Goal: Task Accomplishment & Management: Manage account settings

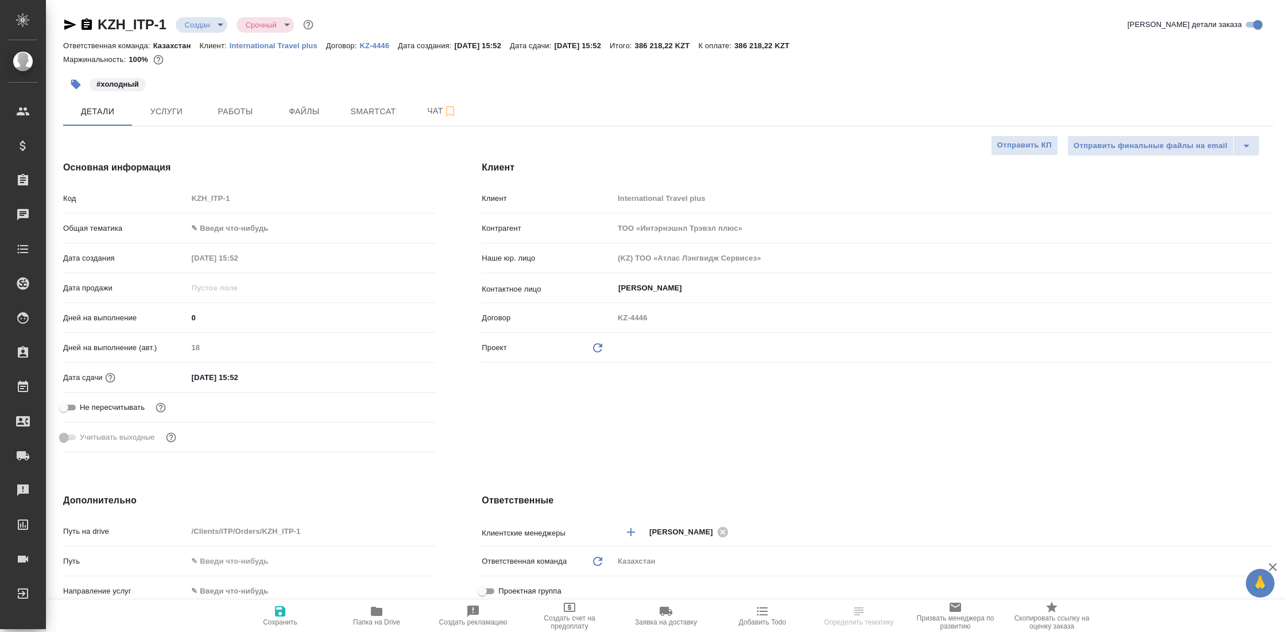
select select "RU"
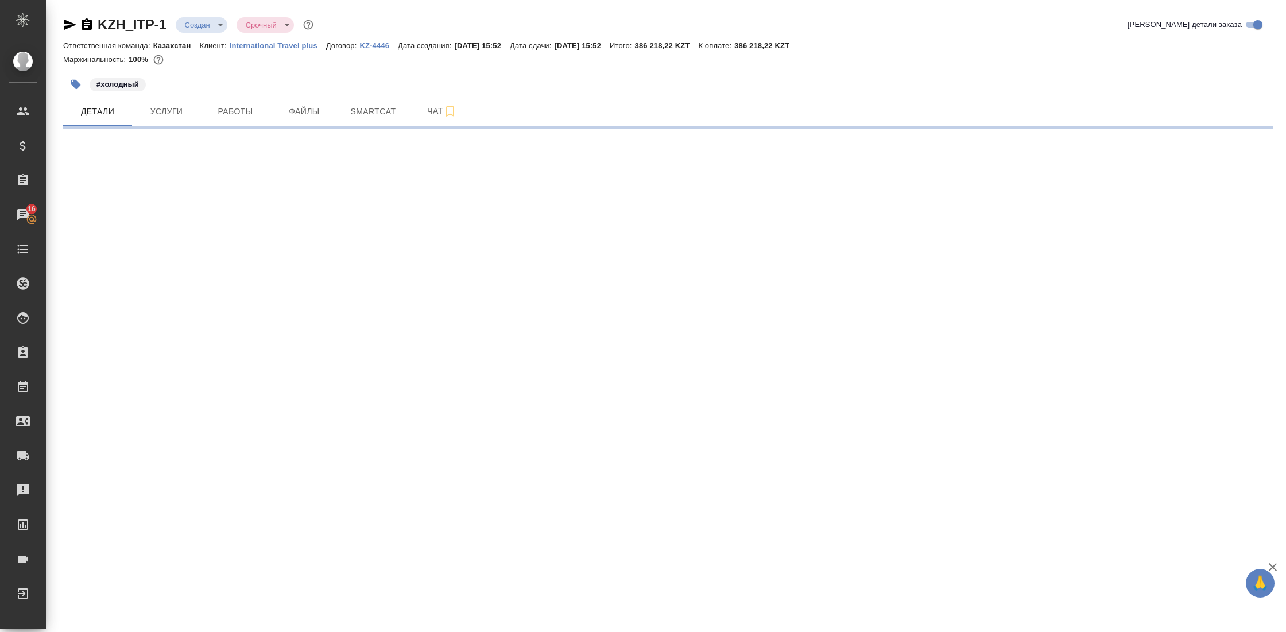
select select "RU"
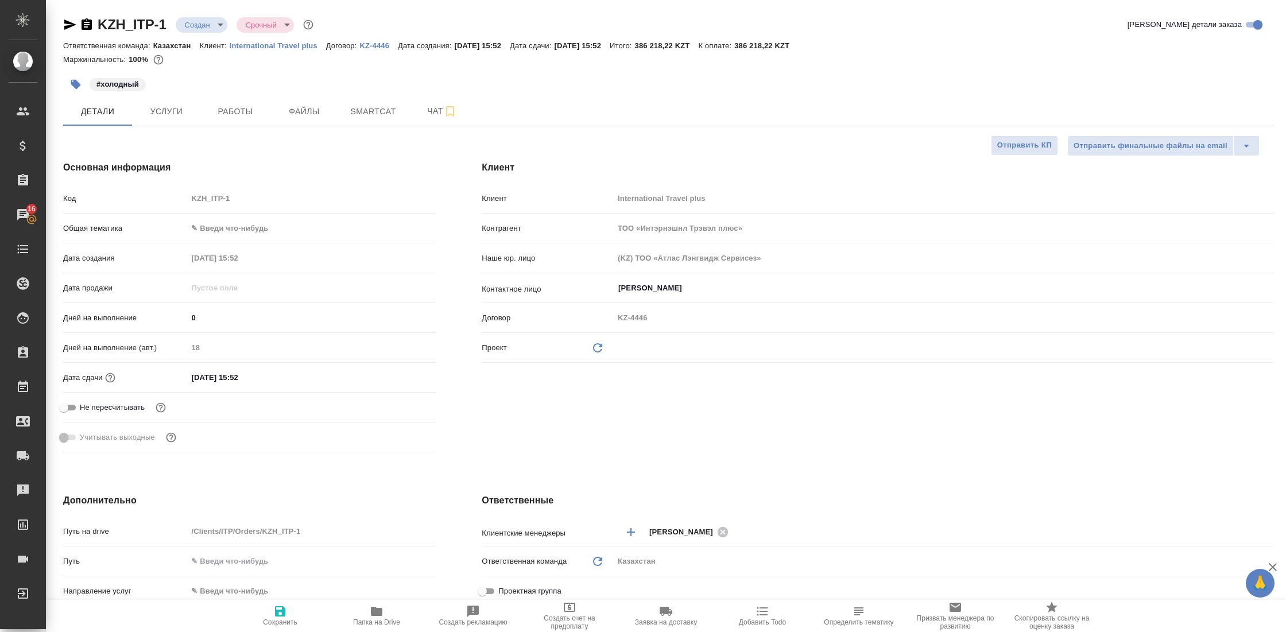
type textarea "x"
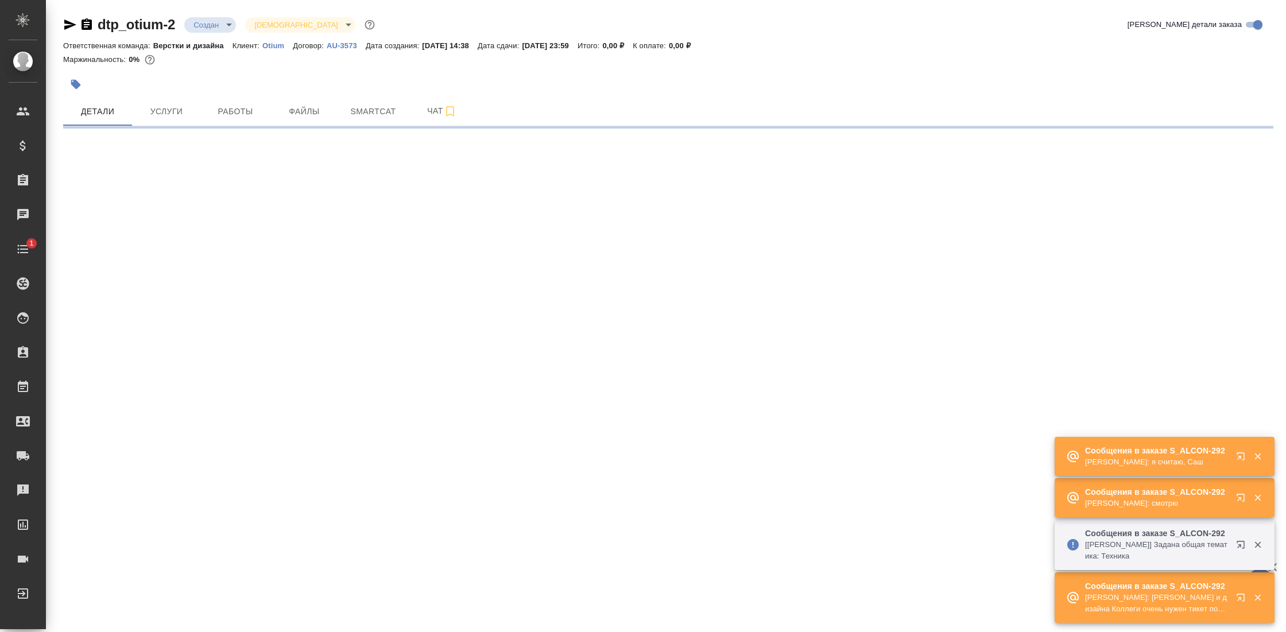
select select "RU"
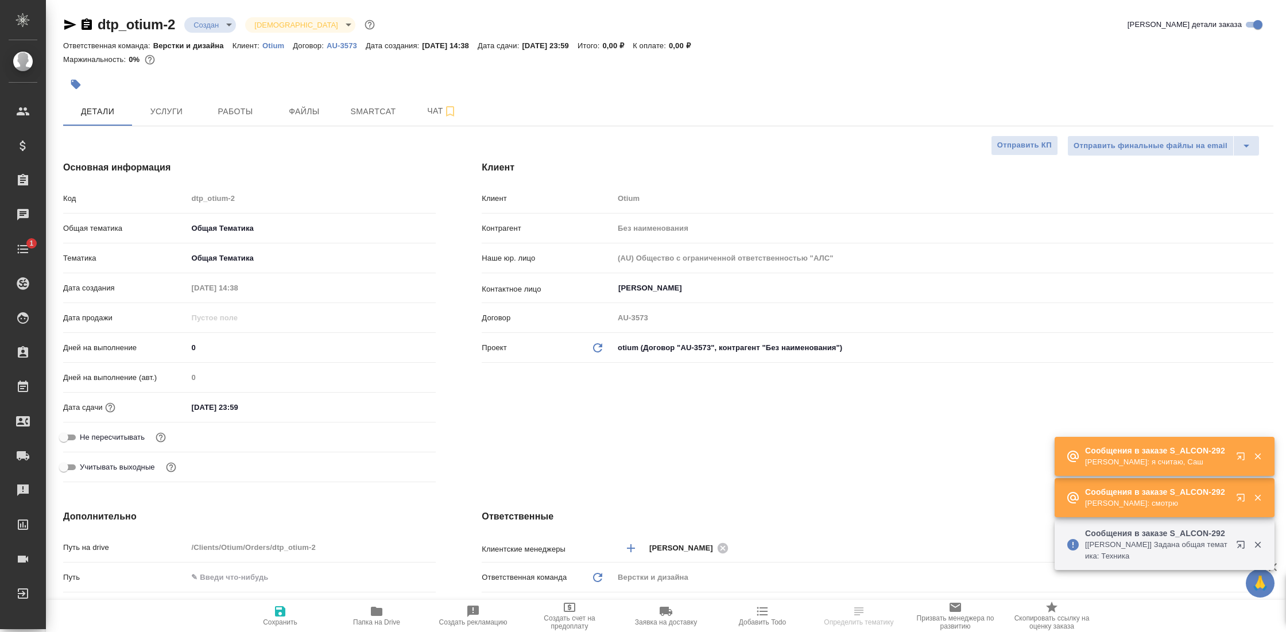
type textarea "x"
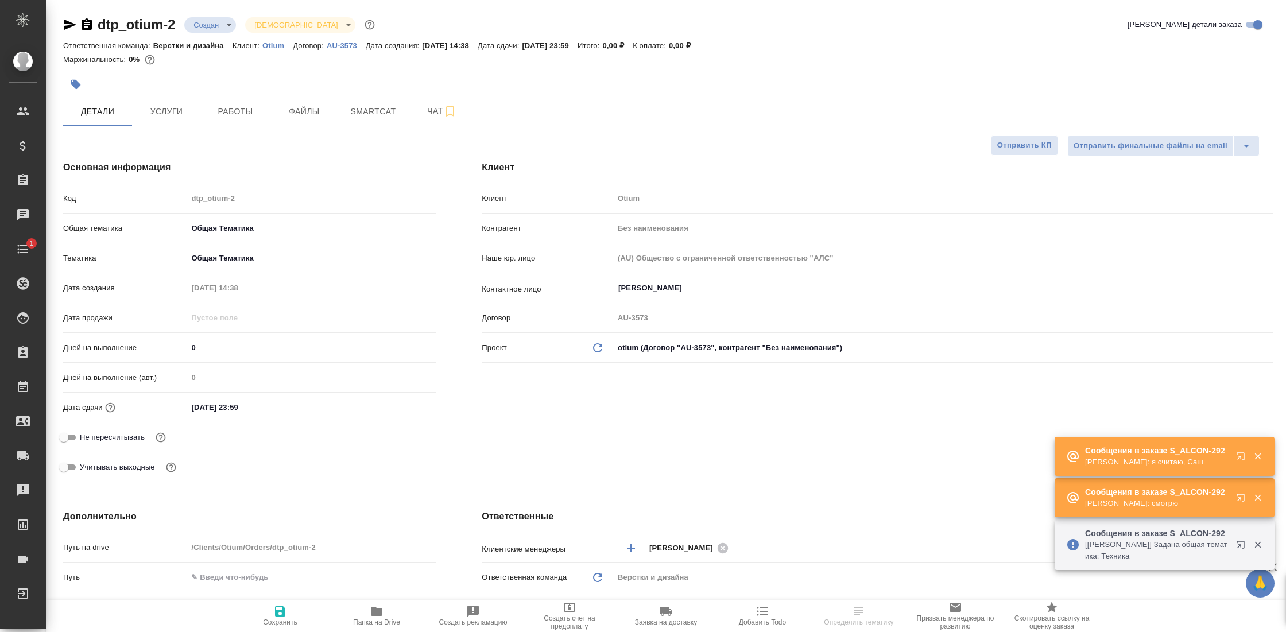
type textarea "x"
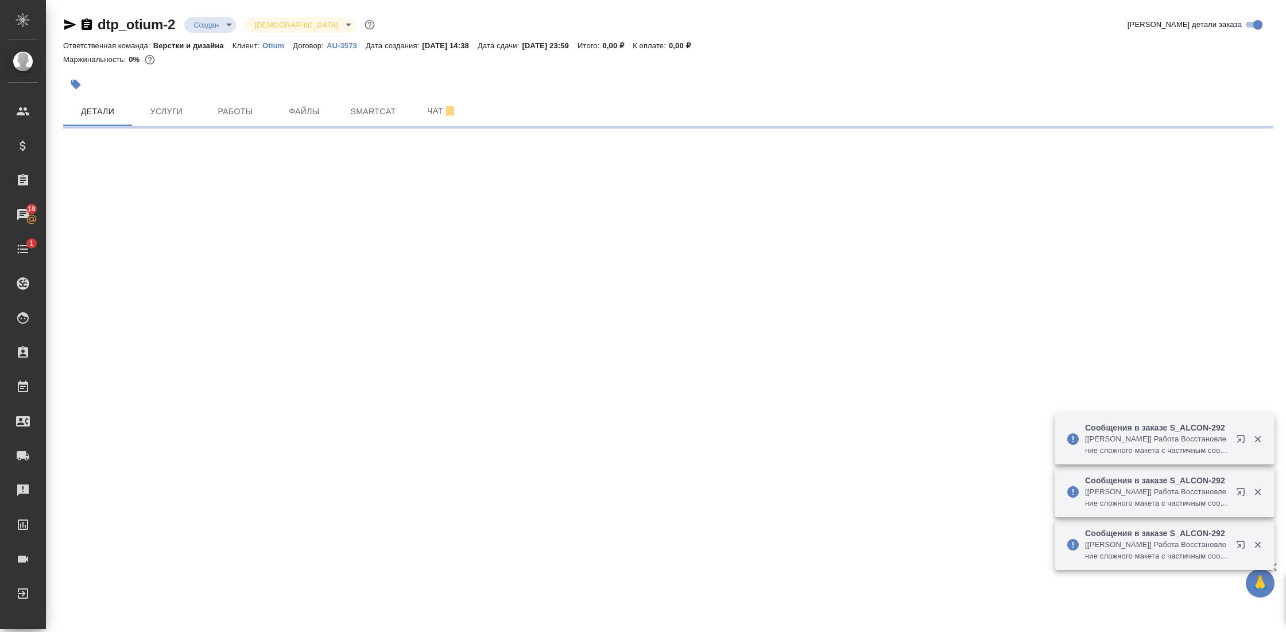
select select "RU"
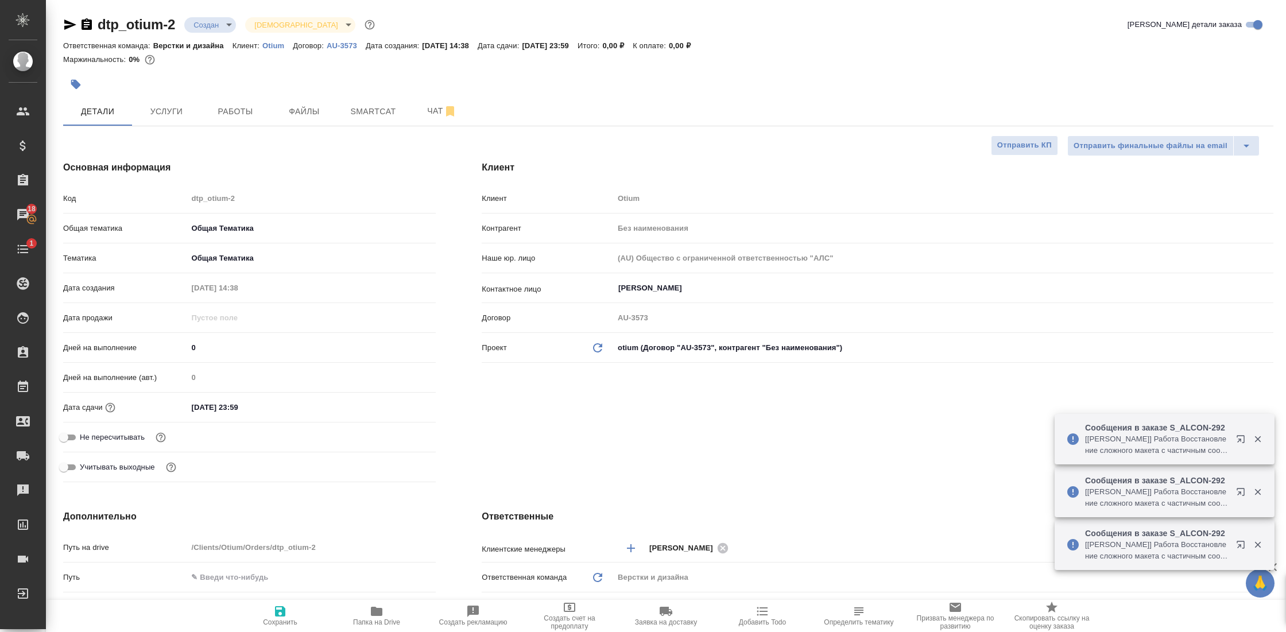
type textarea "x"
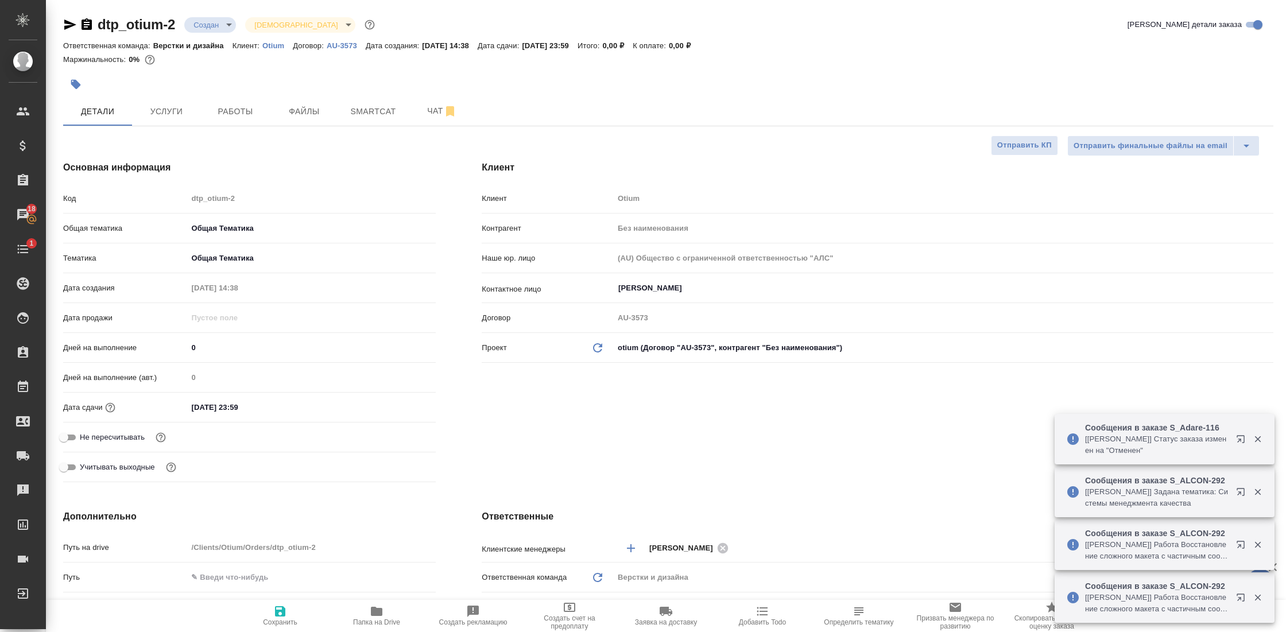
type textarea "x"
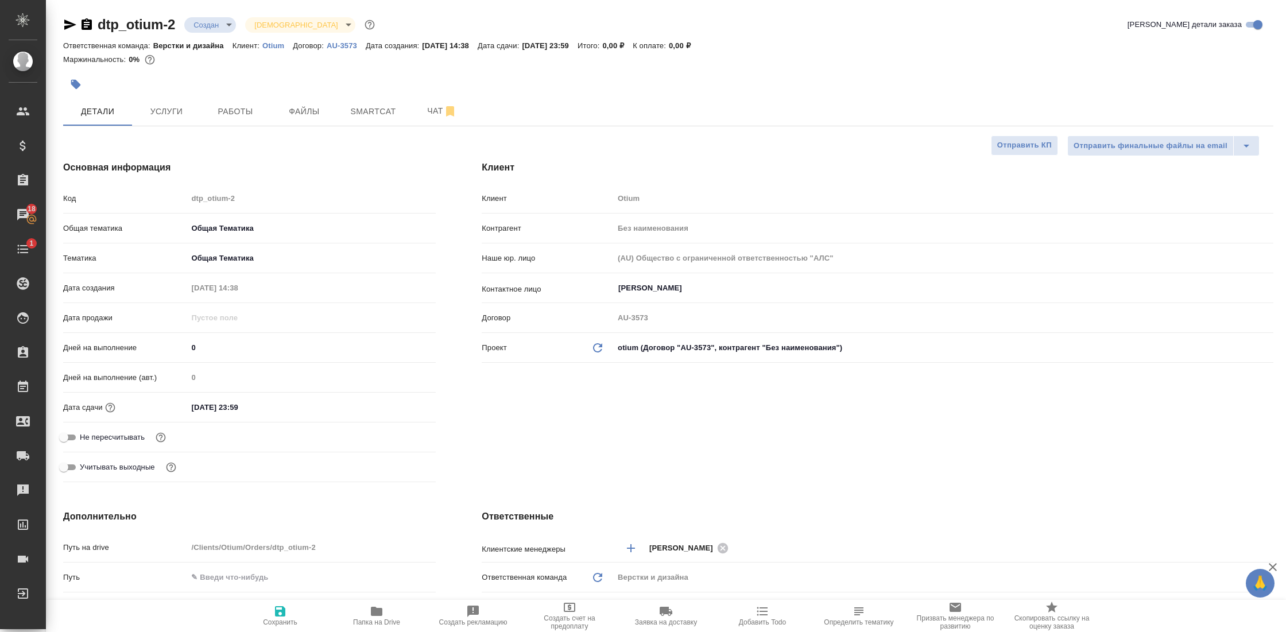
type textarea "x"
click at [241, 104] on span "Работы" at bounding box center [235, 111] width 55 height 14
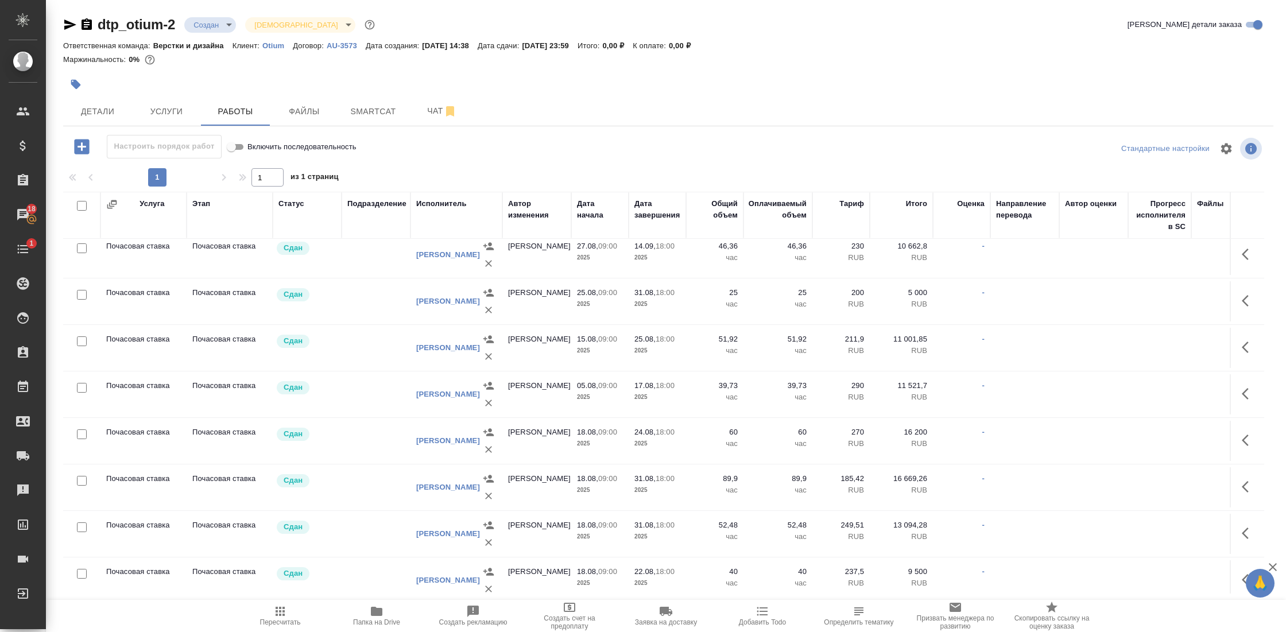
scroll to position [63, 0]
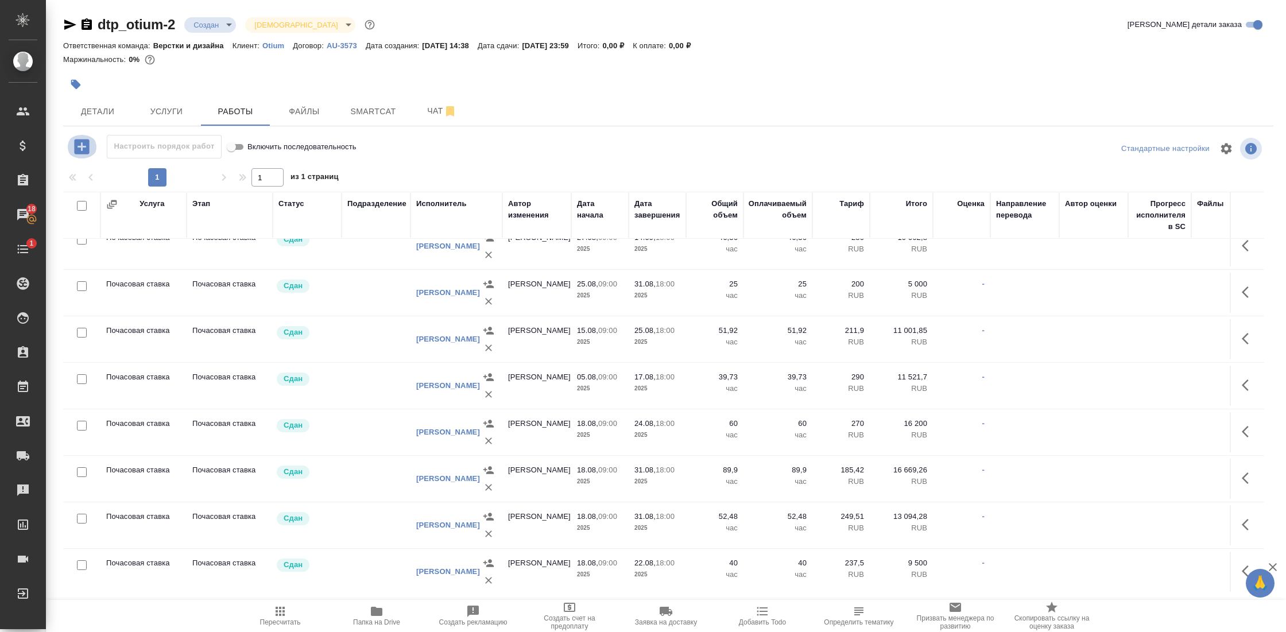
click at [91, 154] on icon "button" at bounding box center [82, 147] width 20 height 20
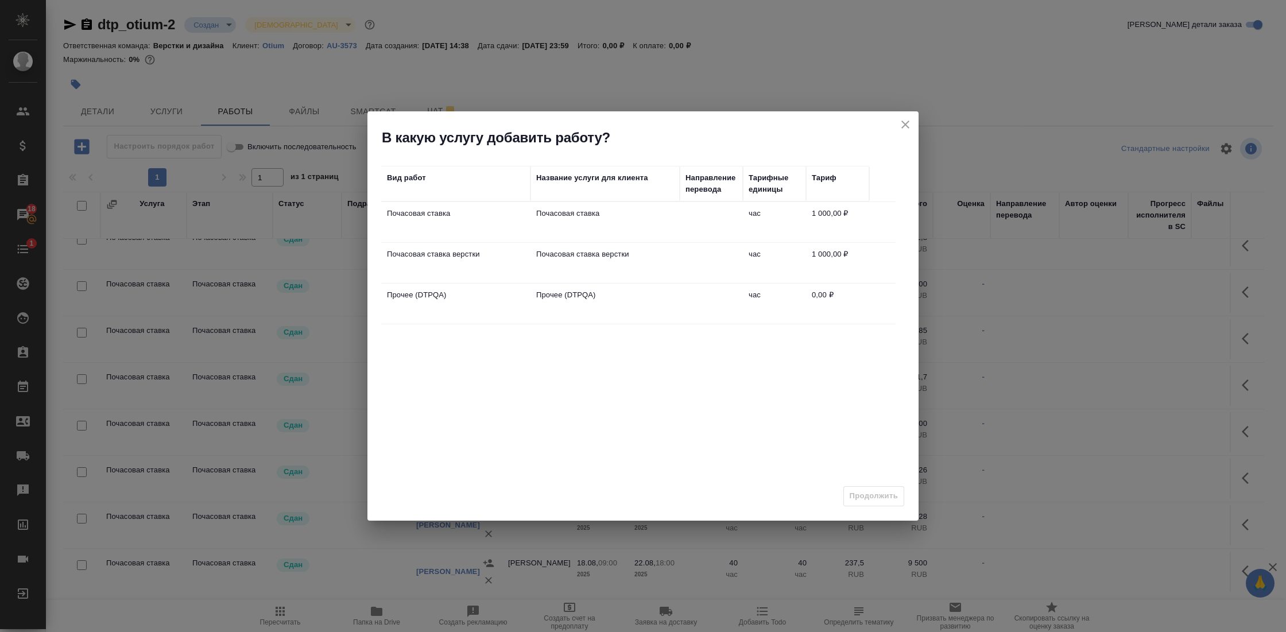
click at [497, 265] on td "Почасовая ставка верстки" at bounding box center [455, 263] width 149 height 40
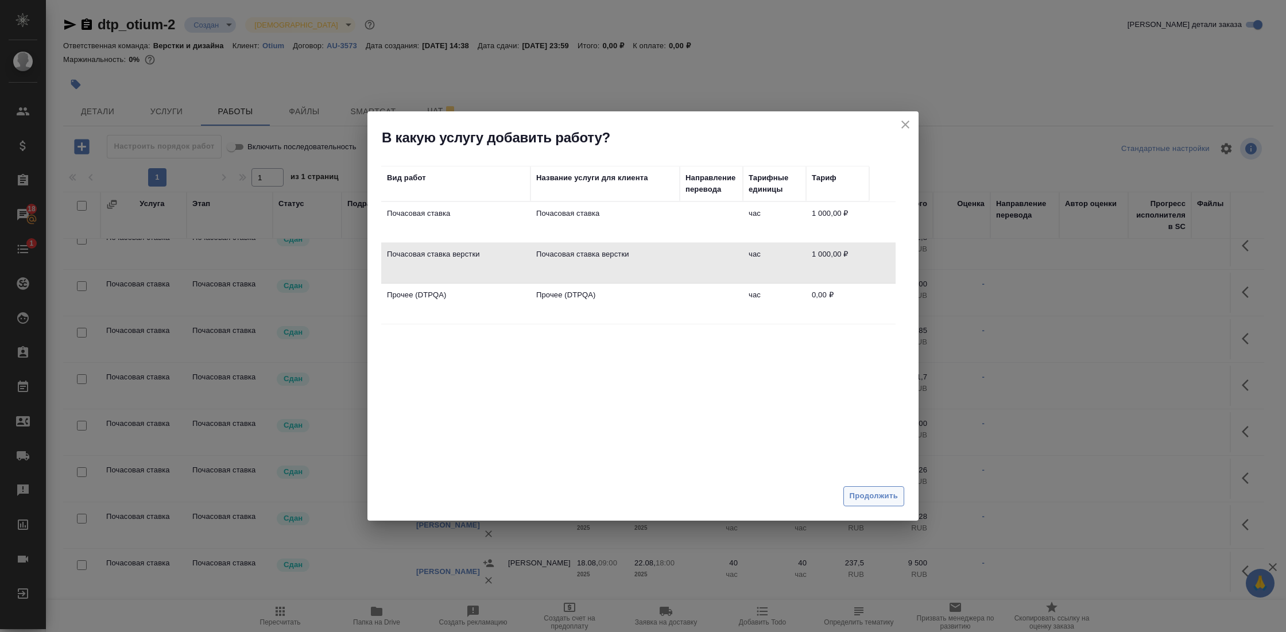
click at [883, 498] on span "Продолжить" at bounding box center [874, 496] width 48 height 13
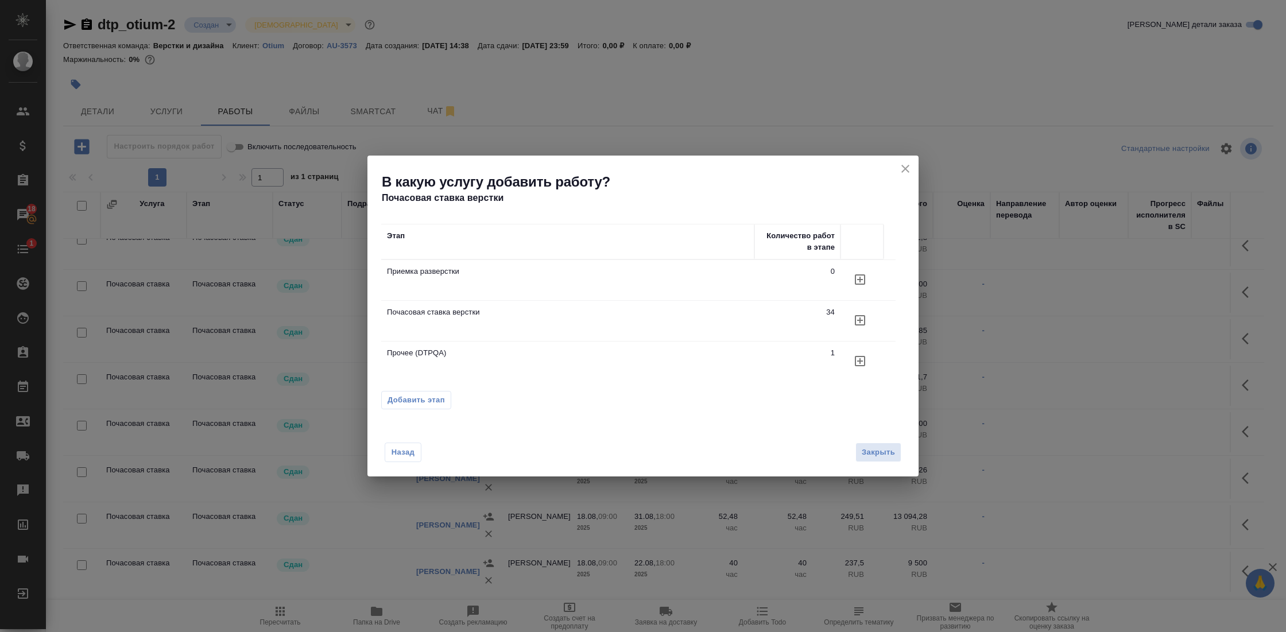
click at [862, 320] on icon "button" at bounding box center [860, 320] width 14 height 14
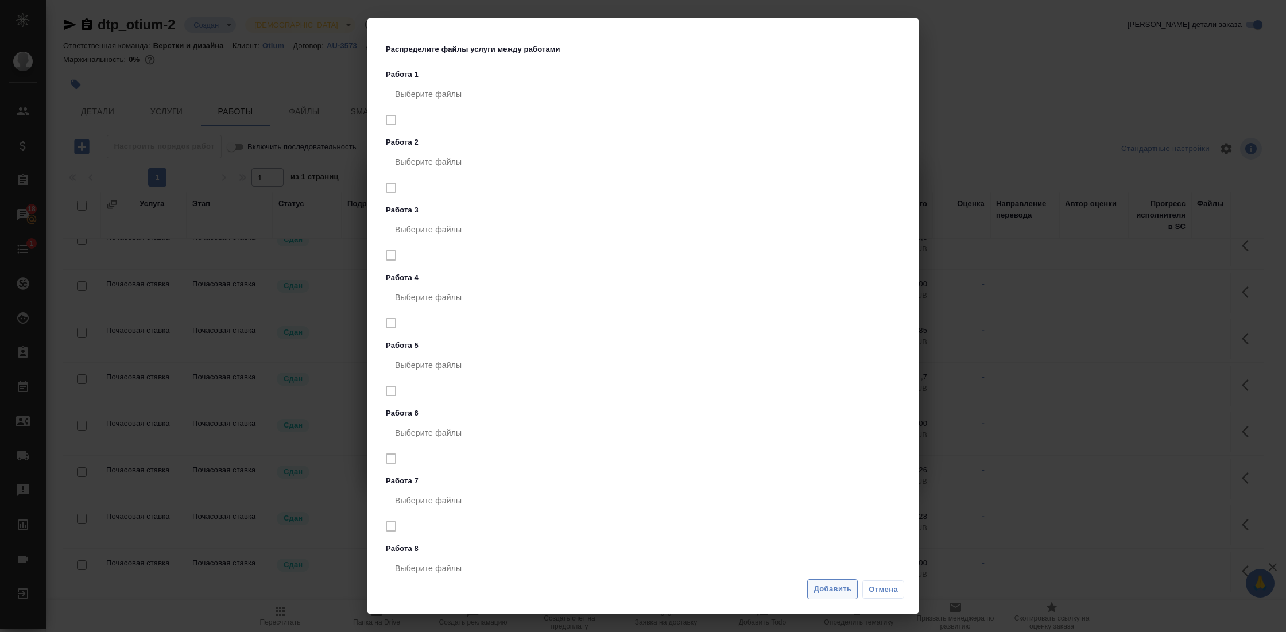
click at [843, 586] on span "Добавить" at bounding box center [832, 589] width 38 height 13
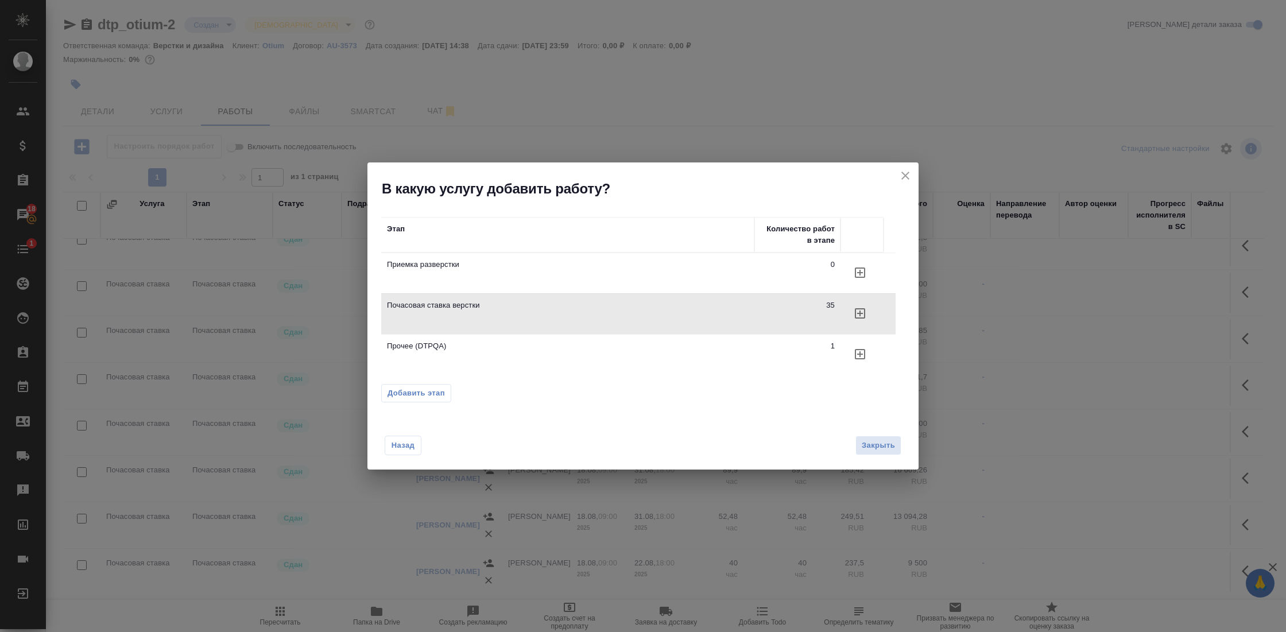
click at [868, 441] on td "270 RUB" at bounding box center [840, 432] width 57 height 40
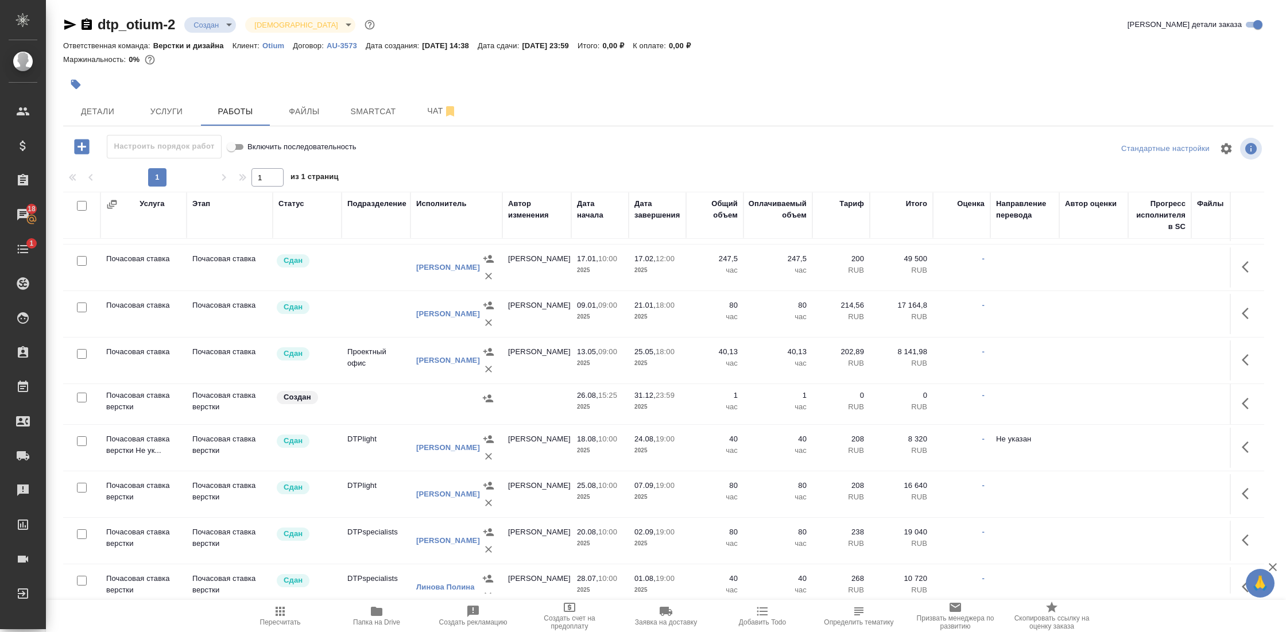
scroll to position [2329, 0]
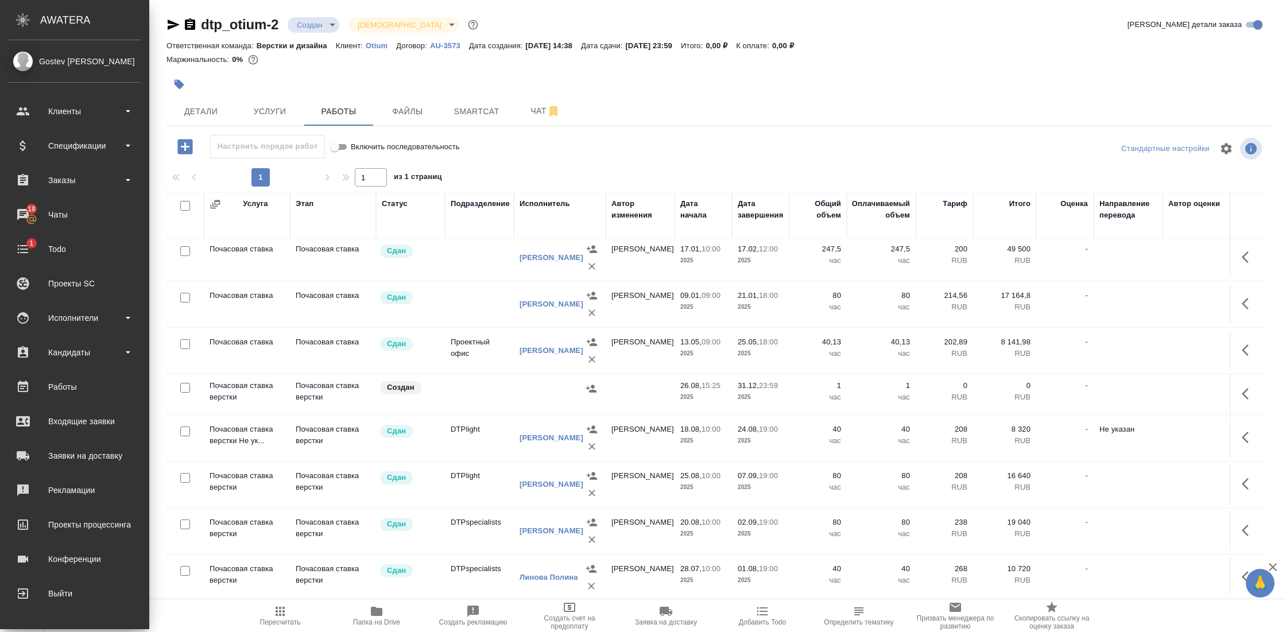
click at [204, 383] on td "Почасовая ставка верстки" at bounding box center [247, 394] width 86 height 40
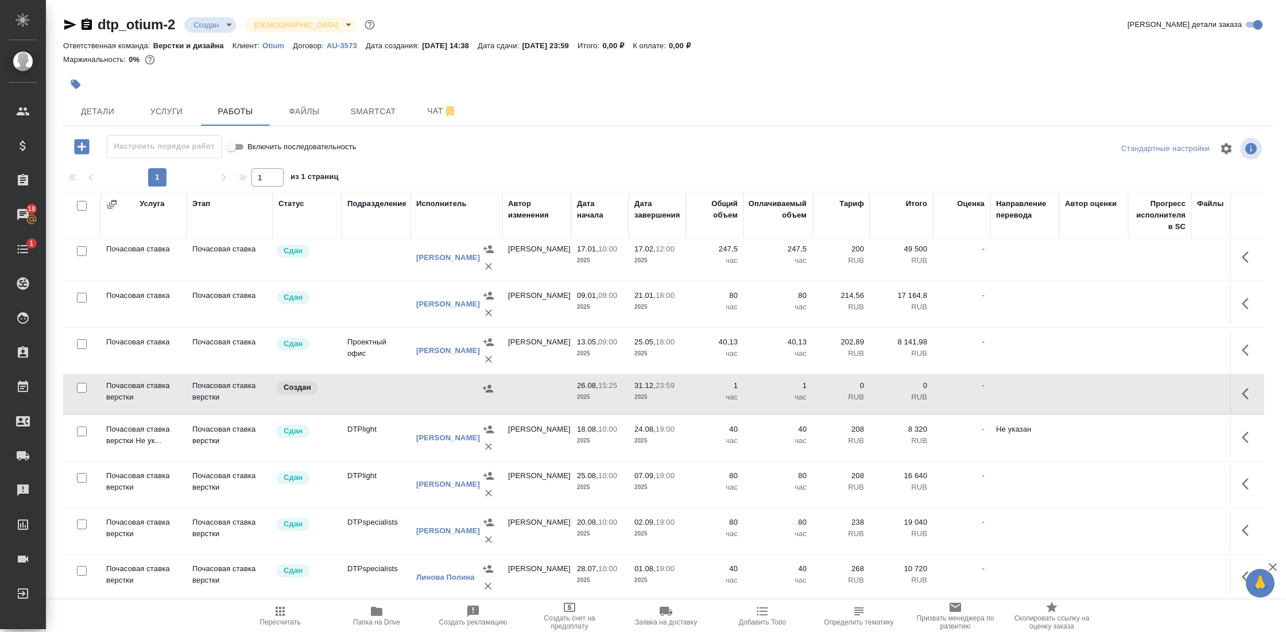
click at [82, 148] on icon "button" at bounding box center [82, 147] width 20 height 20
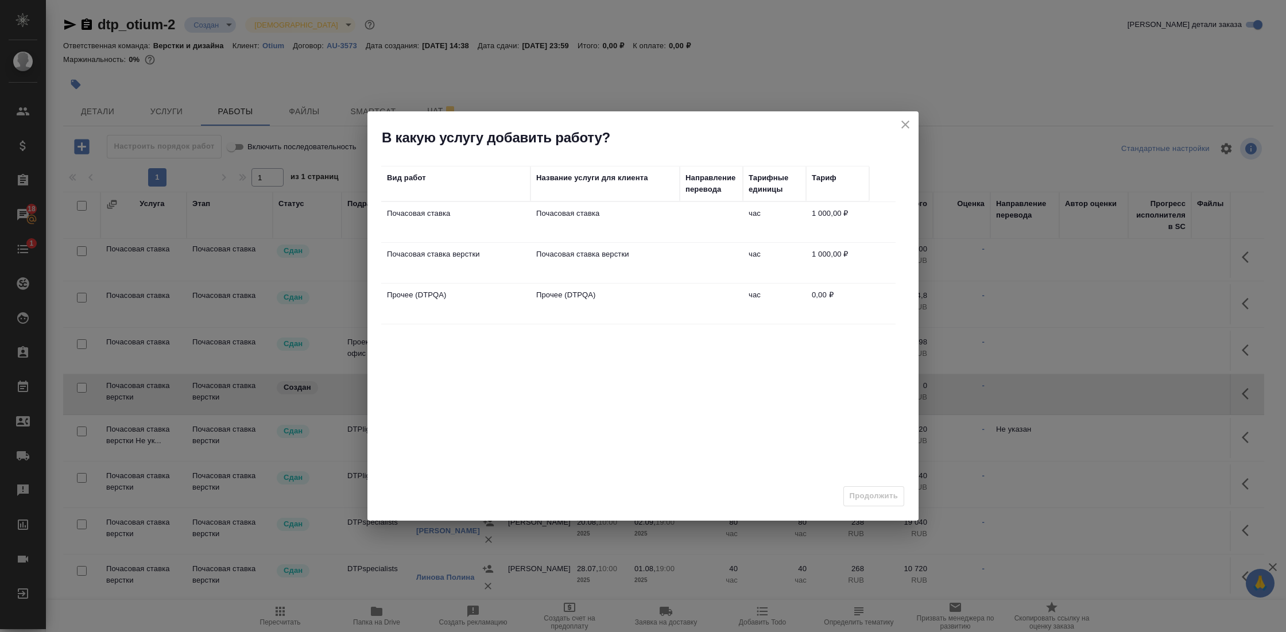
click at [828, 255] on td "1 000,00 ₽" at bounding box center [837, 263] width 63 height 40
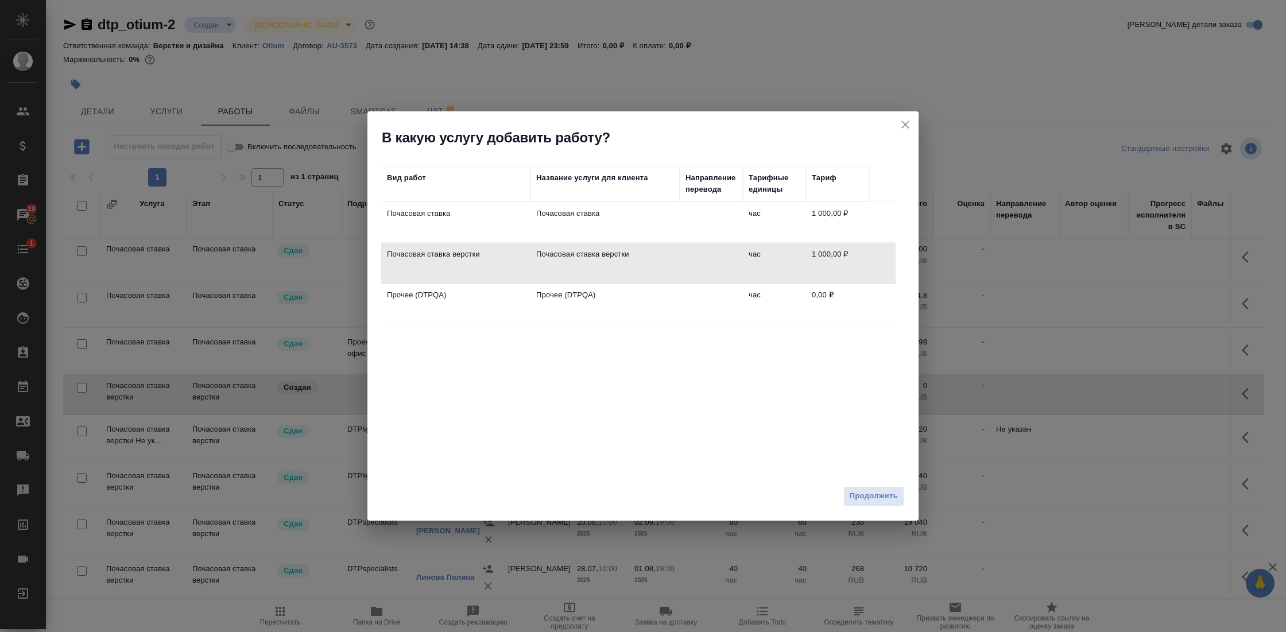
click at [912, 124] on icon "close" at bounding box center [905, 125] width 14 height 14
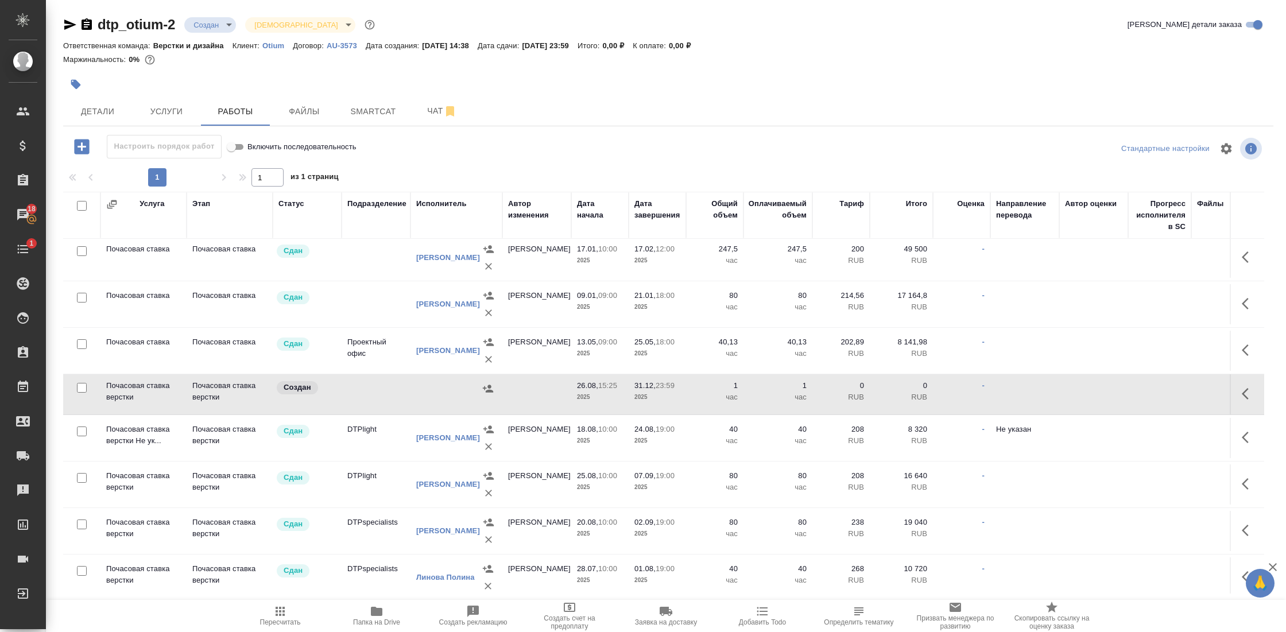
click at [431, 203] on div "Исполнитель" at bounding box center [441, 203] width 51 height 11
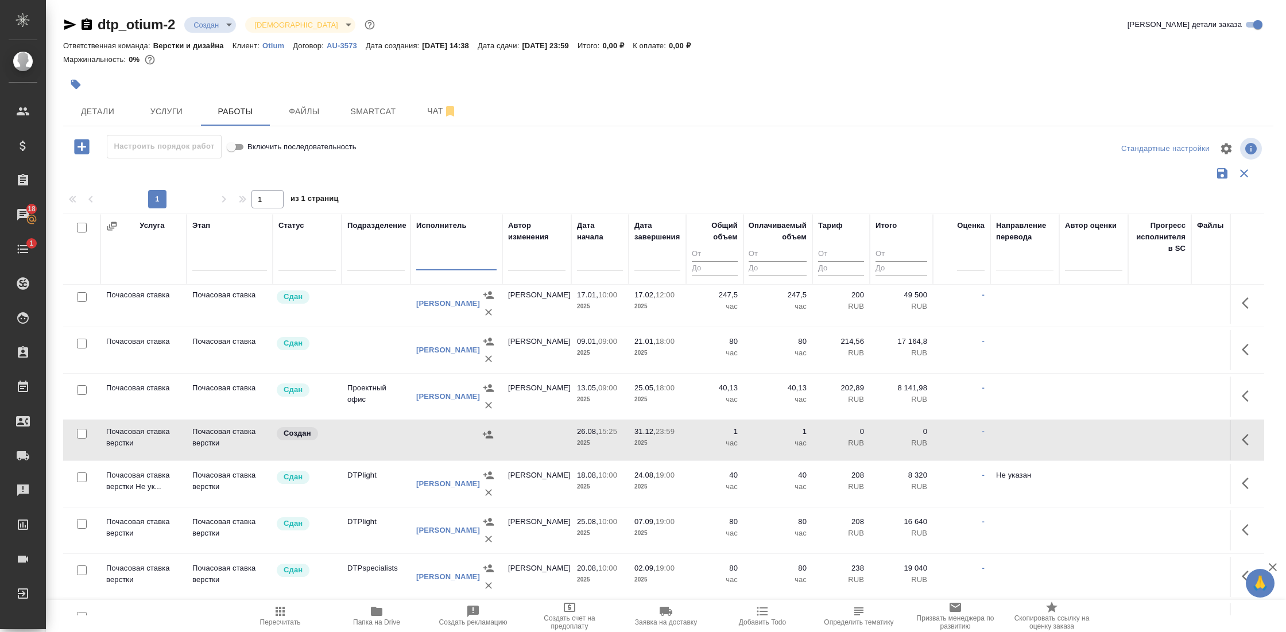
click at [436, 257] on input "text" at bounding box center [456, 262] width 80 height 14
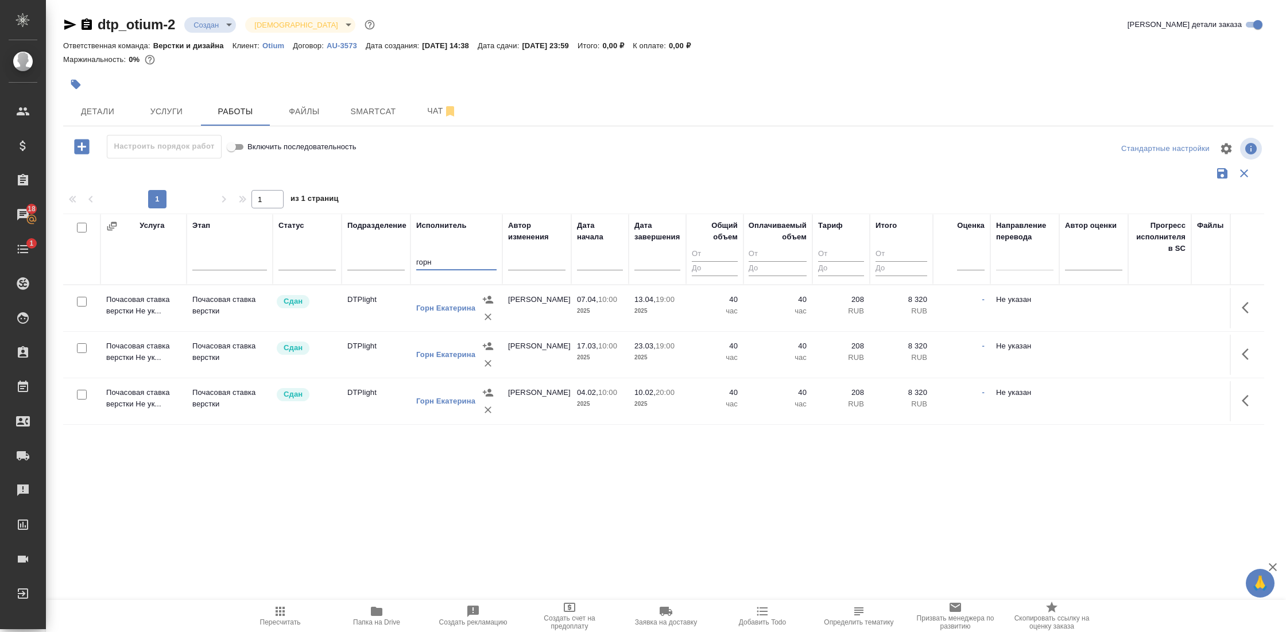
scroll to position [0, 0]
type input "горн"
click at [169, 301] on td "Почасовая ставка верстки Не ук..." at bounding box center [143, 308] width 86 height 40
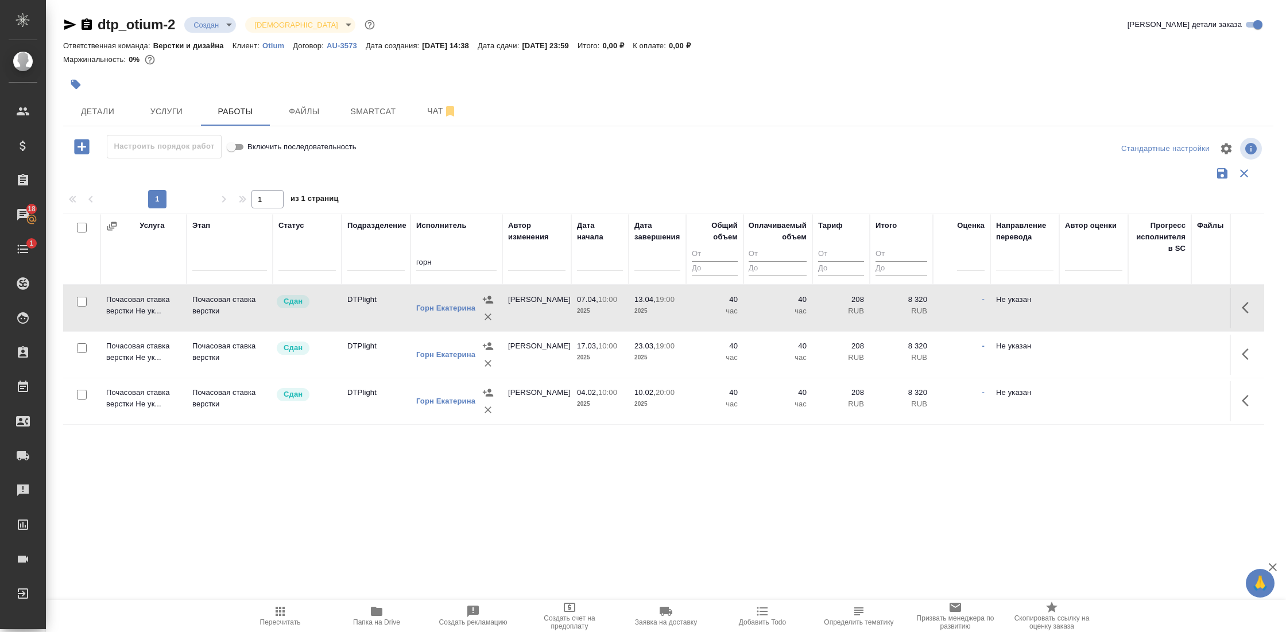
click at [169, 301] on td "Почасовая ставка верстки Не ук..." at bounding box center [143, 308] width 86 height 40
click at [144, 355] on td "Почасовая ставка верстки Не ук..." at bounding box center [143, 355] width 86 height 40
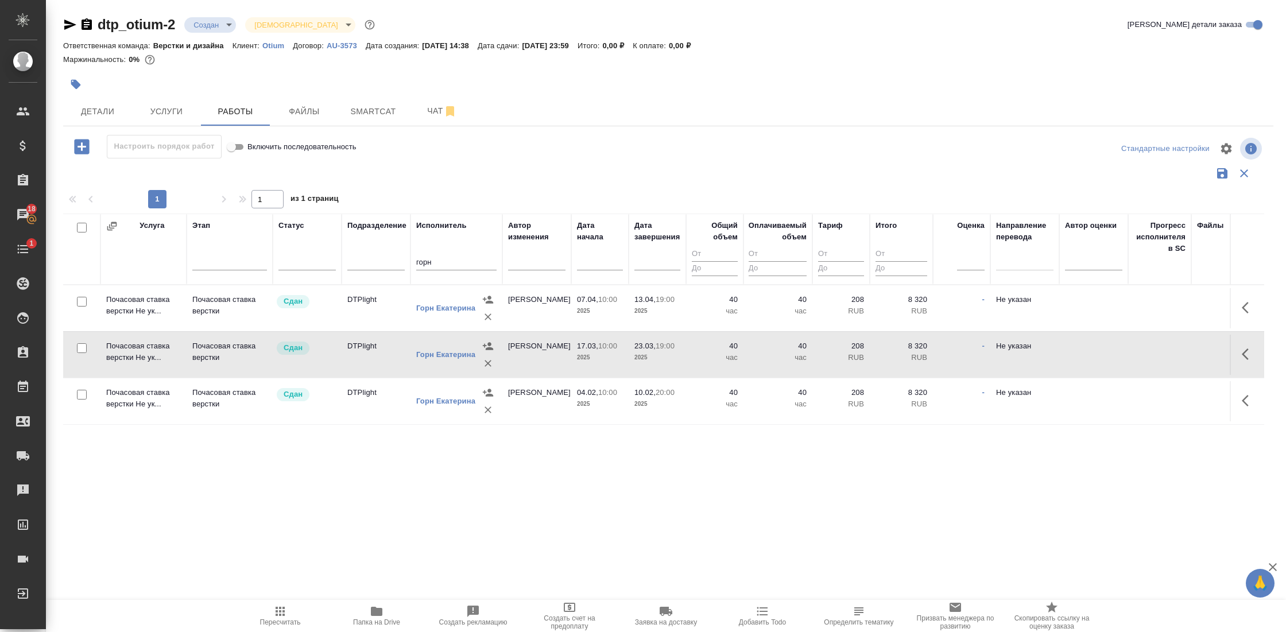
click at [138, 396] on td "Почасовая ставка верстки Не ук..." at bounding box center [143, 401] width 86 height 40
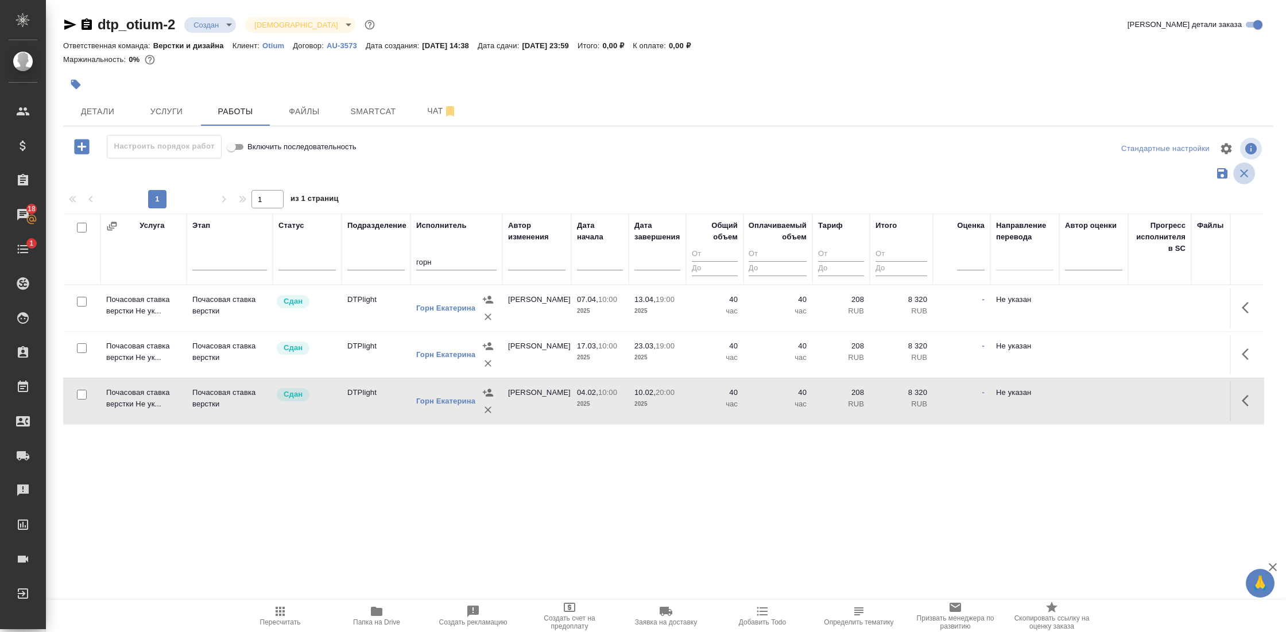
click at [1237, 167] on icon "button" at bounding box center [1244, 173] width 14 height 14
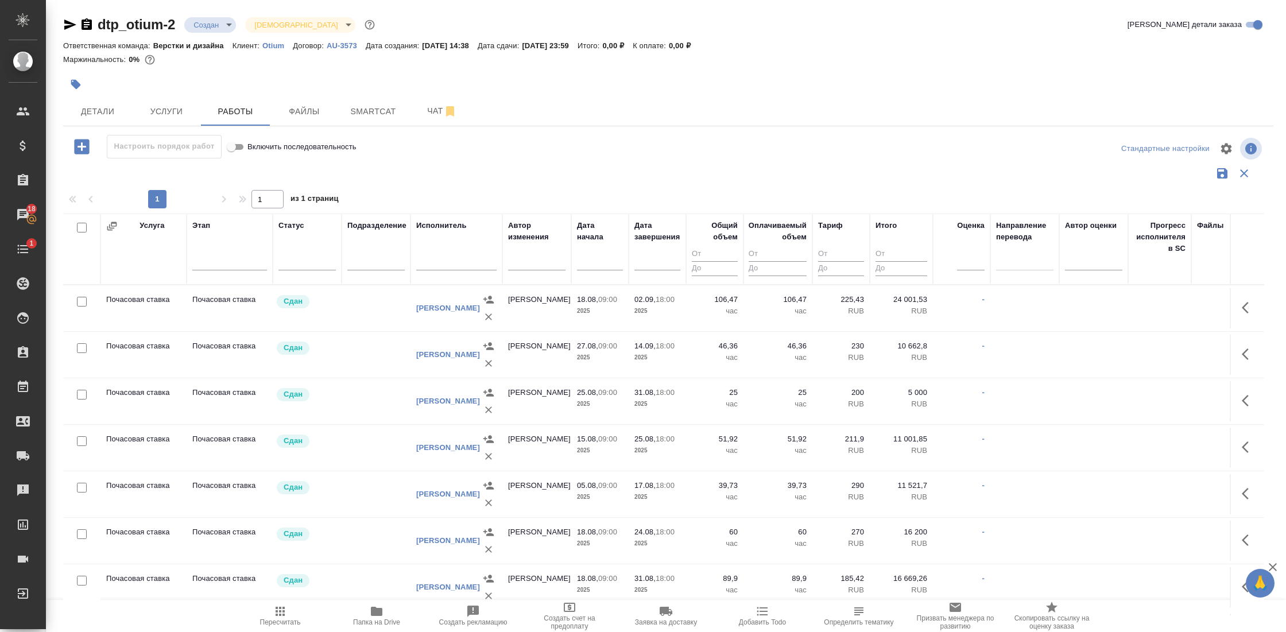
click at [79, 148] on icon "button" at bounding box center [81, 146] width 15 height 15
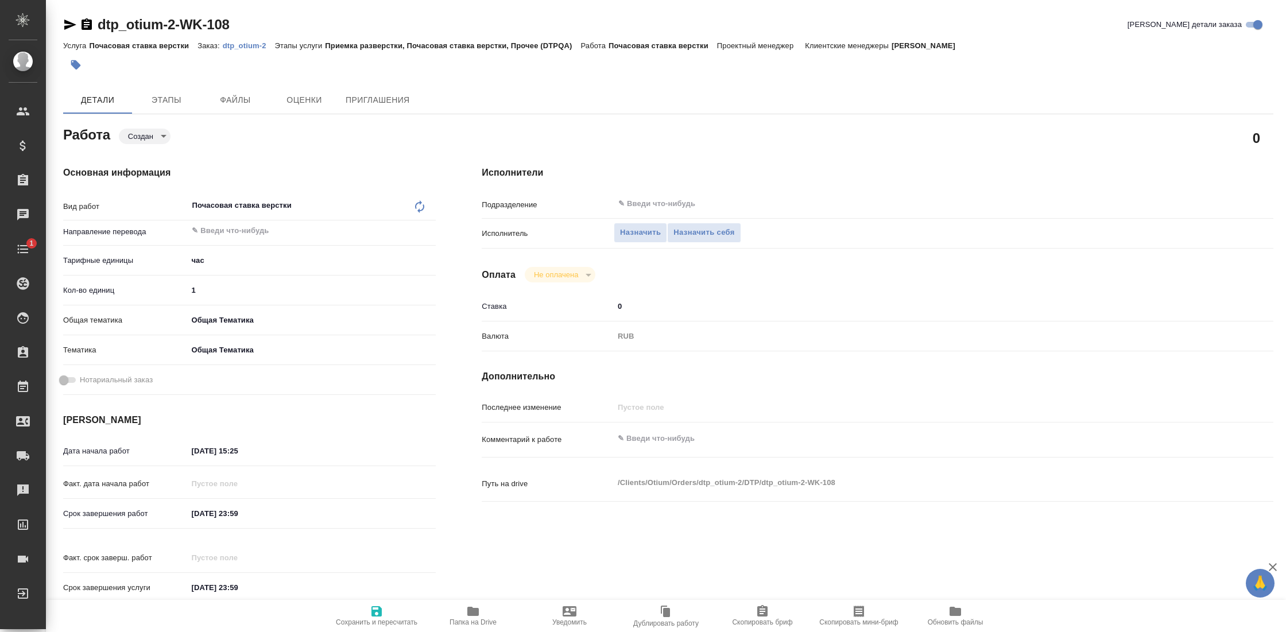
type textarea "x"
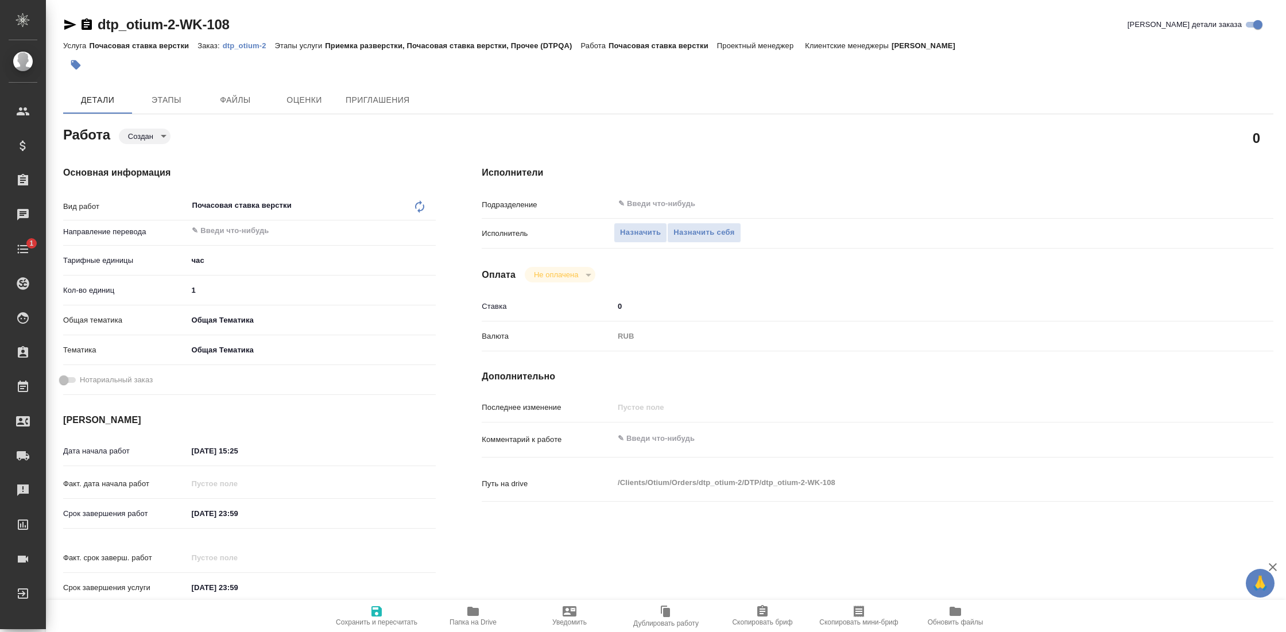
type textarea "x"
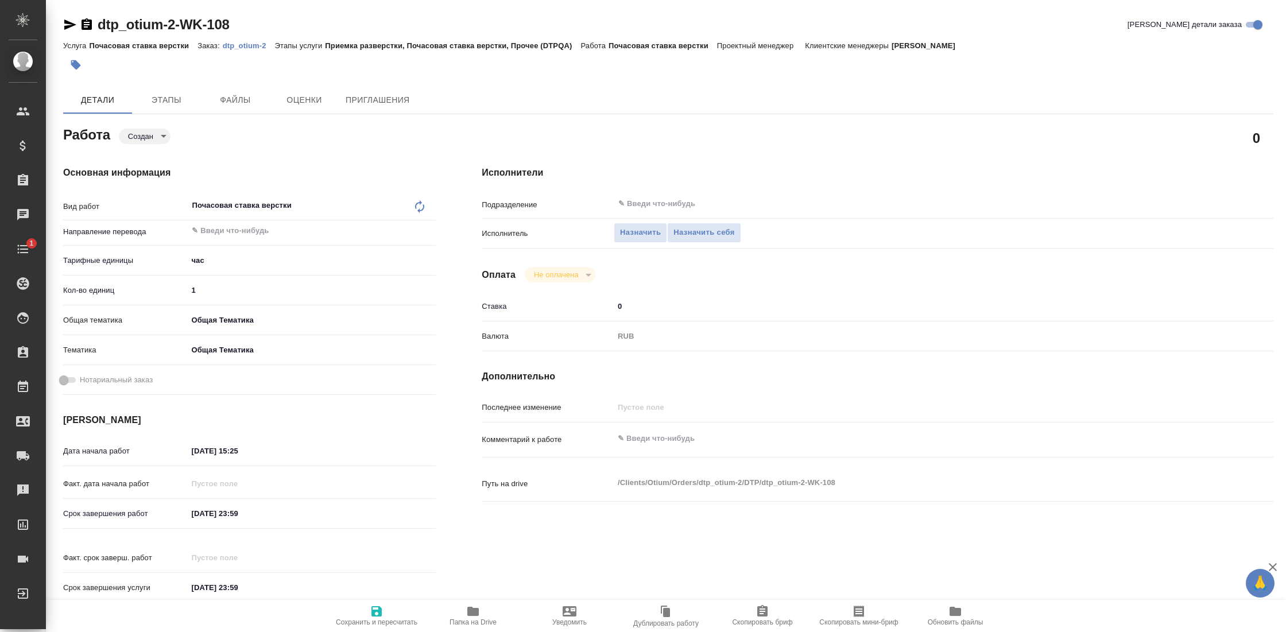
type textarea "x"
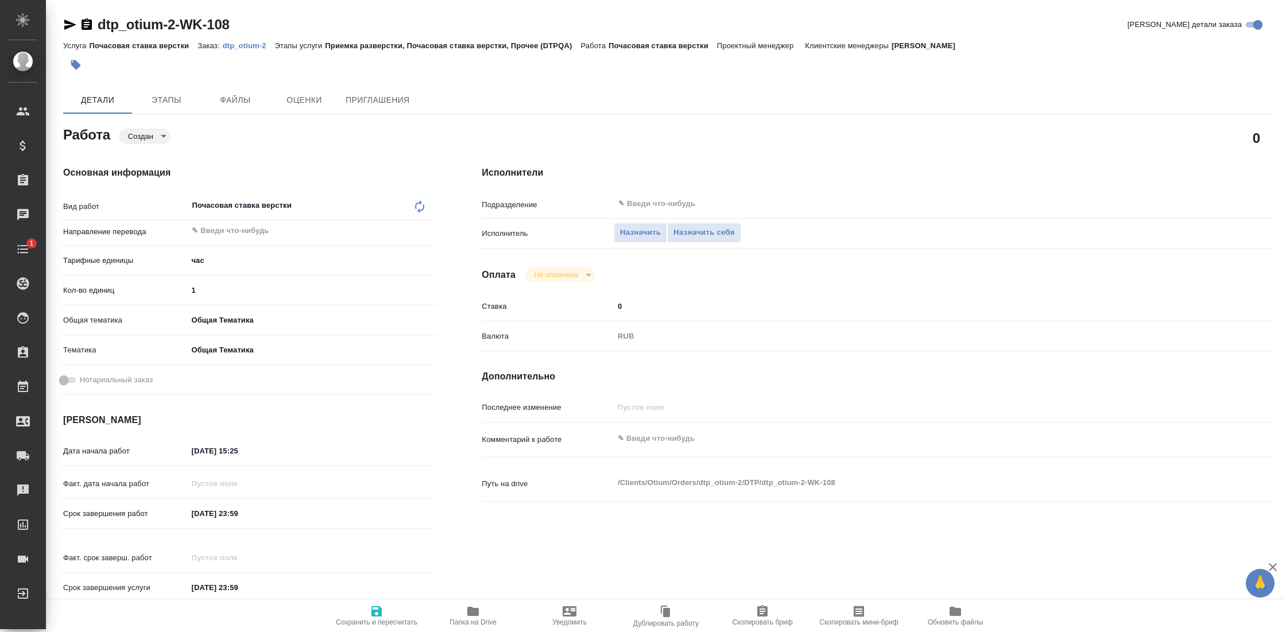
type textarea "x"
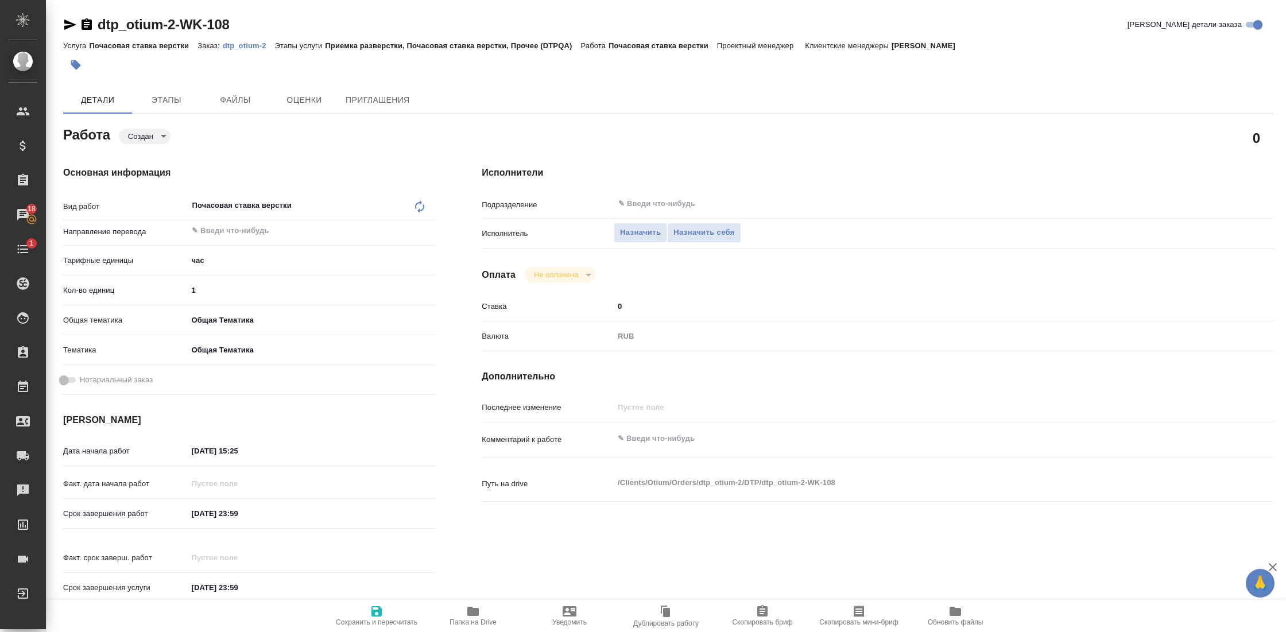
type textarea "x"
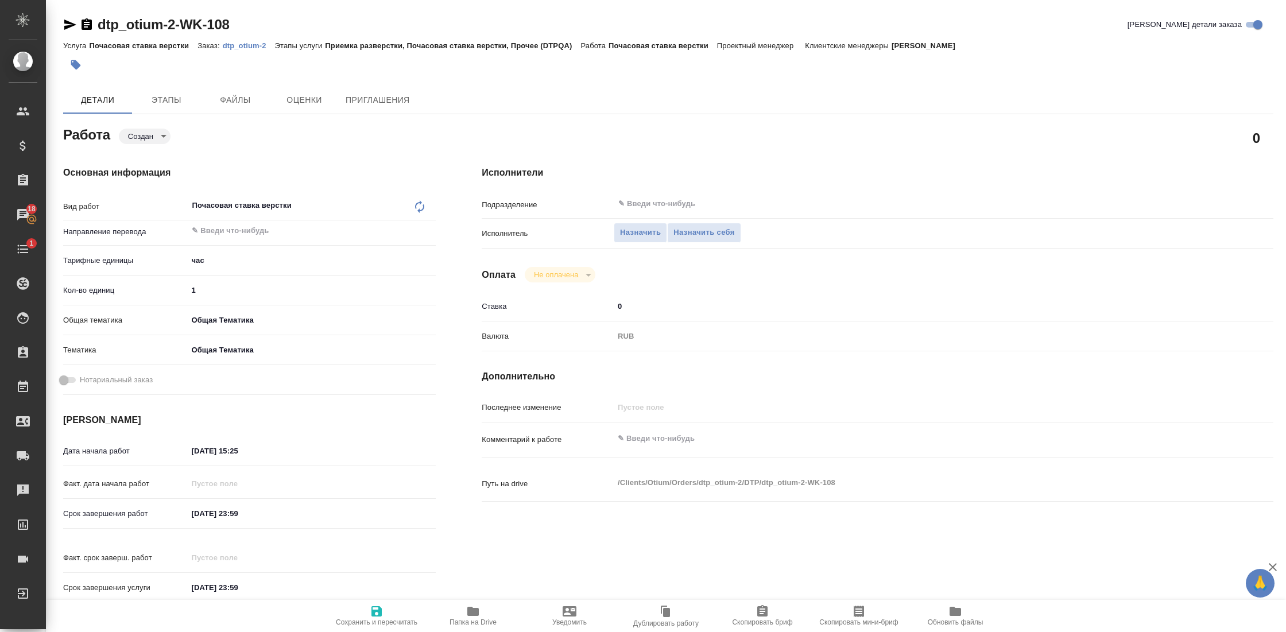
type textarea "x"
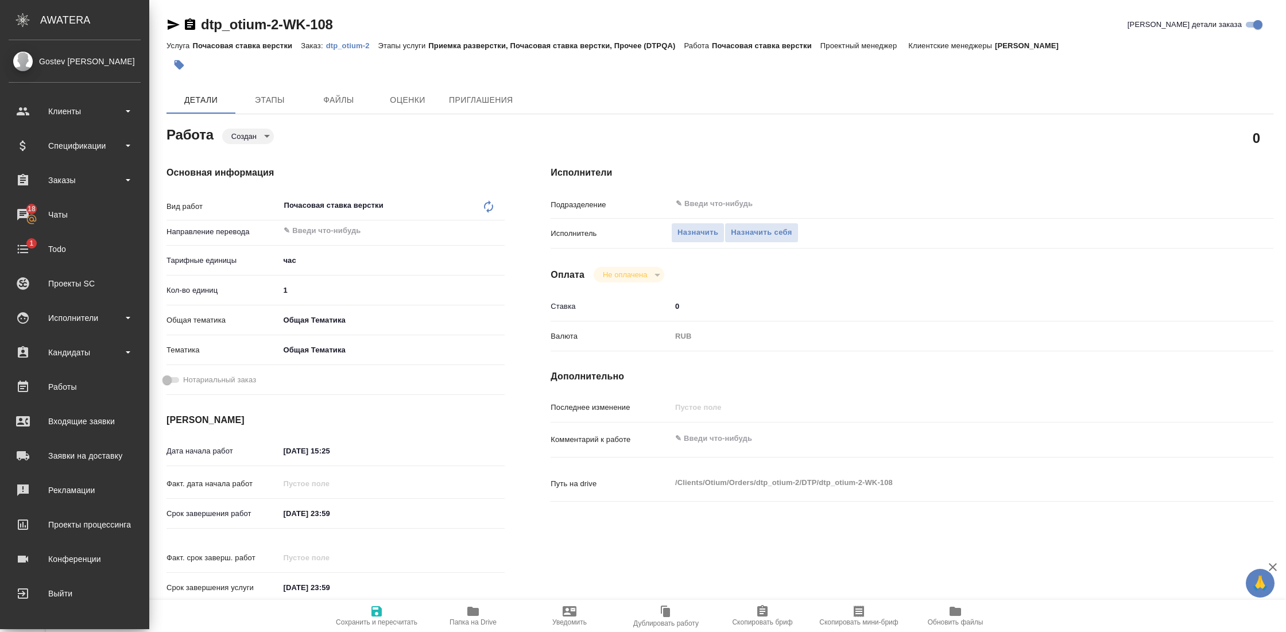
type textarea "x"
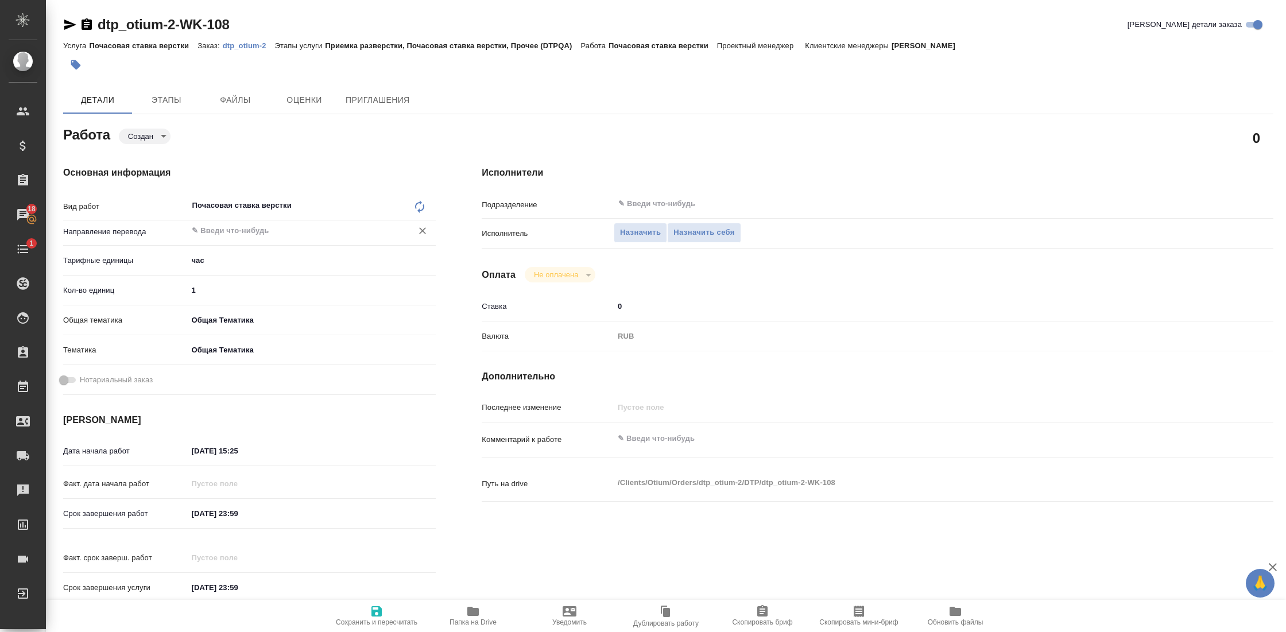
click at [263, 232] on input "text" at bounding box center [292, 231] width 203 height 14
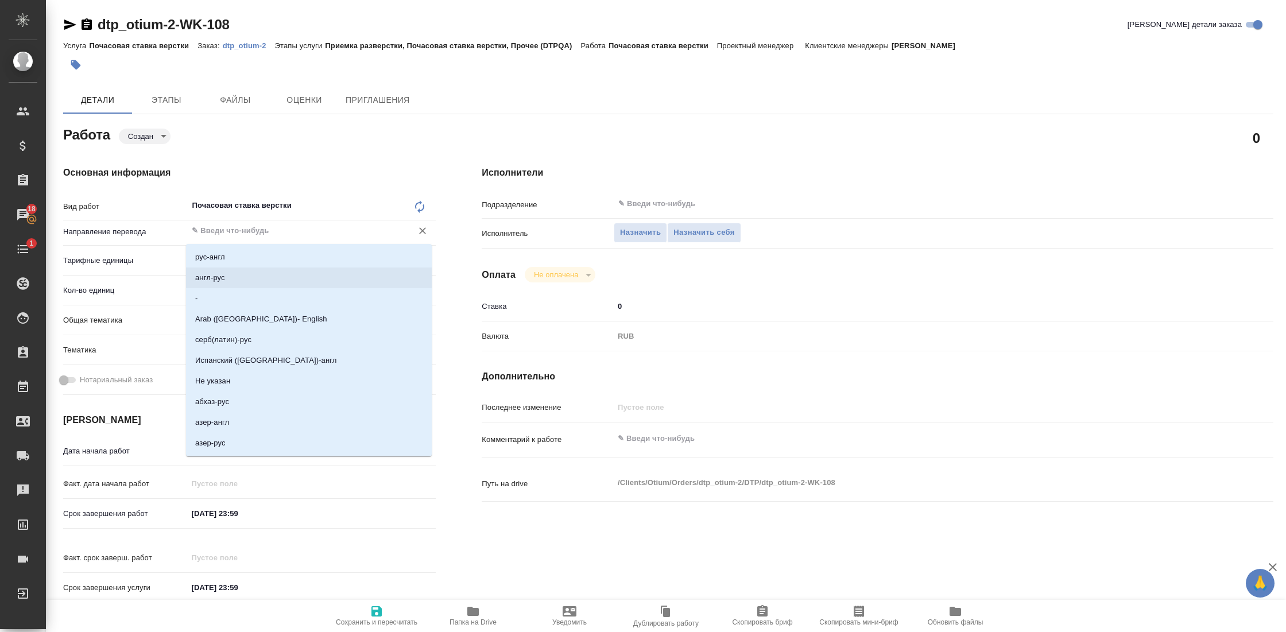
click at [874, 301] on input "0" at bounding box center [911, 306] width 594 height 17
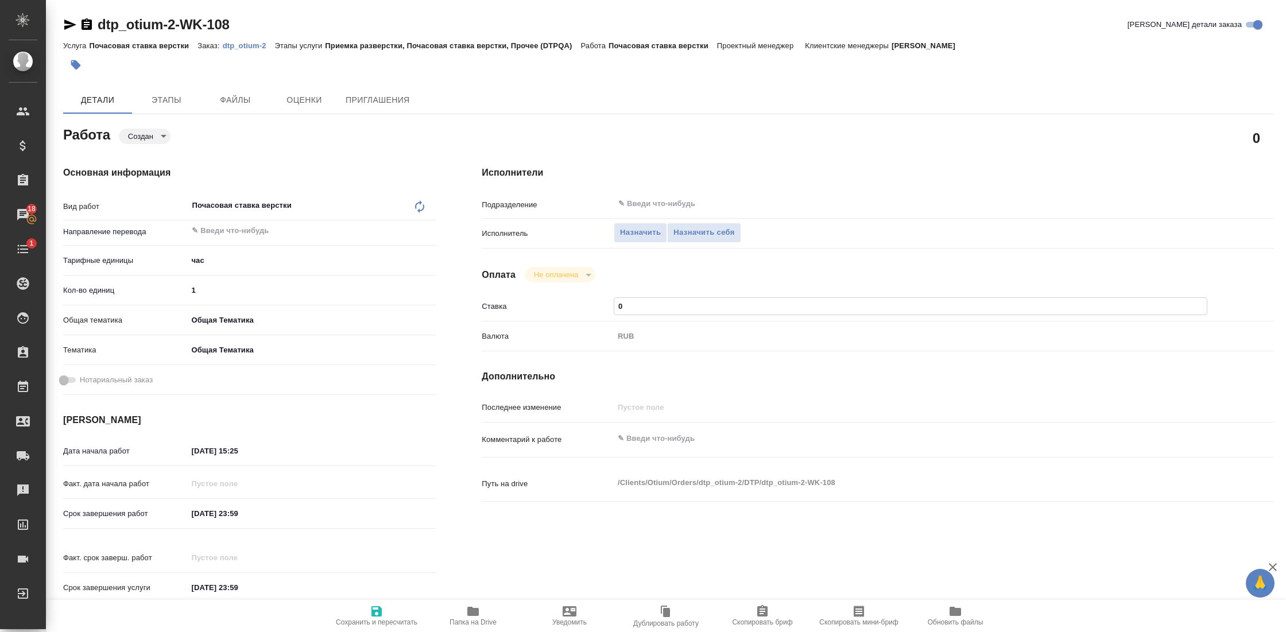
click at [212, 292] on input "1" at bounding box center [311, 290] width 249 height 17
type input "40"
type textarea "x"
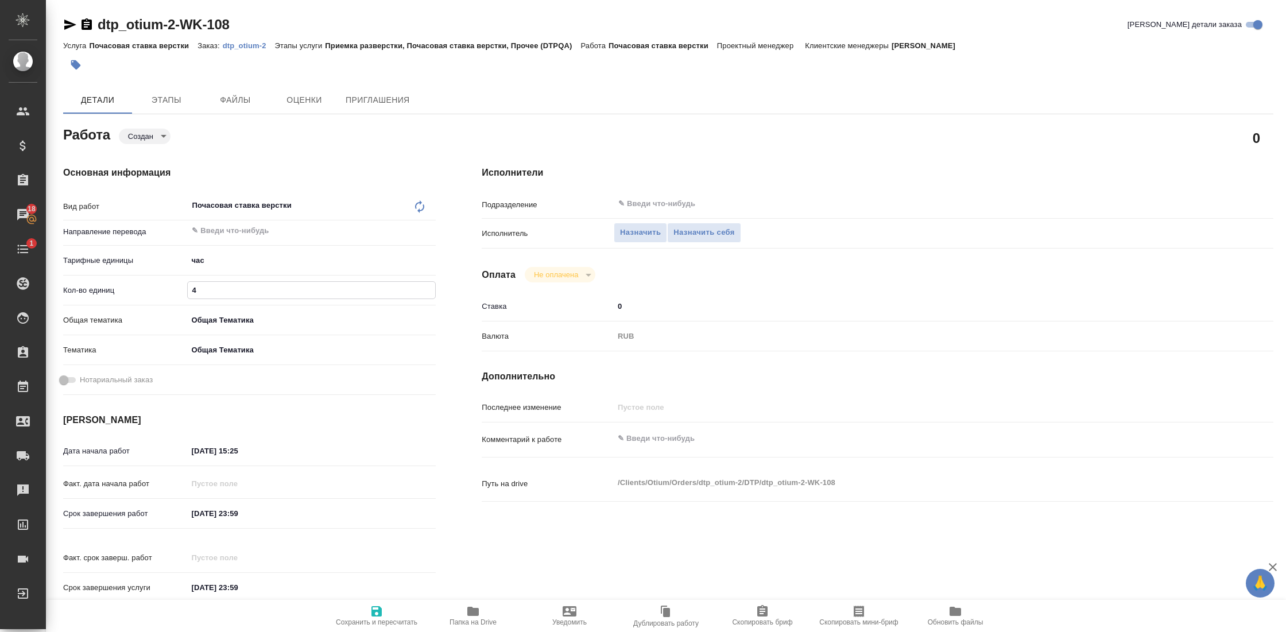
type textarea "x"
type input "40"
click at [377, 612] on icon "button" at bounding box center [376, 611] width 10 height 10
type textarea "x"
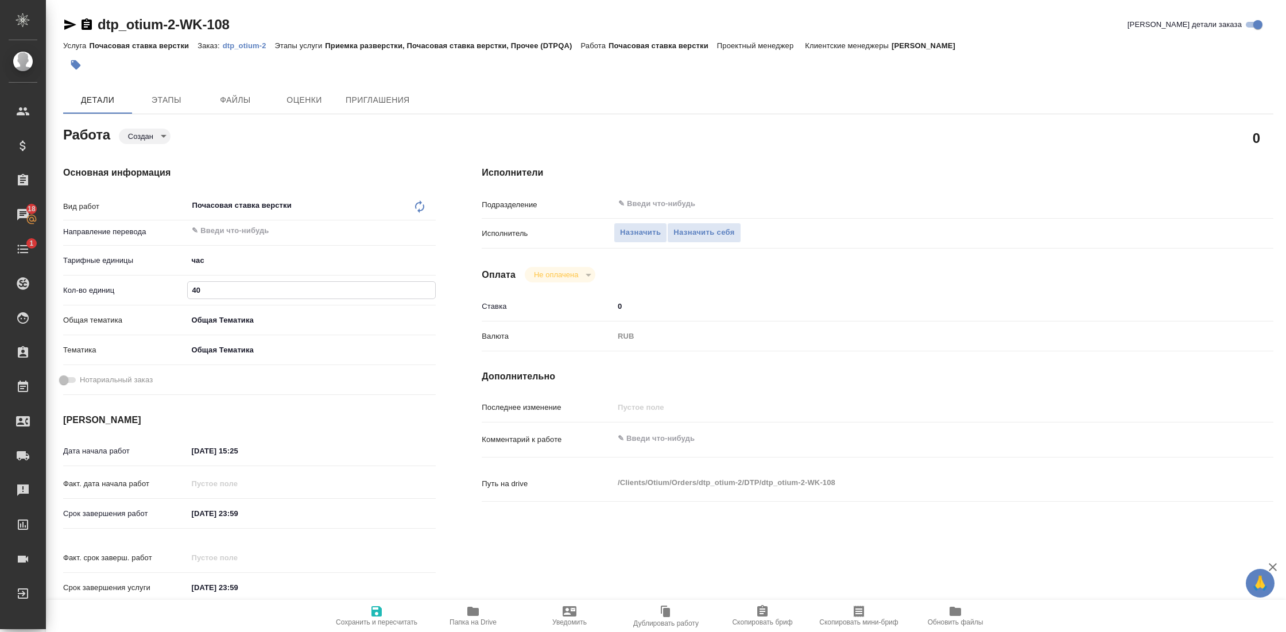
type textarea "x"
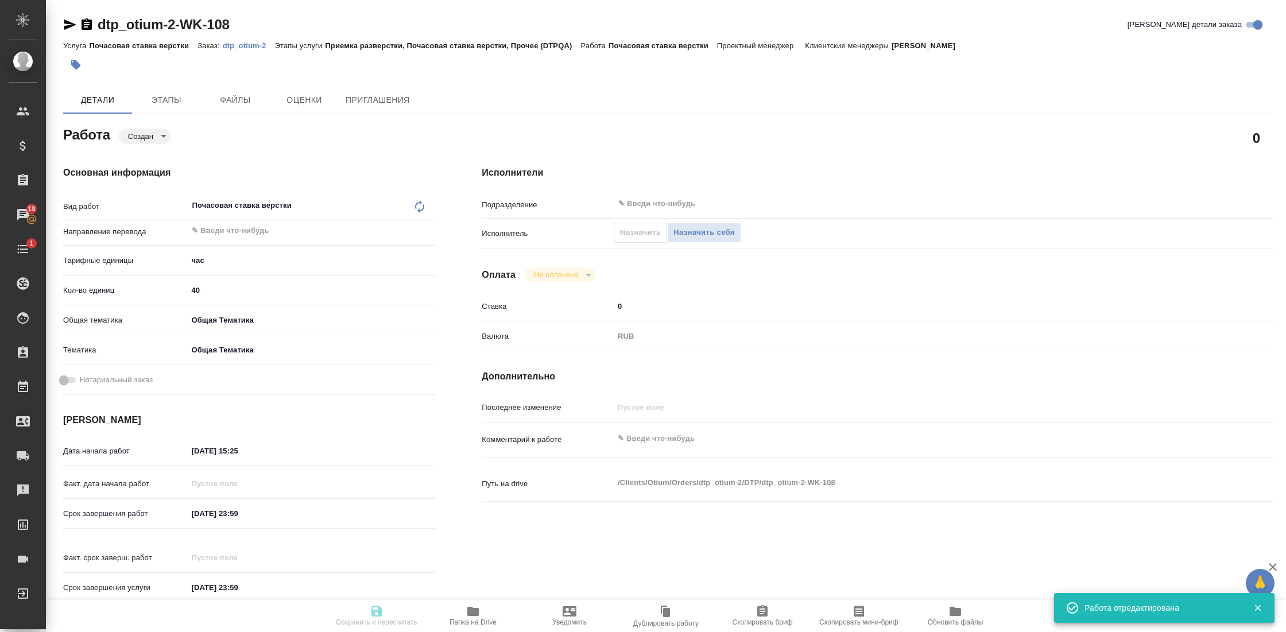
type textarea "x"
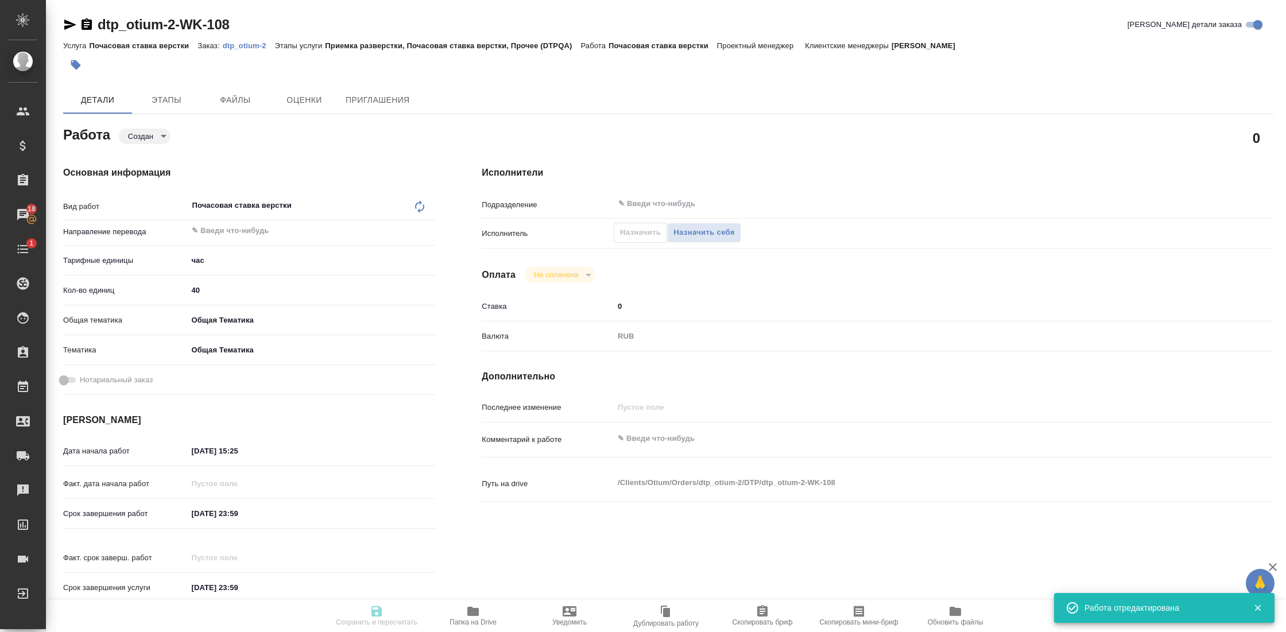
type input "created"
type textarea "Почасовая ставка верстки"
type textarea "x"
type input "5a8b1489cc6b4906c91bfd93"
type input "40"
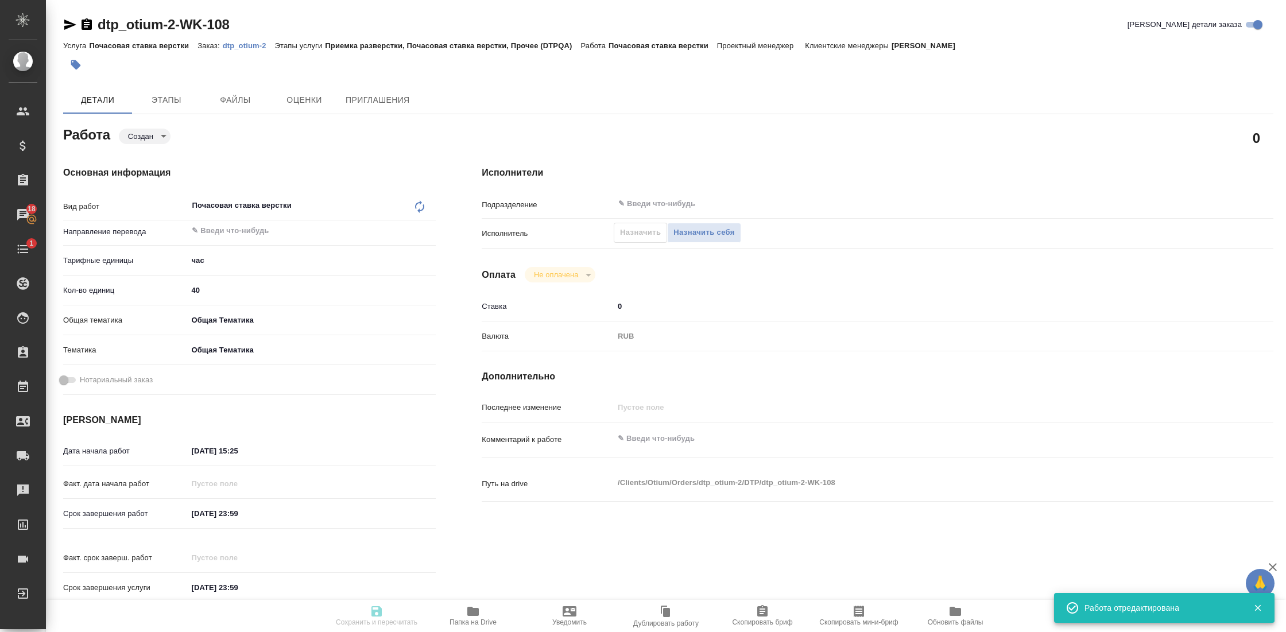
type input "obtem"
type input "6012b1ca196b0e5c9229a120"
type input "26.08.2025 15:25"
type input "[DATE] 23:59"
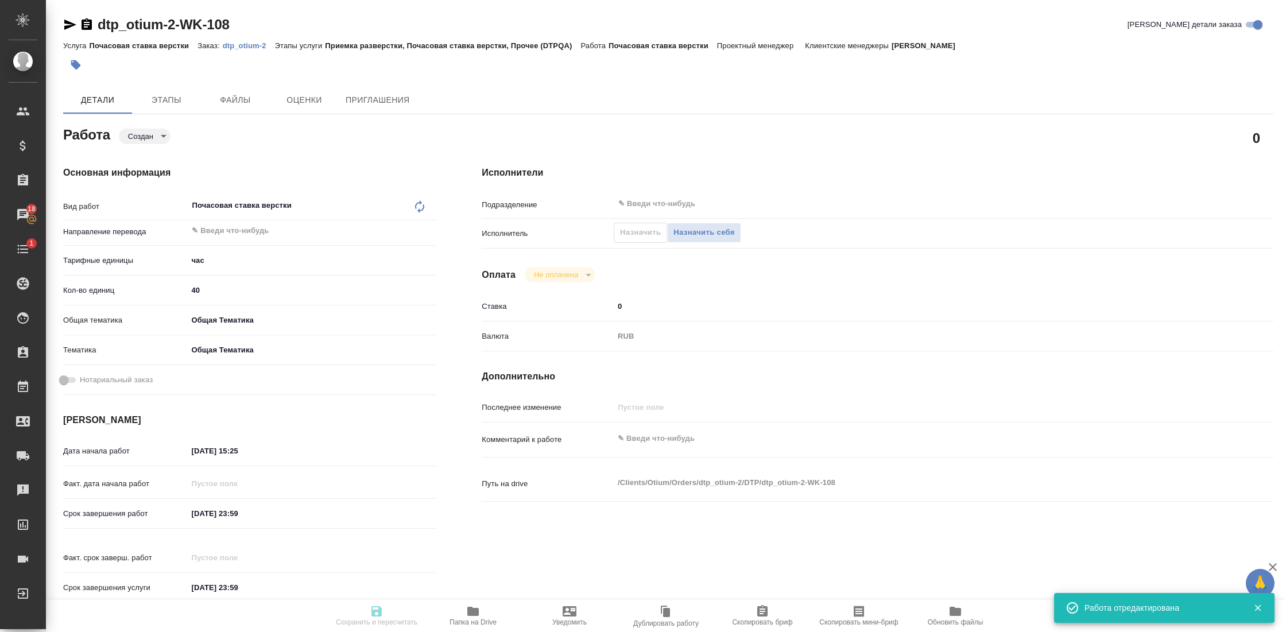
type input "notPayed"
type input "0"
type input "RUB"
type input "[PERSON_NAME]"
type textarea "x"
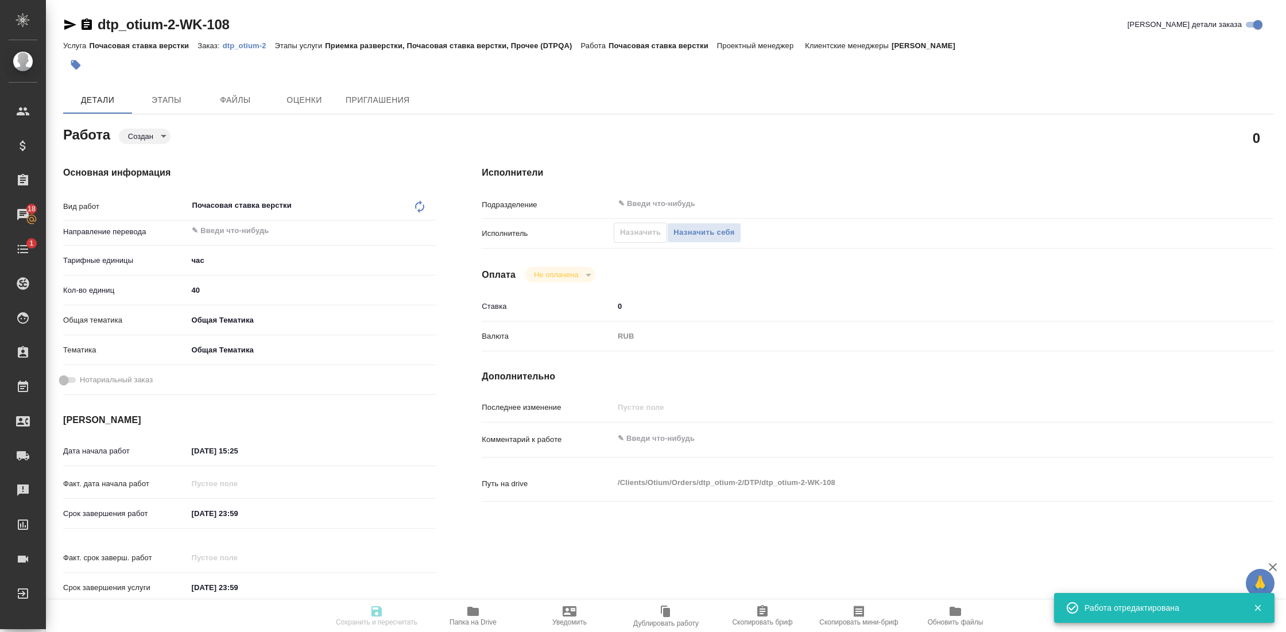
type textarea "/Clients/Оtium/Orders/dtp_otium-2/DTP/dtp_otium-2-WK-108"
type textarea "x"
type input "dtp_otium-2"
type input "Почасовая ставка верстки"
type input "Приемка разверстки, Почасовая ставка верстки, Прочее (DTPQA)"
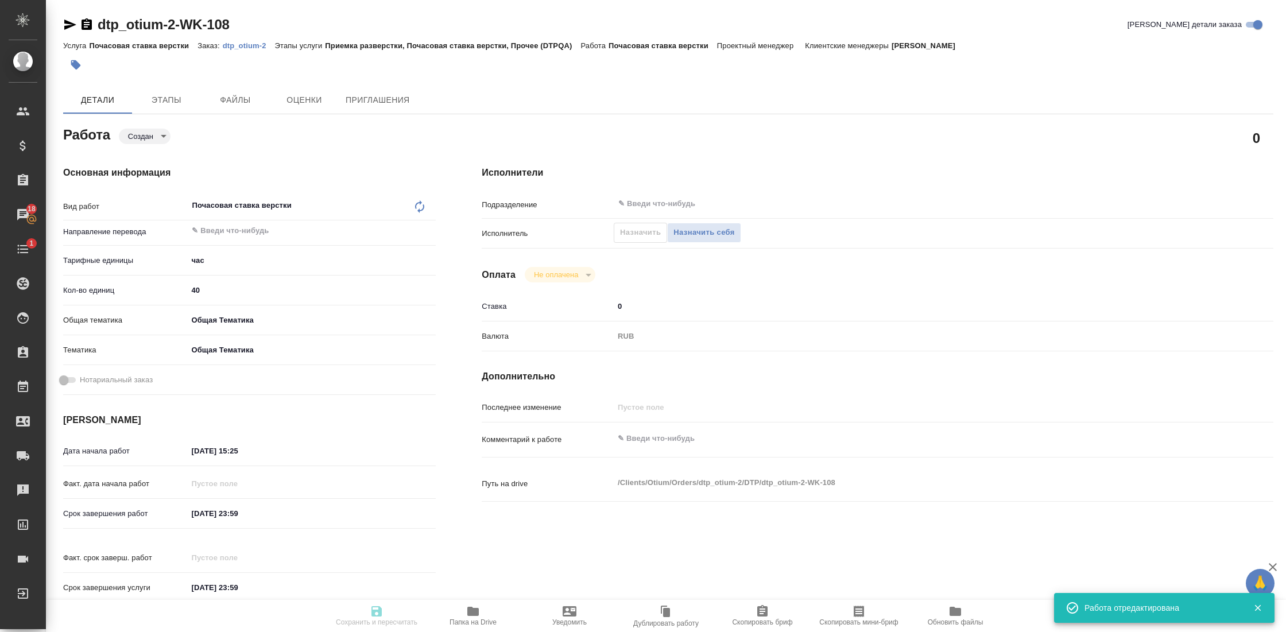
type input "[PERSON_NAME]"
type input "/Clients/Оtium/Orders/dtp_otium-2"
type textarea "x"
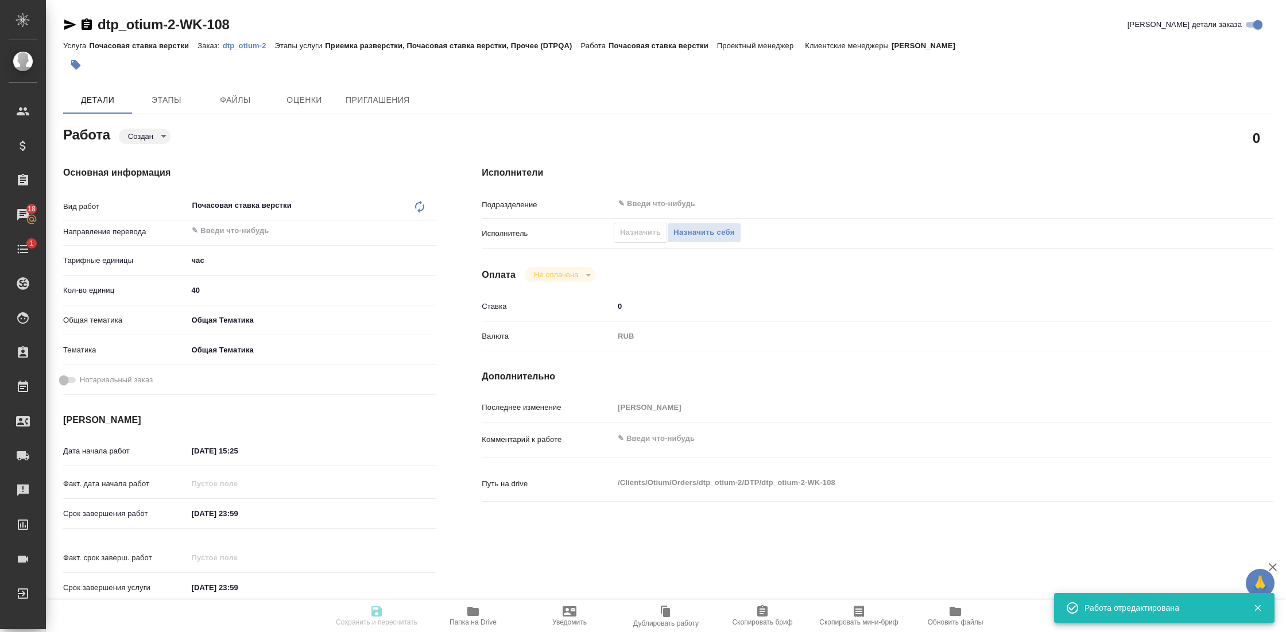
type textarea "x"
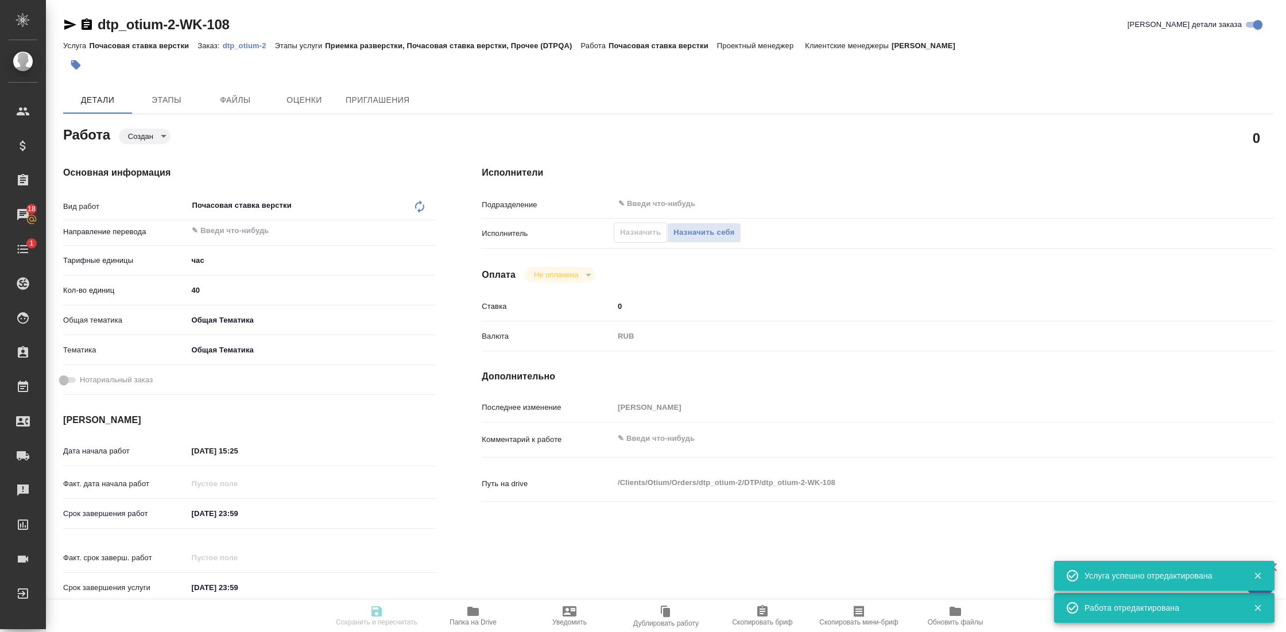
type textarea "x"
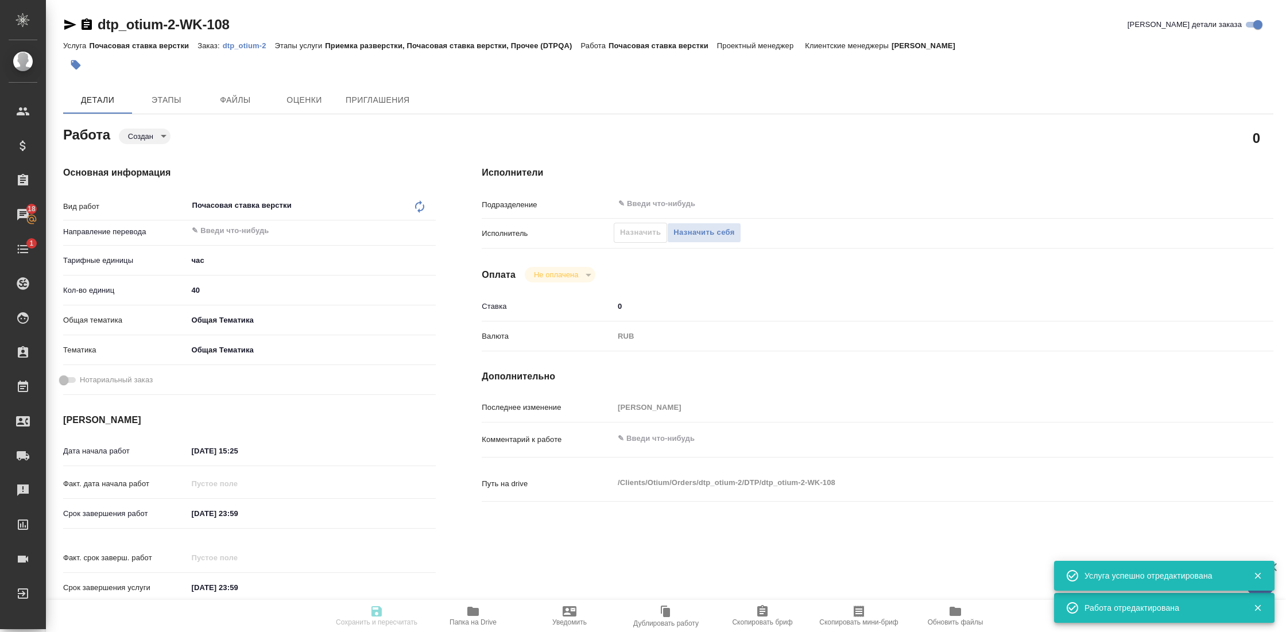
type textarea "x"
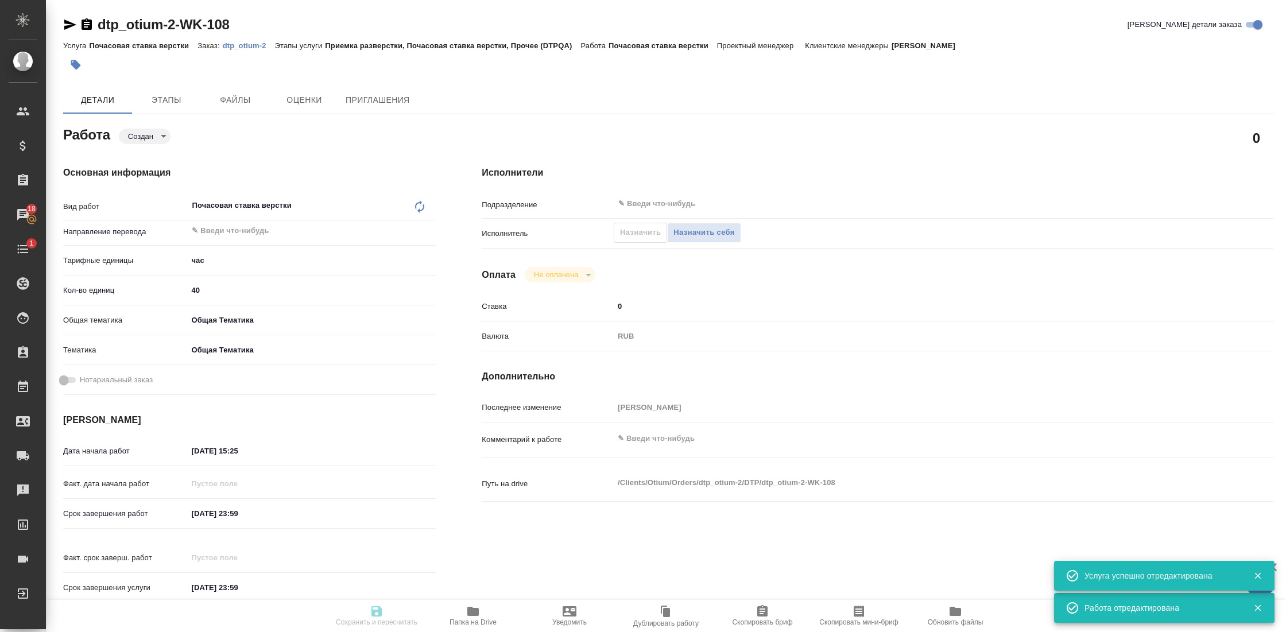
type textarea "x"
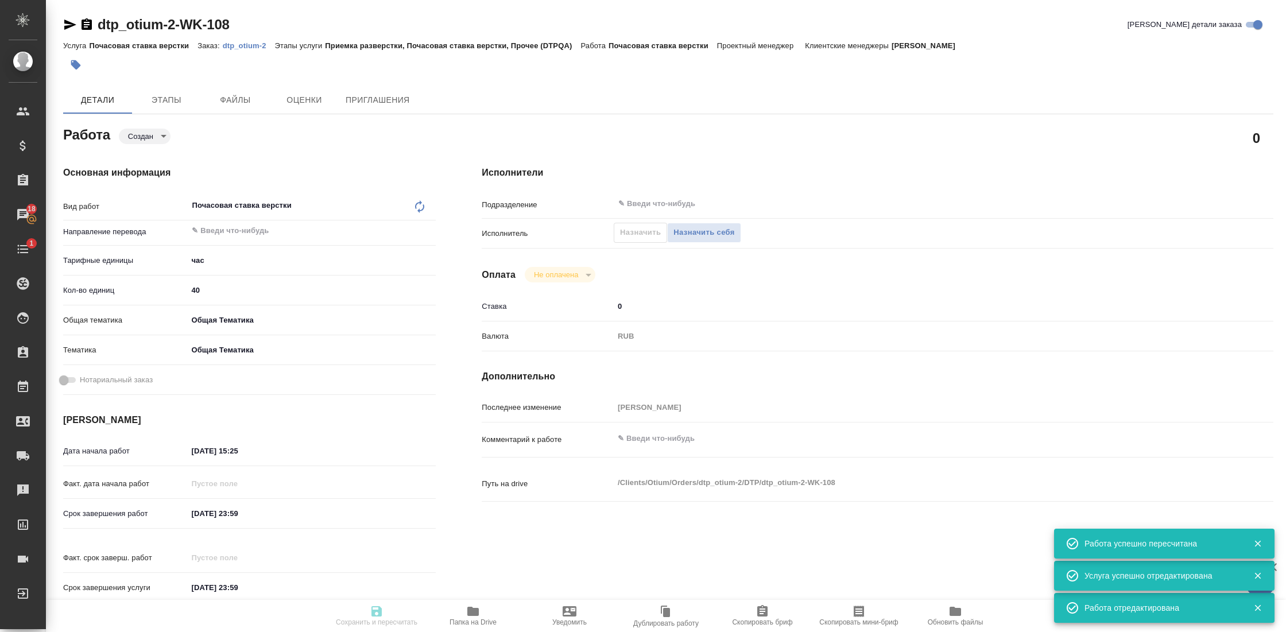
type input "created"
type textarea "Почасовая ставка верстки"
type textarea "x"
type input "5a8b1489cc6b4906c91bfd93"
type input "40"
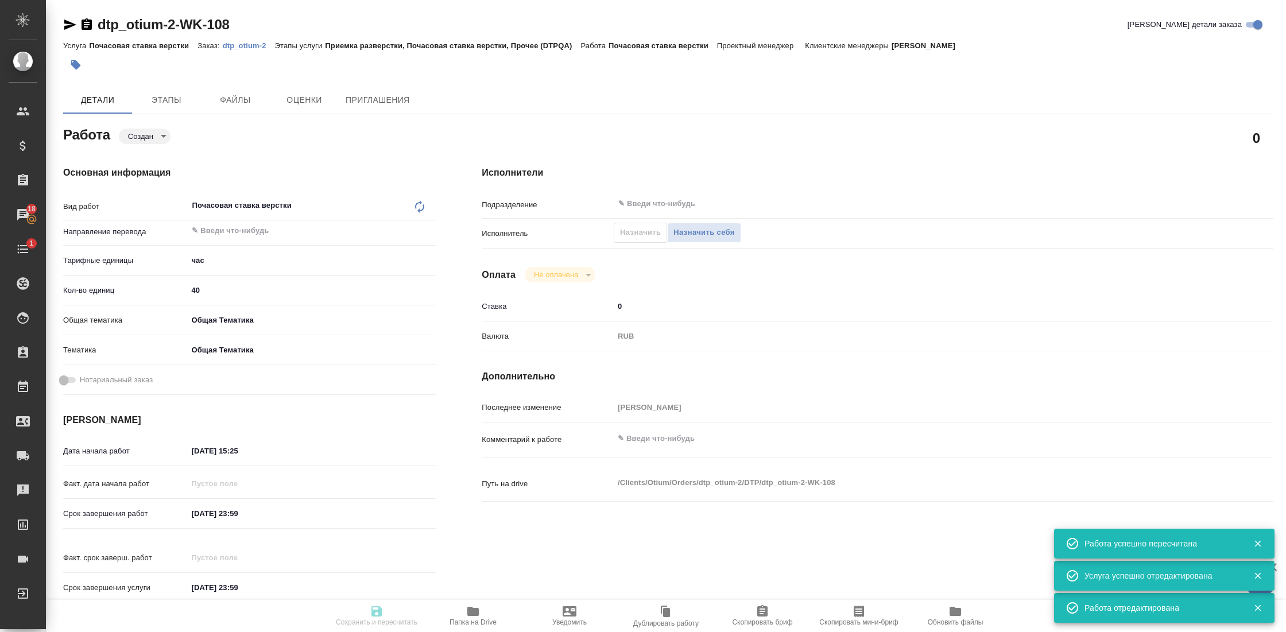
type input "obtem"
type input "6012b1ca196b0e5c9229a120"
type input "26.08.2025 15:25"
type input "[DATE] 23:59"
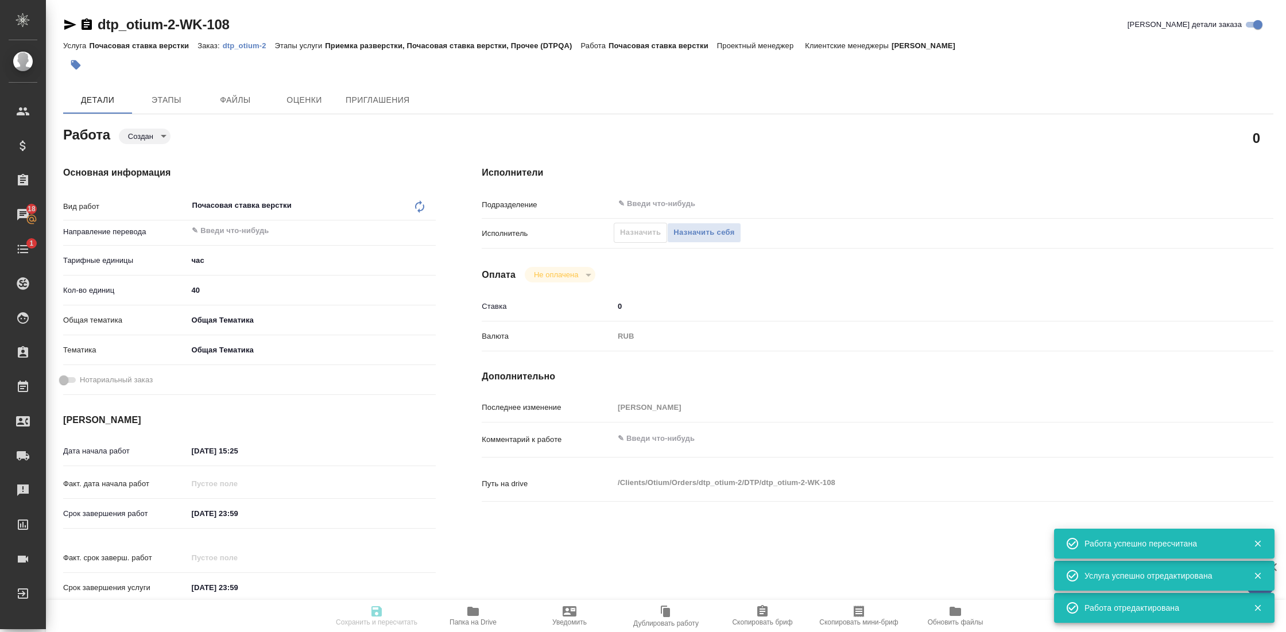
type input "notPayed"
type input "0"
type input "RUB"
type input "[PERSON_NAME]"
type textarea "x"
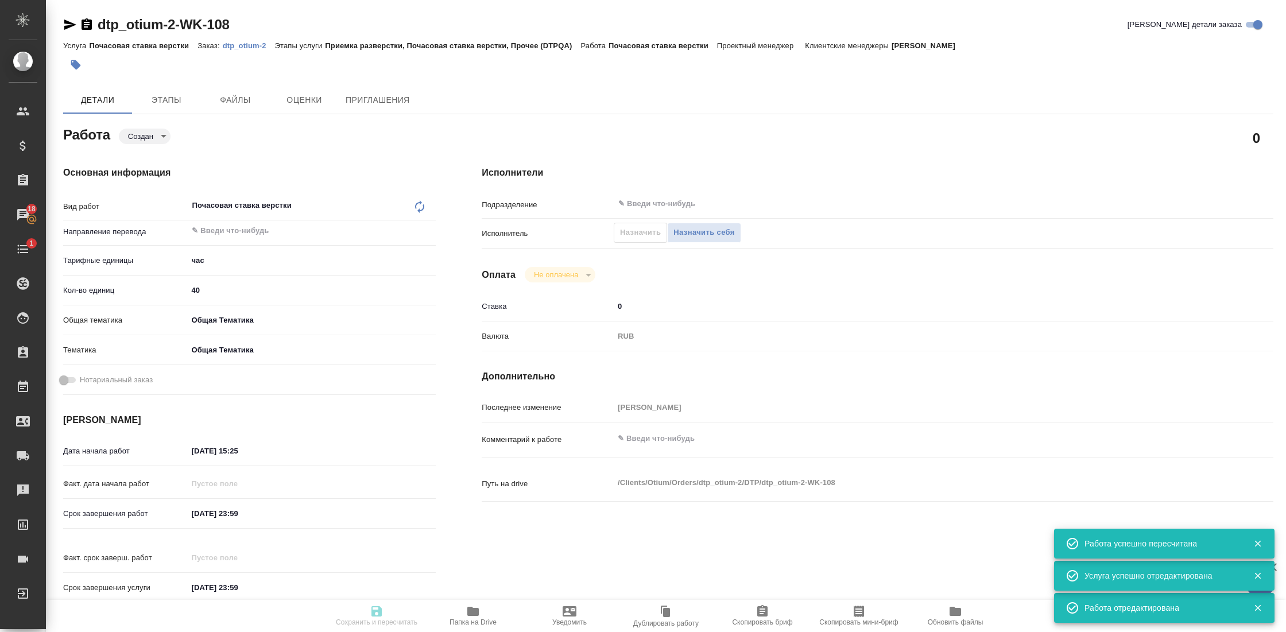
type textarea "/Clients/Оtium/Orders/dtp_otium-2/DTP/dtp_otium-2-WK-108"
type textarea "x"
type input "dtp_otium-2"
type input "Почасовая ставка верстки"
type input "Приемка разверстки, Почасовая ставка верстки, Прочее (DTPQA)"
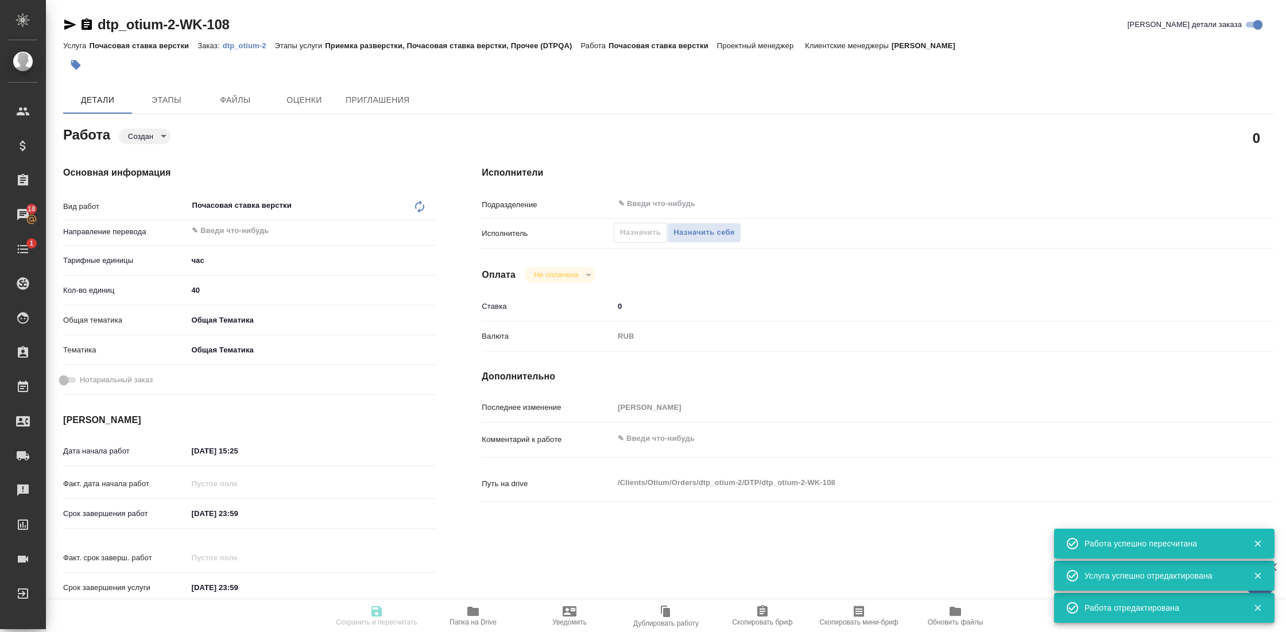
type input "[PERSON_NAME]"
type input "/Clients/Оtium/Orders/dtp_otium-2"
type textarea "x"
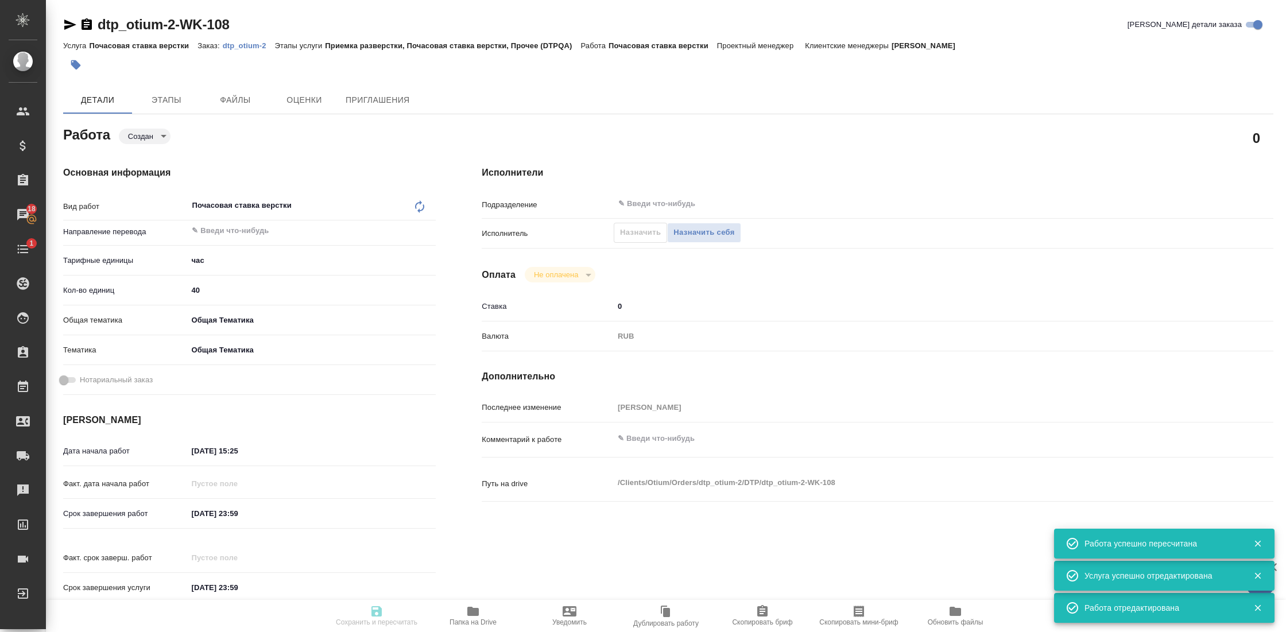
type textarea "x"
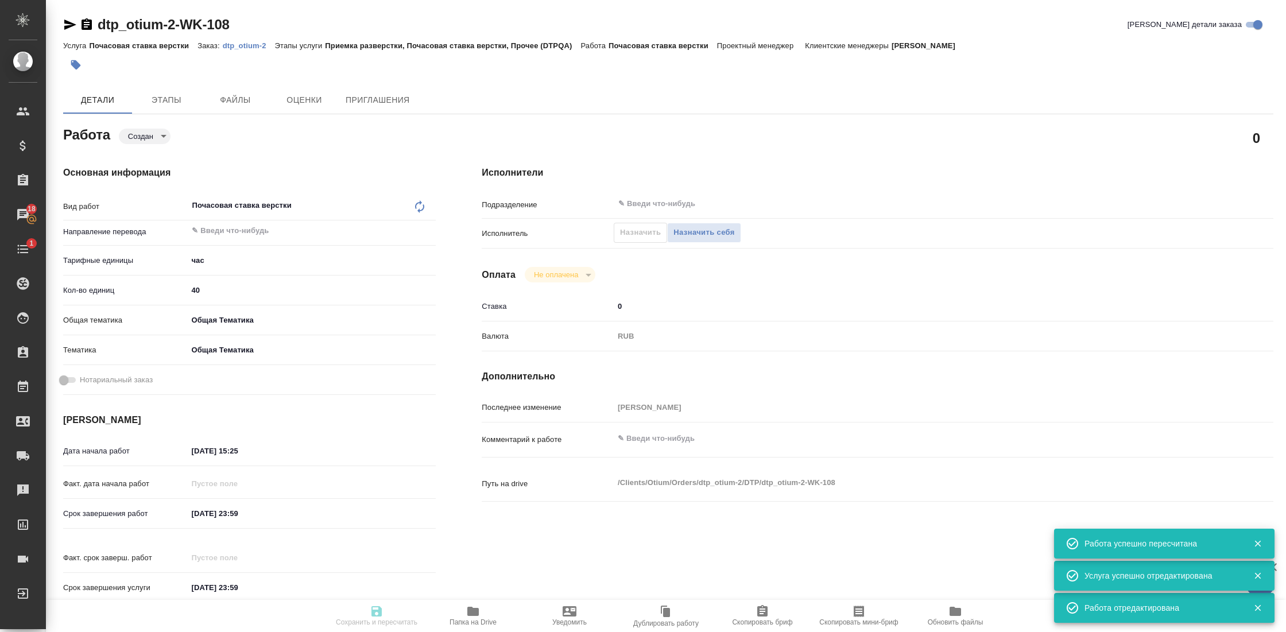
type textarea "x"
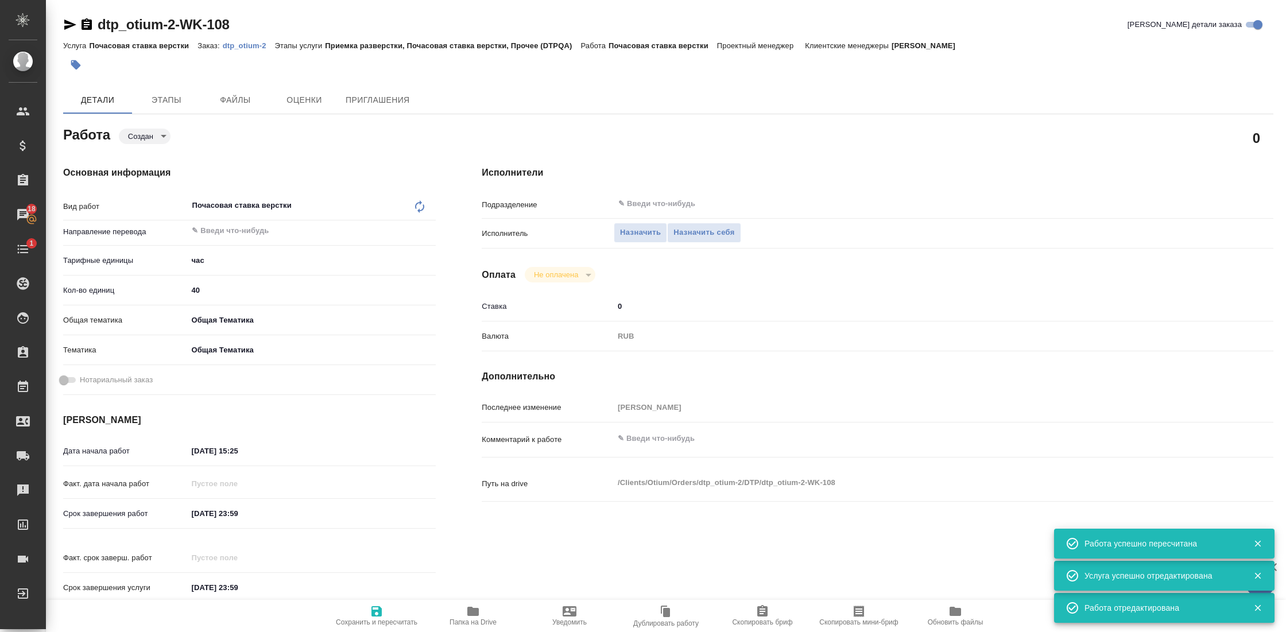
type textarea "x"
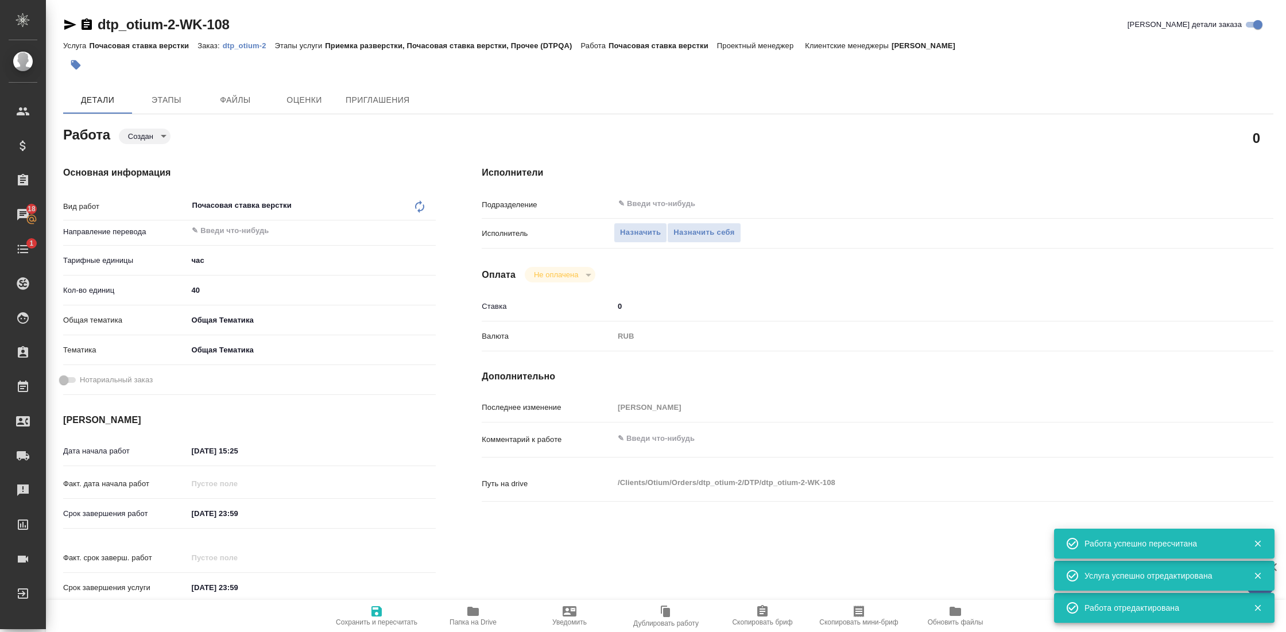
type textarea "x"
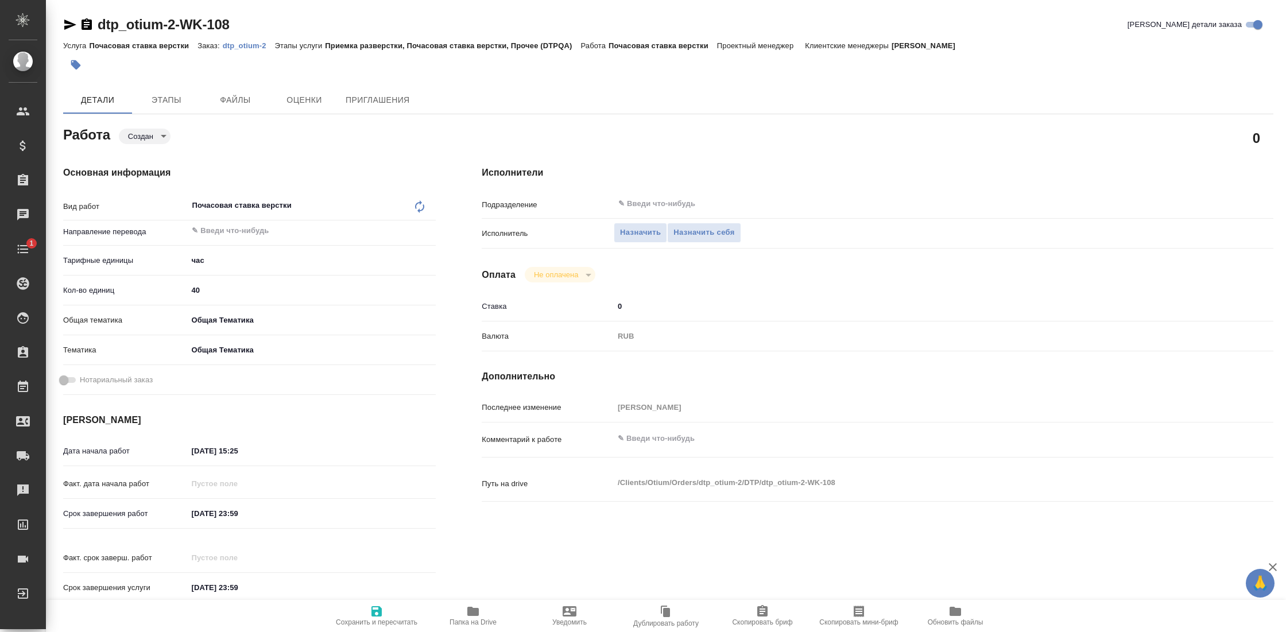
type textarea "x"
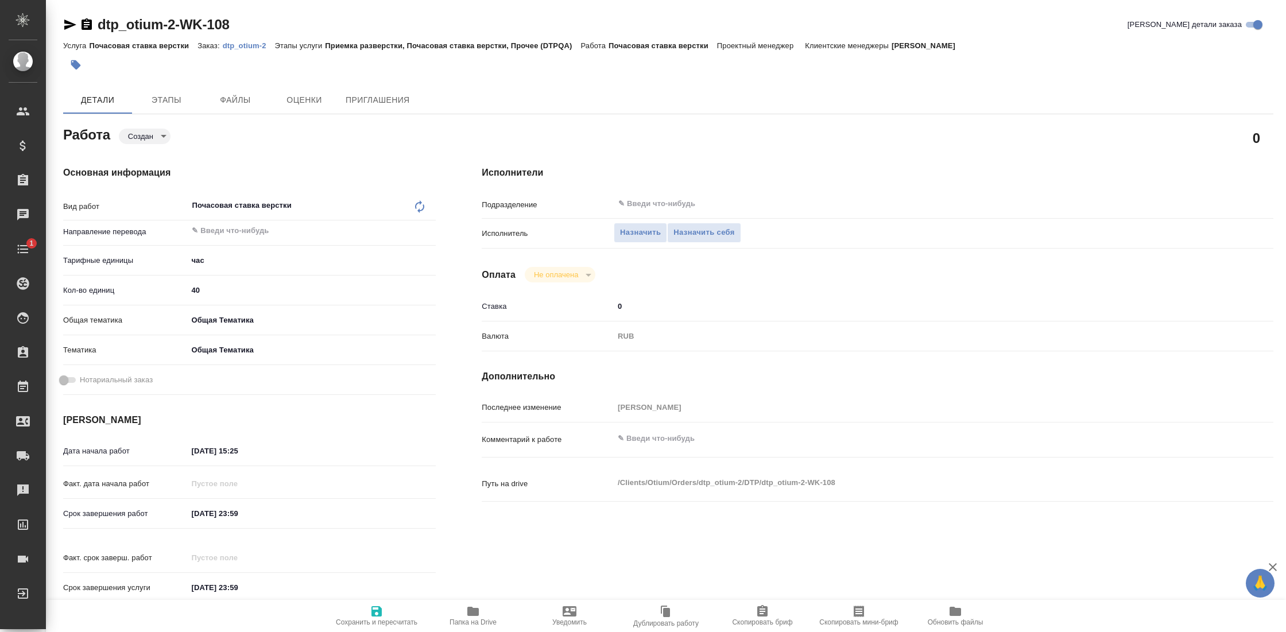
type textarea "x"
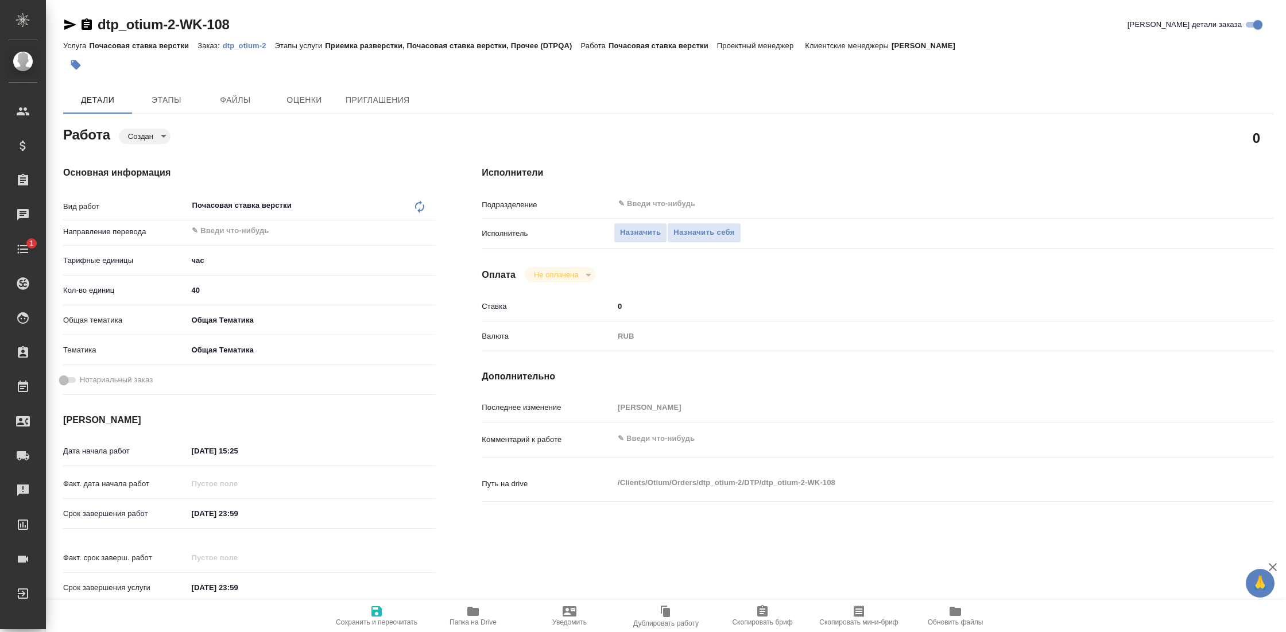
type textarea "x"
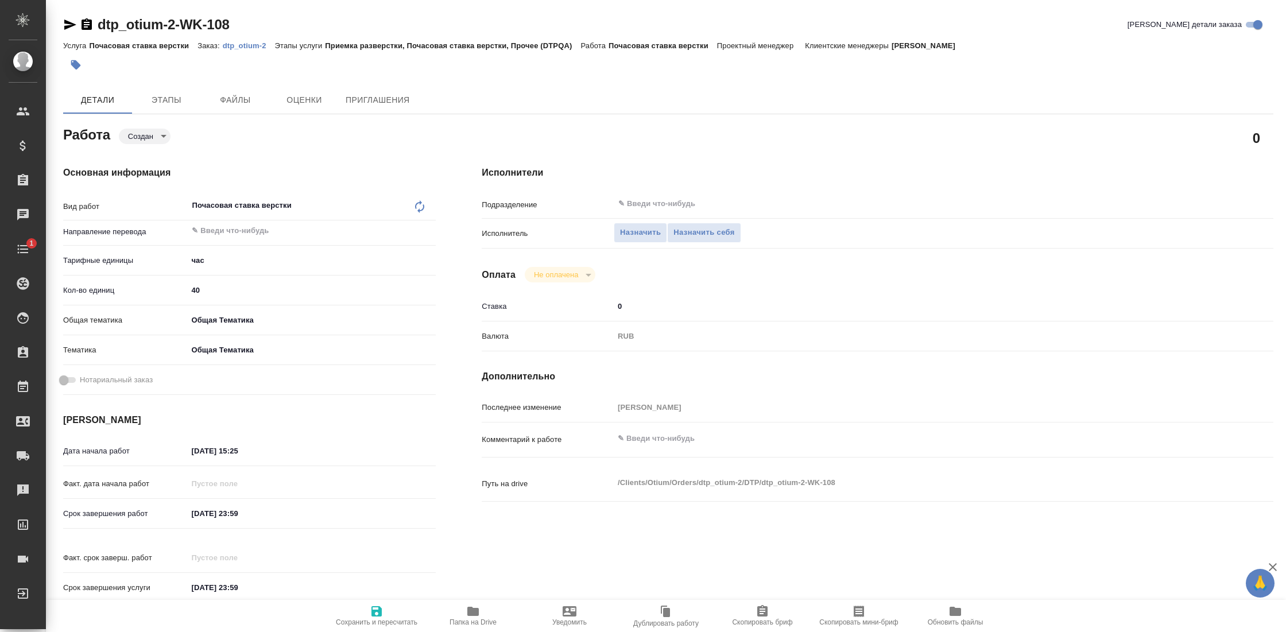
type textarea "x"
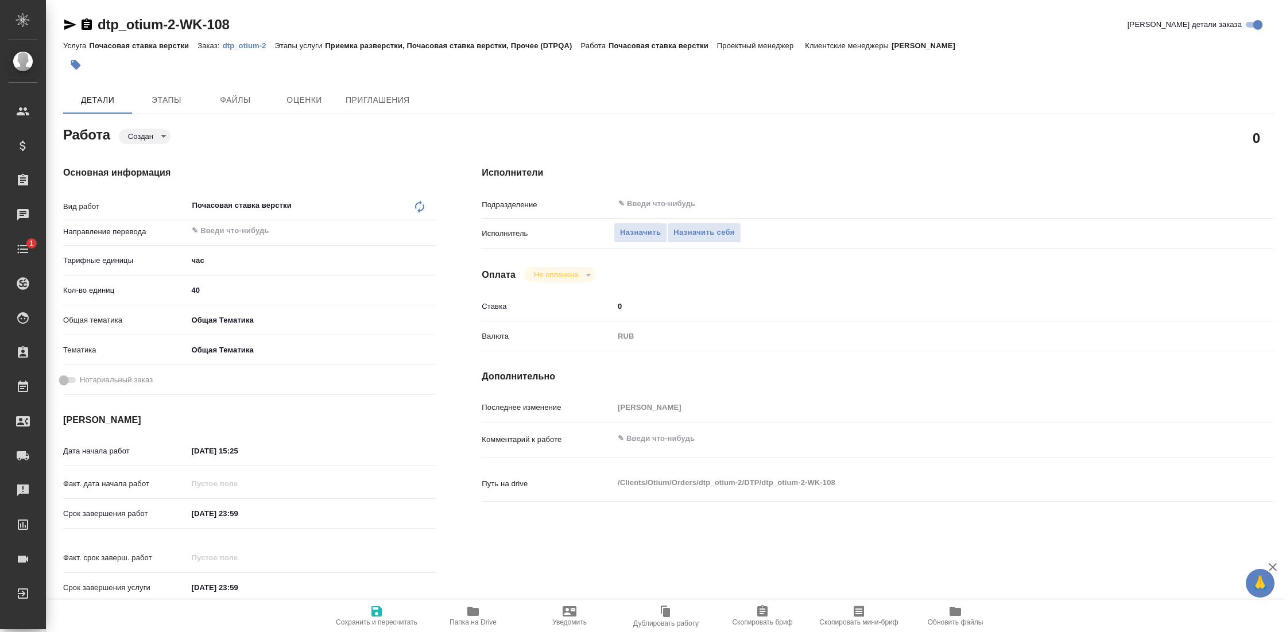
type textarea "x"
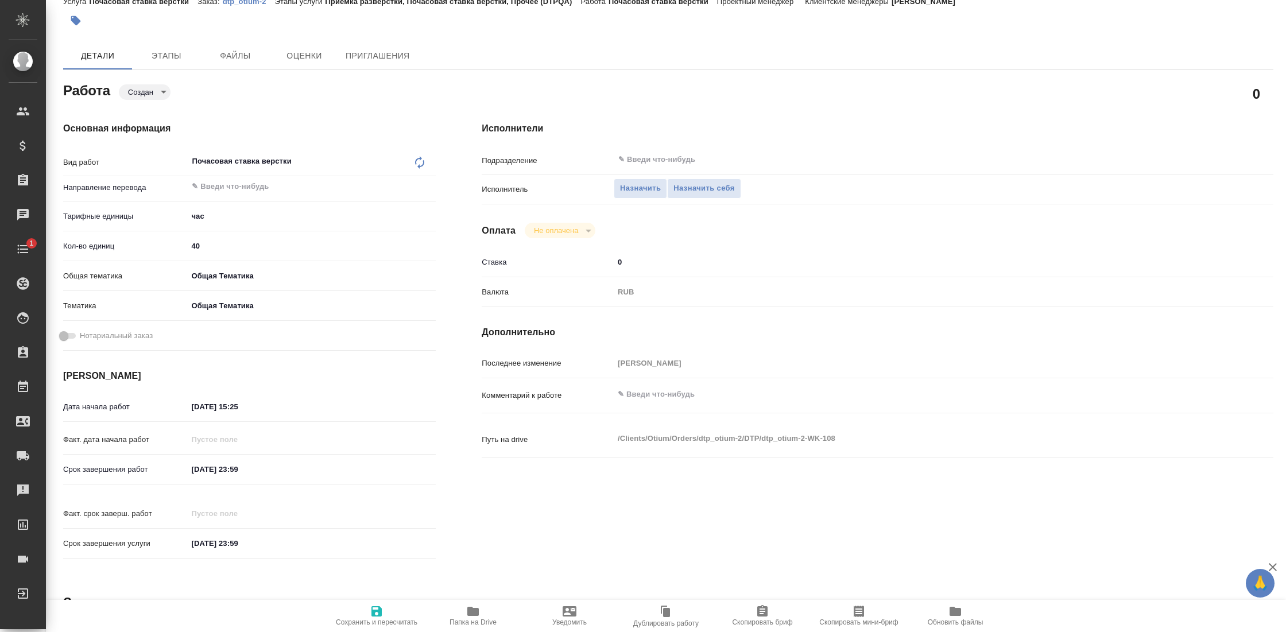
scroll to position [67, 0]
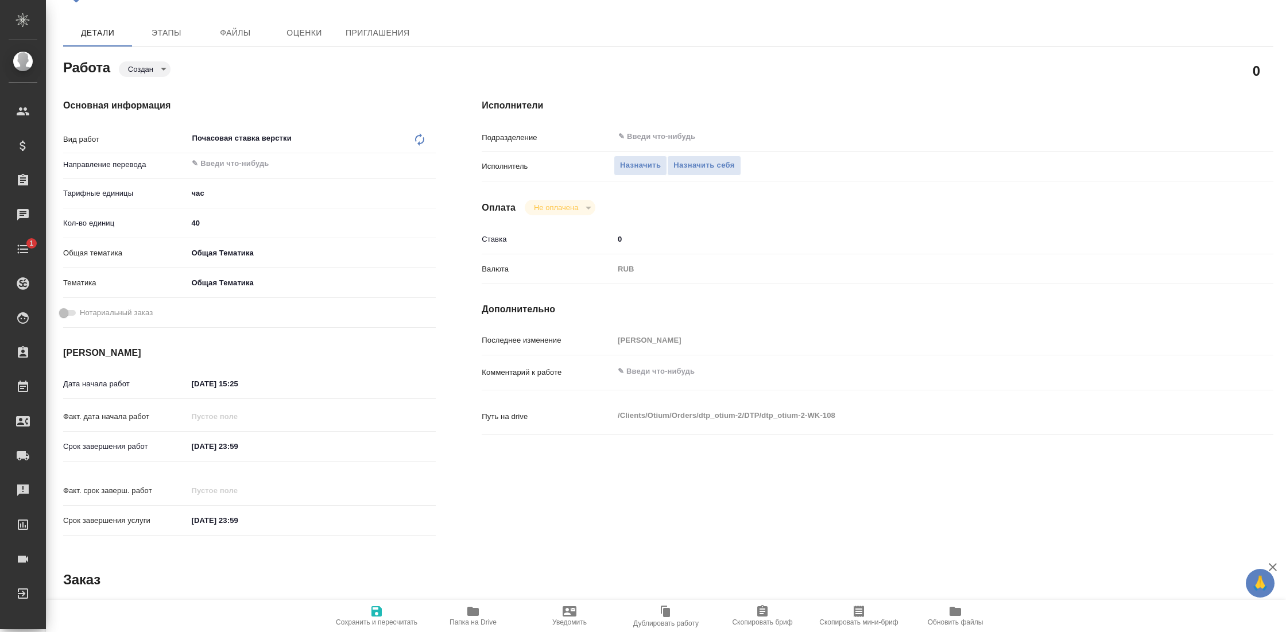
type textarea "x"
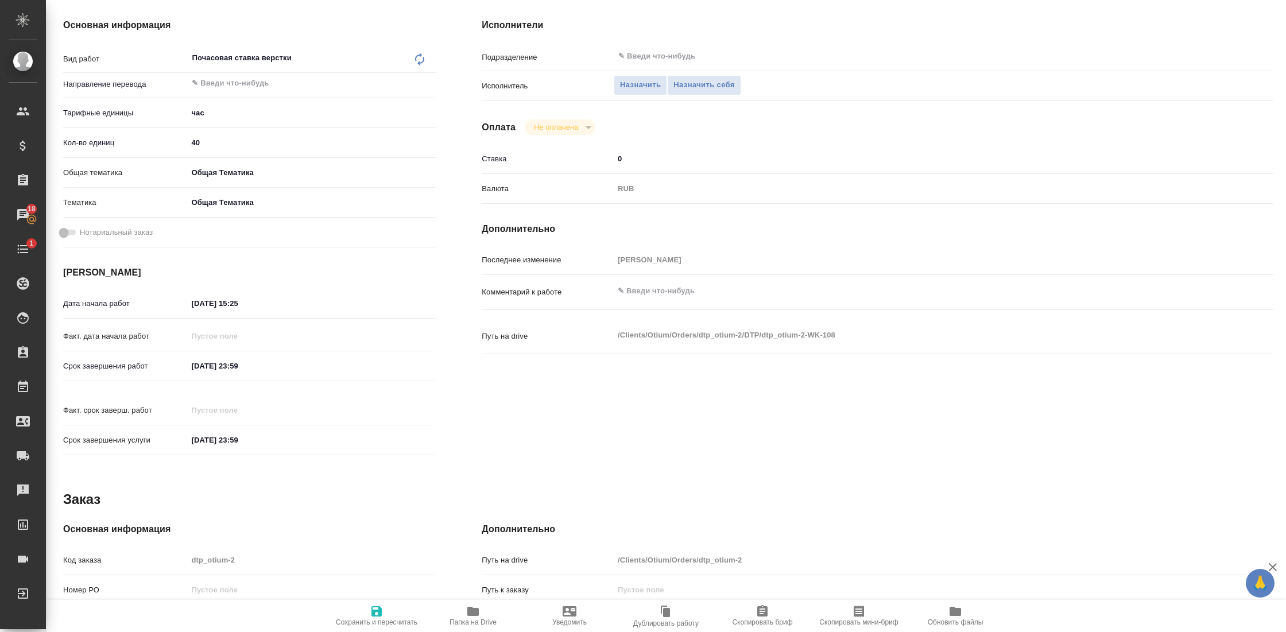
scroll to position [164, 0]
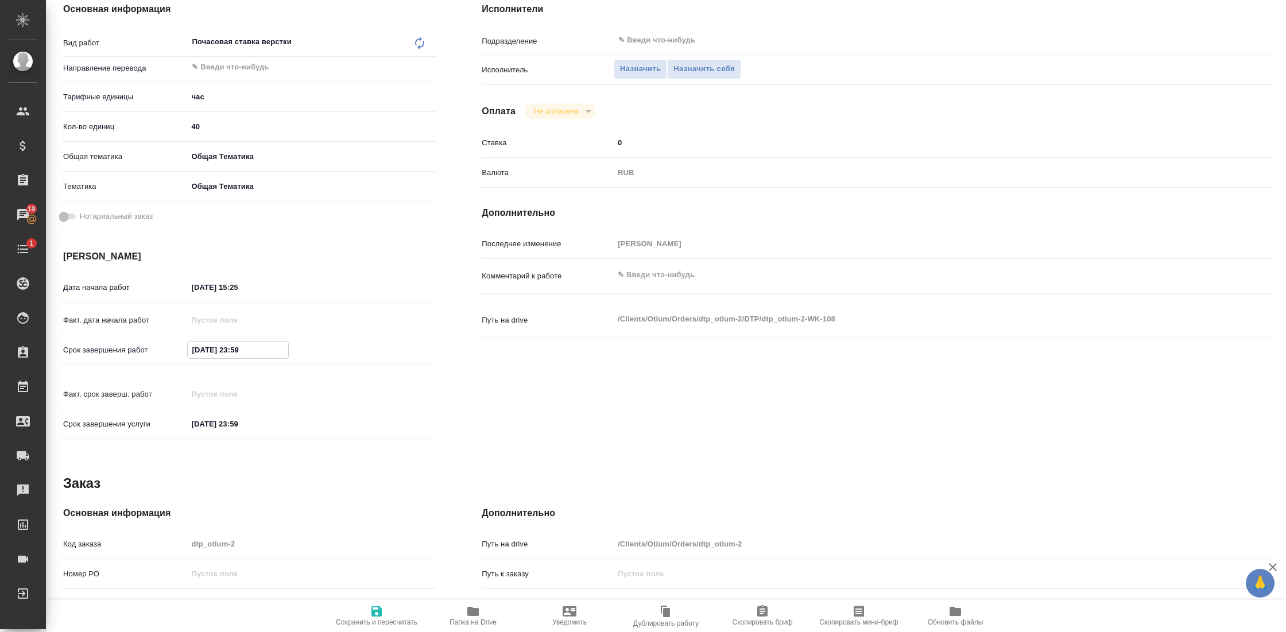
click at [230, 351] on input "[DATE] 23:59" at bounding box center [238, 350] width 100 height 17
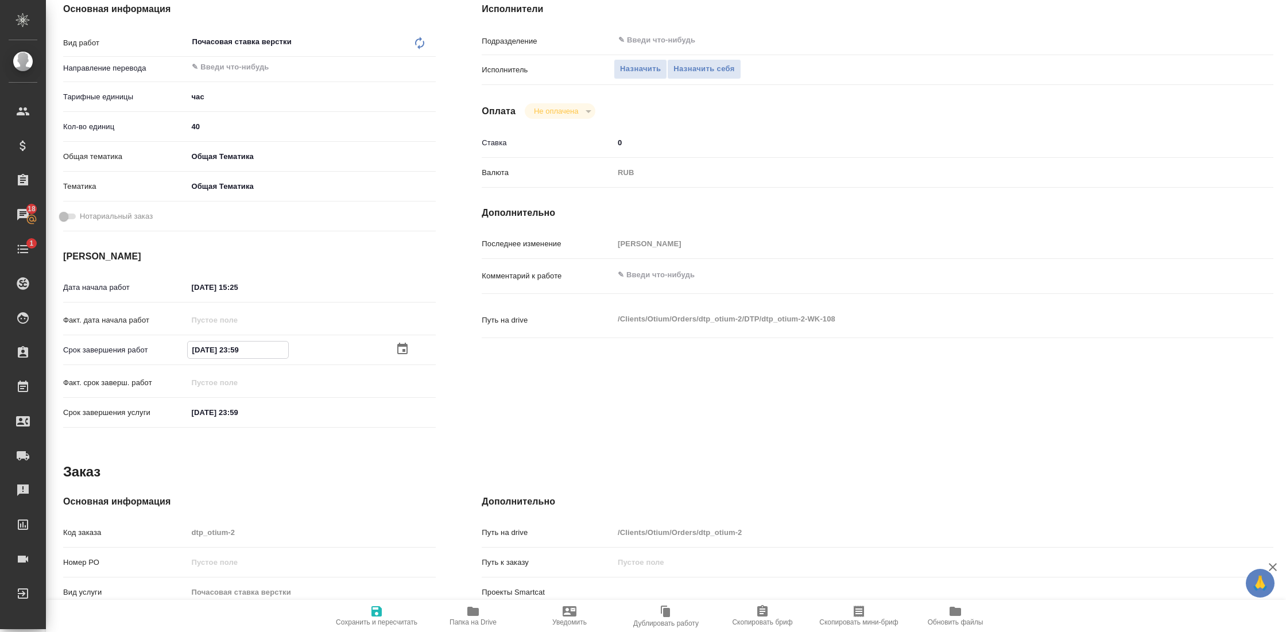
click at [283, 282] on div "[DATE] 15:25" at bounding box center [311, 287] width 249 height 17
click at [236, 281] on input "[DATE] 15:25" at bounding box center [237, 287] width 100 height 17
click at [396, 282] on icon "button" at bounding box center [403, 287] width 14 height 14
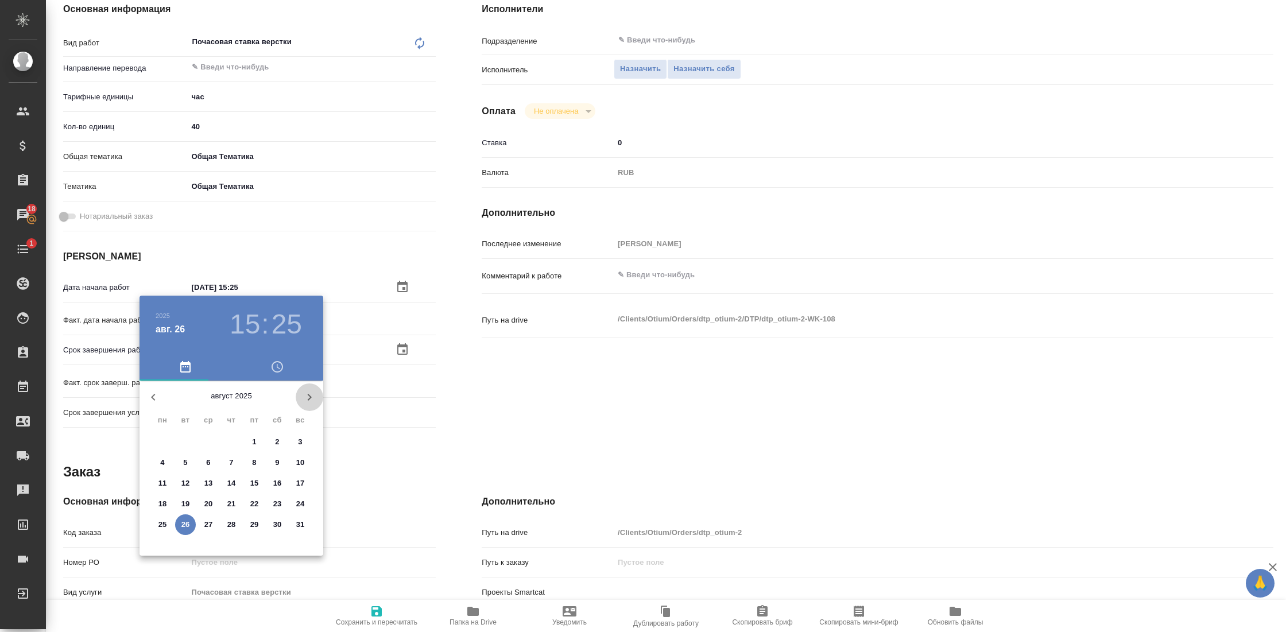
click at [312, 398] on icon "button" at bounding box center [310, 397] width 14 height 14
click at [160, 461] on p "8" at bounding box center [162, 462] width 4 height 11
type textarea "x"
type input "08.09.2025 15:25"
type textarea "x"
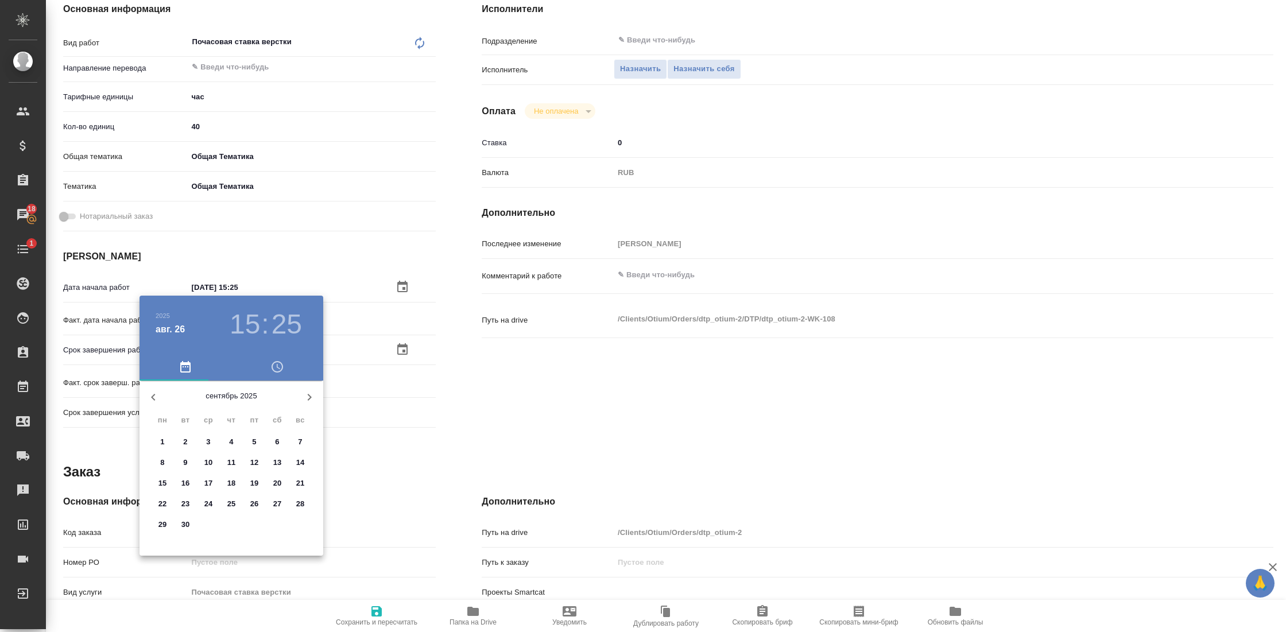
type textarea "x"
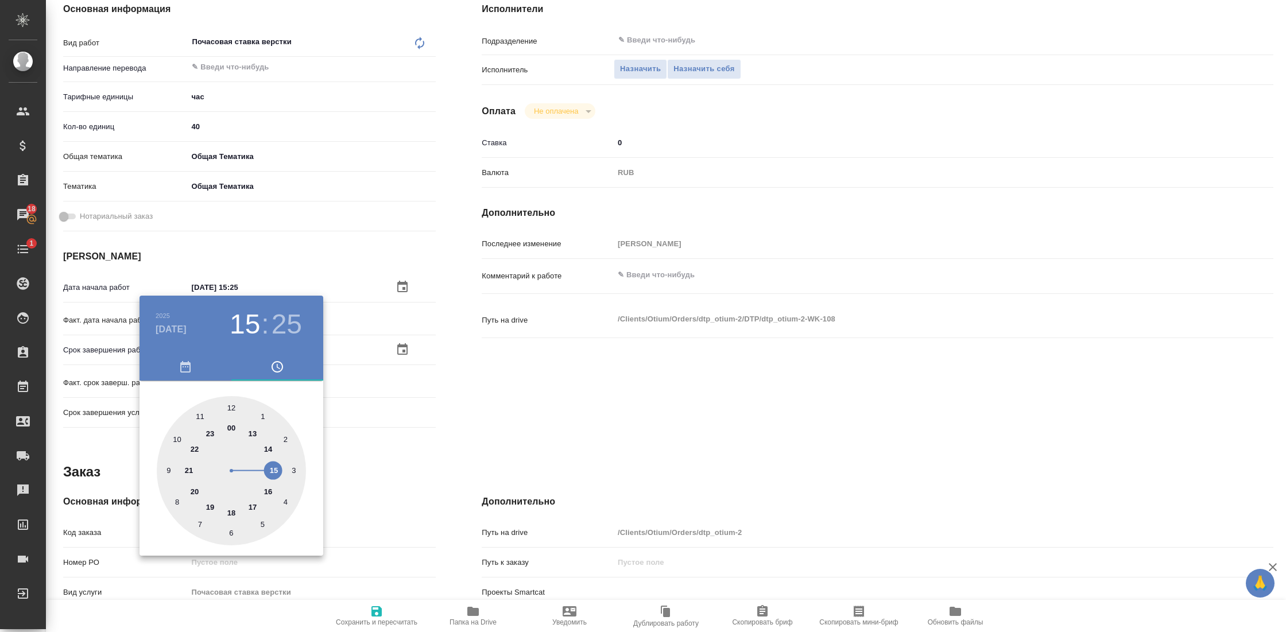
click at [176, 440] on div at bounding box center [231, 470] width 149 height 149
type textarea "x"
type input "08.09.2025 10:25"
type textarea "x"
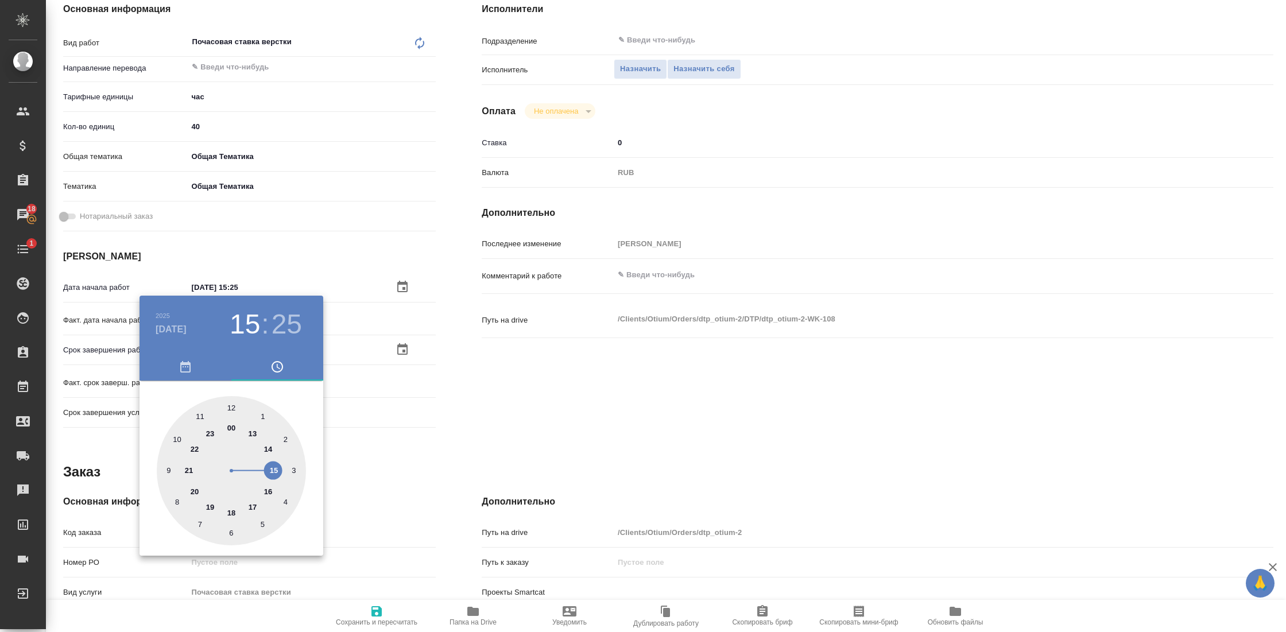
type textarea "x"
click at [233, 404] on div at bounding box center [231, 470] width 149 height 149
type textarea "x"
type input "[DATE] 10:00"
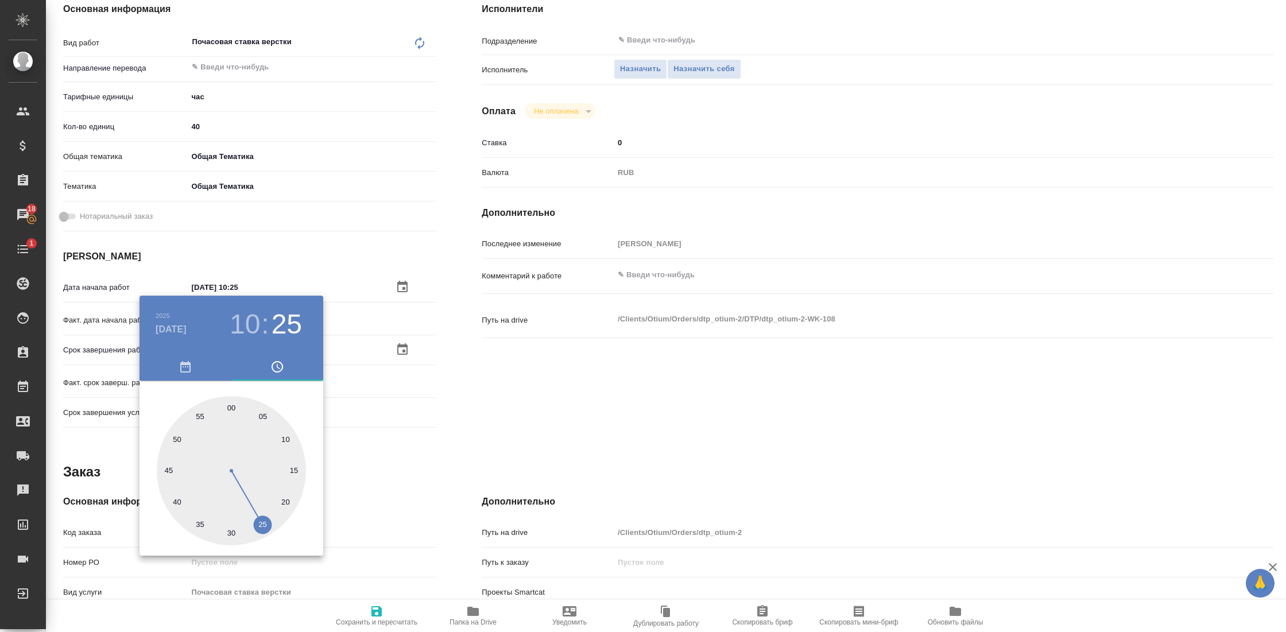
type textarea "x"
click at [435, 436] on div at bounding box center [643, 316] width 1286 height 632
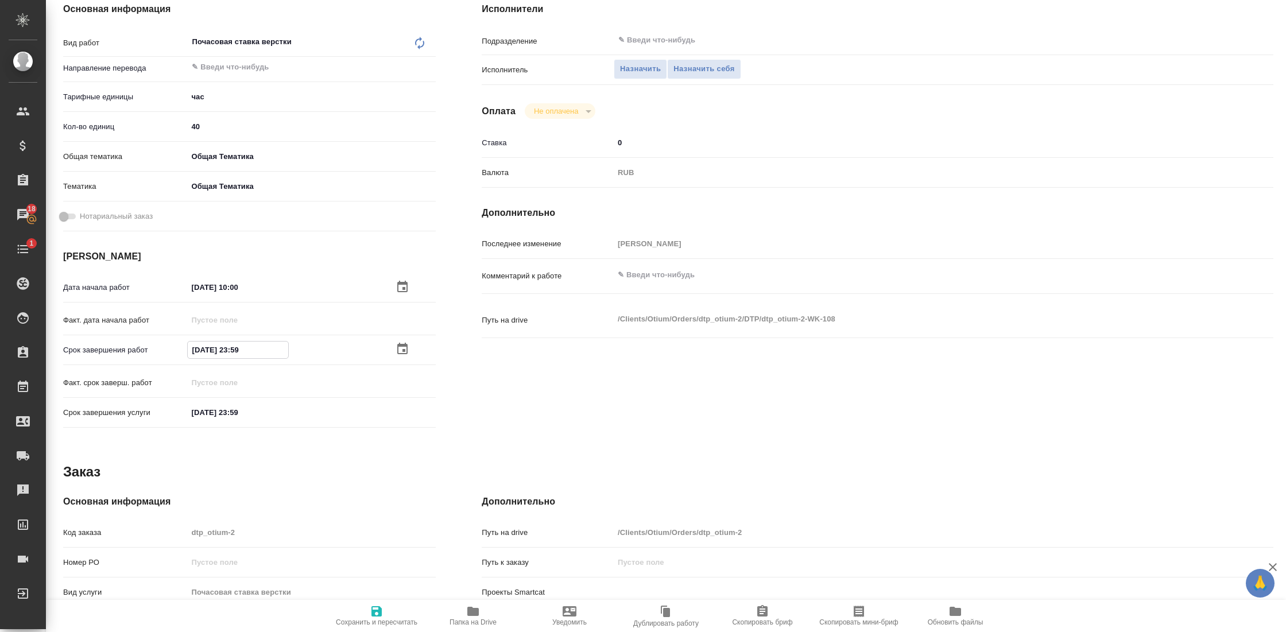
click at [232, 345] on input "[DATE] 23:59" at bounding box center [238, 350] width 100 height 17
click at [396, 342] on div "[DATE] 23:59" at bounding box center [311, 350] width 249 height 17
click at [398, 346] on icon "button" at bounding box center [402, 348] width 10 height 11
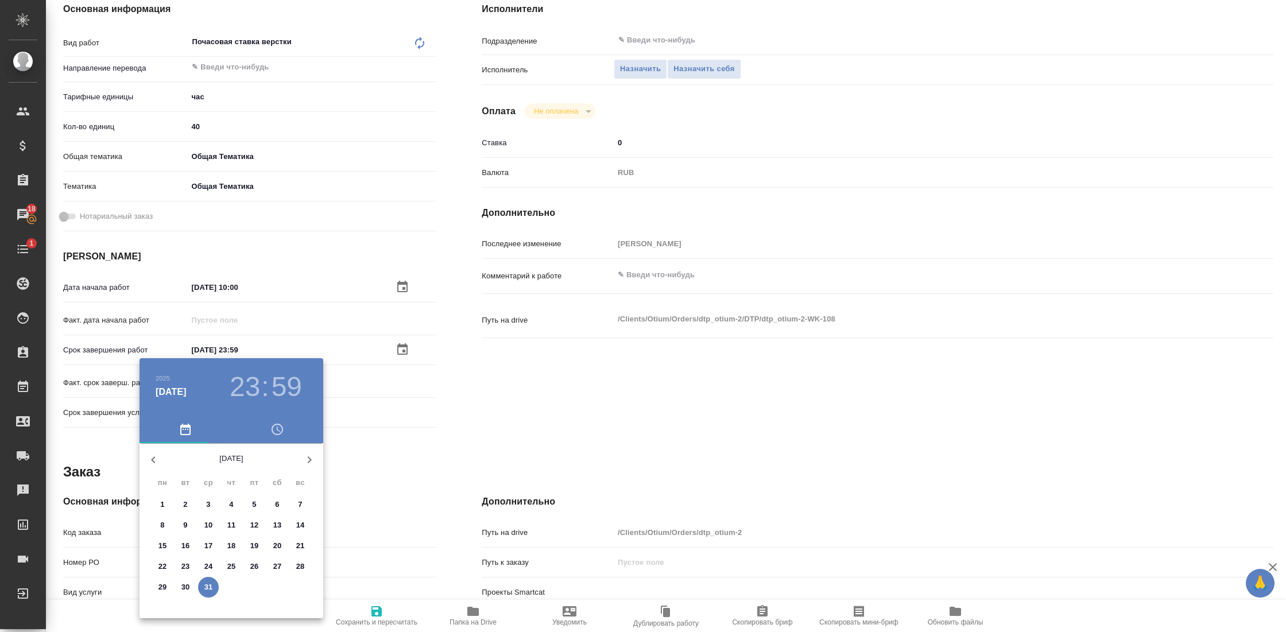
click at [151, 453] on icon "button" at bounding box center [153, 460] width 14 height 14
click at [309, 462] on icon "button" at bounding box center [310, 459] width 4 height 7
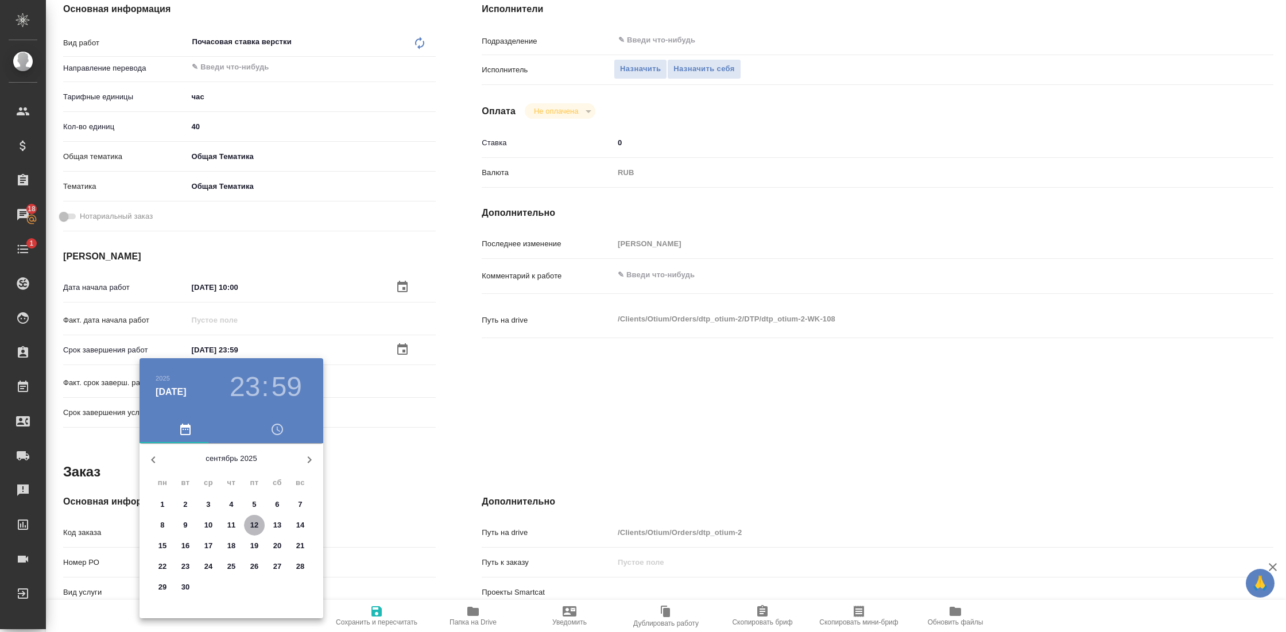
click at [255, 525] on p "12" at bounding box center [254, 524] width 9 height 11
type textarea "x"
type input "12.09.2025 23:59"
type textarea "x"
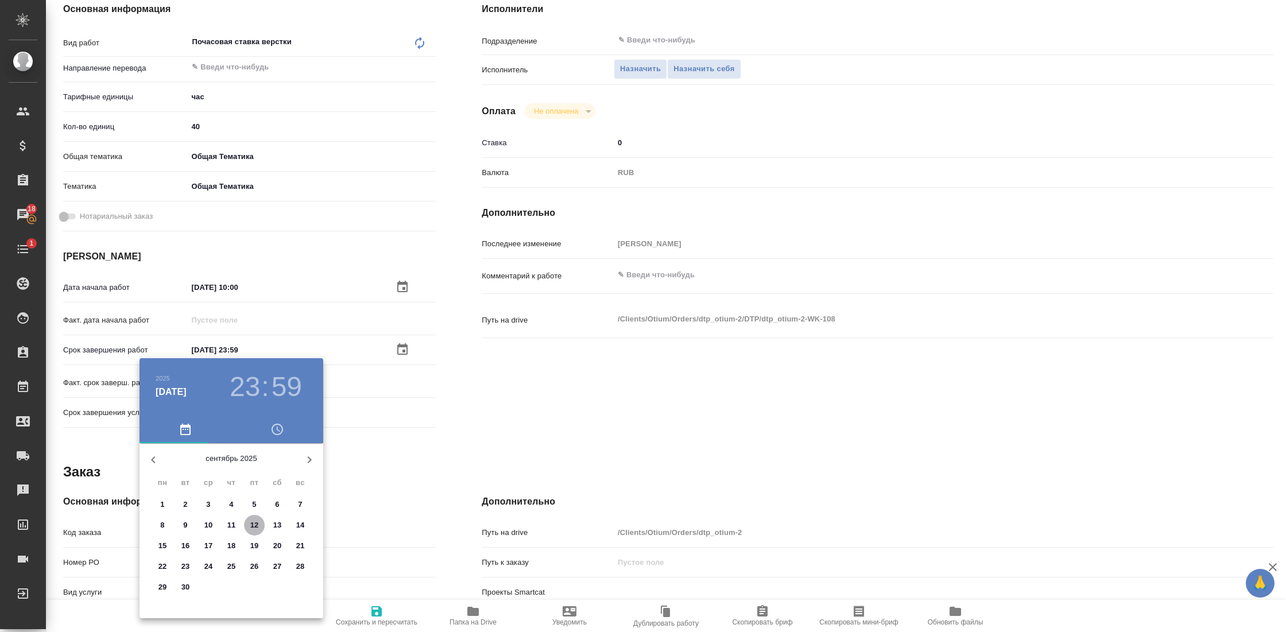
type textarea "x"
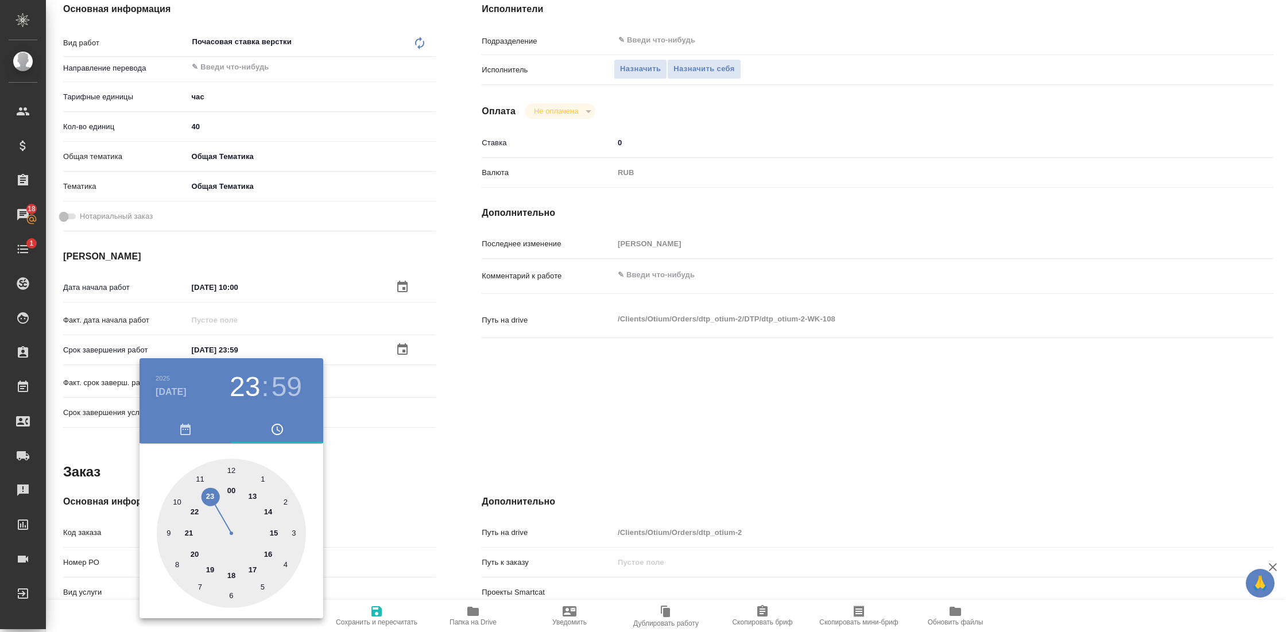
click at [208, 570] on div at bounding box center [231, 533] width 149 height 149
type textarea "x"
type input "12.09.2025 19:59"
type textarea "x"
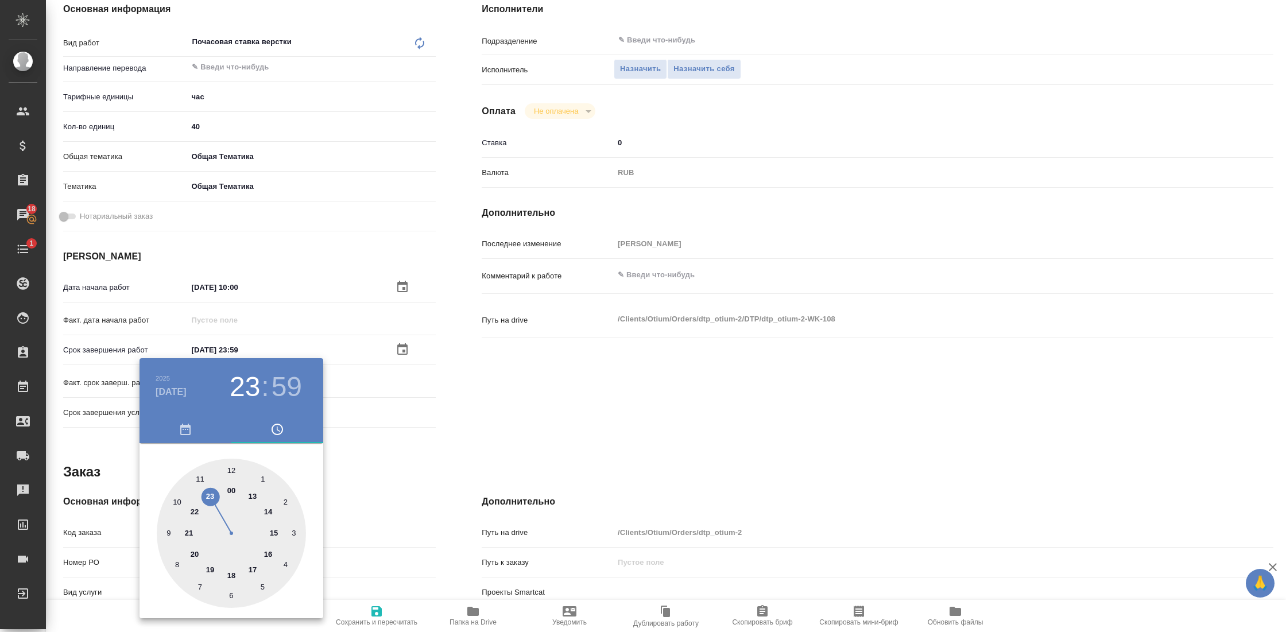
type textarea "x"
type input "[DATE] 19:00"
type textarea "x"
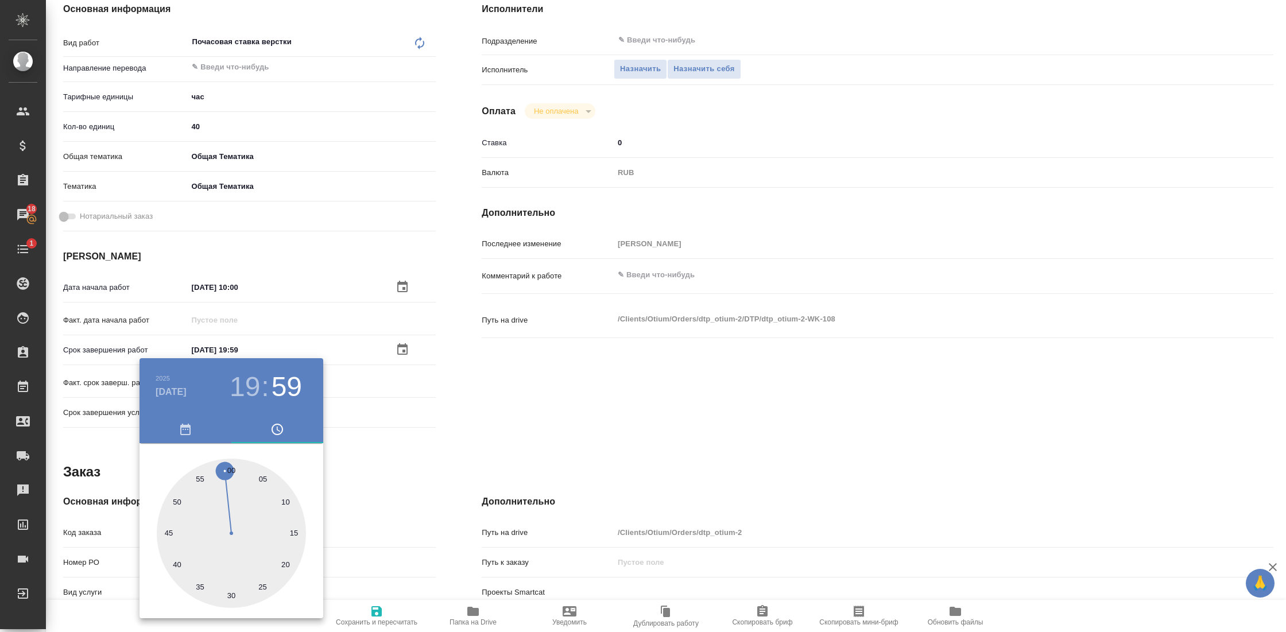
type textarea "x"
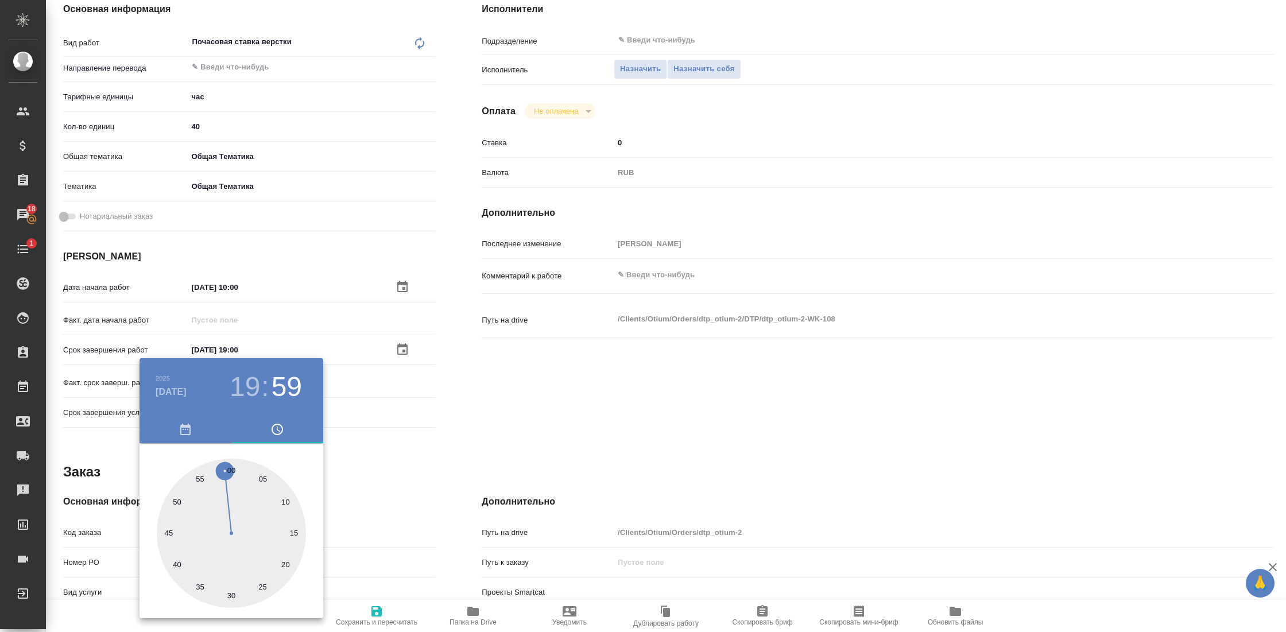
type textarea "x"
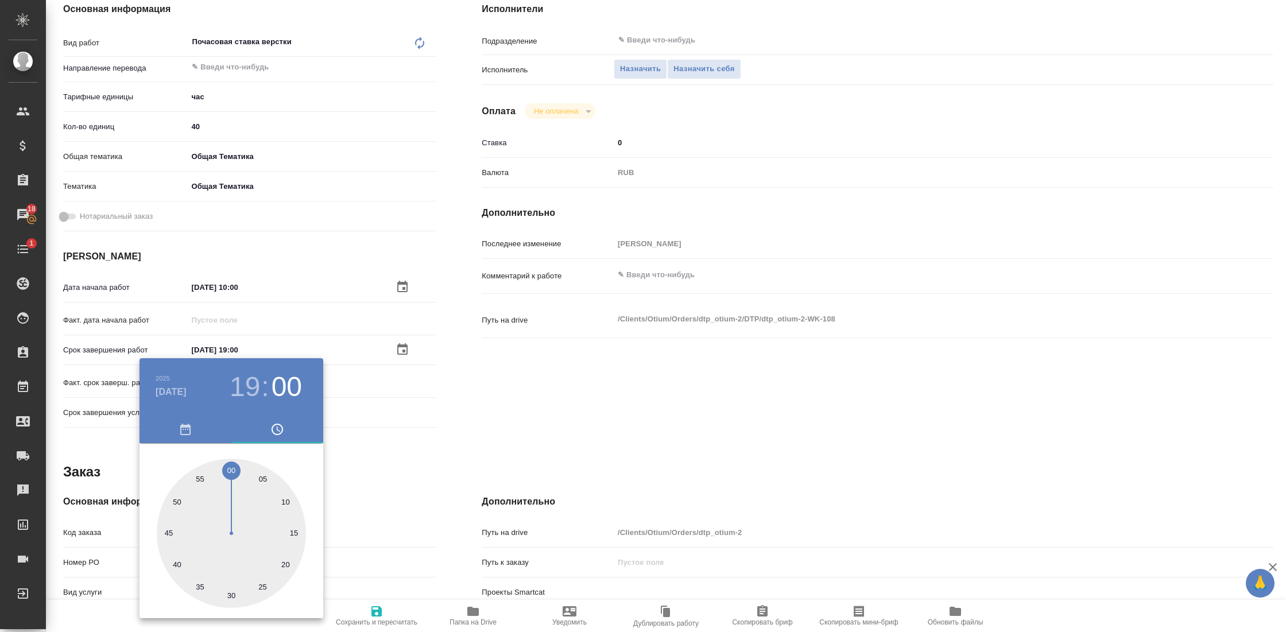
type textarea "x"
click at [232, 471] on div at bounding box center [231, 533] width 149 height 149
type textarea "x"
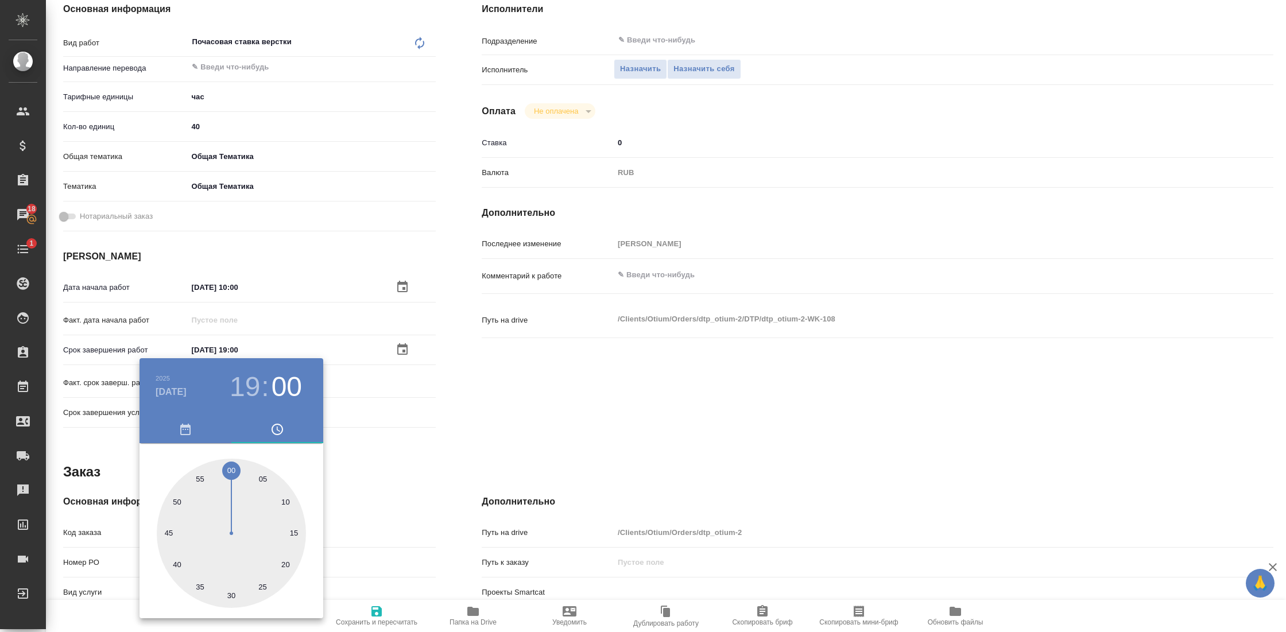
type textarea "x"
click at [432, 459] on div at bounding box center [643, 316] width 1286 height 632
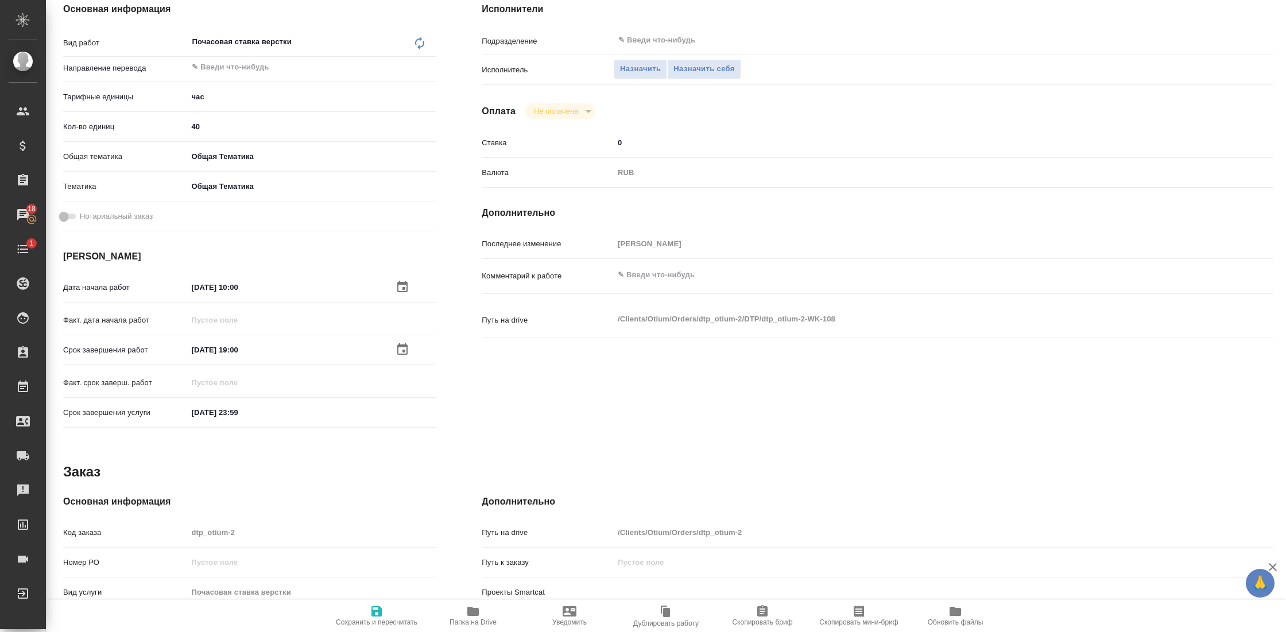
click at [371, 614] on icon "button" at bounding box center [377, 611] width 14 height 14
type textarea "x"
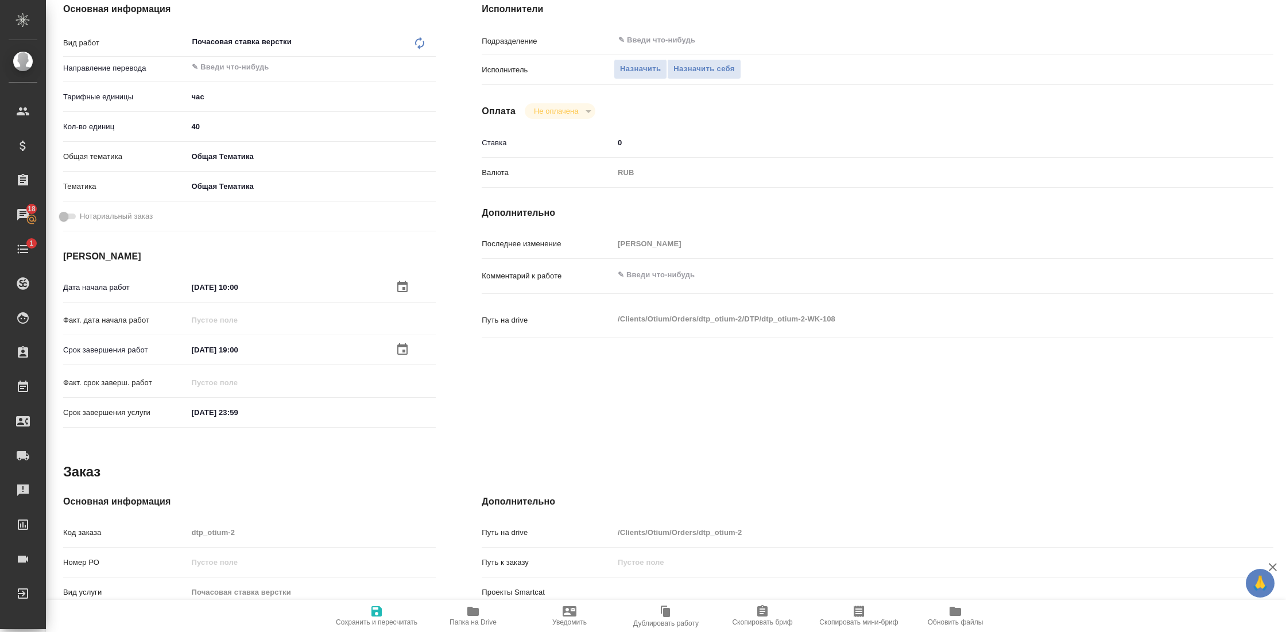
type textarea "x"
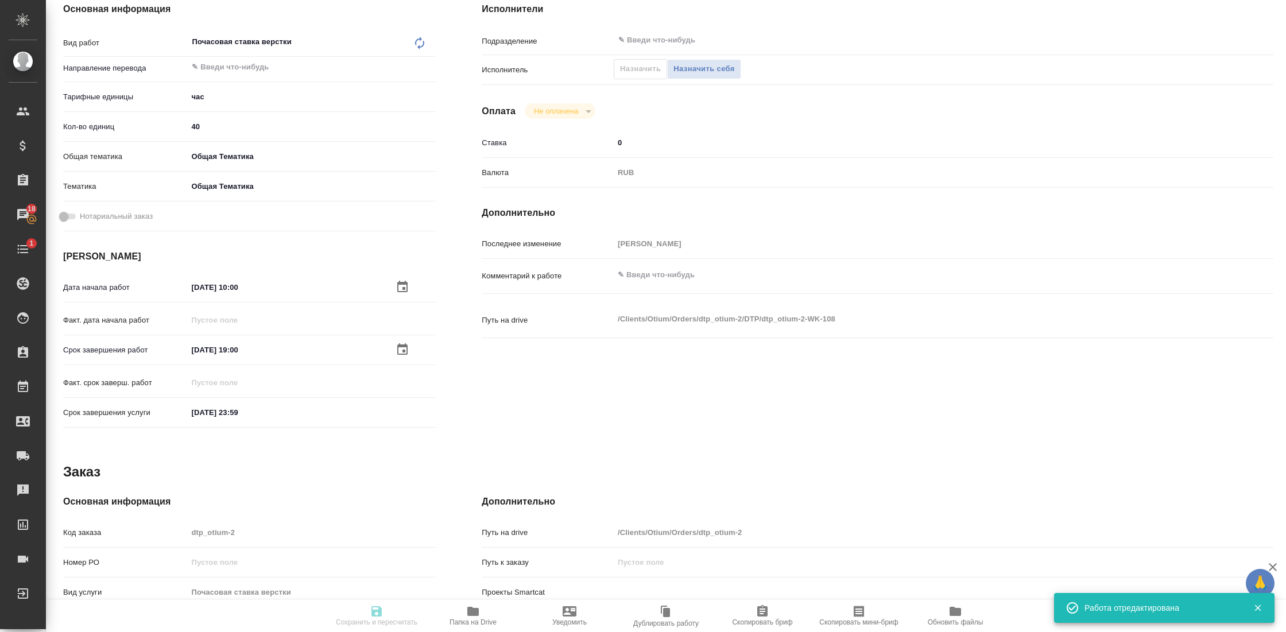
type textarea "x"
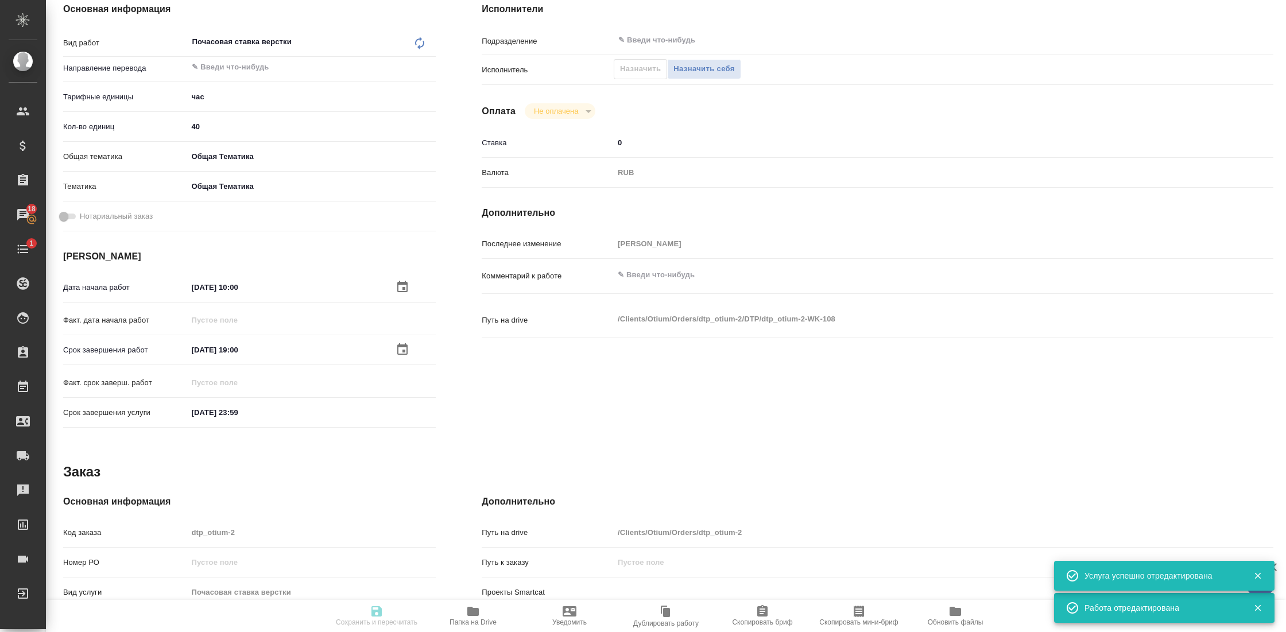
type input "created"
type textarea "Почасовая ставка верстки"
type textarea "x"
type input "5a8b1489cc6b4906c91bfd93"
type input "40"
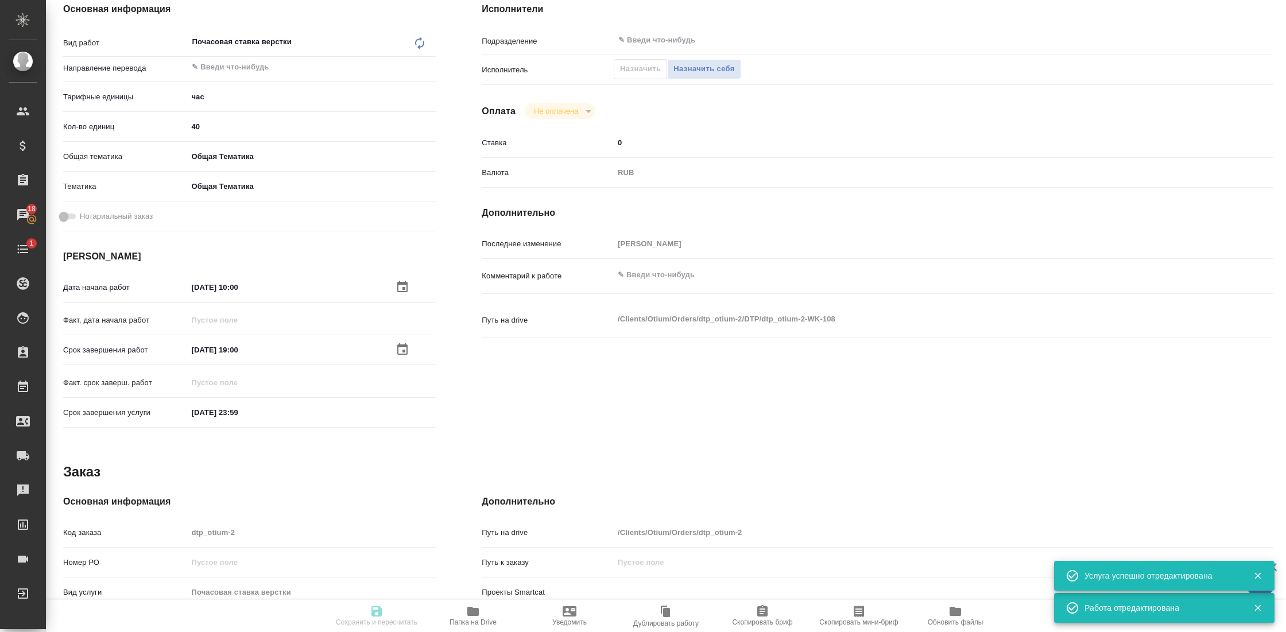
type input "obtem"
type input "6012b1ca196b0e5c9229a120"
type input "[DATE] 10:00"
type input "[DATE] 19:00"
type input "[DATE] 23:59"
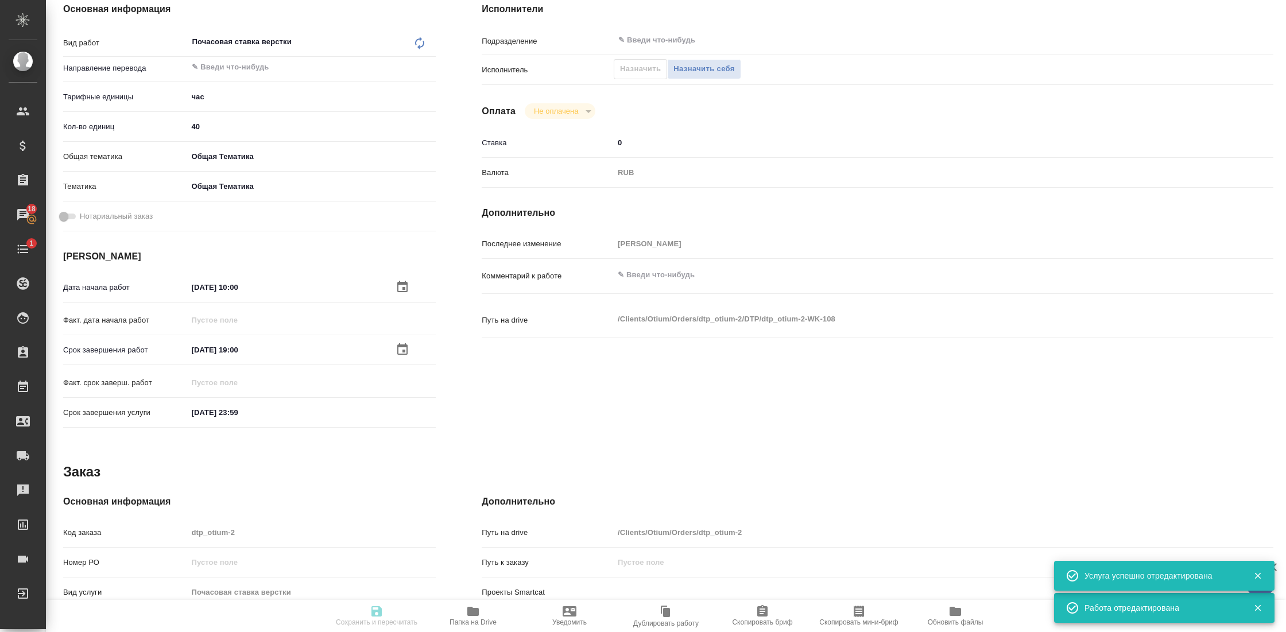
type input "notPayed"
type input "0"
type input "RUB"
type input "[PERSON_NAME]"
type textarea "x"
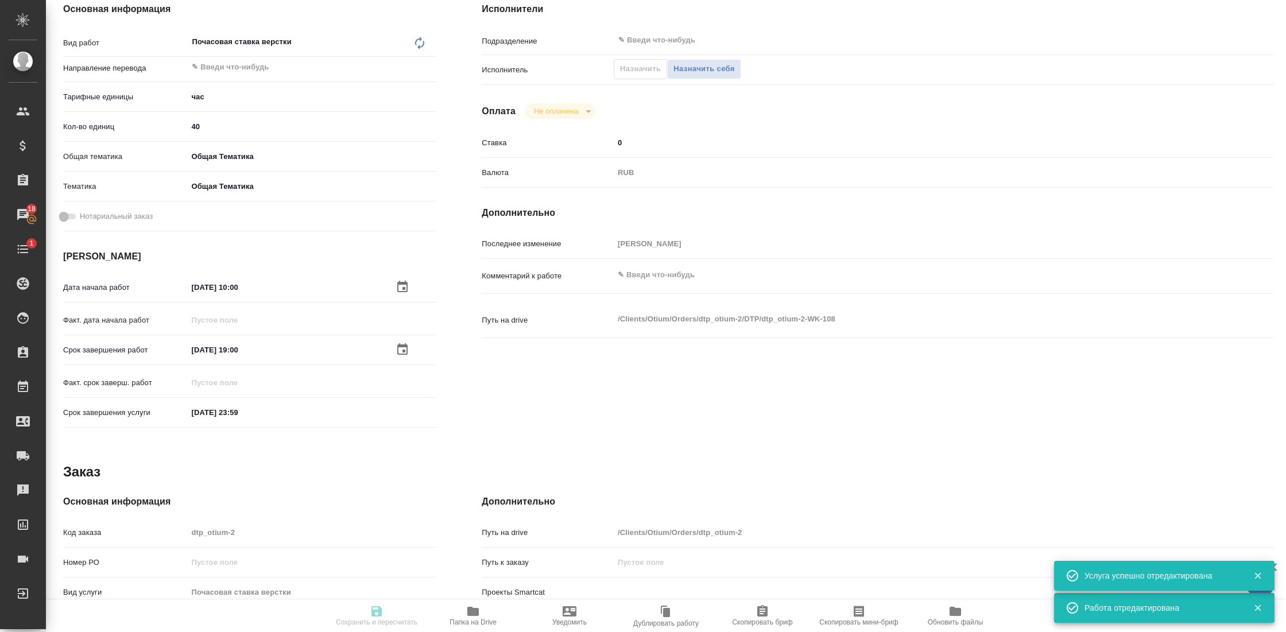
type textarea "/Clients/Оtium/Orders/dtp_otium-2/DTP/dtp_otium-2-WK-108"
type textarea "x"
type input "dtp_otium-2"
type input "Почасовая ставка верстки"
type input "Приемка разверстки, Почасовая ставка верстки, Прочее (DTPQA)"
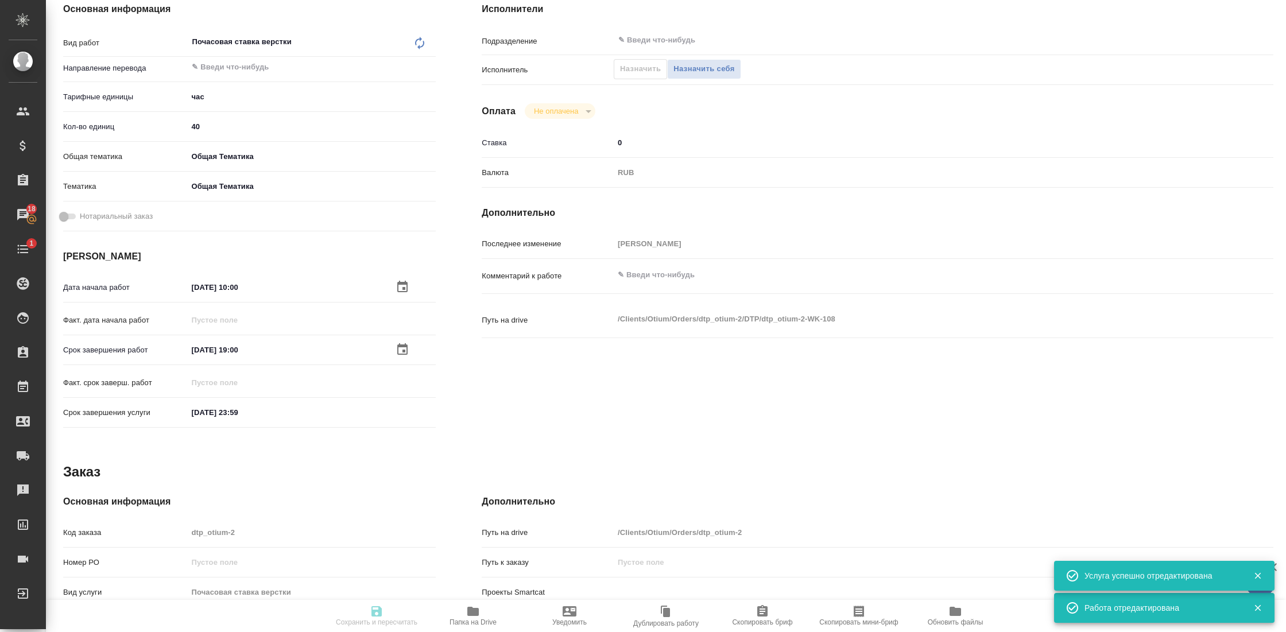
type input "[PERSON_NAME]"
type input "/Clients/Оtium/Orders/dtp_otium-2"
type textarea "x"
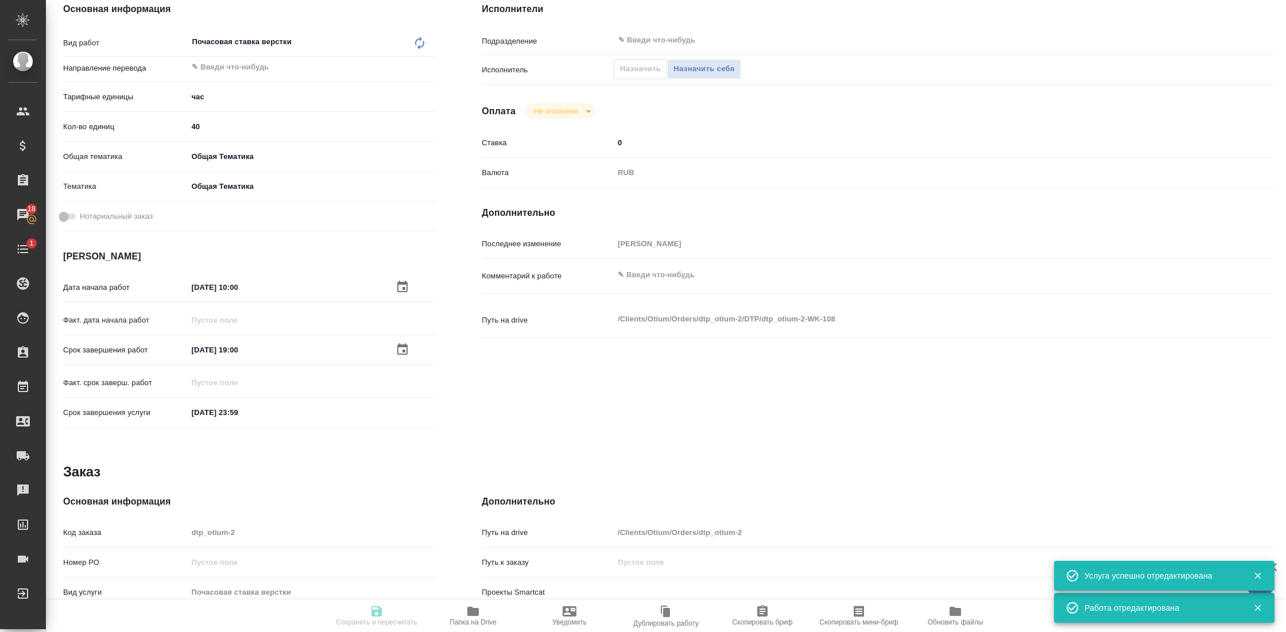
type textarea "x"
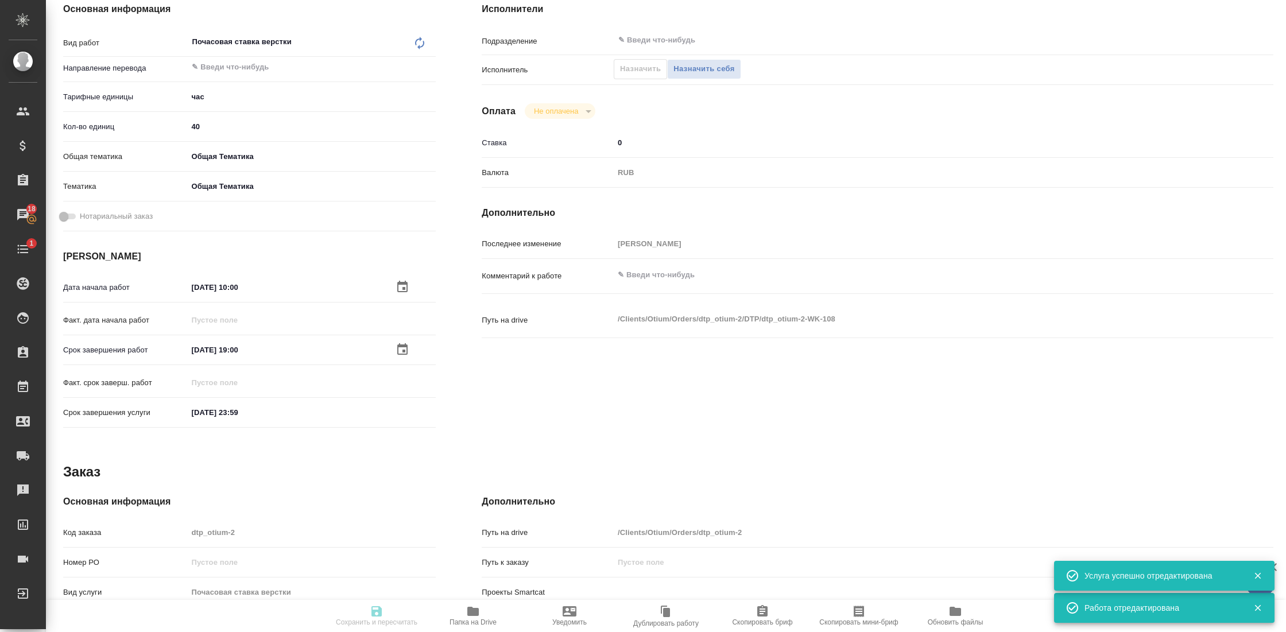
type textarea "x"
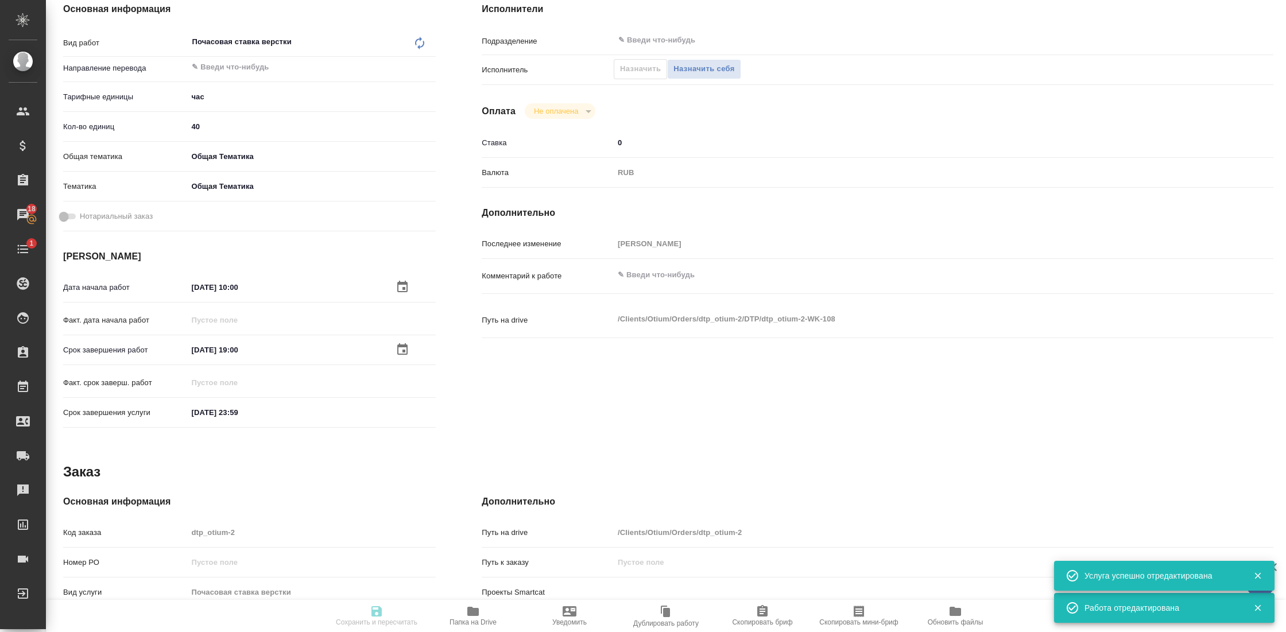
type textarea "x"
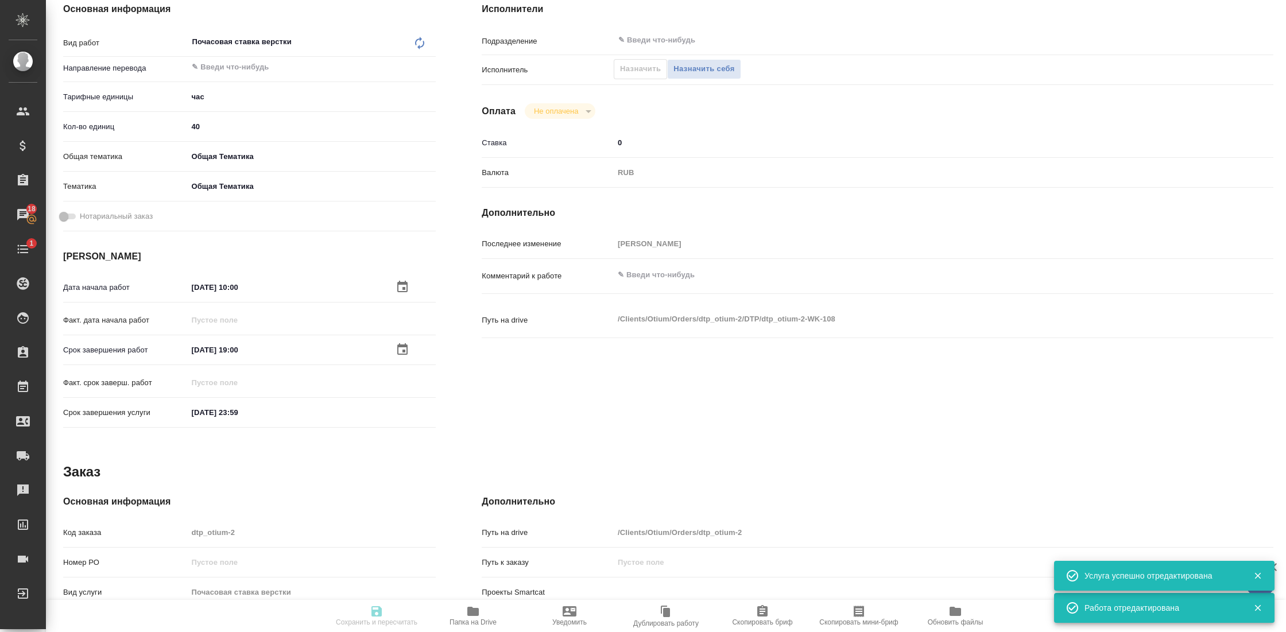
type textarea "x"
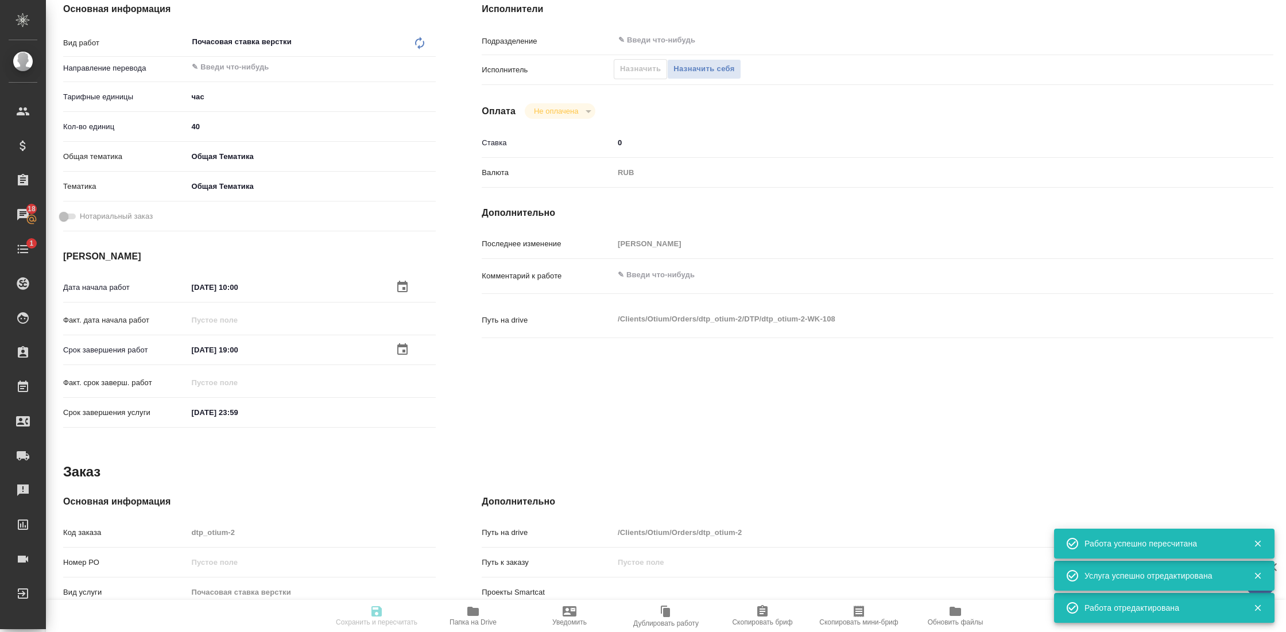
type input "created"
type textarea "Почасовая ставка верстки"
type textarea "x"
type input "5a8b1489cc6b4906c91bfd93"
type input "40"
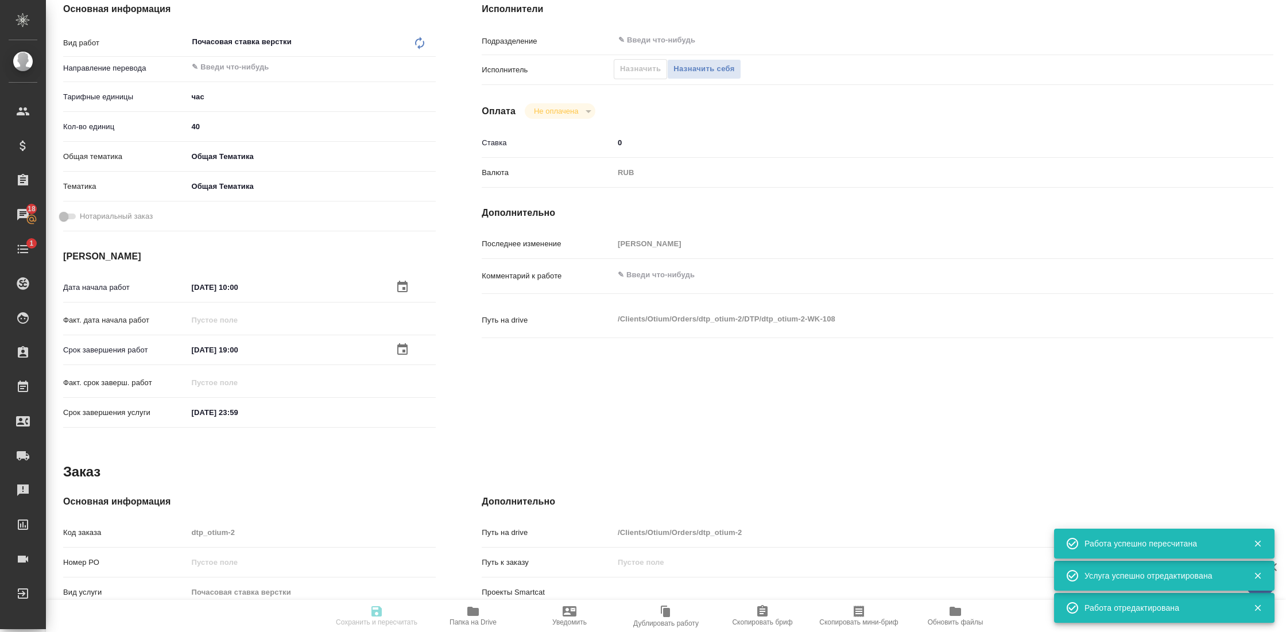
type input "obtem"
type input "6012b1ca196b0e5c9229a120"
type input "08.09.2025 10:00"
type input "12.09.2025 19:00"
type input "[DATE] 23:59"
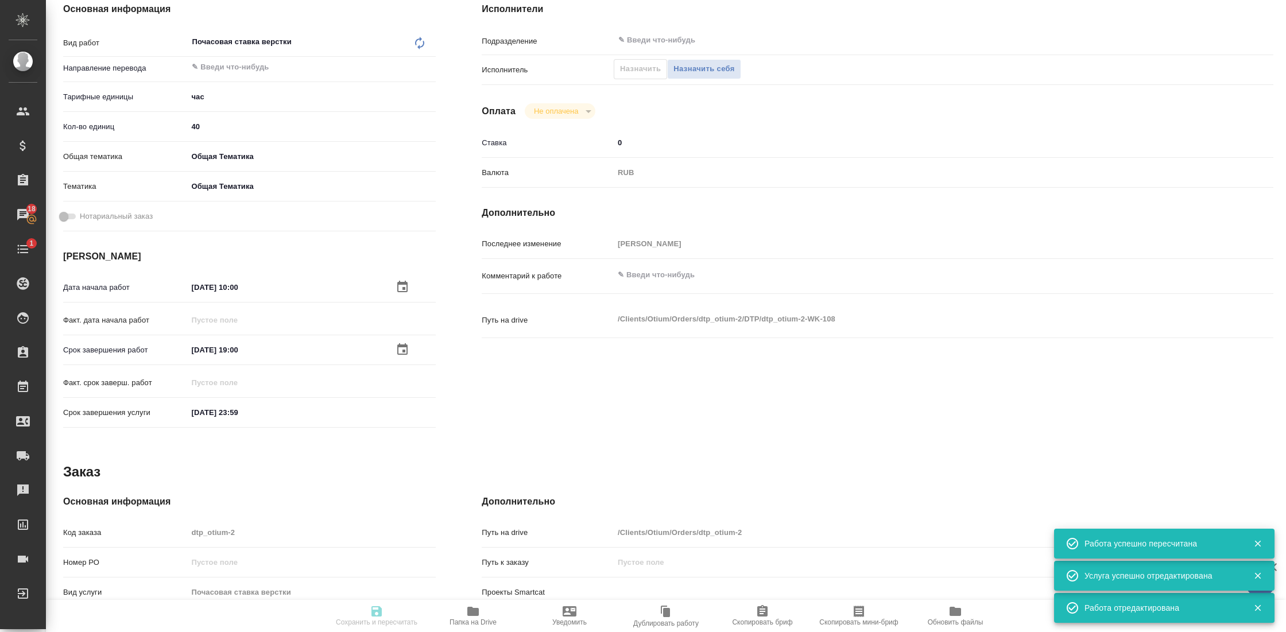
type input "notPayed"
type input "0"
type input "RUB"
type input "[PERSON_NAME] [PERSON_NAME]"
type textarea "x"
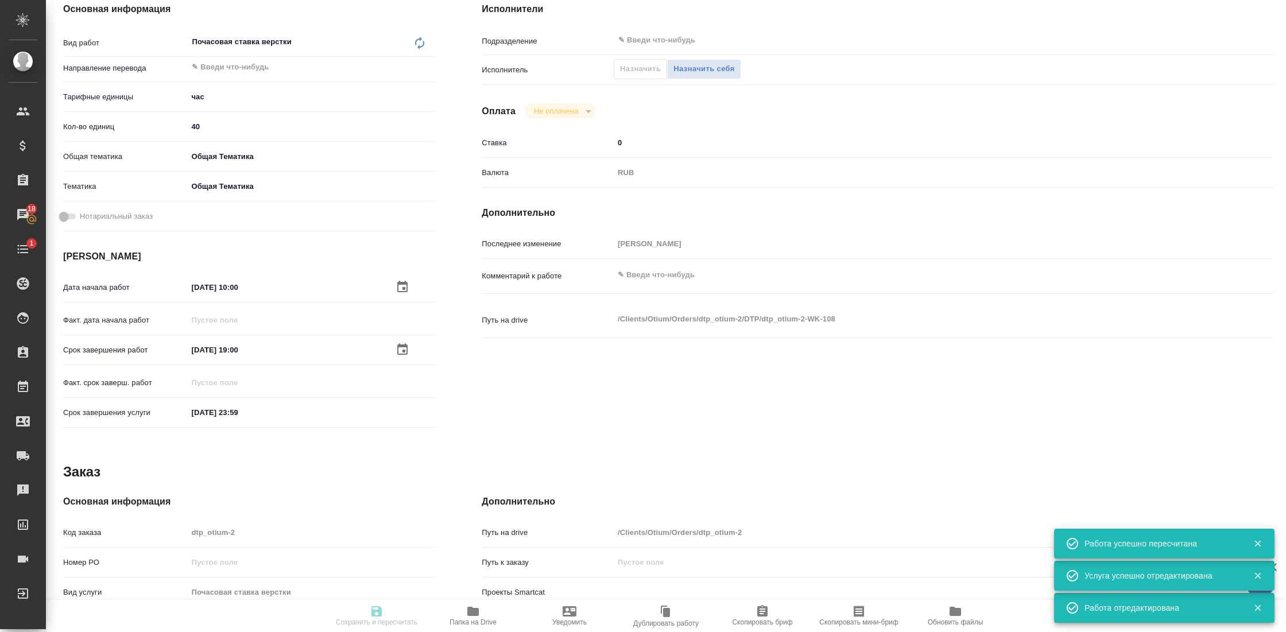
type textarea "/Clients/Оtium/Orders/dtp_otium-2/DTP/dtp_otium-2-WK-108"
type textarea "x"
type input "dtp_otium-2"
type input "Почасовая ставка верстки"
type input "Приемка разверстки, Почасовая ставка верстки, Прочее (DTPQA)"
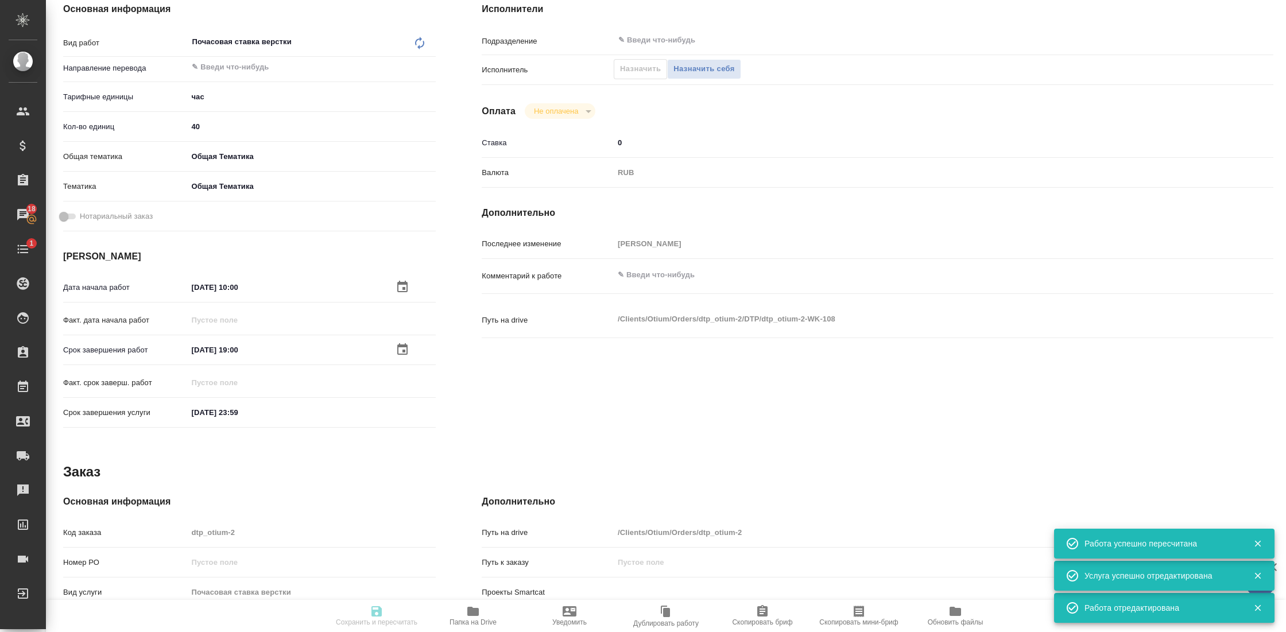
type input "[PERSON_NAME] [PERSON_NAME]"
type input "/Clients/Оtium/Orders/dtp_otium-2"
type textarea "x"
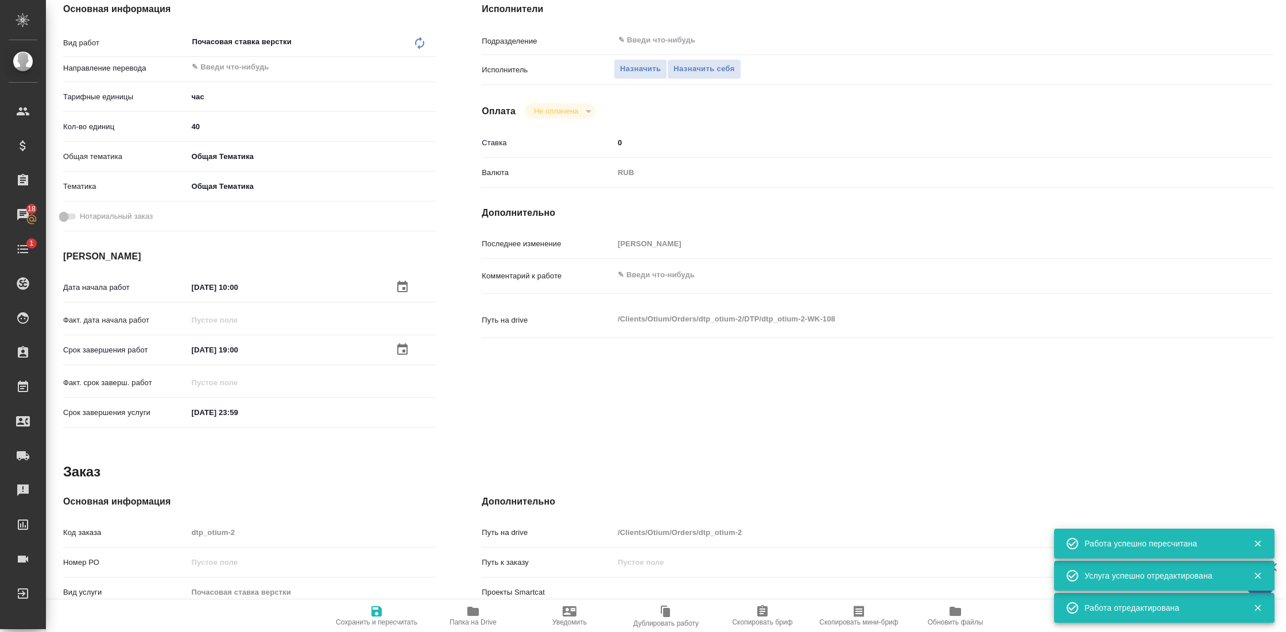
type textarea "x"
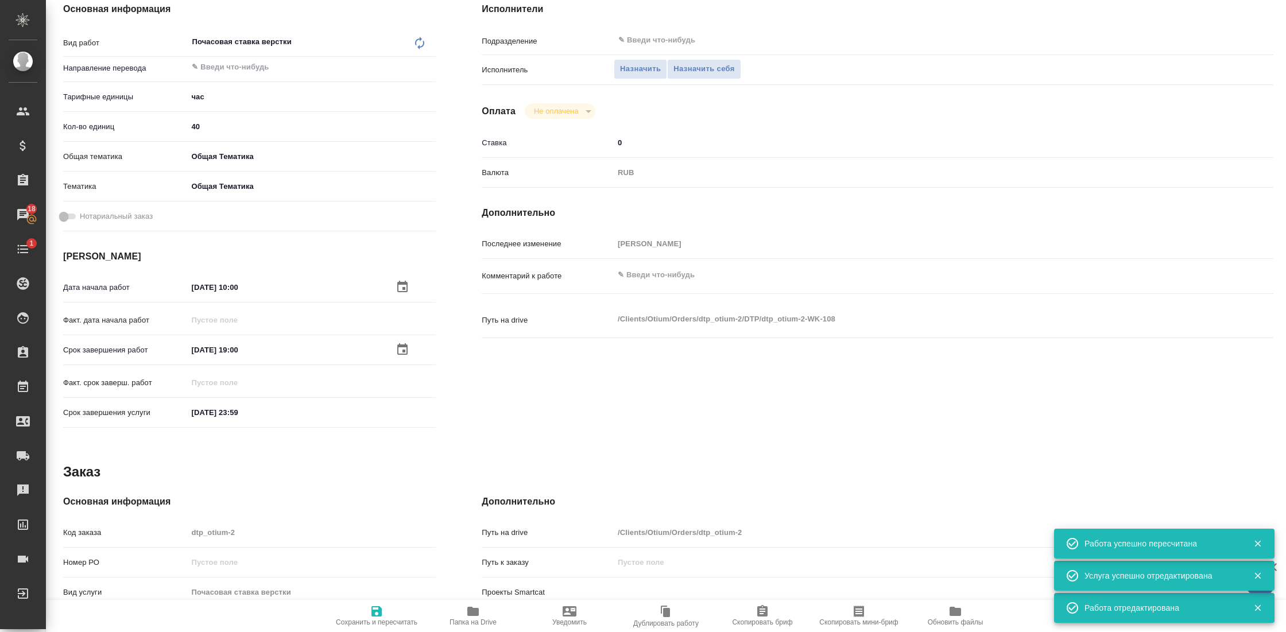
type textarea "x"
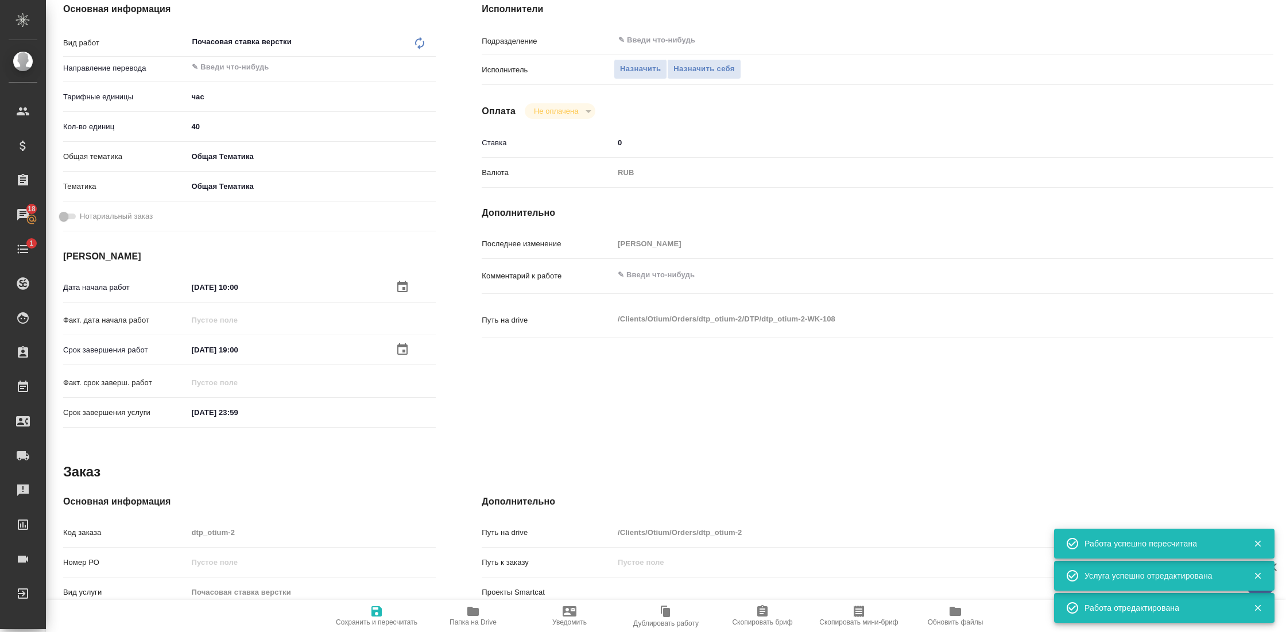
type textarea "x"
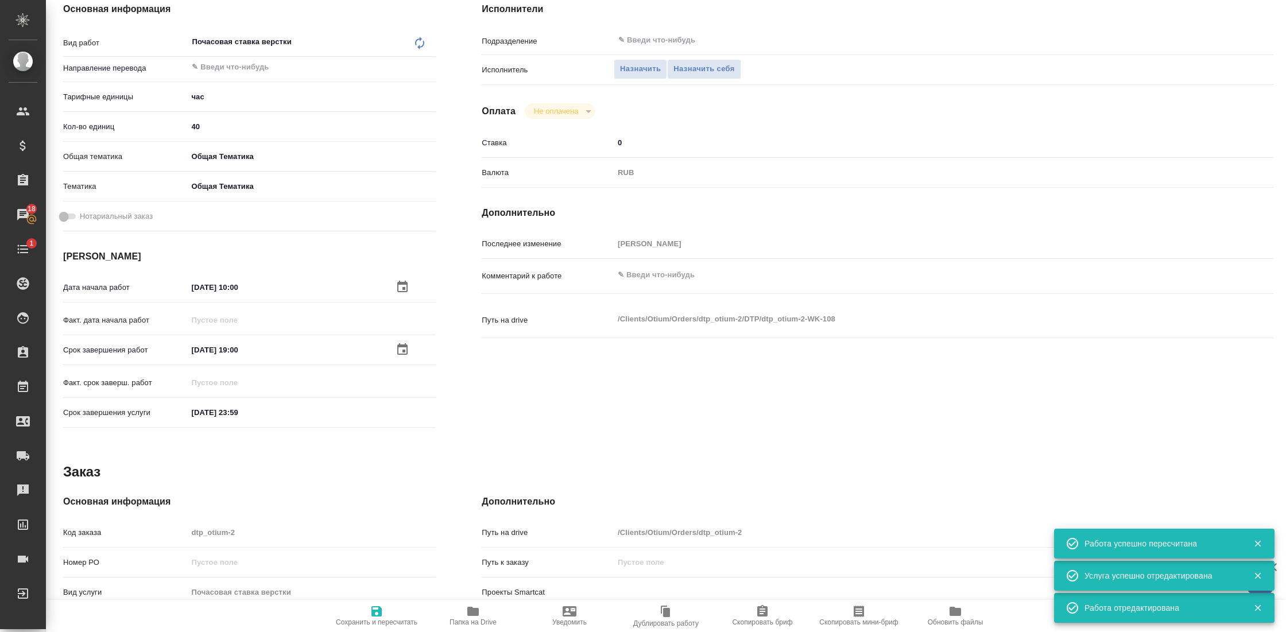
type textarea "x"
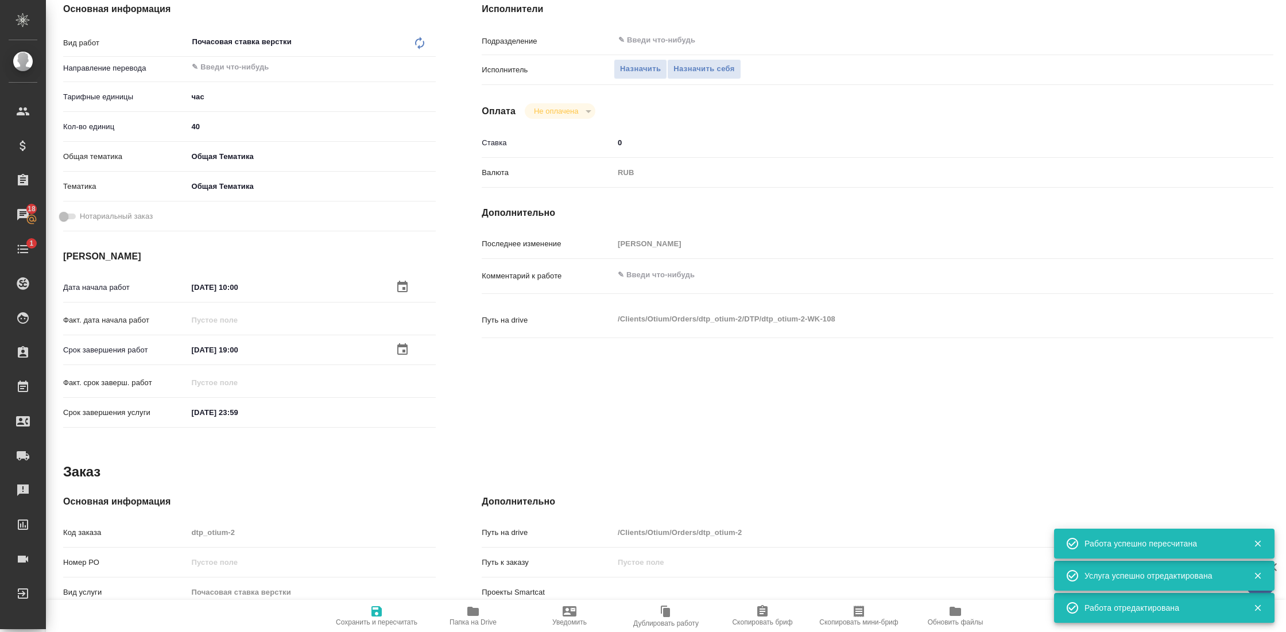
type textarea "x"
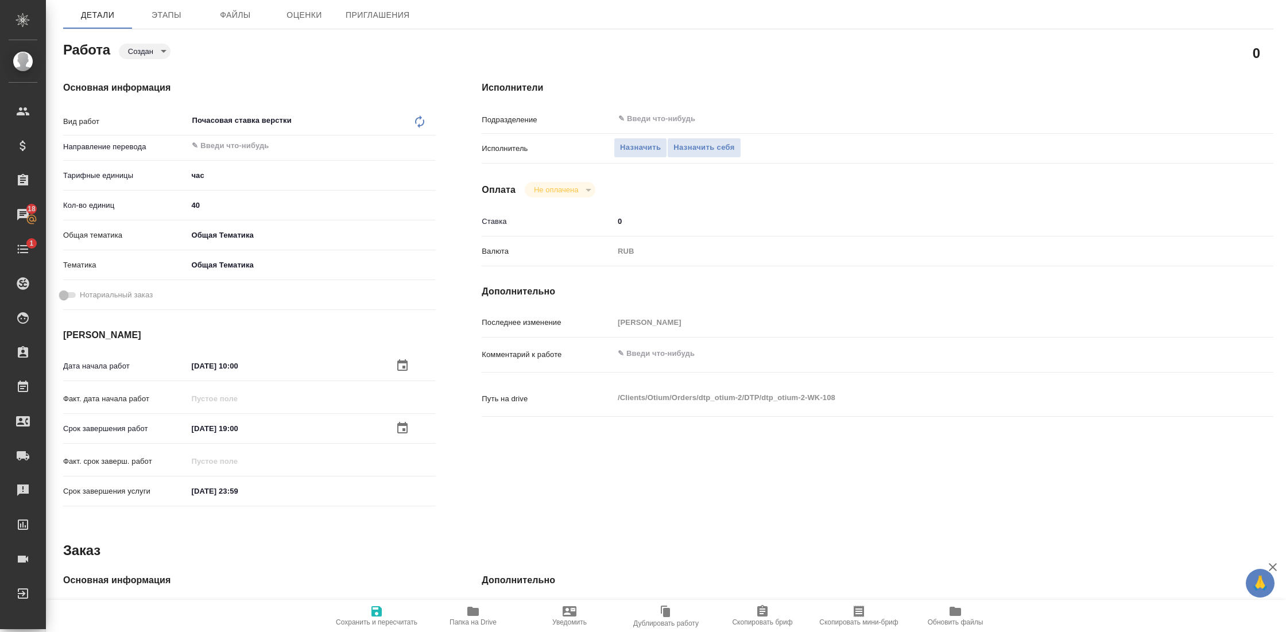
scroll to position [0, 0]
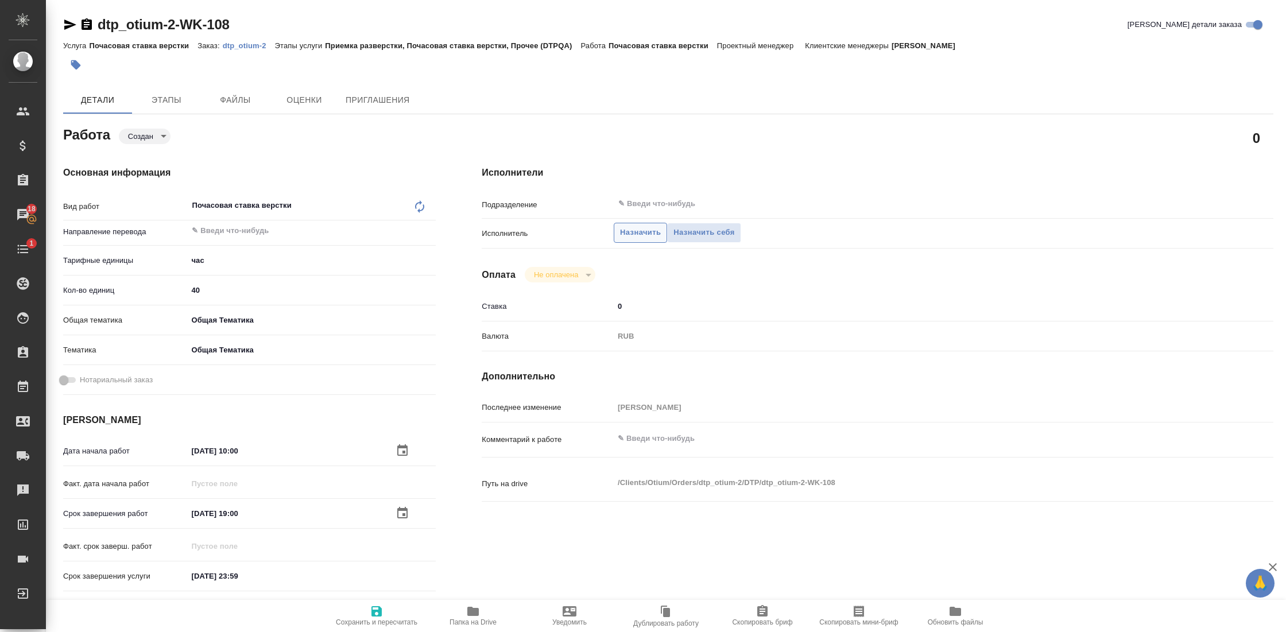
click at [650, 237] on span "Назначить" at bounding box center [640, 232] width 41 height 13
type textarea "x"
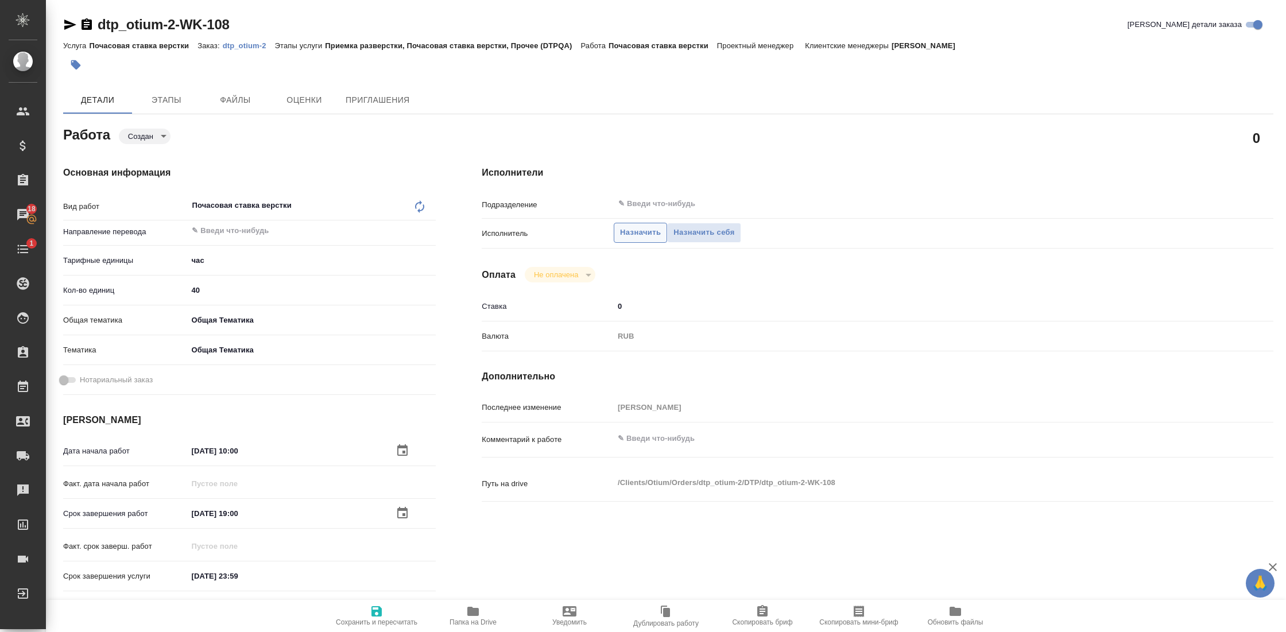
type textarea "x"
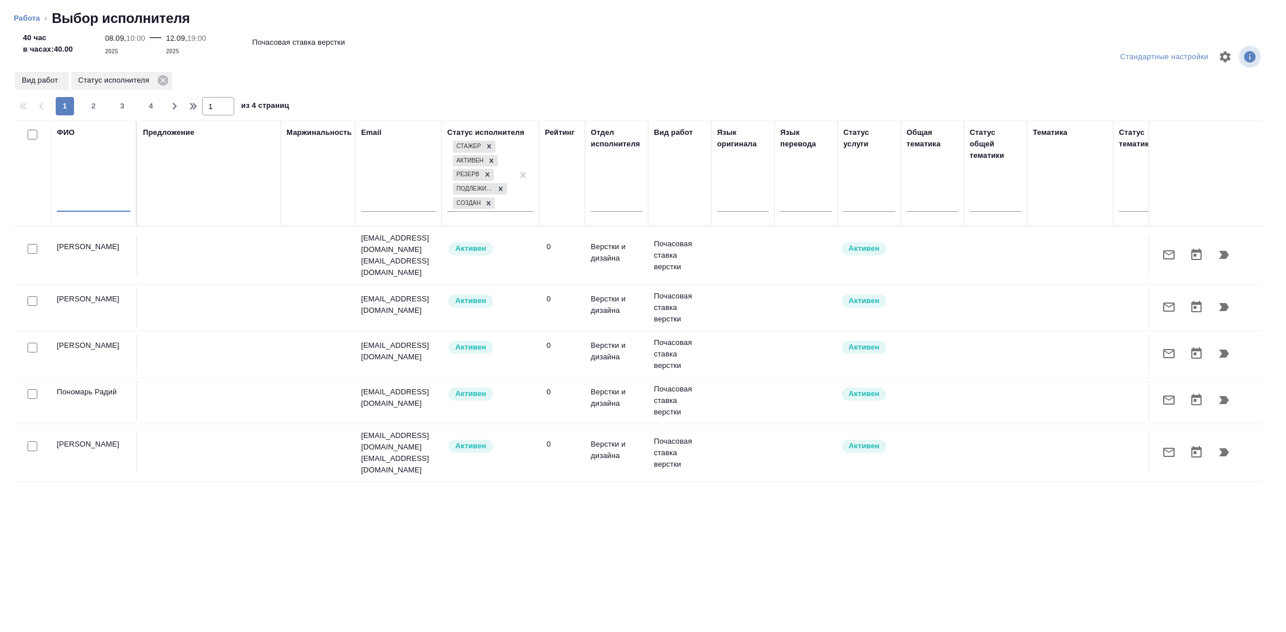
click at [78, 203] on input "text" at bounding box center [93, 204] width 73 height 14
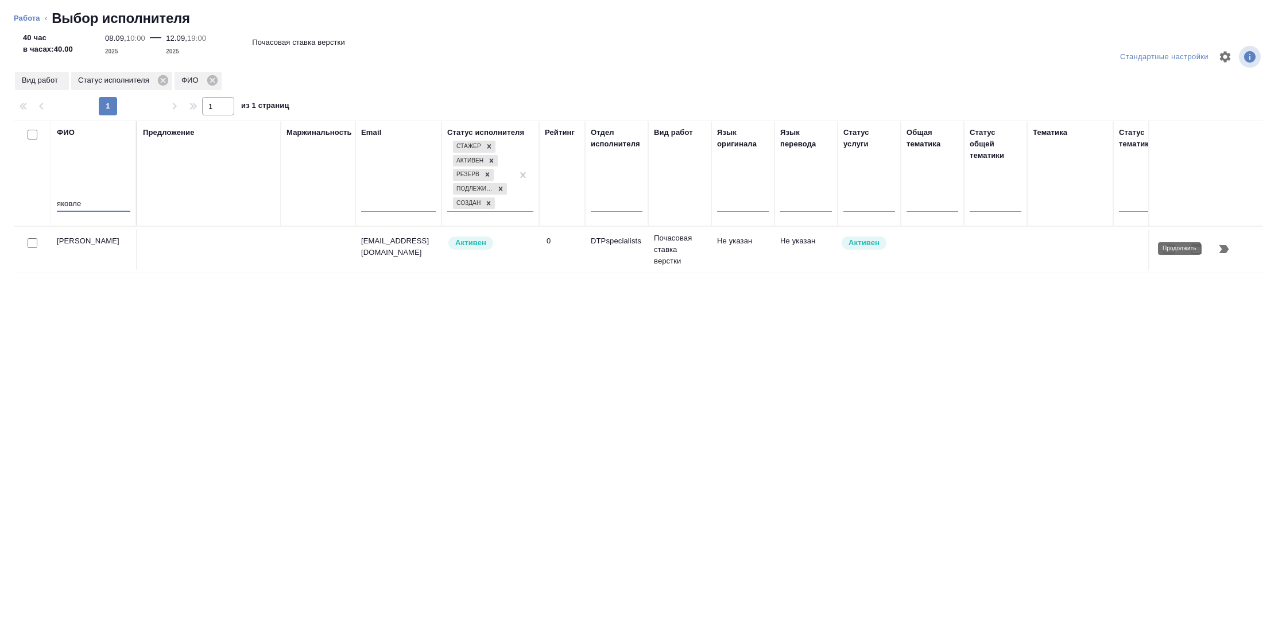
type input "яковле"
click at [1225, 253] on icon "button" at bounding box center [1224, 249] width 14 height 14
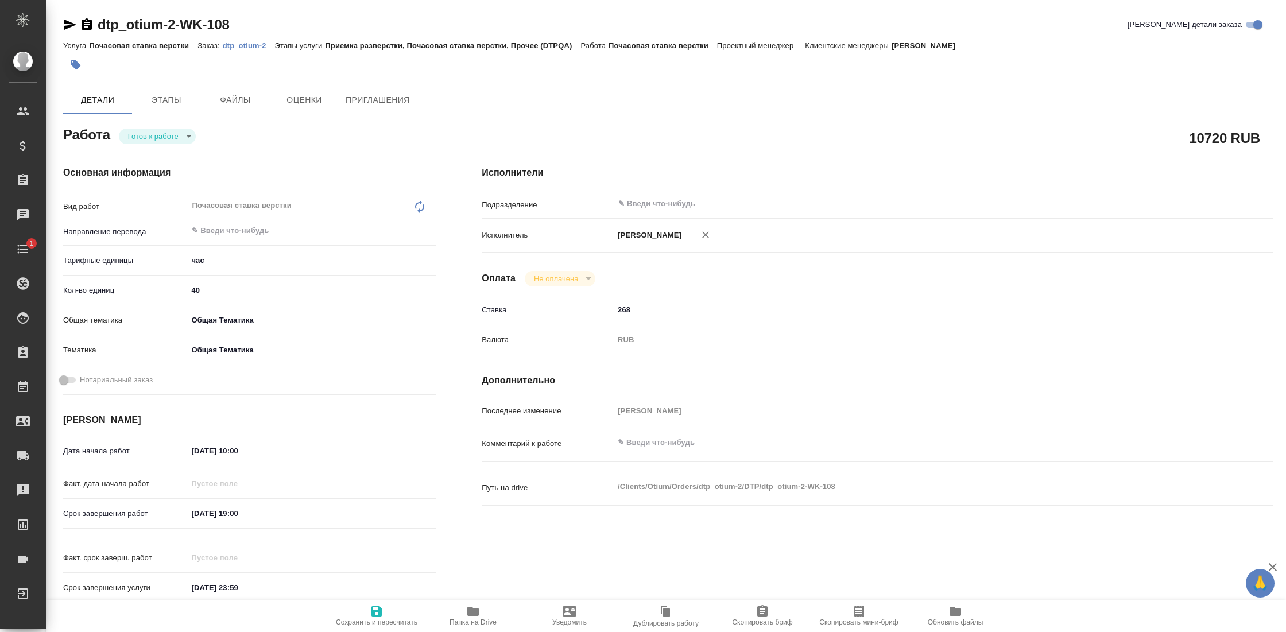
type textarea "x"
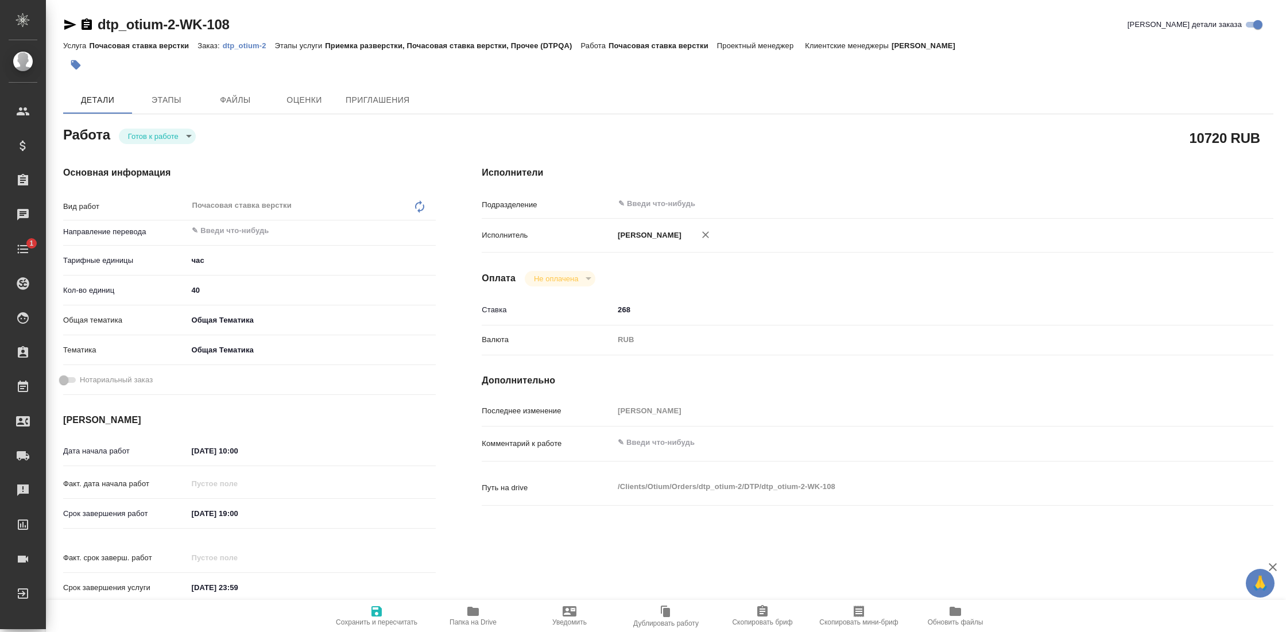
type textarea "x"
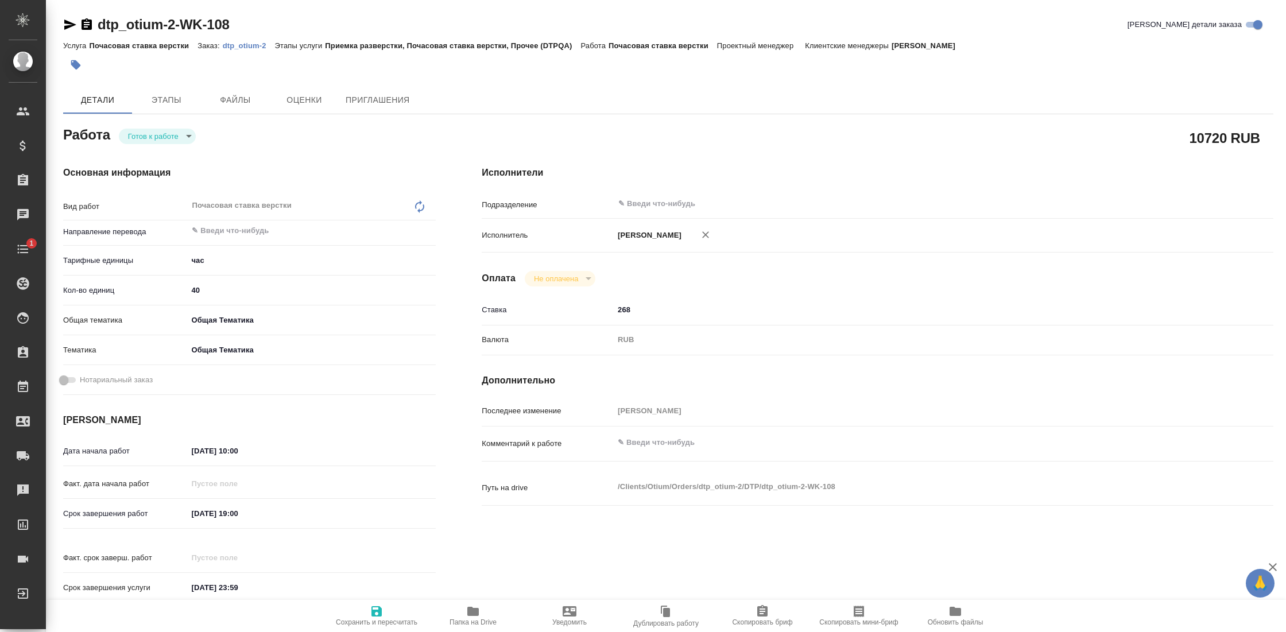
type textarea "x"
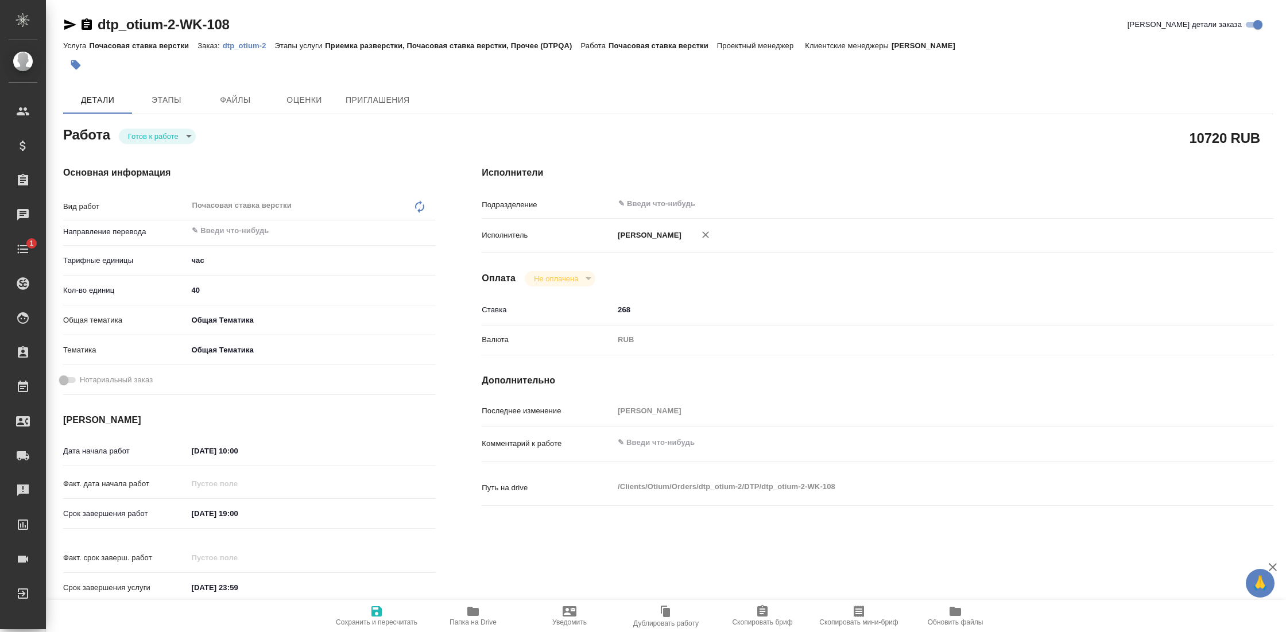
type textarea "x"
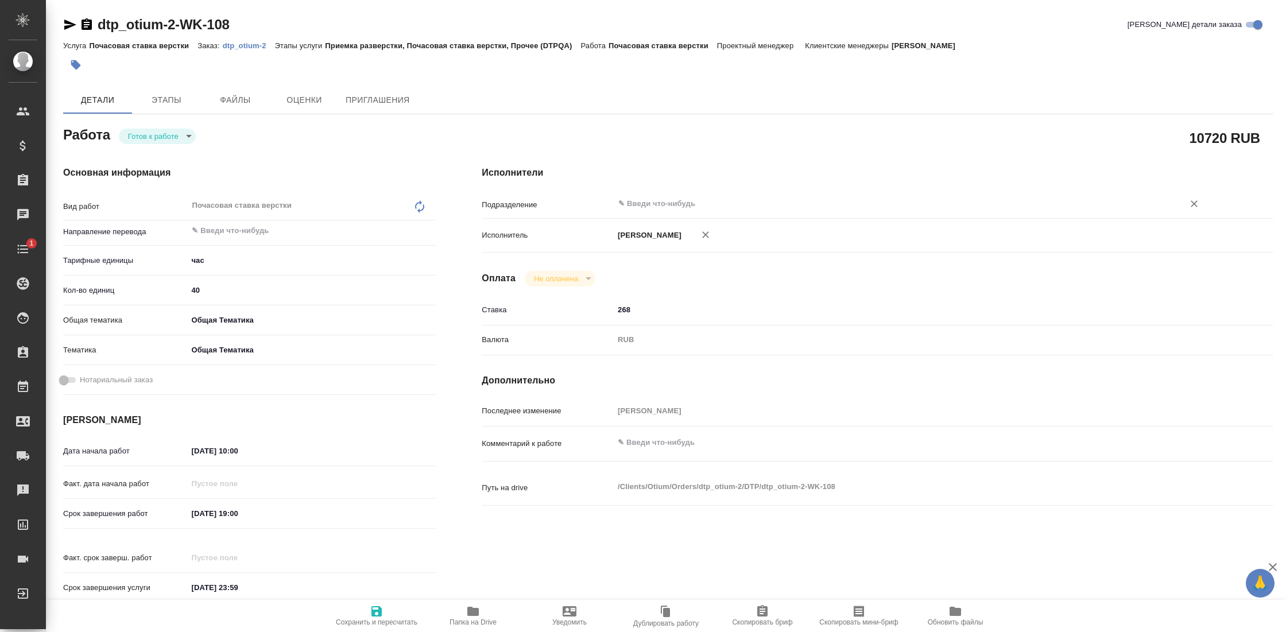
type textarea "x"
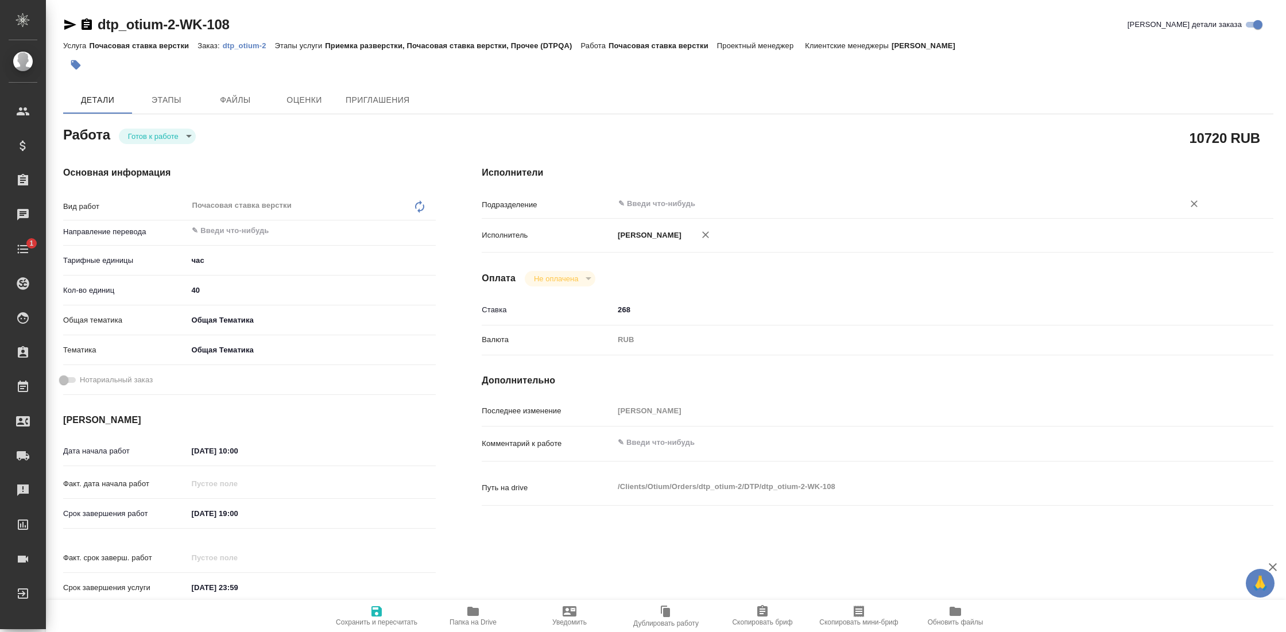
type textarea "x"
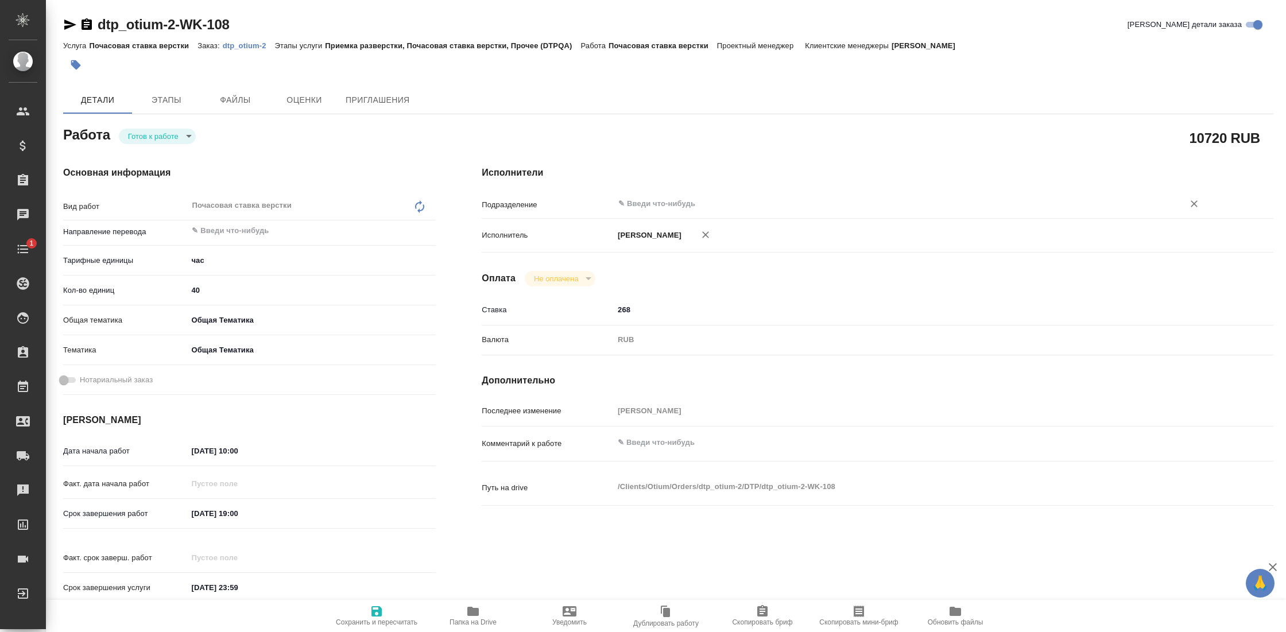
click at [665, 207] on input "text" at bounding box center [891, 204] width 548 height 14
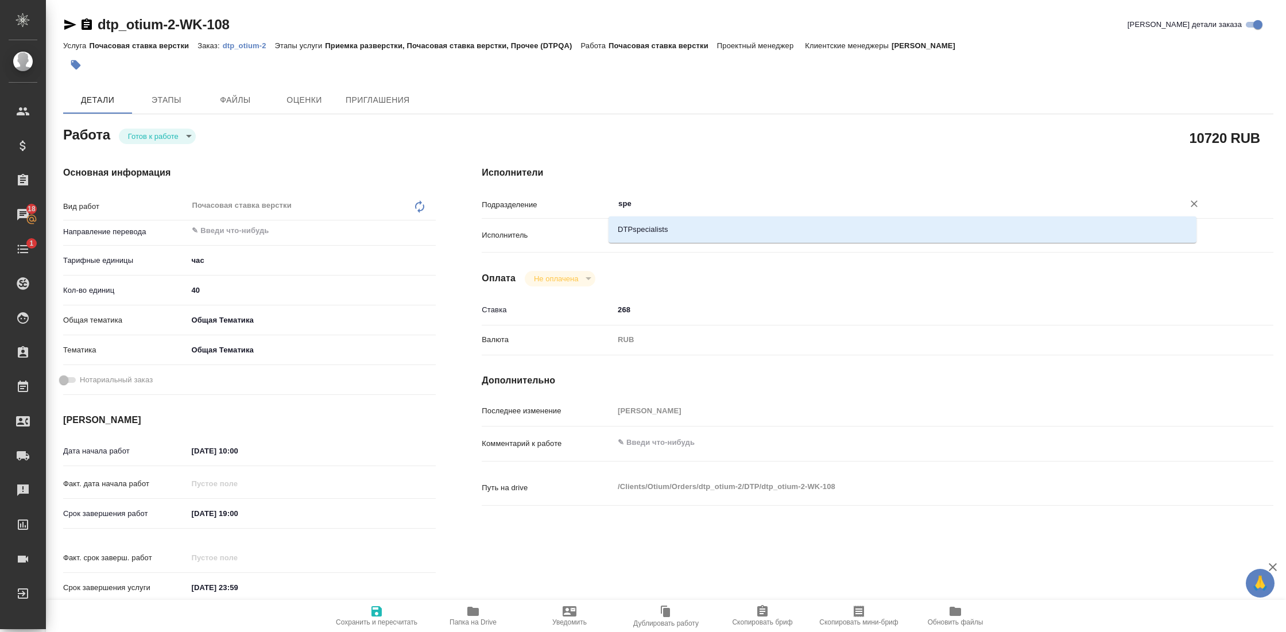
type input "spec"
click at [648, 235] on li "DTPspecialists" at bounding box center [902, 229] width 588 height 21
type textarea "x"
type input "DTPspecialists"
type textarea "x"
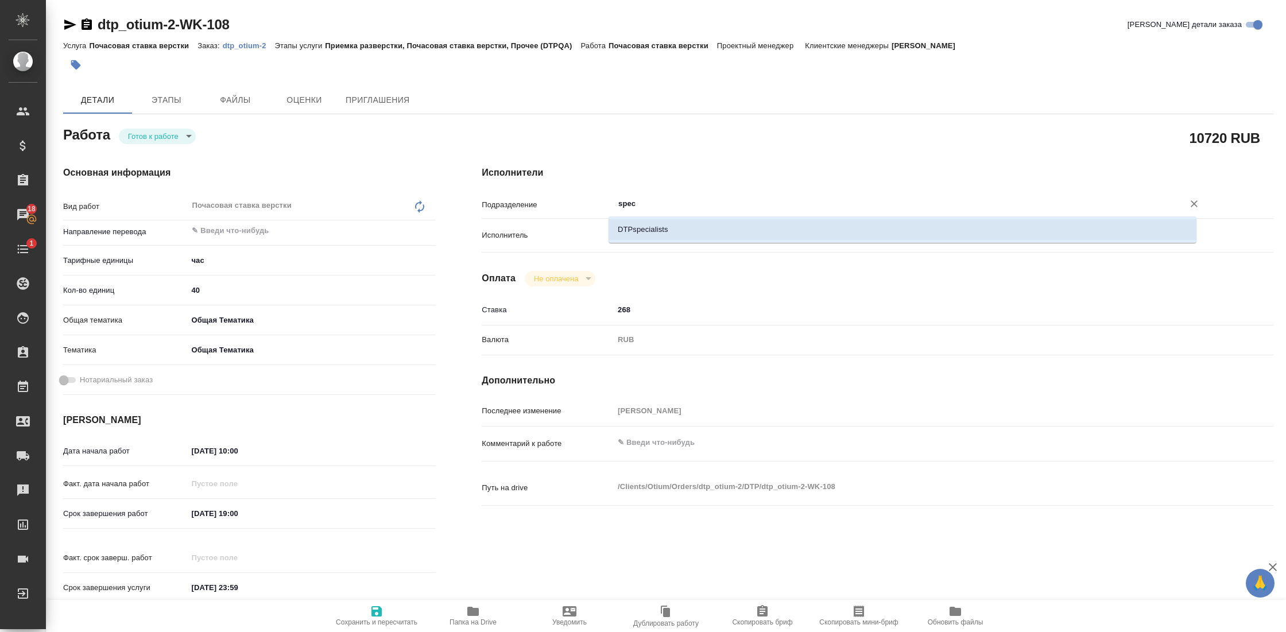
type textarea "x"
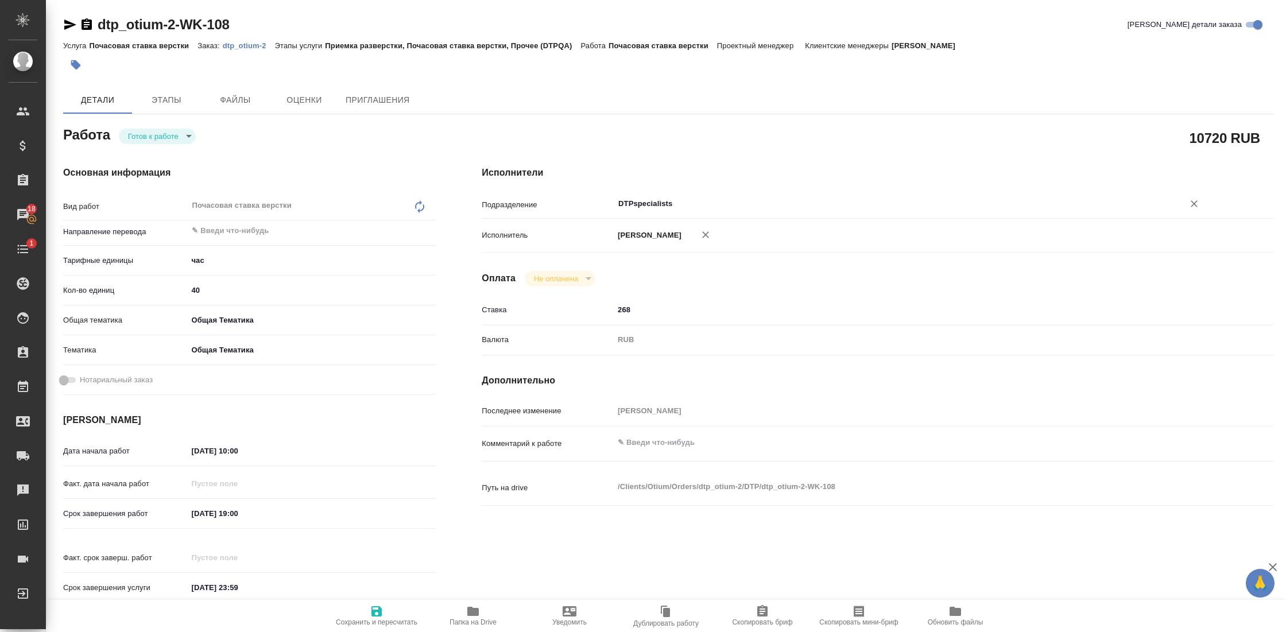
type input "DTPspecialists"
click at [376, 618] on span "Сохранить и пересчитать" at bounding box center [377, 622] width 82 height 8
type textarea "x"
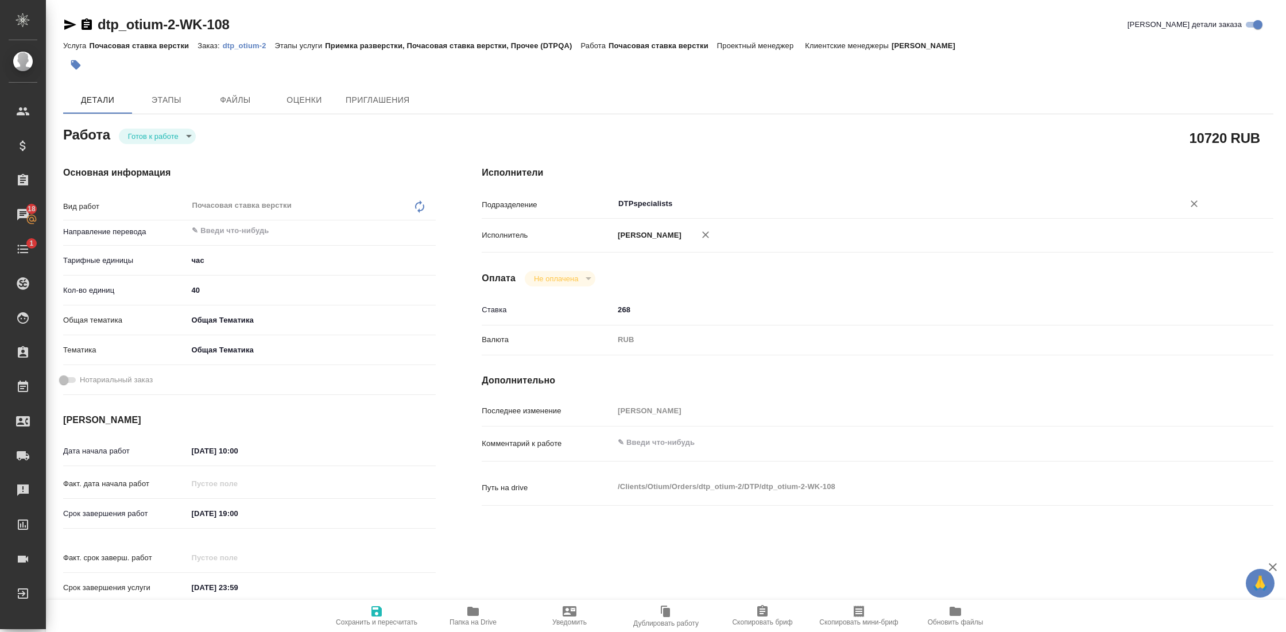
type textarea "x"
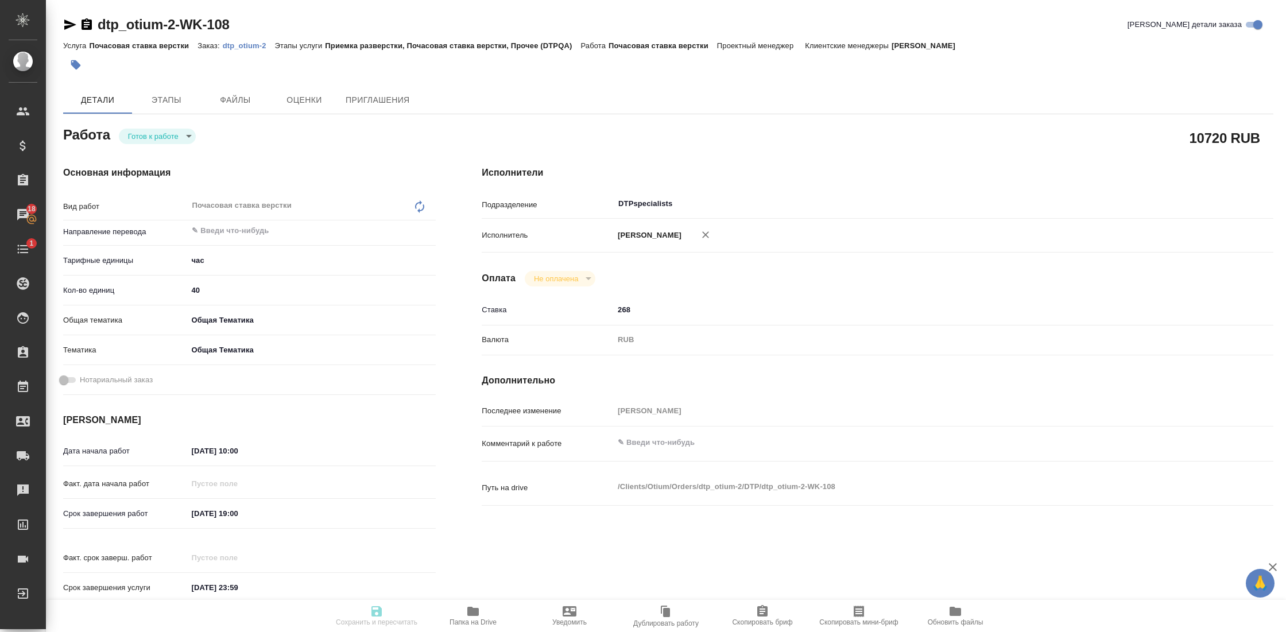
type textarea "x"
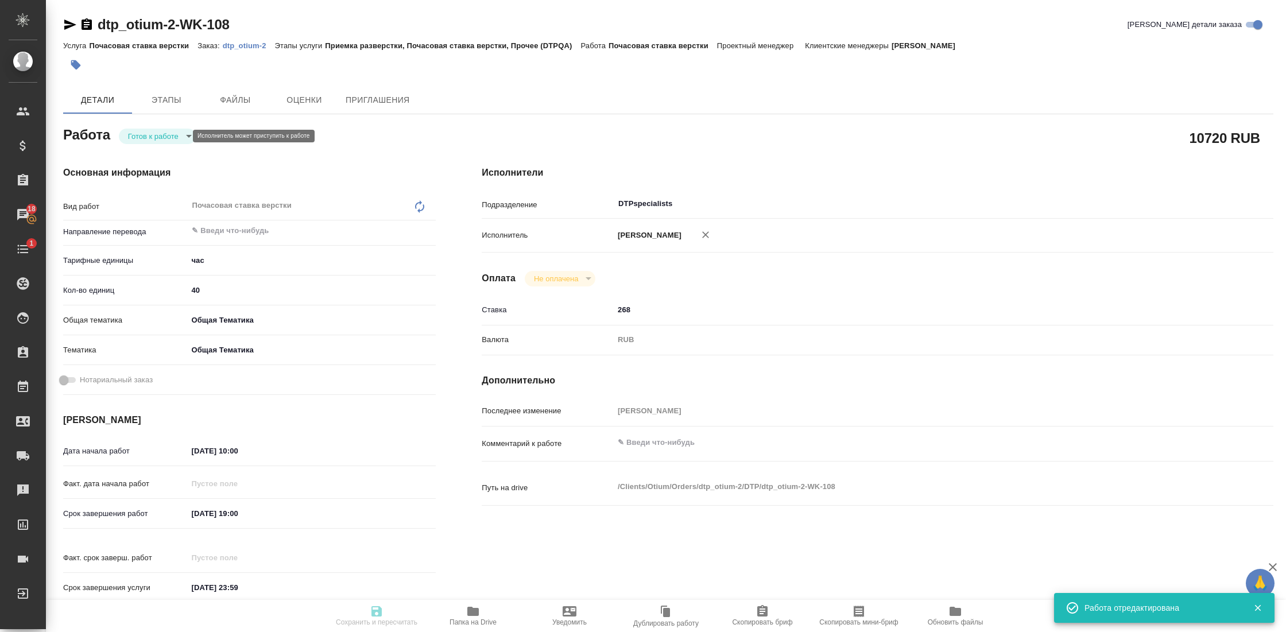
type textarea "x"
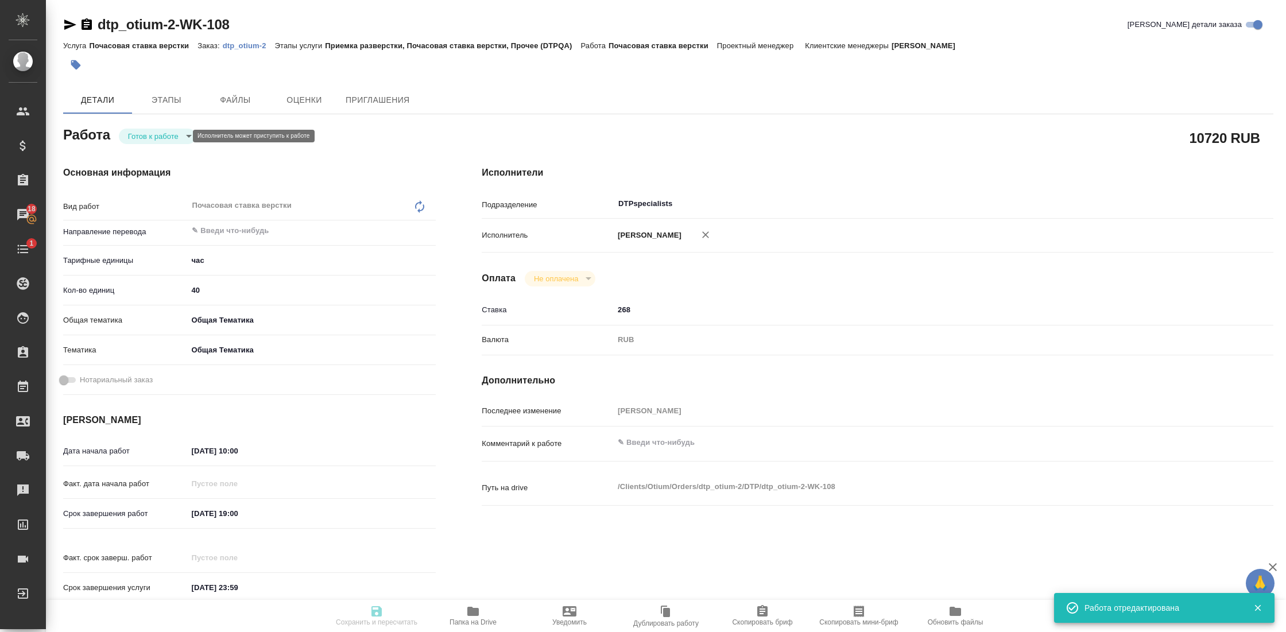
type input "readyForWork"
type textarea "Почасовая ставка верстки"
type textarea "x"
type input "5a8b1489cc6b4906c91bfd93"
type input "40"
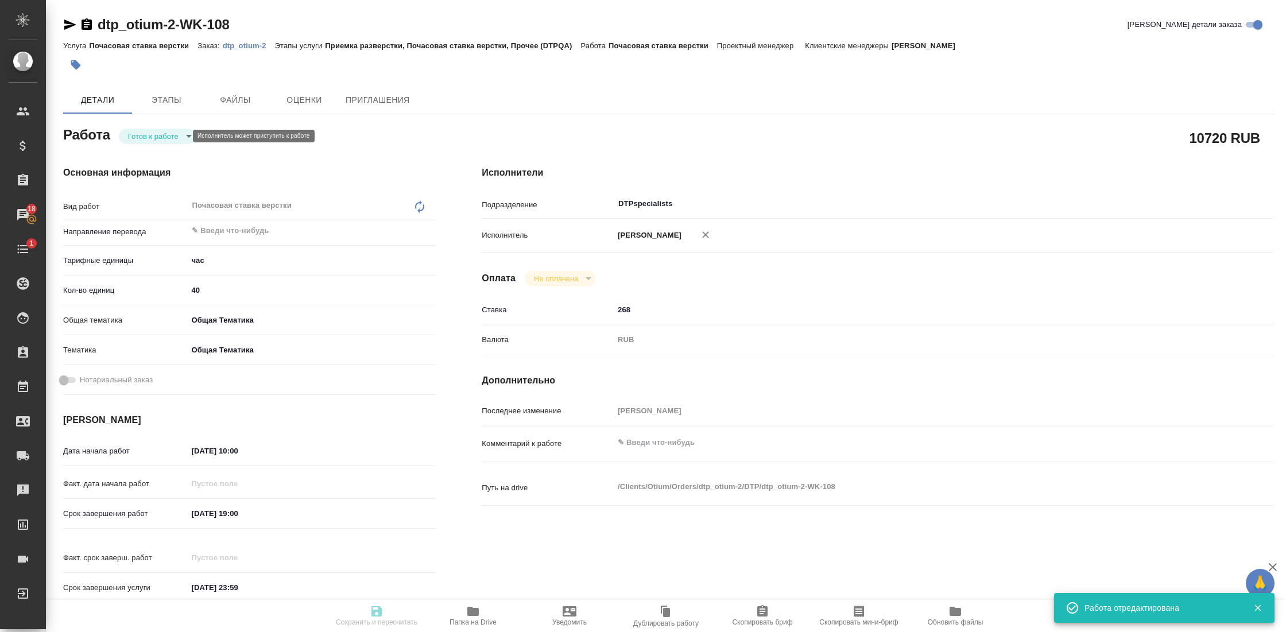
type input "obtem"
type input "6012b1ca196b0e5c9229a120"
type input "[DATE] 10:00"
type input "[DATE] 19:00"
type input "[DATE] 23:59"
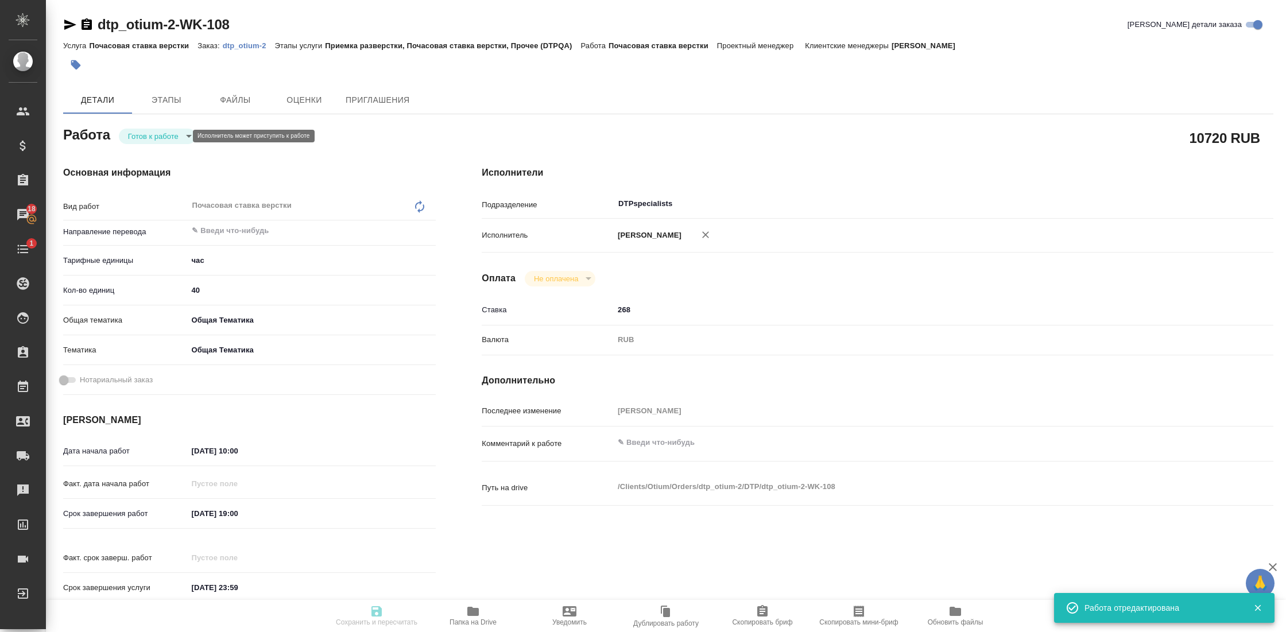
type input "DTPspecialists"
type input "notPayed"
type input "268"
type input "RUB"
type input "[PERSON_NAME]"
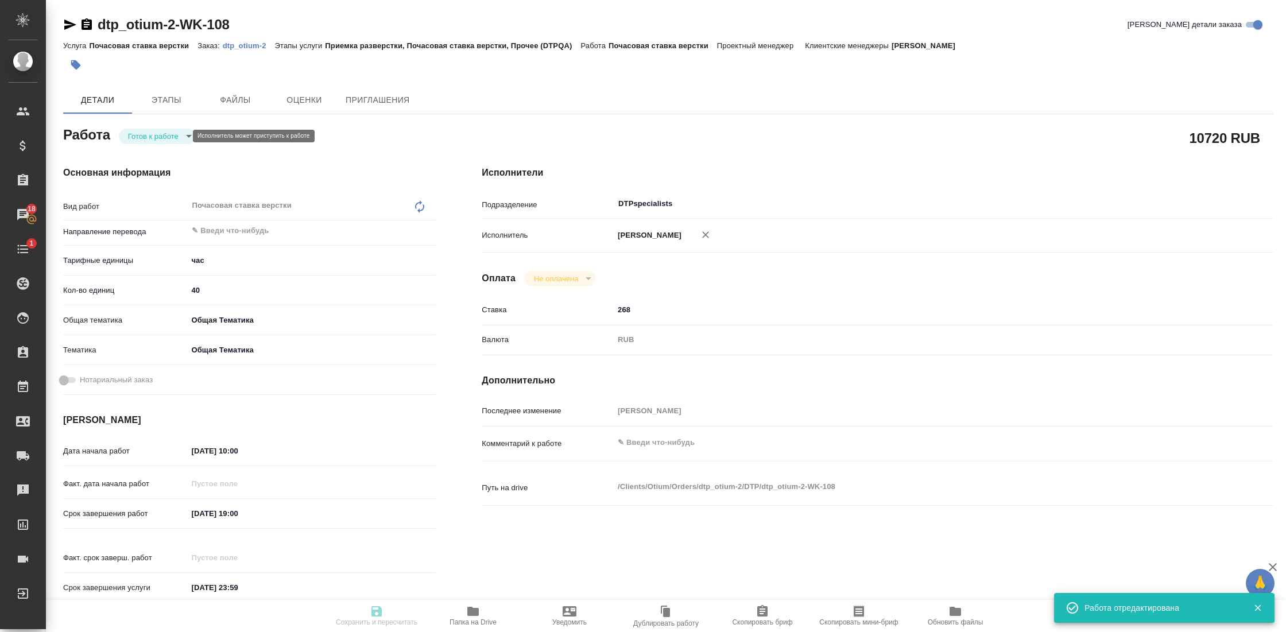
type textarea "x"
type textarea "/Clients/Оtium/Orders/dtp_otium-2/DTP/dtp_otium-2-WK-108"
type textarea "x"
type input "dtp_otium-2"
type input "Почасовая ставка верстки"
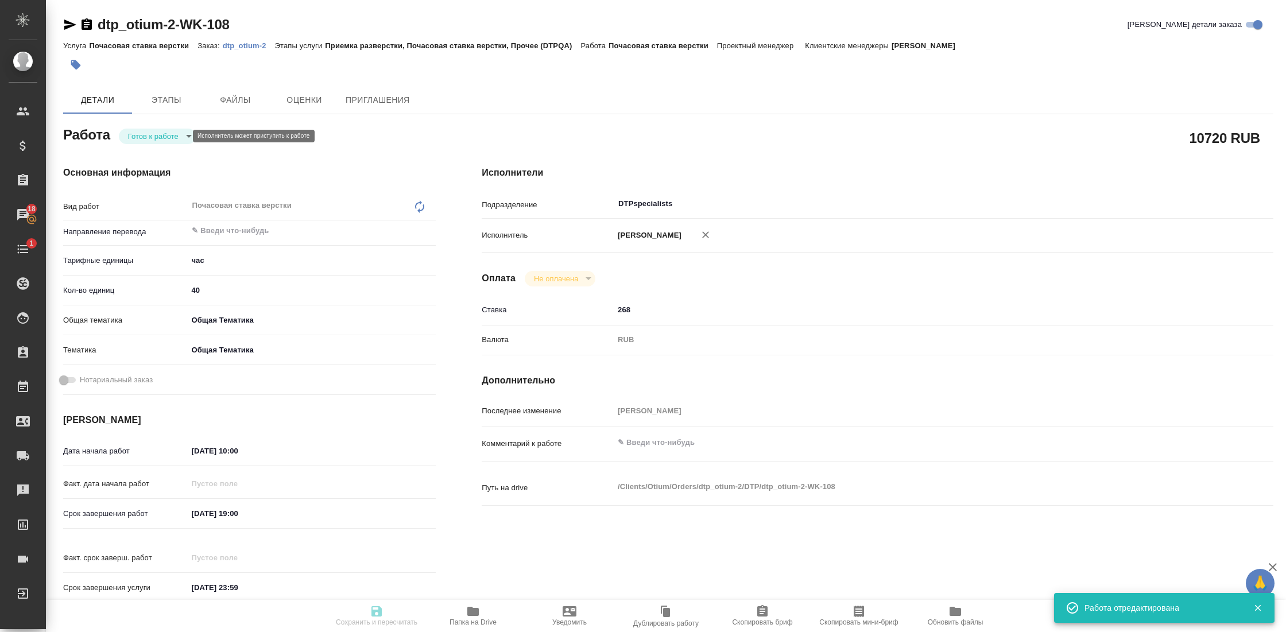
type input "Приемка разверстки, Почасовая ставка верстки, Прочее (DTPQA)"
type input "[PERSON_NAME]"
type input "/Clients/Оtium/Orders/dtp_otium-2"
type textarea "x"
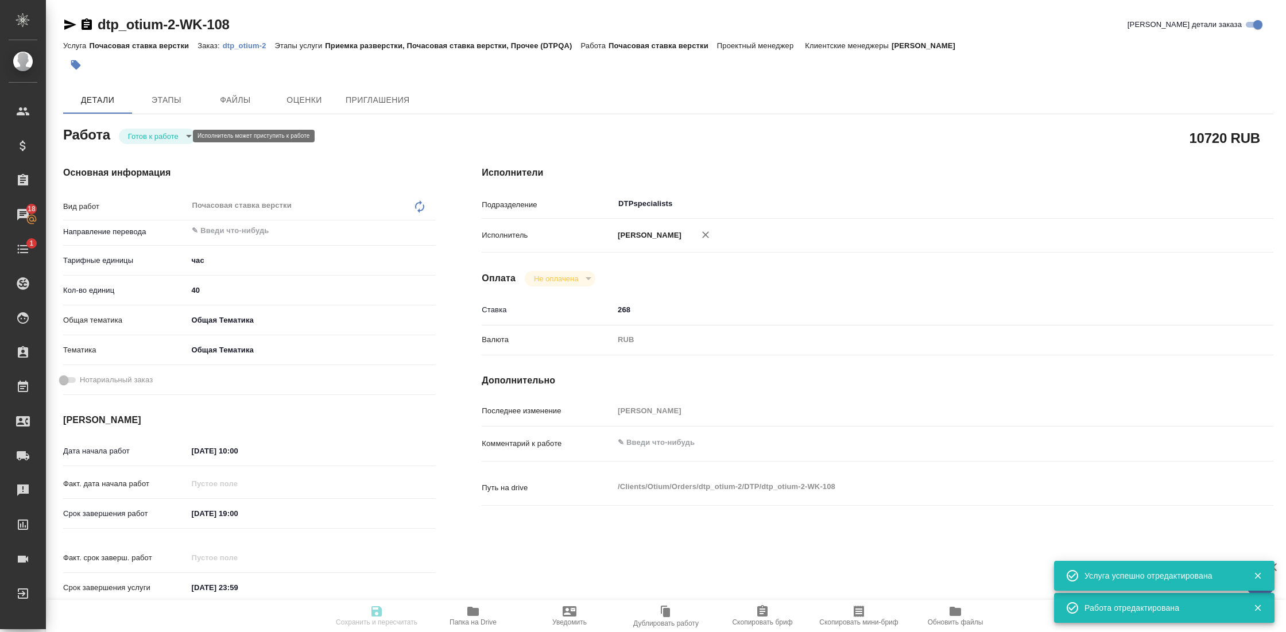
type textarea "x"
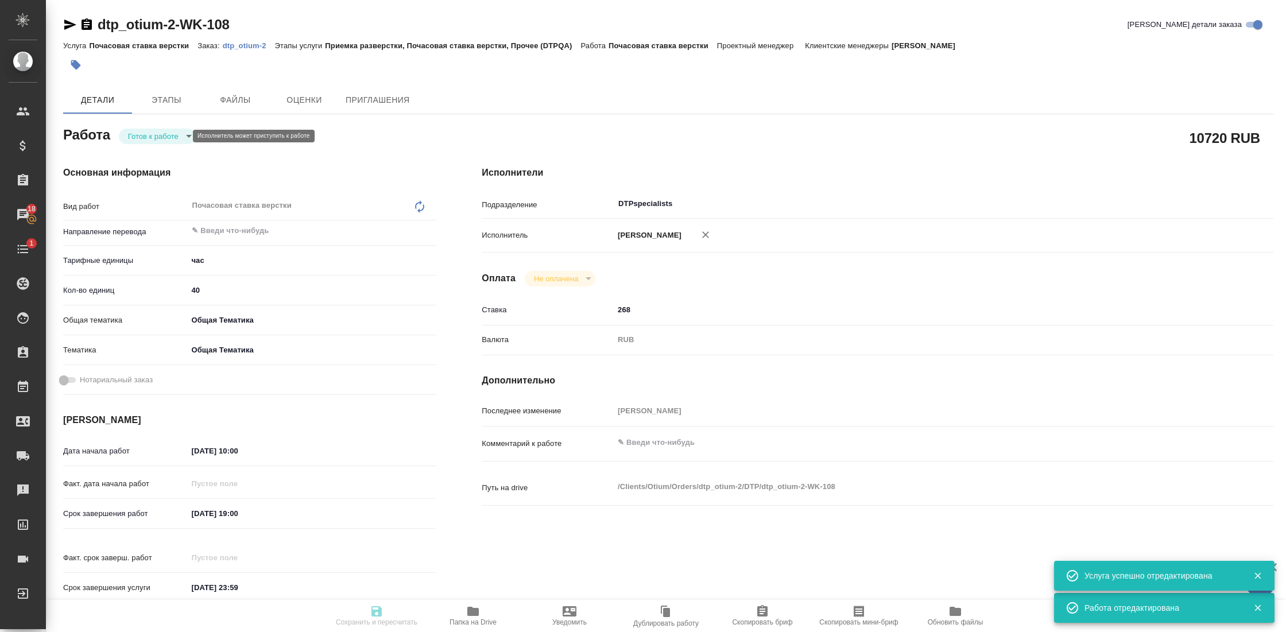
type textarea "x"
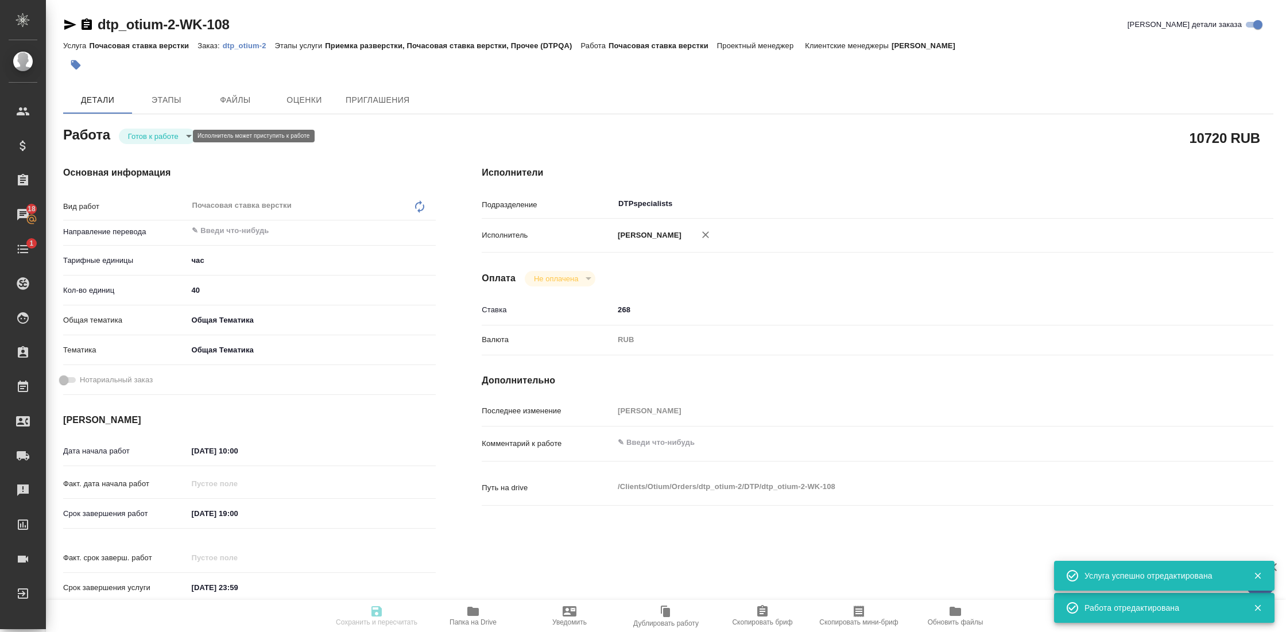
type textarea "x"
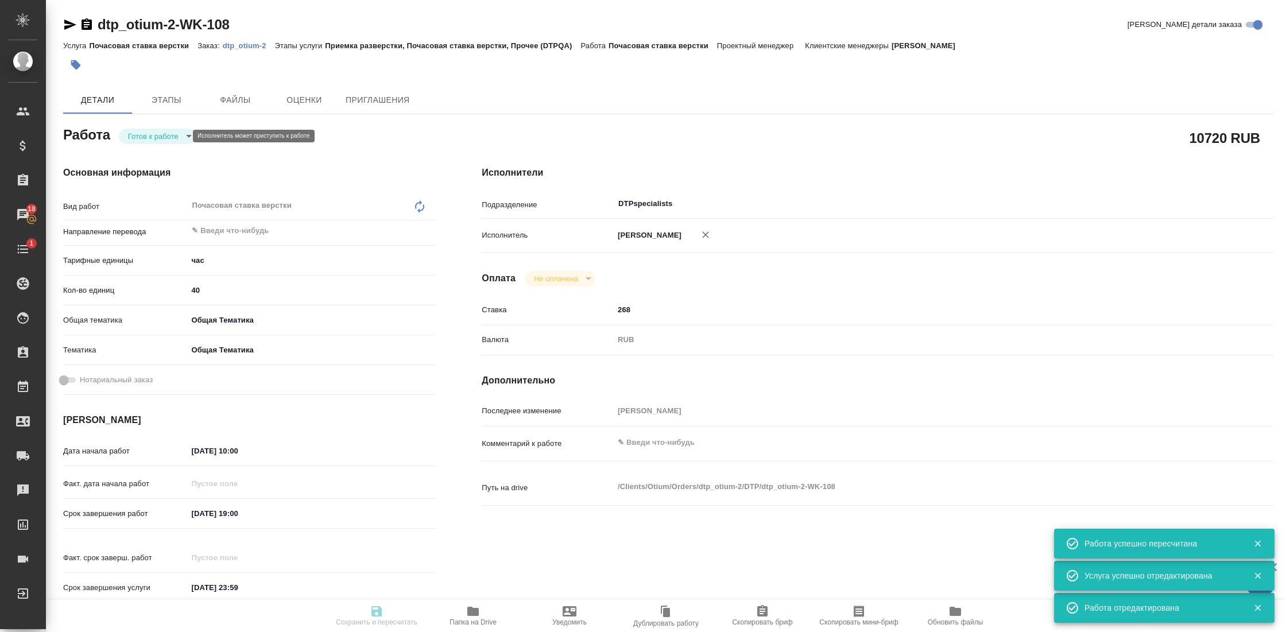
type input "readyForWork"
type textarea "Почасовая ставка верстки"
type textarea "x"
type input "5a8b1489cc6b4906c91bfd93"
type input "40"
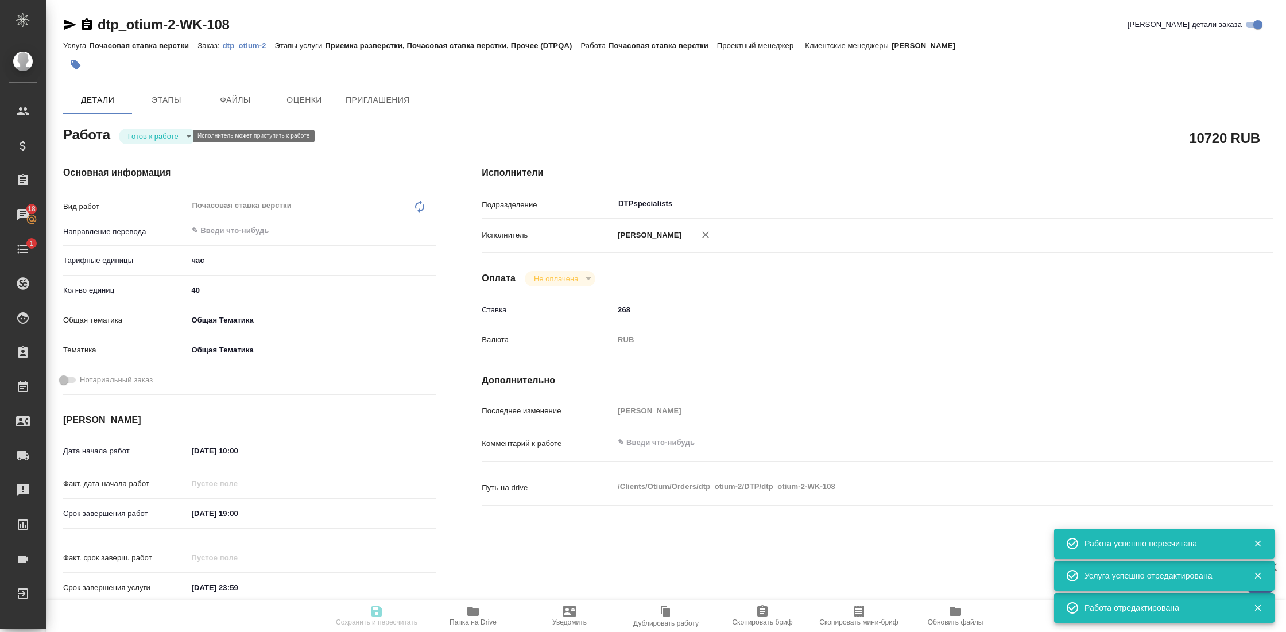
type input "obtem"
type input "6012b1ca196b0e5c9229a120"
type input "[DATE] 10:00"
type input "[DATE] 19:00"
type input "[DATE] 23:59"
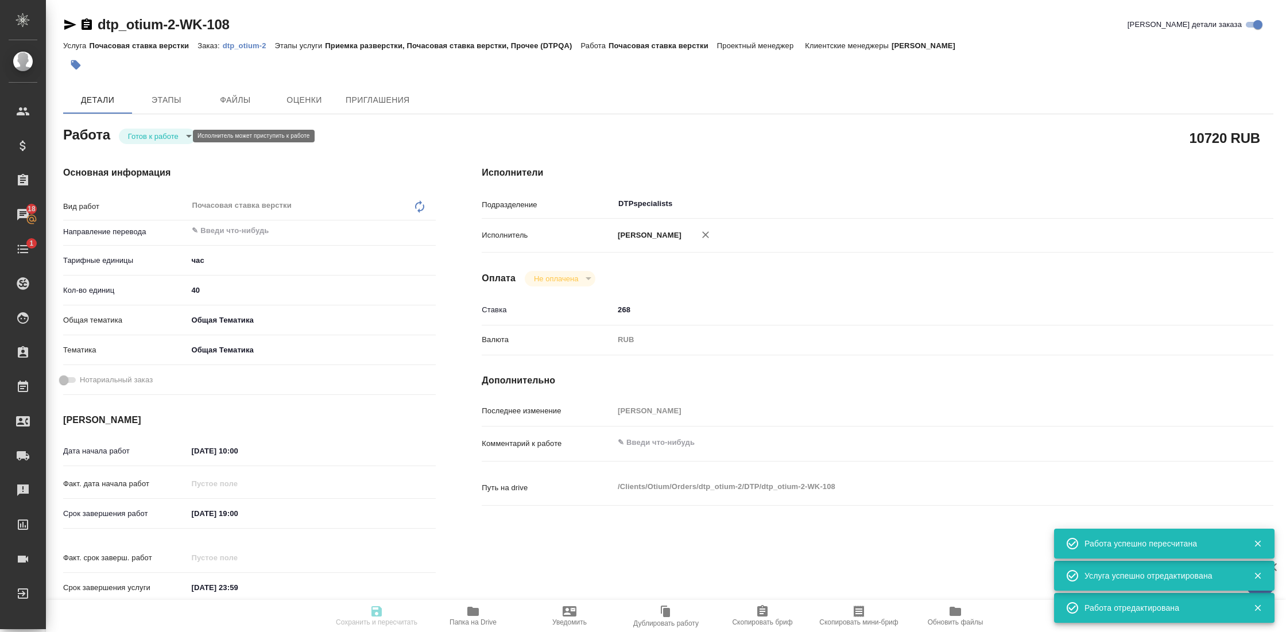
type input "DTPspecialists"
type input "notPayed"
type input "268"
type input "RUB"
type input "[PERSON_NAME]"
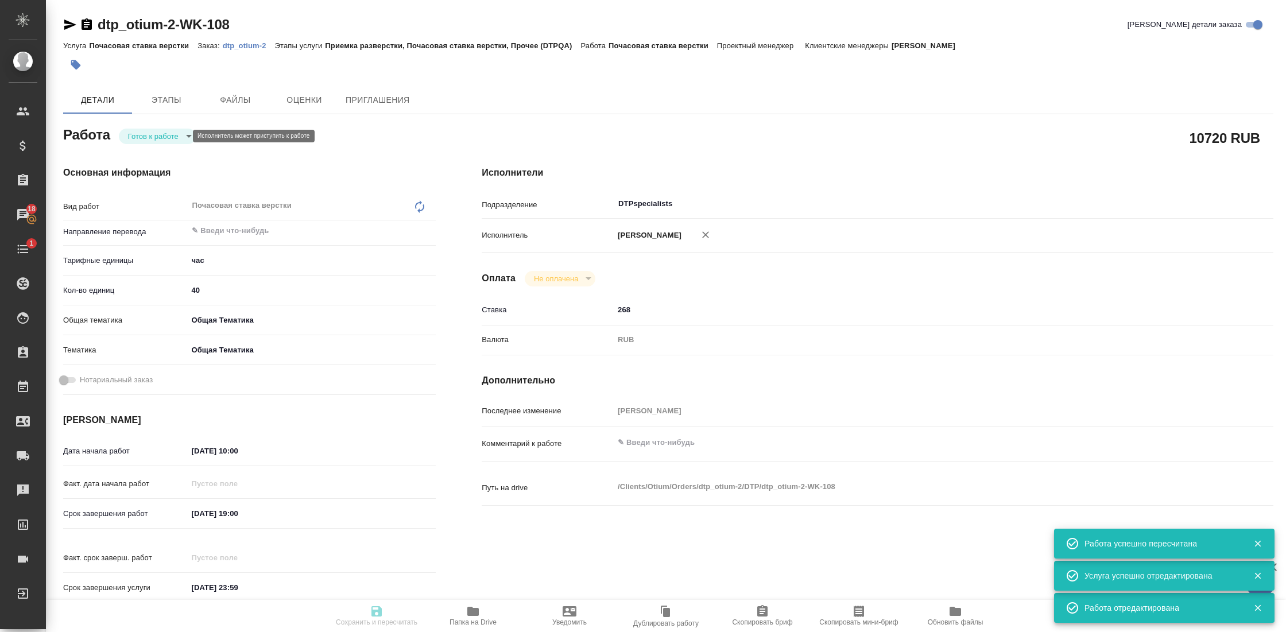
type textarea "x"
type textarea "/Clients/Оtium/Orders/dtp_otium-2/DTP/dtp_otium-2-WK-108"
type textarea "x"
type input "dtp_otium-2"
type input "Почасовая ставка верстки"
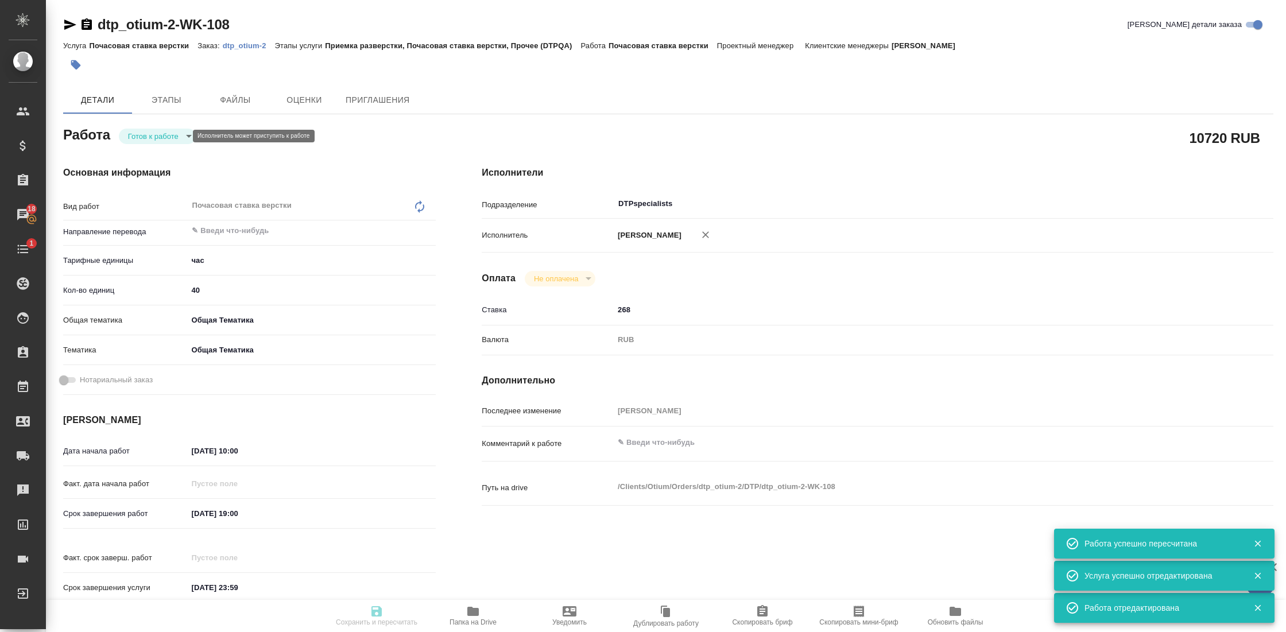
type input "Приемка разверстки, Почасовая ставка верстки, Прочее (DTPQA)"
type input "[PERSON_NAME]"
type input "/Clients/Оtium/Orders/dtp_otium-2"
type textarea "x"
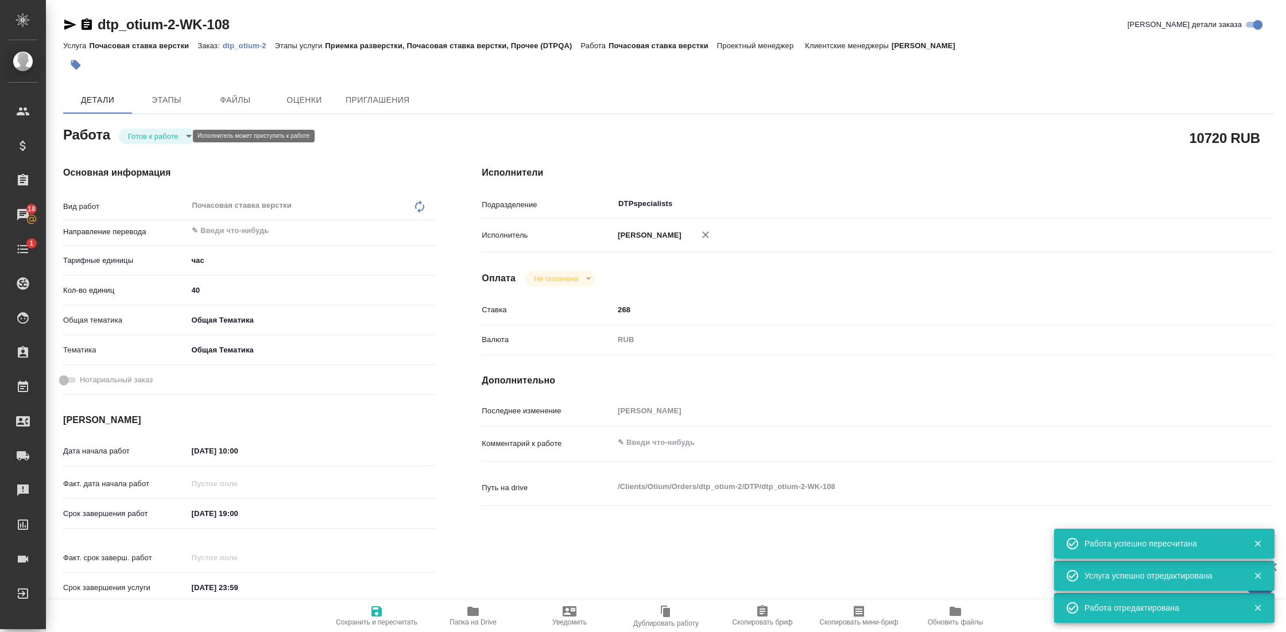
type textarea "x"
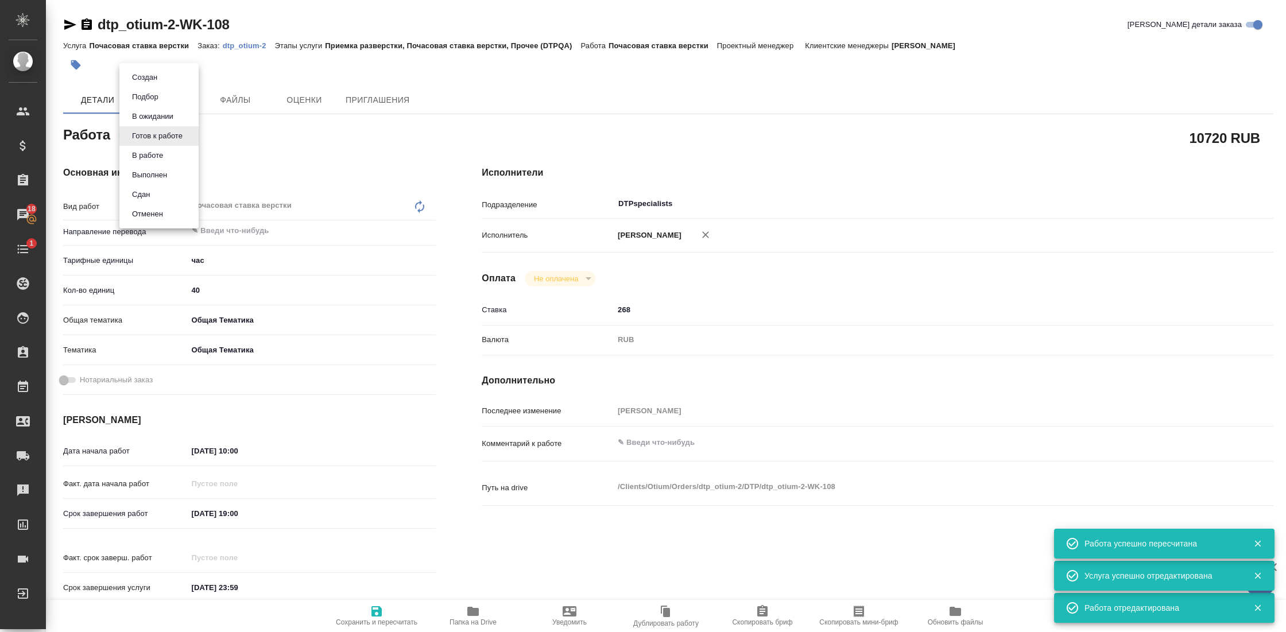
type textarea "x"
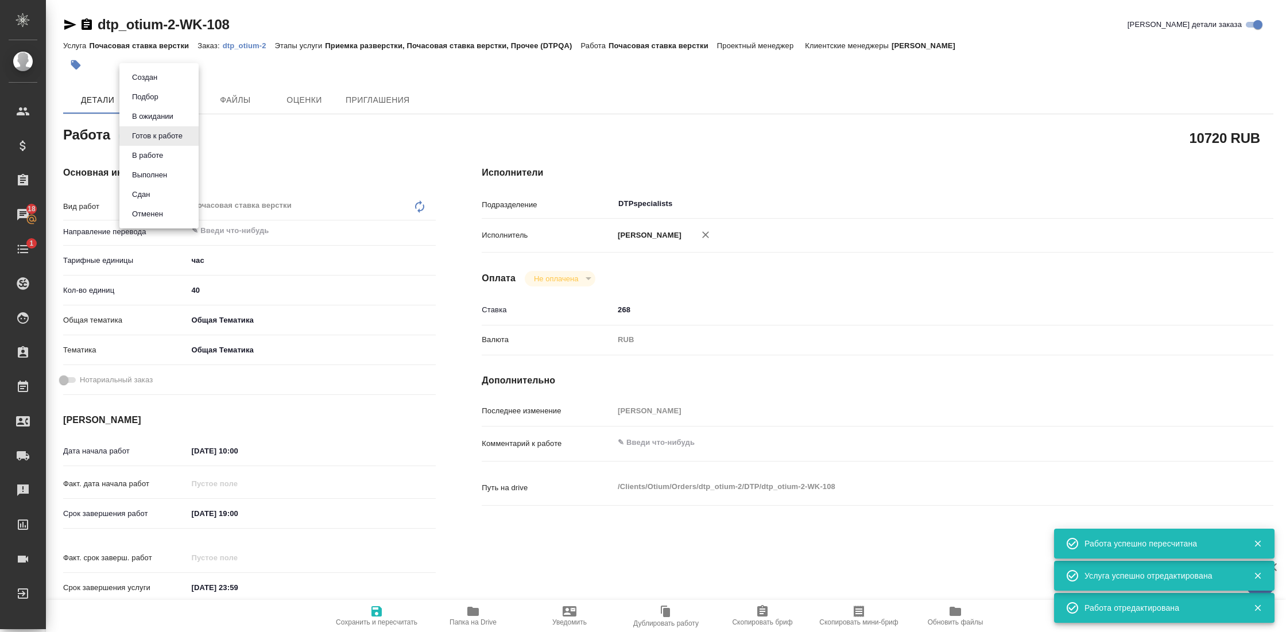
click at [178, 134] on body "🙏 .cls-1 fill:#fff; AWATERA Gostev [PERSON_NAME] Клиенты Спецификации Заказы 18…" at bounding box center [643, 316] width 1286 height 632
type textarea "x"
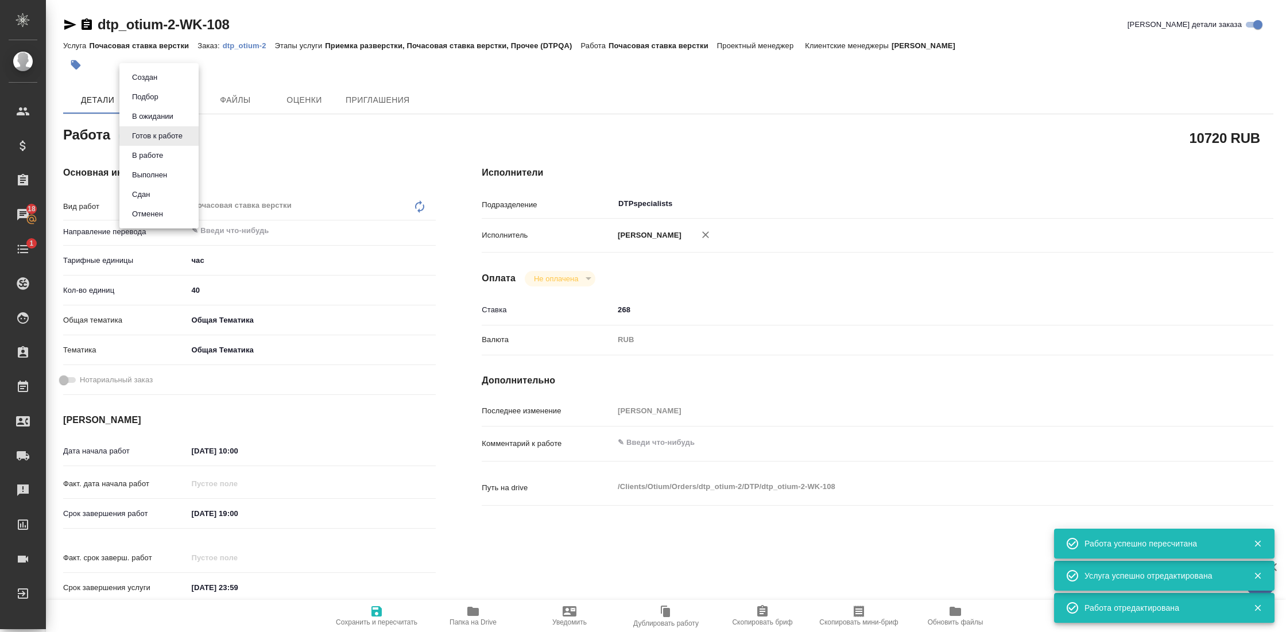
type textarea "x"
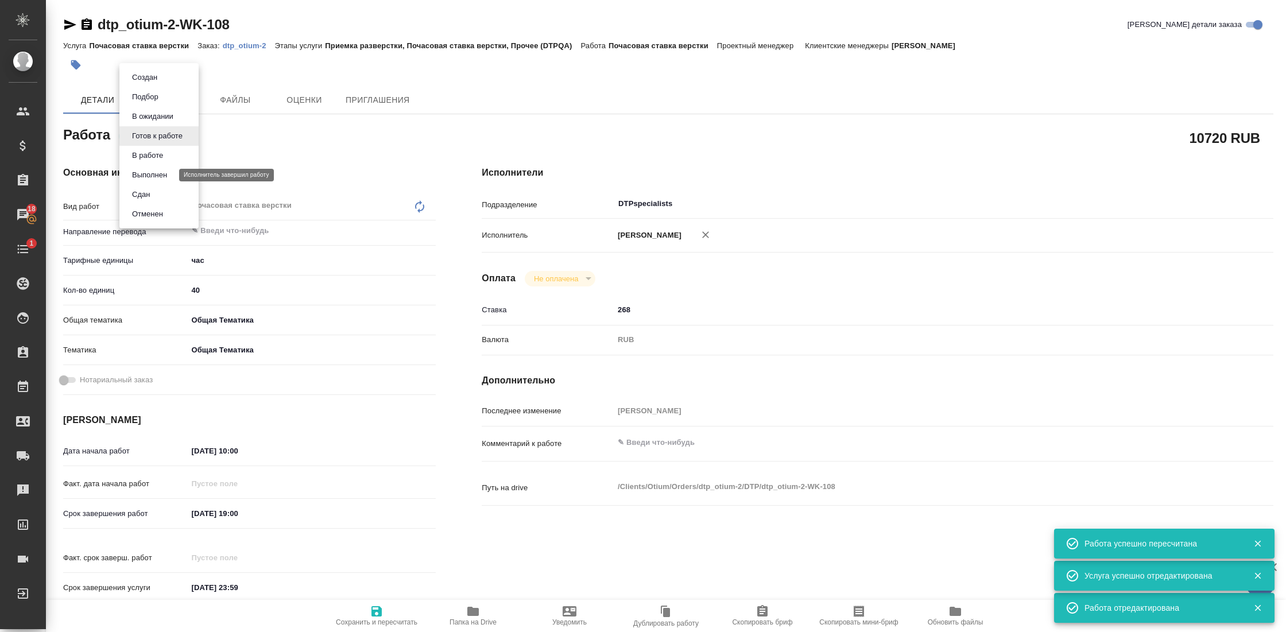
type textarea "x"
click at [161, 199] on li "Сдан" at bounding box center [158, 195] width 79 height 20
type textarea "x"
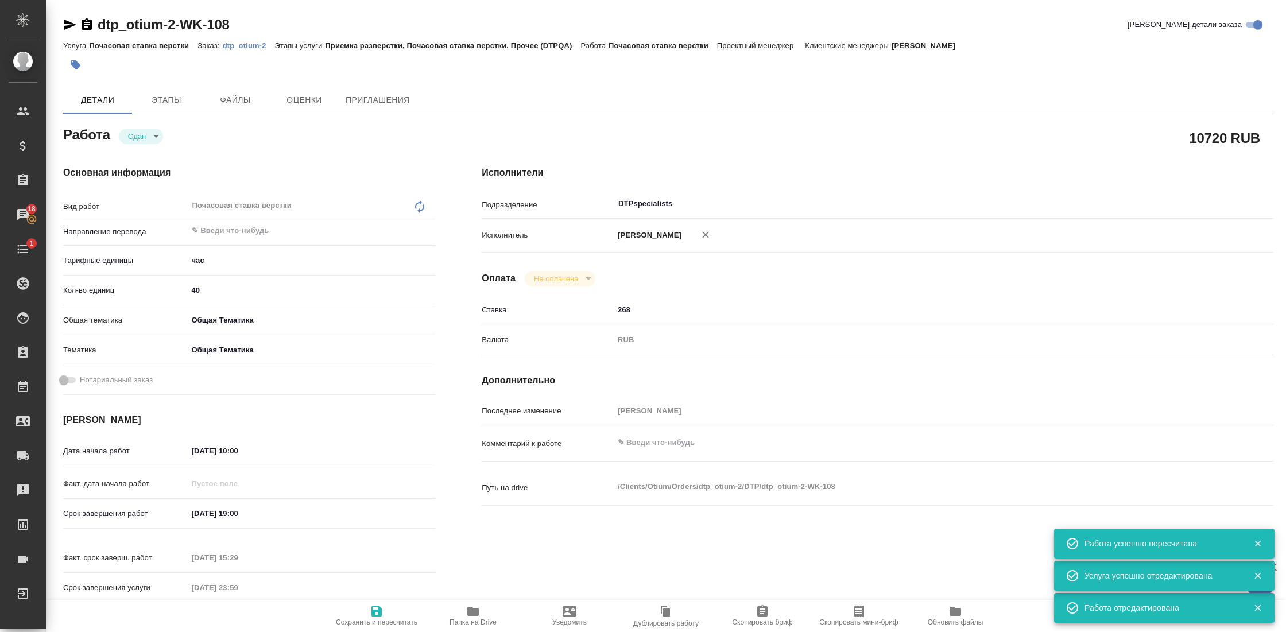
type textarea "x"
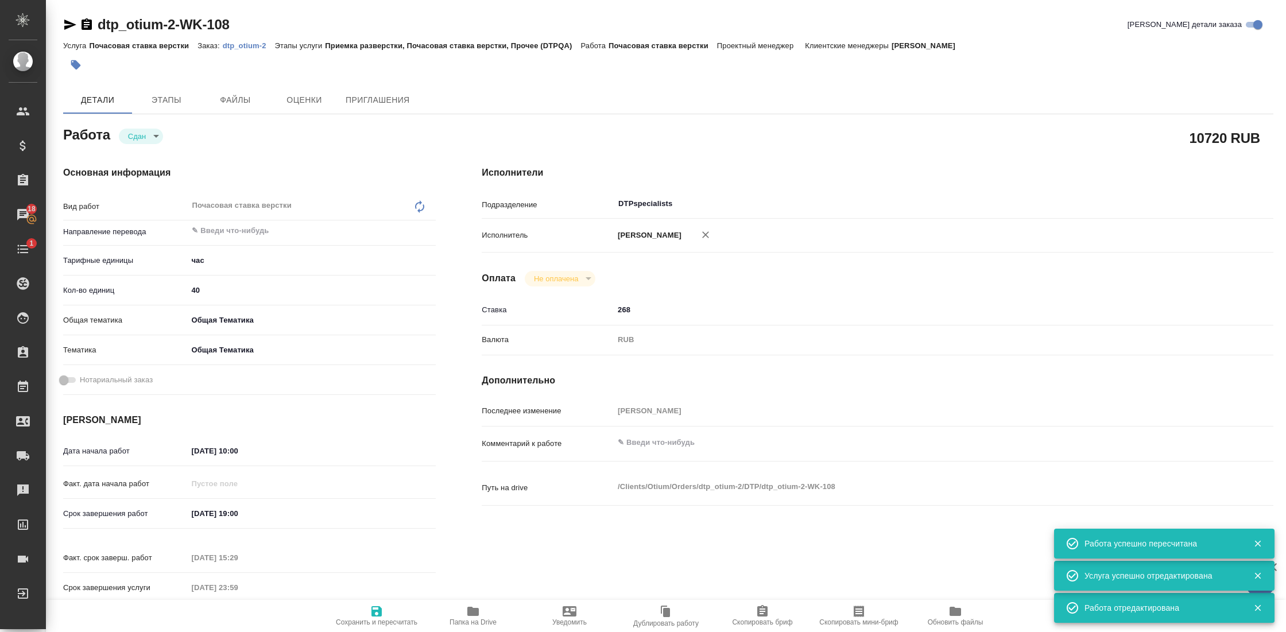
type textarea "x"
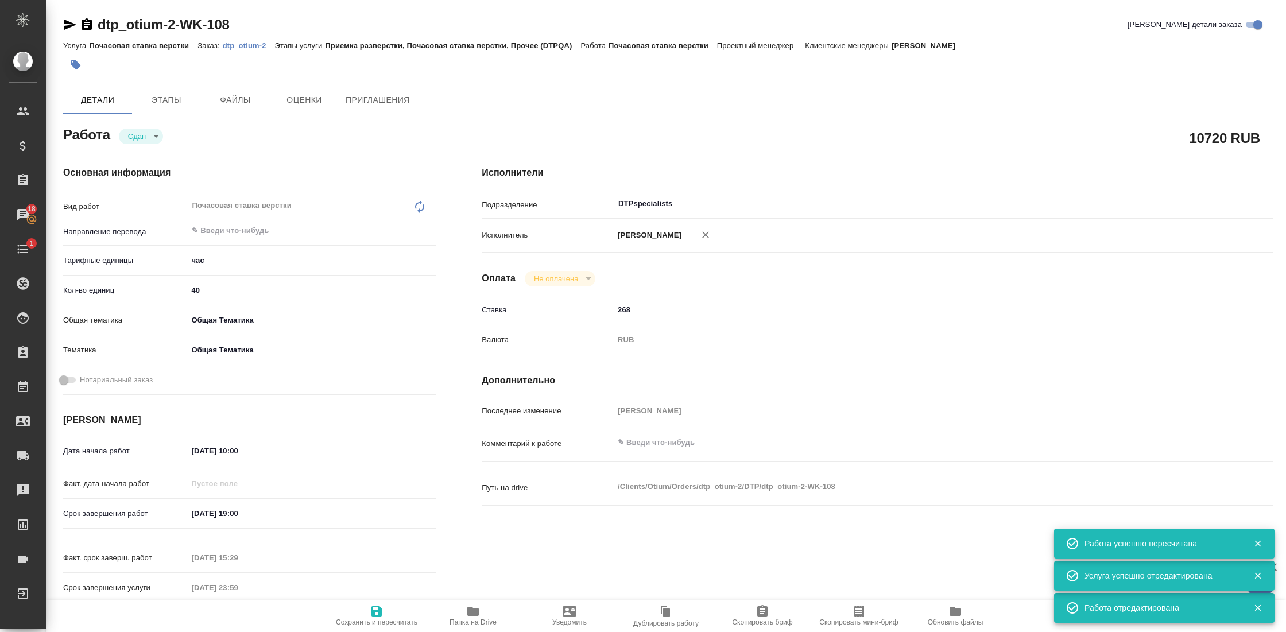
type textarea "x"
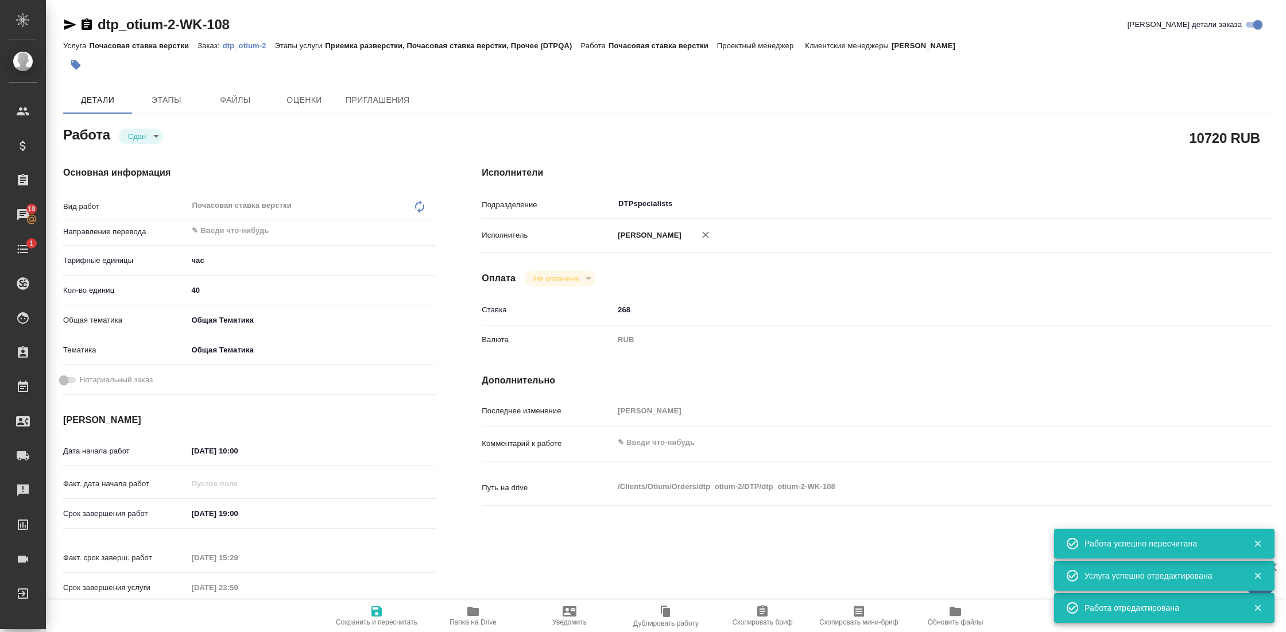
type textarea "x"
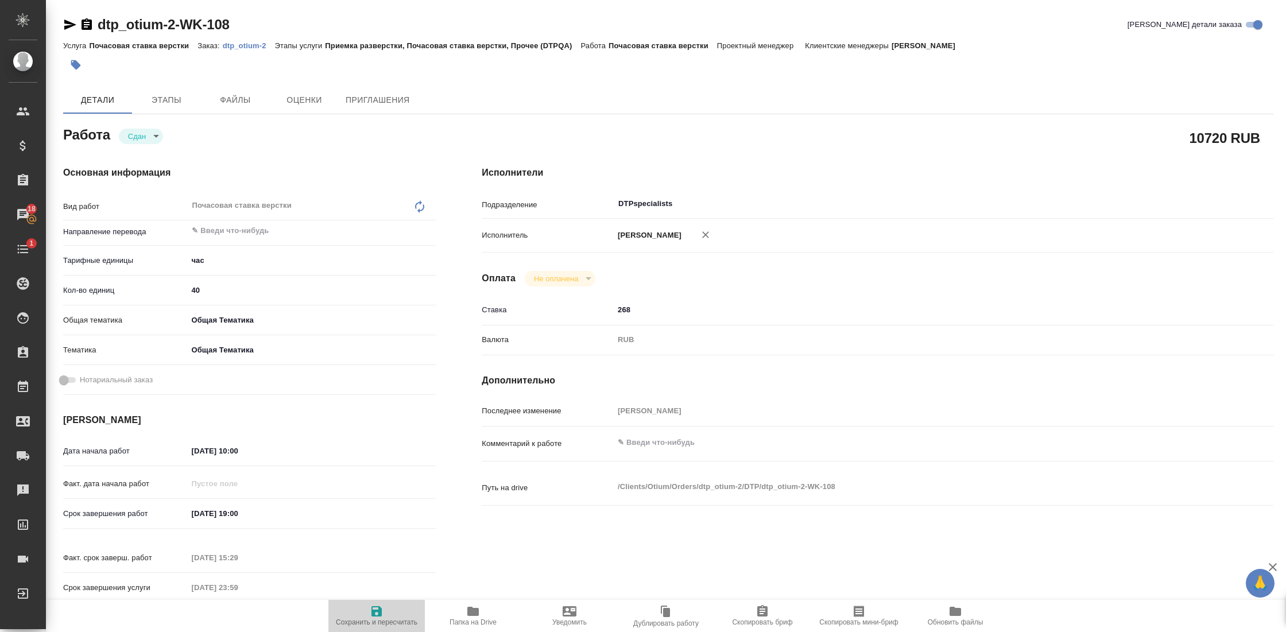
click at [383, 618] on span "Сохранить и пересчитать" at bounding box center [377, 622] width 82 height 8
type textarea "x"
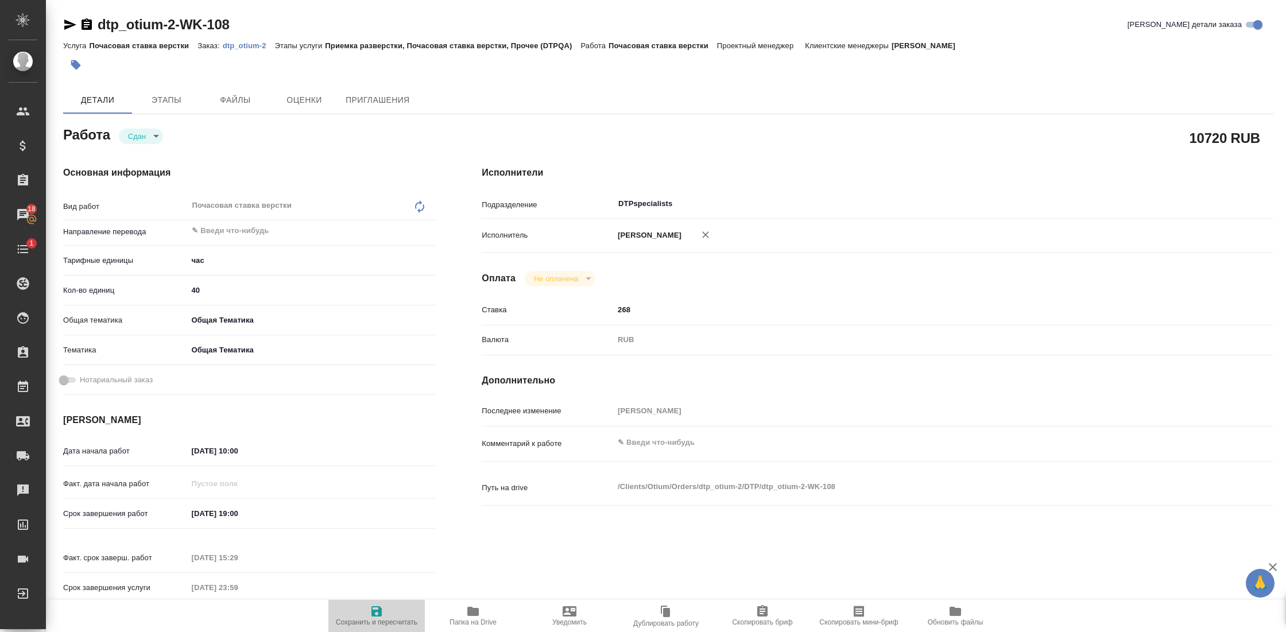
type textarea "x"
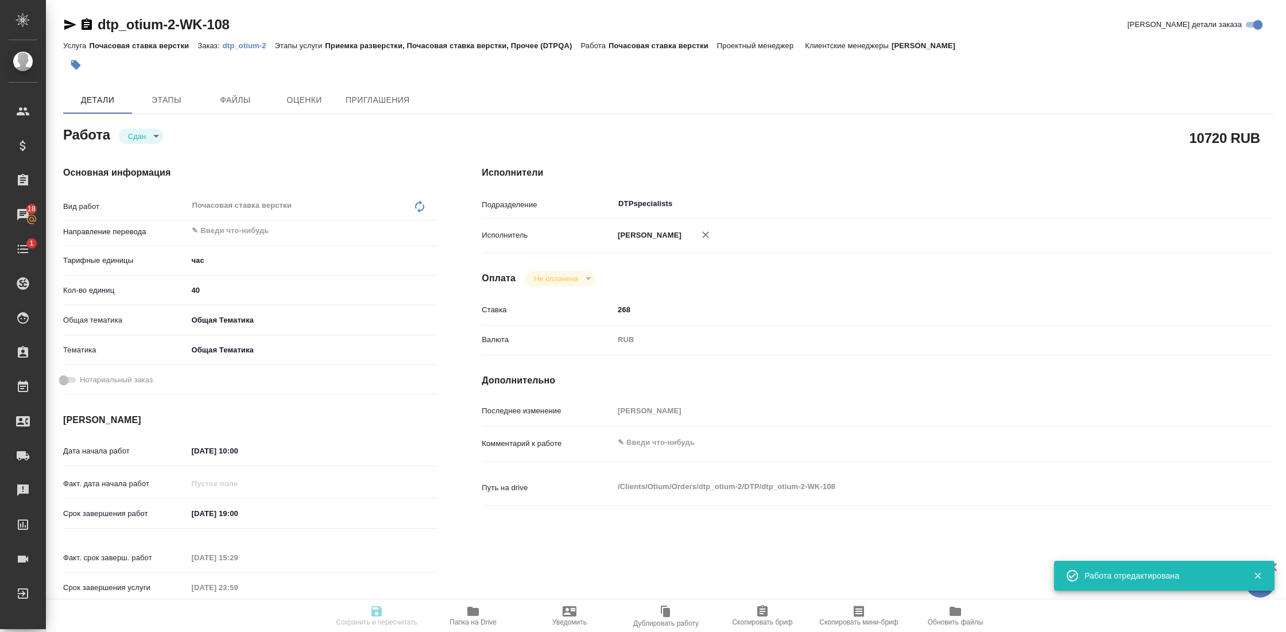
type textarea "x"
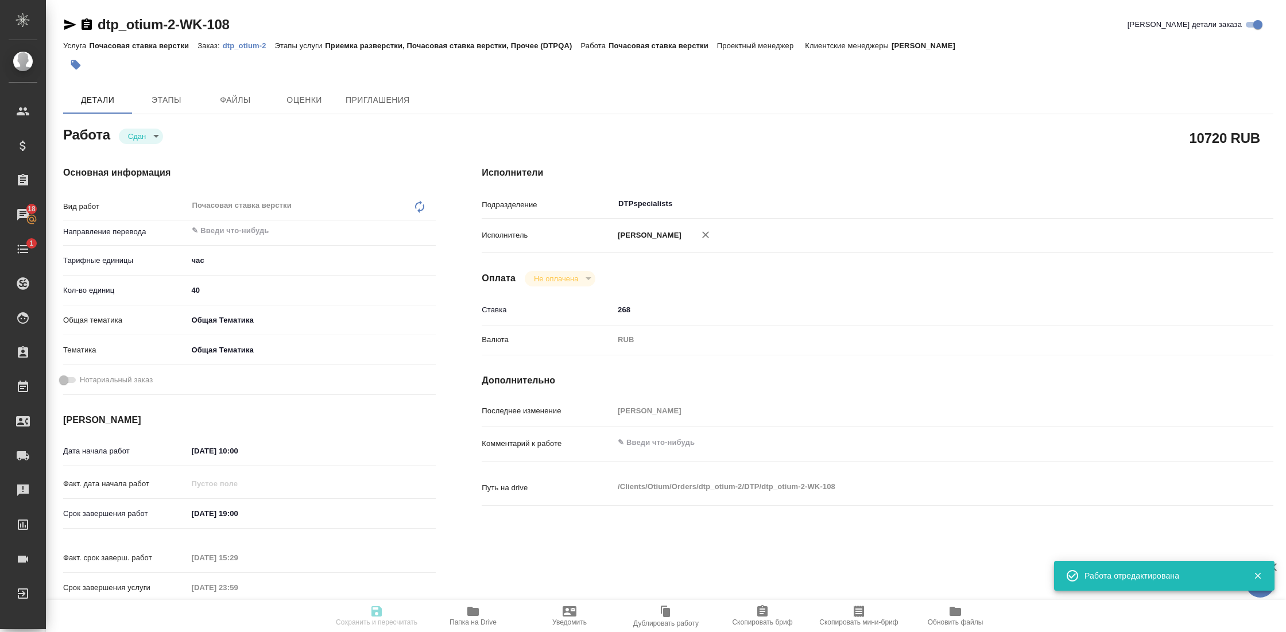
type textarea "x"
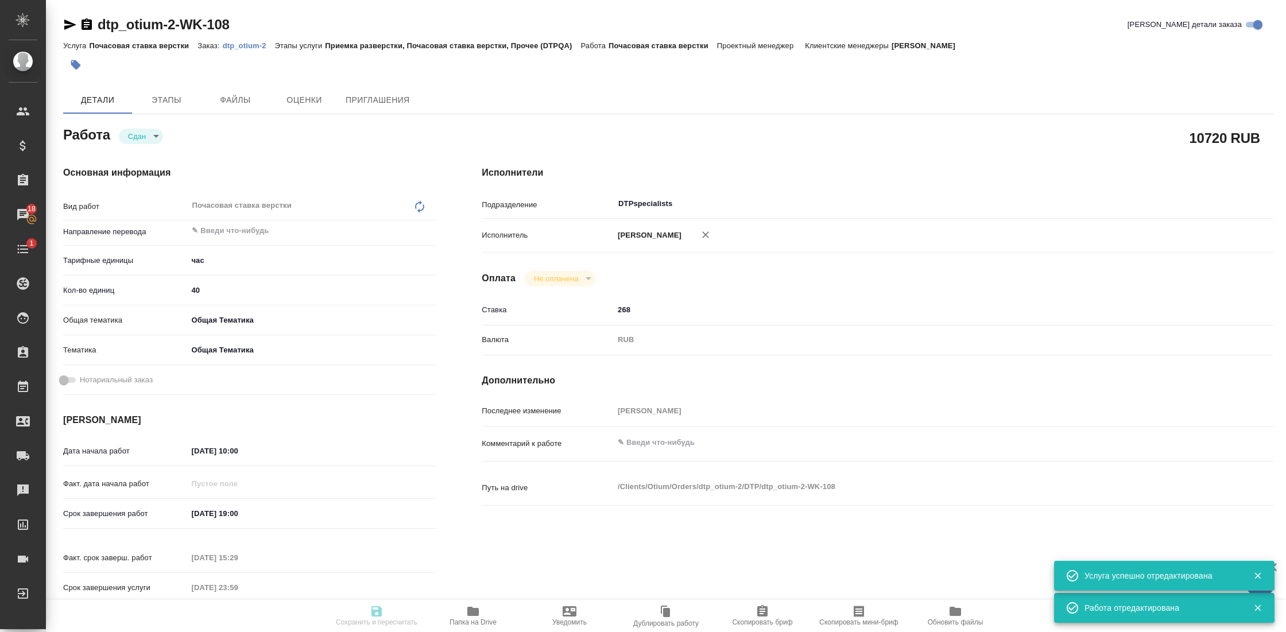
type input "closed"
type textarea "Почасовая ставка верстки"
type textarea "x"
type input "5a8b1489cc6b4906c91bfd93"
type input "40"
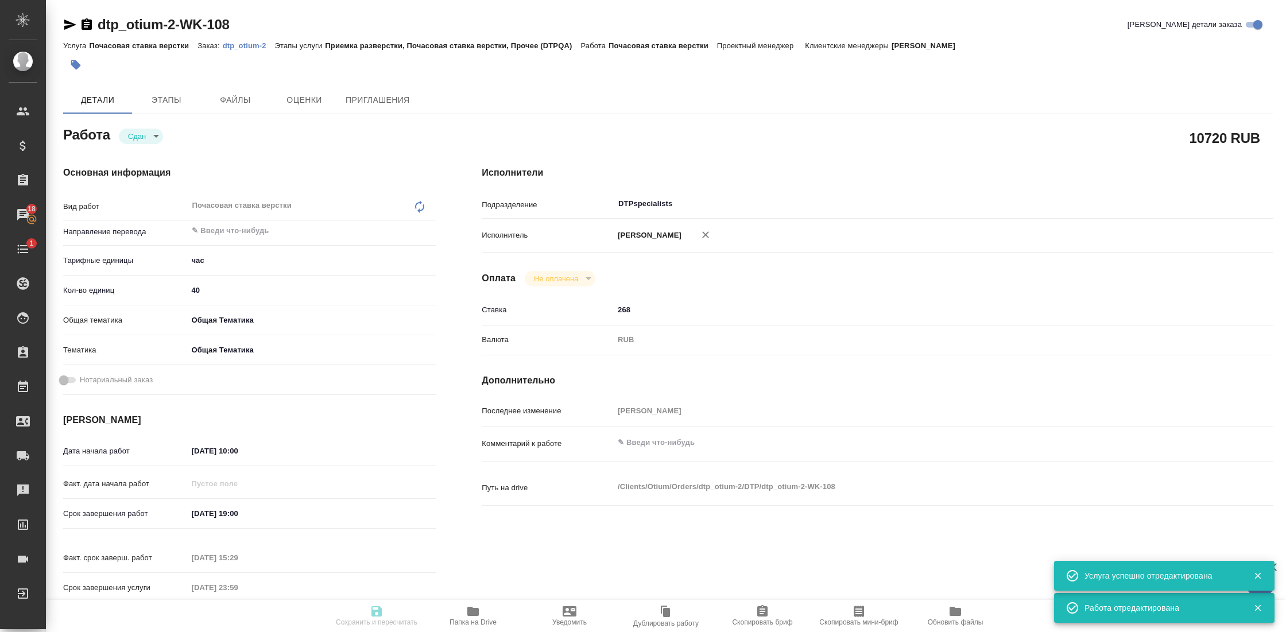
type input "obtem"
type input "6012b1ca196b0e5c9229a120"
type input "08.09.2025 10:00"
type input "12.09.2025 19:00"
type input "26.08.2025 15:29"
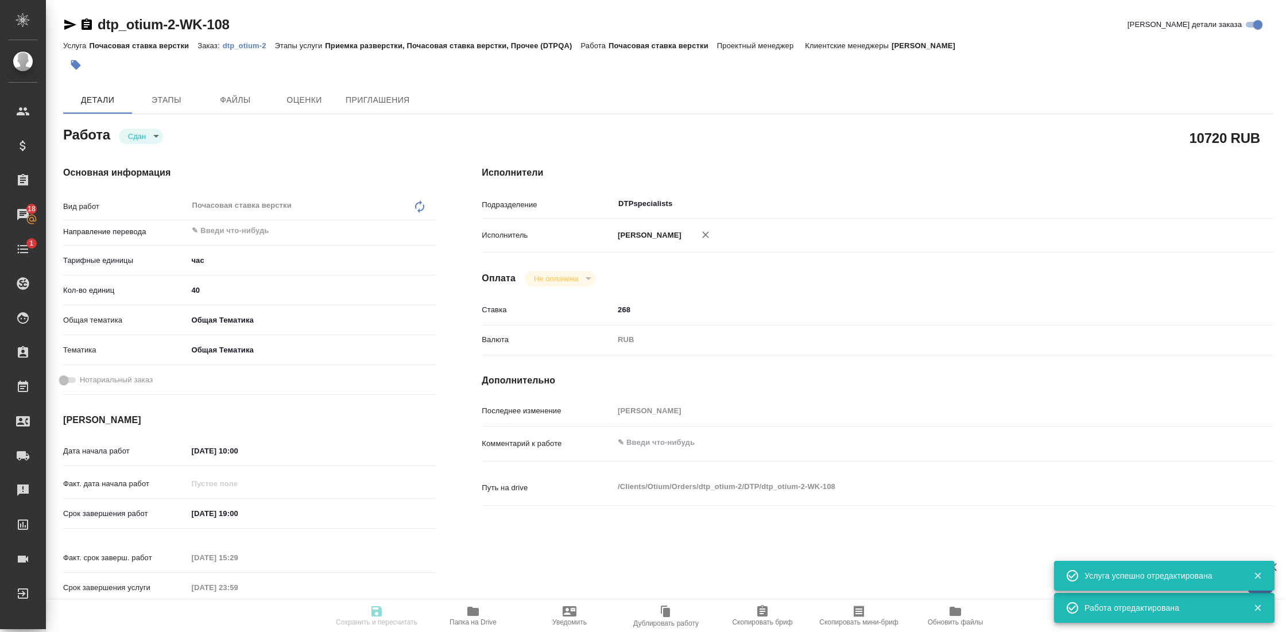
type input "[DATE] 23:59"
type input "DTPspecialists"
type input "notPayed"
type input "268"
type input "RUB"
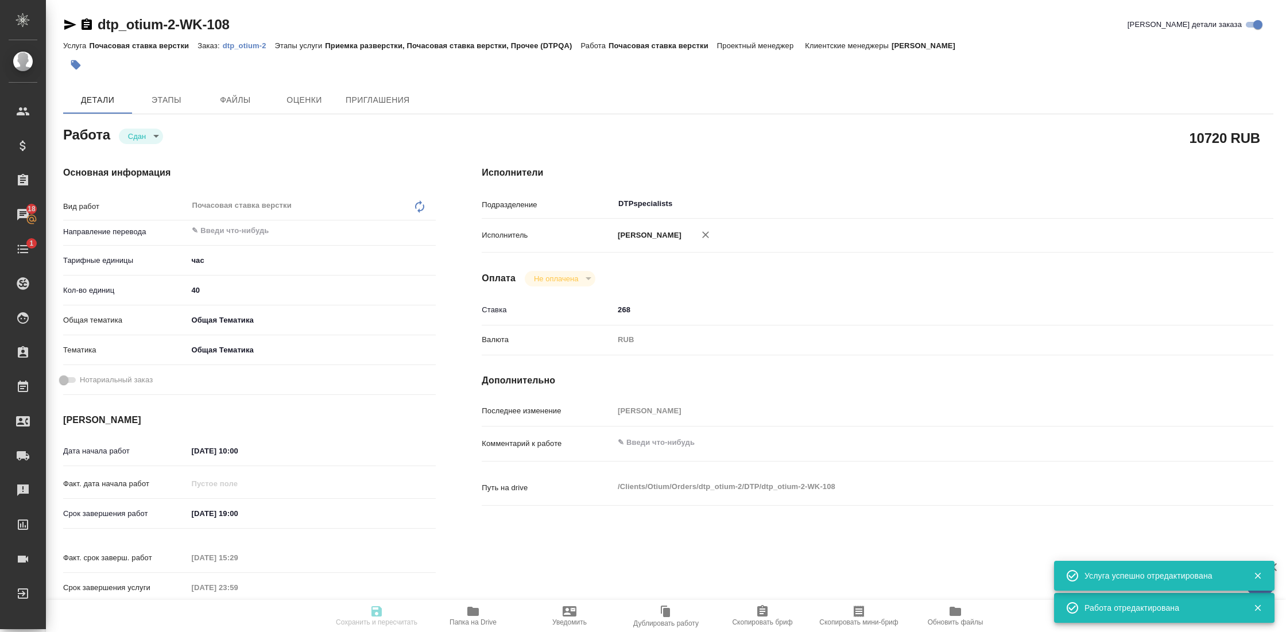
type input "[PERSON_NAME] [PERSON_NAME]"
type textarea "x"
type textarea "/Clients/Оtium/Orders/dtp_otium-2/DTP/dtp_otium-2-WK-108"
type textarea "x"
type input "dtp_otium-2"
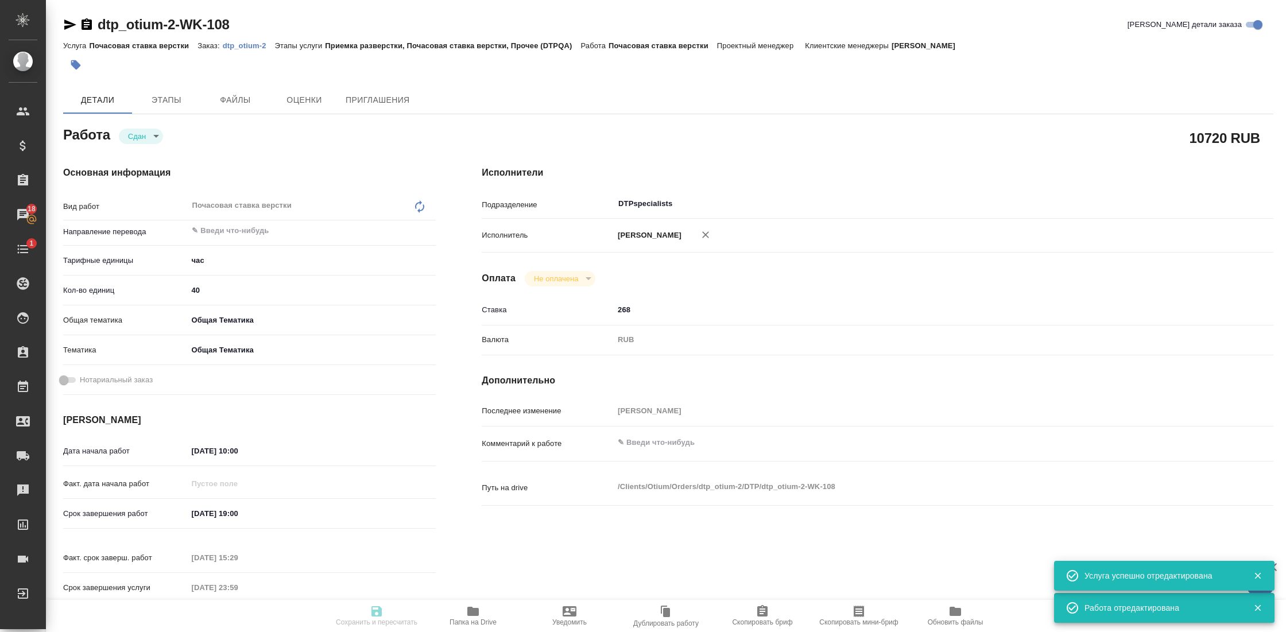
type input "Почасовая ставка верстки"
type input "Приемка разверстки, Почасовая ставка верстки, Прочее (DTPQA)"
type input "[PERSON_NAME] [PERSON_NAME]"
type input "/Clients/Оtium/Orders/dtp_otium-2"
type textarea "x"
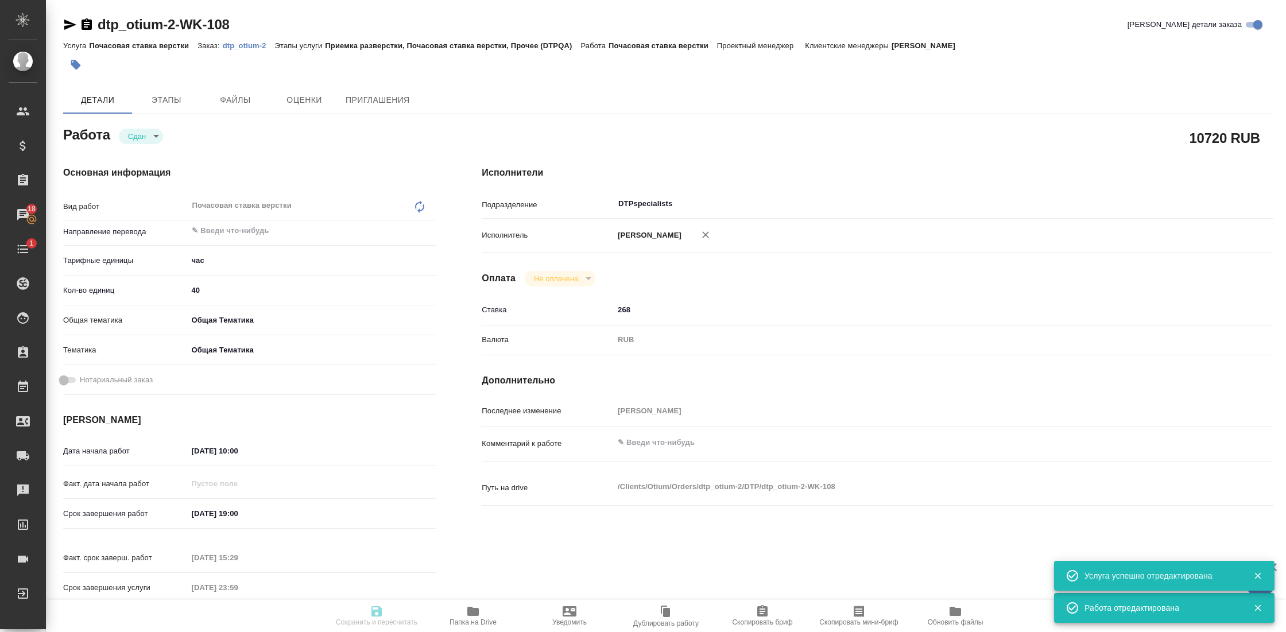
type textarea "x"
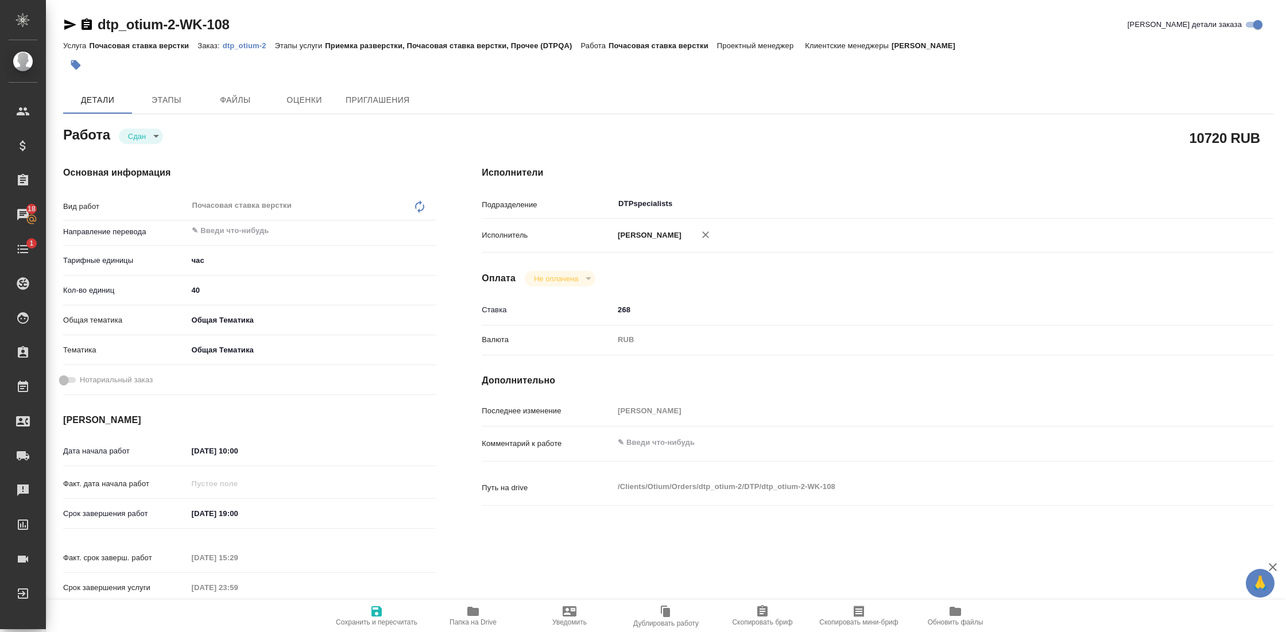
click at [84, 28] on icon "button" at bounding box center [87, 23] width 10 height 11
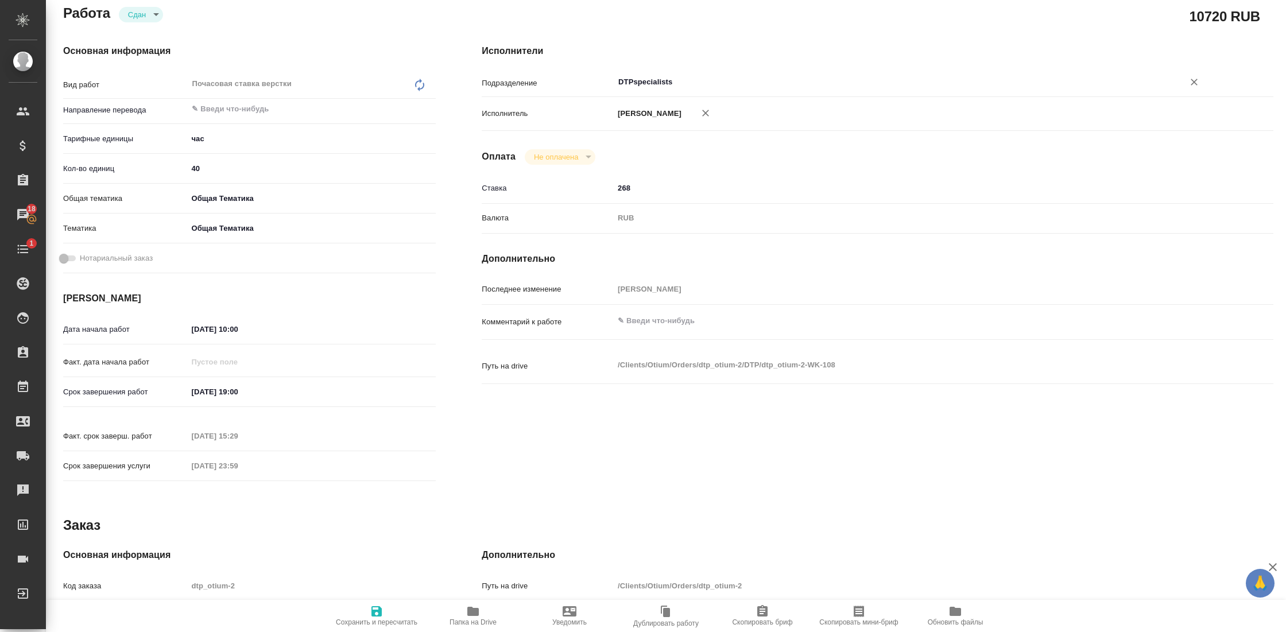
scroll to position [123, 0]
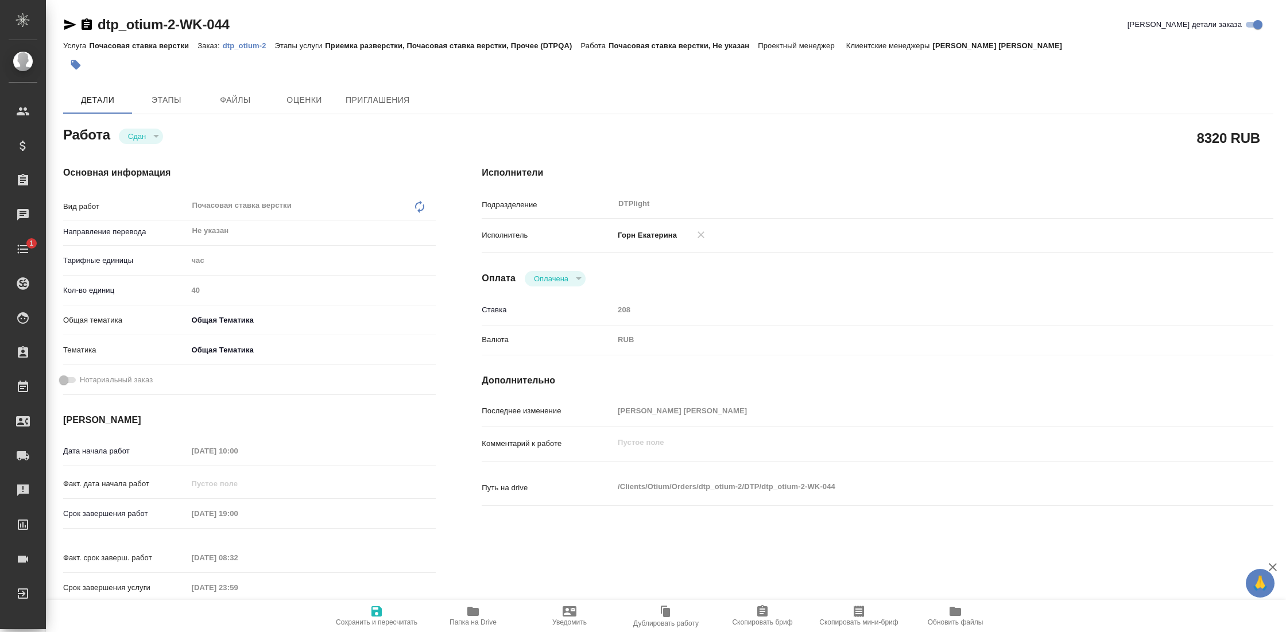
type textarea "x"
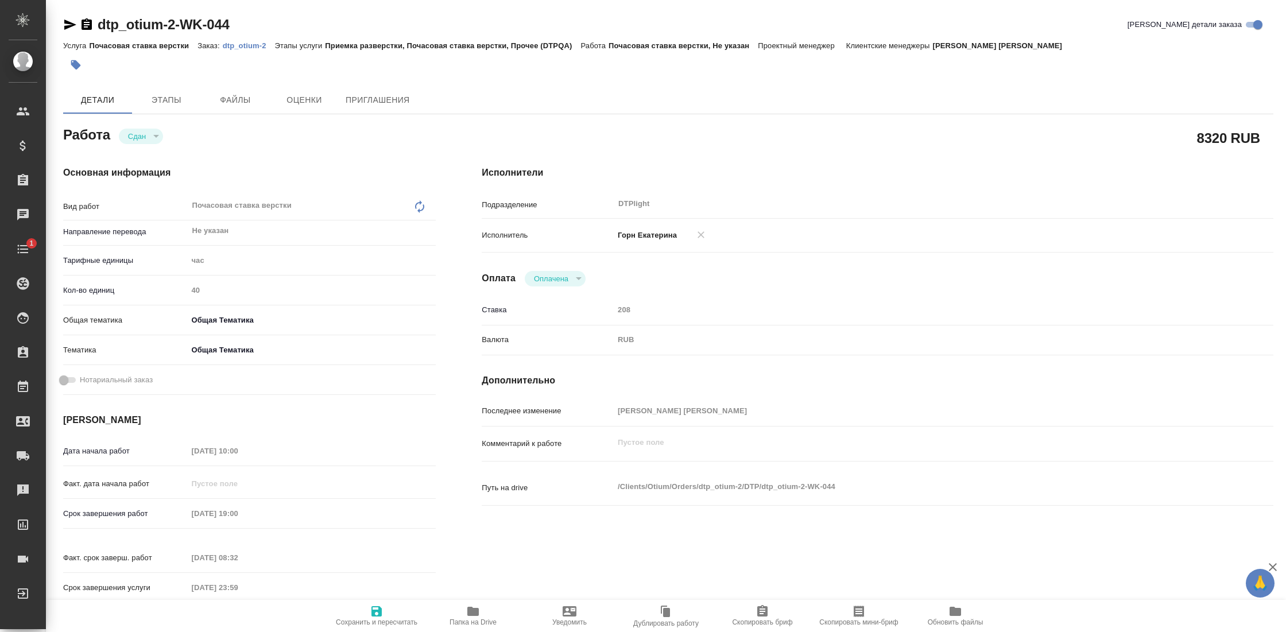
type textarea "x"
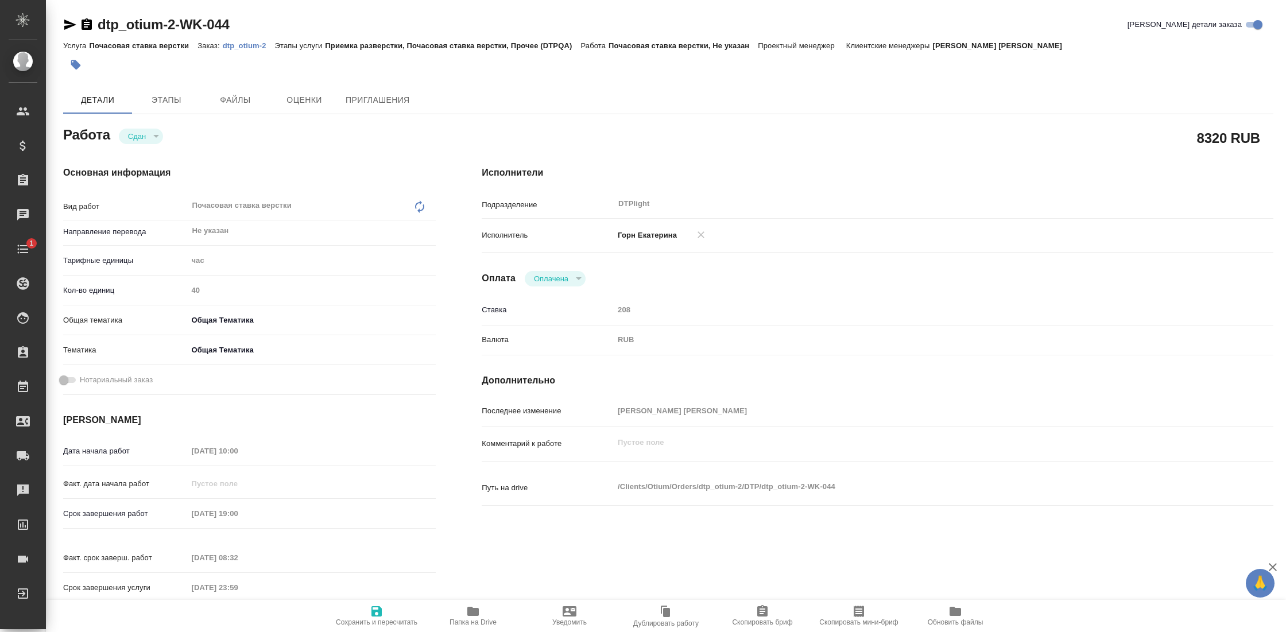
type textarea "x"
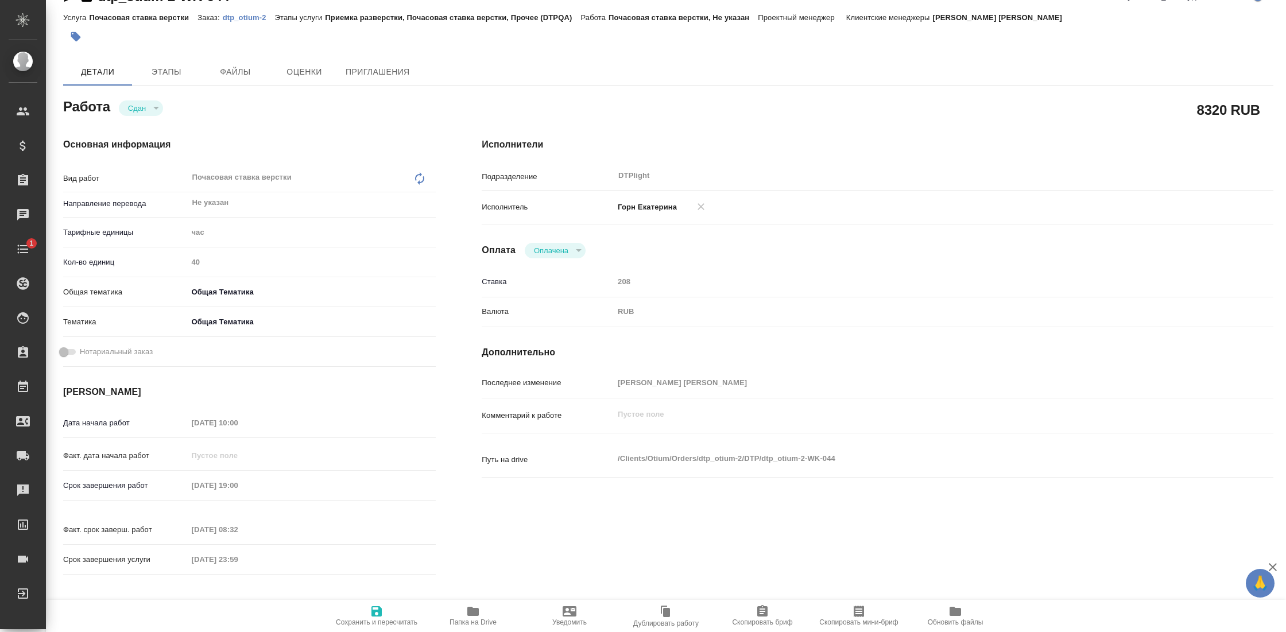
type textarea "x"
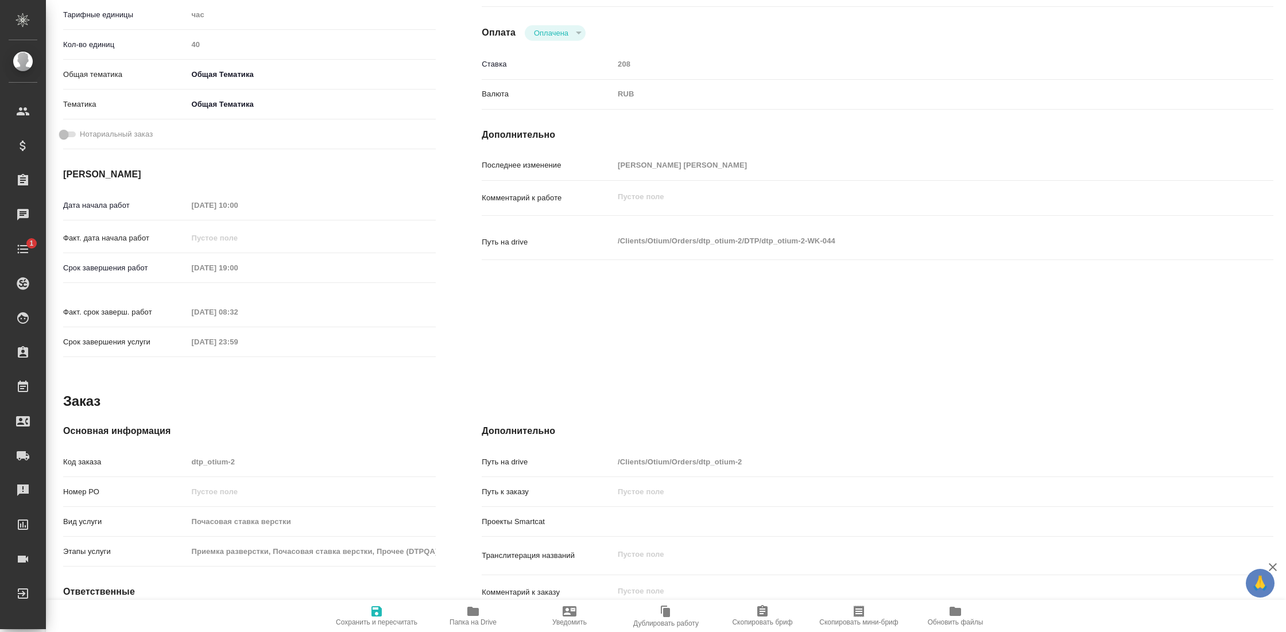
type textarea "x"
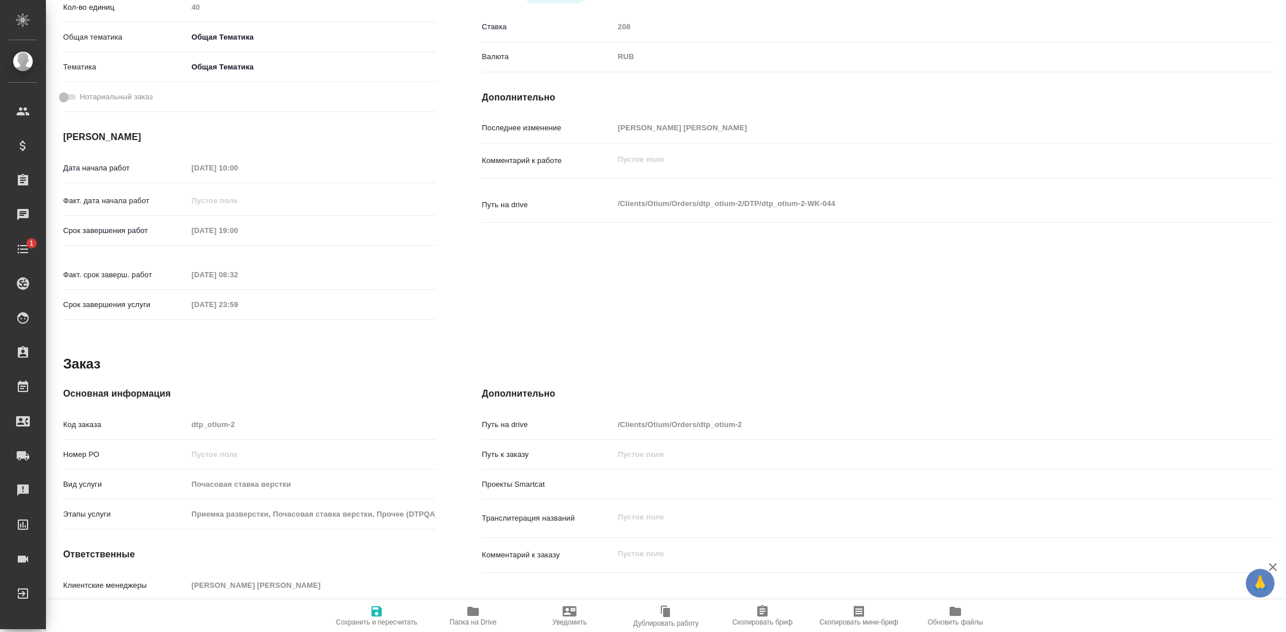
type textarea "x"
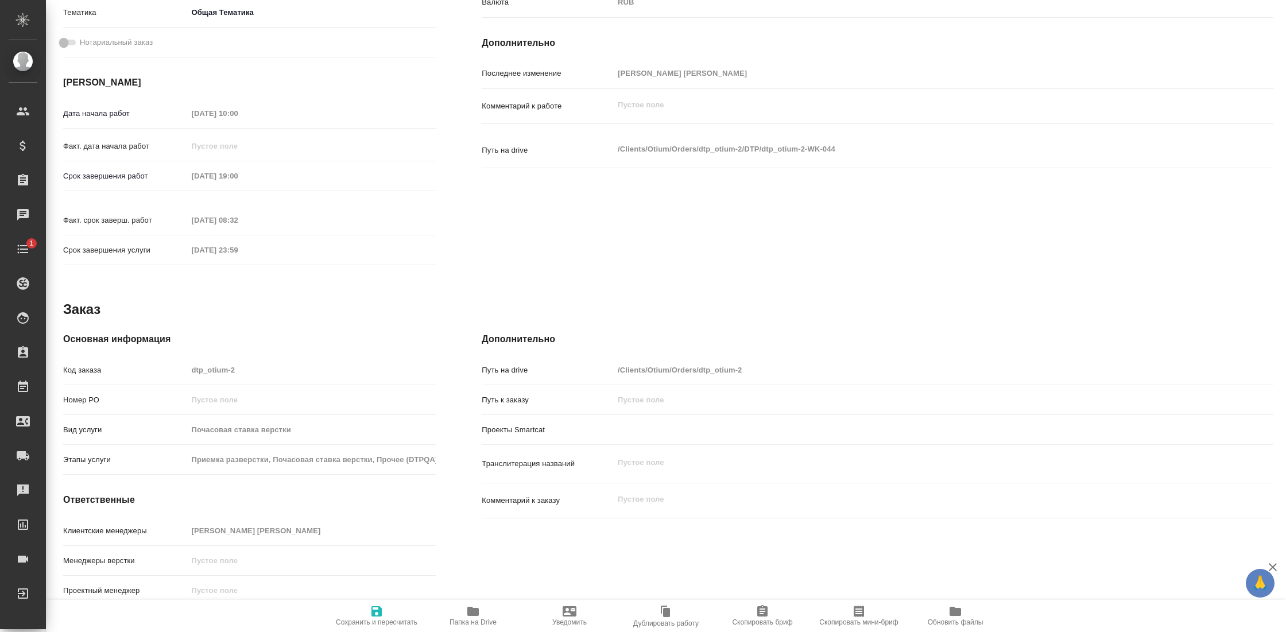
scroll to position [367, 0]
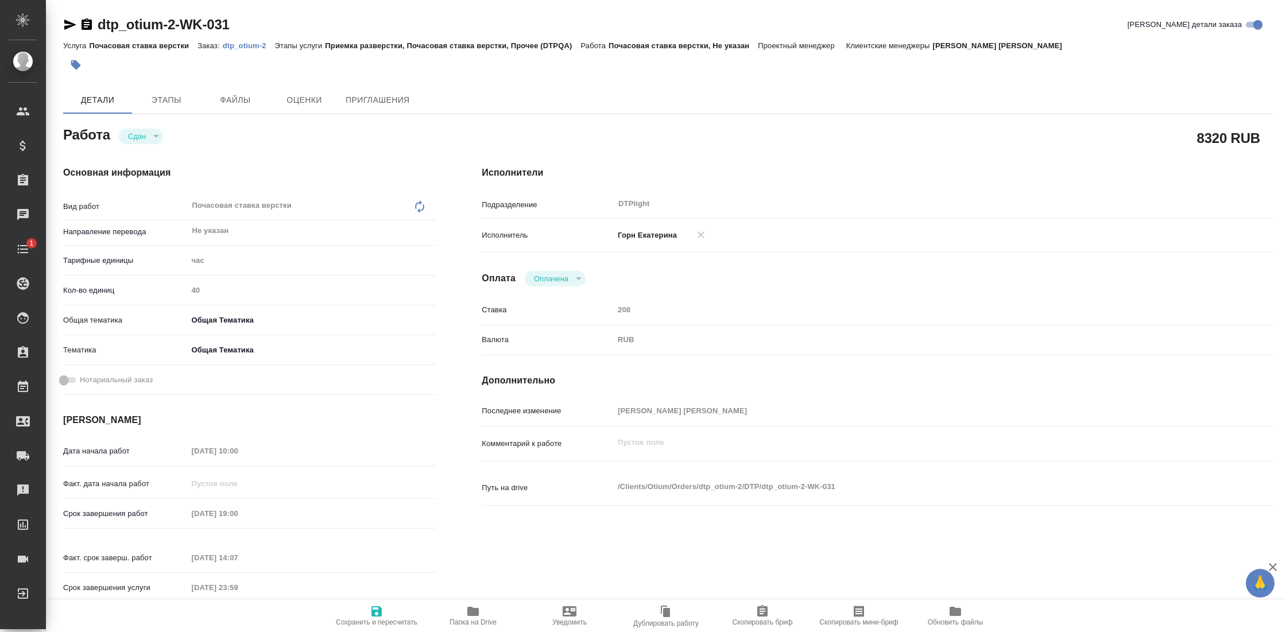
type textarea "x"
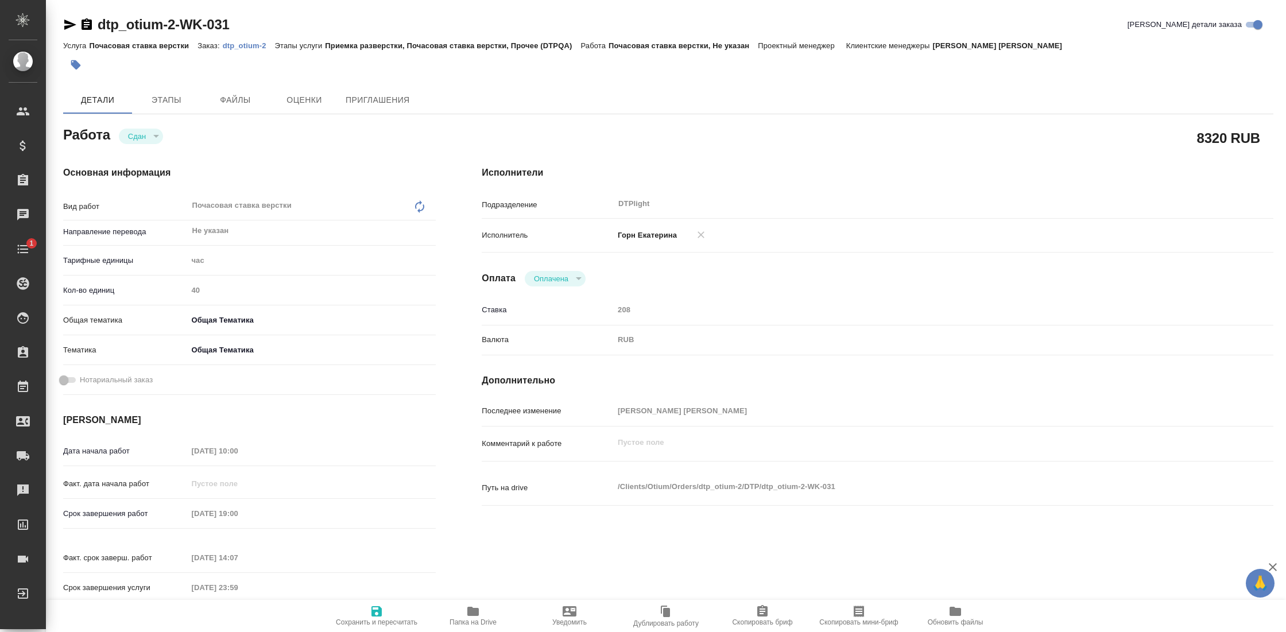
type textarea "x"
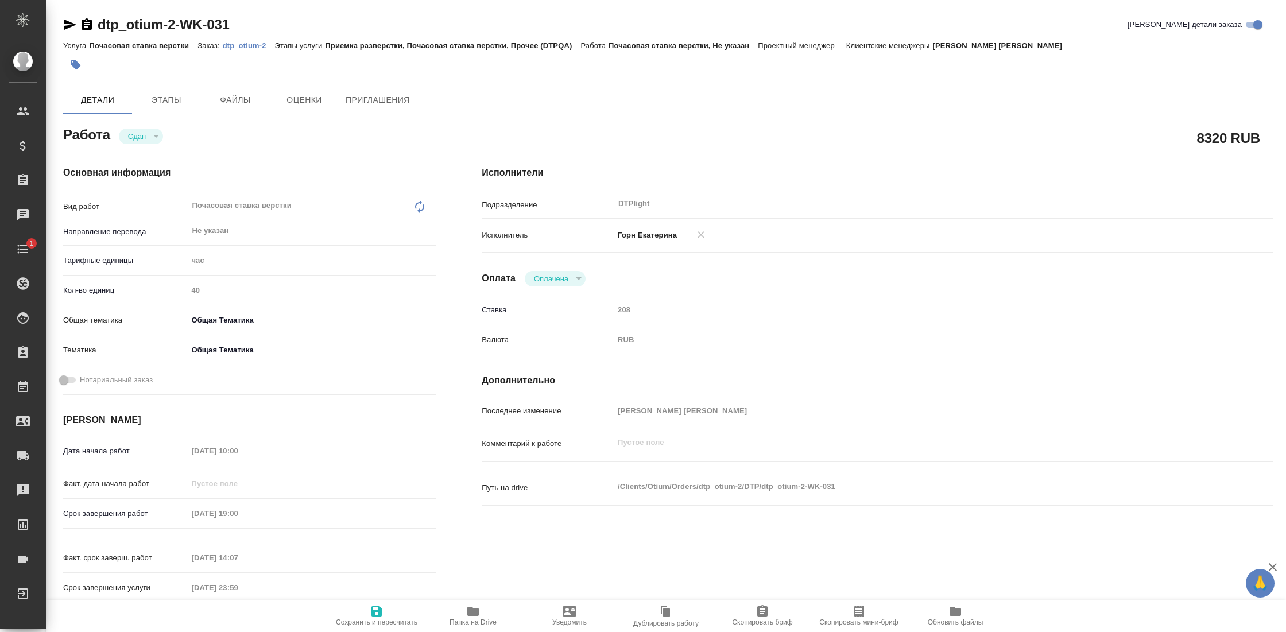
type textarea "x"
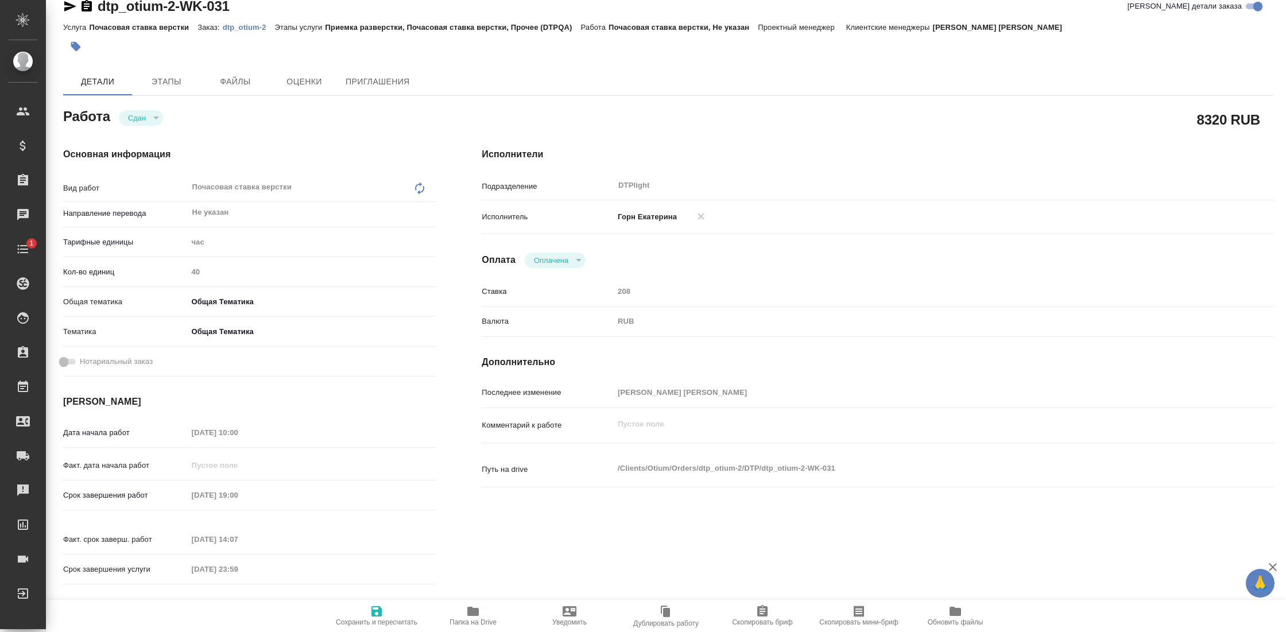
type textarea "x"
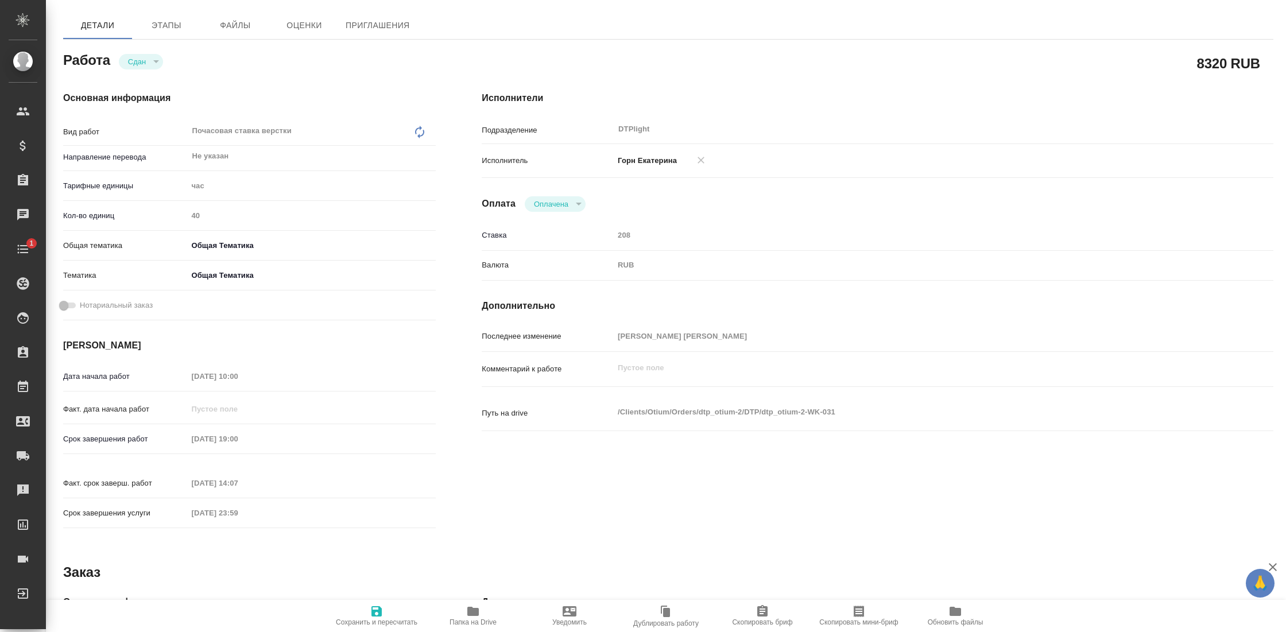
type textarea "x"
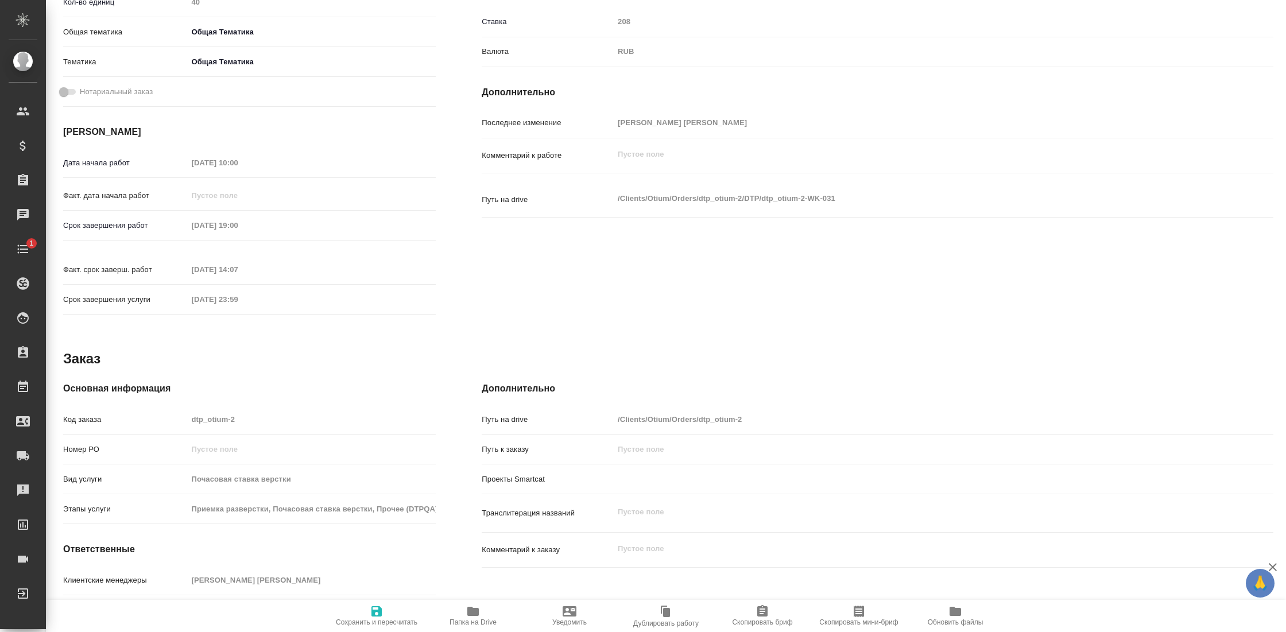
type textarea "x"
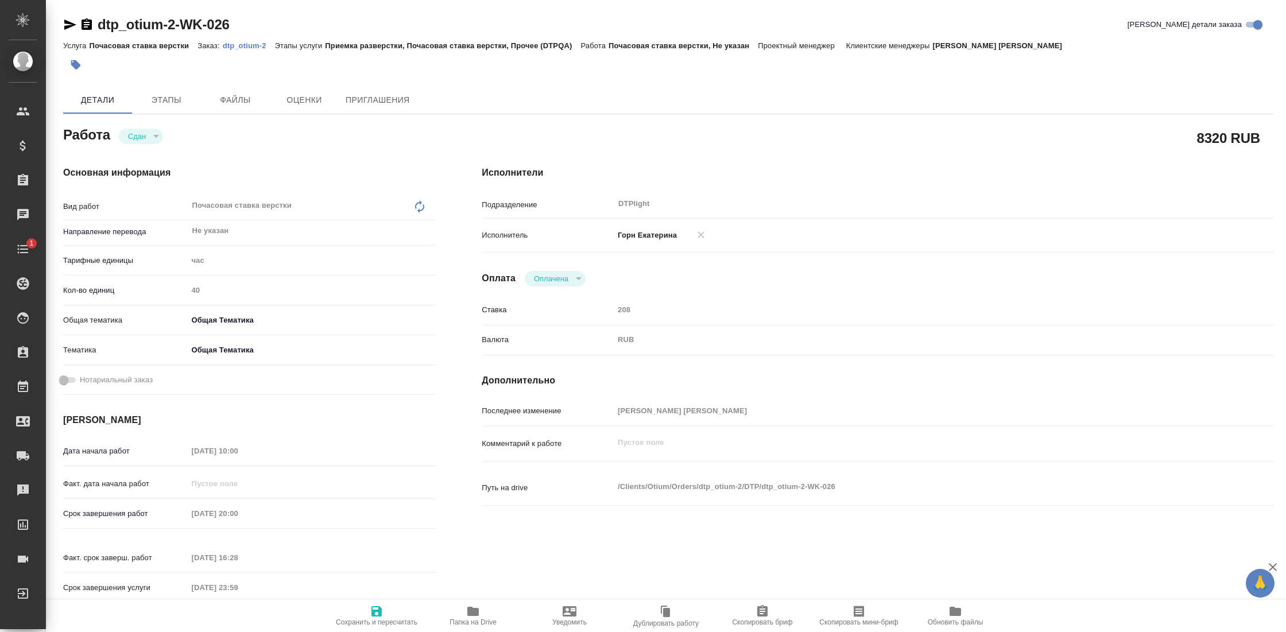
type textarea "x"
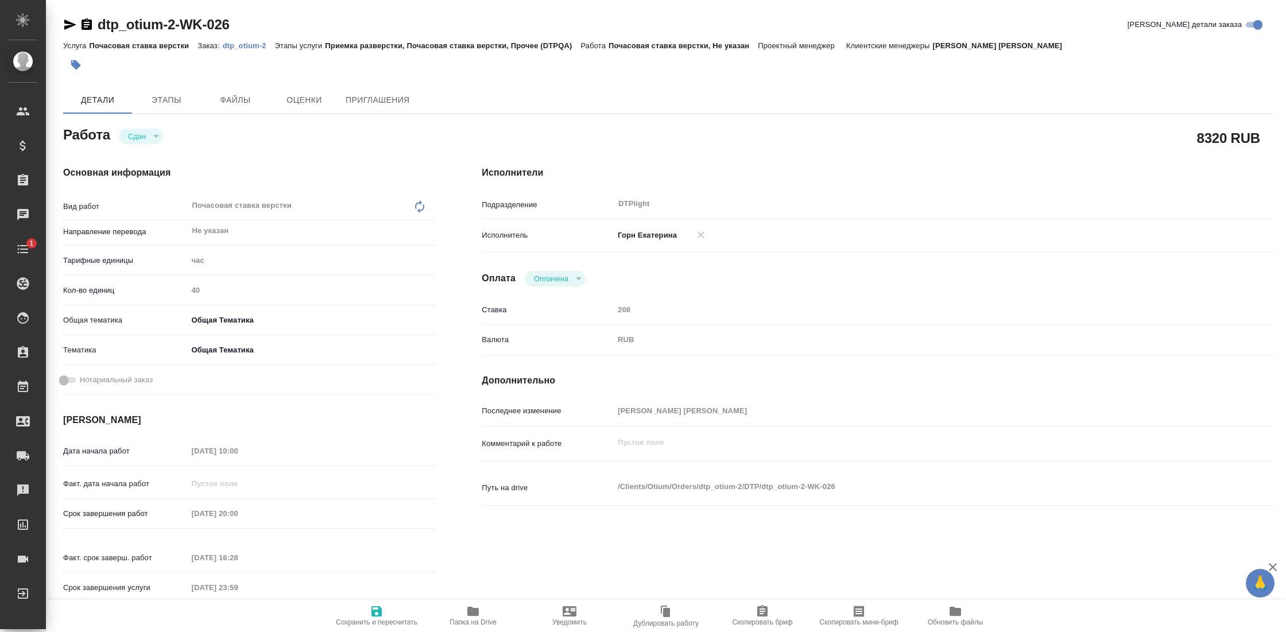
type textarea "x"
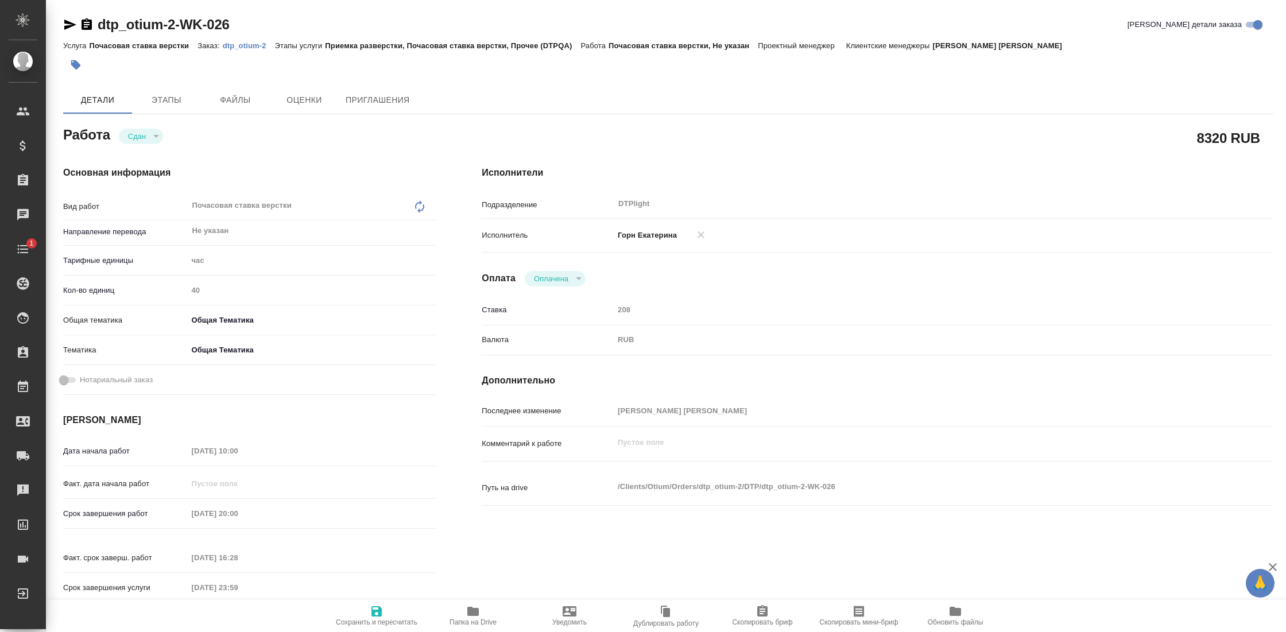
type textarea "x"
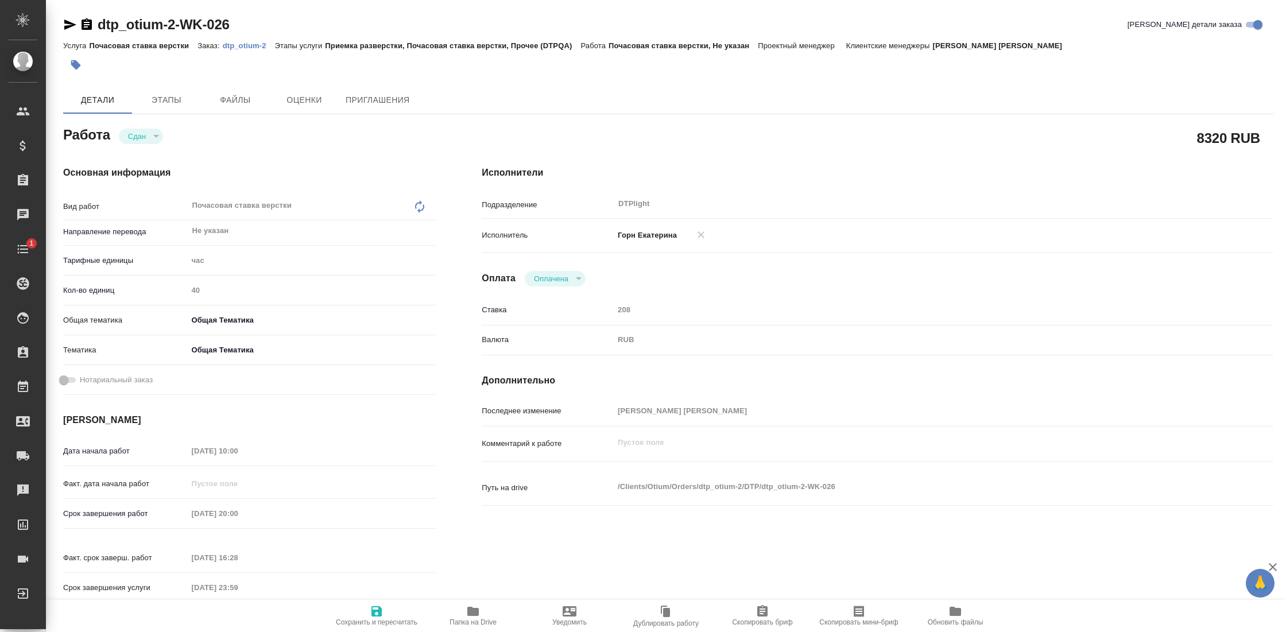
type textarea "x"
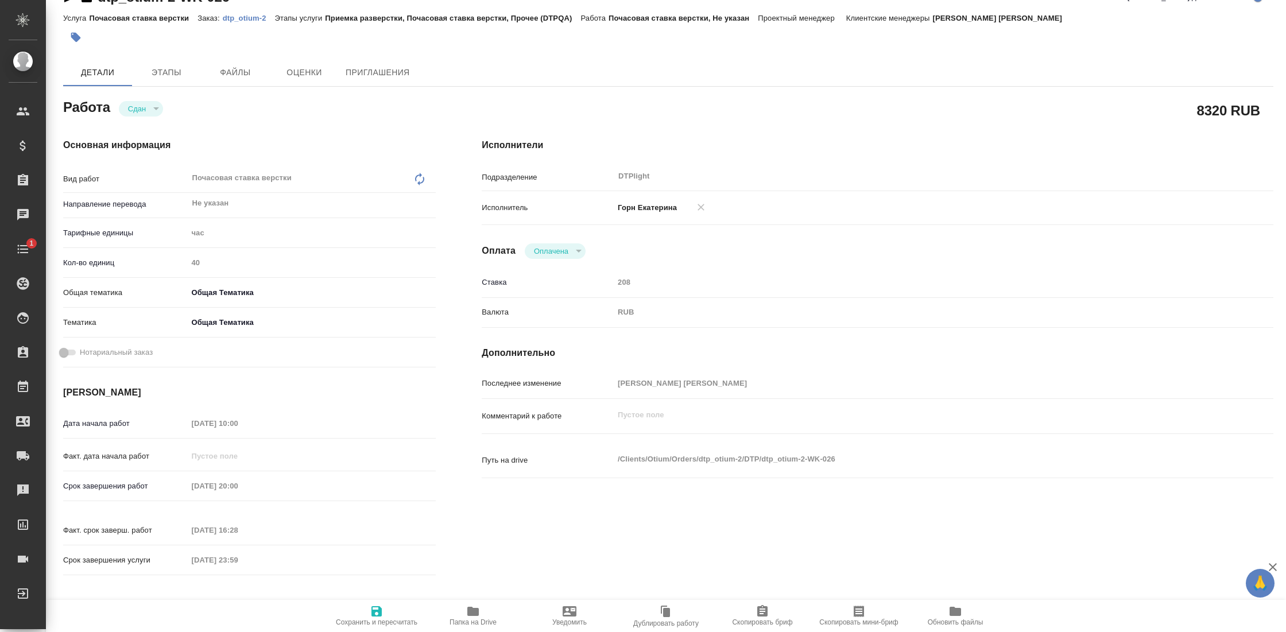
type textarea "x"
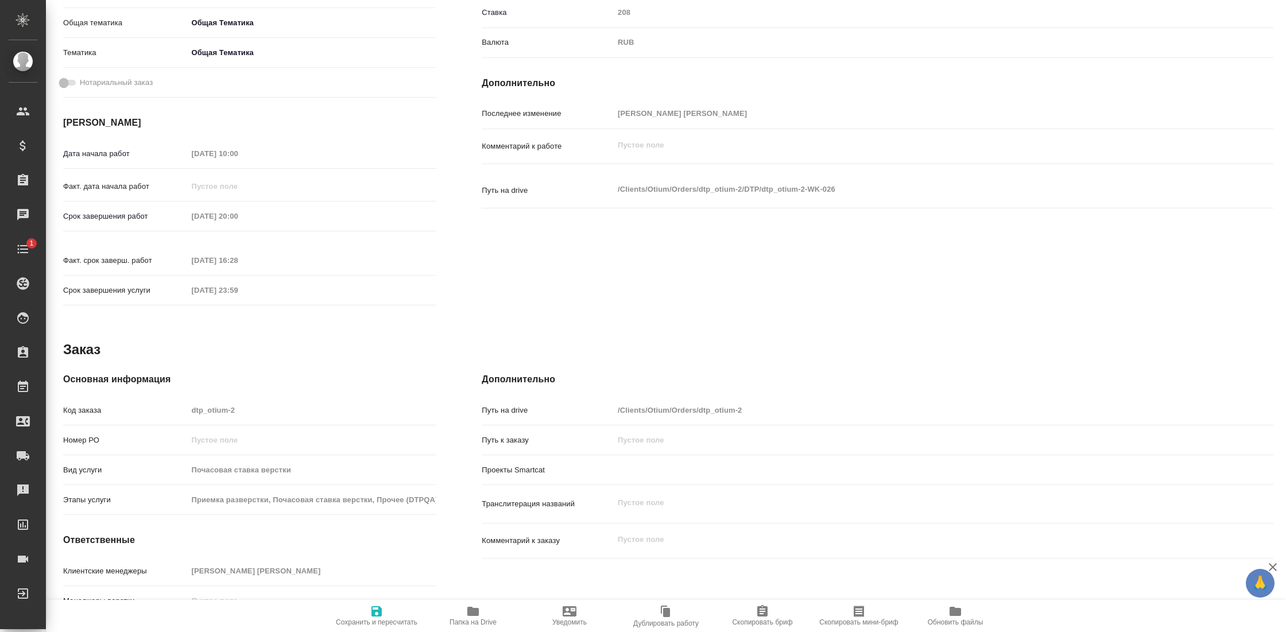
type textarea "x"
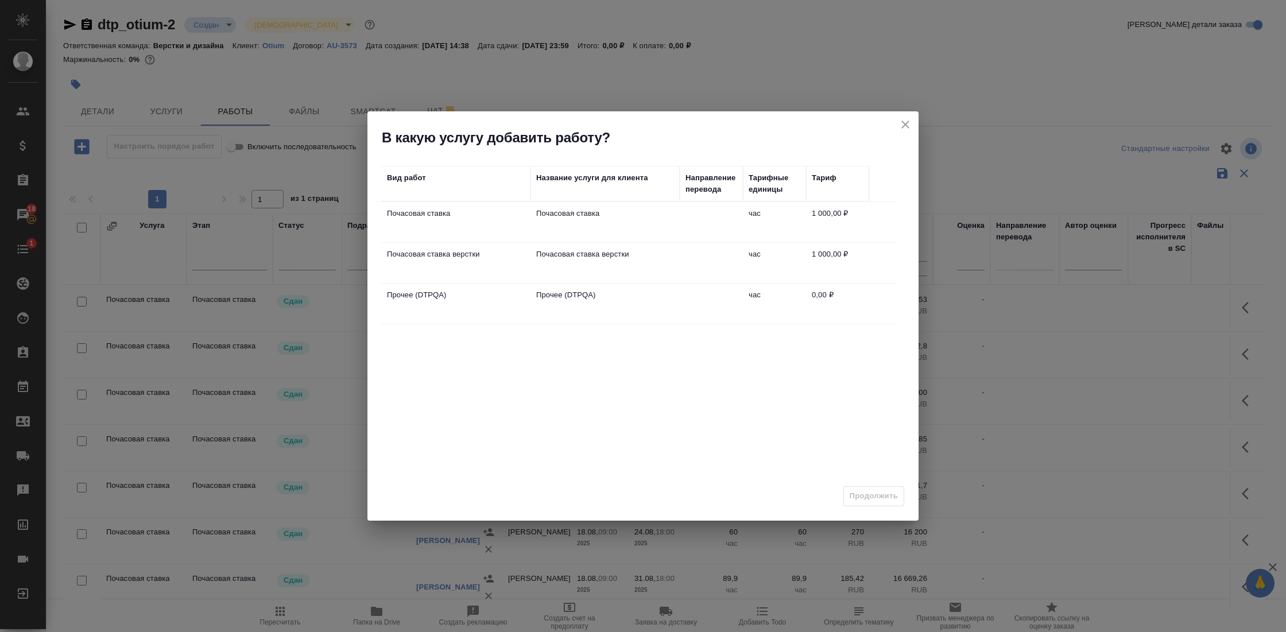
click at [695, 257] on td at bounding box center [711, 263] width 63 height 40
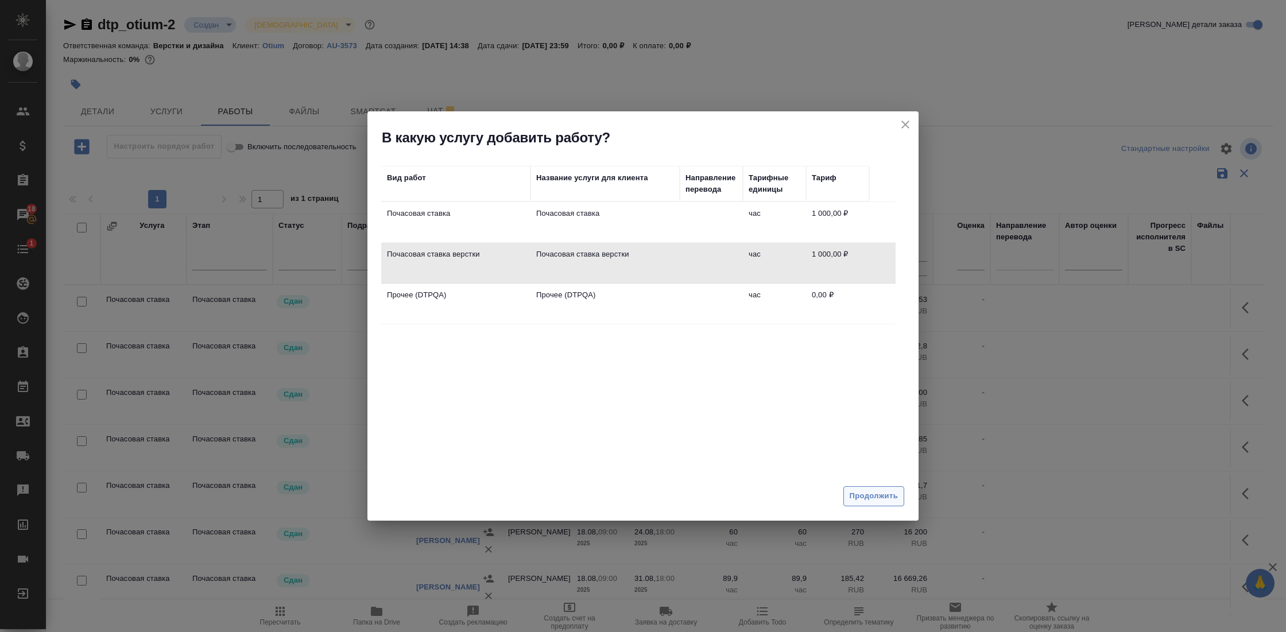
click at [867, 497] on span "Продолжить" at bounding box center [874, 496] width 48 height 13
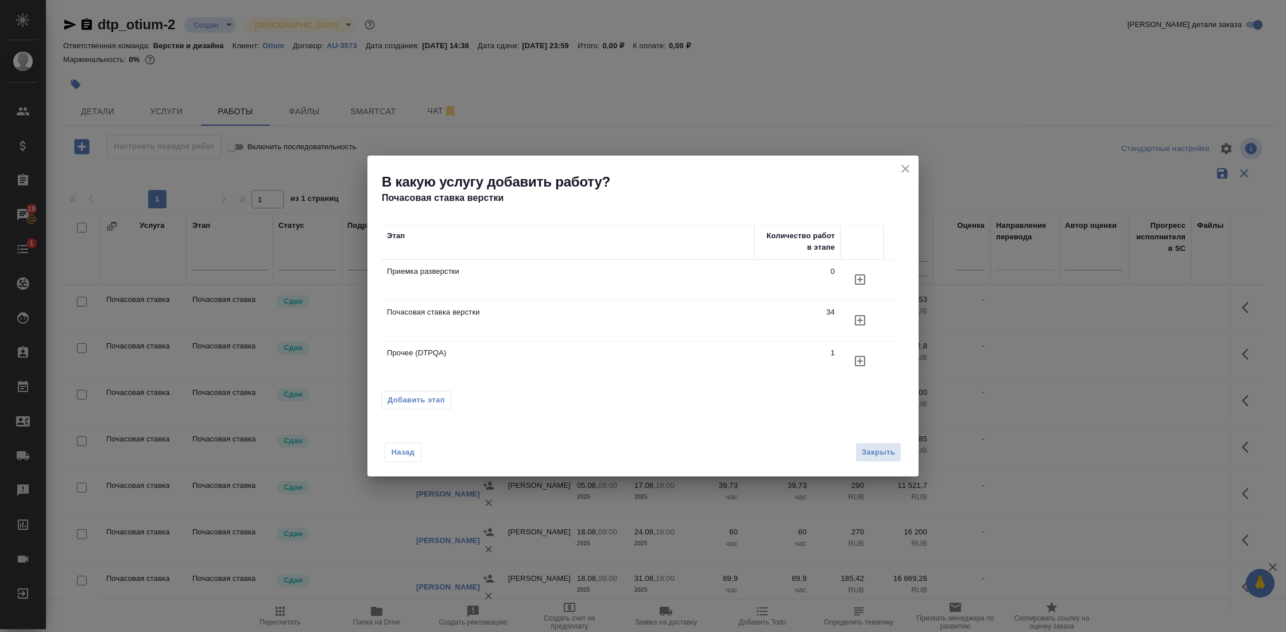
click at [863, 322] on icon "button" at bounding box center [860, 320] width 14 height 14
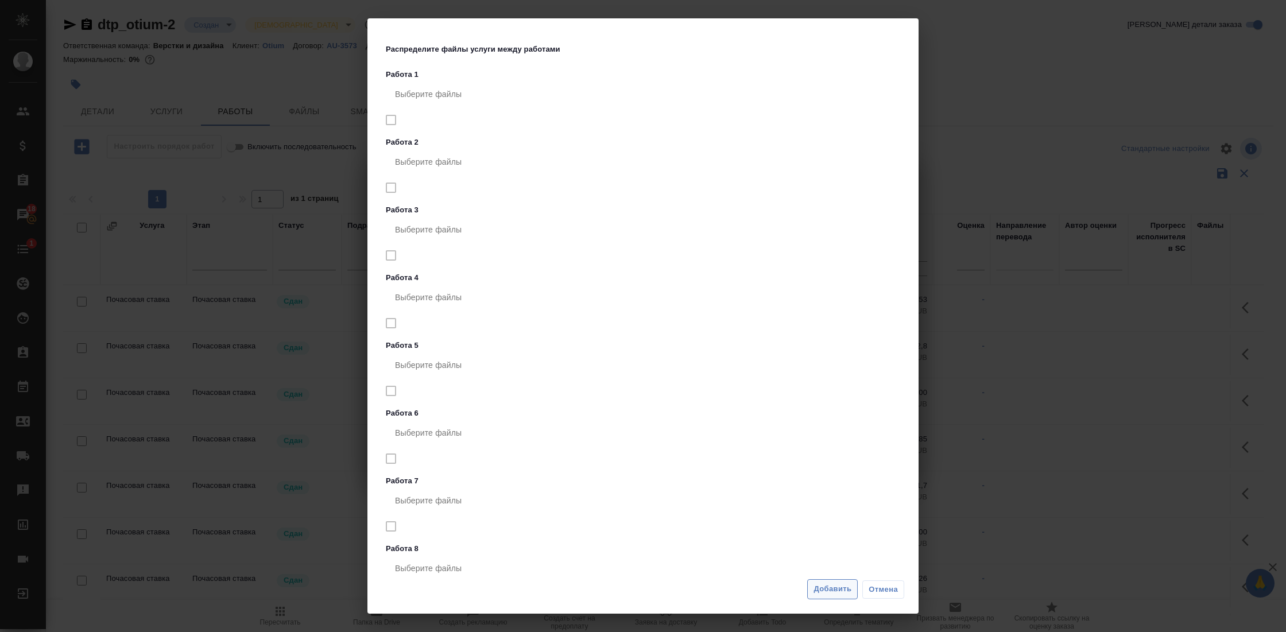
click at [836, 597] on button "Добавить" at bounding box center [832, 589] width 51 height 20
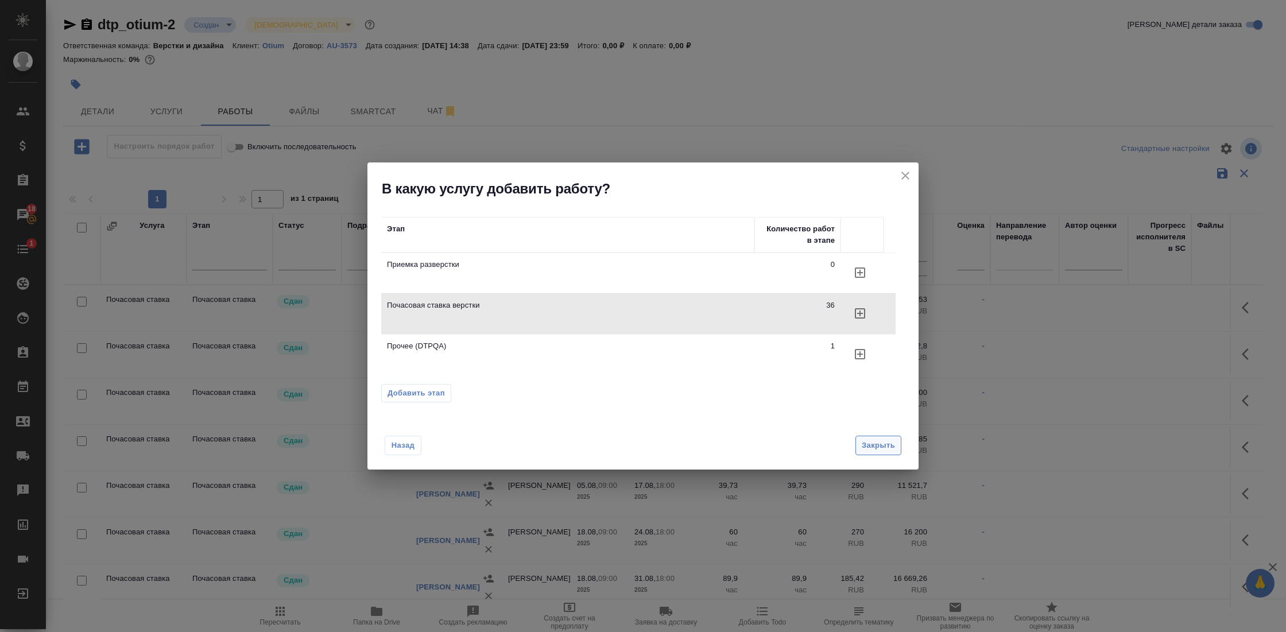
click at [885, 449] on span "Закрыть" at bounding box center [878, 445] width 33 height 13
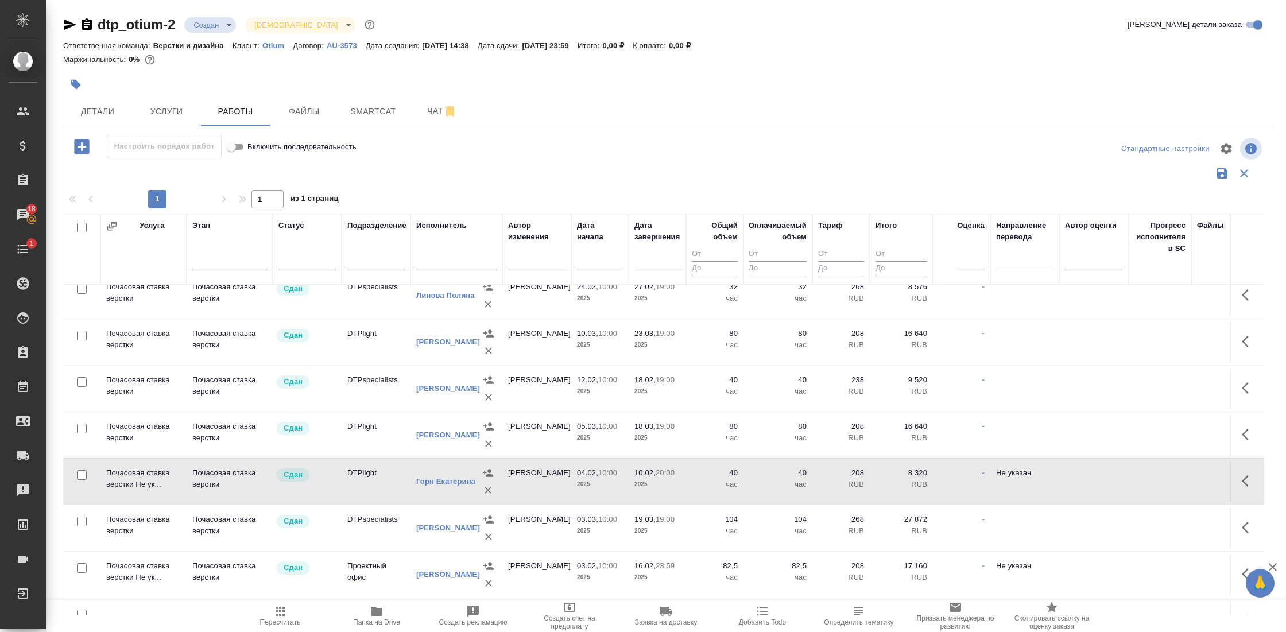
scroll to position [3820, 0]
click at [191, 507] on td "Почасовая ставка верстки" at bounding box center [230, 527] width 86 height 40
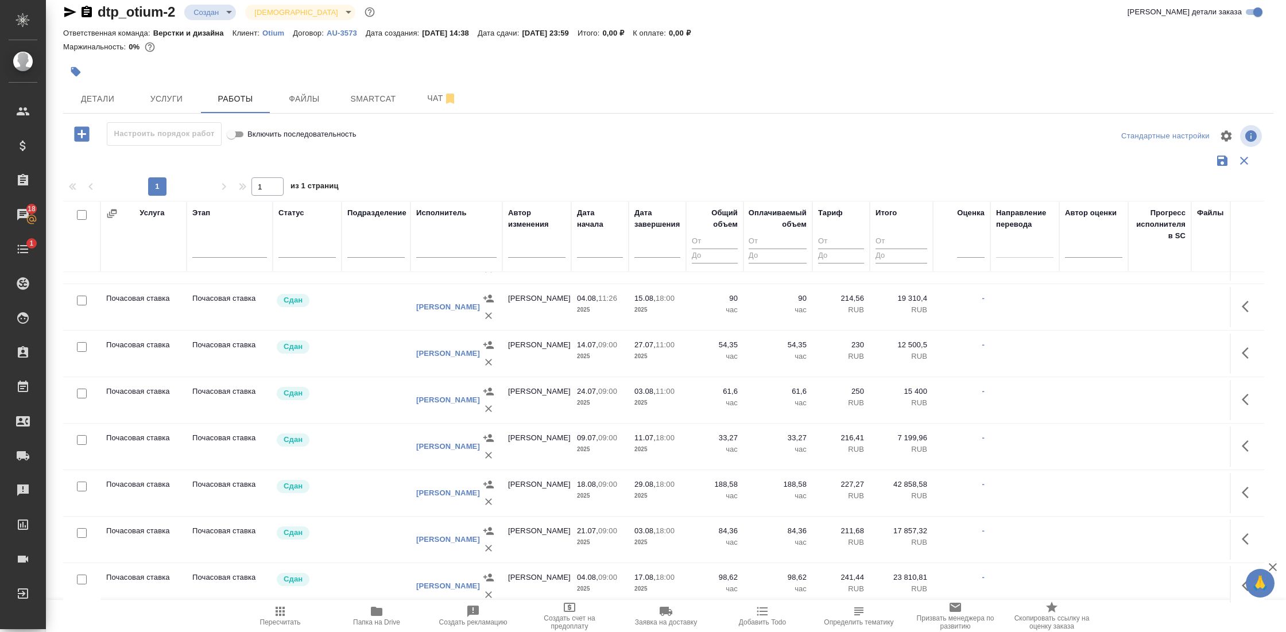
scroll to position [0, 0]
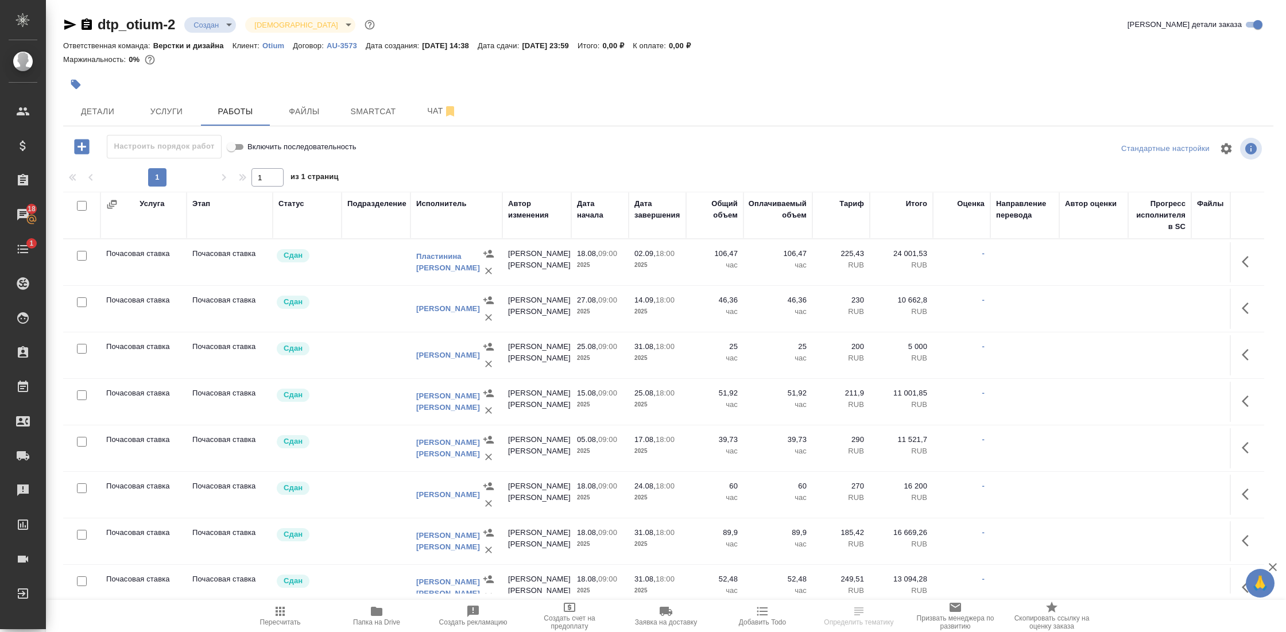
click at [202, 356] on td "Почасовая ставка" at bounding box center [230, 355] width 86 height 40
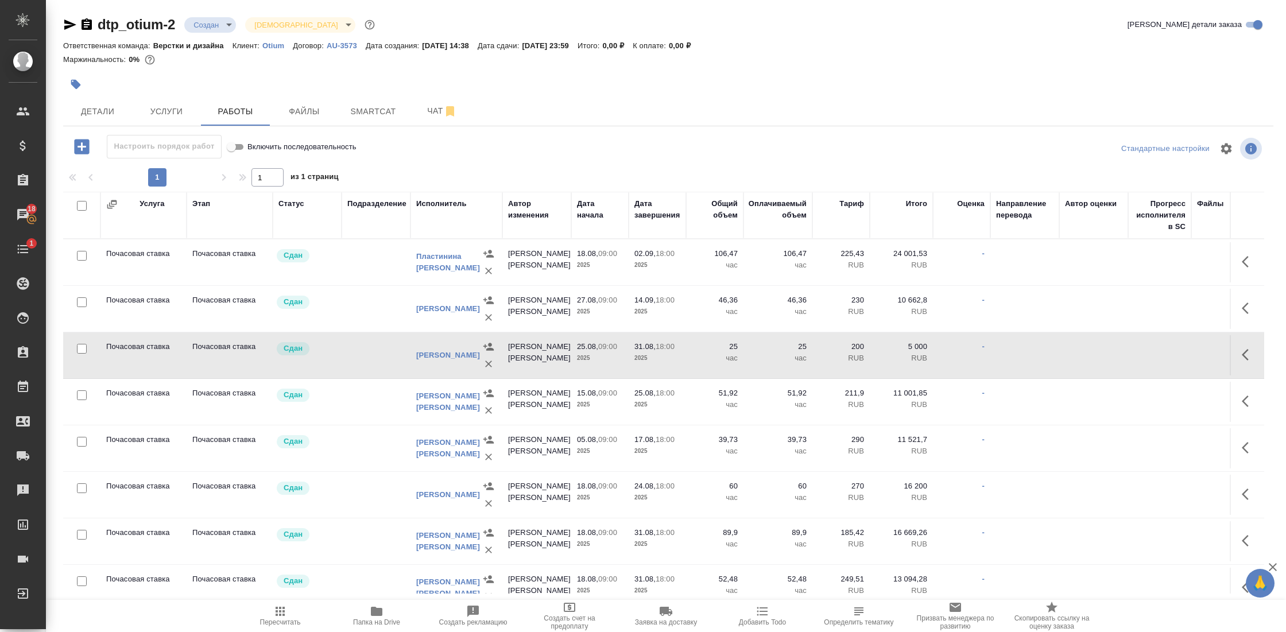
click at [138, 352] on td "Почасовая ставка" at bounding box center [143, 355] width 86 height 40
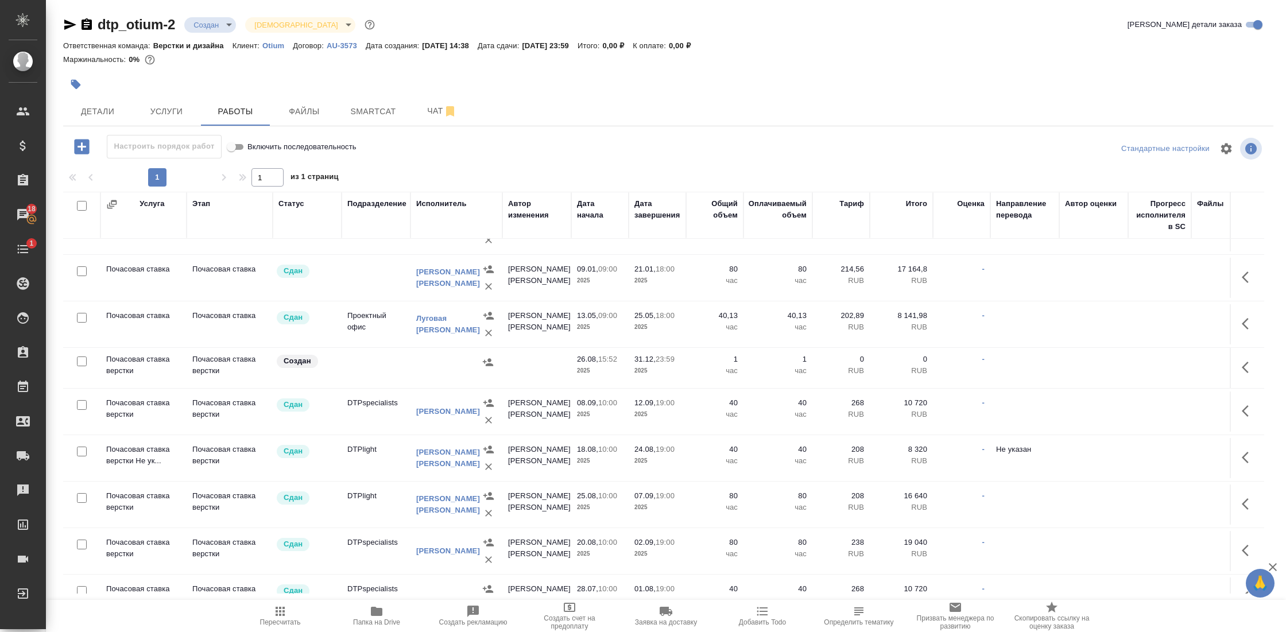
click at [138, 352] on td "Почасовая ставка верстки" at bounding box center [143, 368] width 86 height 40
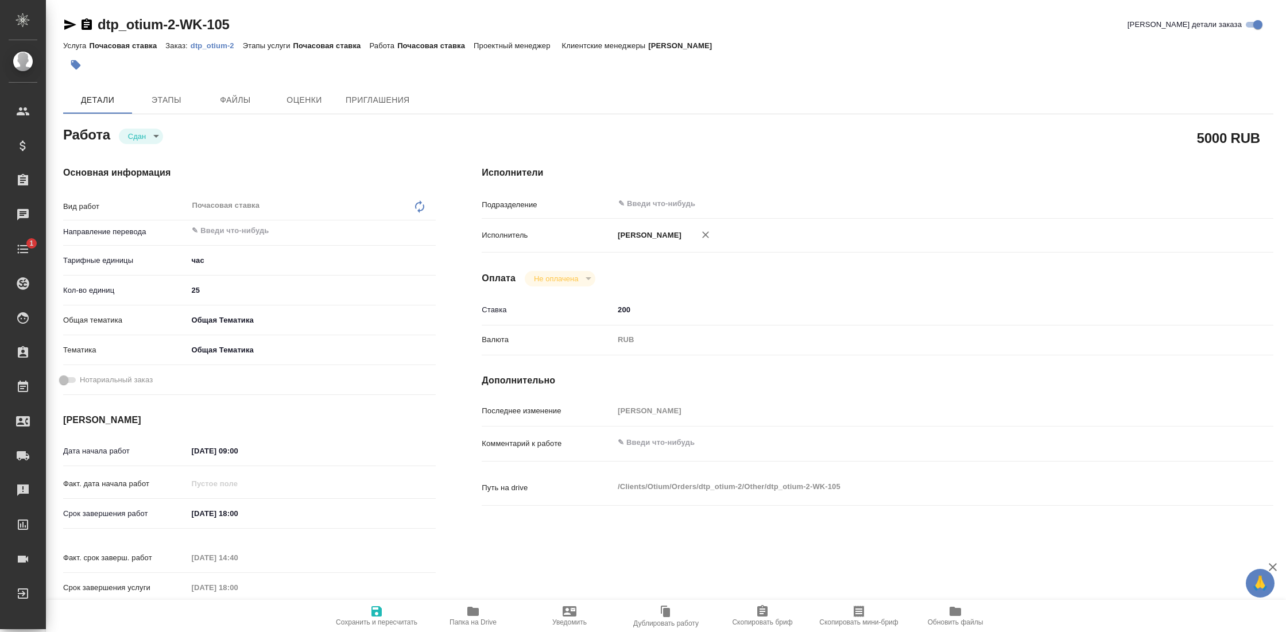
type textarea "x"
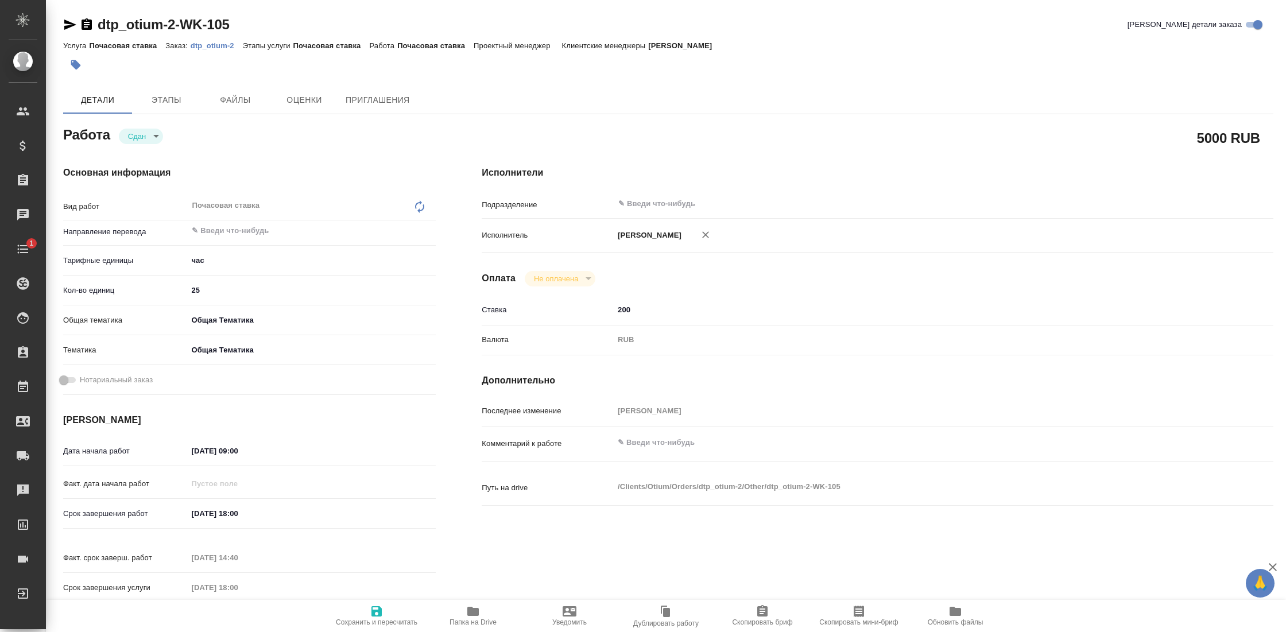
type textarea "x"
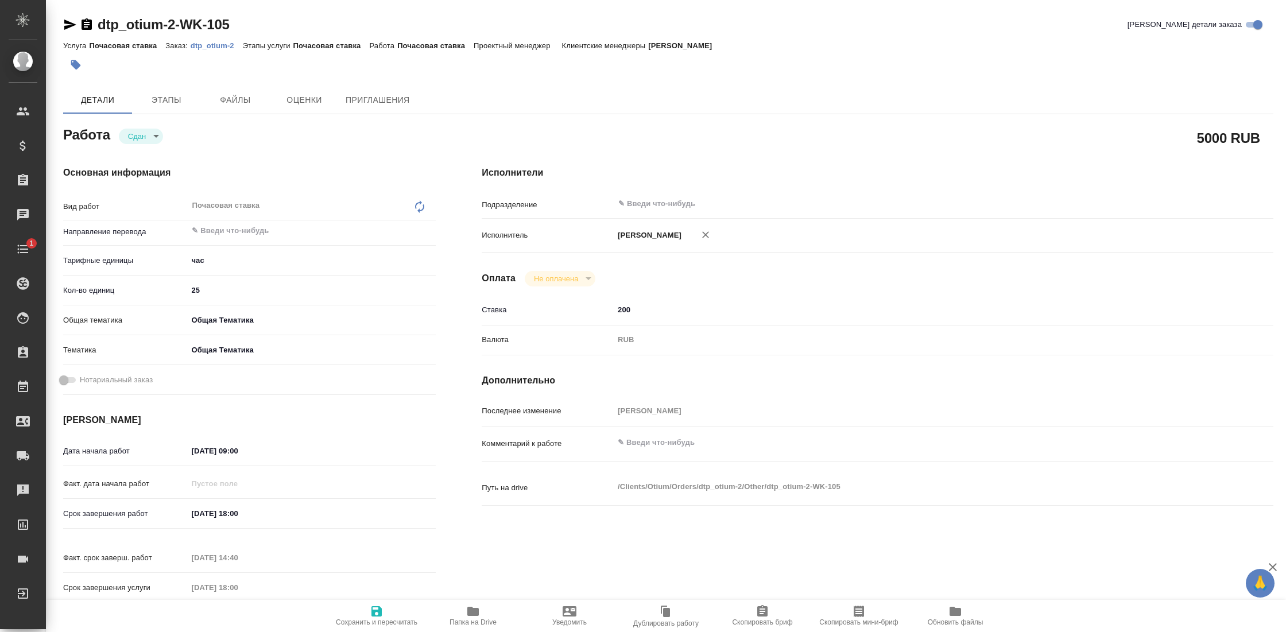
type textarea "x"
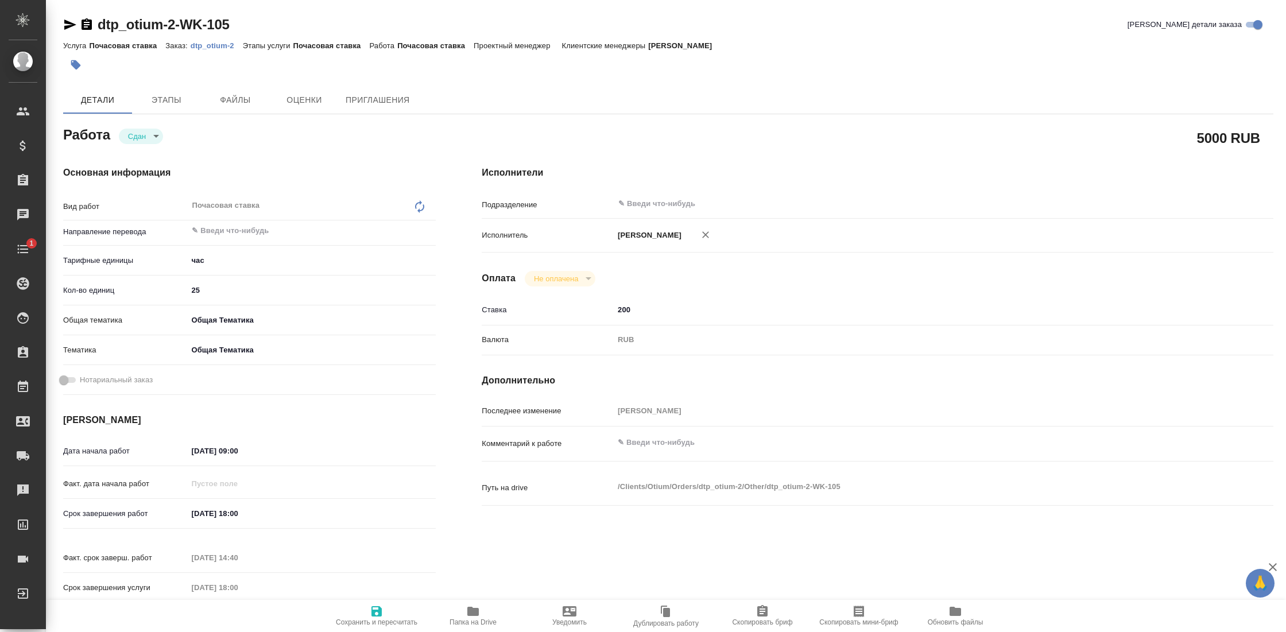
type textarea "x"
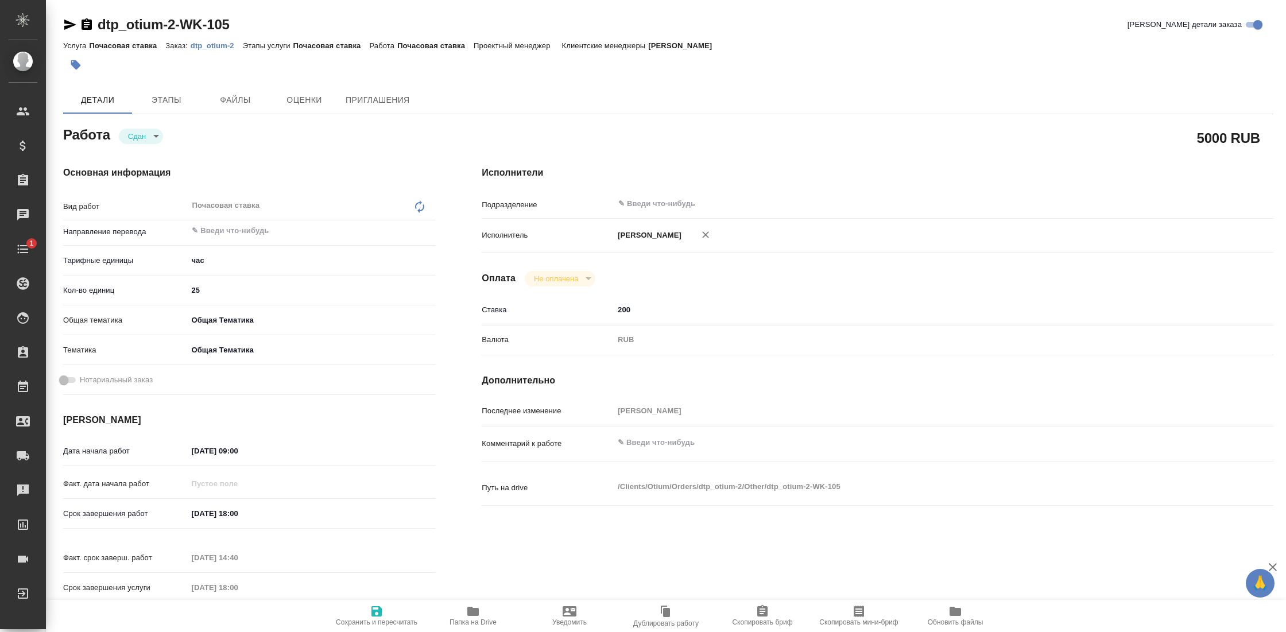
type textarea "x"
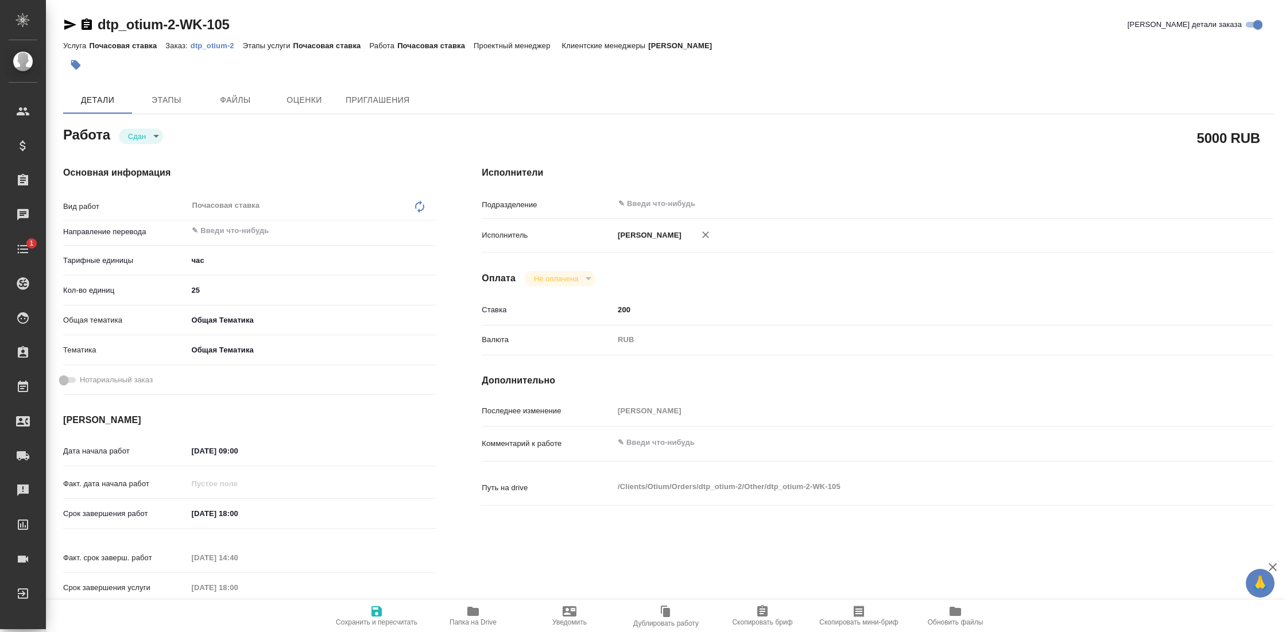
type textarea "x"
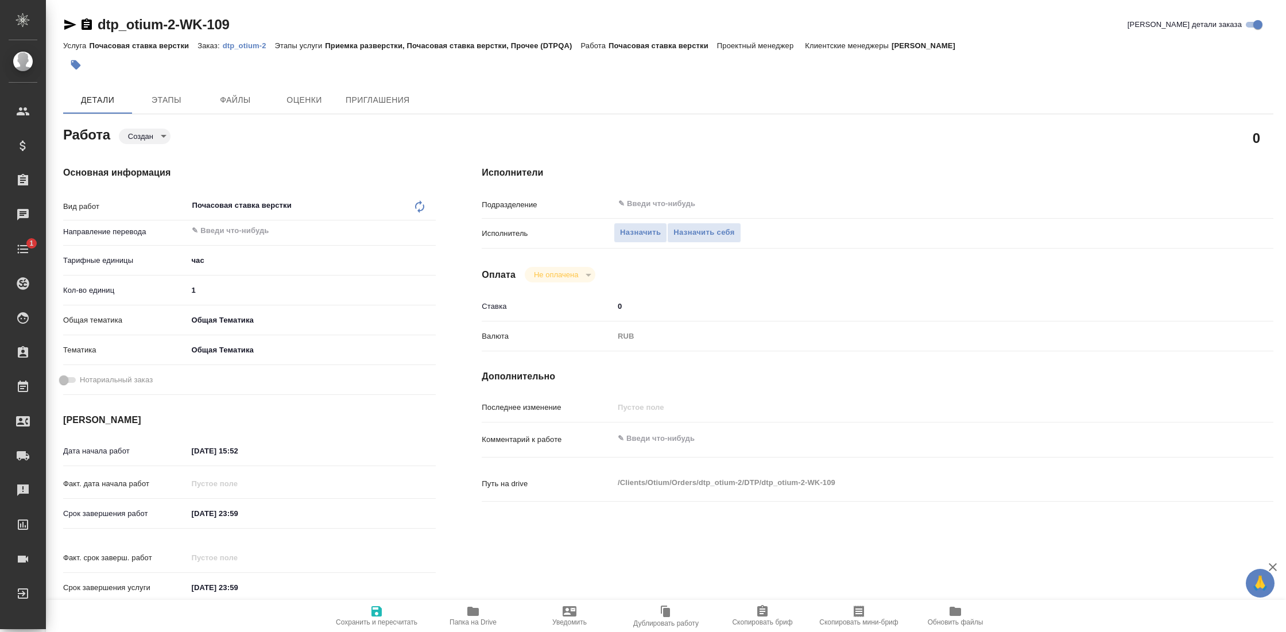
type textarea "x"
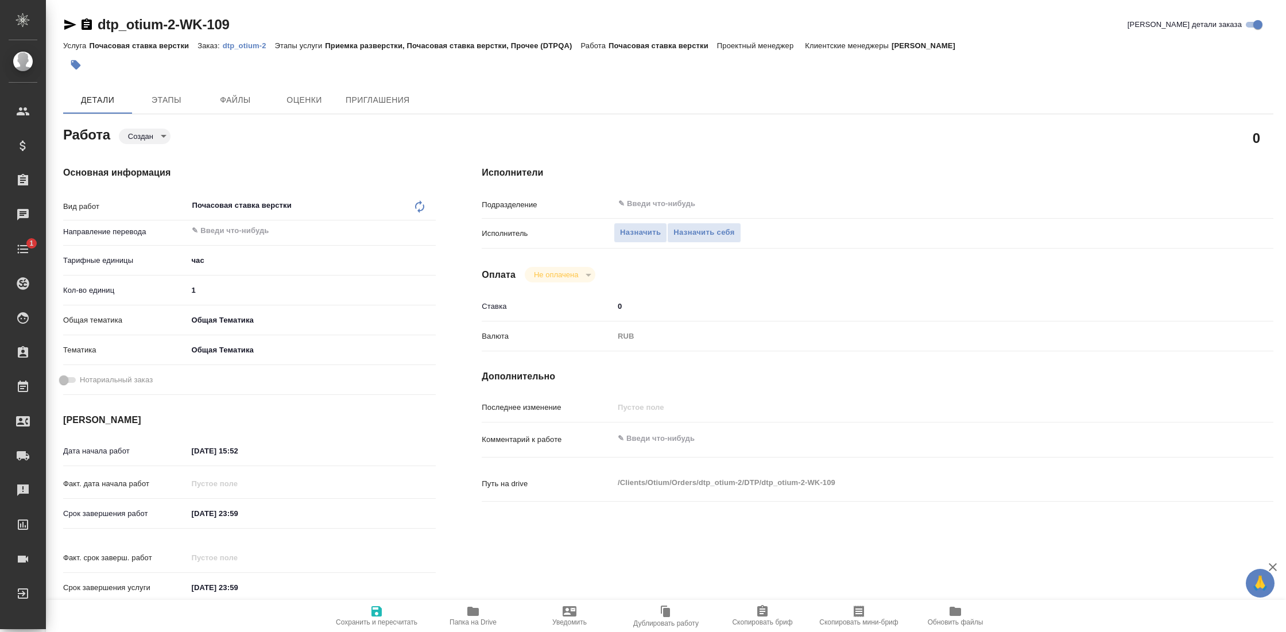
type textarea "x"
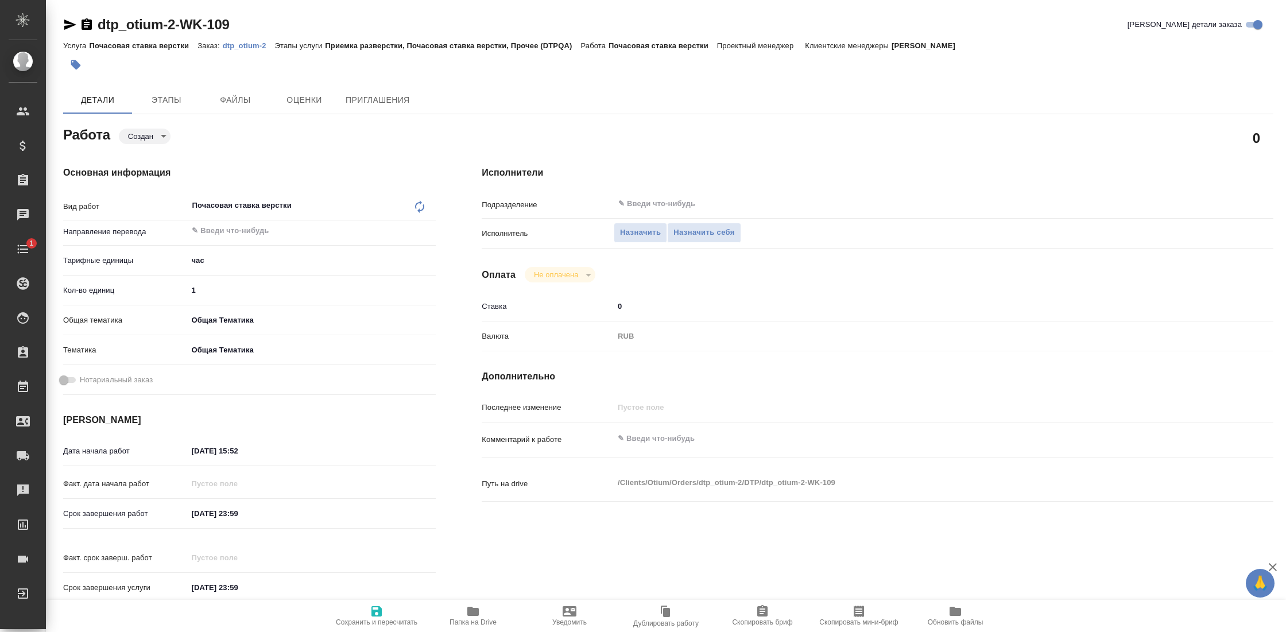
type textarea "x"
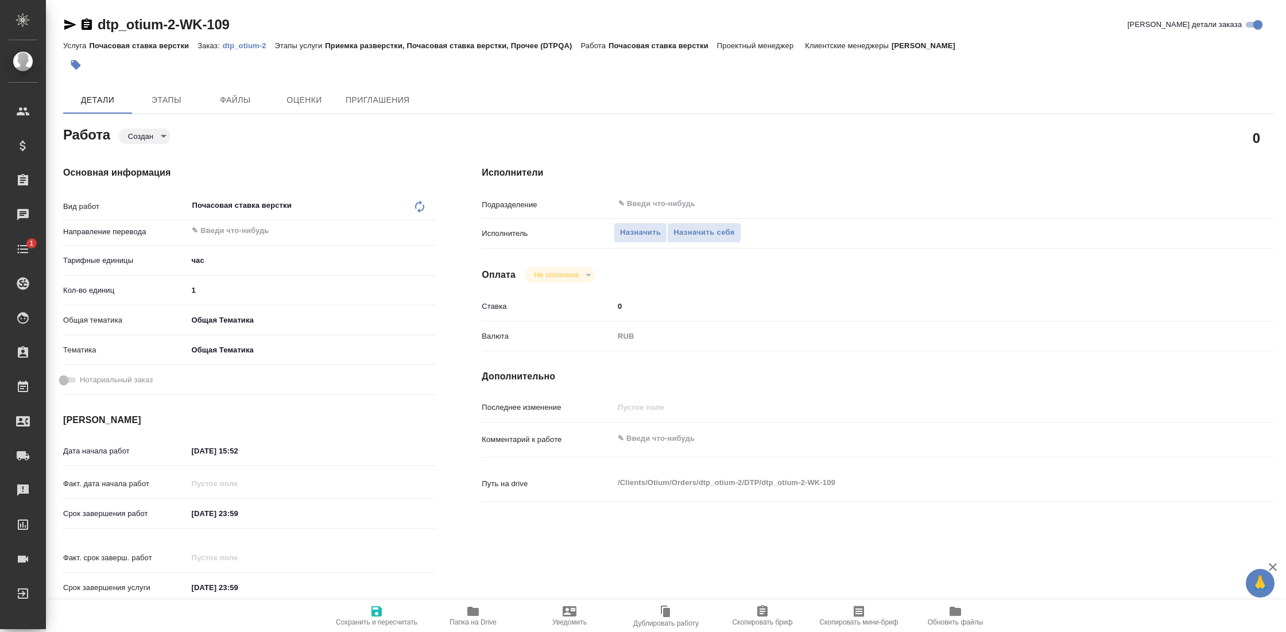
type textarea "x"
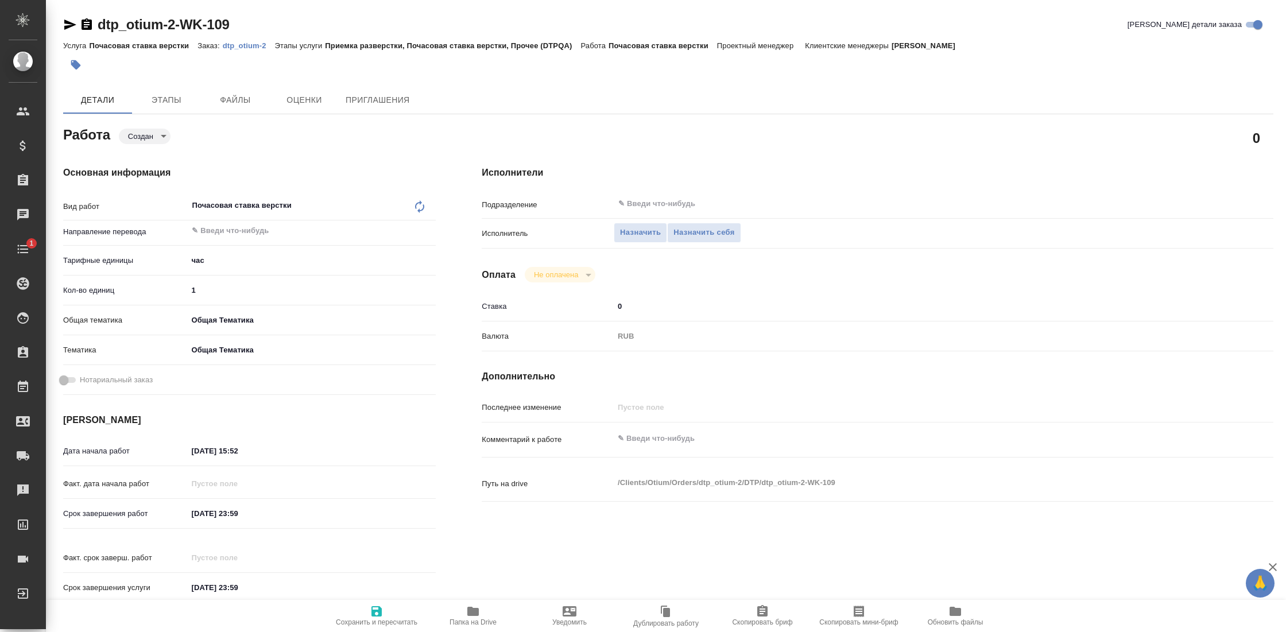
type textarea "x"
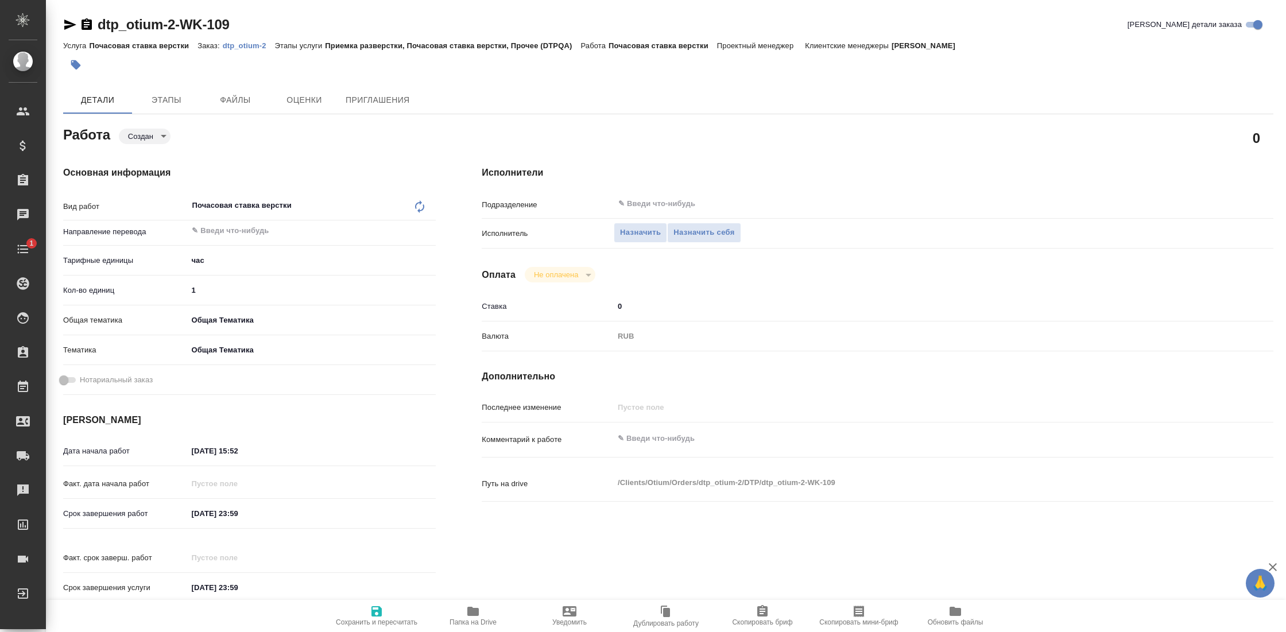
type textarea "x"
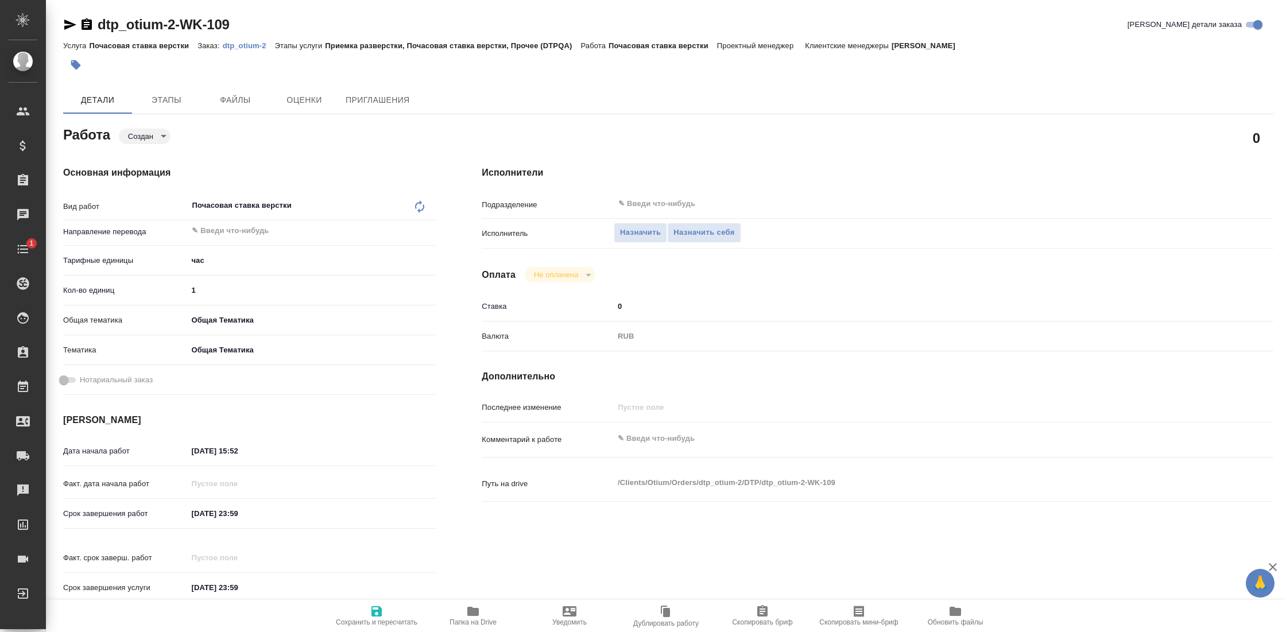
type textarea "x"
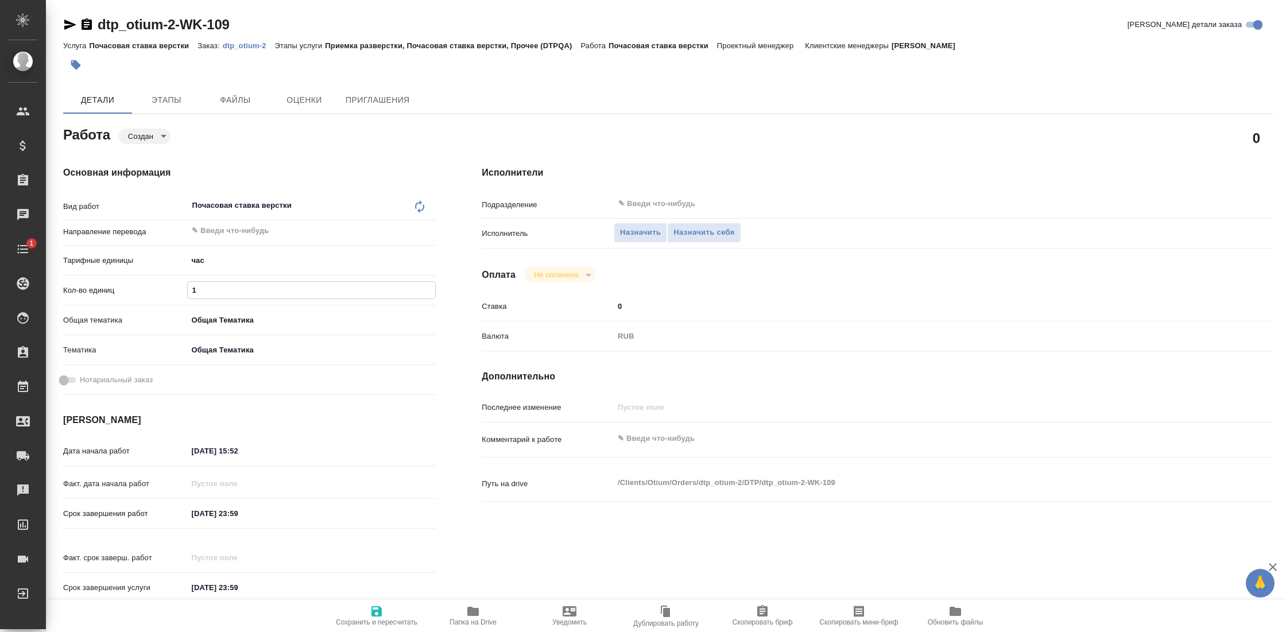
click at [241, 293] on input "1" at bounding box center [311, 290] width 247 height 17
type input "8"
type textarea "x"
type input "80"
type textarea "x"
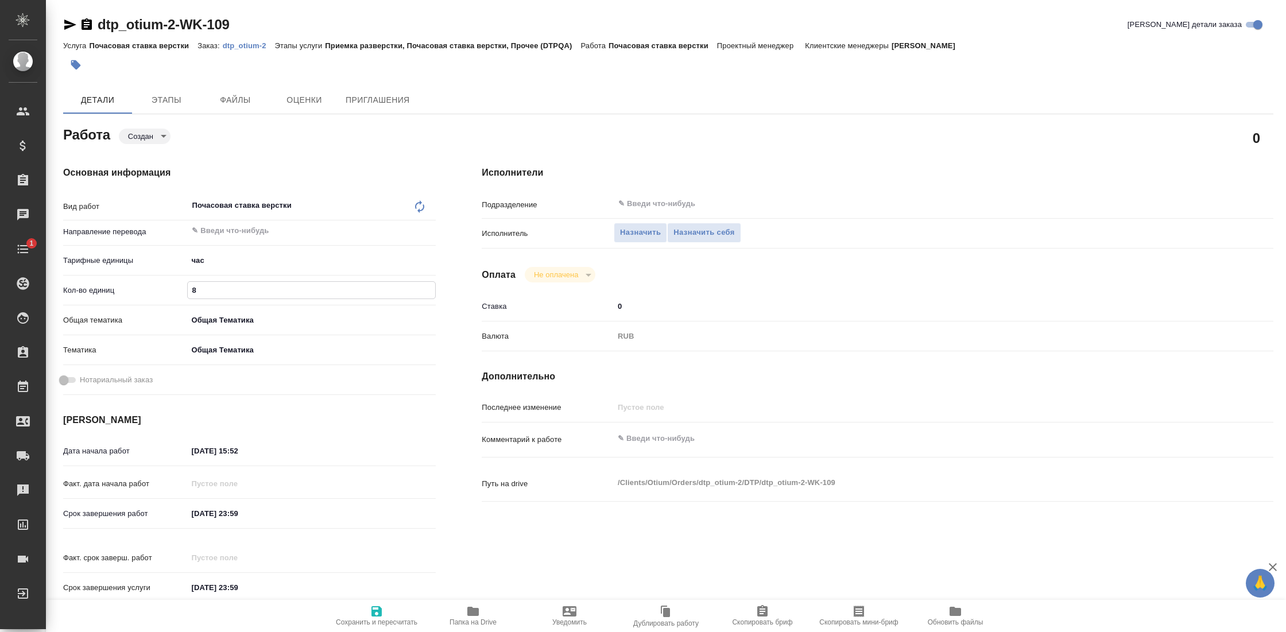
type textarea "x"
type input "80"
click at [383, 620] on span "Сохранить и пересчитать" at bounding box center [377, 622] width 82 height 8
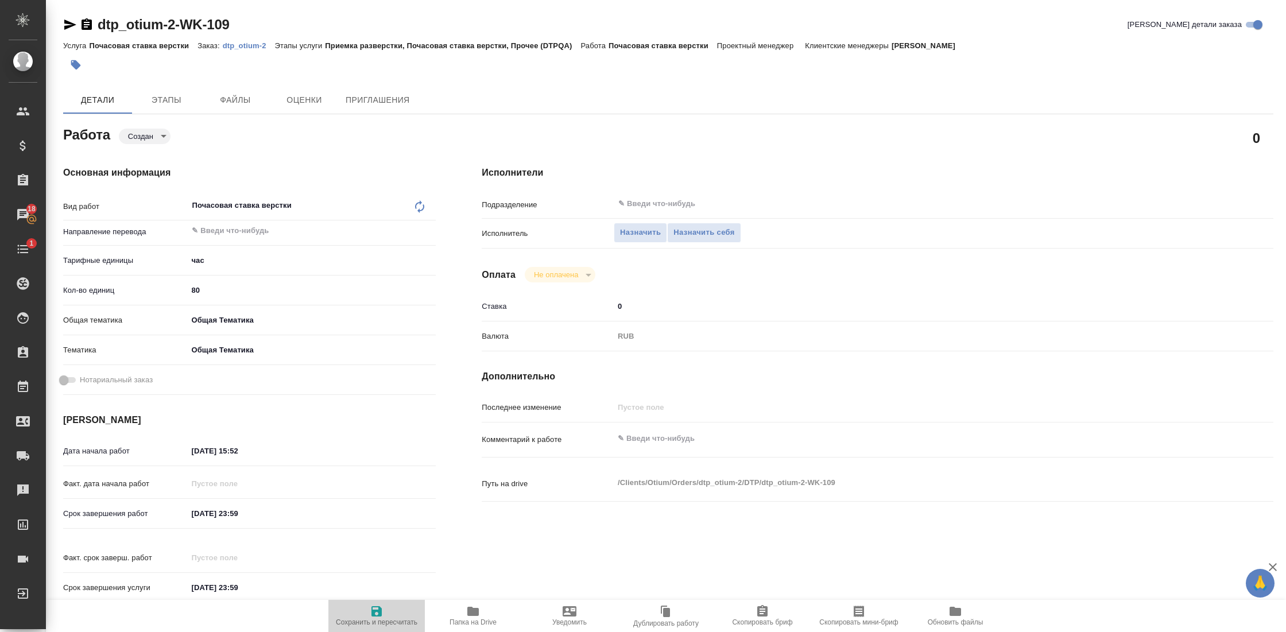
type textarea "x"
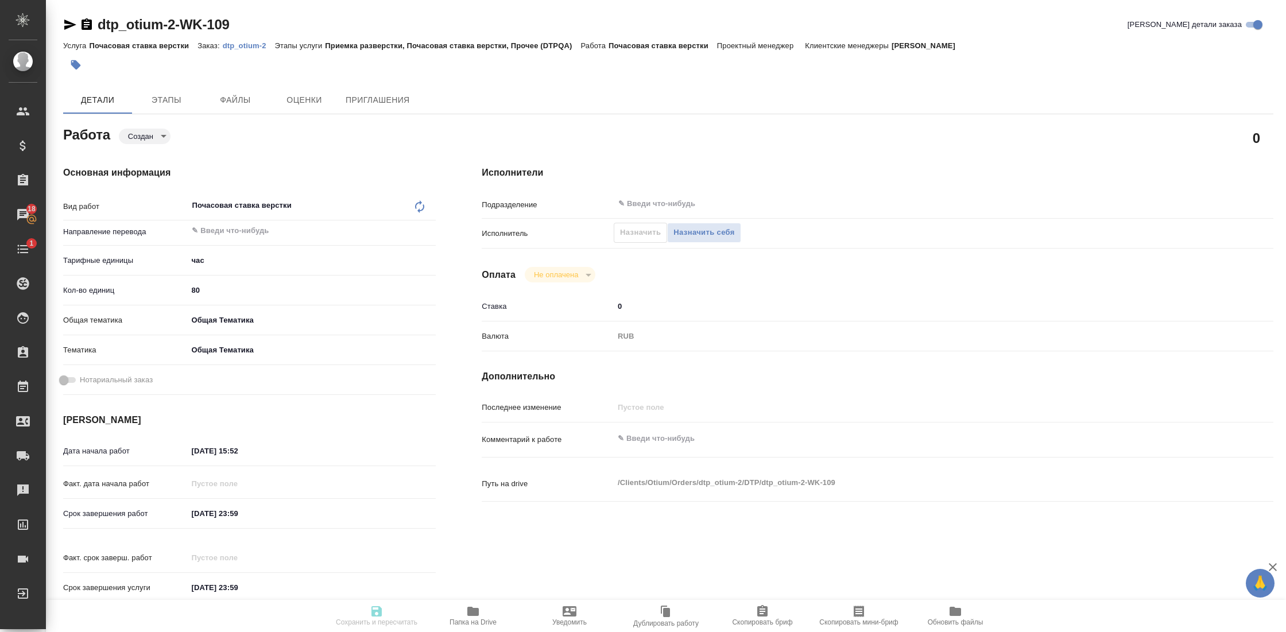
type textarea "x"
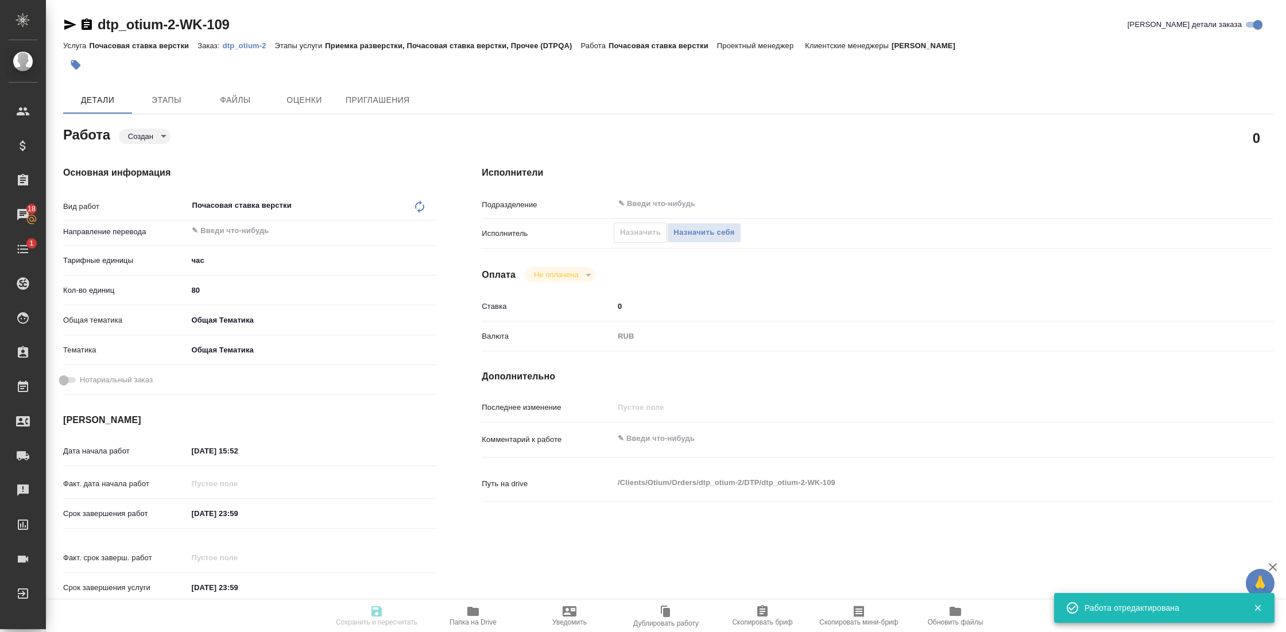
type textarea "x"
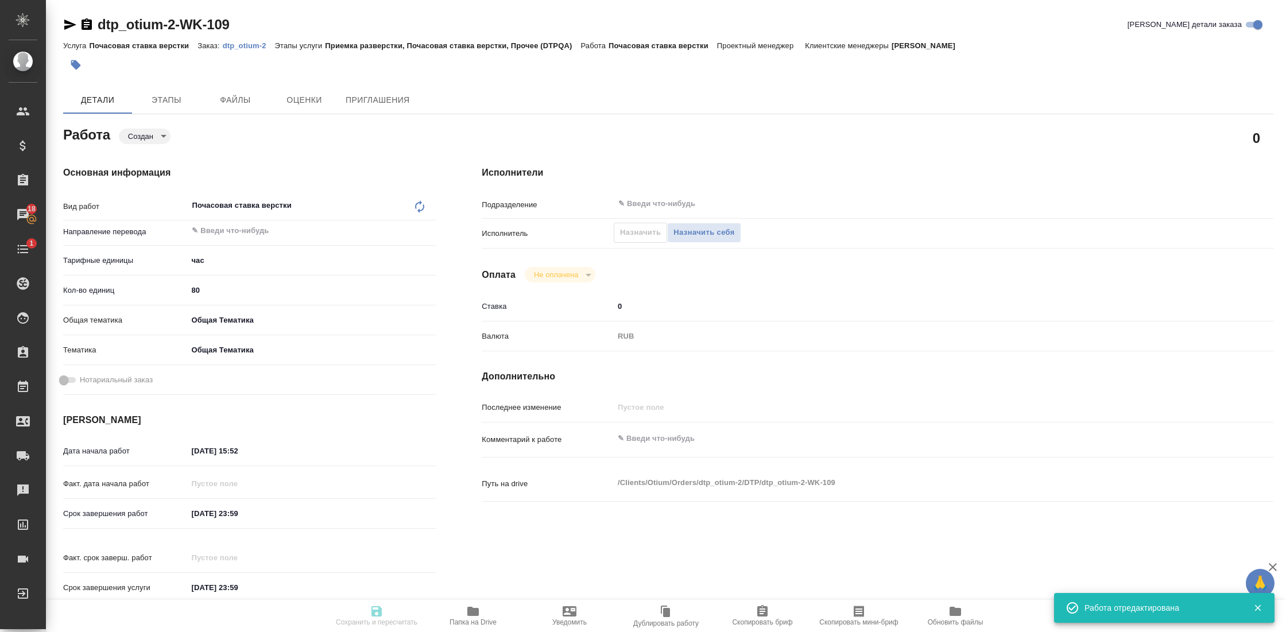
type input "created"
type textarea "Почасовая ставка верстки"
type textarea "x"
type input "5a8b1489cc6b4906c91bfd93"
type input "80"
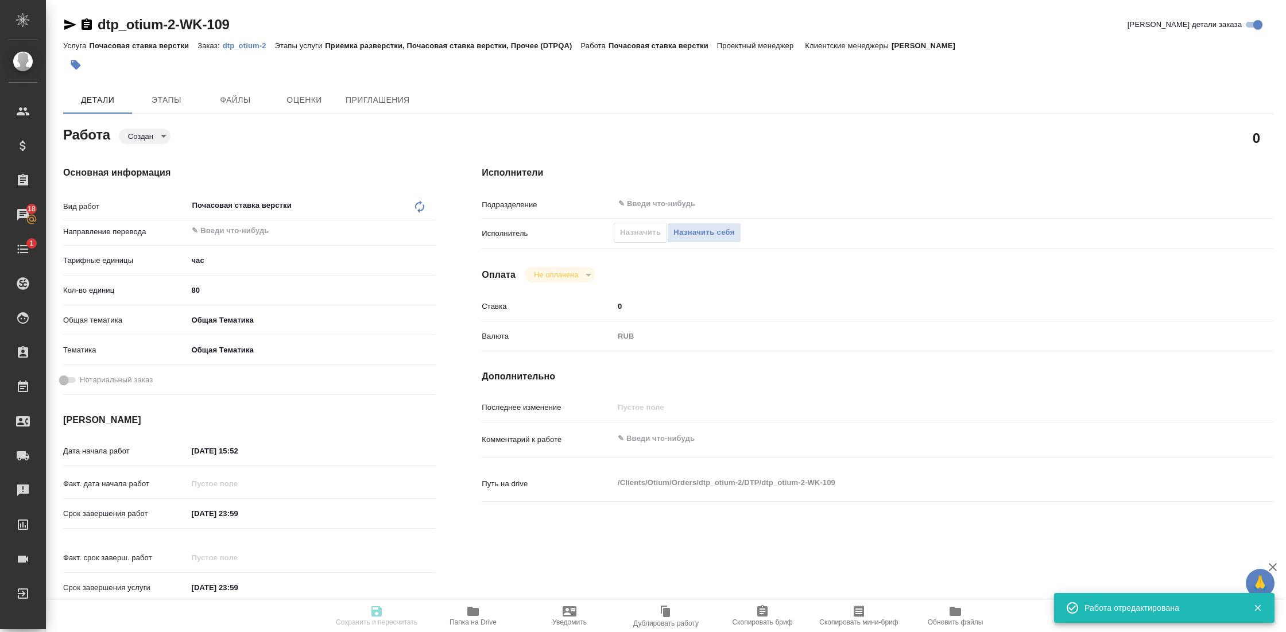
type input "obtem"
type input "6012b1ca196b0e5c9229a120"
type input "[DATE] 15:52"
type input "[DATE] 23:59"
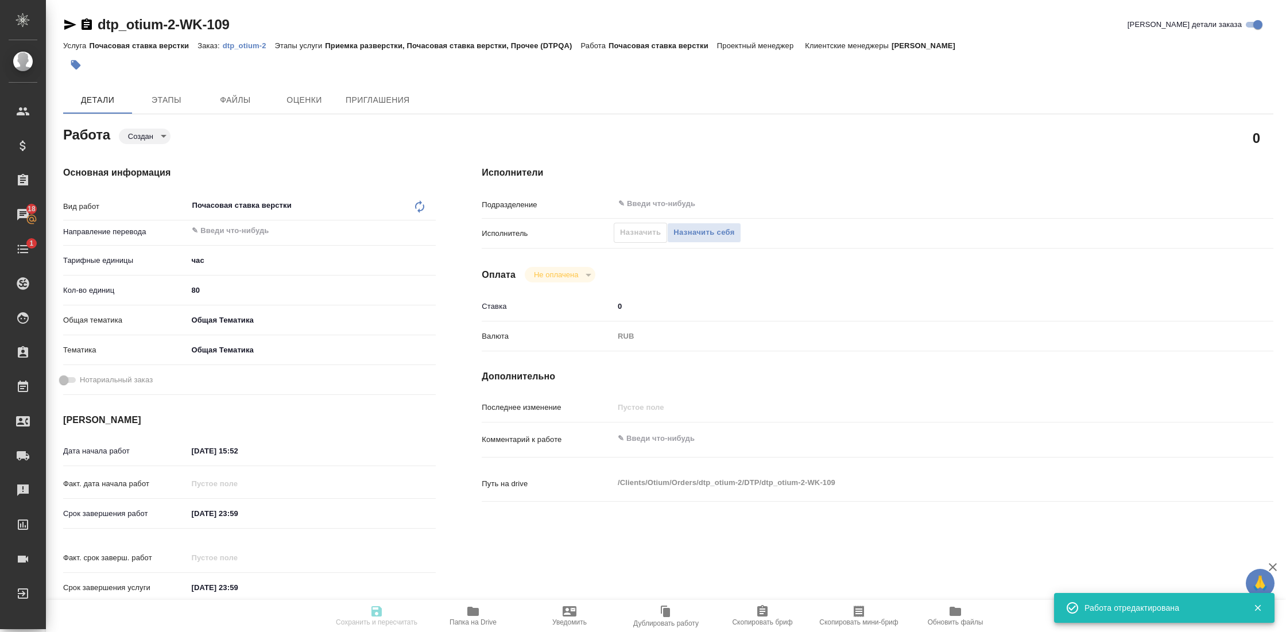
type input "notPayed"
type input "0"
type input "RUB"
type input "[PERSON_NAME]"
type textarea "x"
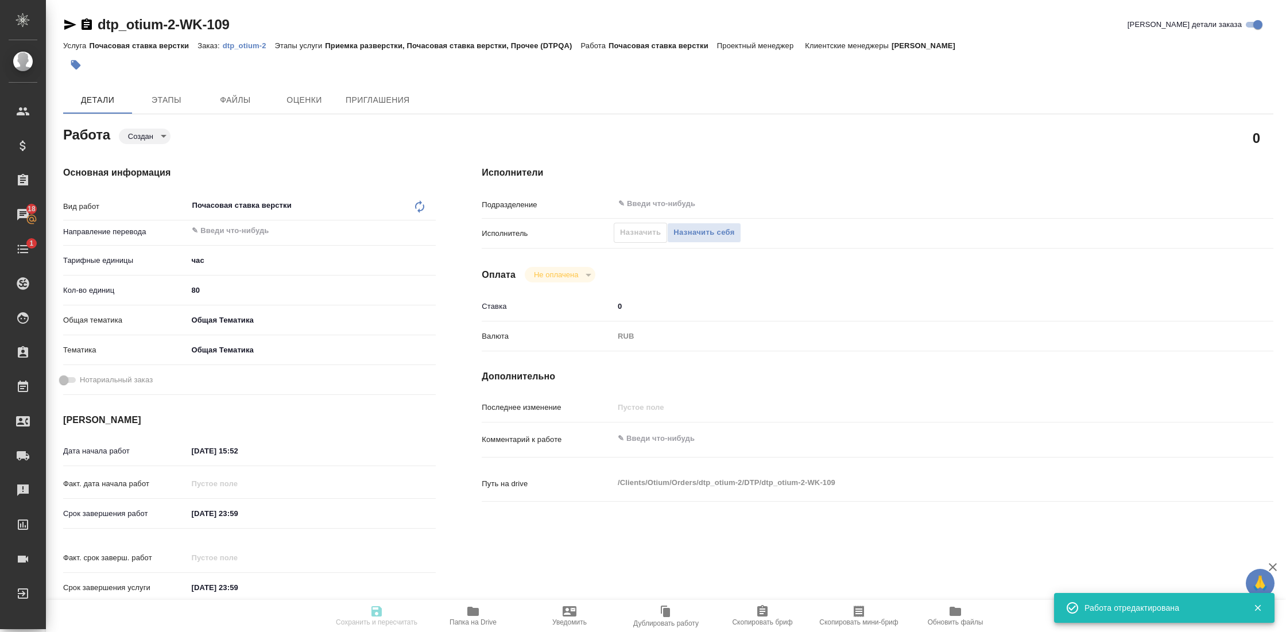
type textarea "/Clients/Оtium/Orders/dtp_otium-2/DTP/dtp_otium-2-WK-109"
type textarea "x"
type input "dtp_otium-2"
type input "Почасовая ставка верстки"
type input "Приемка разверстки, Почасовая ставка верстки, Прочее (DTPQA)"
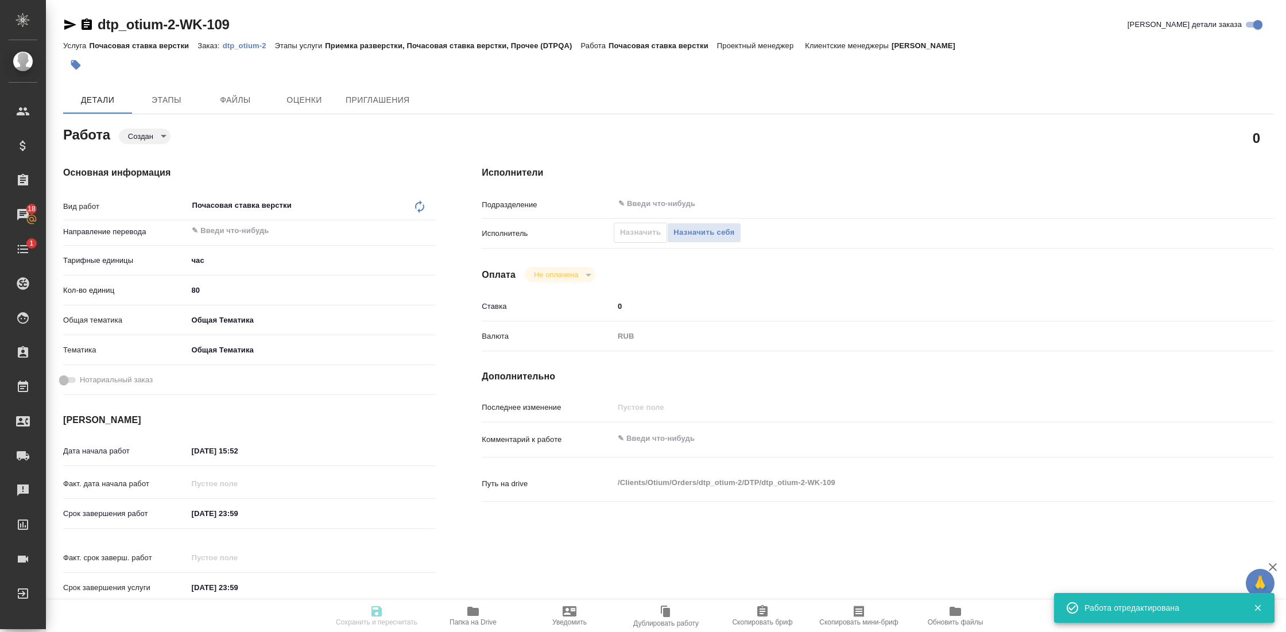
type input "[PERSON_NAME]"
type input "/Clients/Оtium/Orders/dtp_otium-2"
type textarea "x"
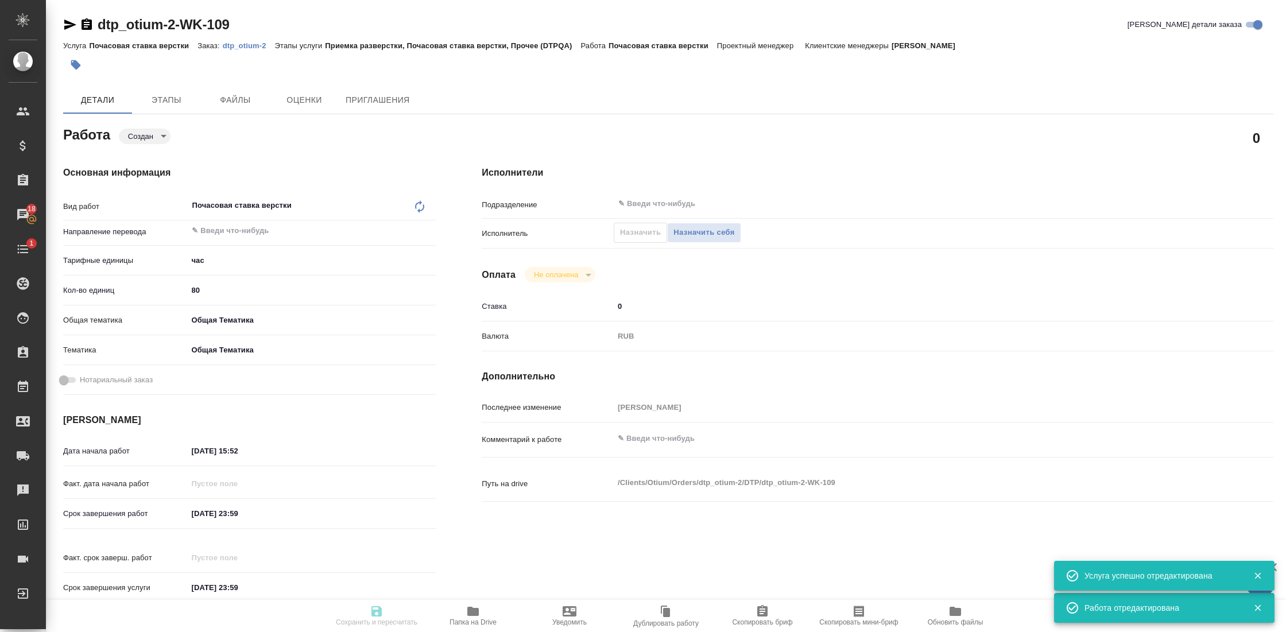
type textarea "x"
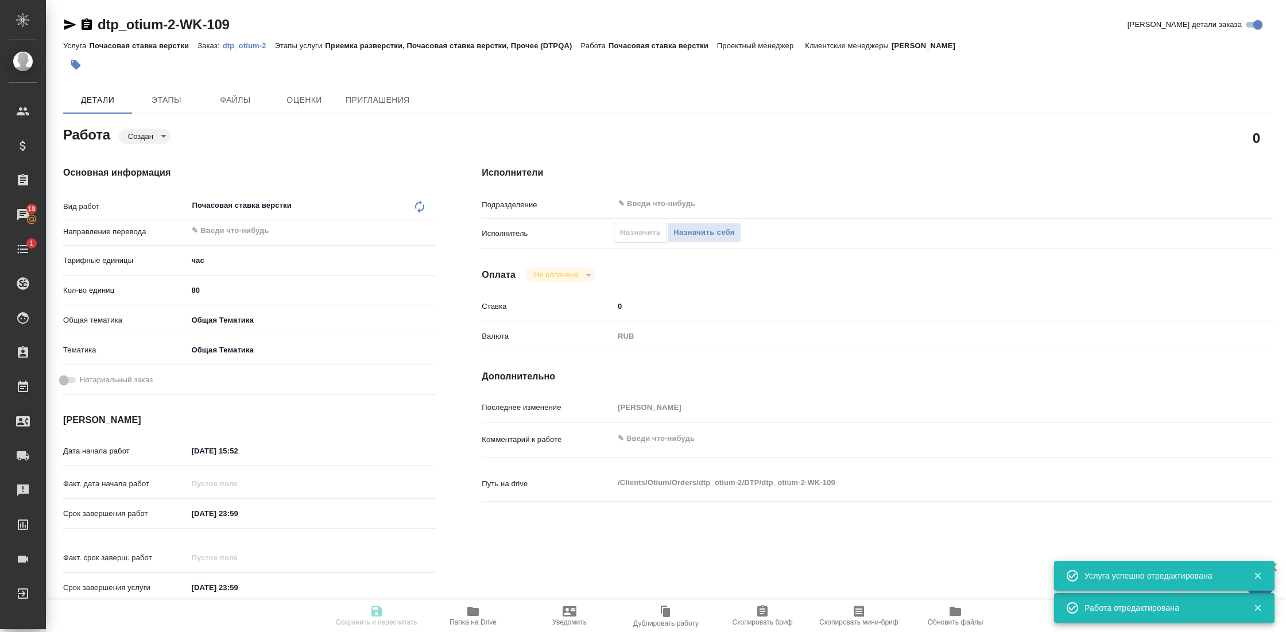
type textarea "x"
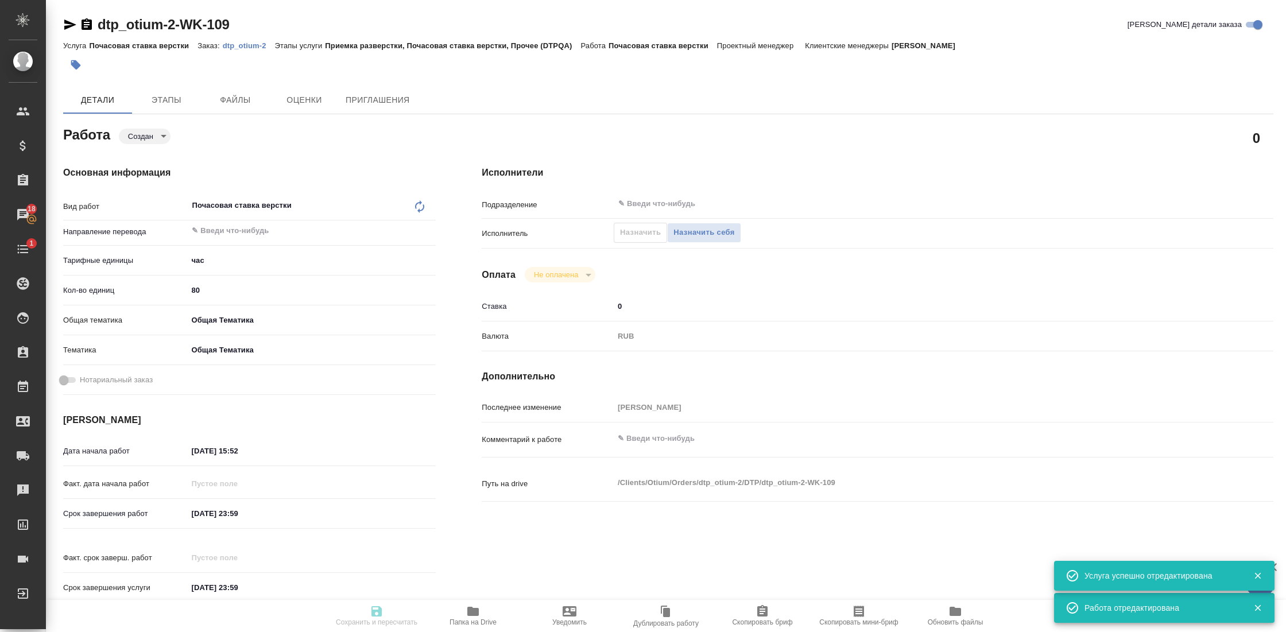
type textarea "x"
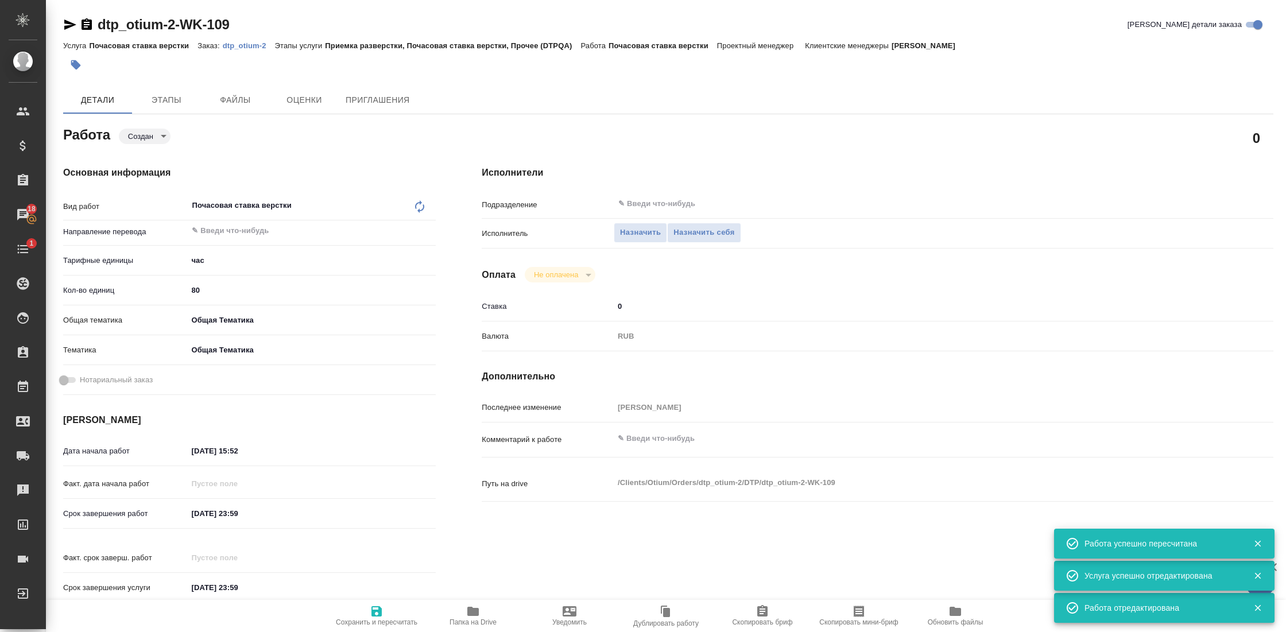
type input "created"
type textarea "Почасовая ставка верстки"
type textarea "x"
type input "5a8b1489cc6b4906c91bfd93"
type input "80"
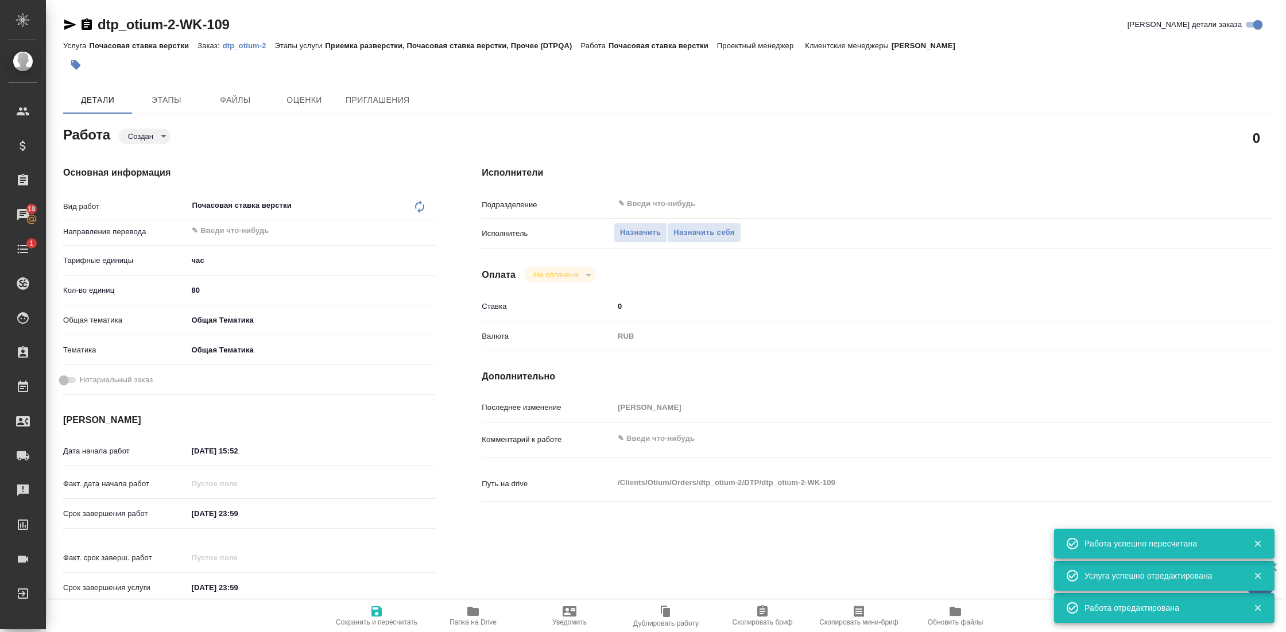
type input "obtem"
type input "6012b1ca196b0e5c9229a120"
type input "[DATE] 15:52"
type input "[DATE] 23:59"
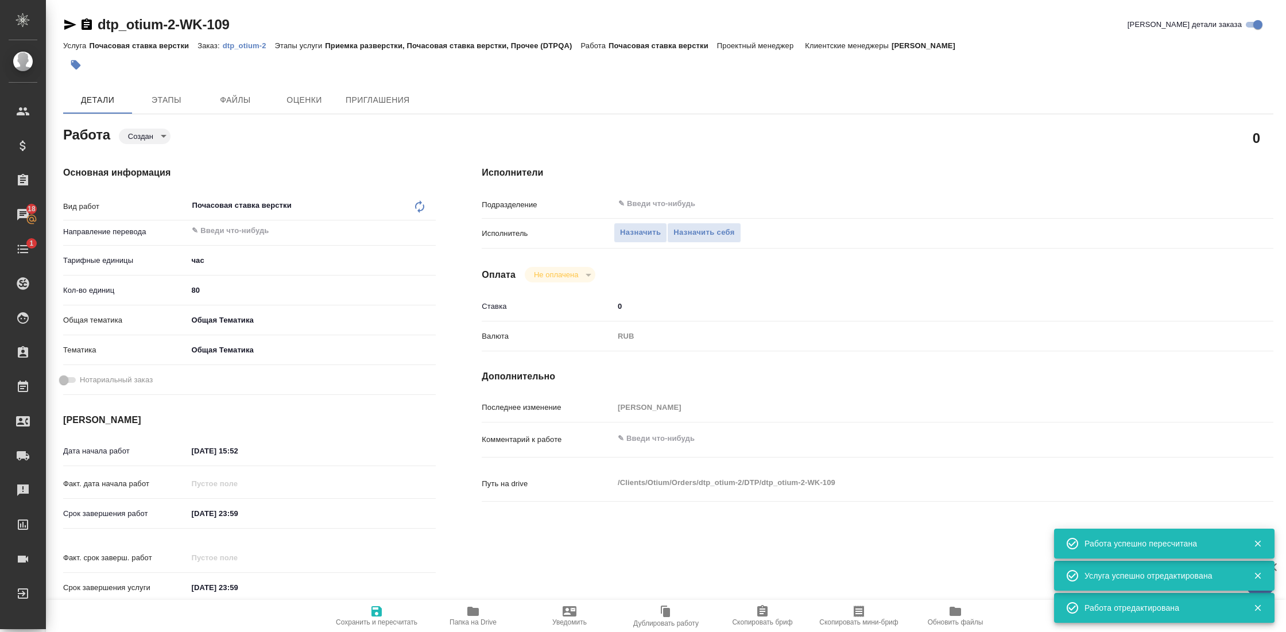
type input "notPayed"
type input "0"
type input "RUB"
type input "[PERSON_NAME]"
type textarea "x"
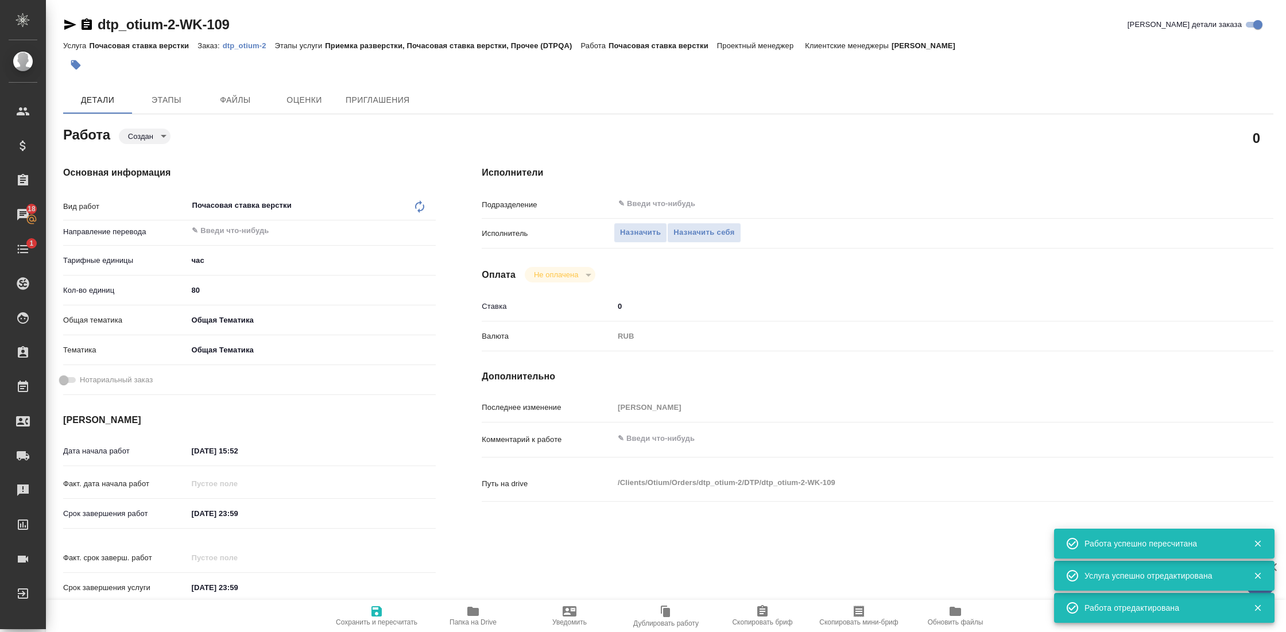
type textarea "/Clients/Оtium/Orders/dtp_otium-2/DTP/dtp_otium-2-WK-109"
type textarea "x"
type input "dtp_otium-2"
type input "Почасовая ставка верстки"
type input "Приемка разверстки, Почасовая ставка верстки, Прочее (DTPQA)"
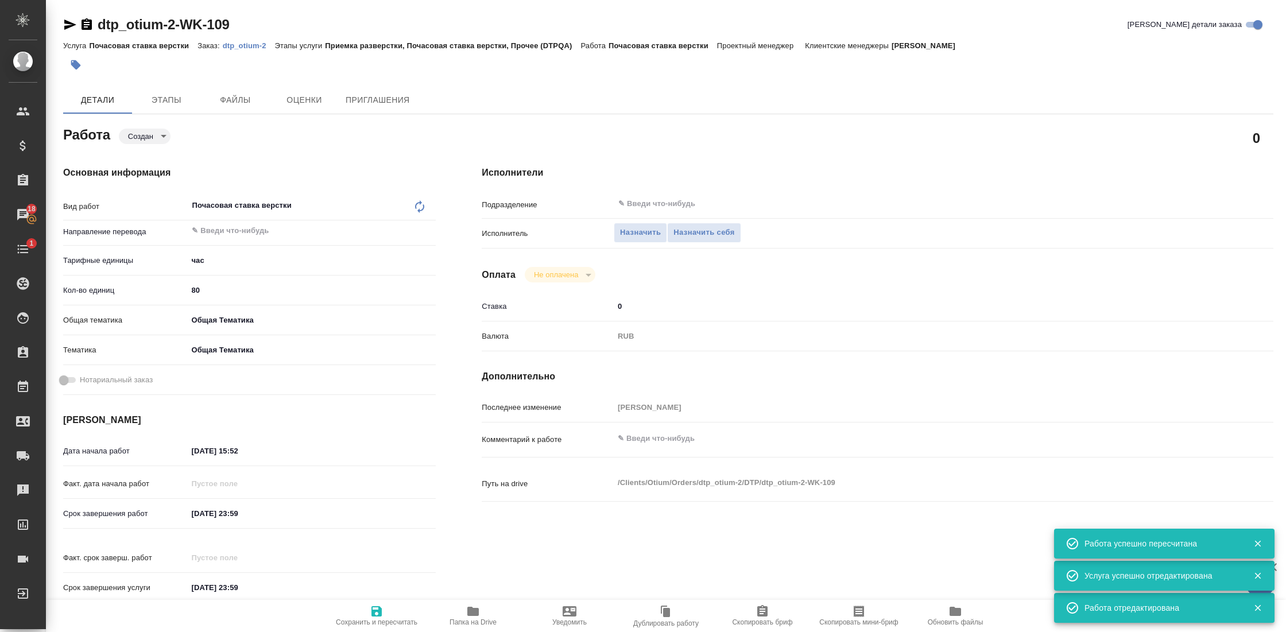
type input "[PERSON_NAME]"
type input "/Clients/Оtium/Orders/dtp_otium-2"
type textarea "x"
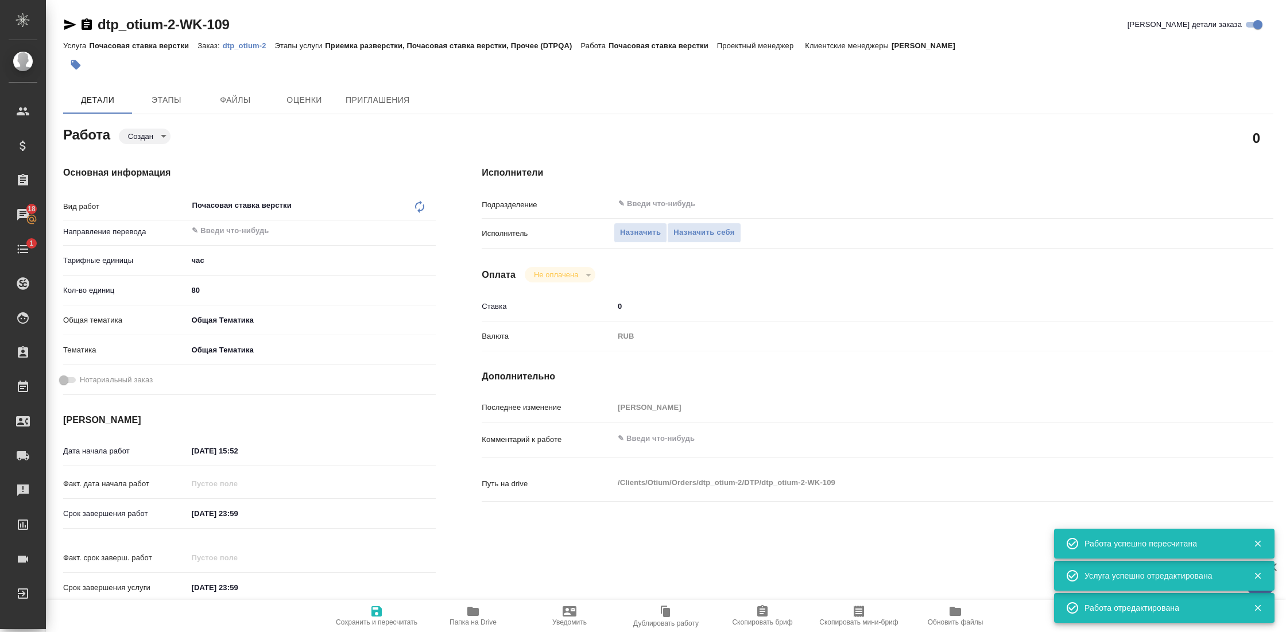
type textarea "x"
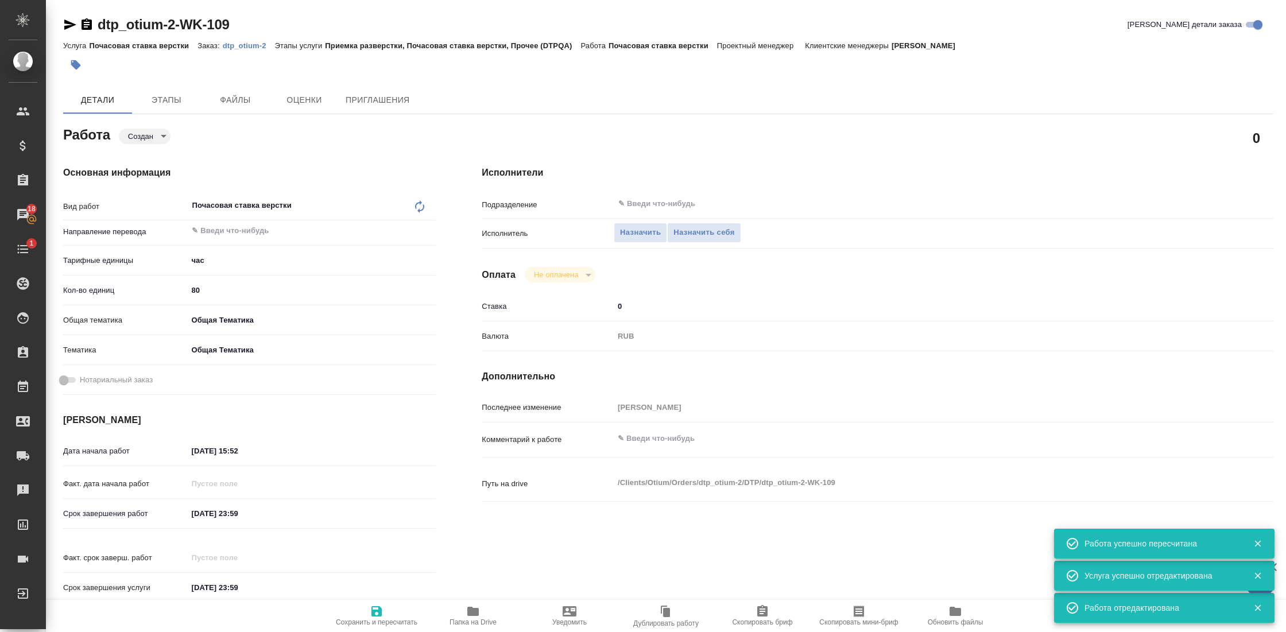
type textarea "x"
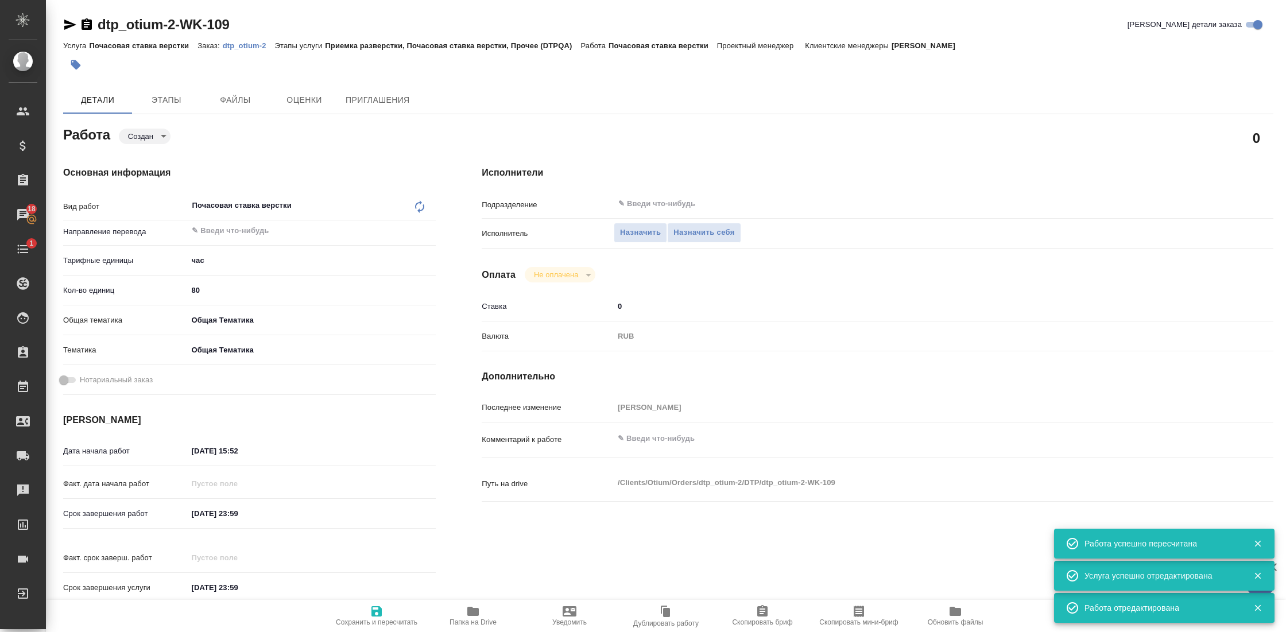
type textarea "x"
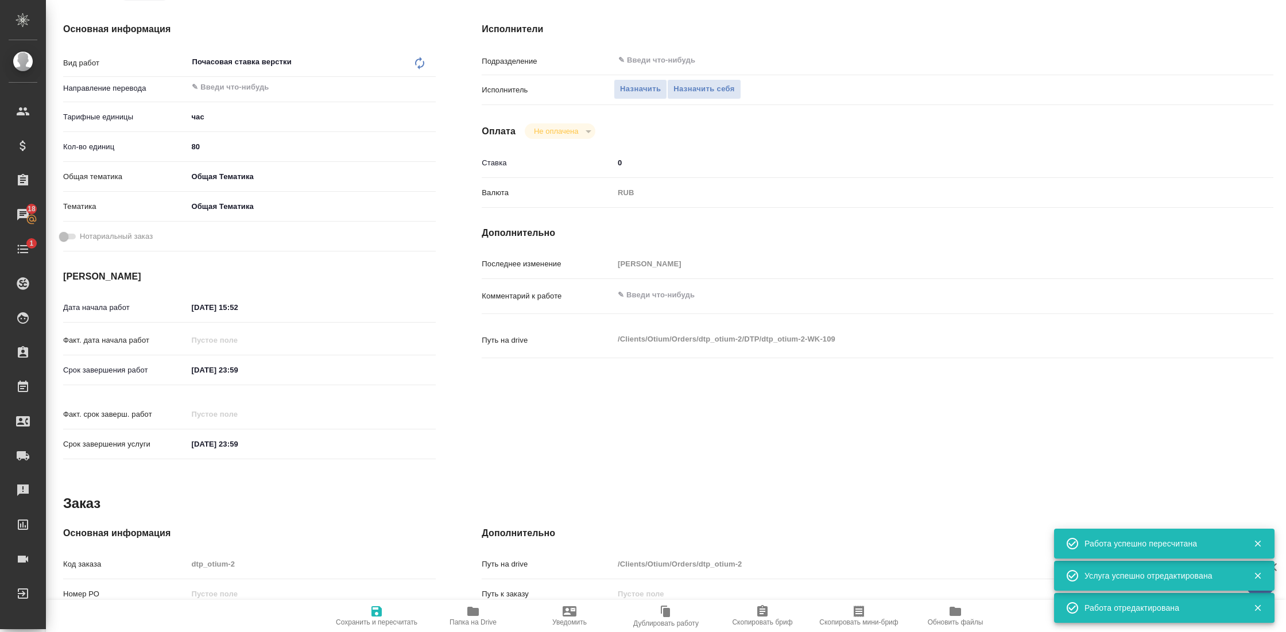
scroll to position [198, 0]
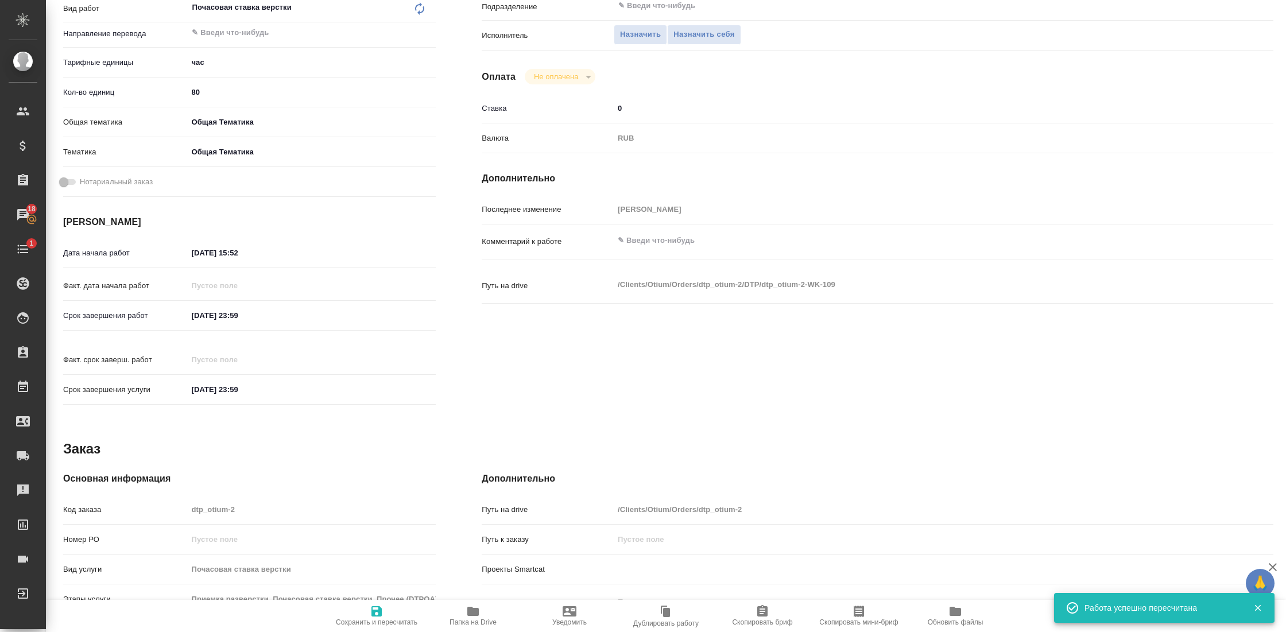
click at [251, 254] on input "26.08.2025 15:52" at bounding box center [237, 253] width 100 height 17
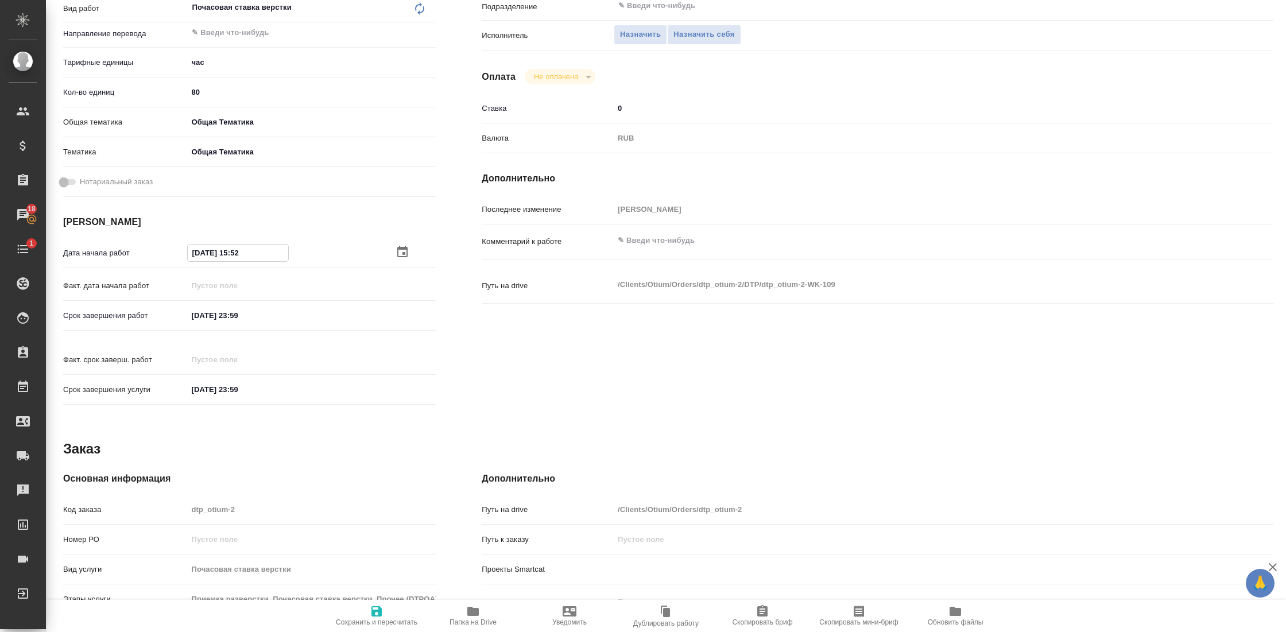
click at [400, 251] on icon "button" at bounding box center [403, 252] width 14 height 14
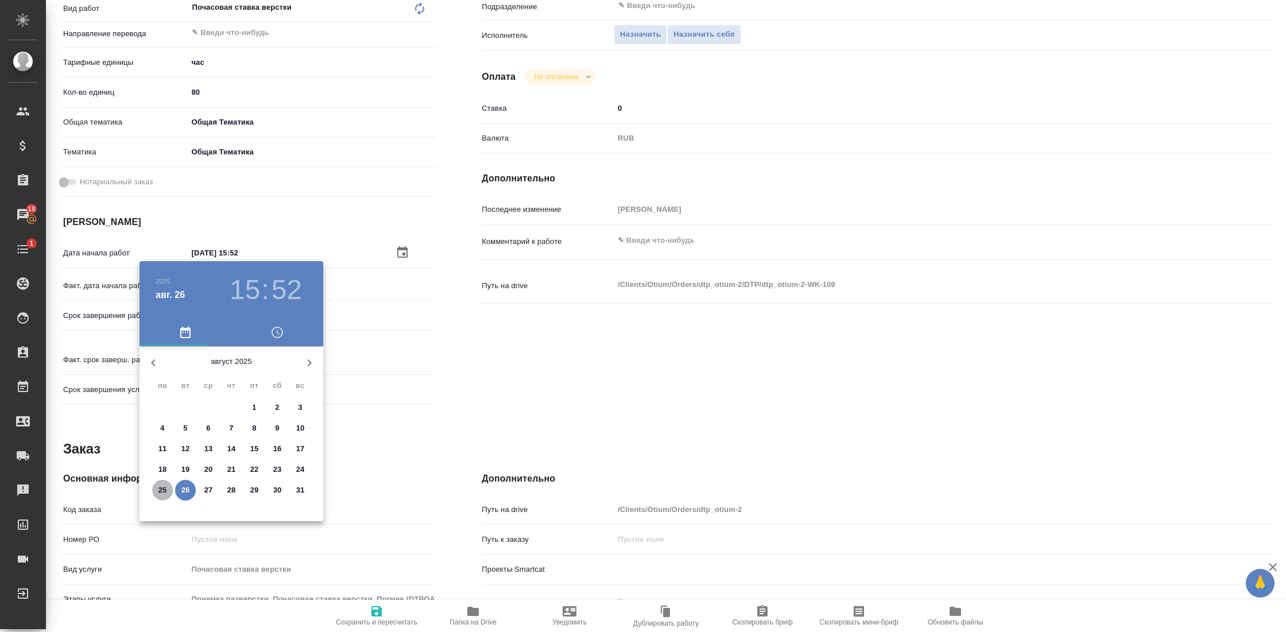
click at [157, 490] on span "25" at bounding box center [162, 489] width 21 height 11
type textarea "x"
type input "25.08.2025 15:52"
type textarea "x"
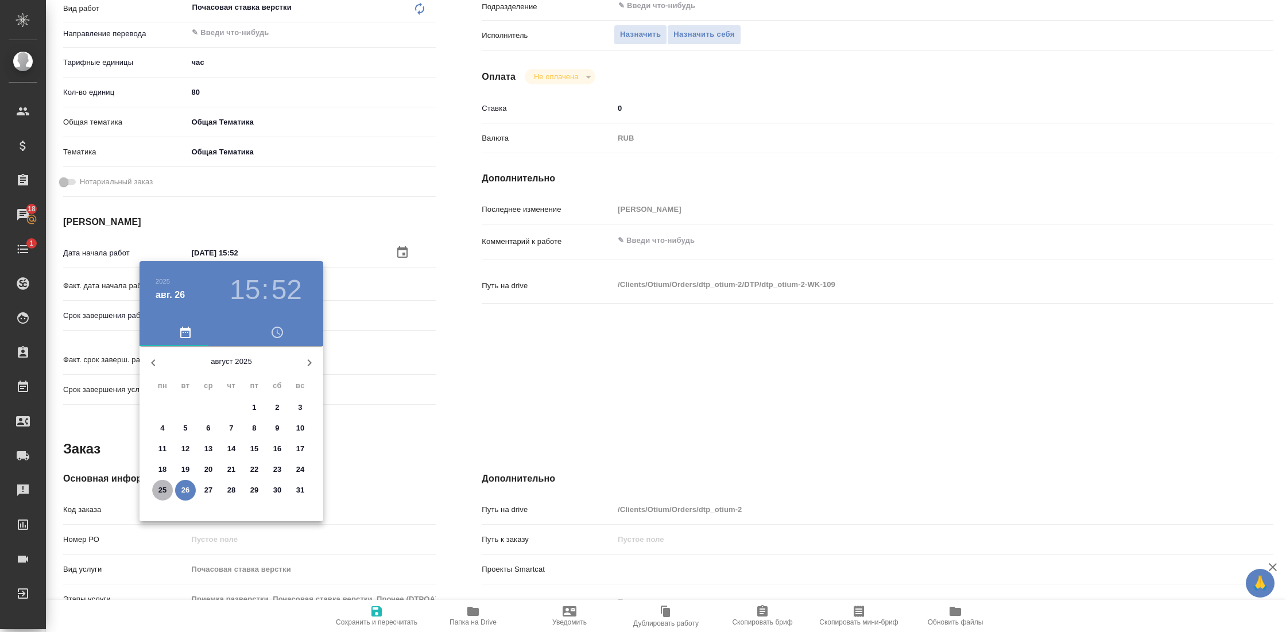
type textarea "x"
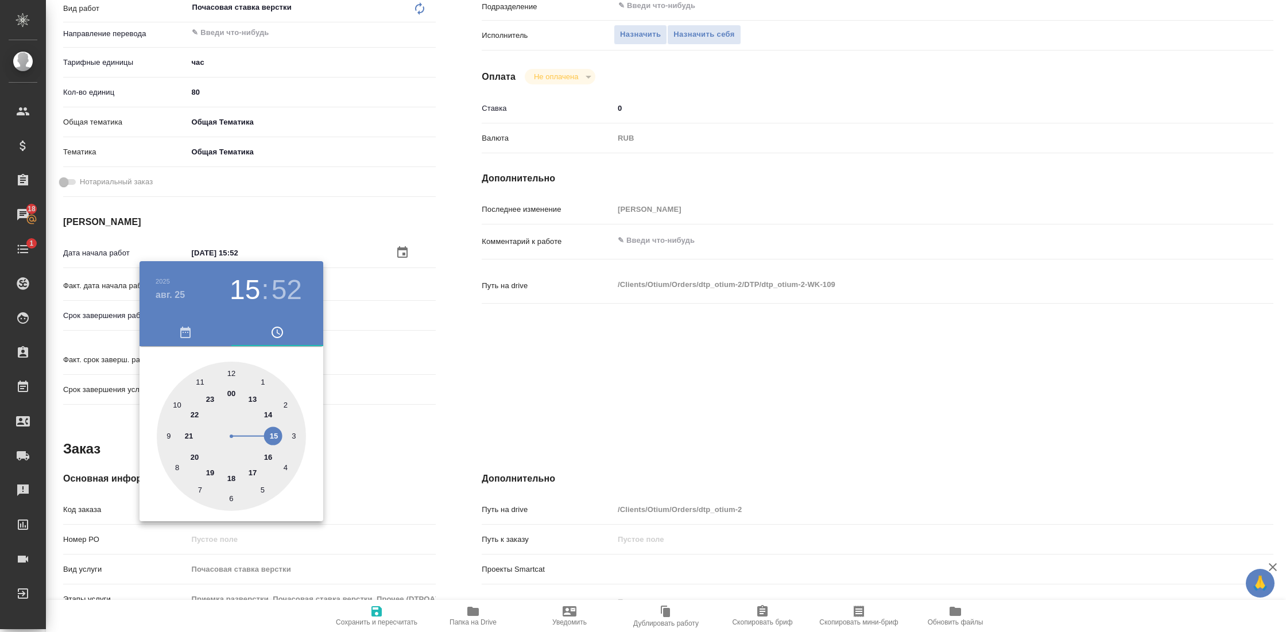
click at [180, 406] on div at bounding box center [231, 436] width 149 height 149
type textarea "x"
type input "25.08.2025 10:52"
type textarea "x"
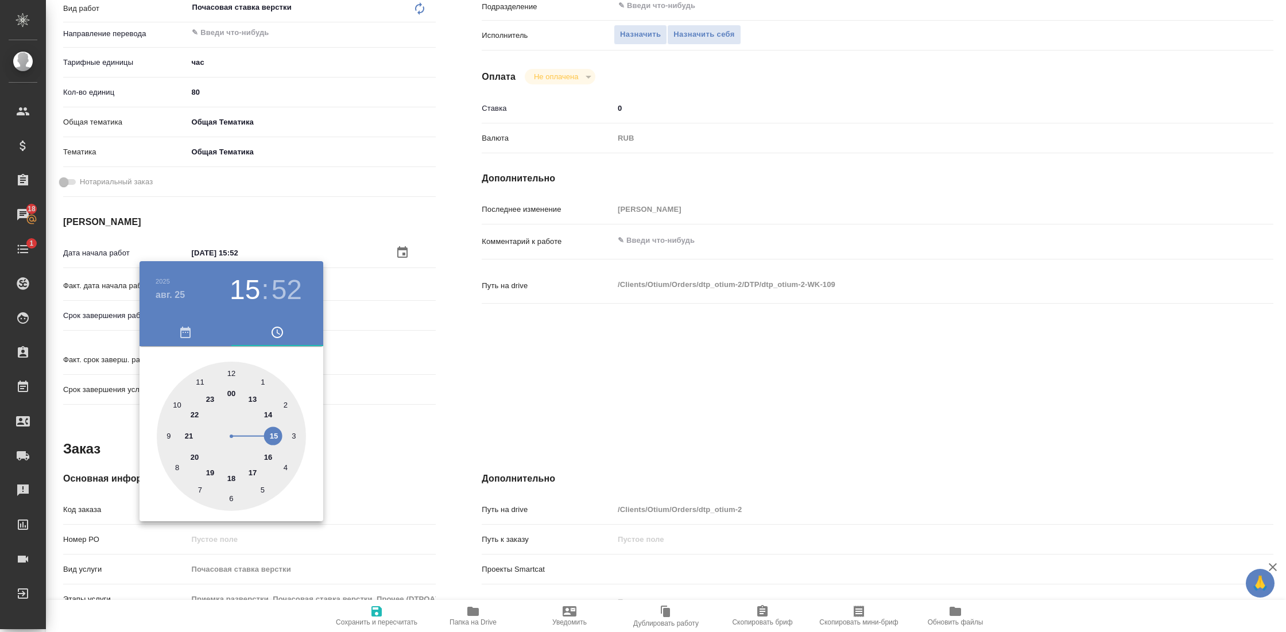
type textarea "x"
click at [232, 372] on div at bounding box center [231, 436] width 149 height 149
type textarea "x"
type input "25.08.2025 10:00"
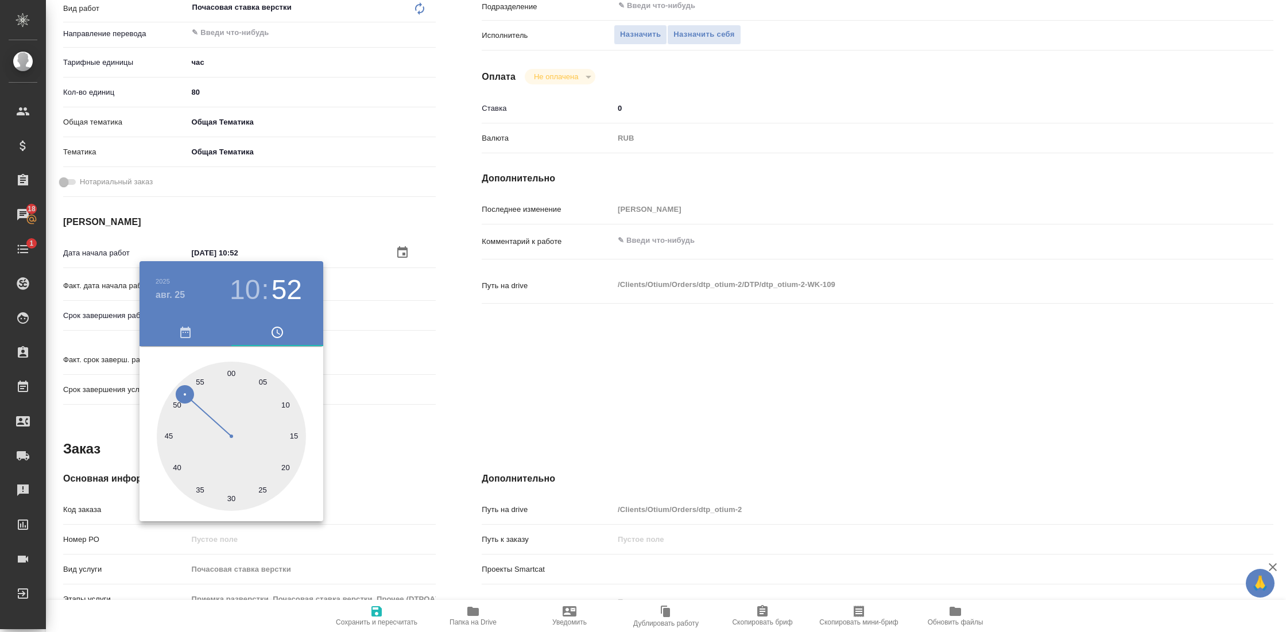
type textarea "x"
click at [413, 395] on div at bounding box center [643, 316] width 1286 height 632
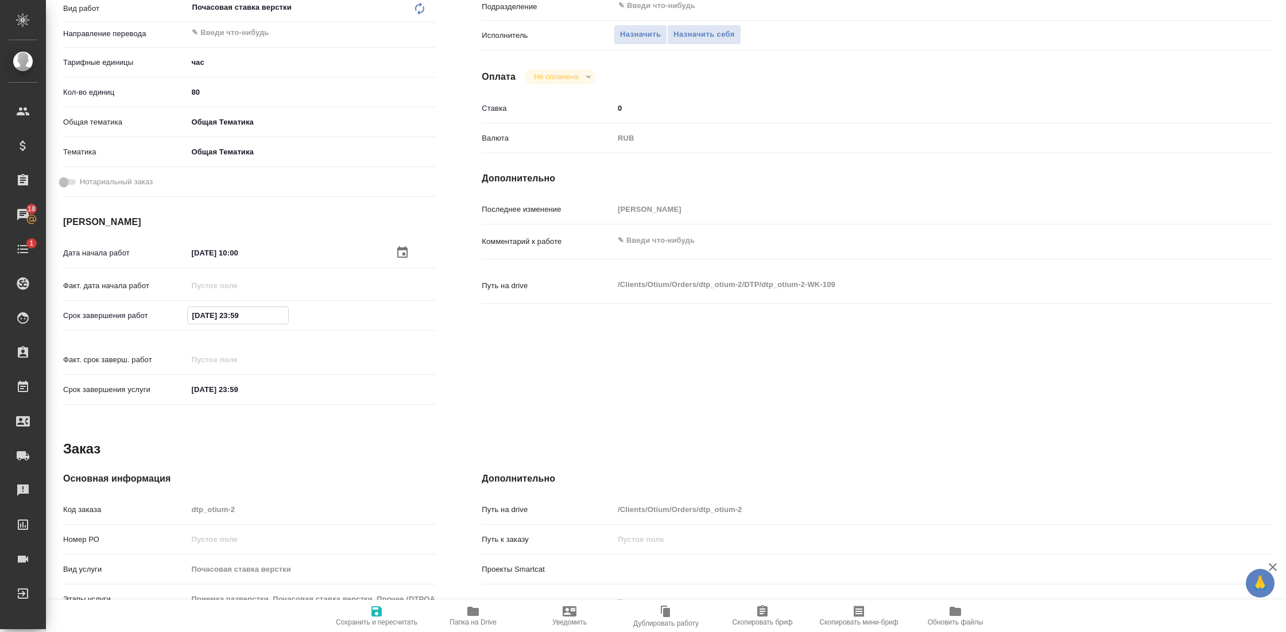
click at [230, 315] on input "31.12.2025 23:59" at bounding box center [238, 315] width 100 height 17
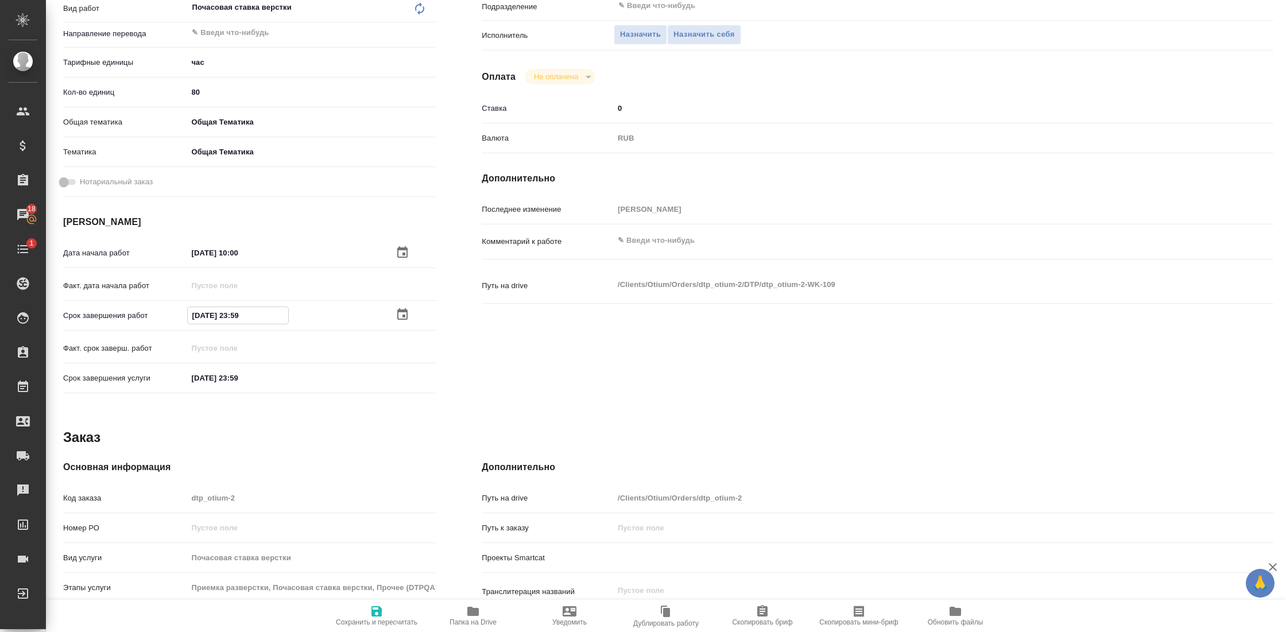
click at [397, 315] on icon "button" at bounding box center [403, 315] width 14 height 14
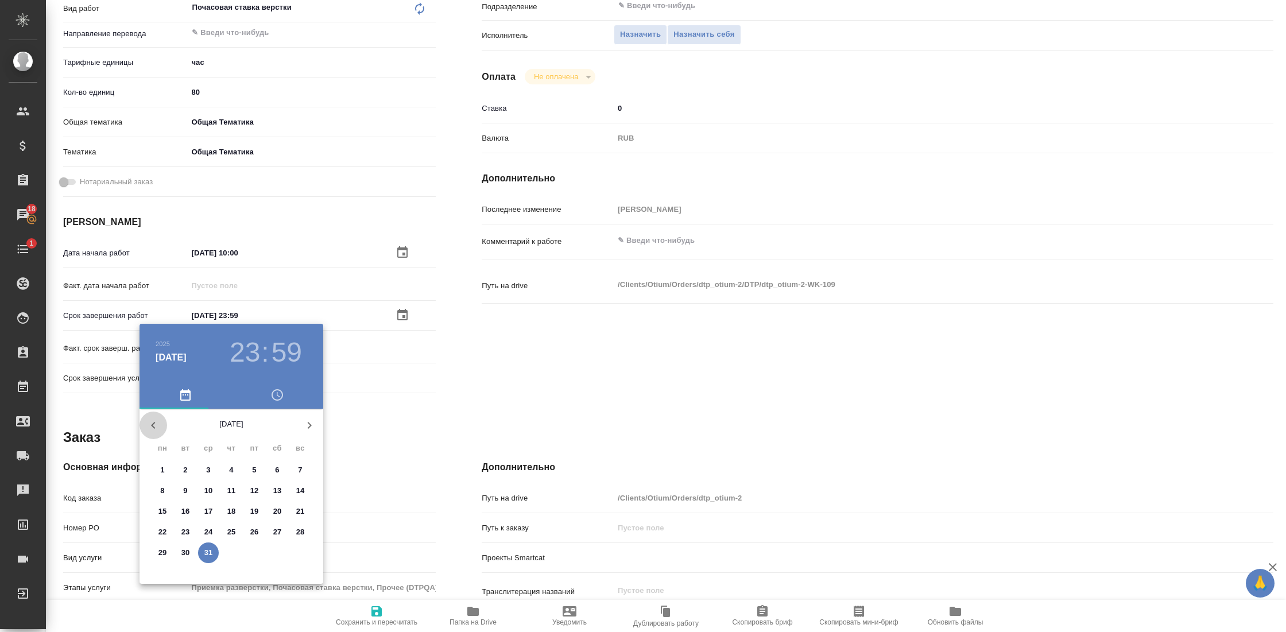
click at [156, 427] on icon "button" at bounding box center [153, 425] width 14 height 14
click at [314, 424] on icon "button" at bounding box center [310, 425] width 14 height 14
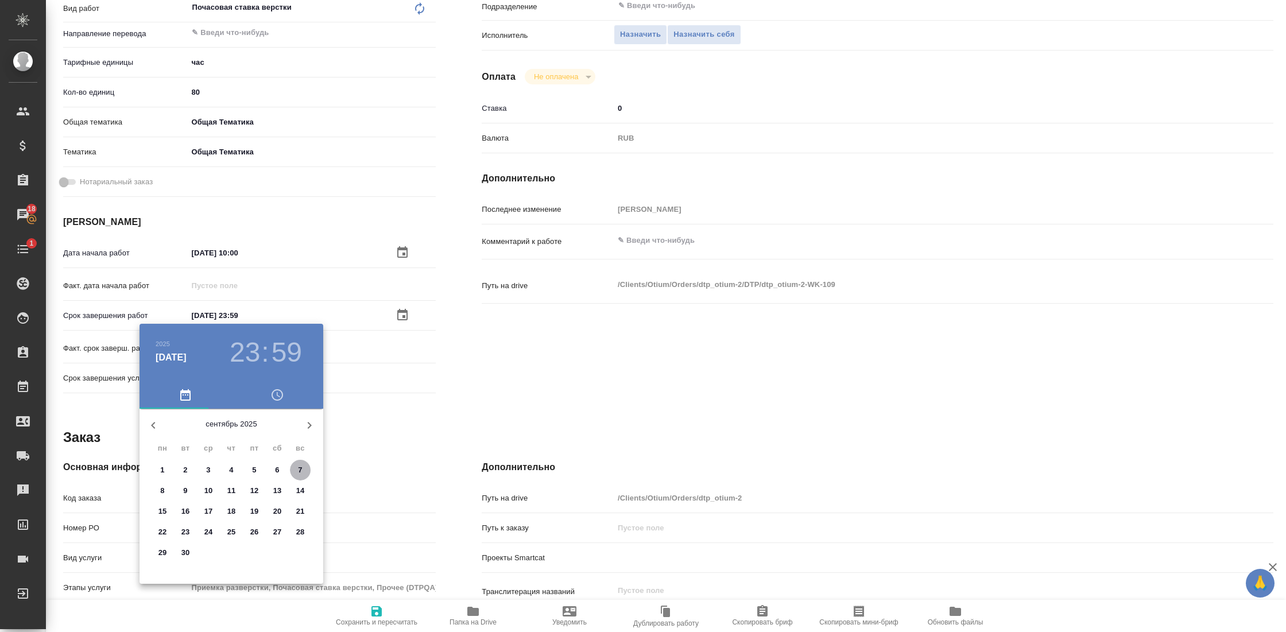
click at [300, 468] on p "7" at bounding box center [300, 469] width 4 height 11
type textarea "x"
type input "07.09.2025 23:59"
type textarea "x"
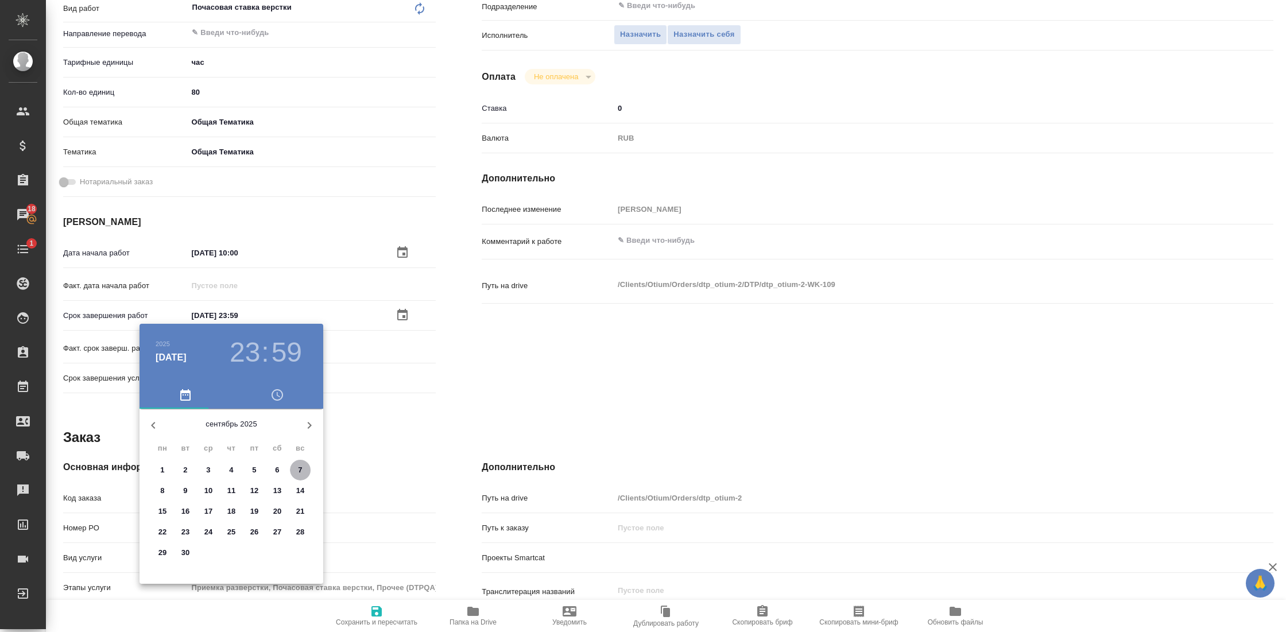
type textarea "x"
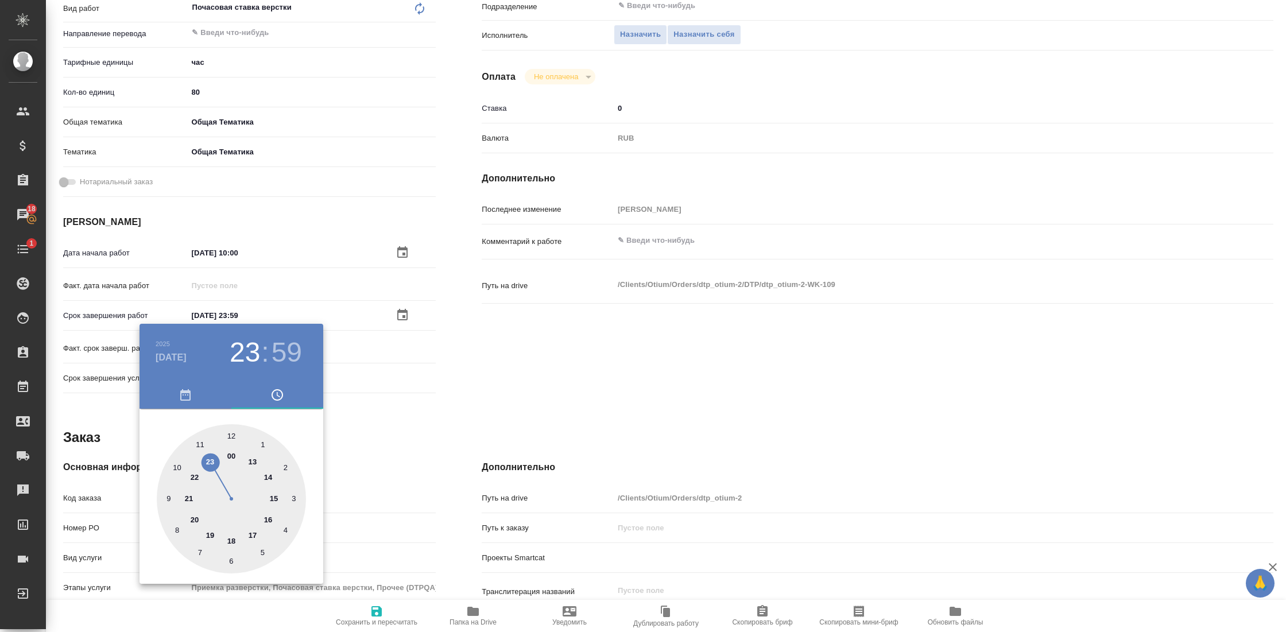
click at [207, 535] on div at bounding box center [231, 498] width 149 height 149
type textarea "x"
type input "07.09.2025 19:59"
type textarea "x"
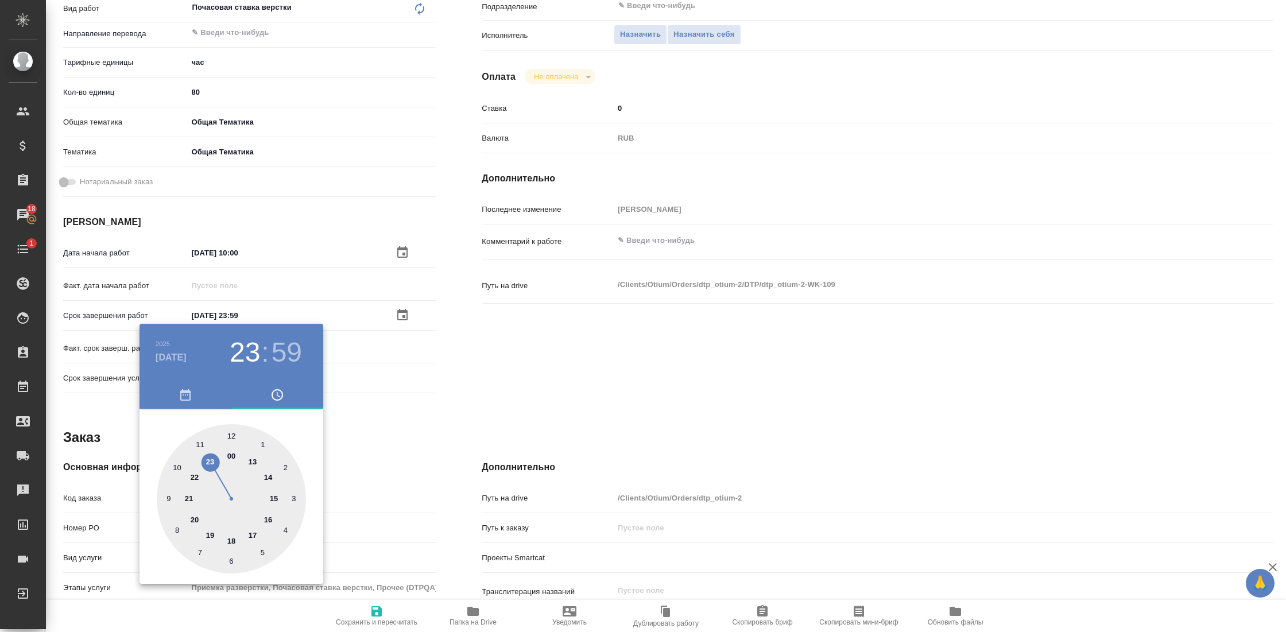
type textarea "x"
type input "07.09.2025 19:00"
type textarea "x"
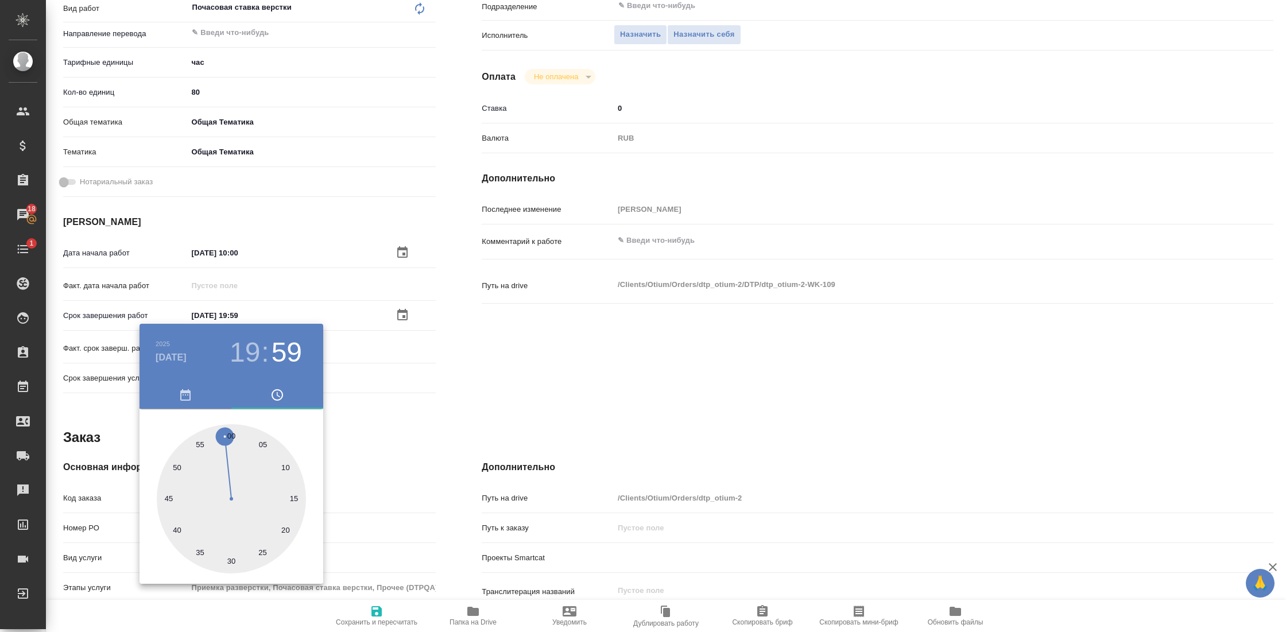
type textarea "x"
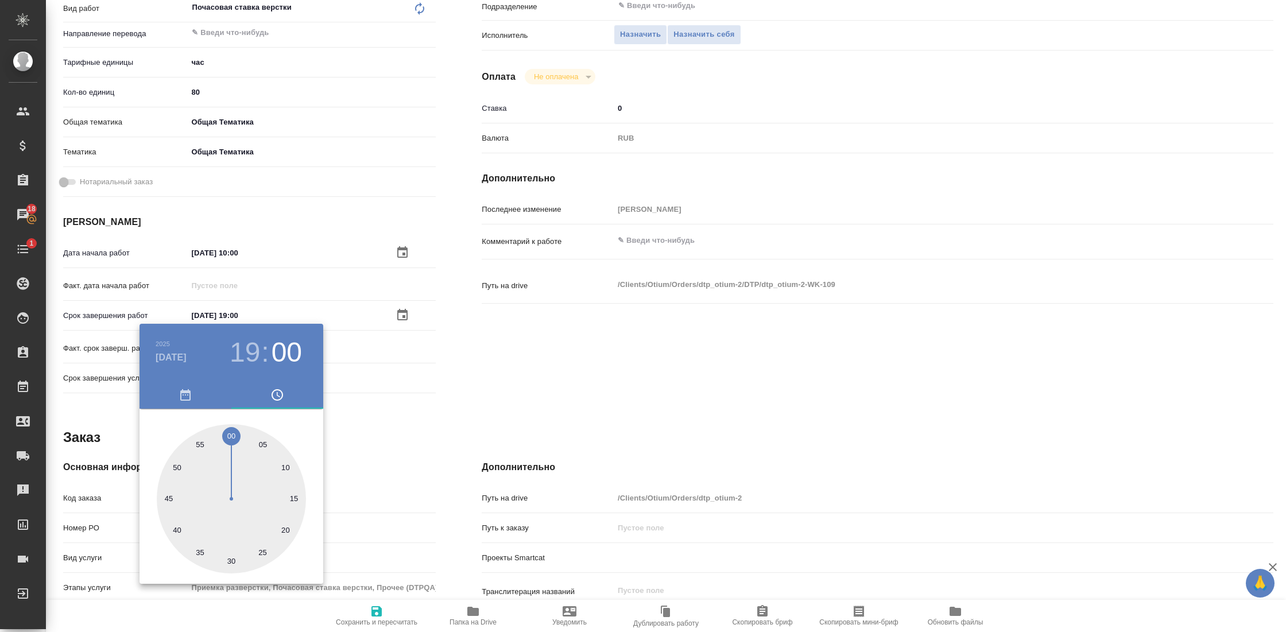
type textarea "x"
click at [229, 439] on div at bounding box center [231, 498] width 149 height 149
type textarea "x"
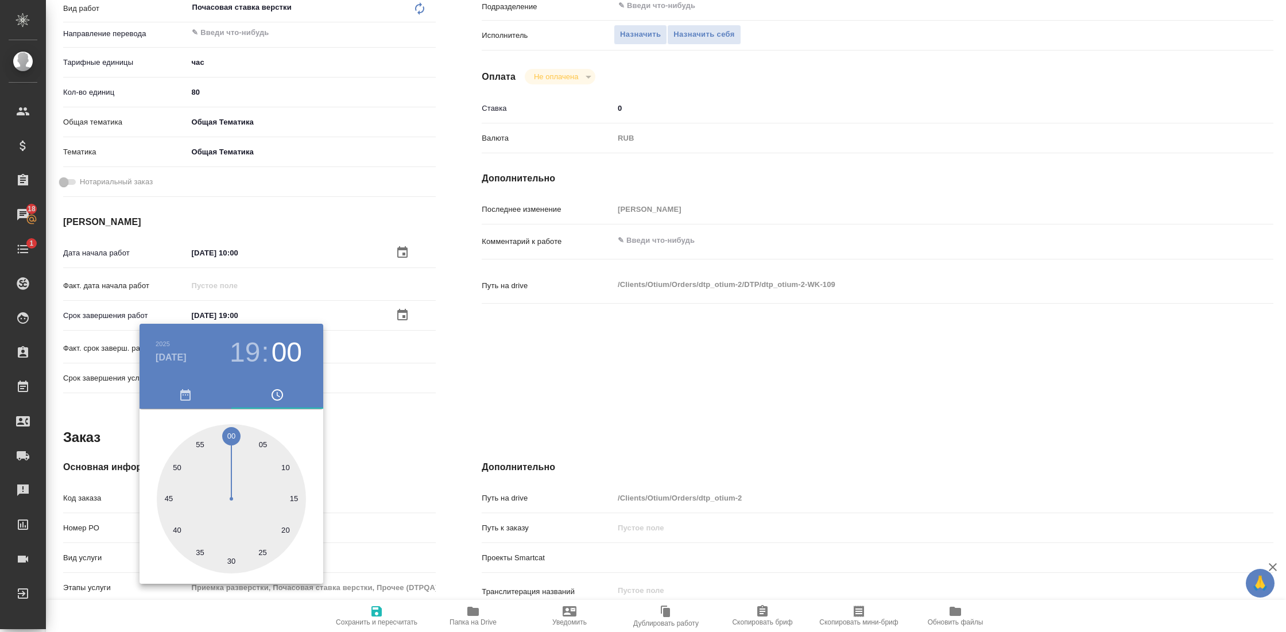
type textarea "x"
click at [405, 400] on div at bounding box center [643, 316] width 1286 height 632
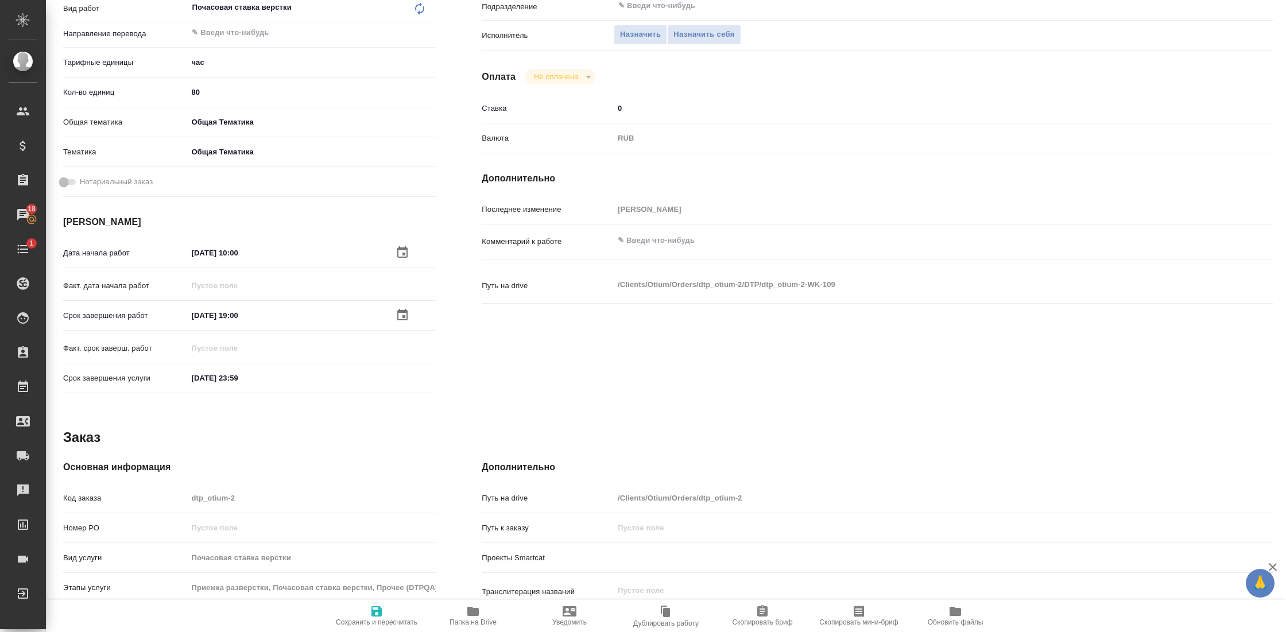
click at [373, 607] on icon "button" at bounding box center [376, 611] width 10 height 10
type textarea "x"
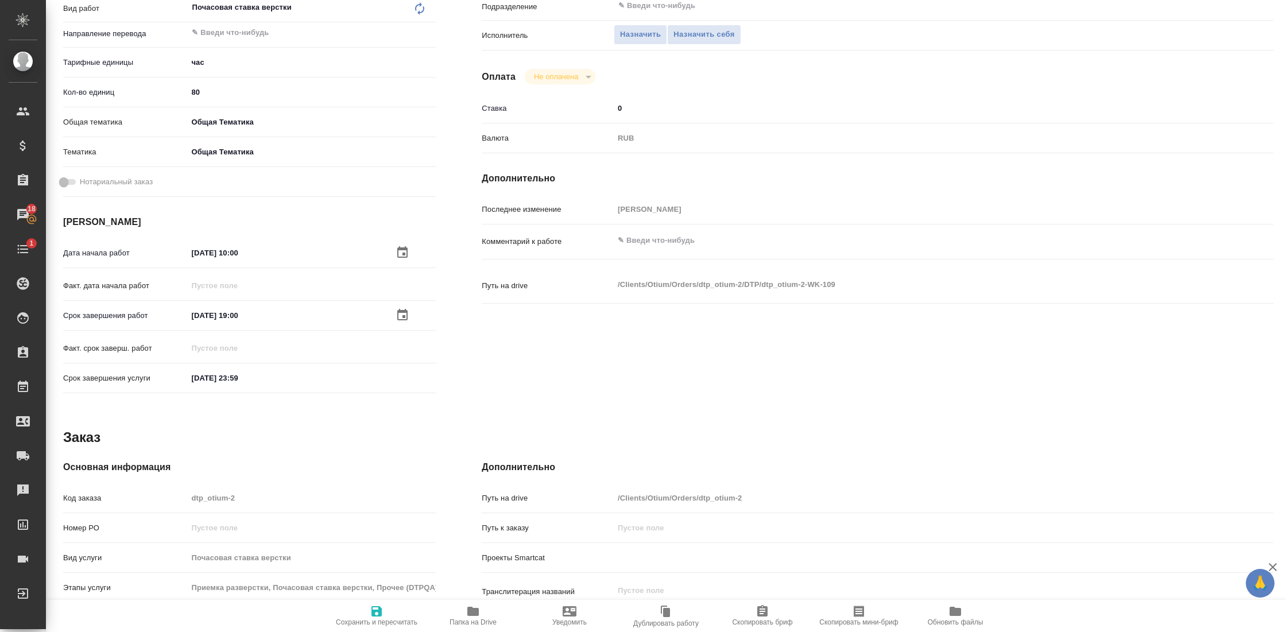
type textarea "x"
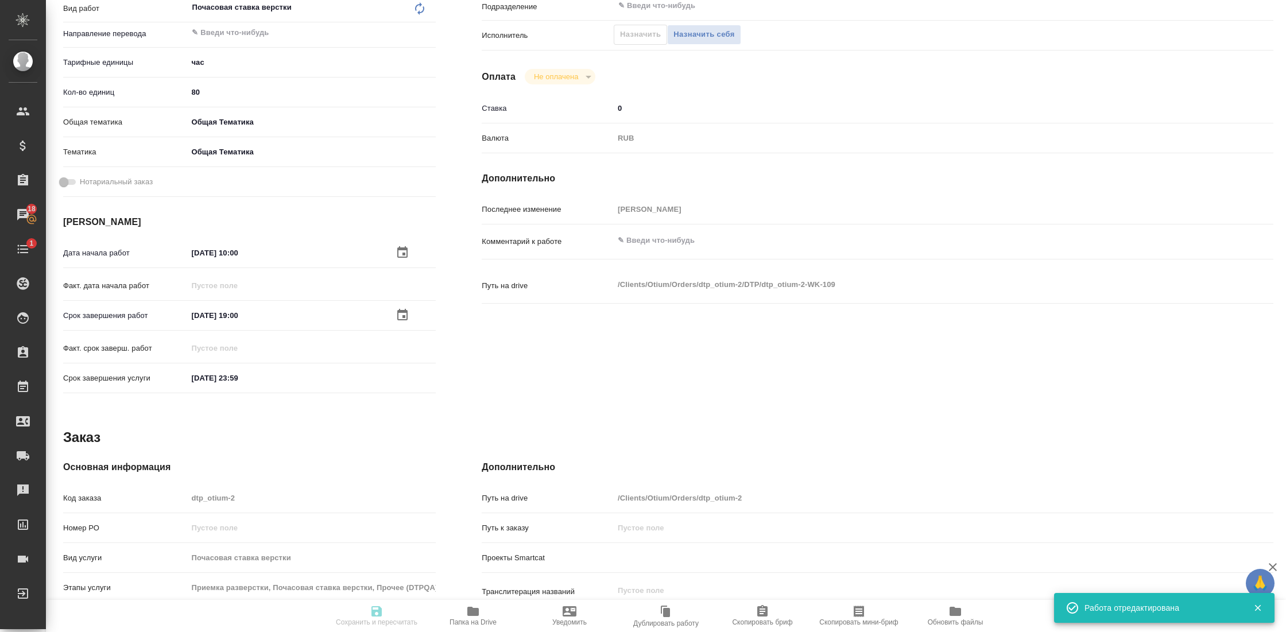
type textarea "x"
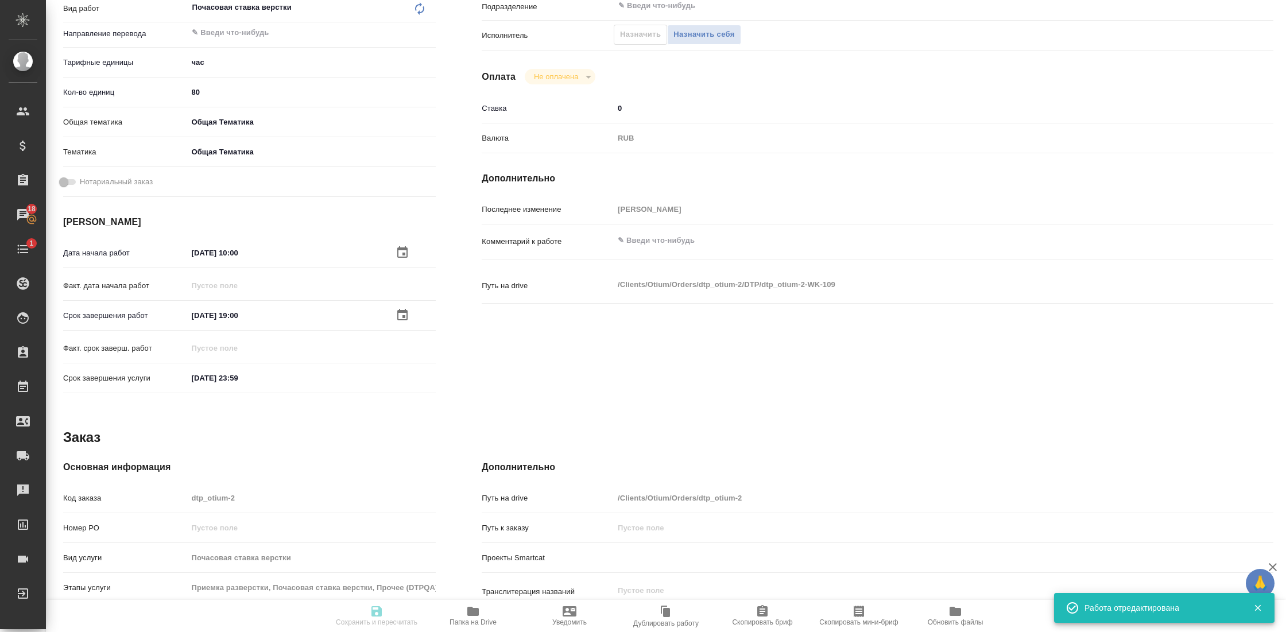
type textarea "x"
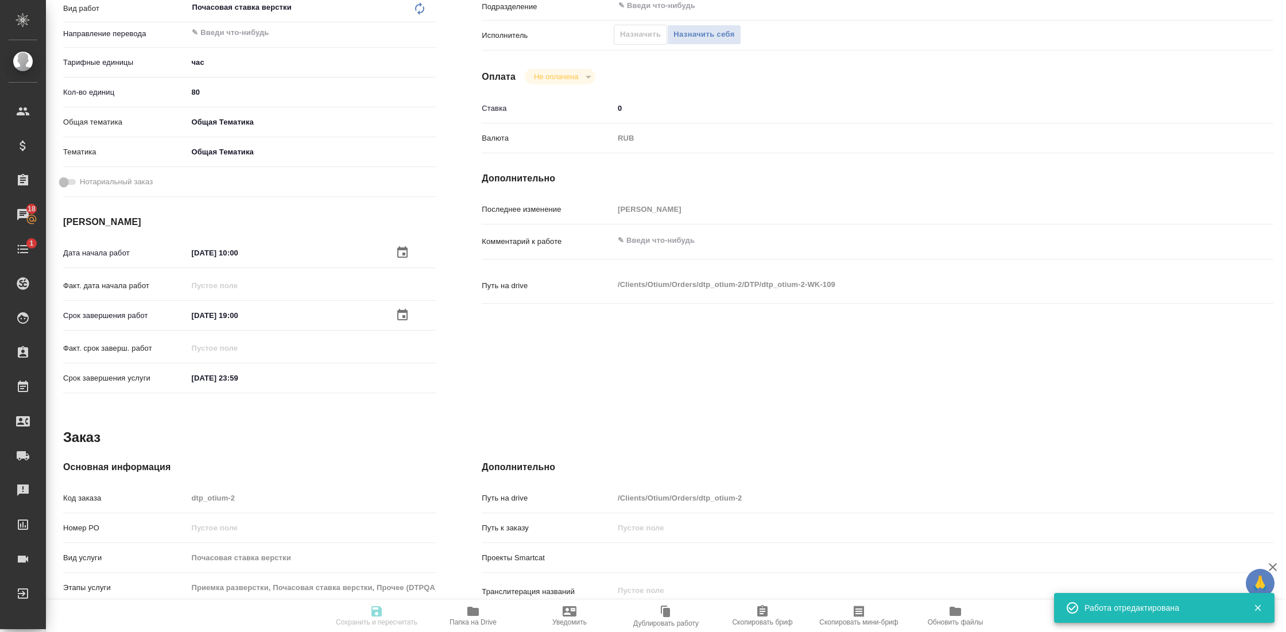
type input "created"
type textarea "Почасовая ставка верстки"
type textarea "x"
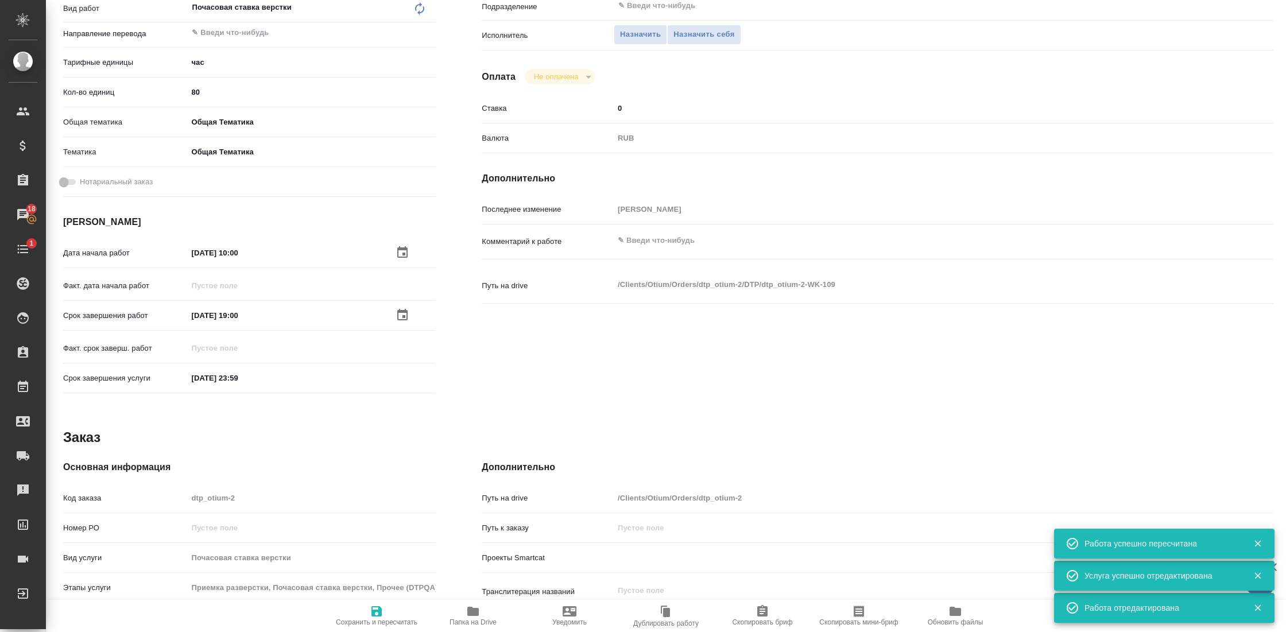
scroll to position [0, 0]
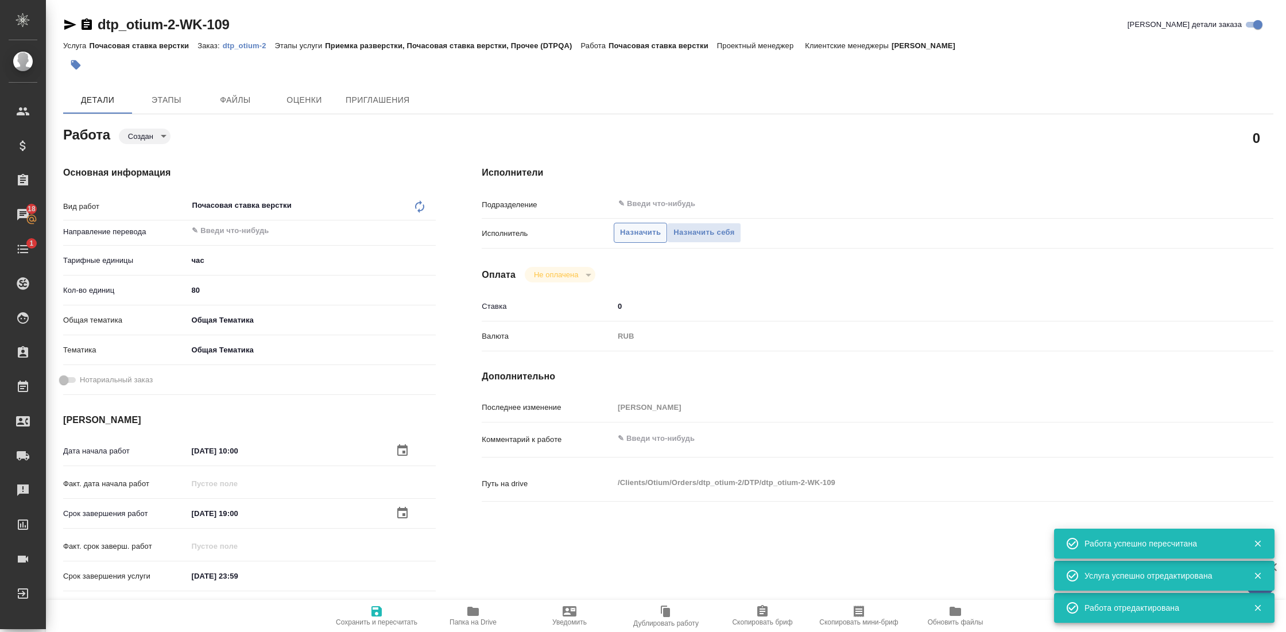
click at [643, 234] on span "Назначить" at bounding box center [640, 232] width 41 height 13
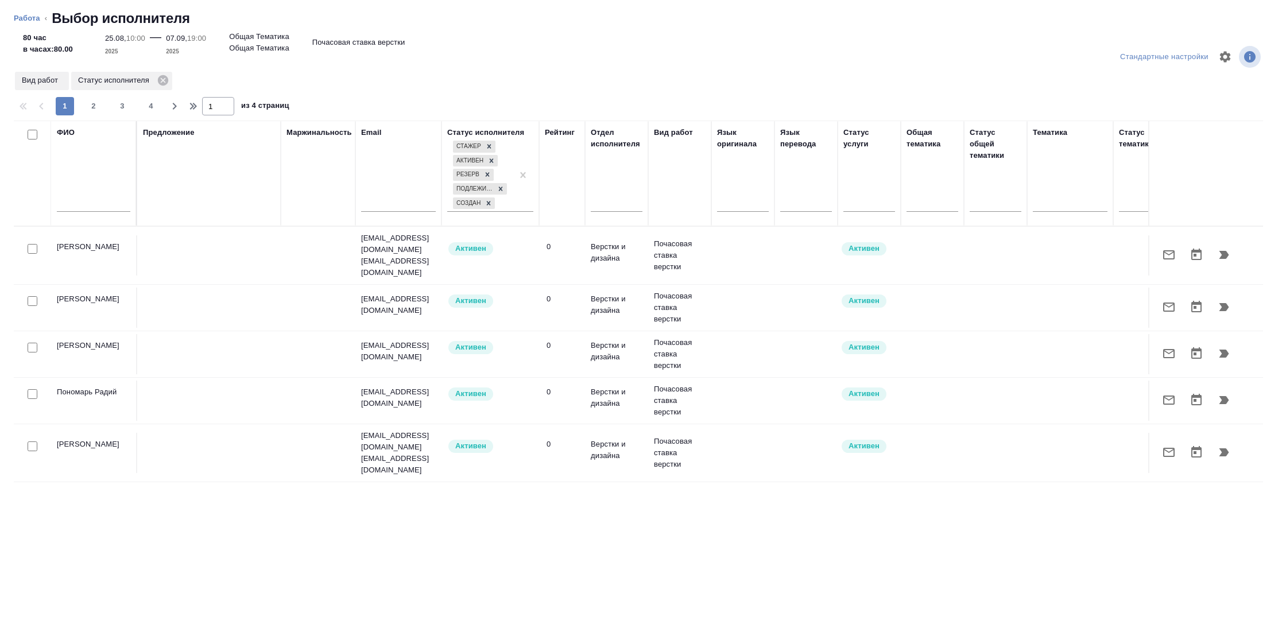
click at [102, 204] on input "text" at bounding box center [93, 204] width 73 height 14
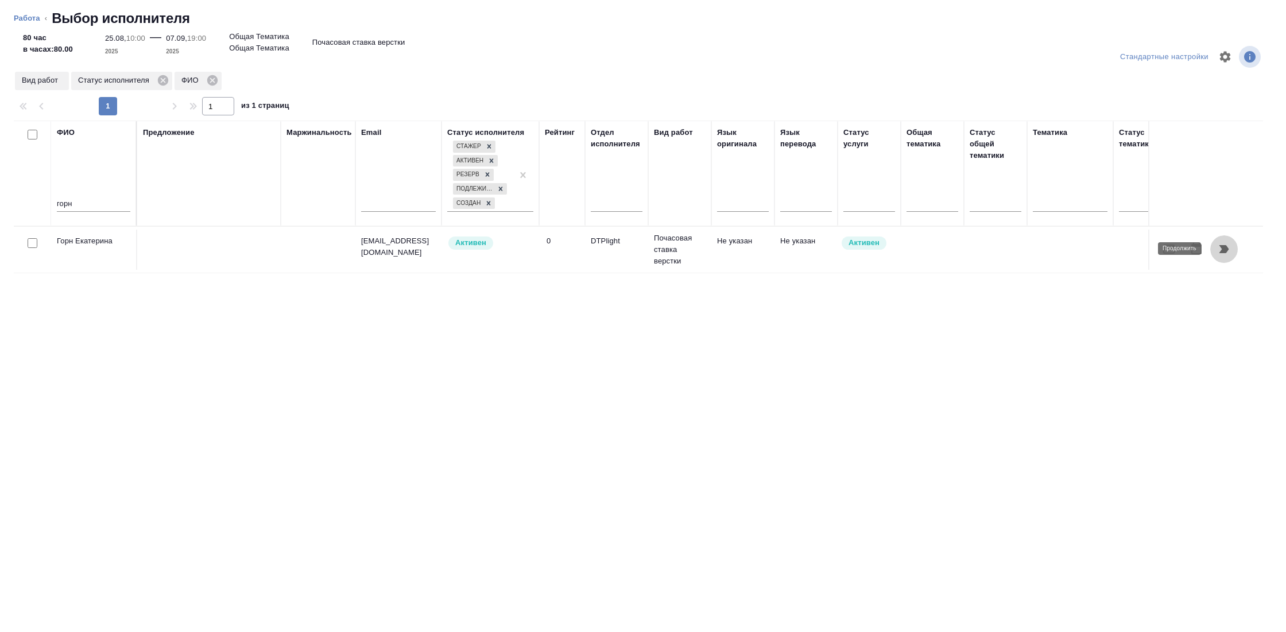
click at [1224, 249] on icon "button" at bounding box center [1224, 249] width 10 height 8
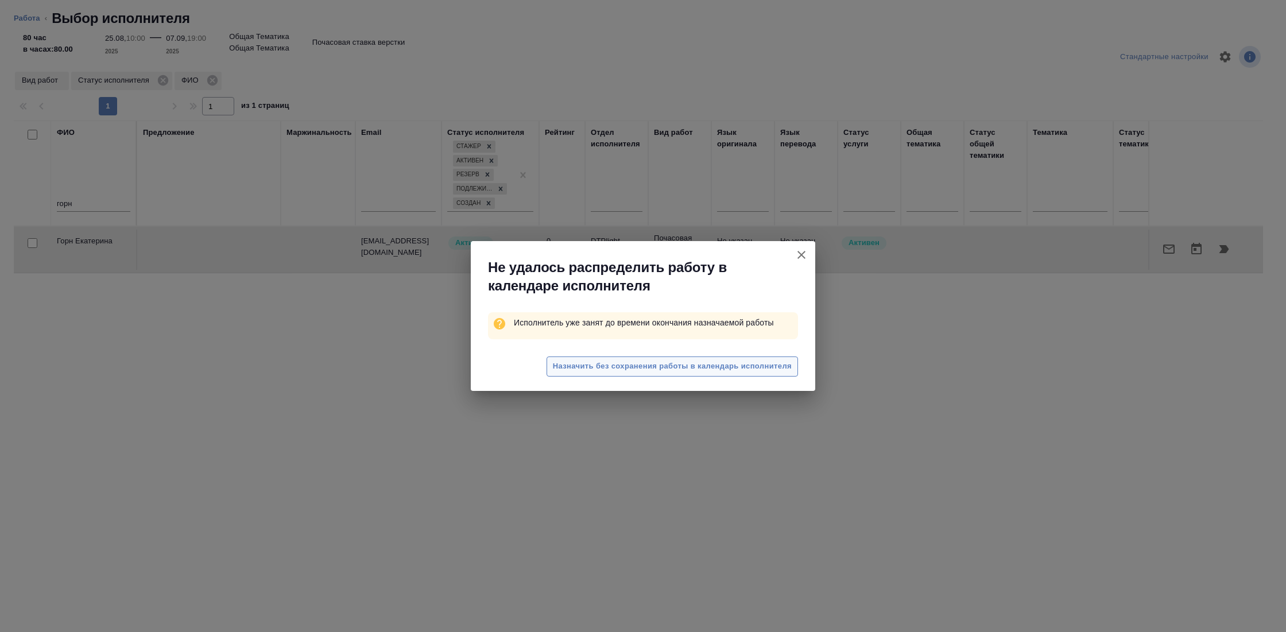
click at [691, 361] on span "Назначить без сохранения работы в календарь исполнителя" at bounding box center [672, 366] width 239 height 13
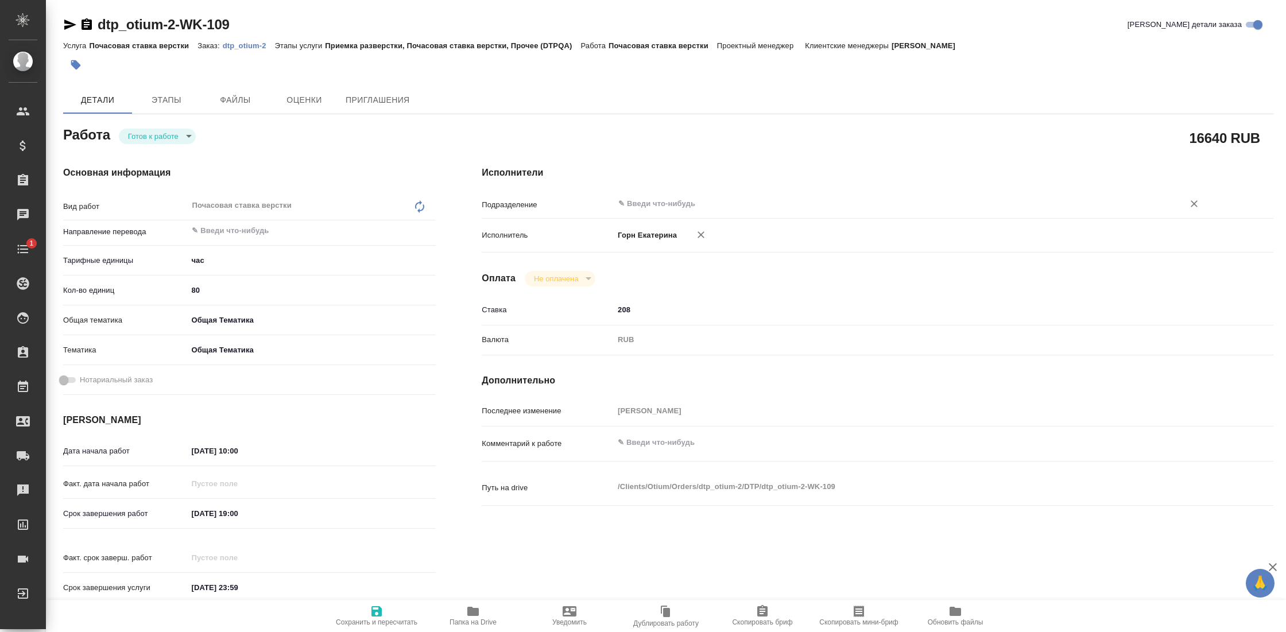
click at [666, 206] on input "text" at bounding box center [891, 204] width 548 height 14
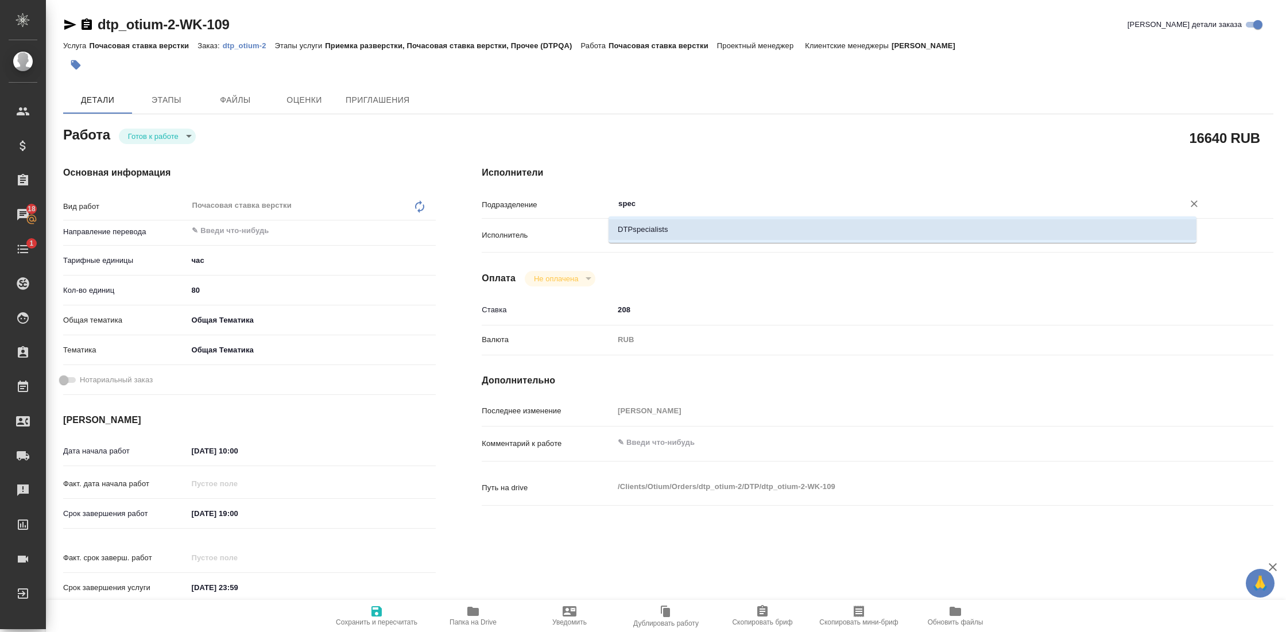
click at [685, 236] on li "DTPspecialists" at bounding box center [902, 229] width 588 height 21
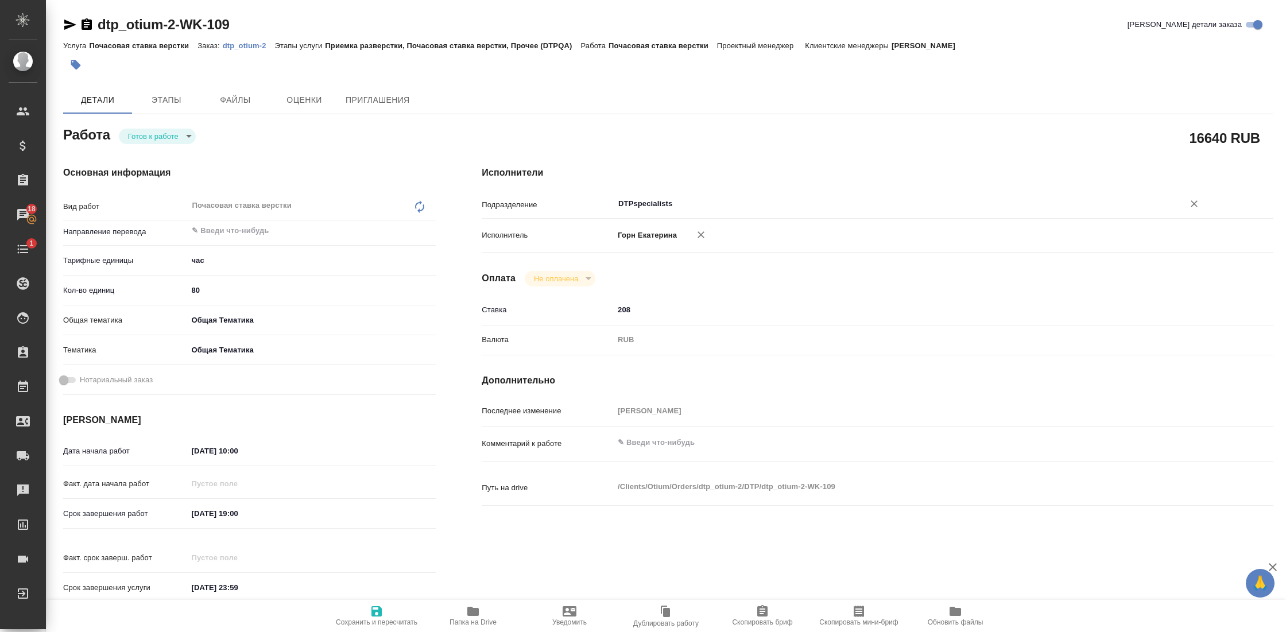
type input "DTPspecialists"
click at [379, 619] on span "Сохранить и пересчитать" at bounding box center [377, 622] width 82 height 8
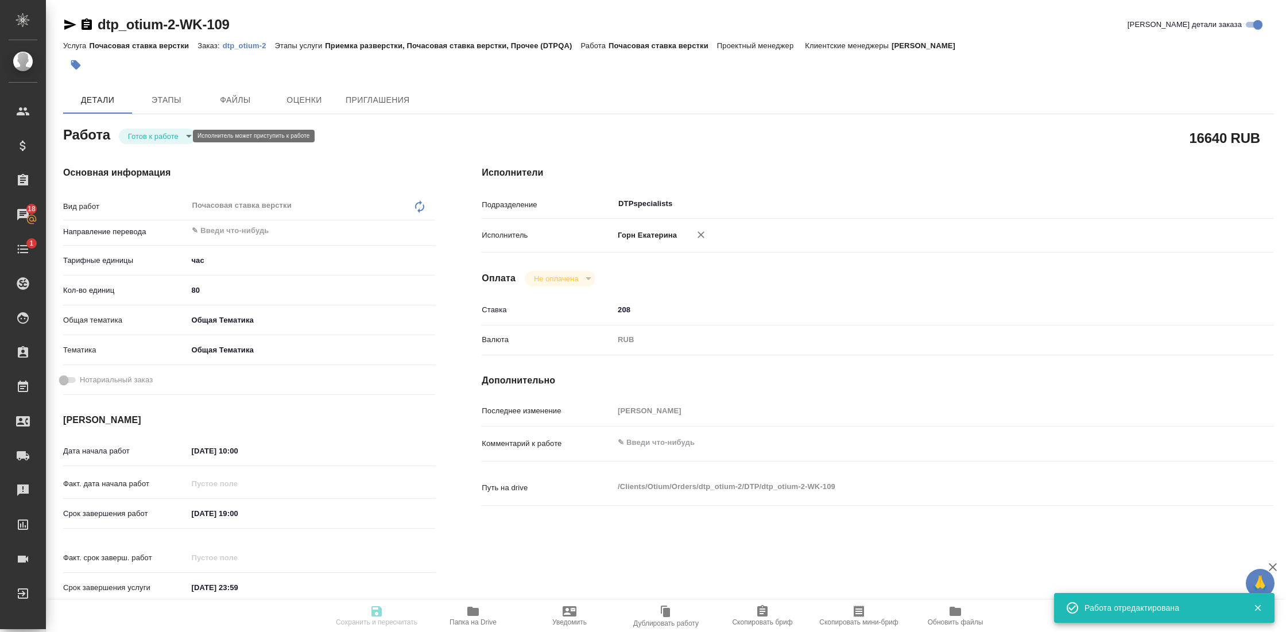
type input "readyForWork"
type input "5a8b1489cc6b4906c91bfd93"
type input "80"
type input "obtem"
type input "6012b1ca196b0e5c9229a120"
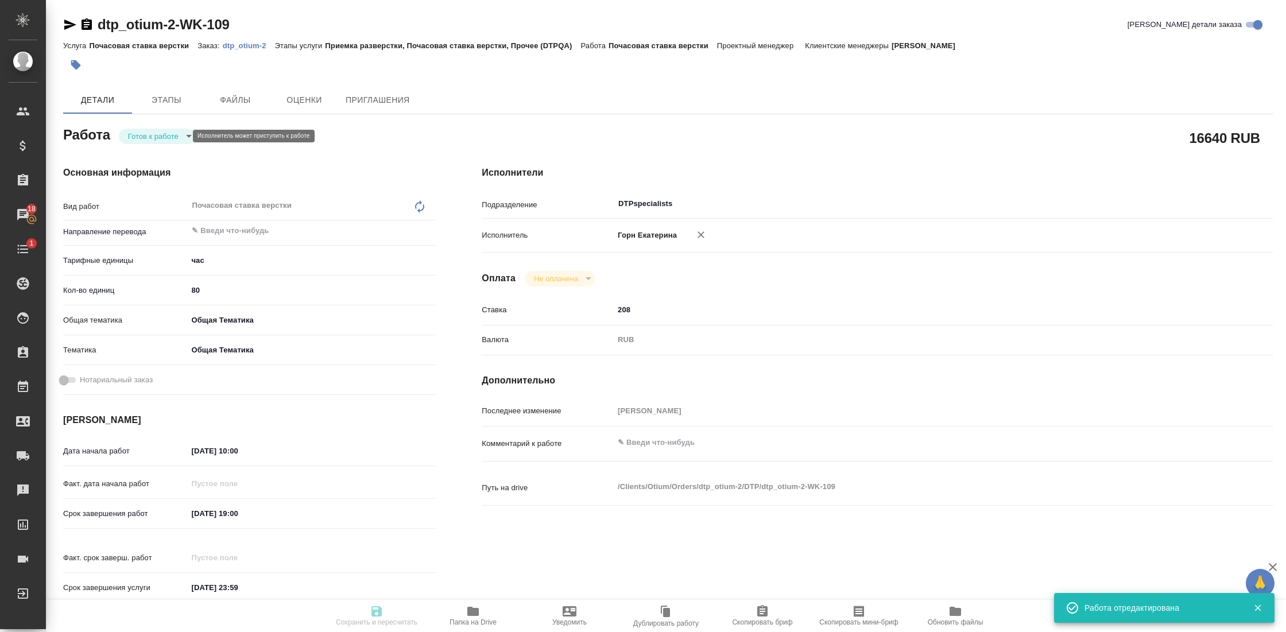
type input "25.08.2025 10:00"
type input "07.09.2025 19:00"
type input "31.12.2025 23:59"
type input "DTPspecialists"
type input "notPayed"
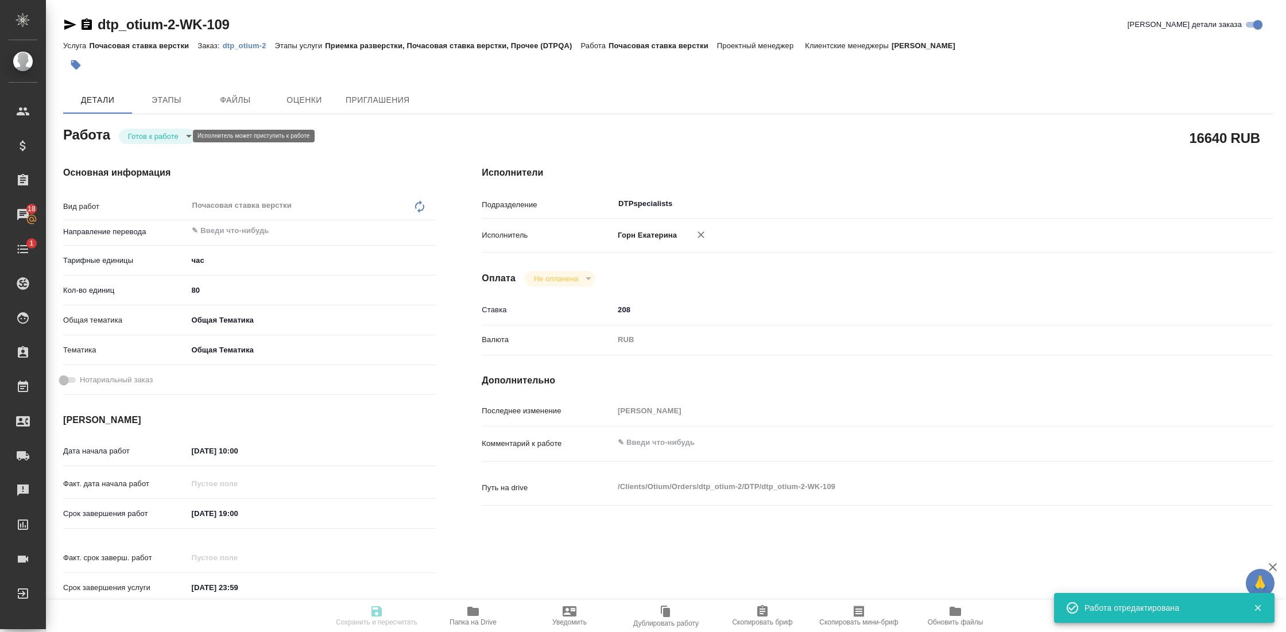
type input "208"
type input "RUB"
type input "[PERSON_NAME]"
type input "dtp_otium-2"
type input "Почасовая ставка верстки"
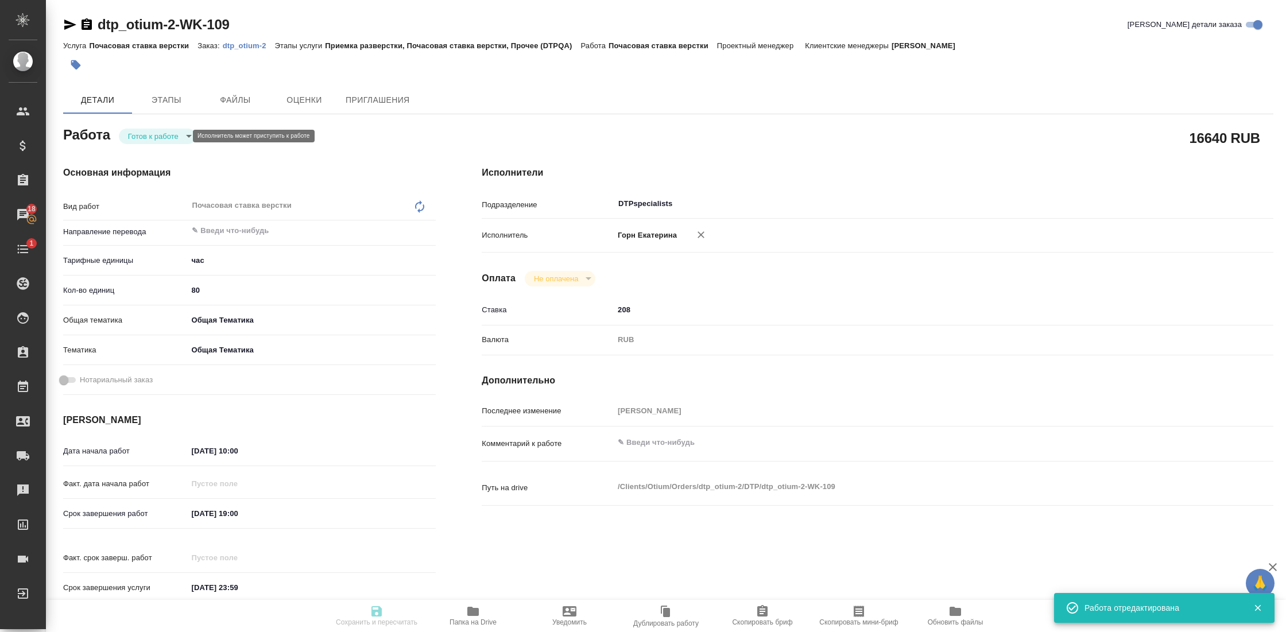
type input "Приемка разверстки, Почасовая ставка верстки, Прочее (DTPQA)"
type input "[PERSON_NAME]"
type input "/Clients/Оtium/Orders/dtp_otium-2"
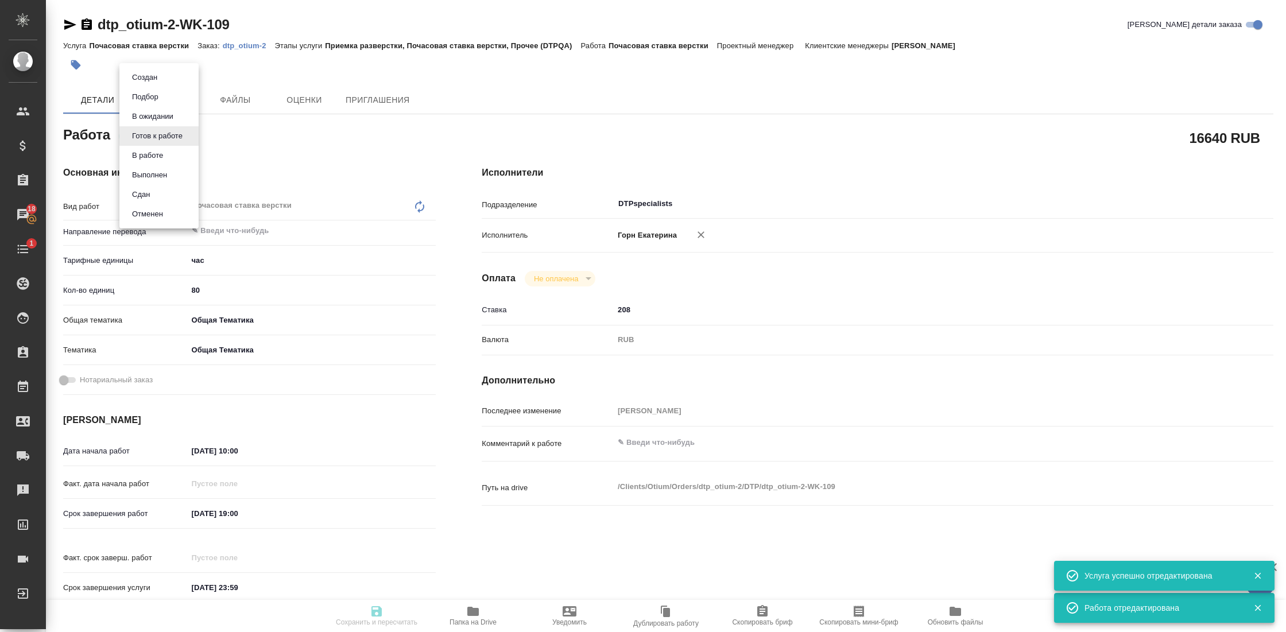
click at [168, 136] on body "🙏 .cls-1 fill:#fff; AWATERA Gostev Yury Клиенты Спецификации Заказы 18 Чаты 1 T…" at bounding box center [643, 316] width 1286 height 632
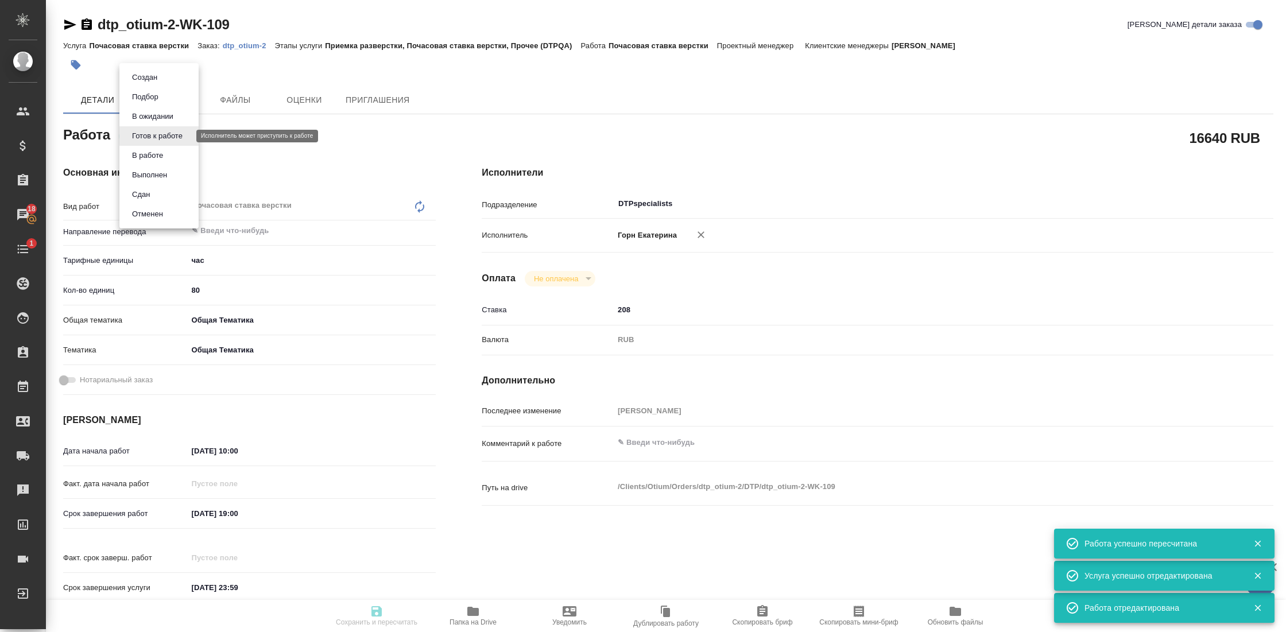
type input "readyForWork"
type input "5a8b1489cc6b4906c91bfd93"
type input "80"
type input "obtem"
type input "6012b1ca196b0e5c9229a120"
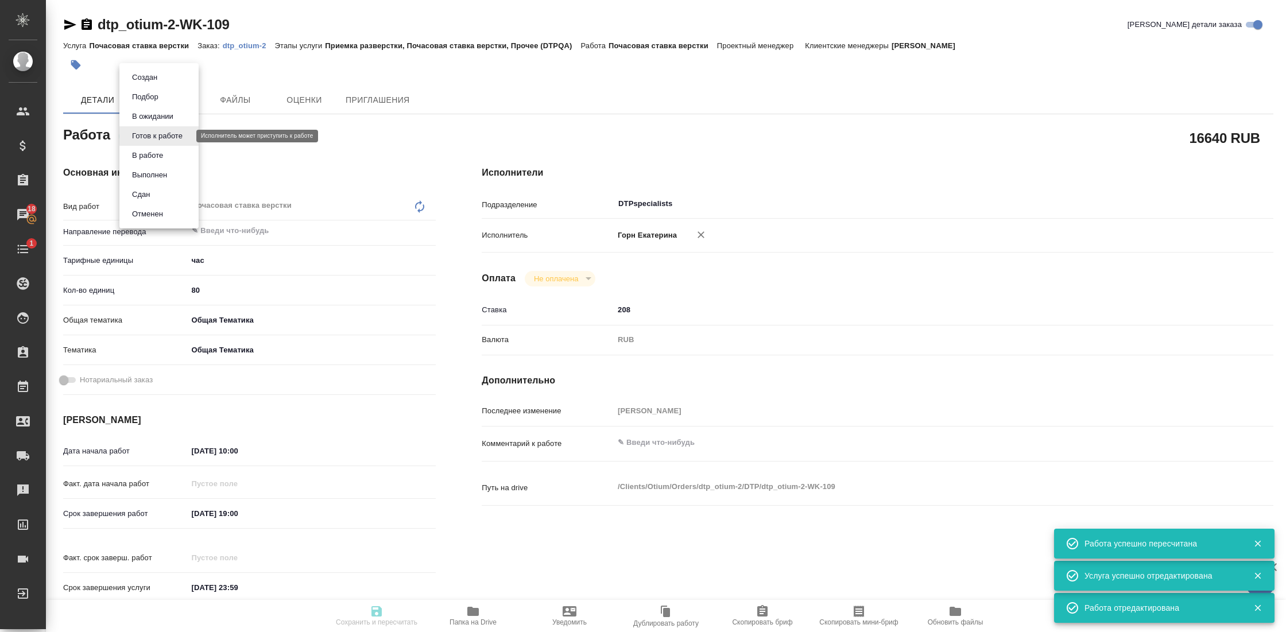
type input "25.08.2025 10:00"
type input "07.09.2025 19:00"
type input "31.12.2025 23:59"
type input "DTPspecialists"
type input "notPayed"
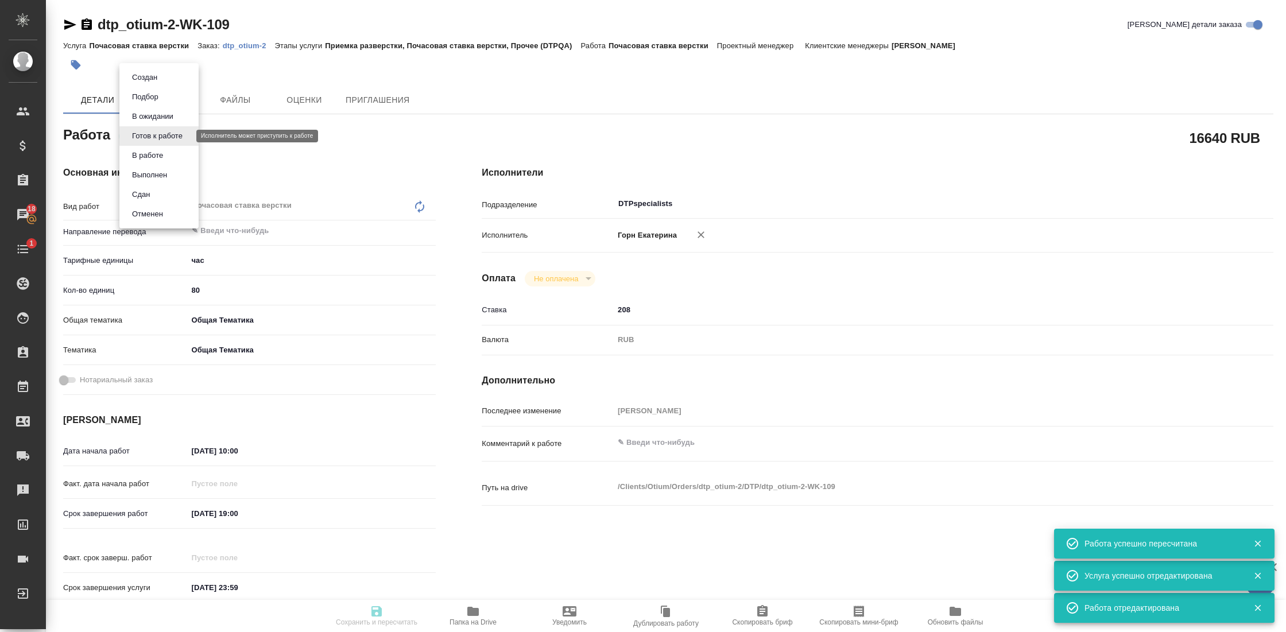
type input "208"
type input "RUB"
type input "[PERSON_NAME] [PERSON_NAME]"
type input "dtp_otium-2"
type input "Почасовая ставка верстки"
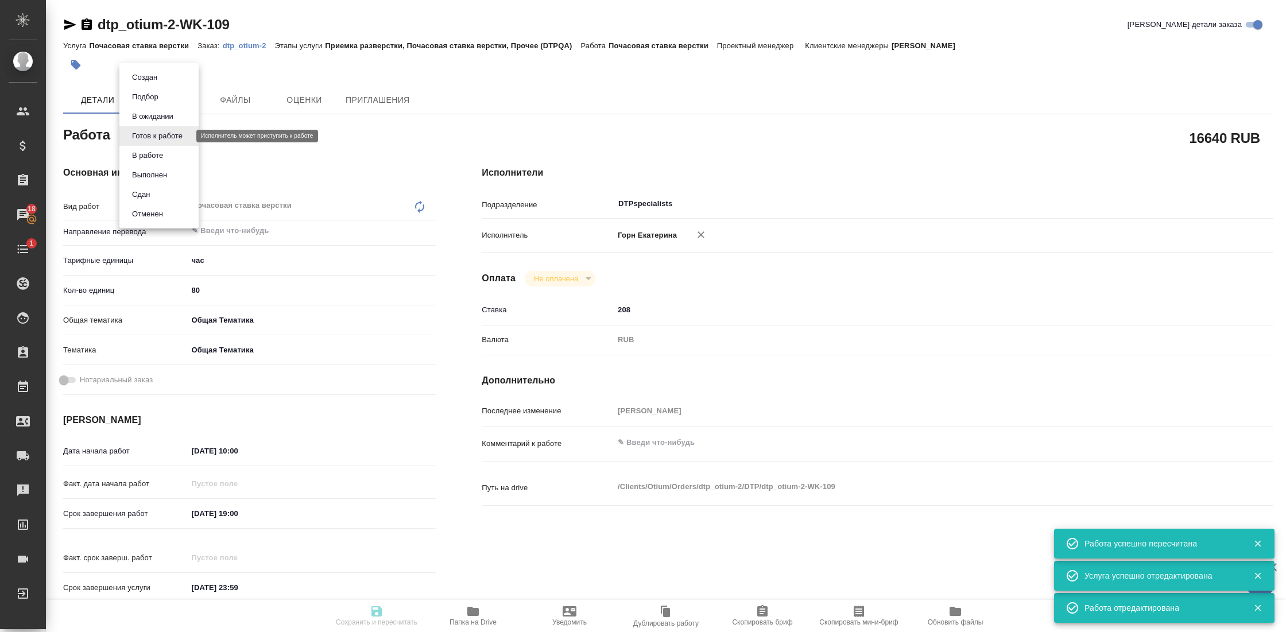
type input "Приемка разверстки, Почасовая ставка верстки, Прочее (DTPQA)"
type input "[PERSON_NAME] [PERSON_NAME]"
type input "/Clients/Оtium/Orders/dtp_otium-2"
click at [153, 196] on button "Сдан" at bounding box center [141, 194] width 25 height 13
type textarea "x"
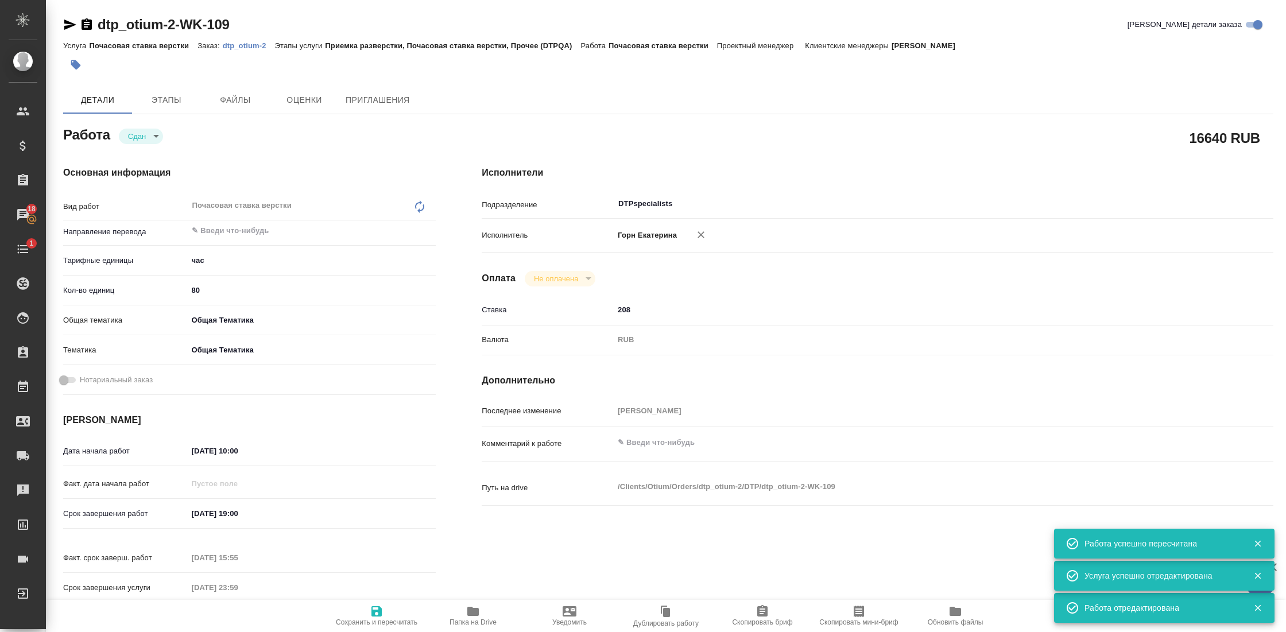
type textarea "x"
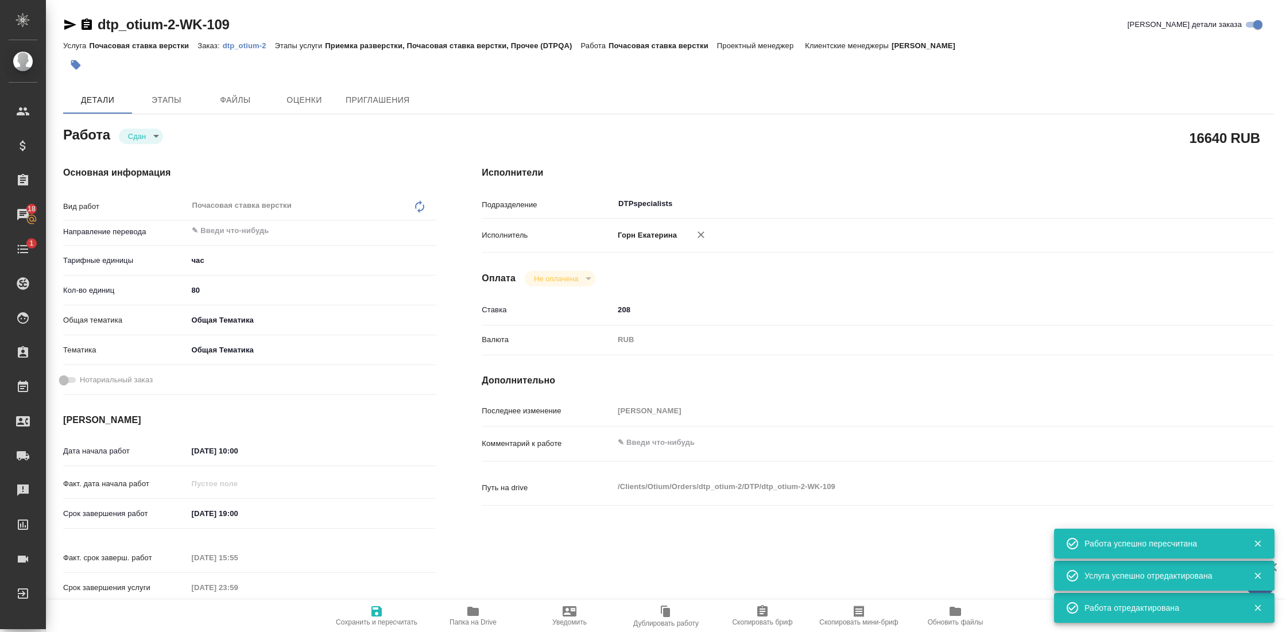
type textarea "x"
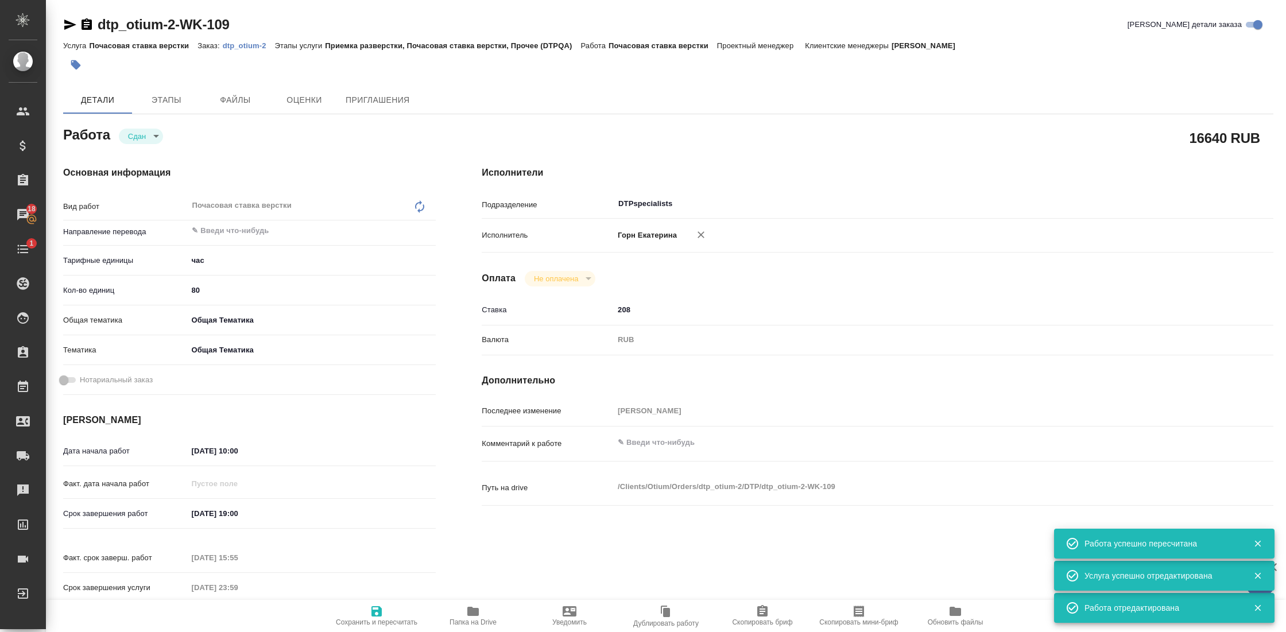
type textarea "x"
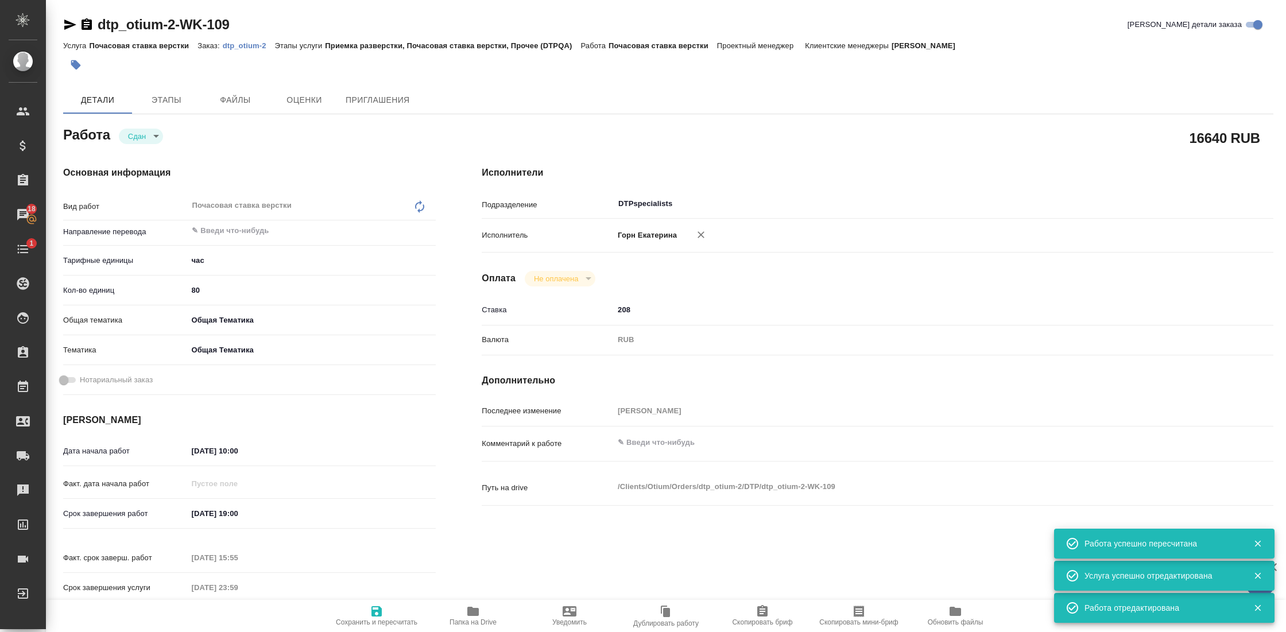
type textarea "x"
click at [378, 611] on icon "button" at bounding box center [376, 611] width 10 height 10
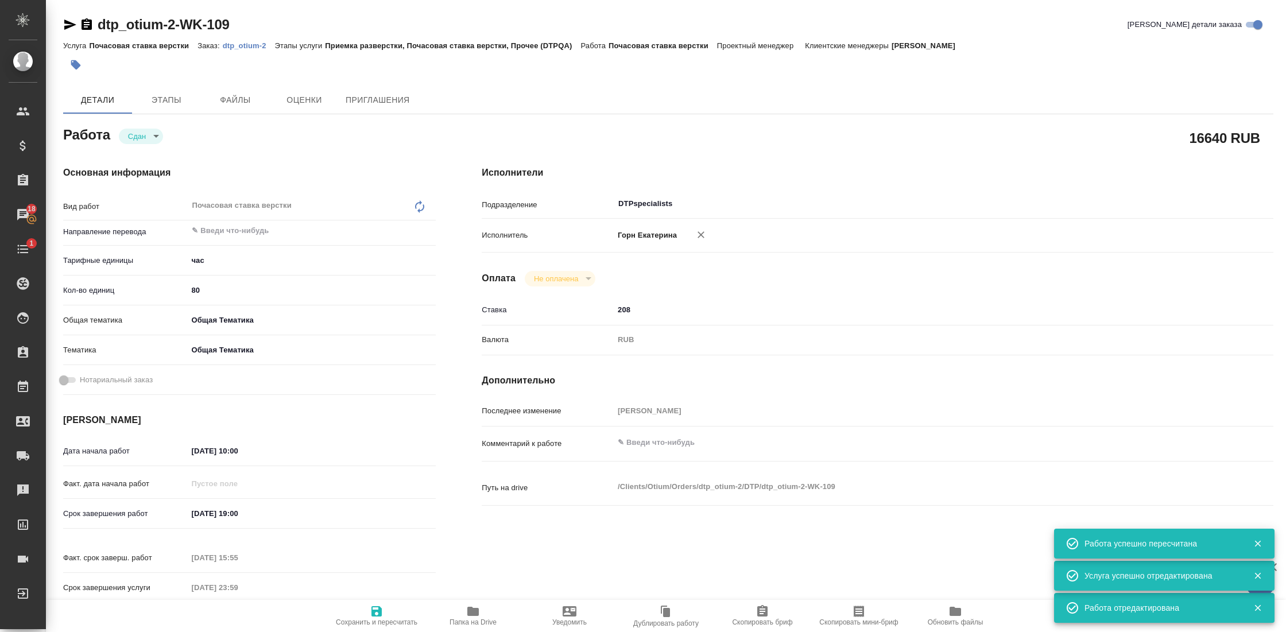
type textarea "x"
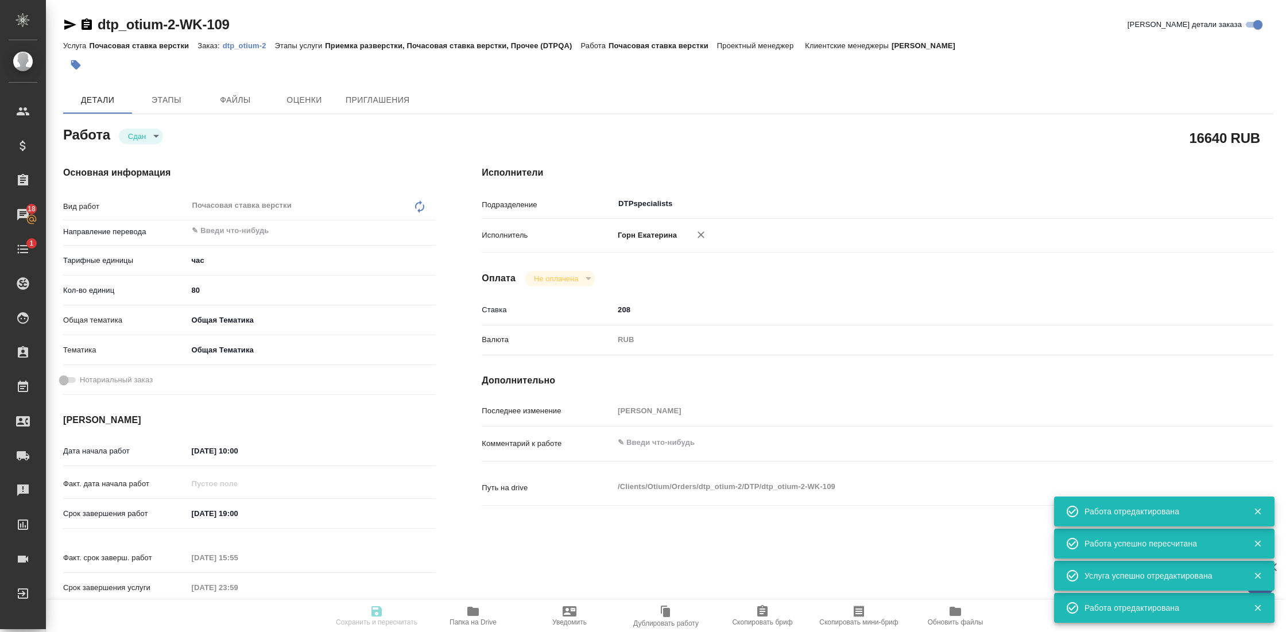
type textarea "x"
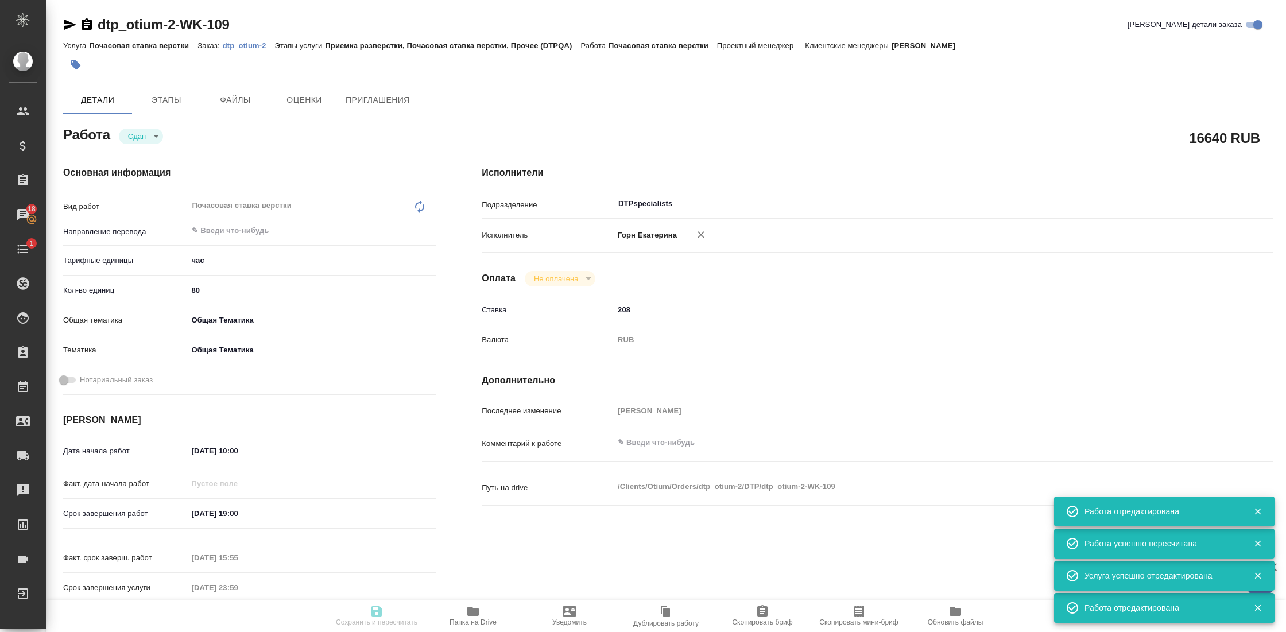
type textarea "x"
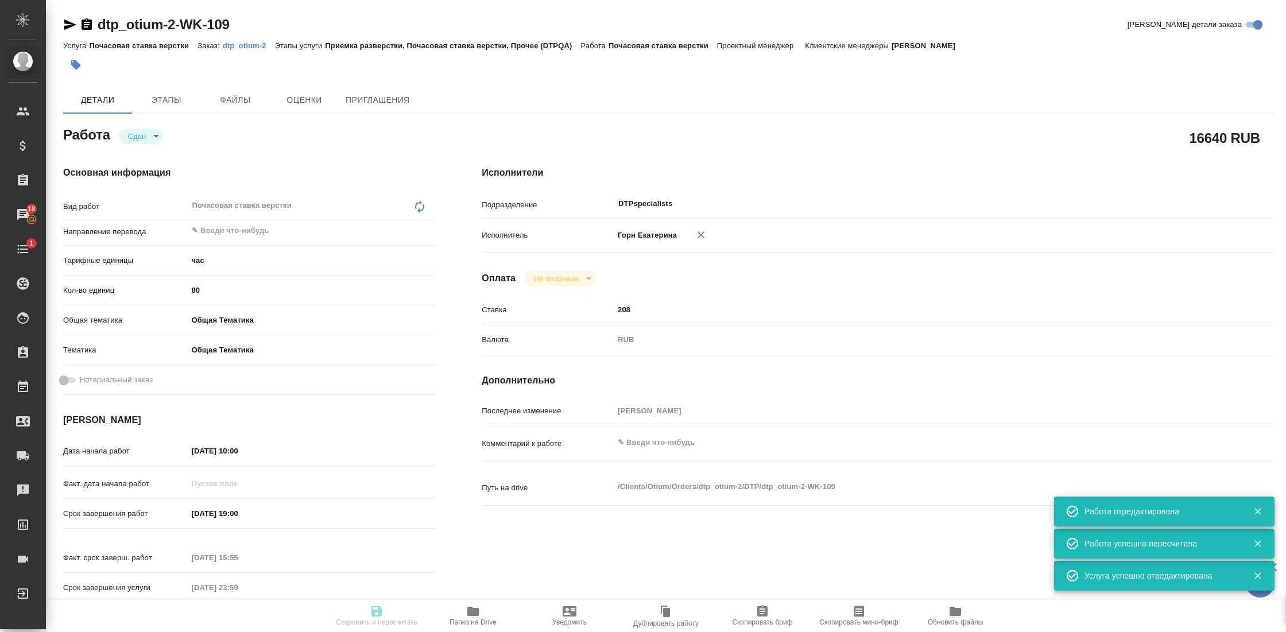
type input "closed"
type textarea "Почасовая ставка верстки"
type textarea "x"
type input "5a8b1489cc6b4906c91bfd93"
type input "80"
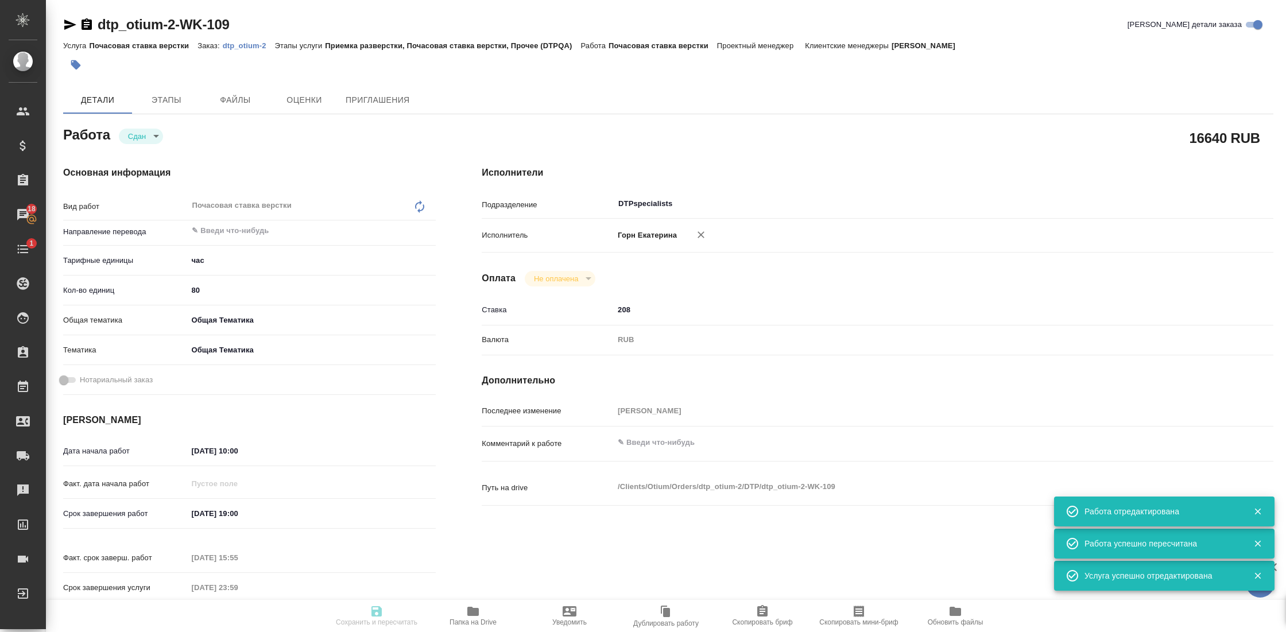
type input "obtem"
type input "6012b1ca196b0e5c9229a120"
type input "25.08.2025 10:00"
type input "07.09.2025 19:00"
type input "26.08.2025 15:55"
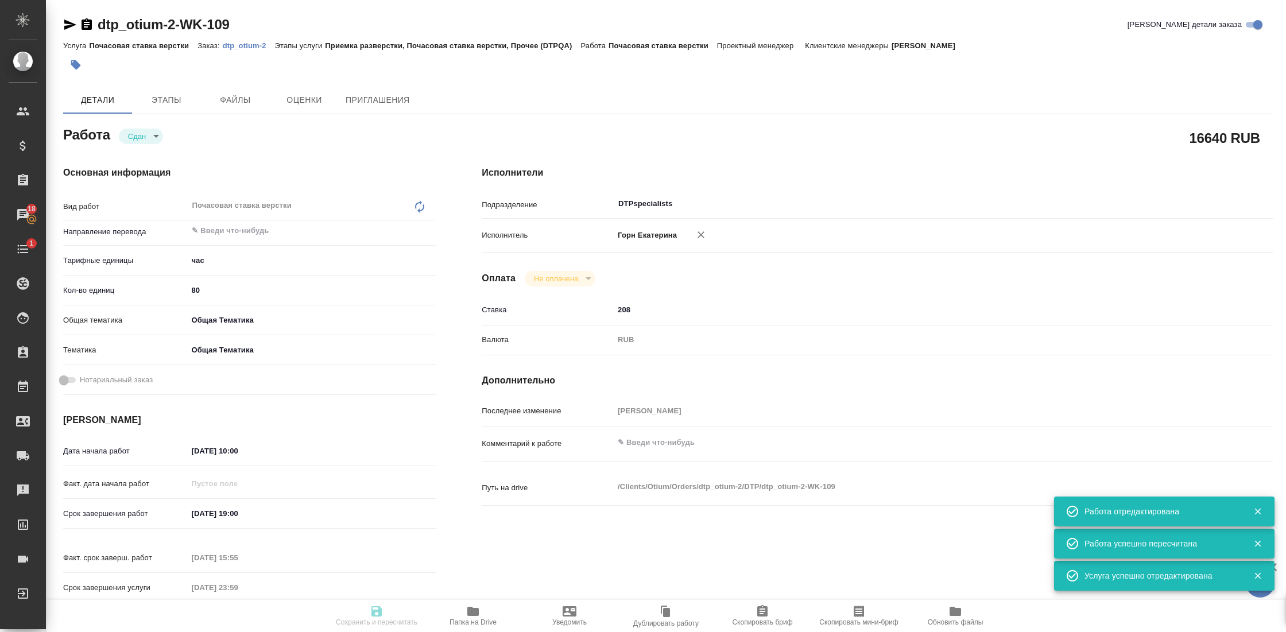
type input "[DATE] 23:59"
type input "DTPspecialists"
type input "notPayed"
type input "208"
type input "RUB"
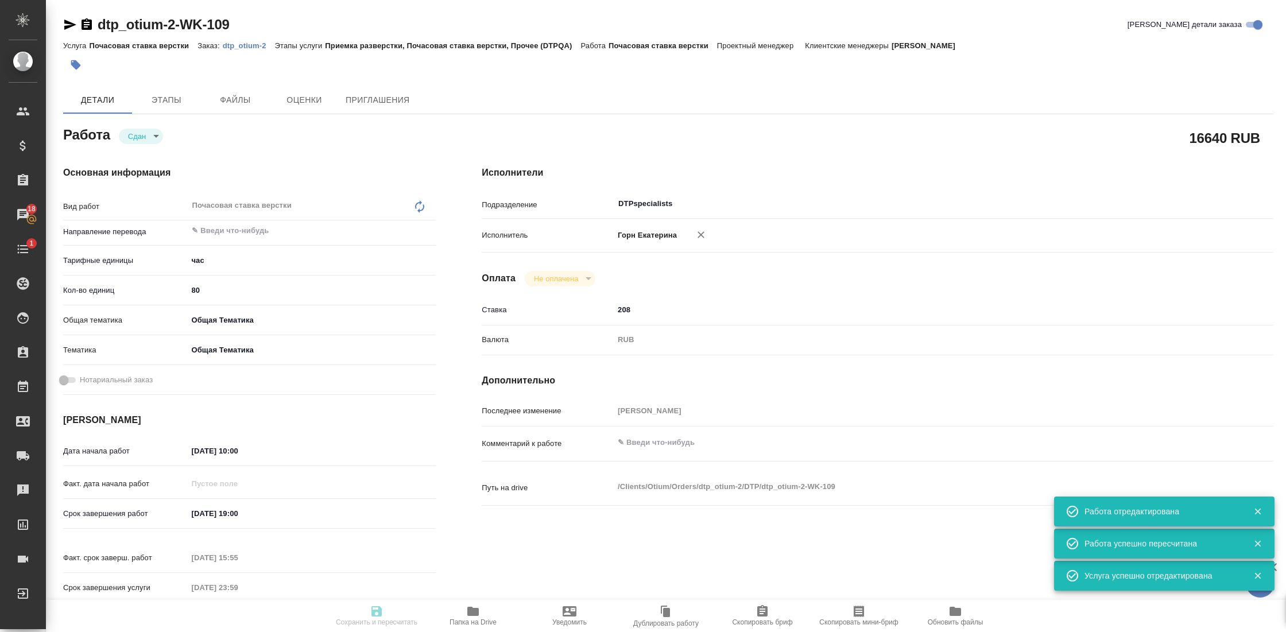
type input "[PERSON_NAME]"
type textarea "x"
type textarea "/Clients/Оtium/Orders/dtp_otium-2/DTP/dtp_otium-2-WK-109"
type textarea "x"
type input "dtp_otium-2"
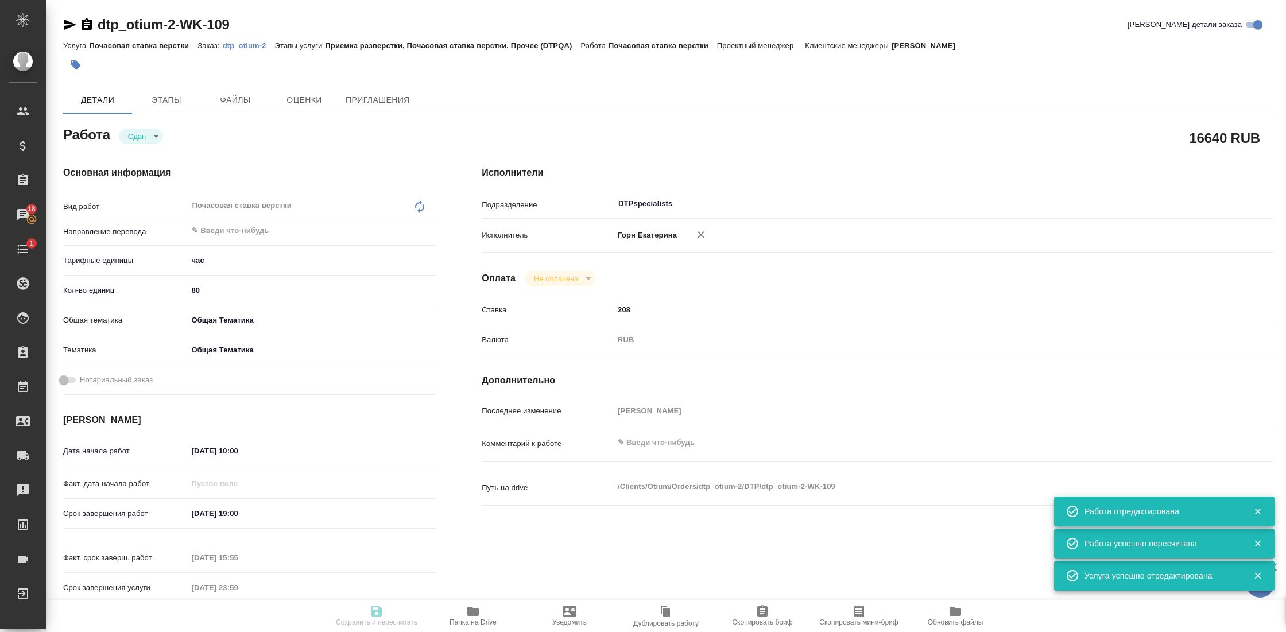
type input "Почасовая ставка верстки"
type input "Приемка разверстки, Почасовая ставка верстки, Прочее (DTPQA)"
type input "[PERSON_NAME] [PERSON_NAME]"
type input "/Clients/Оtium/Orders/dtp_otium-2"
type textarea "x"
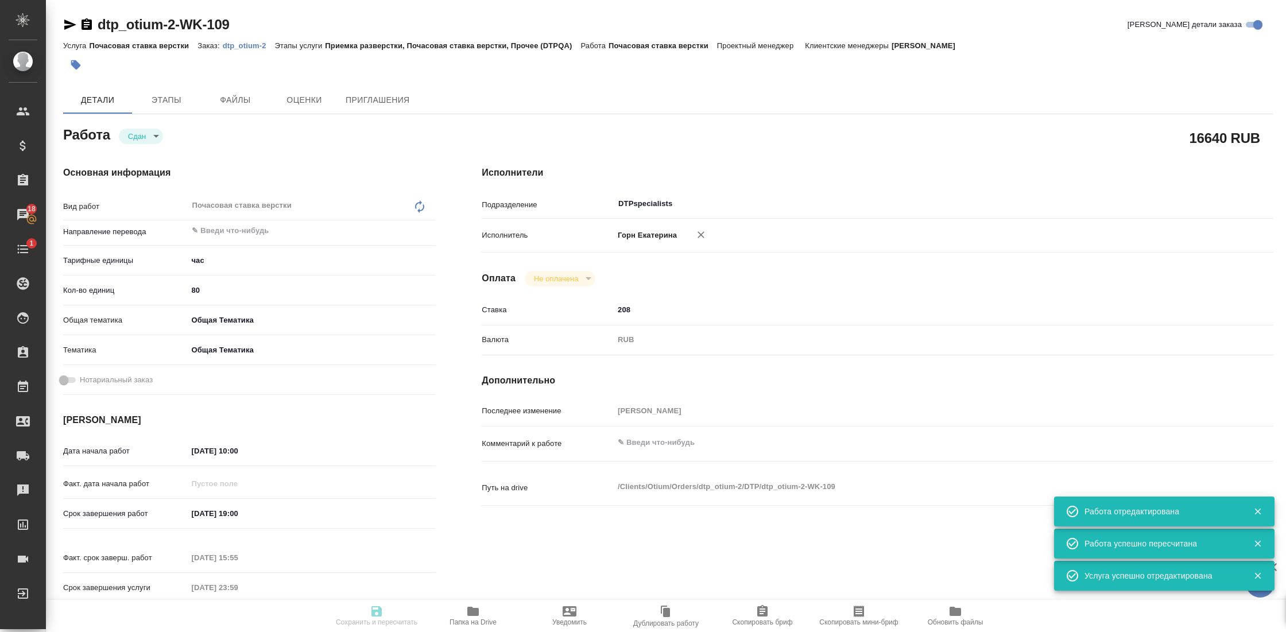
type textarea "x"
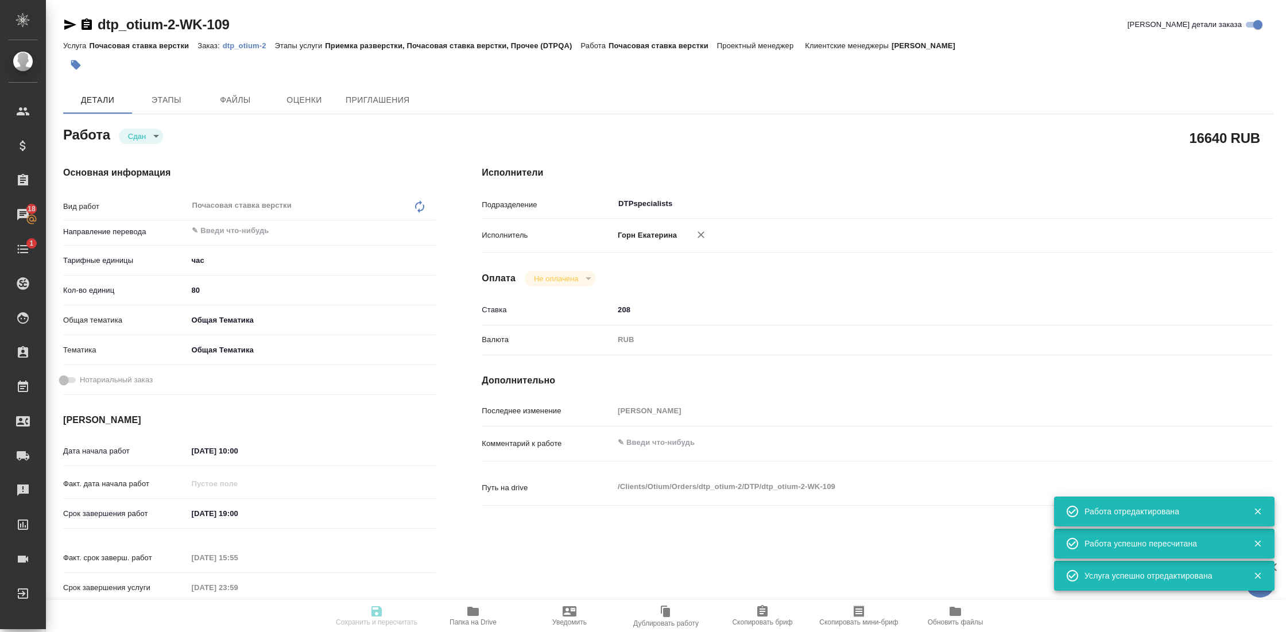
type textarea "x"
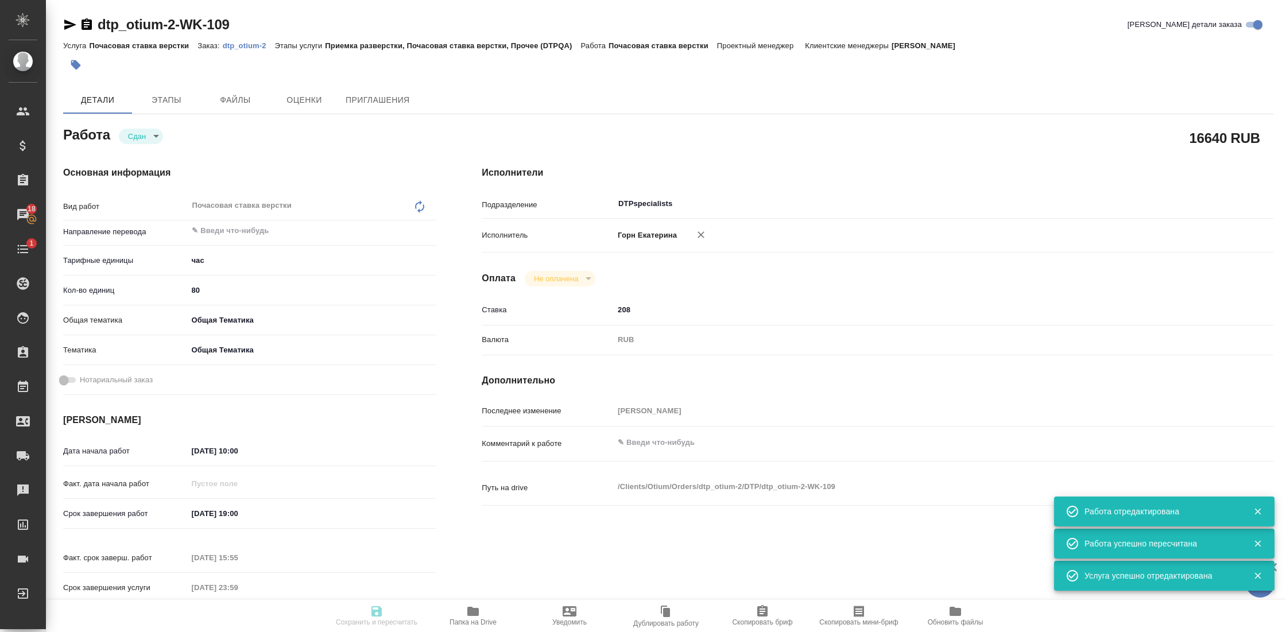
type textarea "x"
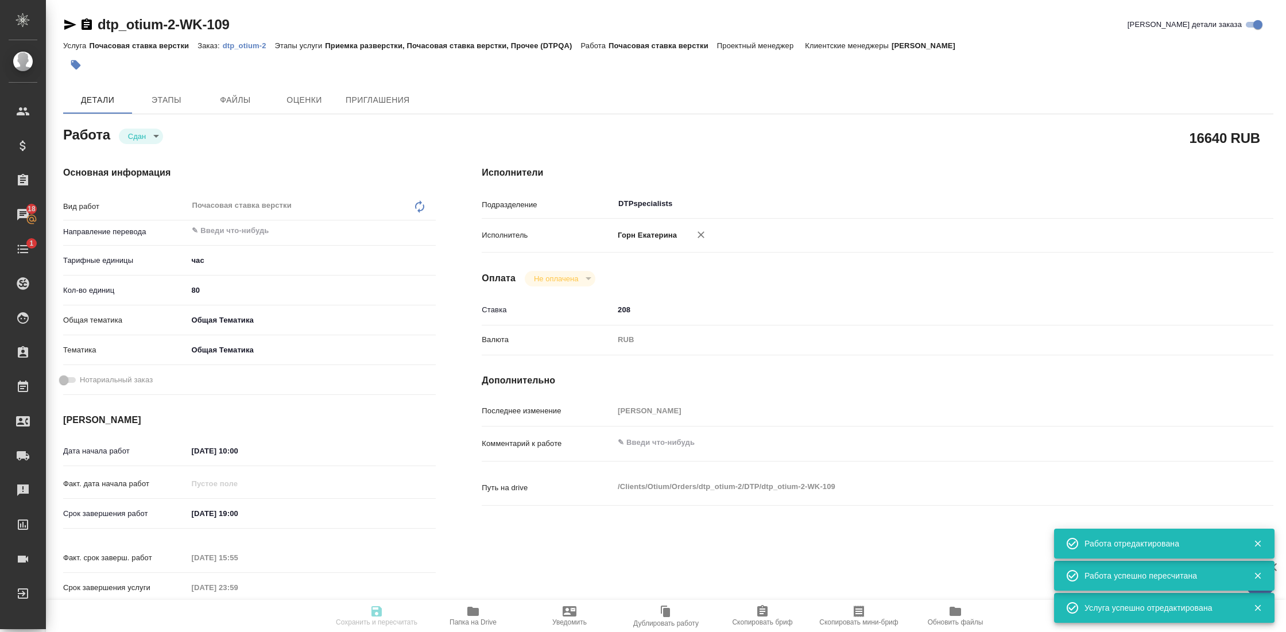
type textarea "x"
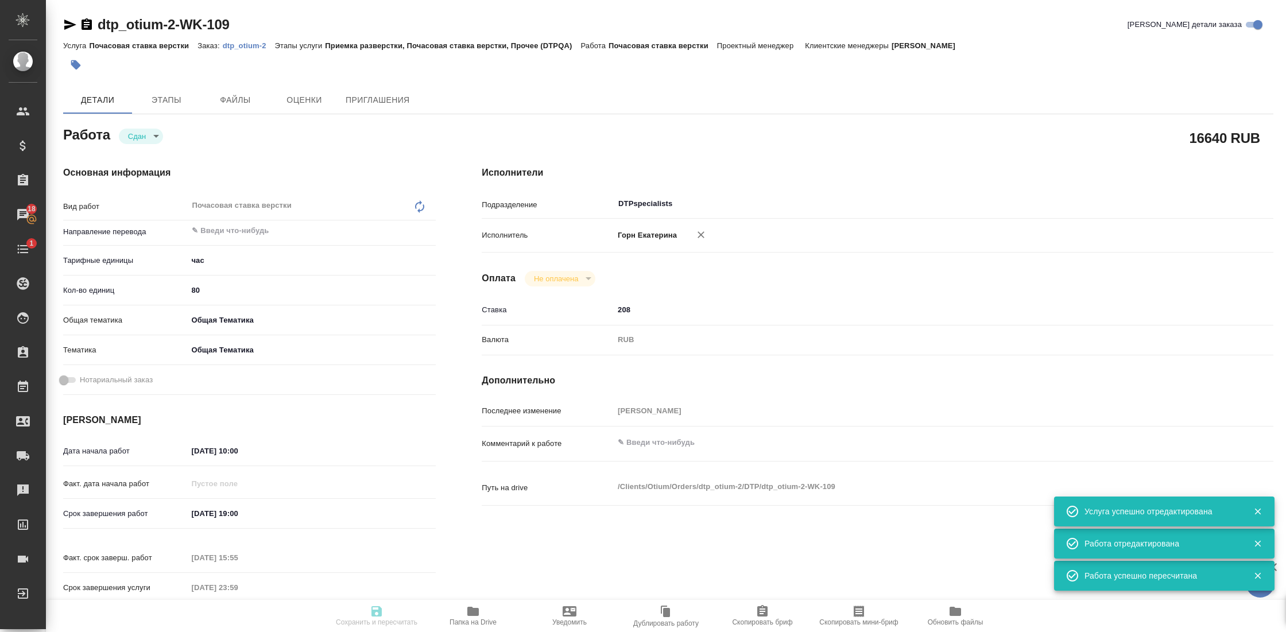
type input "closed"
type textarea "Почасовая ставка верстки"
type textarea "x"
type input "5a8b1489cc6b4906c91bfd93"
type input "80"
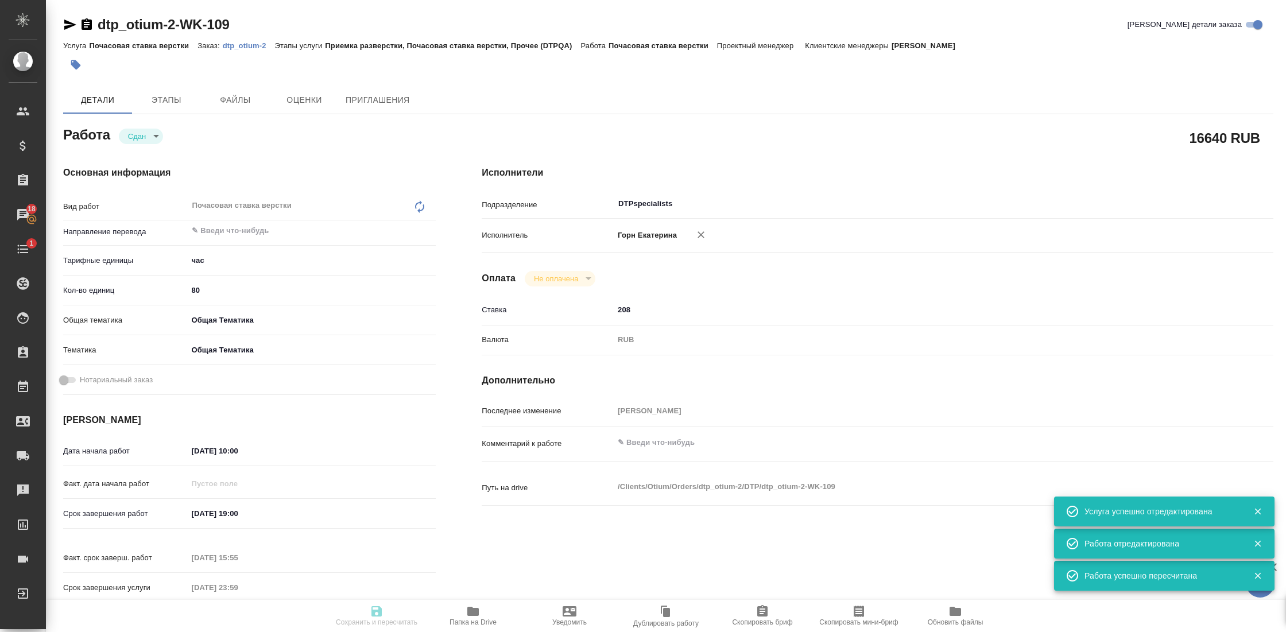
type input "obtem"
type input "6012b1ca196b0e5c9229a120"
type input "25.08.2025 10:00"
type input "07.09.2025 19:00"
type input "26.08.2025 15:55"
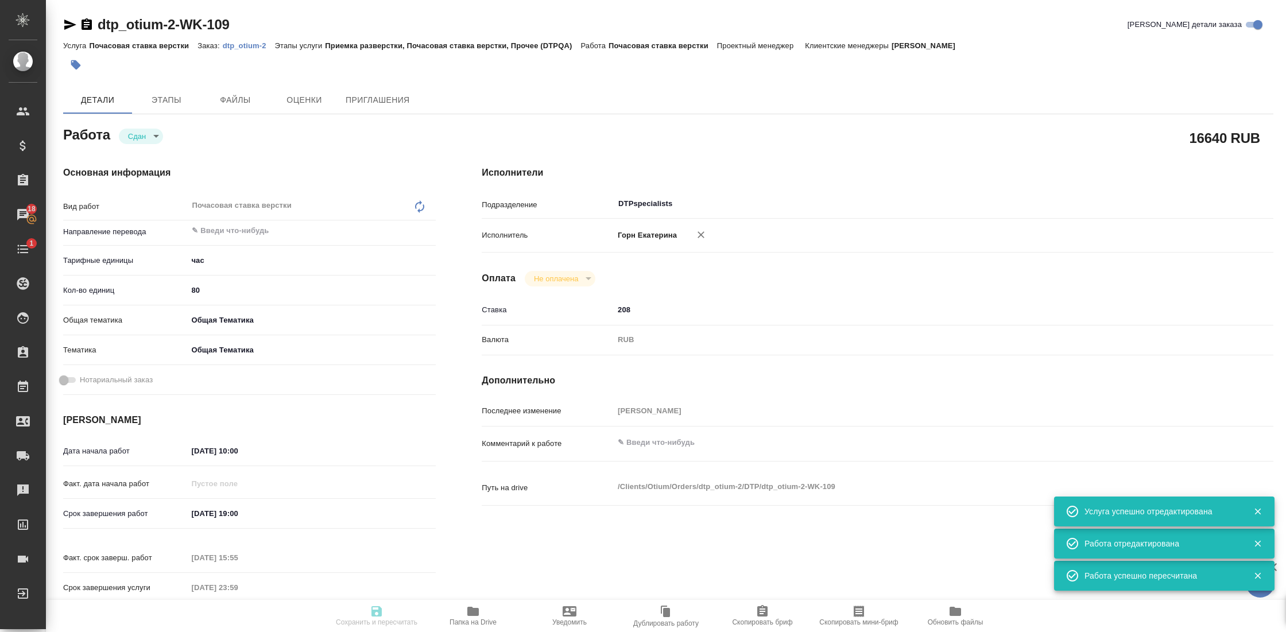
type input "[DATE] 23:59"
type input "DTPspecialists"
type input "notPayed"
type input "208"
type input "RUB"
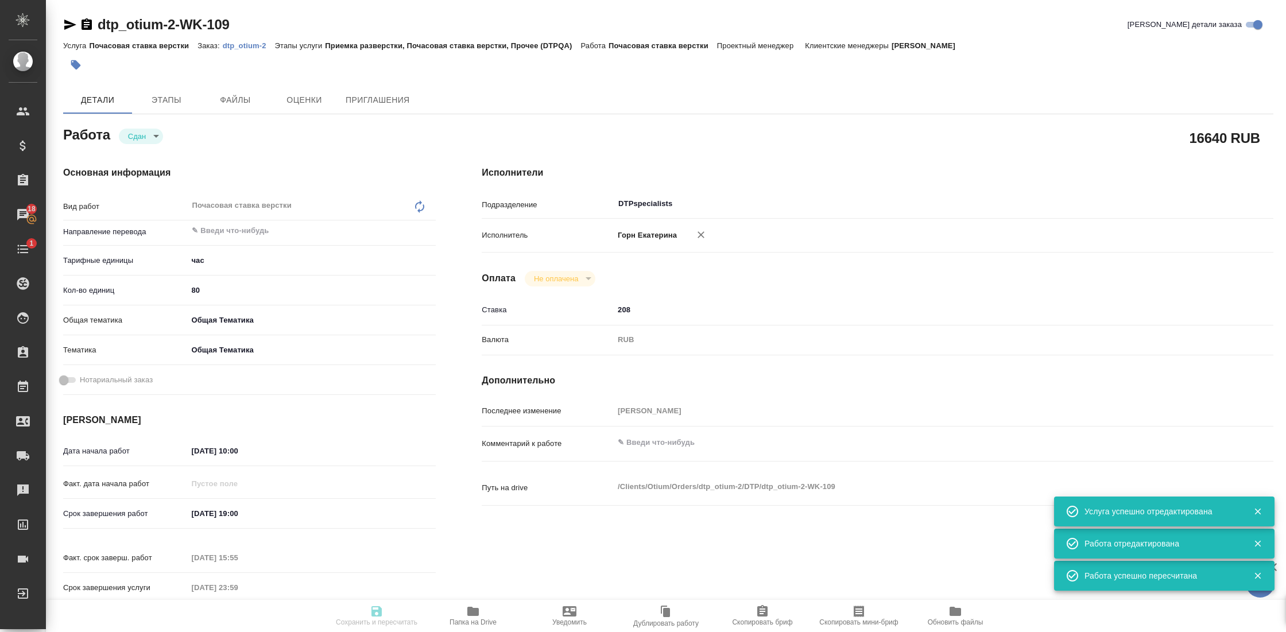
type input "[PERSON_NAME]"
type textarea "x"
type textarea "/Clients/Оtium/Orders/dtp_otium-2/DTP/dtp_otium-2-WK-109"
type textarea "x"
type input "dtp_otium-2"
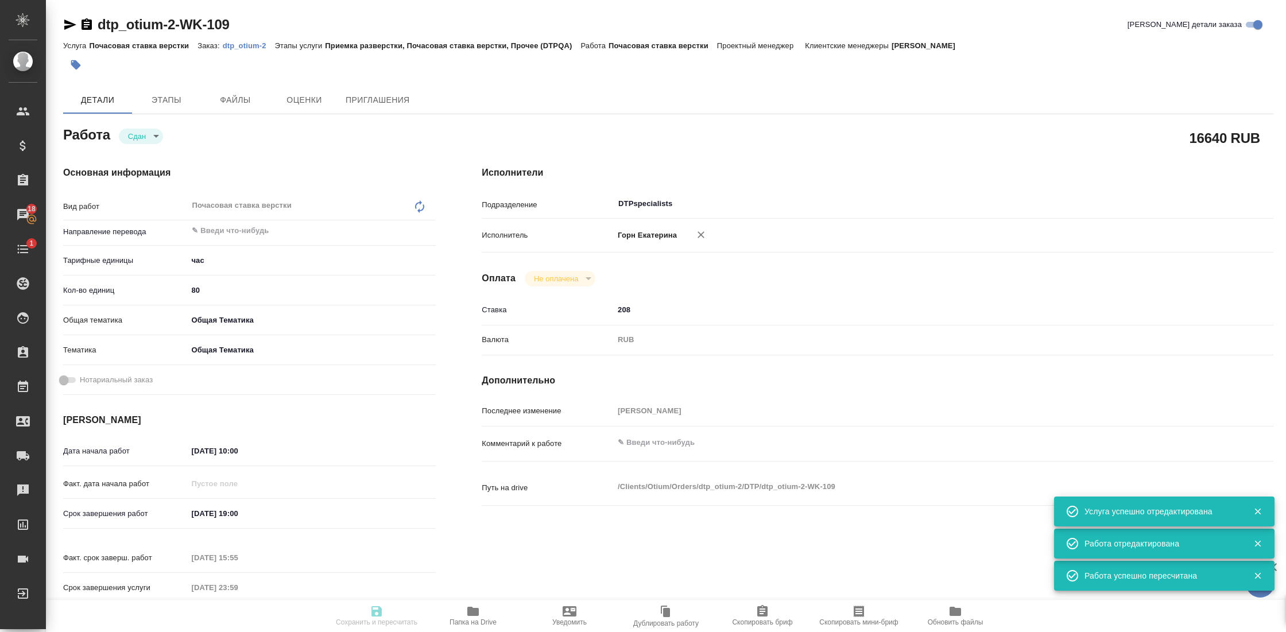
type input "Почасовая ставка верстки"
type input "Приемка разверстки, Почасовая ставка верстки, Прочее (DTPQA)"
type input "[PERSON_NAME]"
type input "/Clients/Оtium/Orders/dtp_otium-2"
type textarea "x"
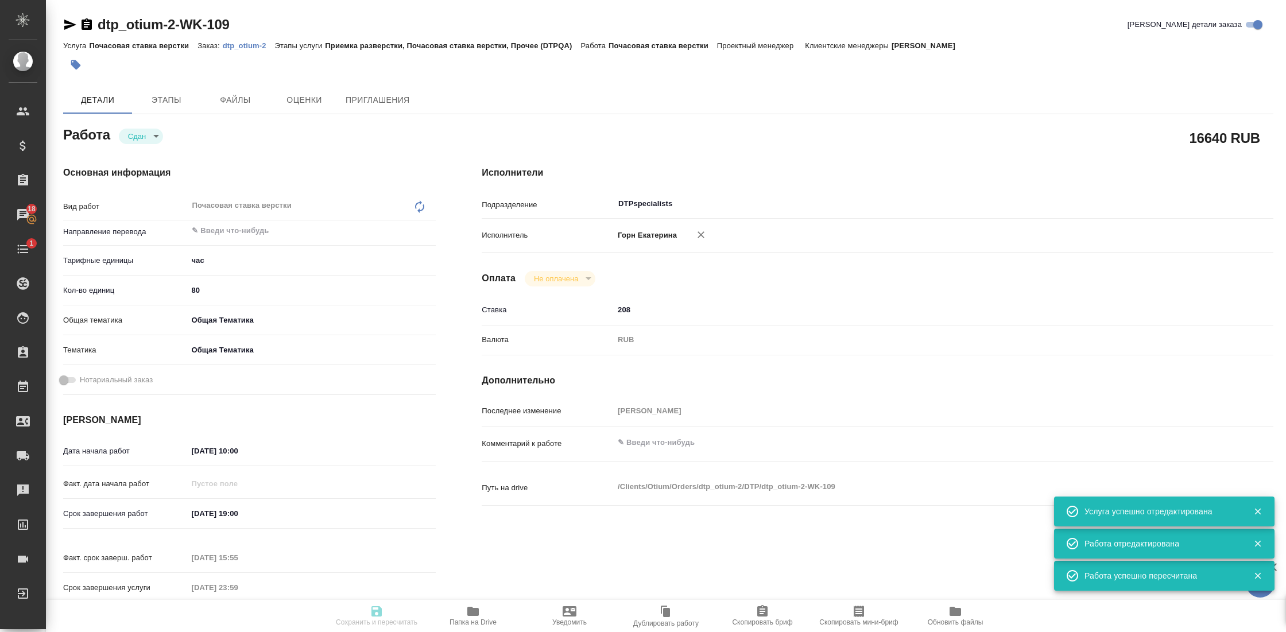
type textarea "x"
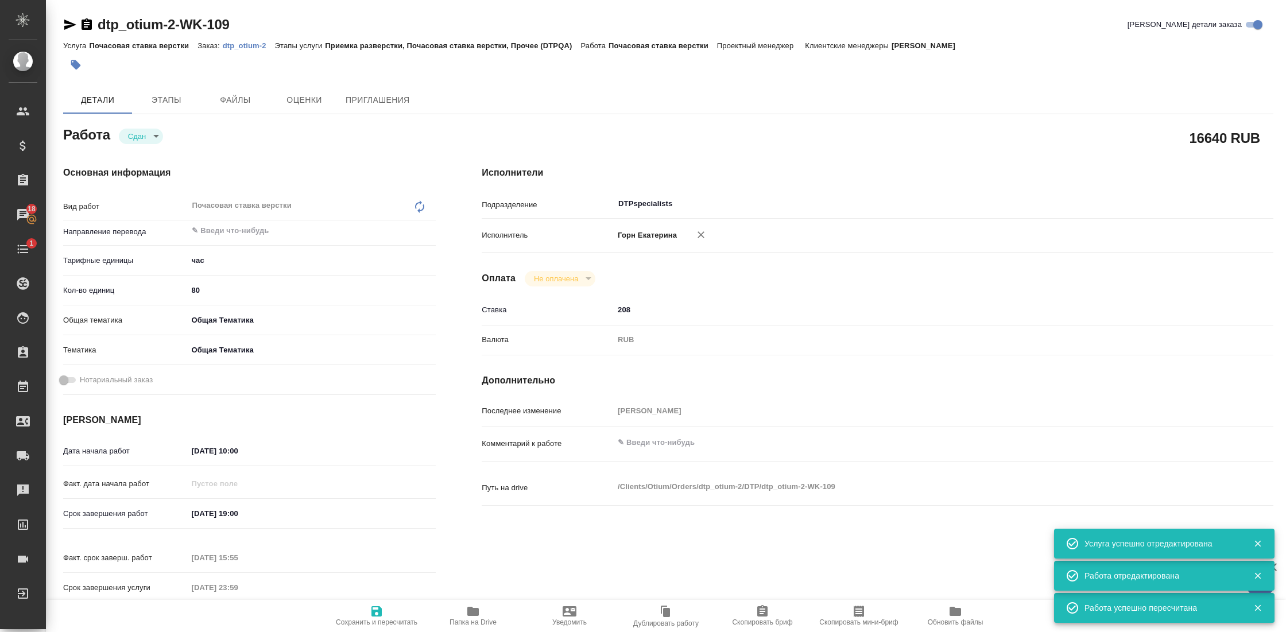
type textarea "x"
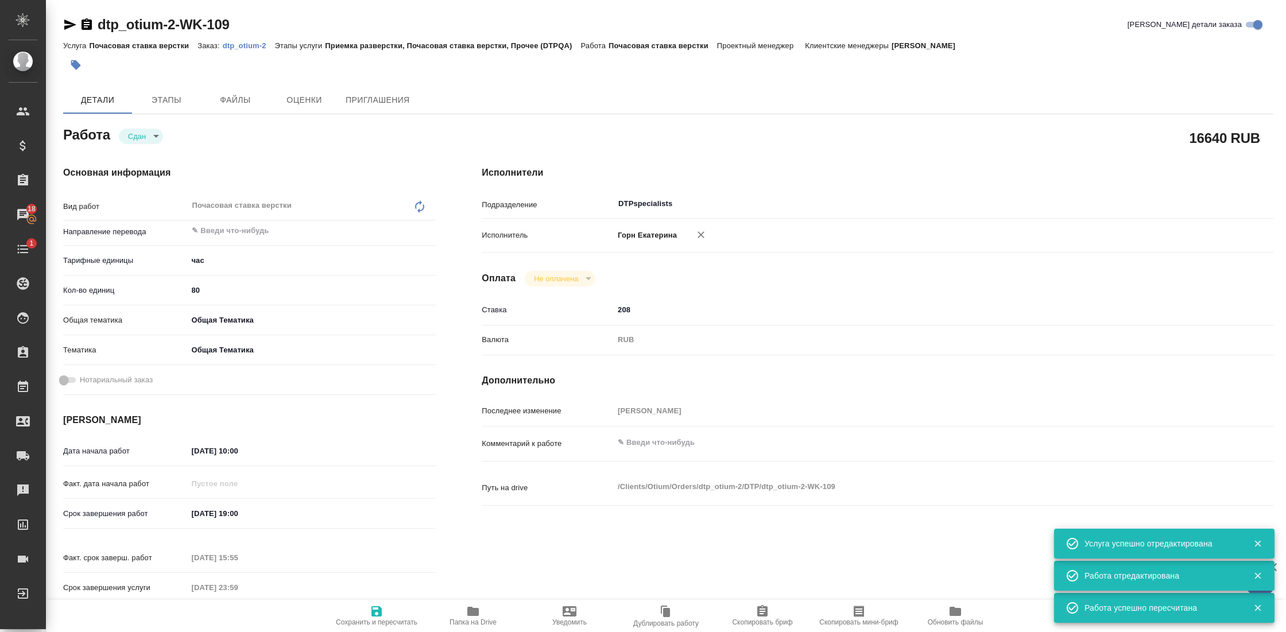
type textarea "x"
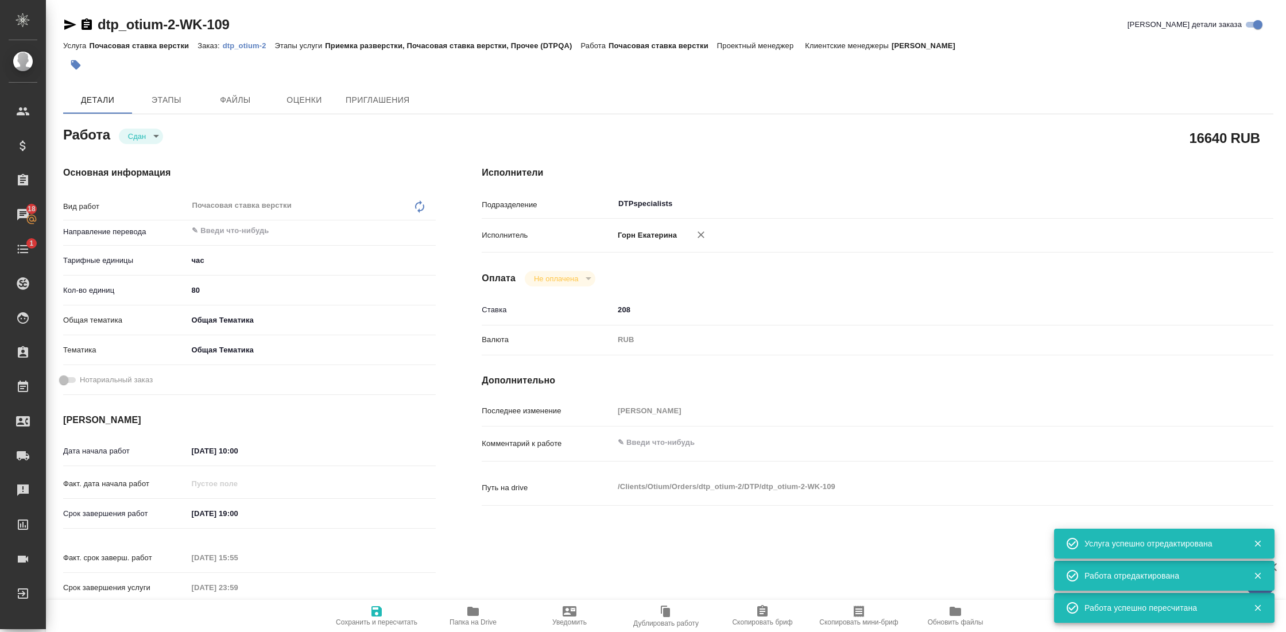
type textarea "x"
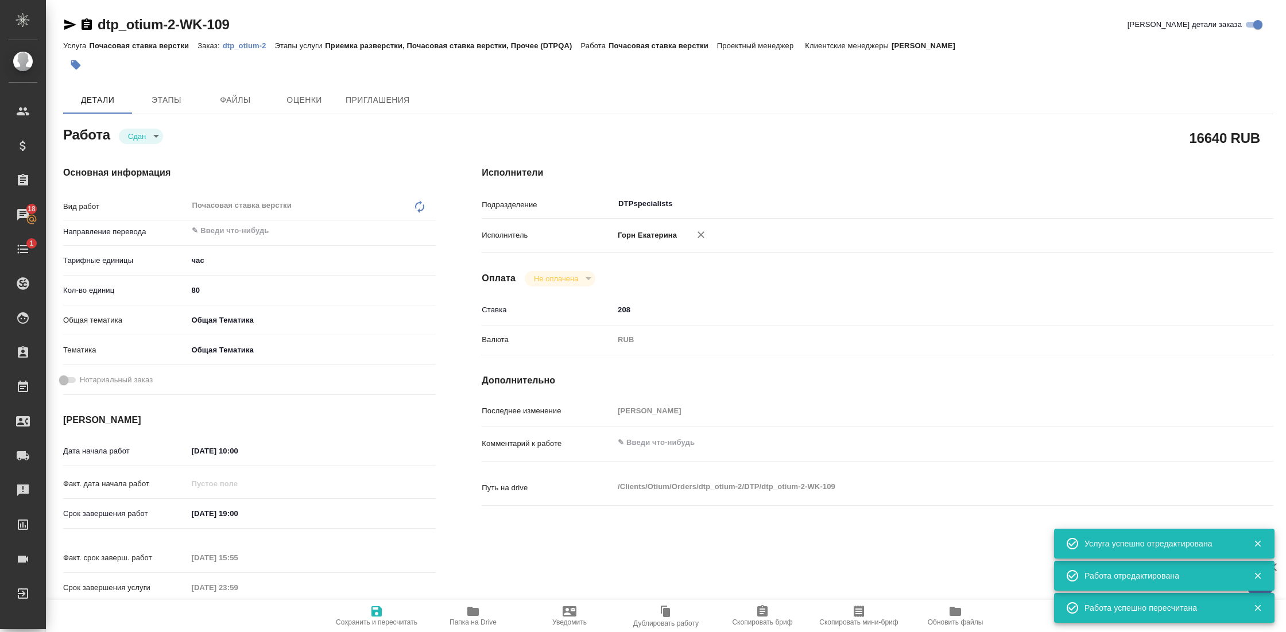
type textarea "x"
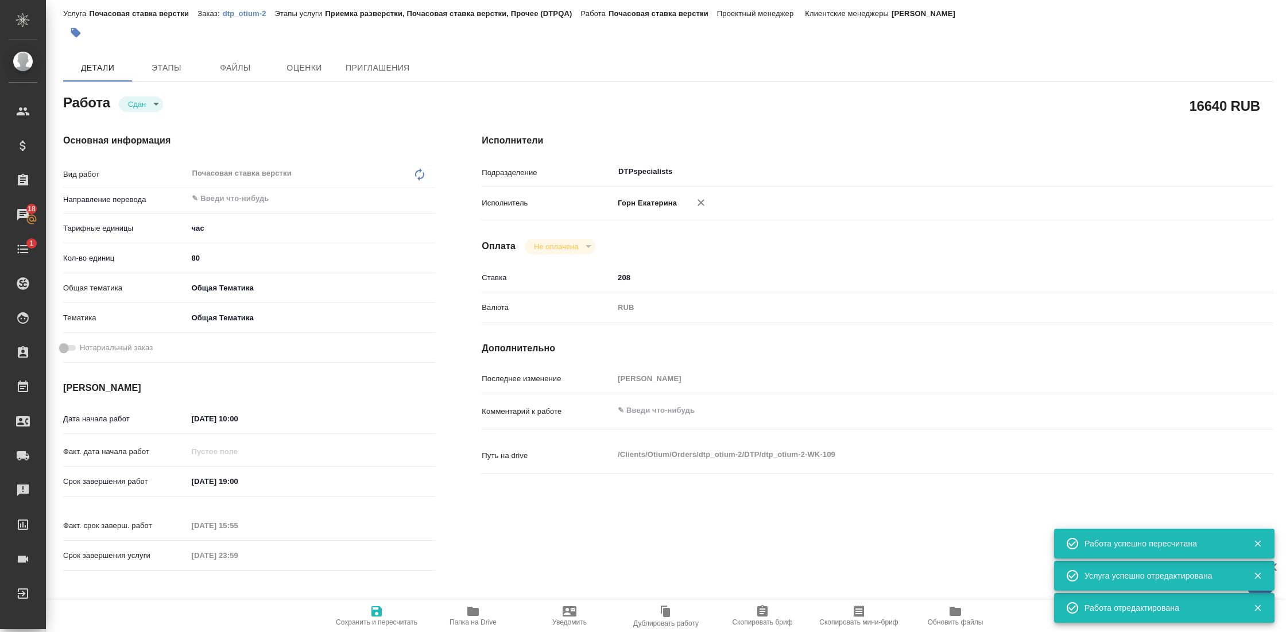
type textarea "x"
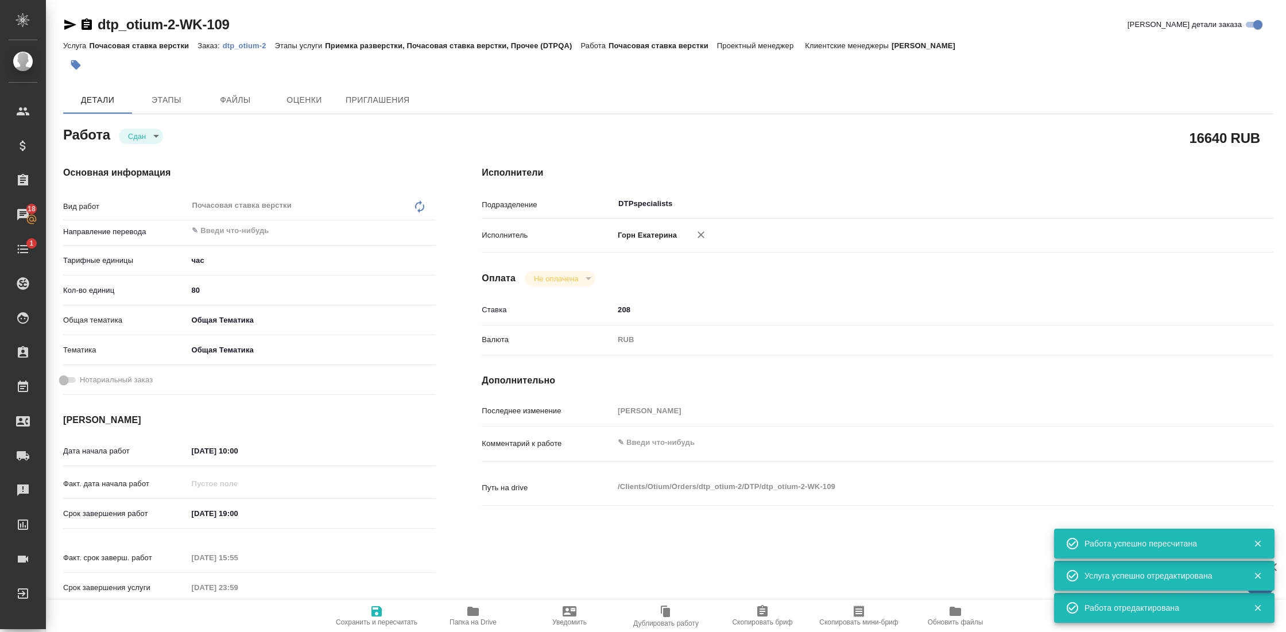
click at [73, 26] on icon "button" at bounding box center [70, 25] width 14 height 14
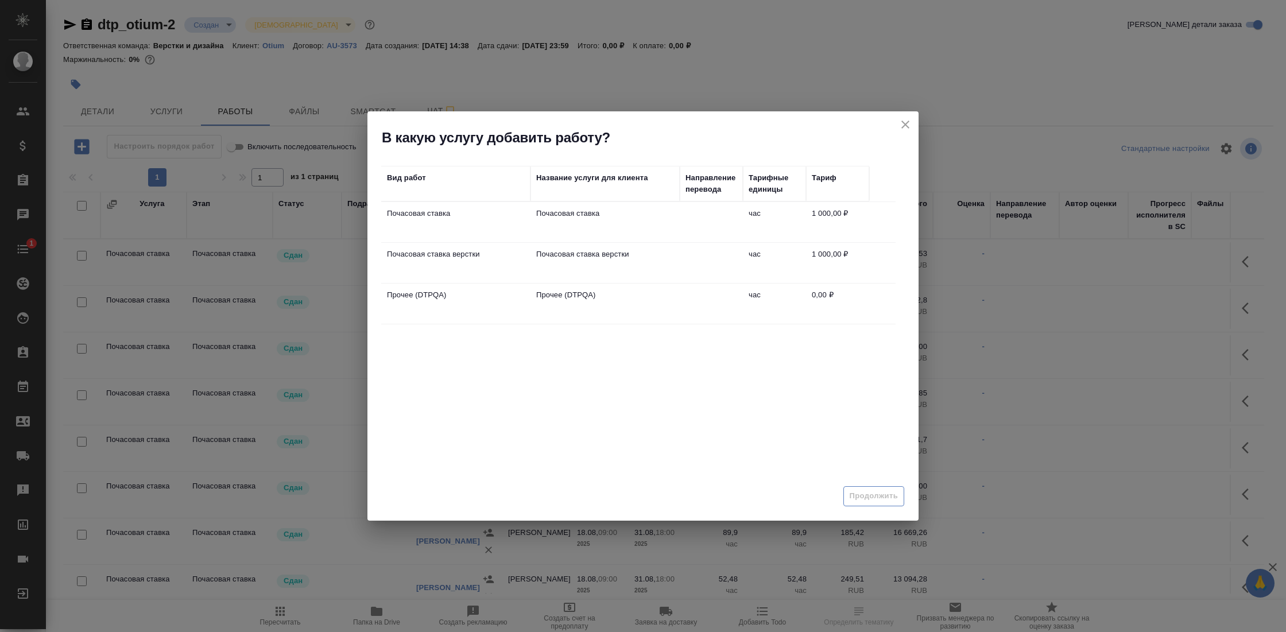
click at [656, 259] on td "Почасовая ставка верстки" at bounding box center [604, 263] width 149 height 40
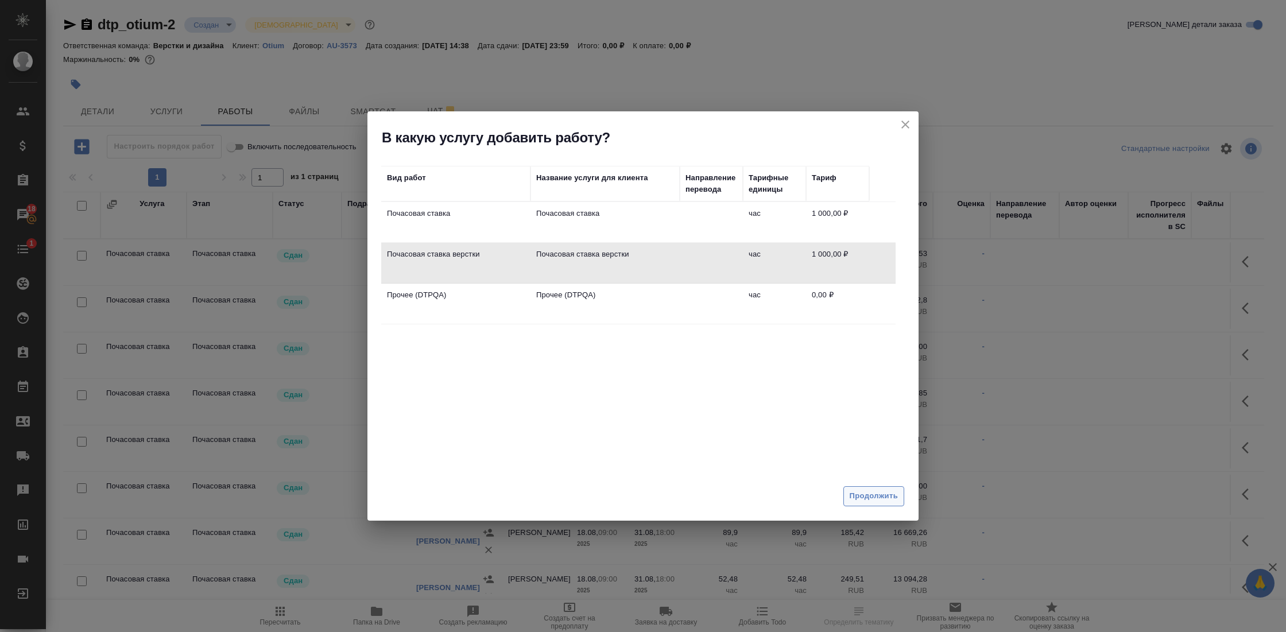
click at [882, 499] on span "Продолжить" at bounding box center [874, 496] width 48 height 13
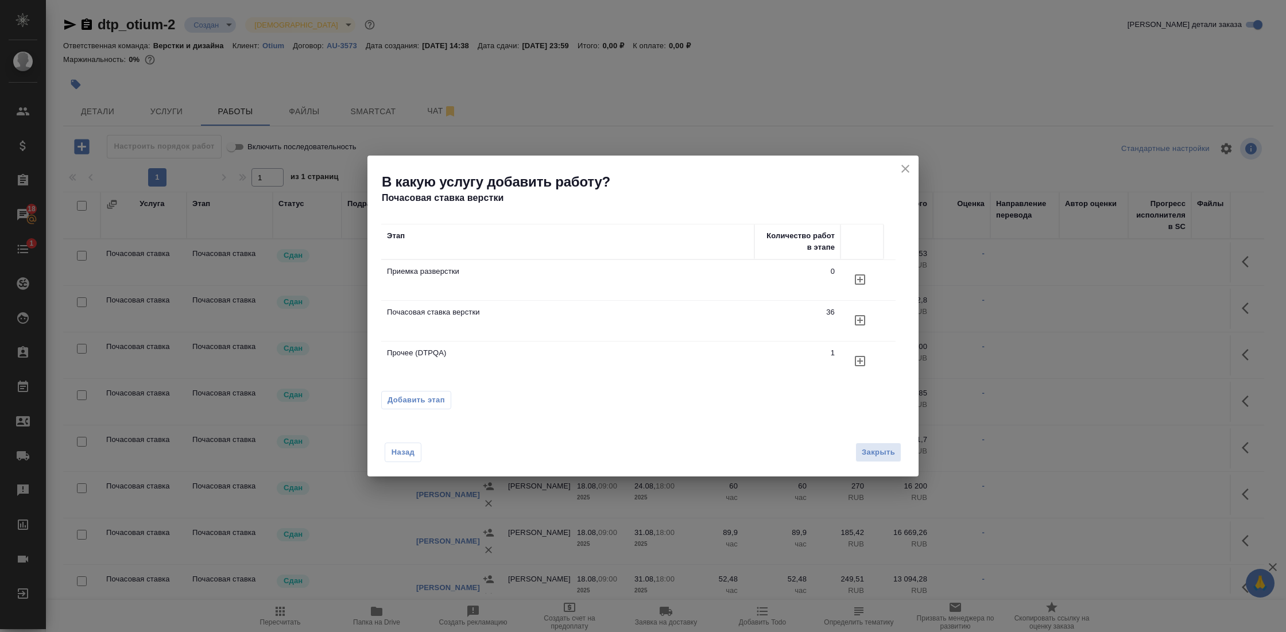
click at [862, 317] on icon "button" at bounding box center [860, 320] width 14 height 14
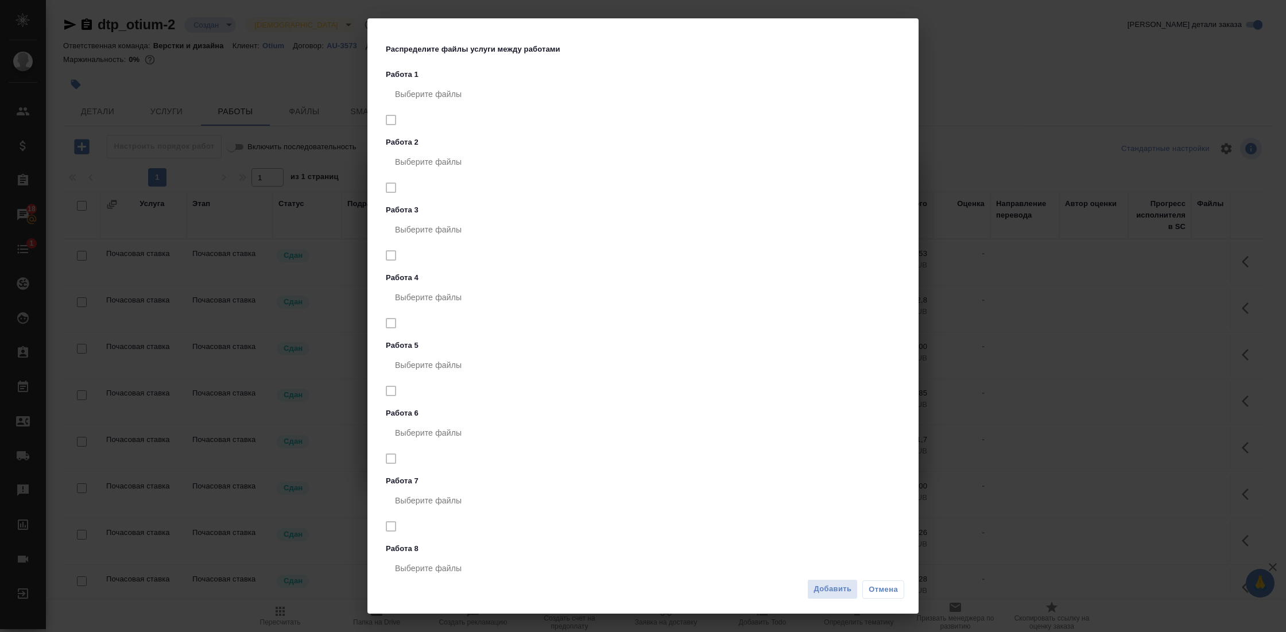
click at [836, 370] on div "Выберите файлы" at bounding box center [645, 365] width 519 height 28
click at [824, 587] on span "Добавить" at bounding box center [832, 589] width 38 height 13
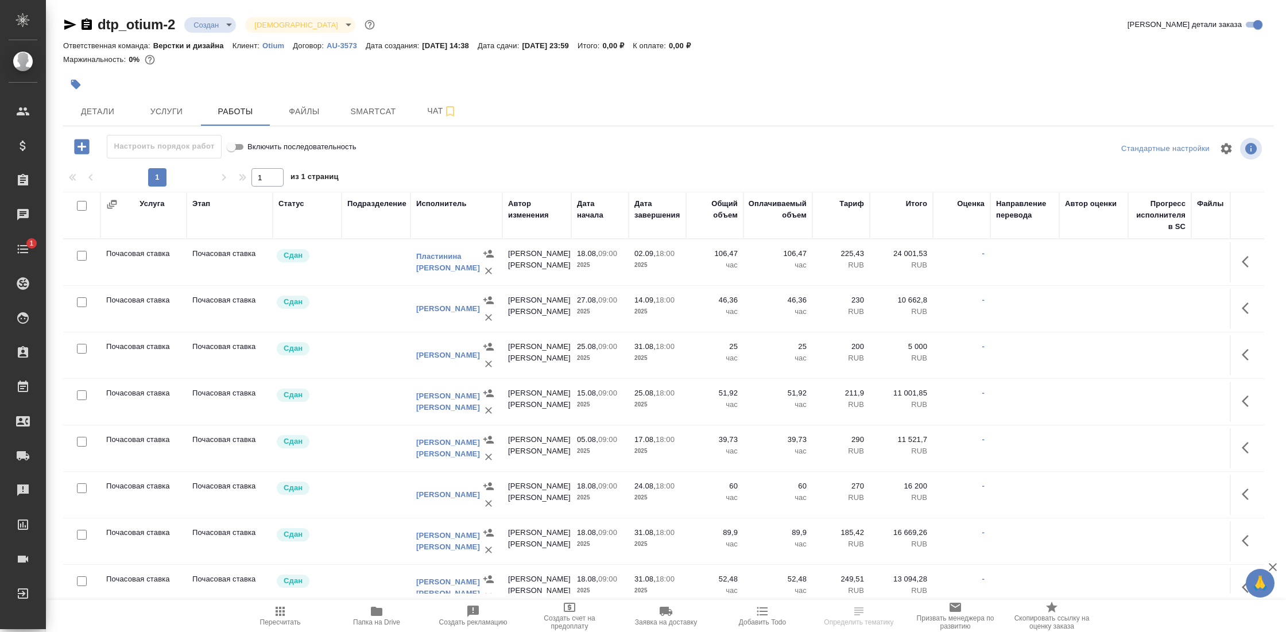
click at [366, 350] on td at bounding box center [376, 355] width 69 height 40
click at [1057, 79] on div at bounding box center [668, 84] width 1210 height 25
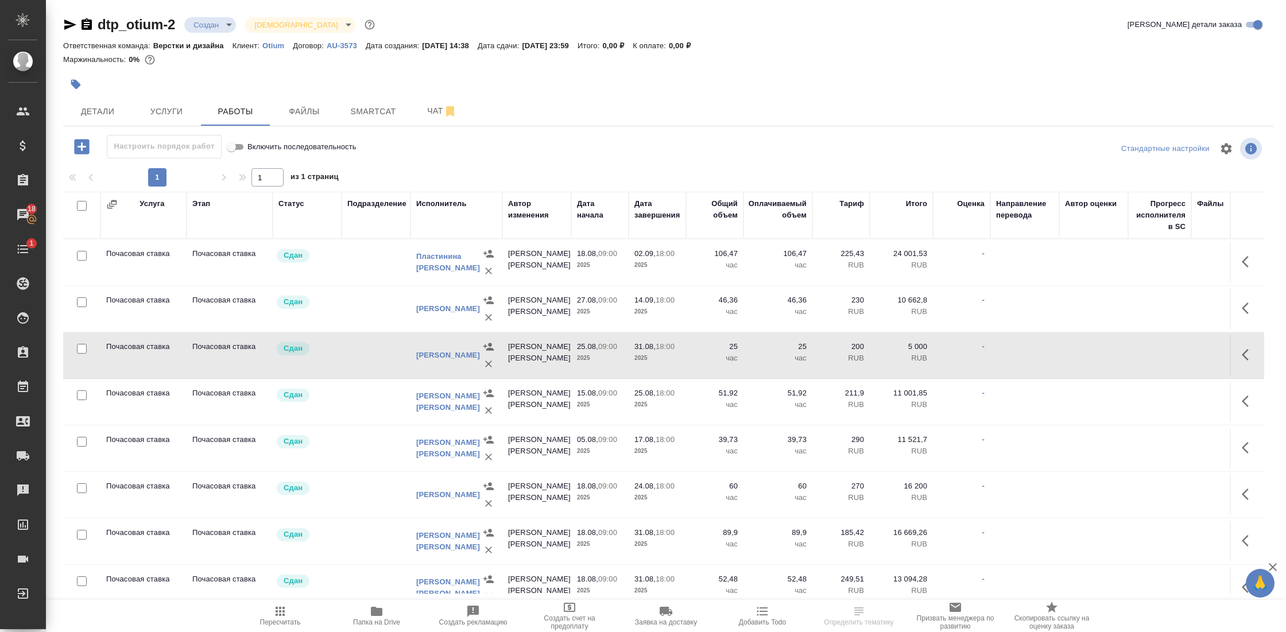
scroll to position [2568, 0]
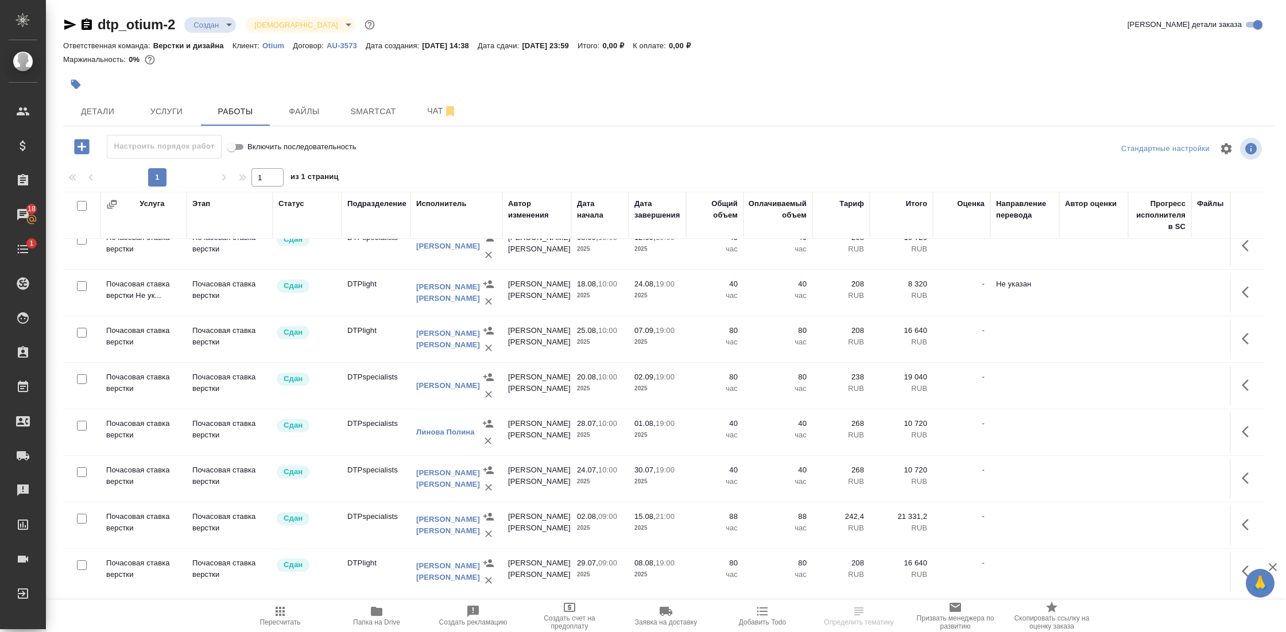
click at [122, 483] on td "Почасовая ставка верстки" at bounding box center [143, 479] width 86 height 40
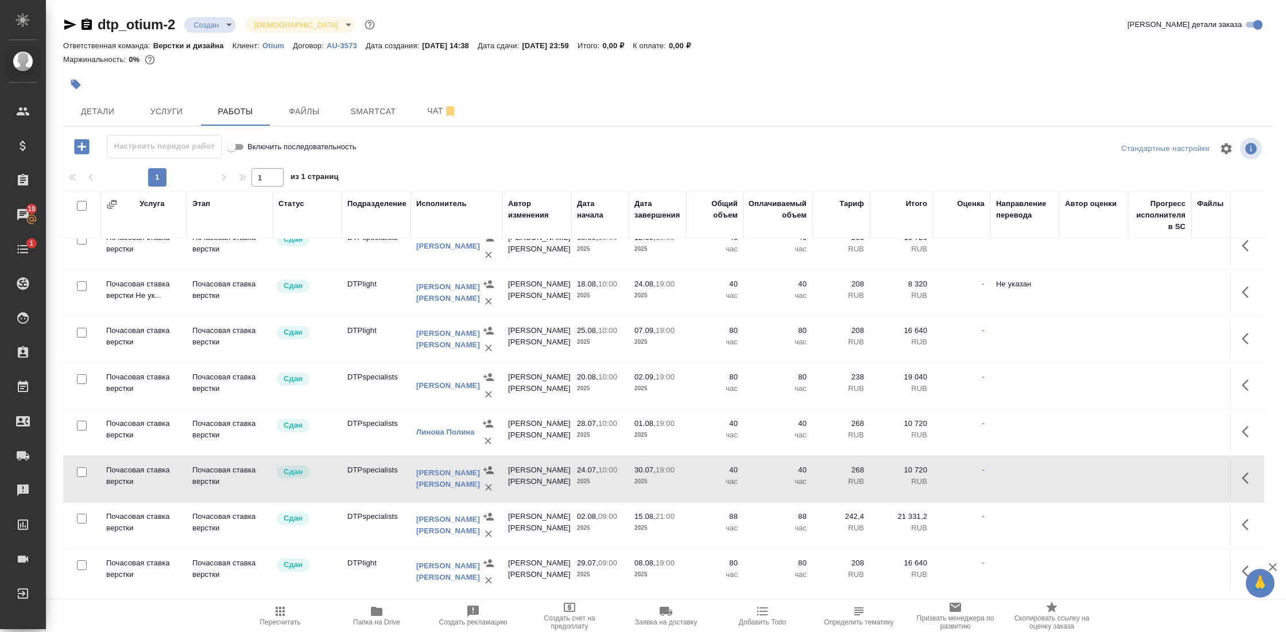
click at [180, 505] on td "Почасовая ставка верстки" at bounding box center [143, 525] width 86 height 40
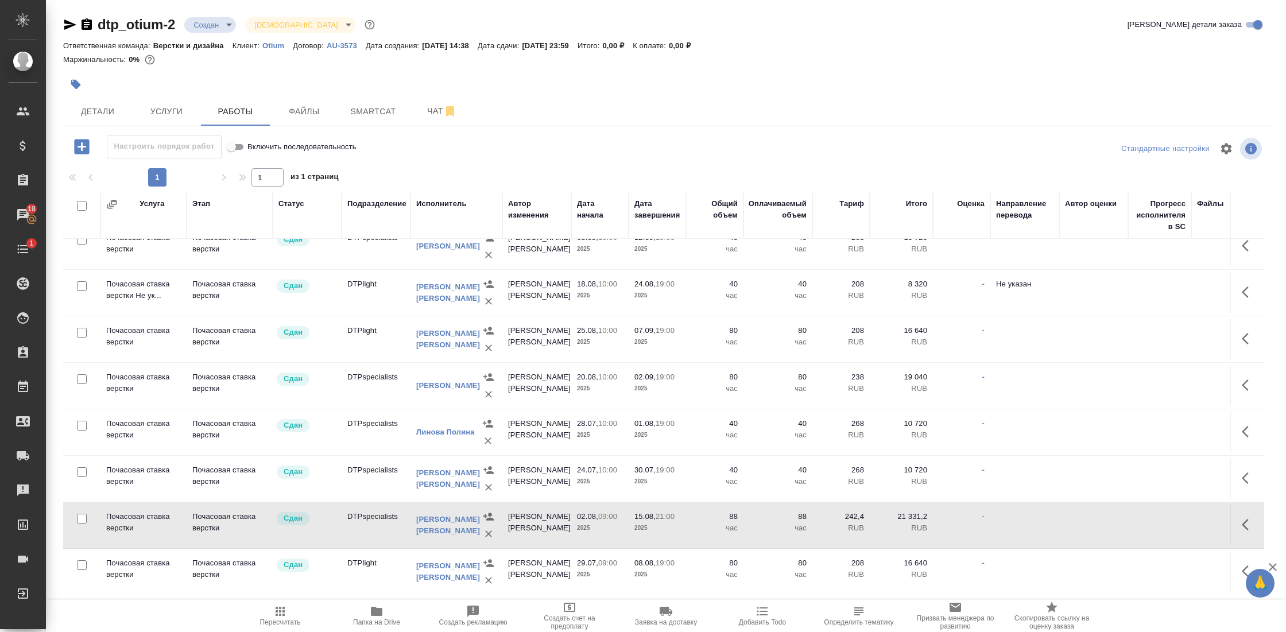
scroll to position [2304, 1]
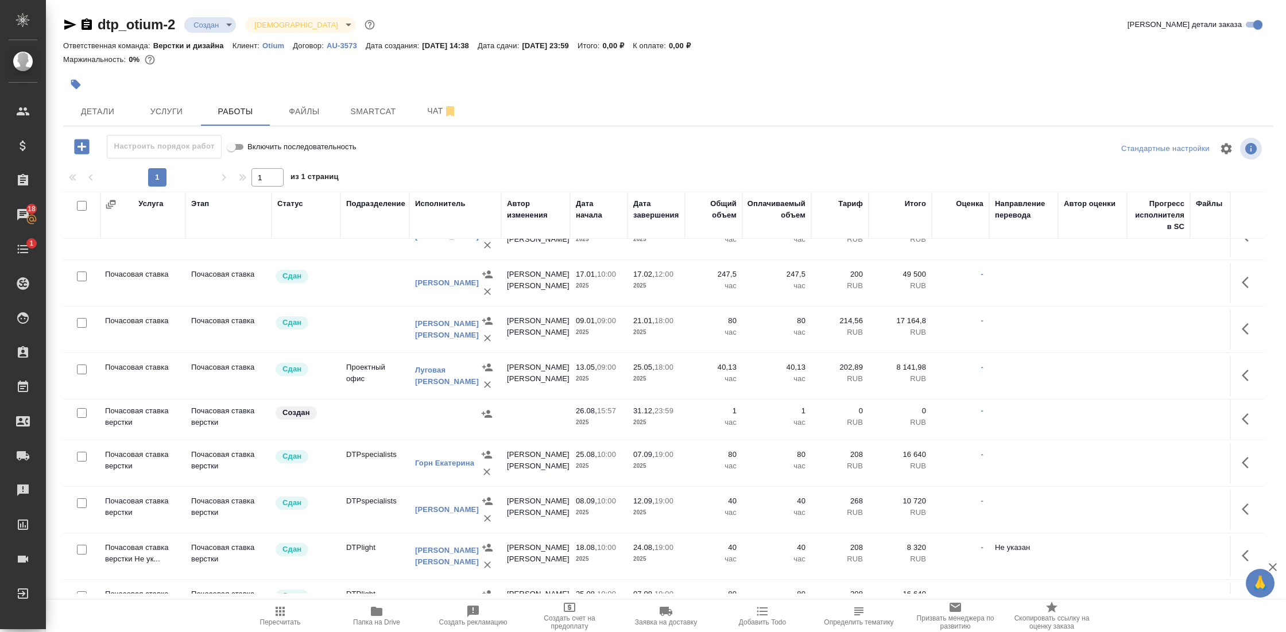
click at [113, 404] on td "Почасовая ставка верстки" at bounding box center [142, 420] width 86 height 40
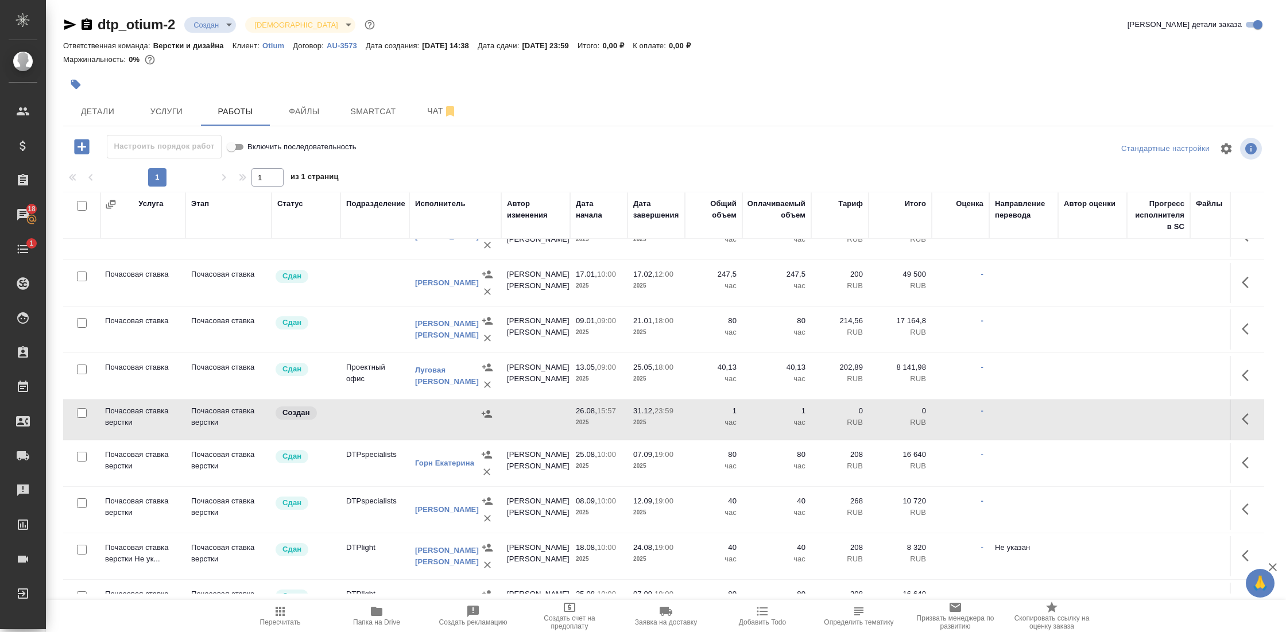
scroll to position [2306, 1]
click at [111, 450] on td "Почасовая ставка верстки" at bounding box center [142, 461] width 86 height 40
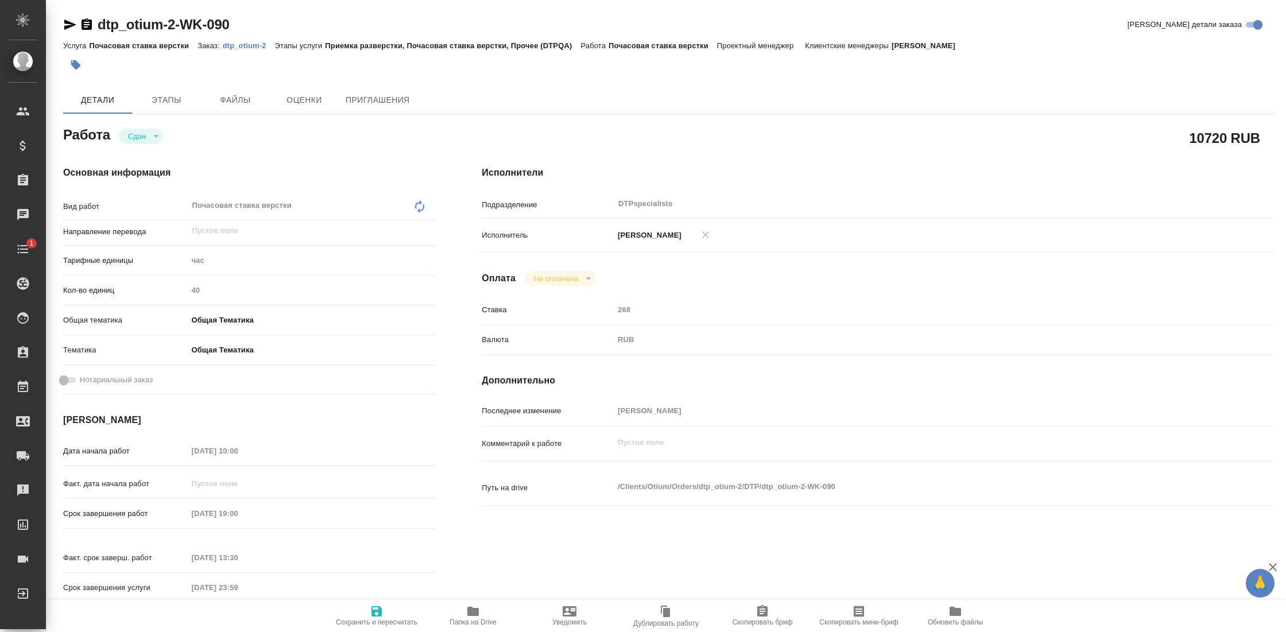
type textarea "x"
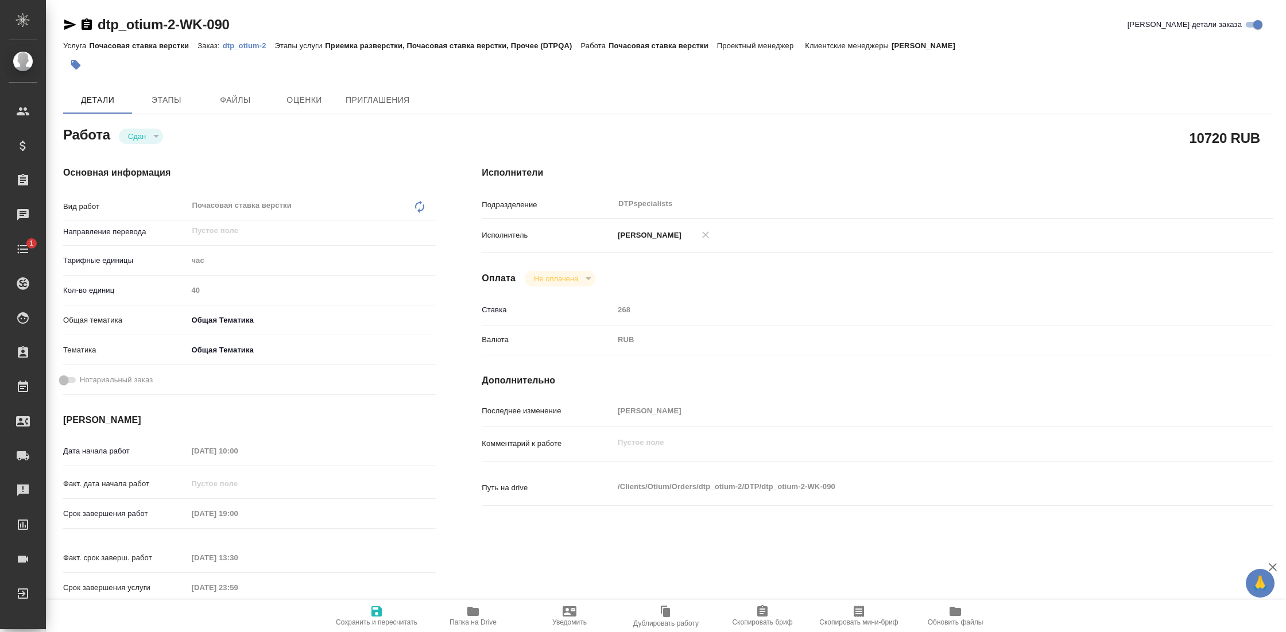
type textarea "x"
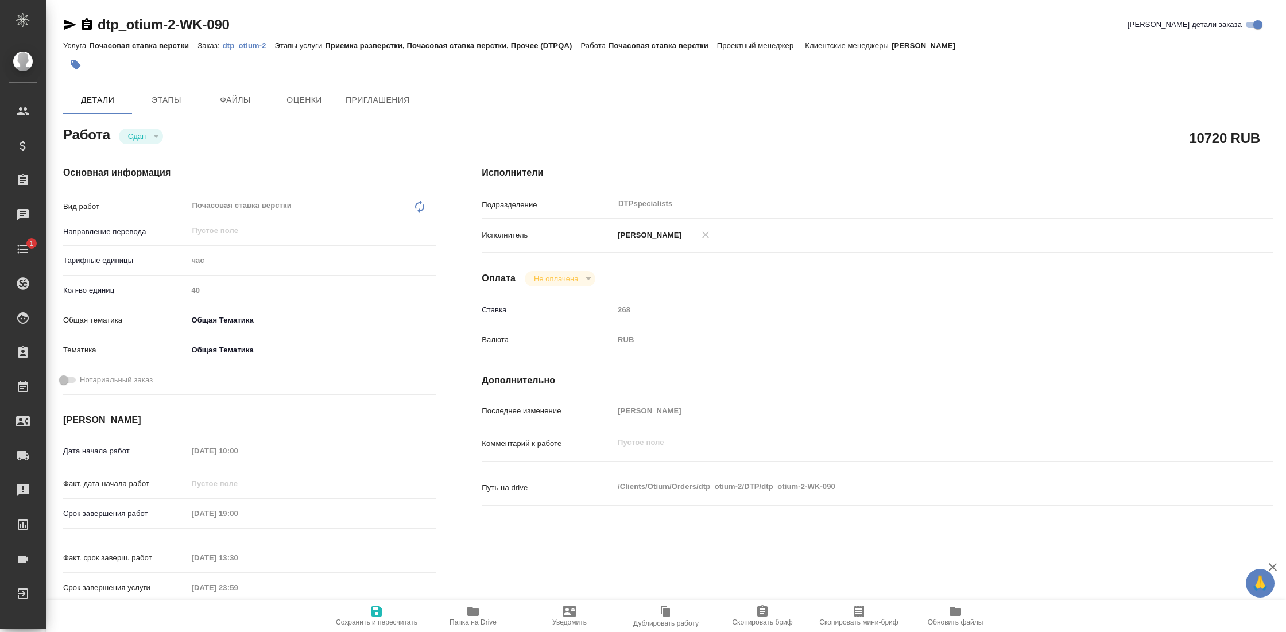
type textarea "x"
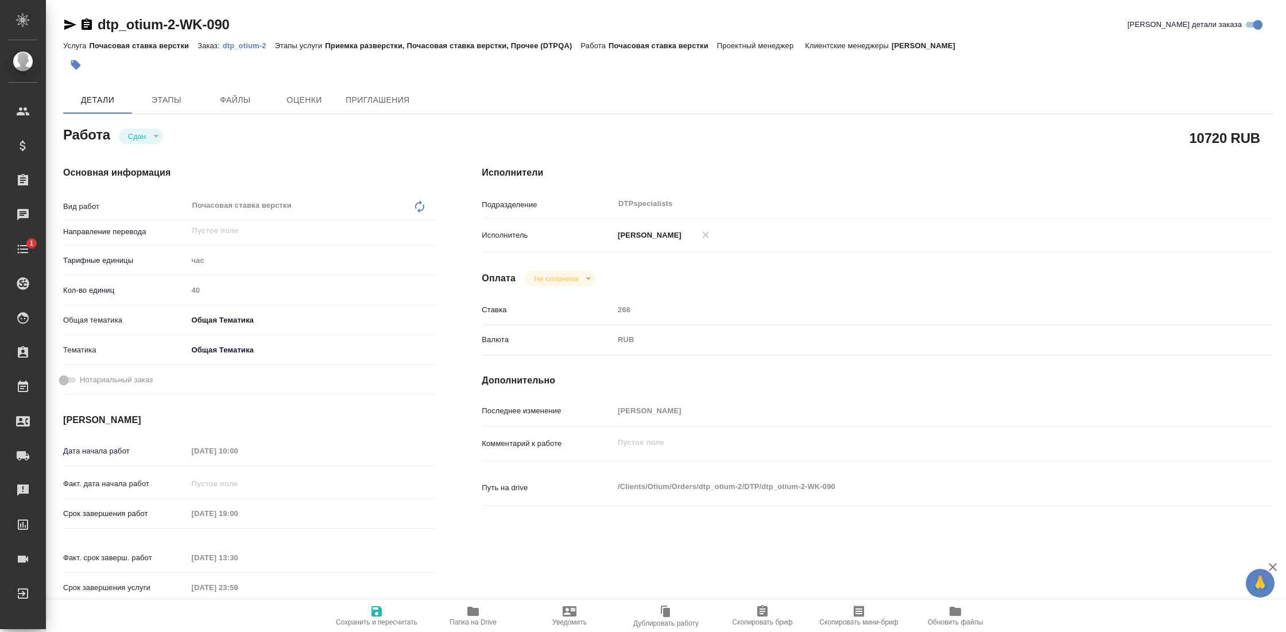
type textarea "x"
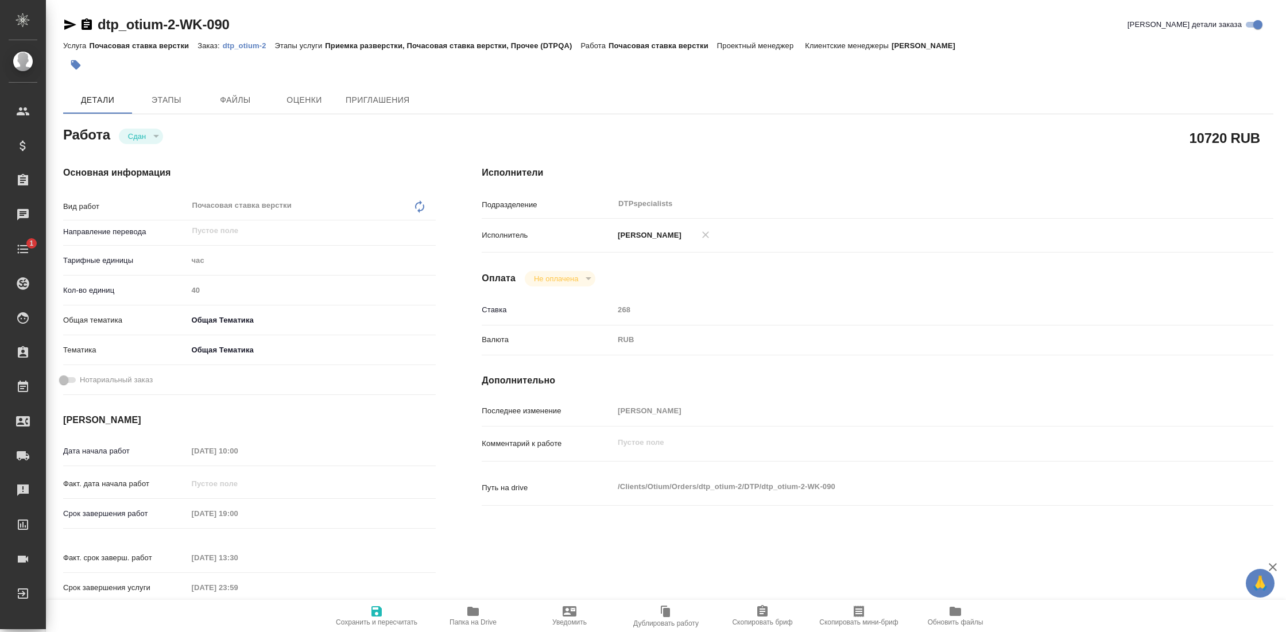
type textarea "x"
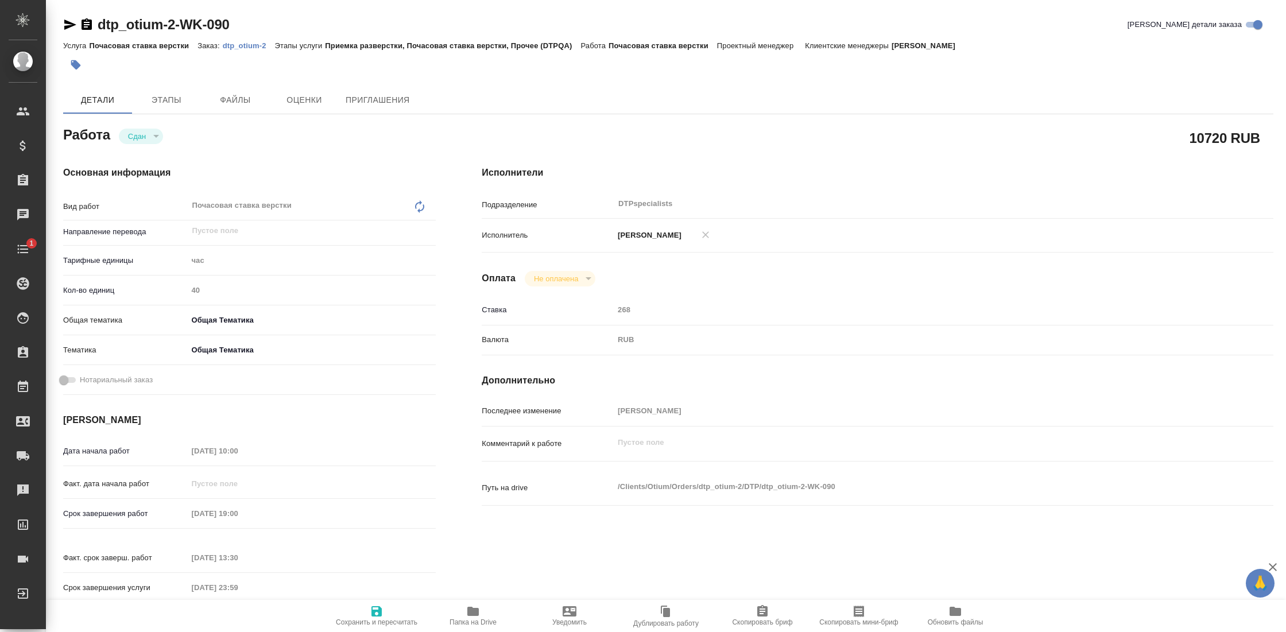
type textarea "x"
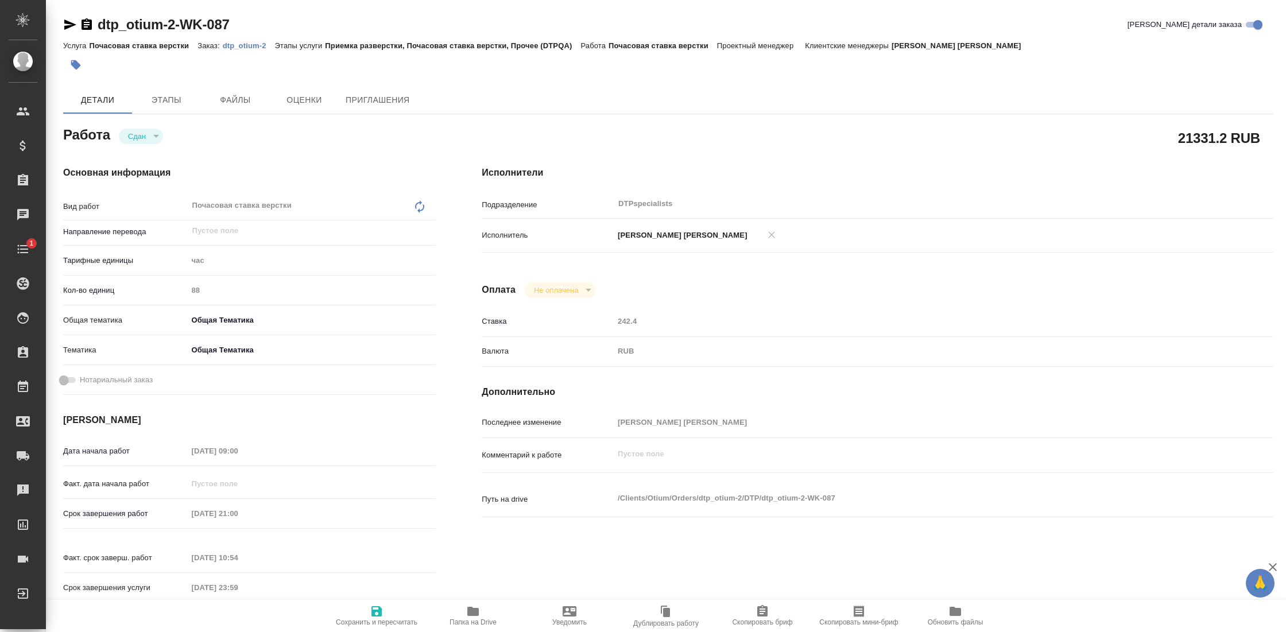
type textarea "x"
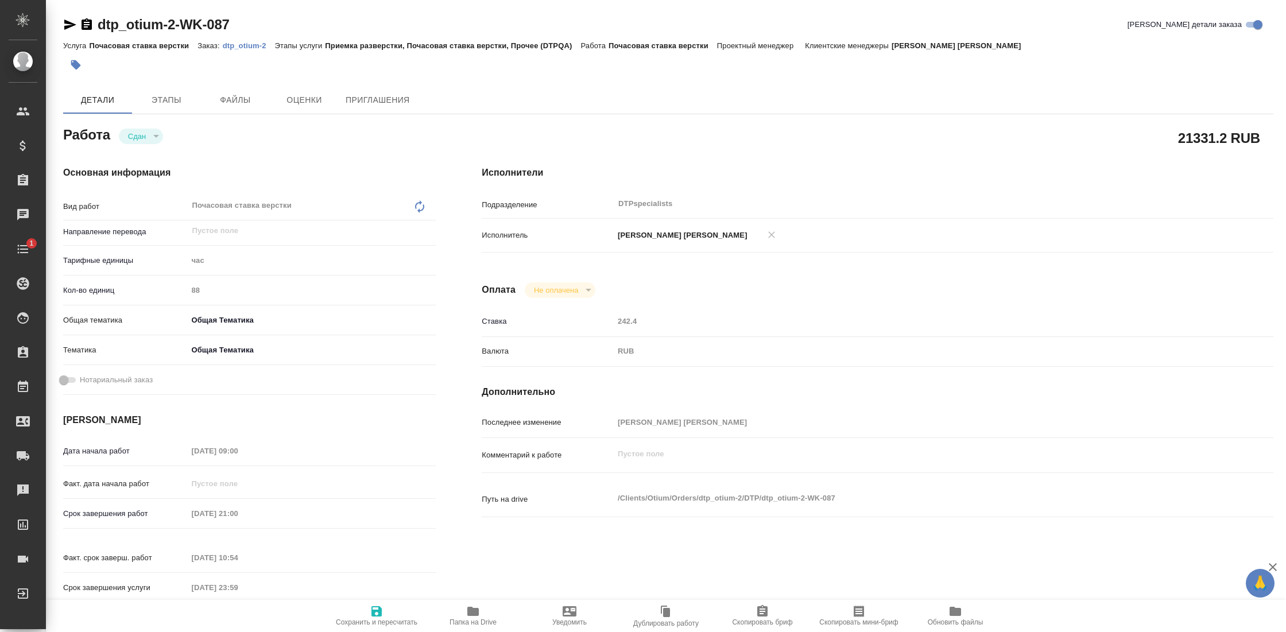
type textarea "x"
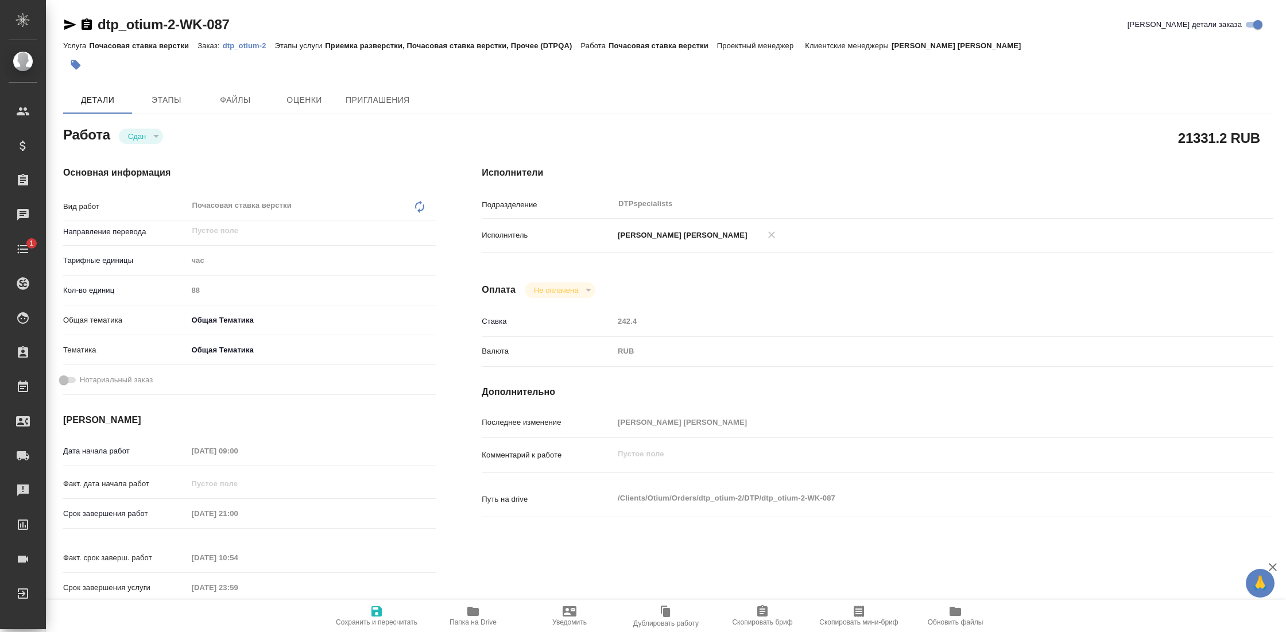
type textarea "x"
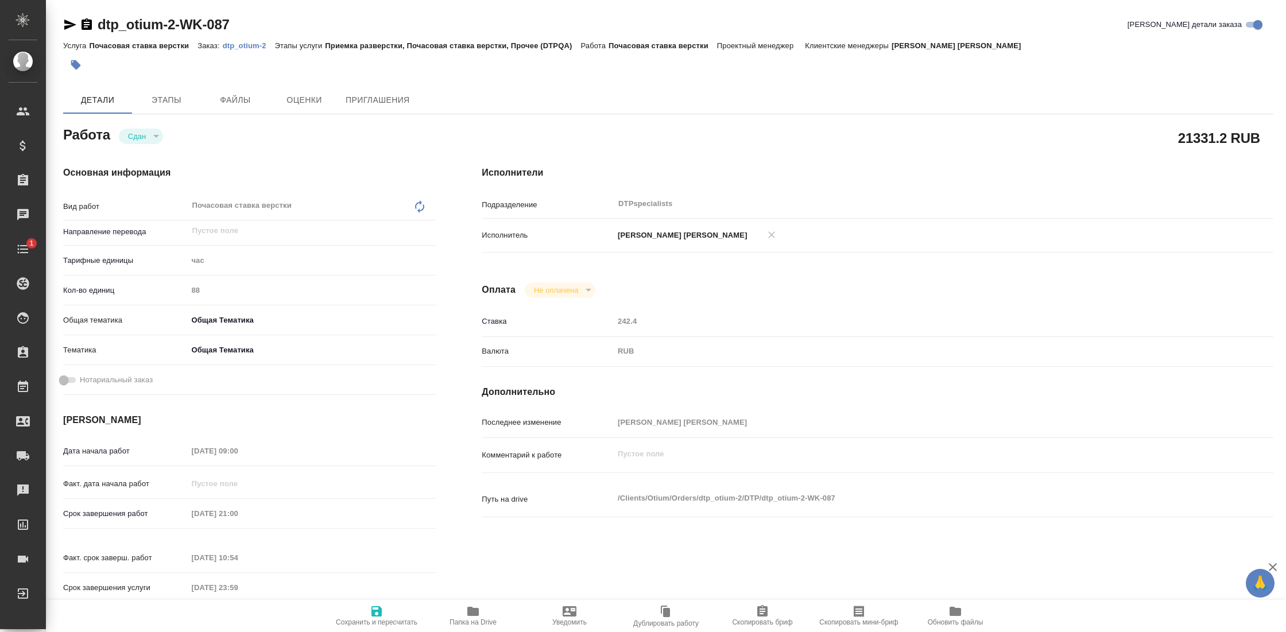
type textarea "x"
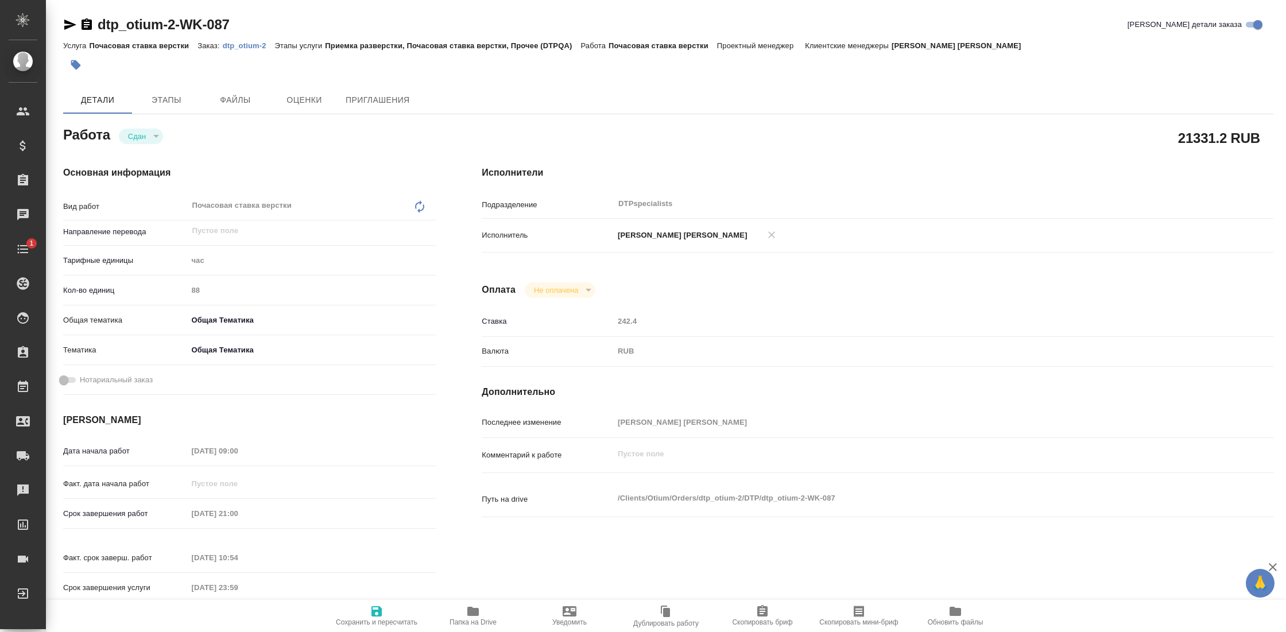
type textarea "x"
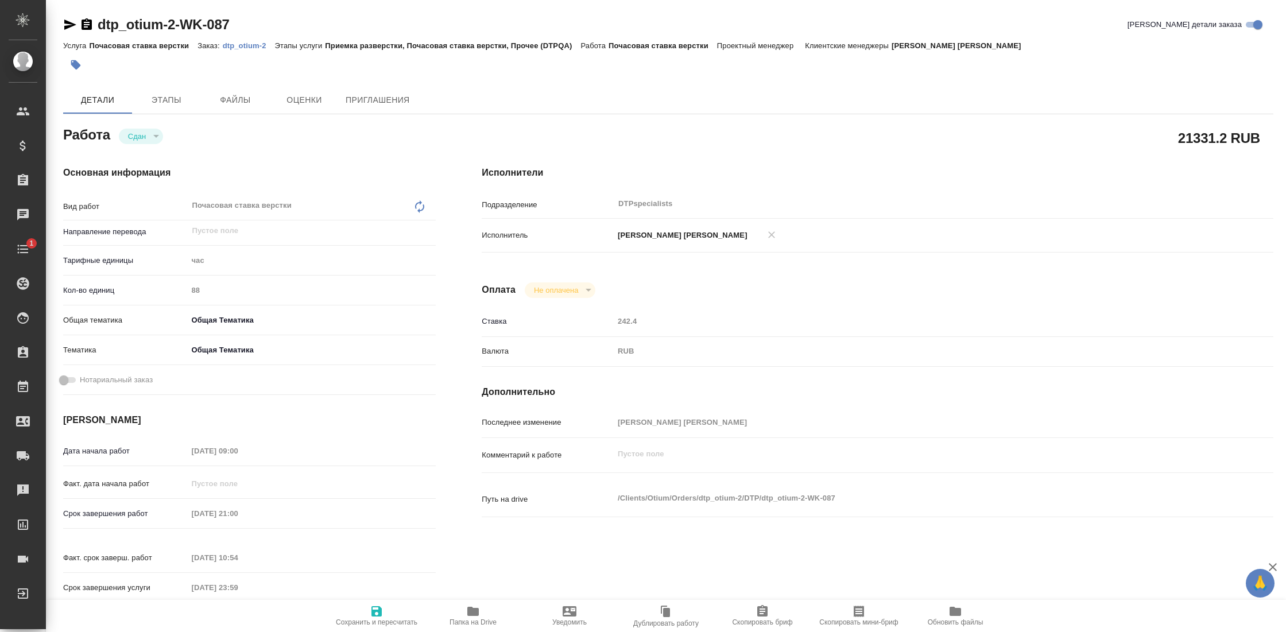
type textarea "x"
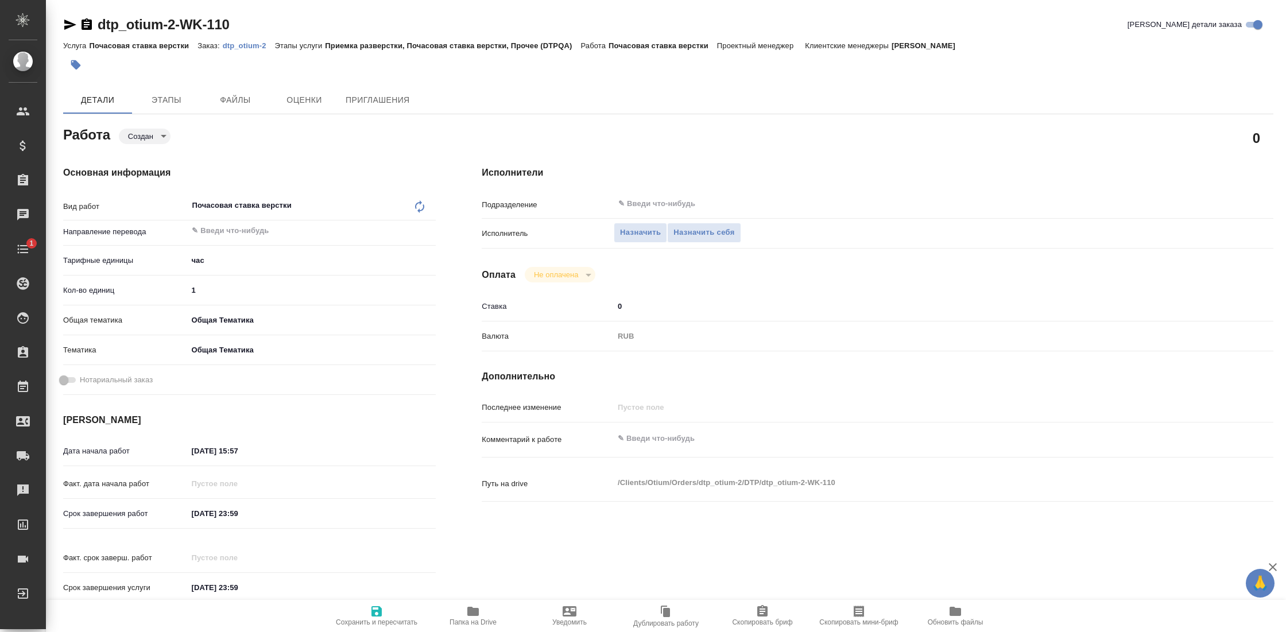
type textarea "x"
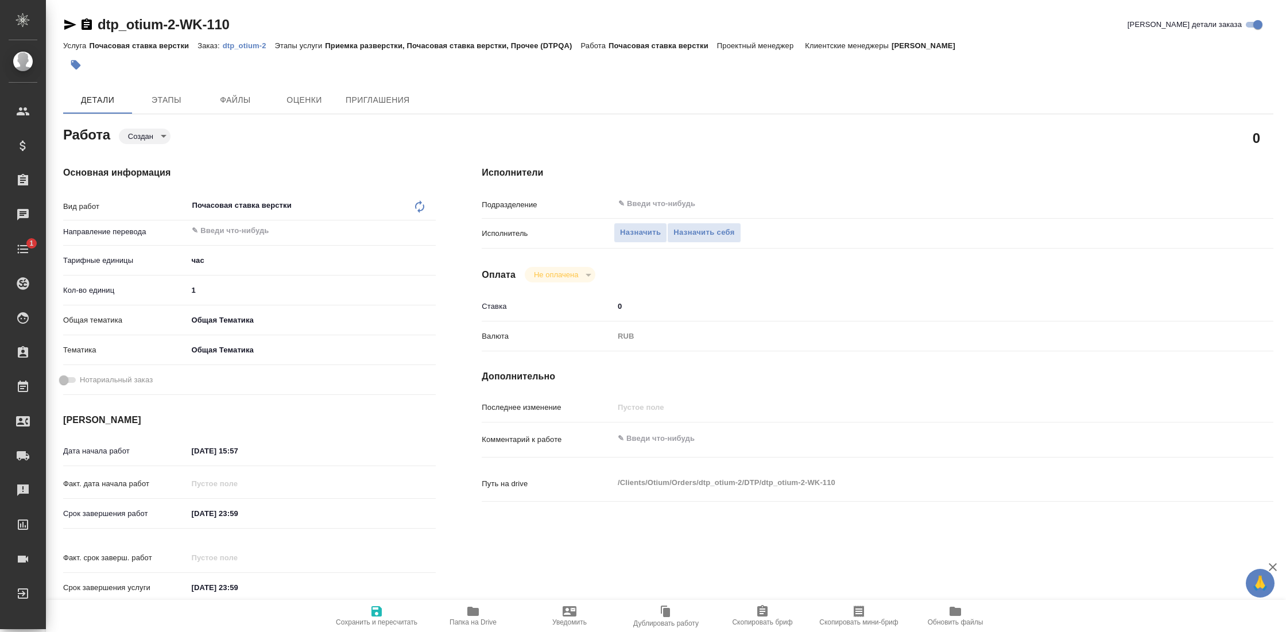
type textarea "x"
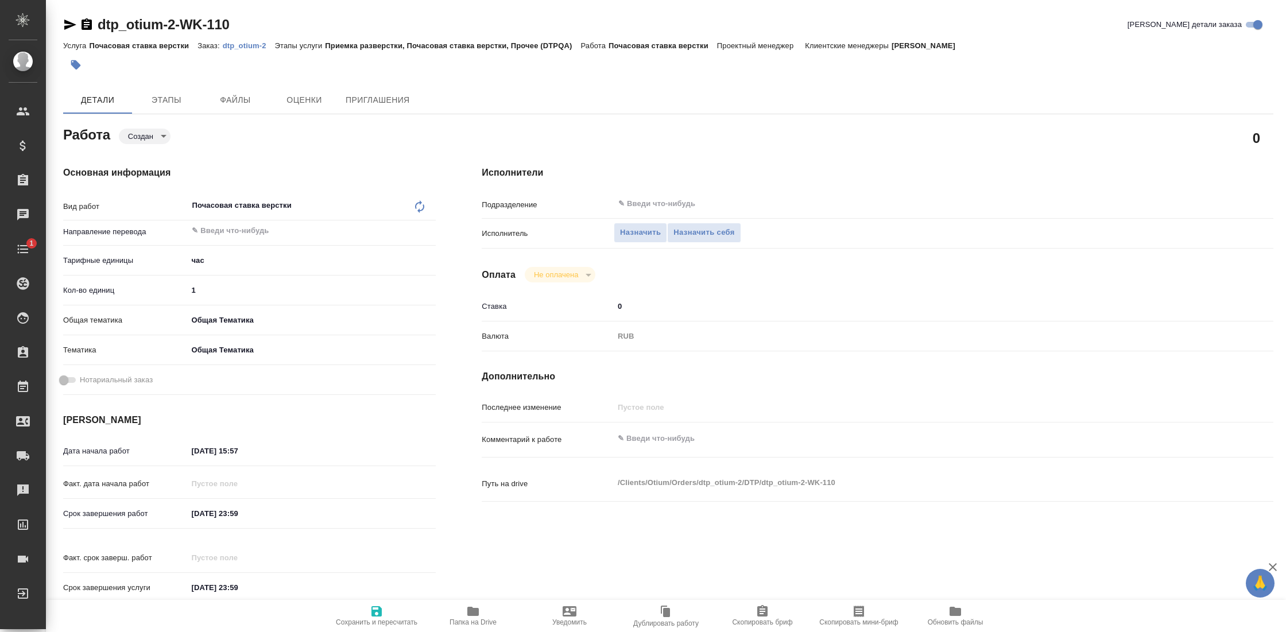
type textarea "x"
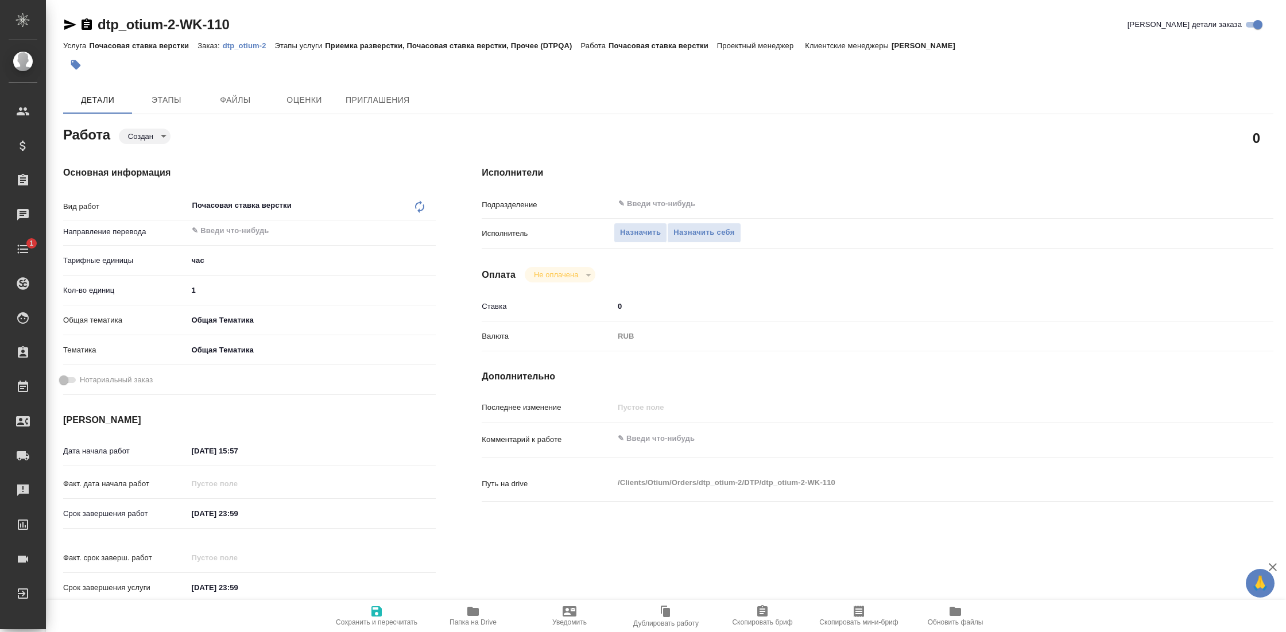
type textarea "x"
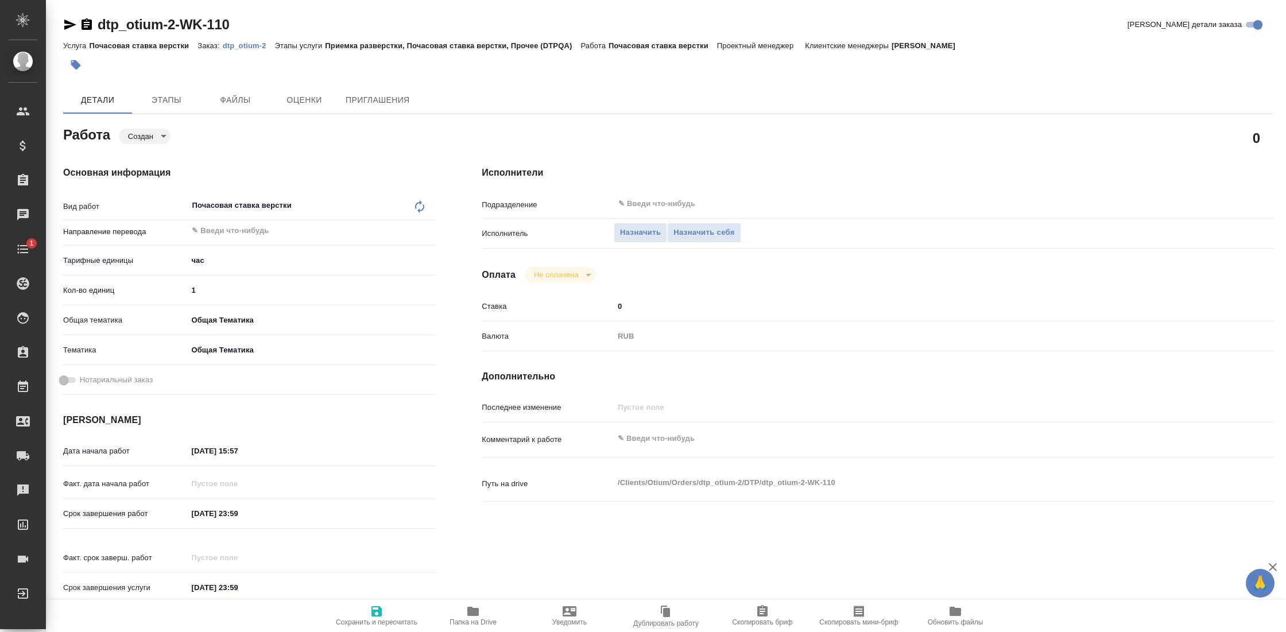
type textarea "x"
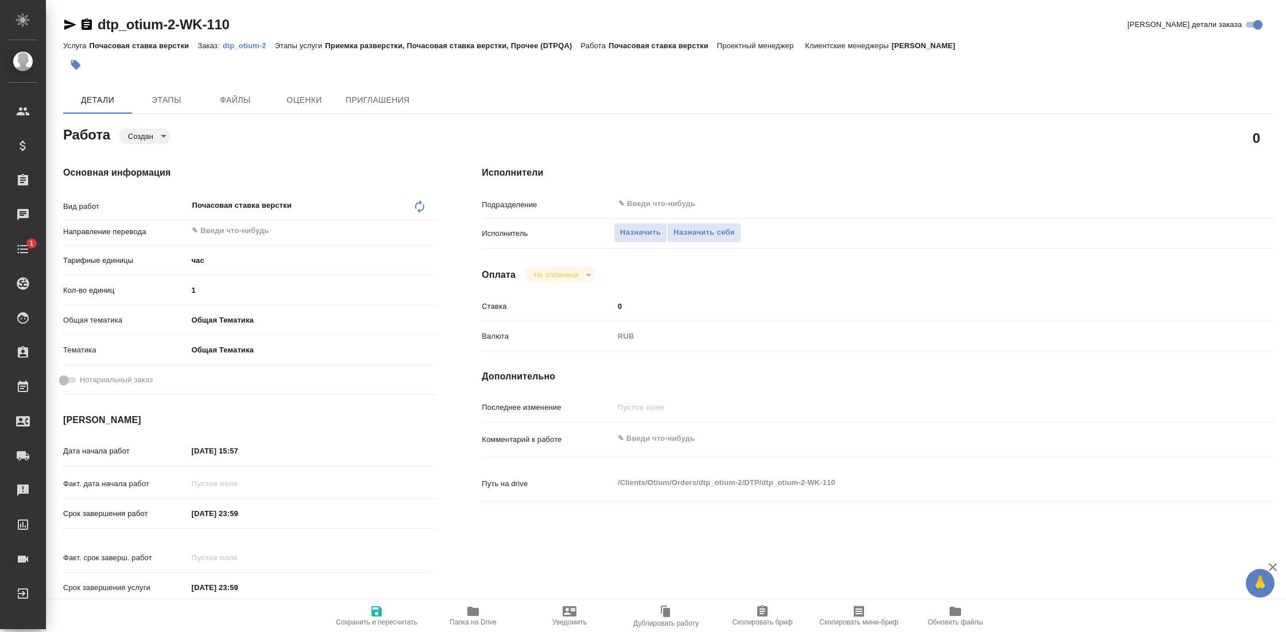
type textarea "x"
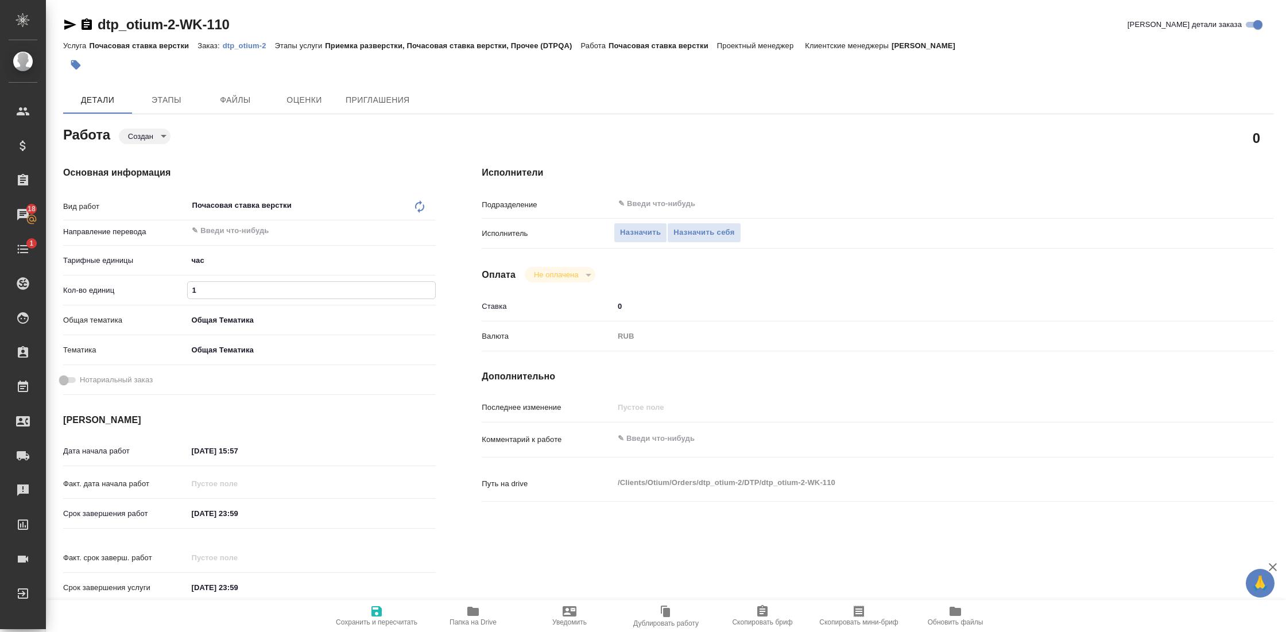
click at [215, 294] on input "1" at bounding box center [311, 290] width 247 height 17
type textarea "x"
type input "4"
type textarea "x"
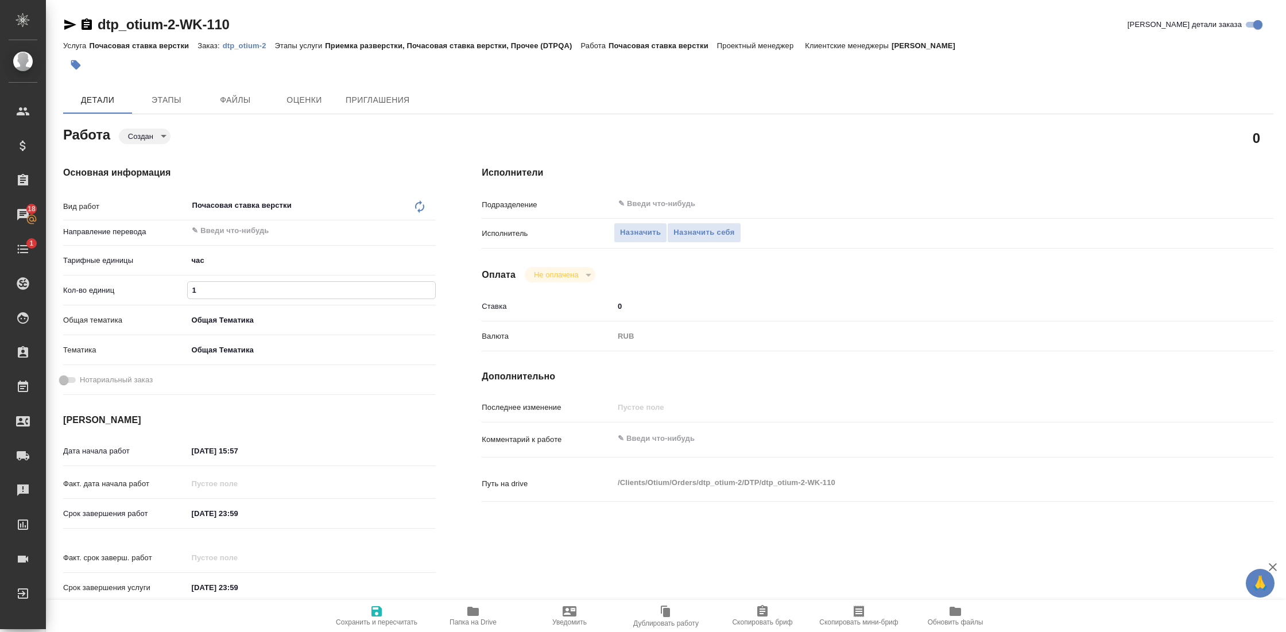
type textarea "x"
type input "40"
type textarea "x"
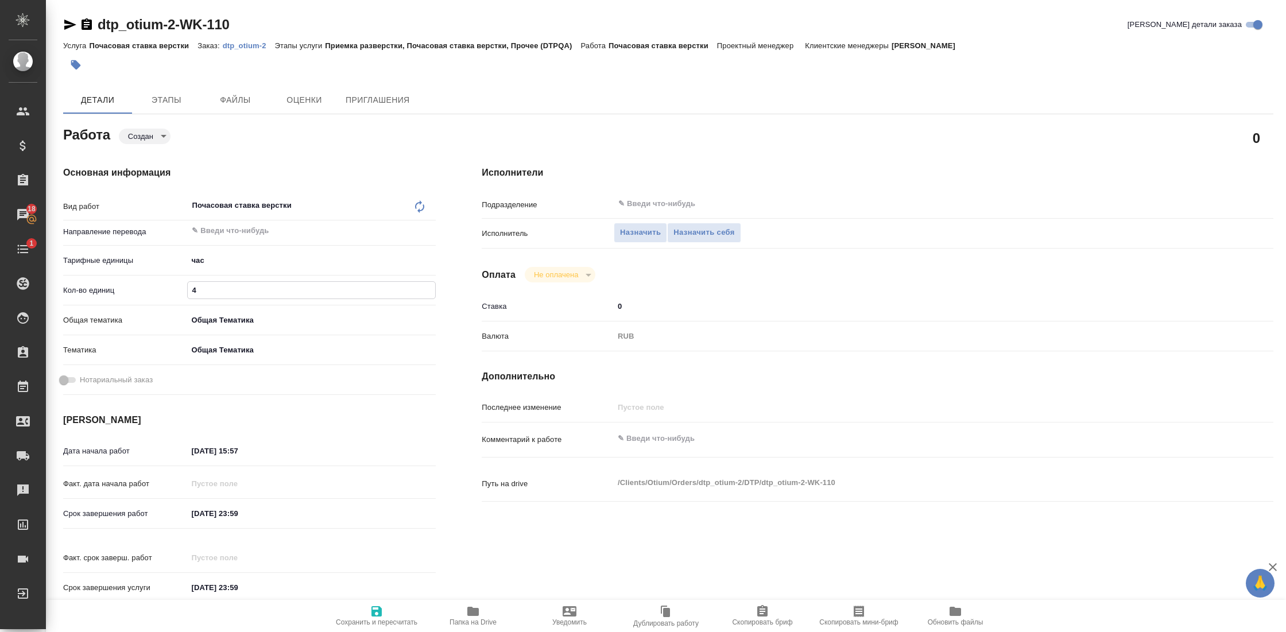
type textarea "x"
type input "40"
click at [385, 622] on span "Сохранить и пересчитать" at bounding box center [377, 622] width 82 height 8
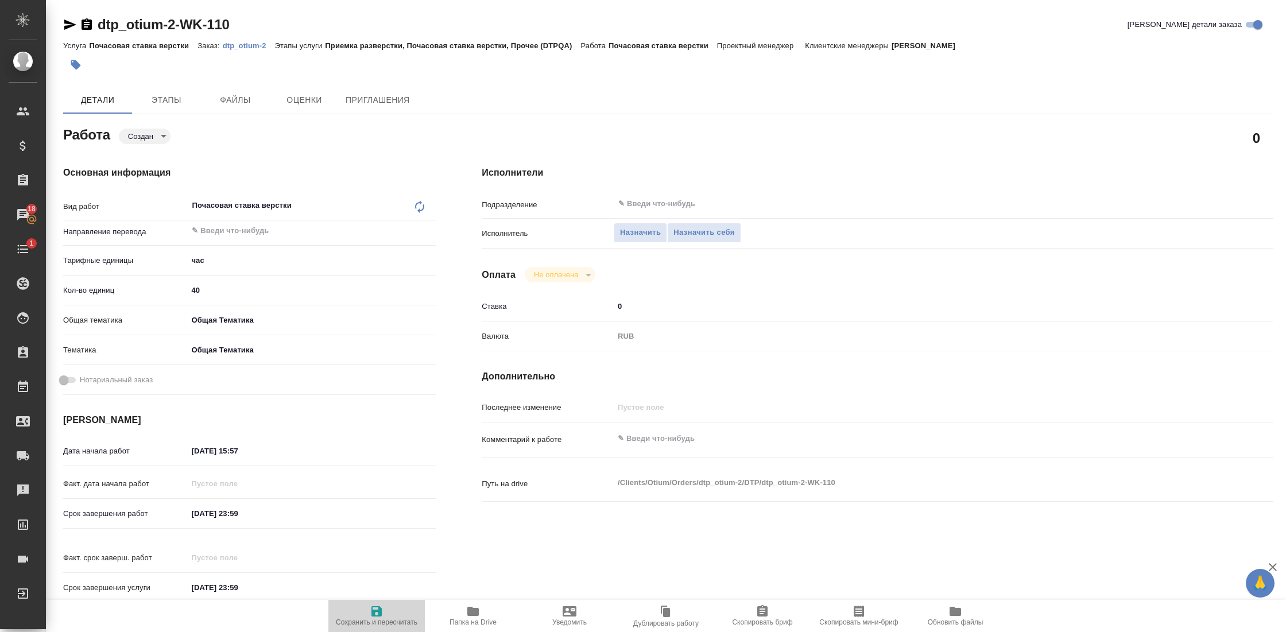
type textarea "x"
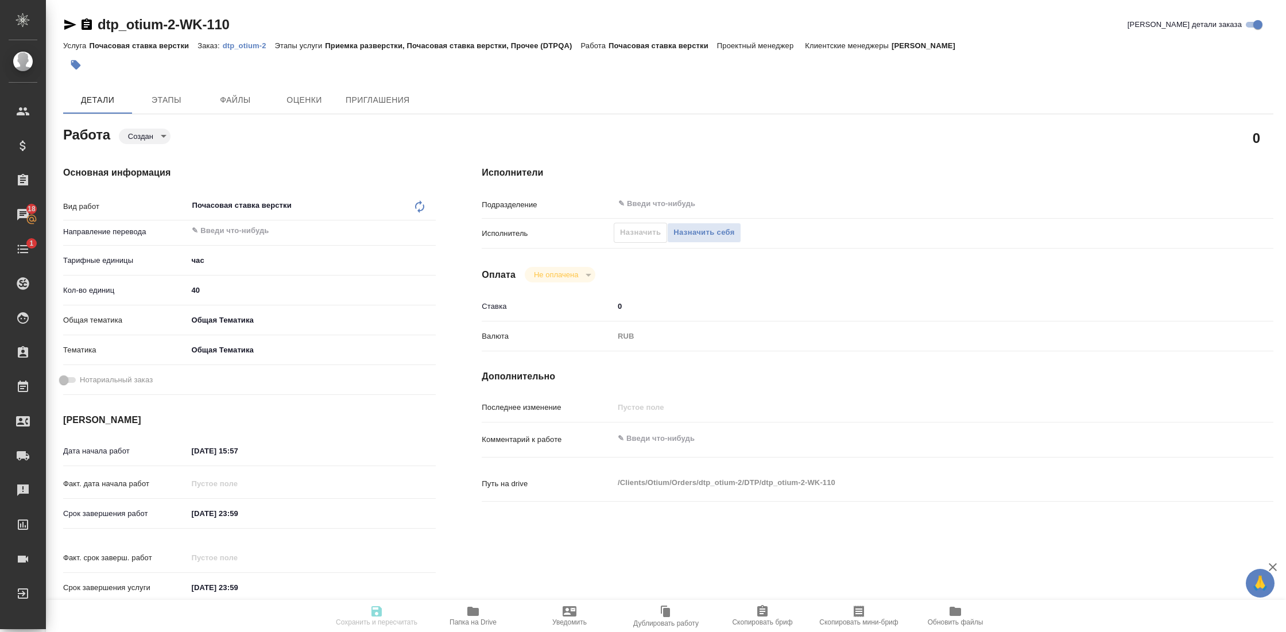
type textarea "x"
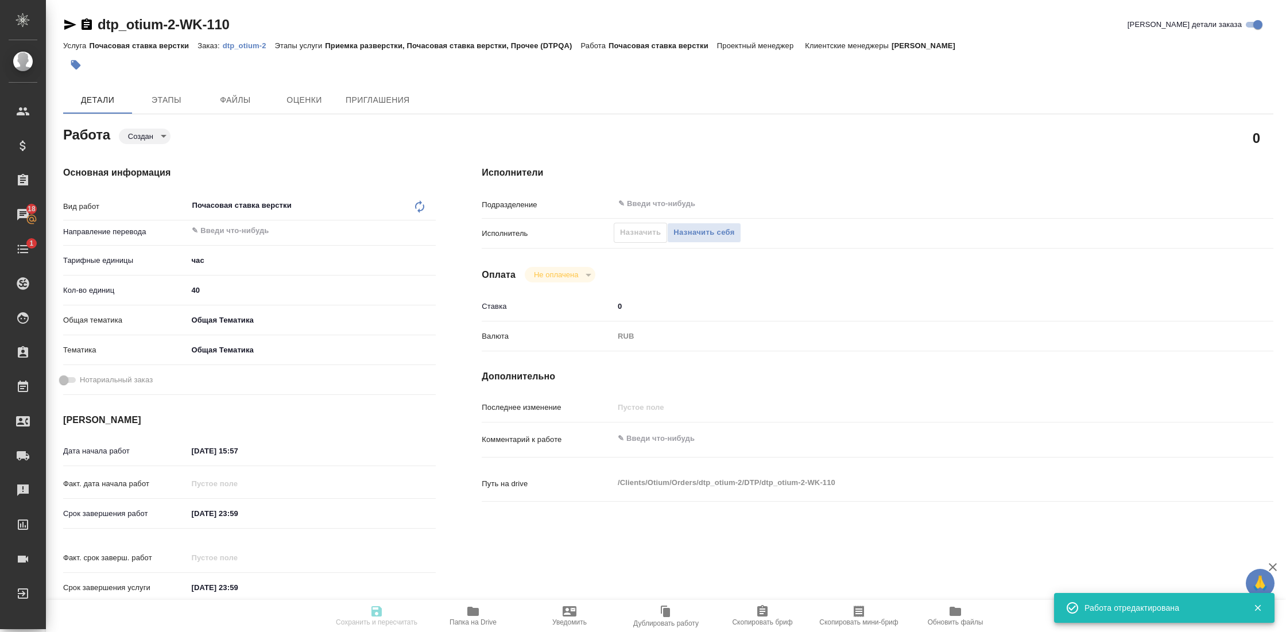
type textarea "x"
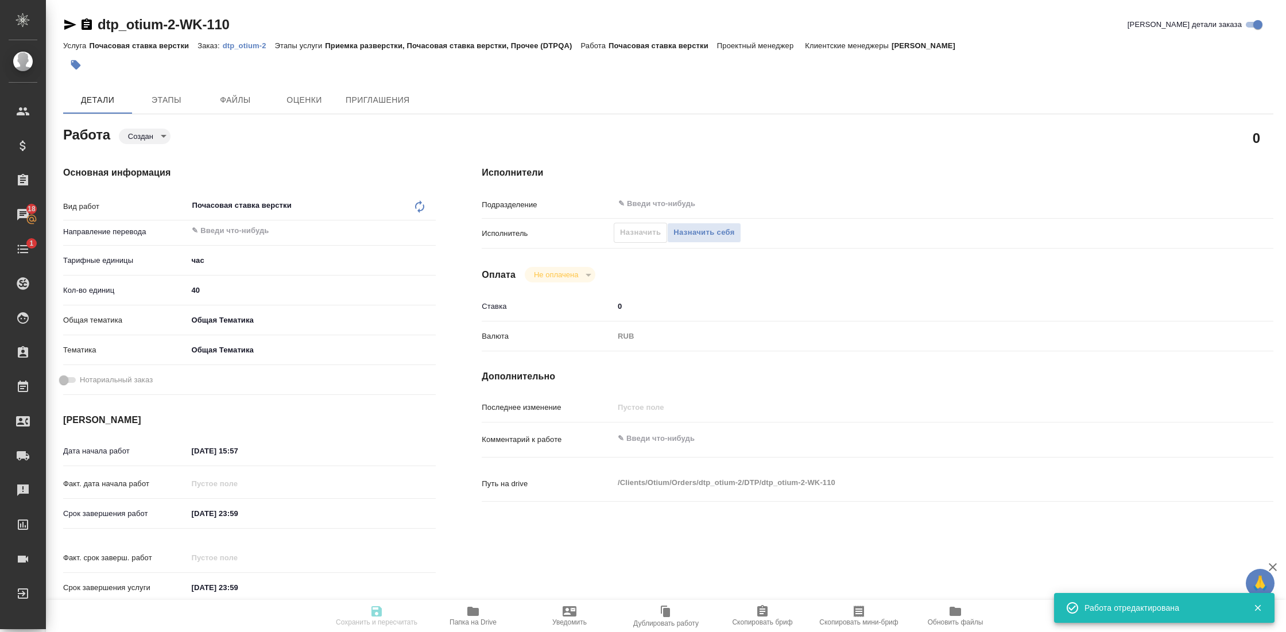
type input "created"
type textarea "Почасовая ставка верстки"
type textarea "x"
type input "5a8b1489cc6b4906c91bfd93"
type input "40"
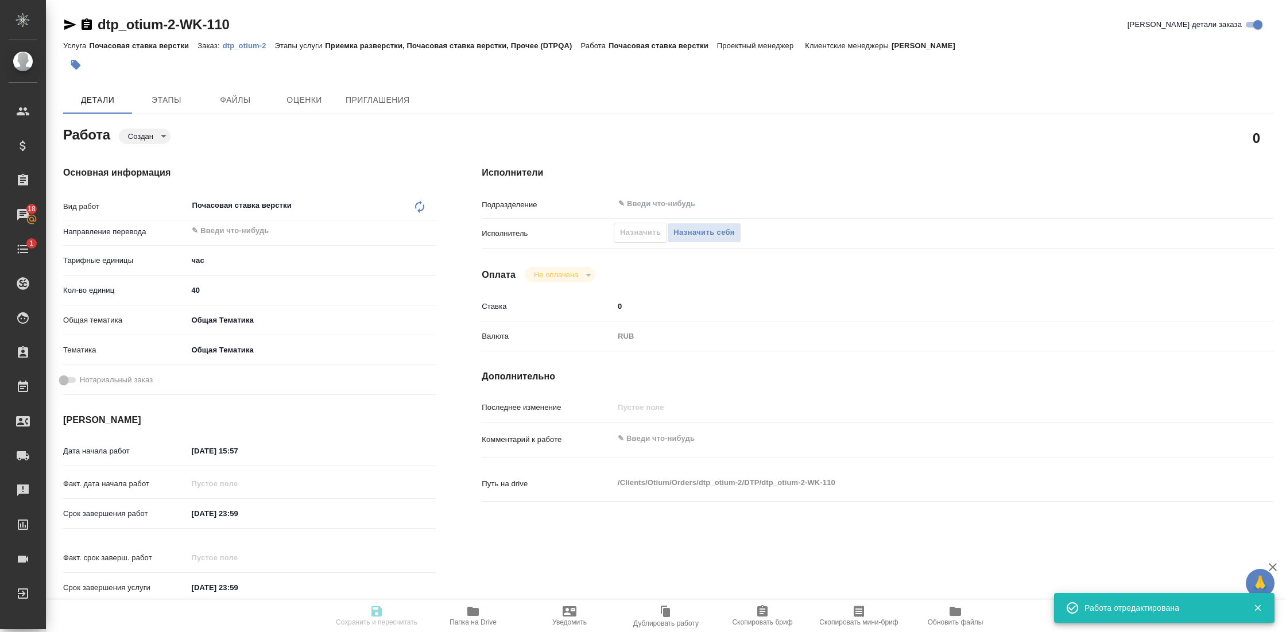
type input "obtem"
type input "6012b1ca196b0e5c9229a120"
type input "26.08.2025 15:57"
type input "31.12.2025 23:59"
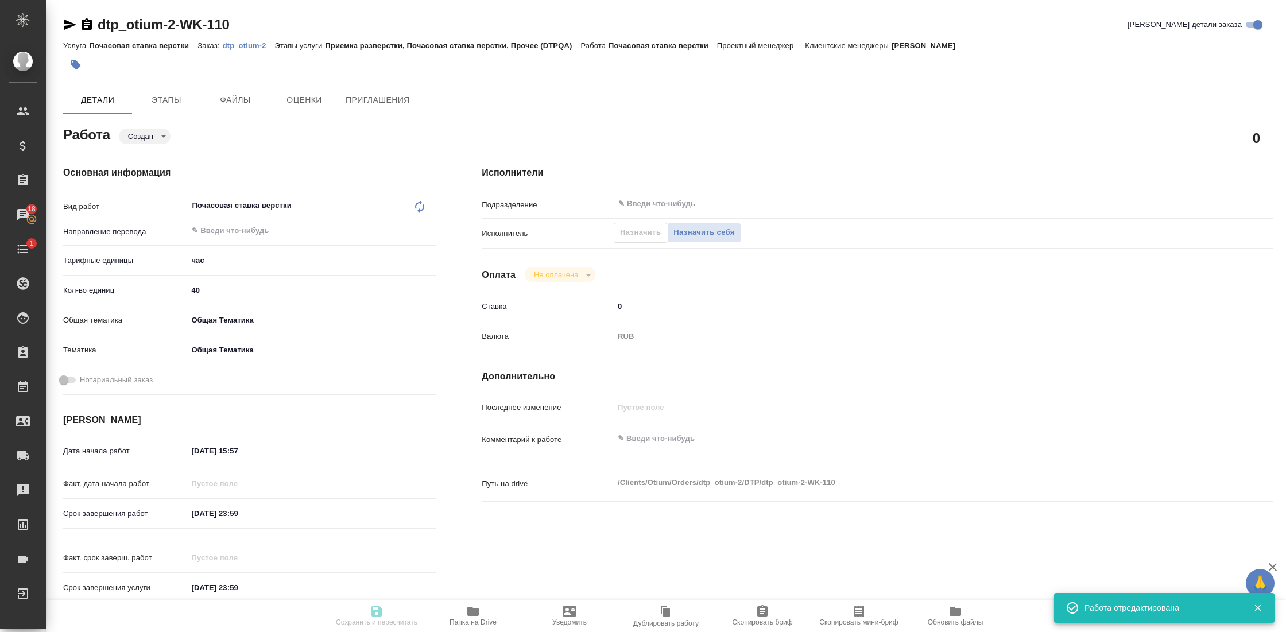
type input "notPayed"
type input "0"
type input "RUB"
type input "Гостев Юрий"
type textarea "x"
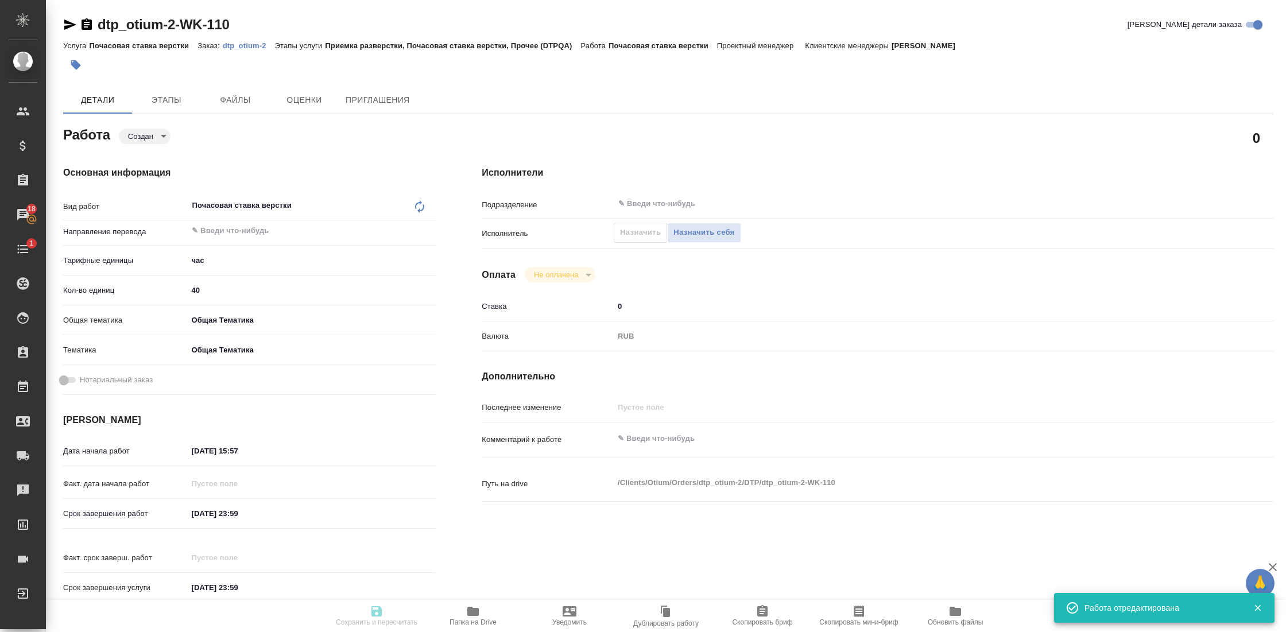
type textarea "/Clients/Оtium/Orders/dtp_otium-2/DTP/dtp_otium-2-WK-110"
type textarea "x"
type input "dtp_otium-2"
type input "Почасовая ставка верстки"
type input "Приемка разверстки, Почасовая ставка верстки, Прочее (DTPQA)"
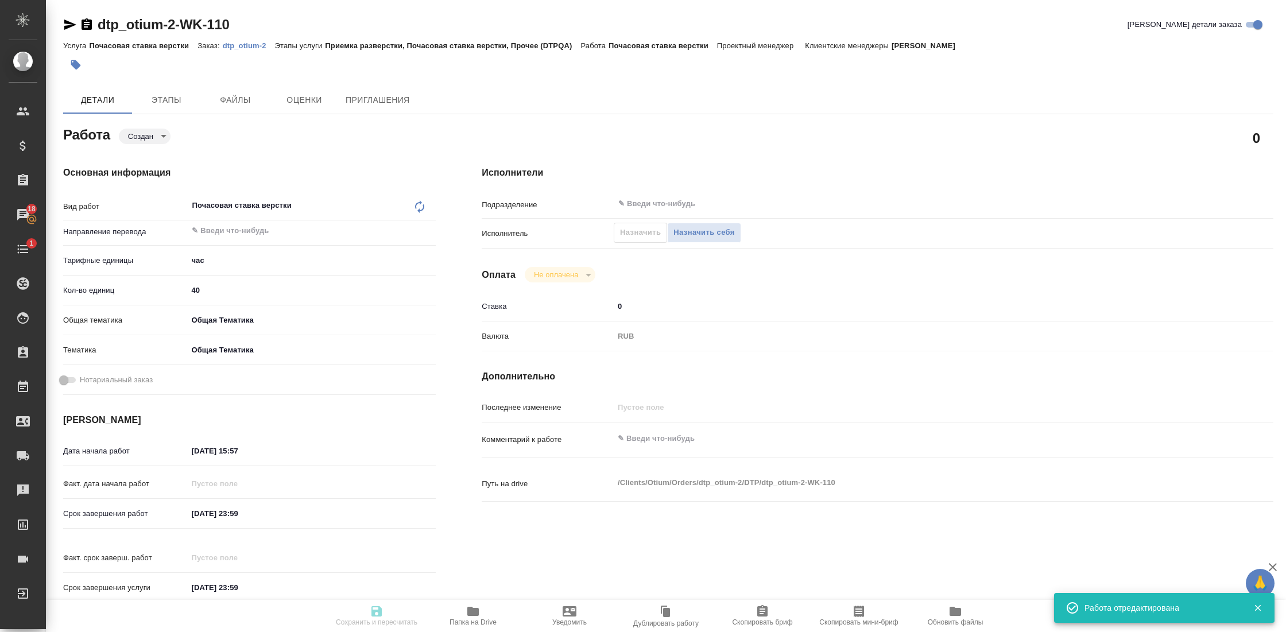
type input "Гостев Юрий"
type input "/Clients/Оtium/Orders/dtp_otium-2"
type textarea "x"
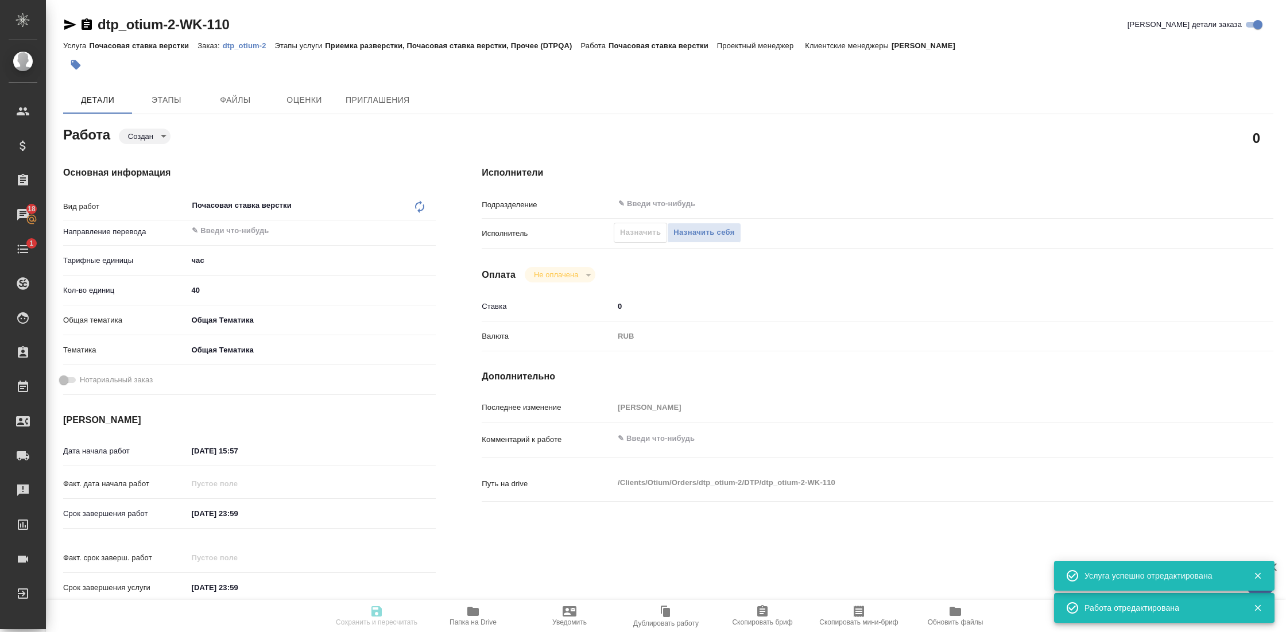
type textarea "x"
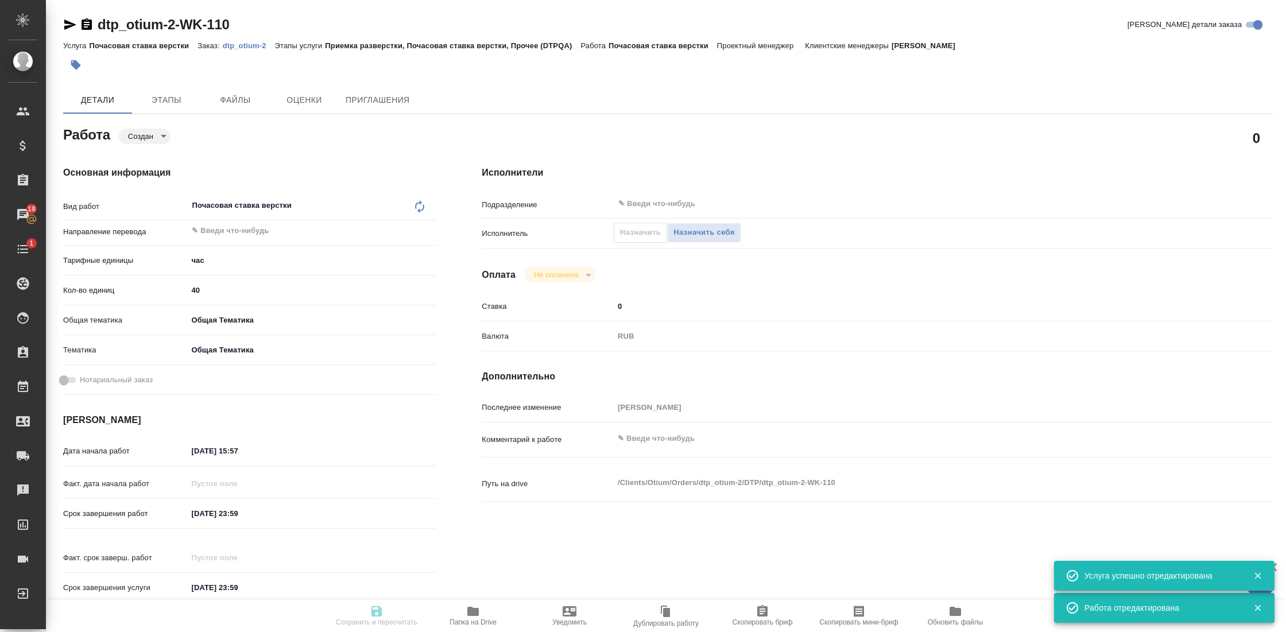
type textarea "x"
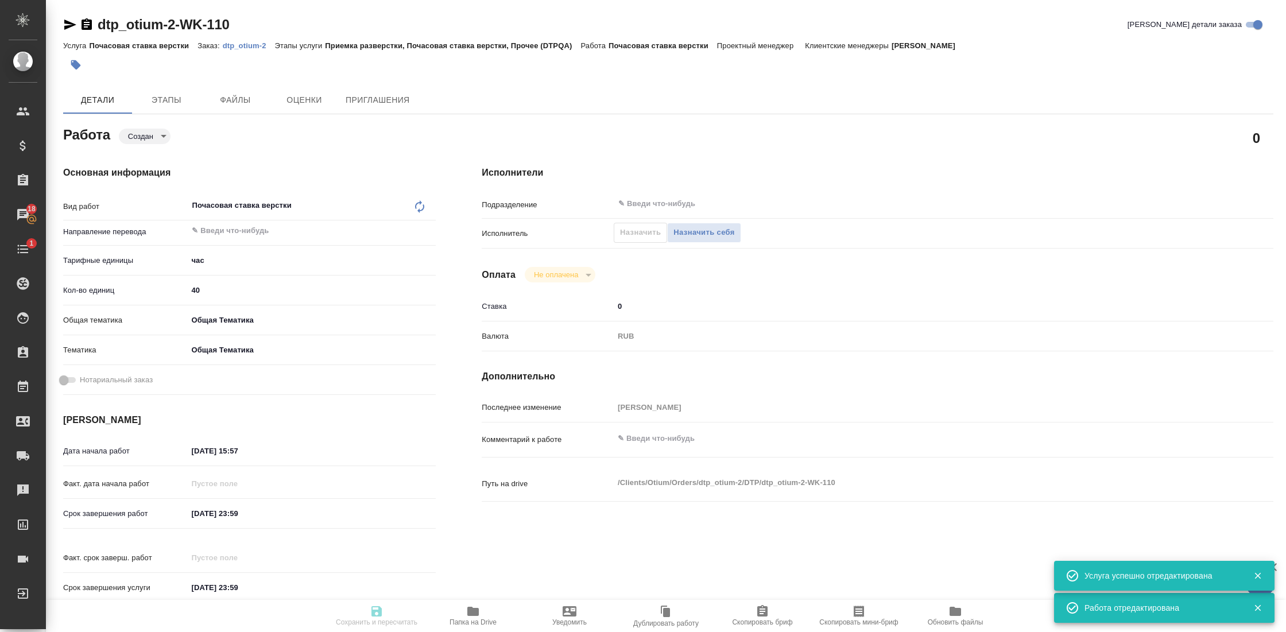
type textarea "x"
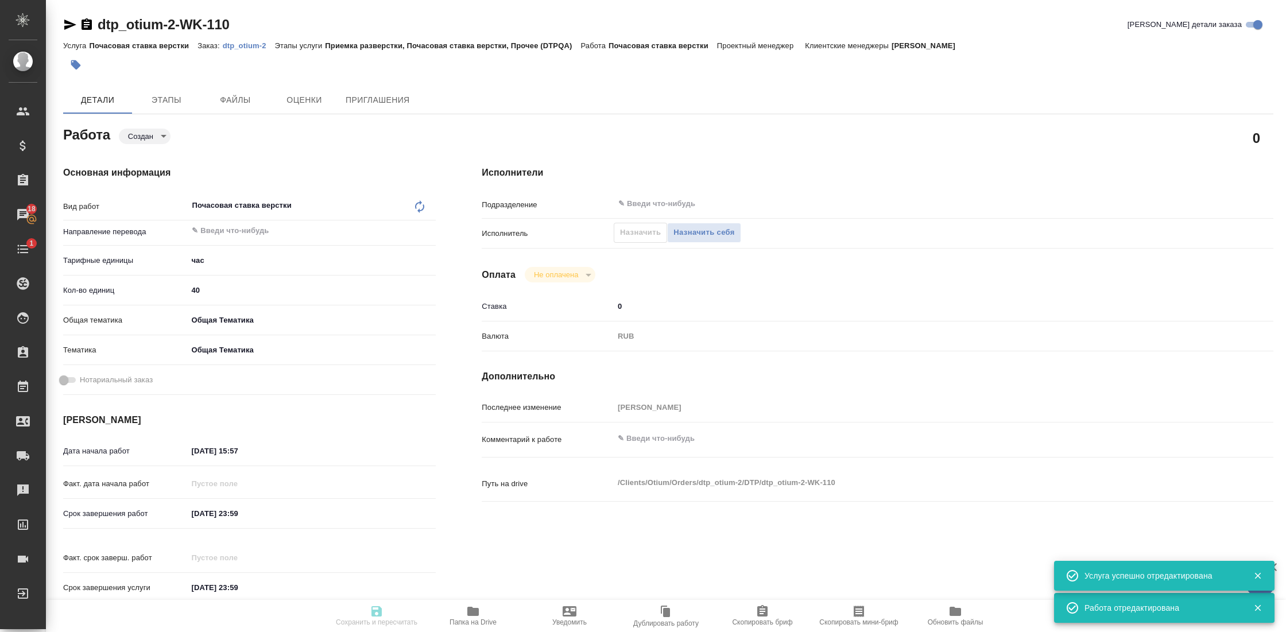
type textarea "x"
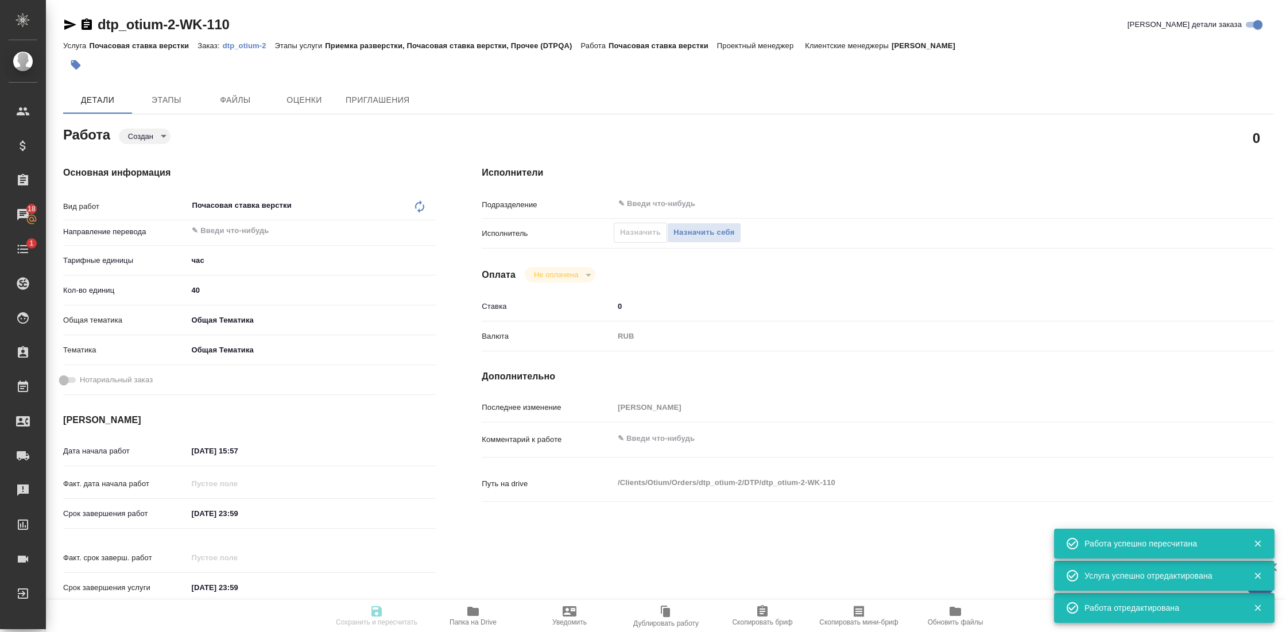
click at [253, 445] on input "26.08.2025 15:57" at bounding box center [237, 451] width 100 height 17
type input "created"
type textarea "Почасовая ставка верстки"
type textarea "x"
type input "5a8b1489cc6b4906c91bfd93"
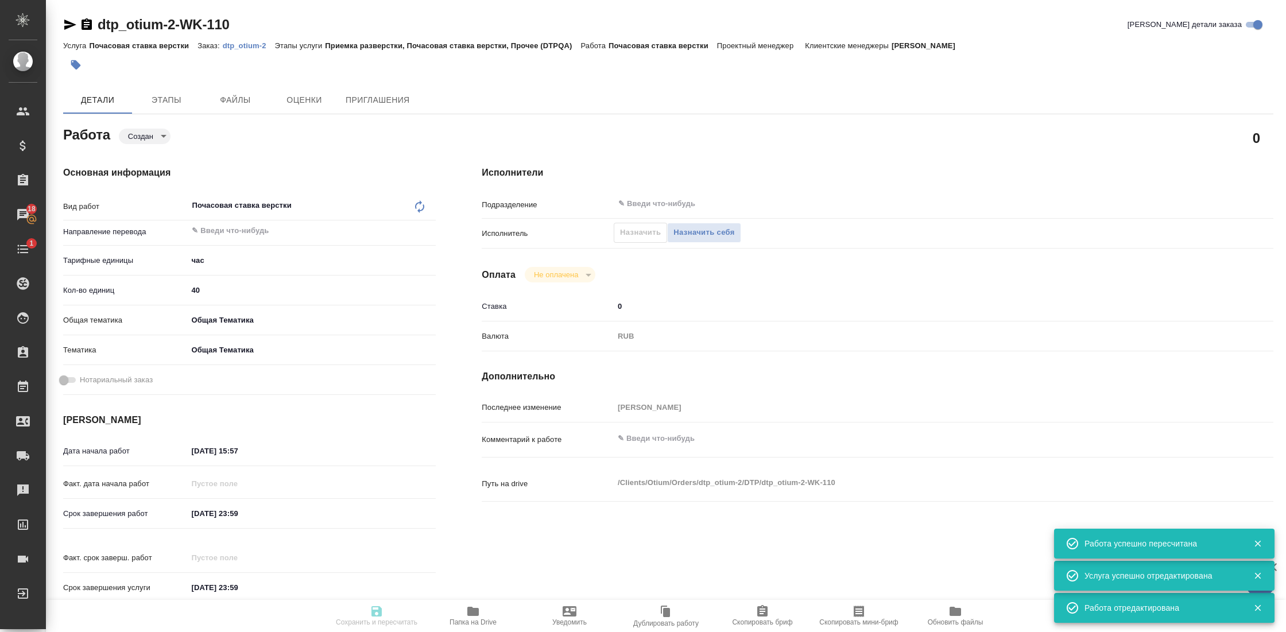
type input "40"
type input "obtem"
type input "6012b1ca196b0e5c9229a120"
type input "26.08.2025 15:57"
type input "31.12.2025 23:59"
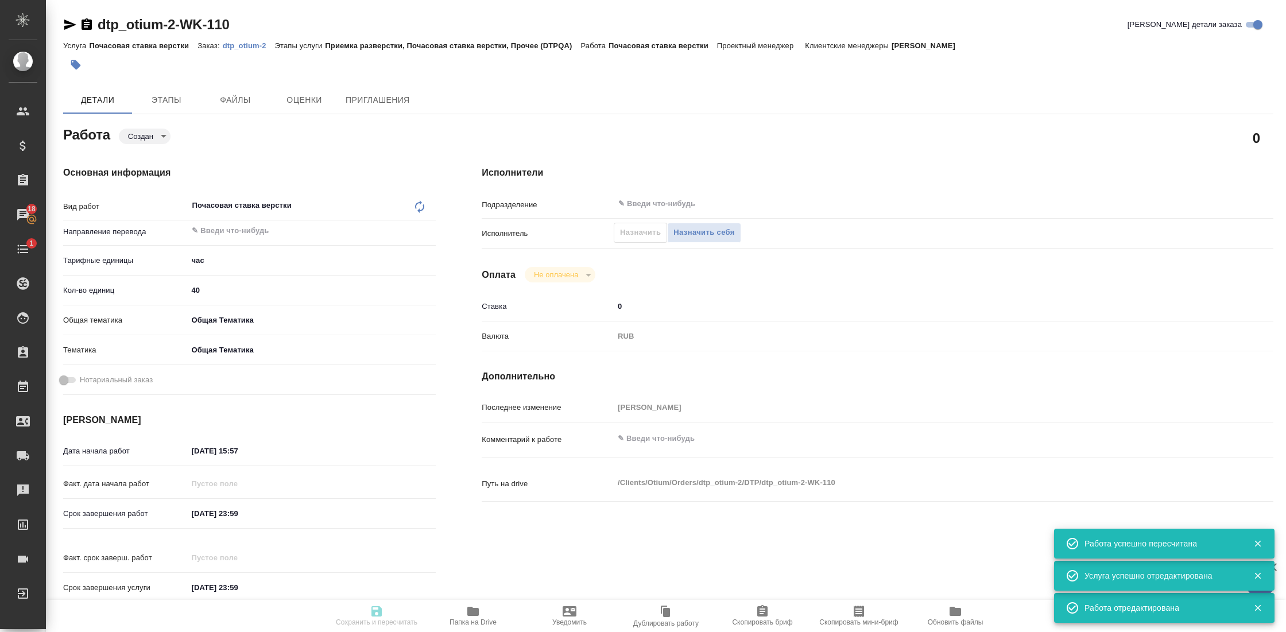
type input "31.12.2025 23:59"
type input "notPayed"
type input "0"
type input "RUB"
type input "Гостев Юрий"
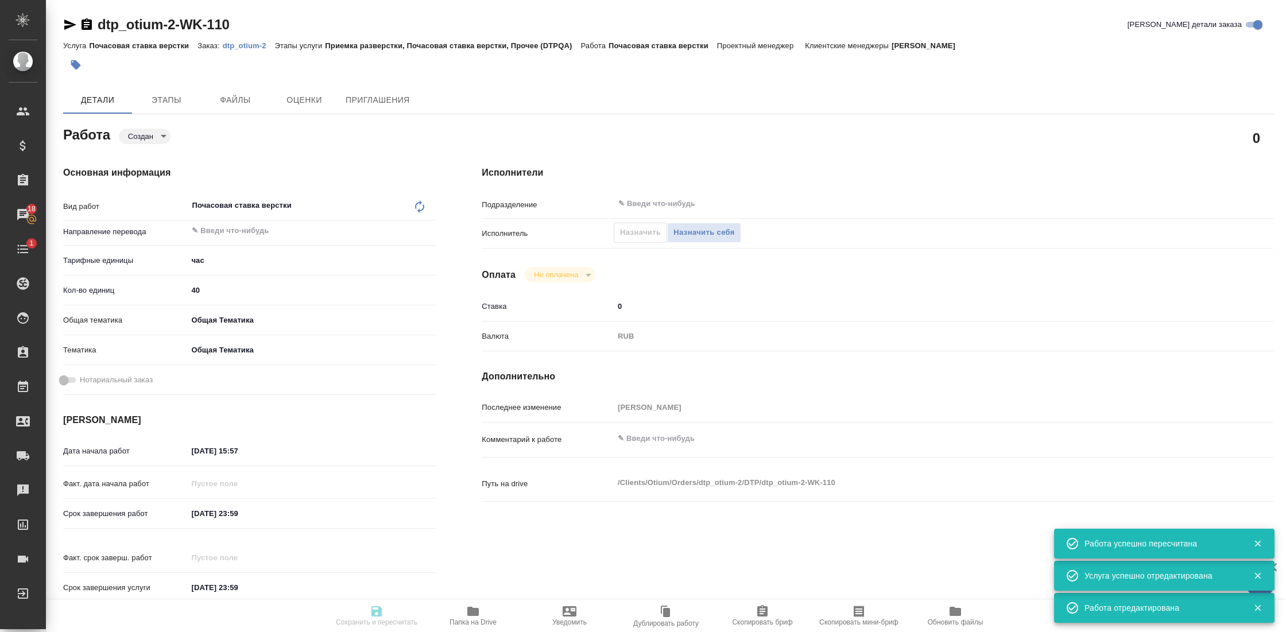
type textarea "x"
type textarea "/Clients/Оtium/Orders/dtp_otium-2/DTP/dtp_otium-2-WK-110"
type textarea "x"
type input "dtp_otium-2"
type input "Почасовая ставка верстки"
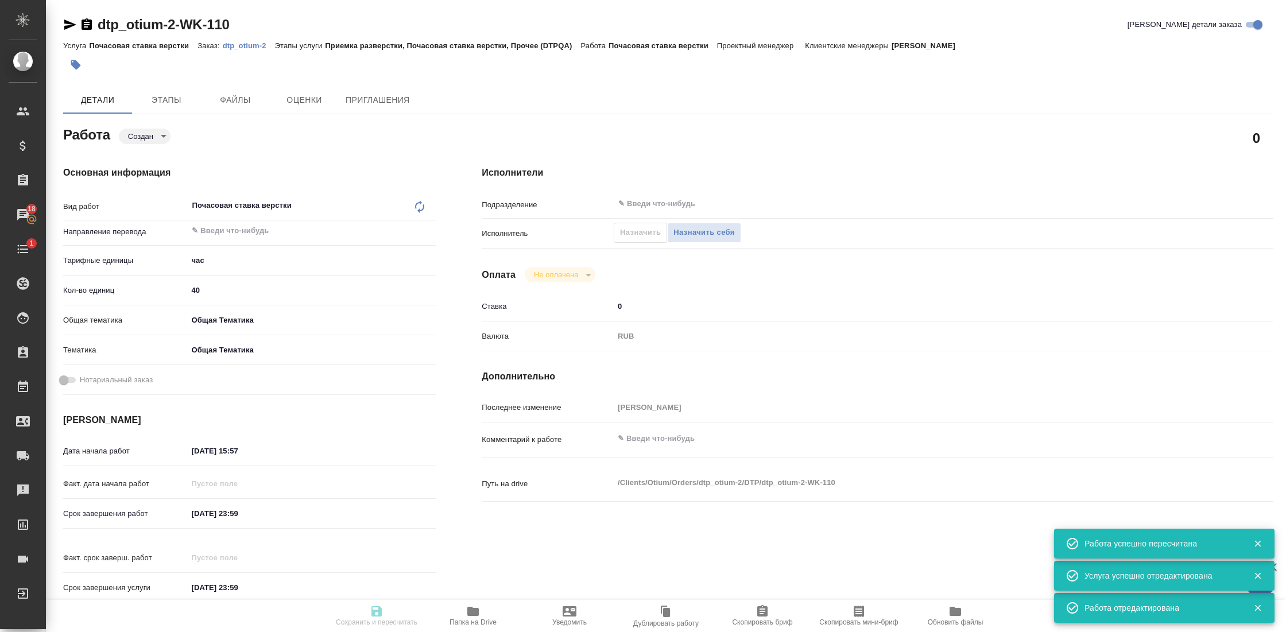
type input "Приемка разверстки, Почасовая ставка верстки, Прочее (DTPQA)"
type input "Гостев Юрий"
type input "/Clients/Оtium/Orders/dtp_otium-2"
type textarea "x"
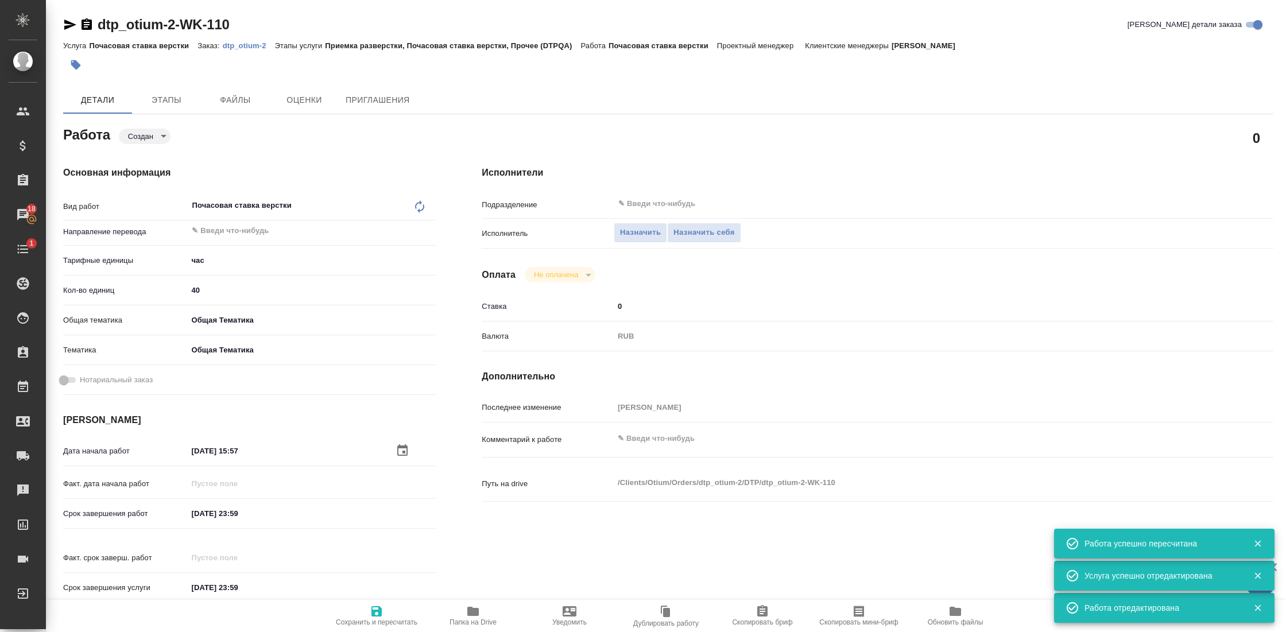
type textarea "x"
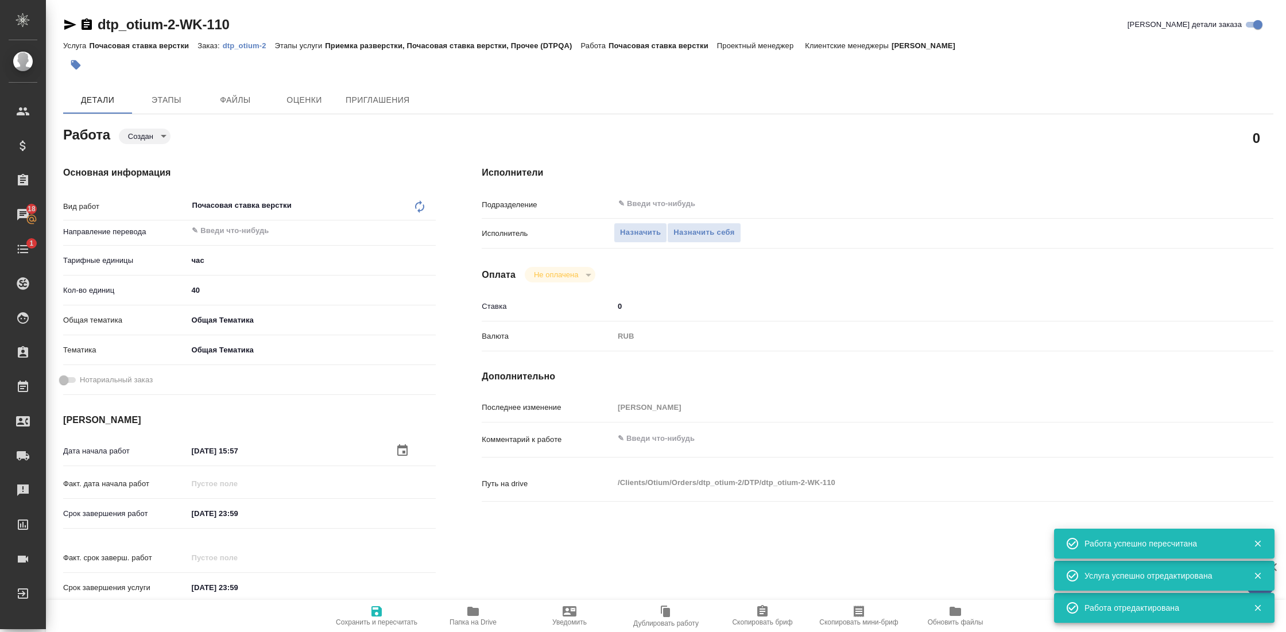
type textarea "x"
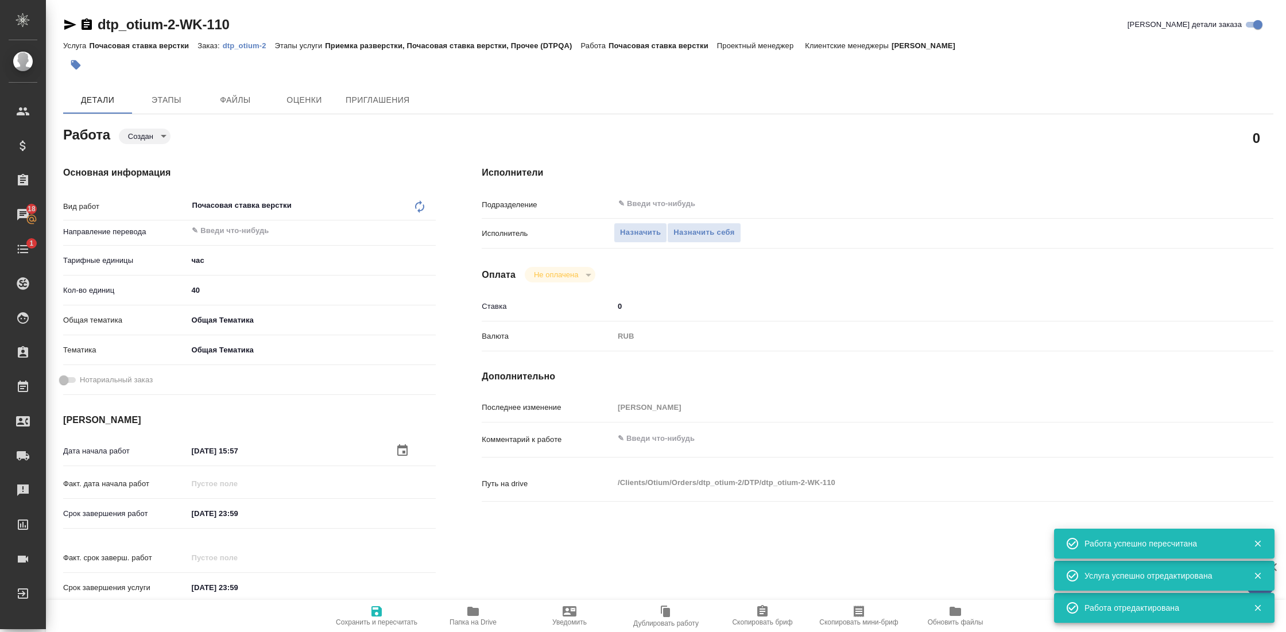
type textarea "x"
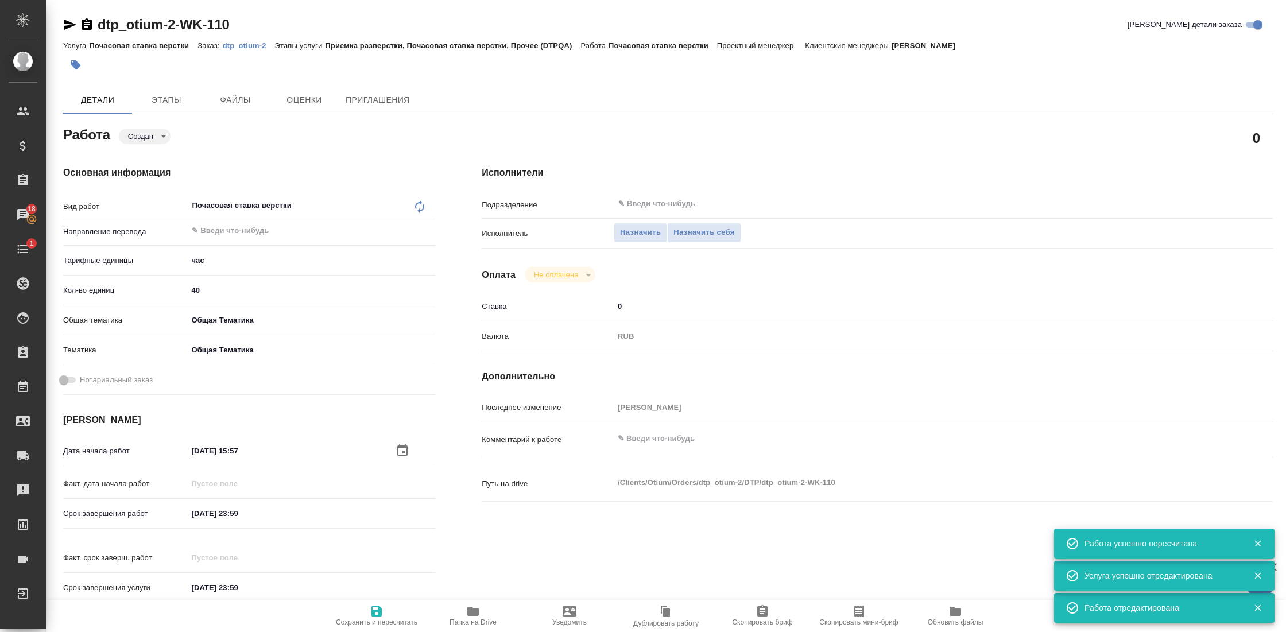
click at [403, 449] on icon "button" at bounding box center [402, 449] width 10 height 11
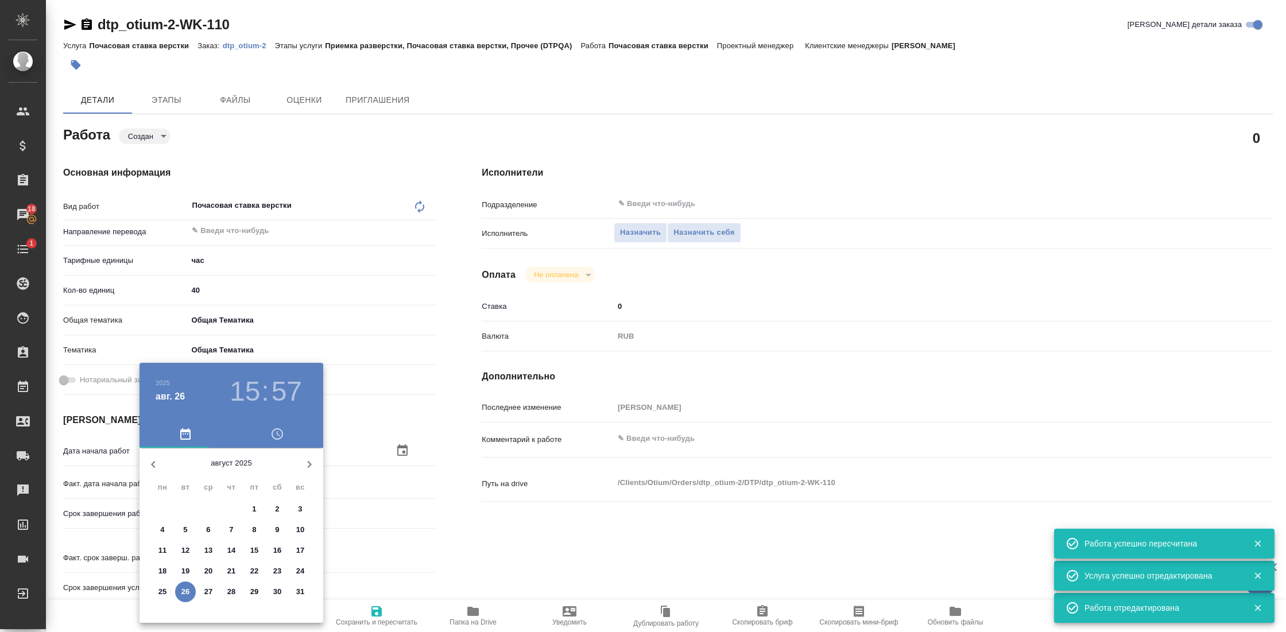
type textarea "x"
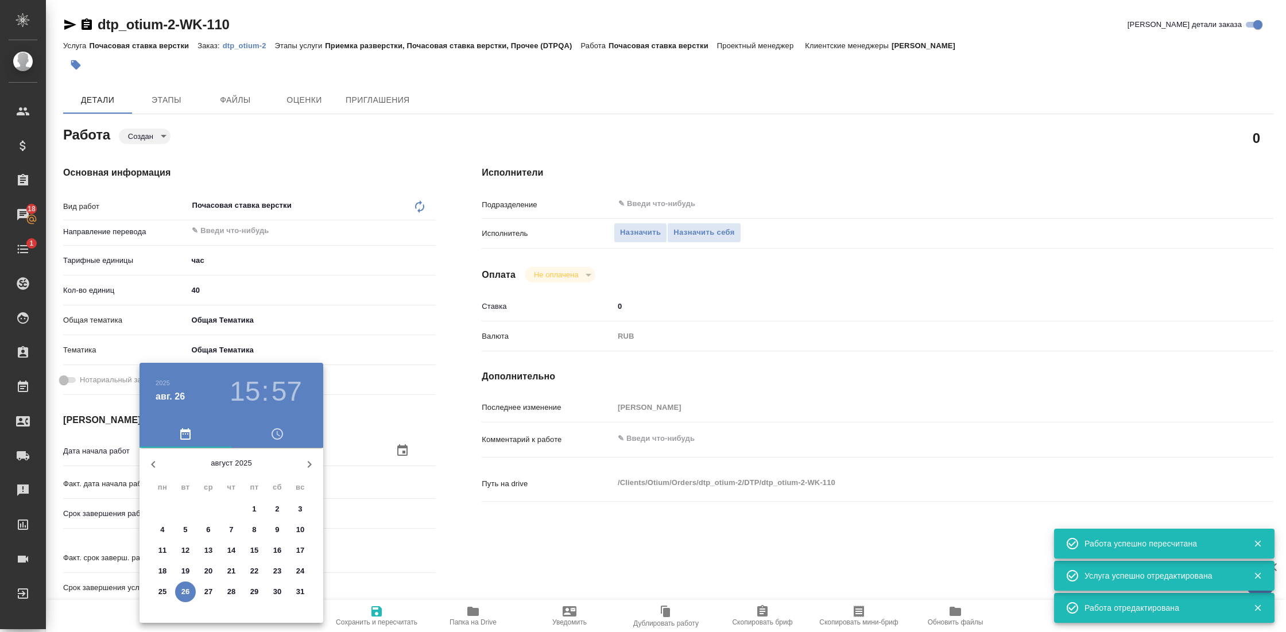
click at [308, 467] on icon "button" at bounding box center [310, 464] width 4 height 7
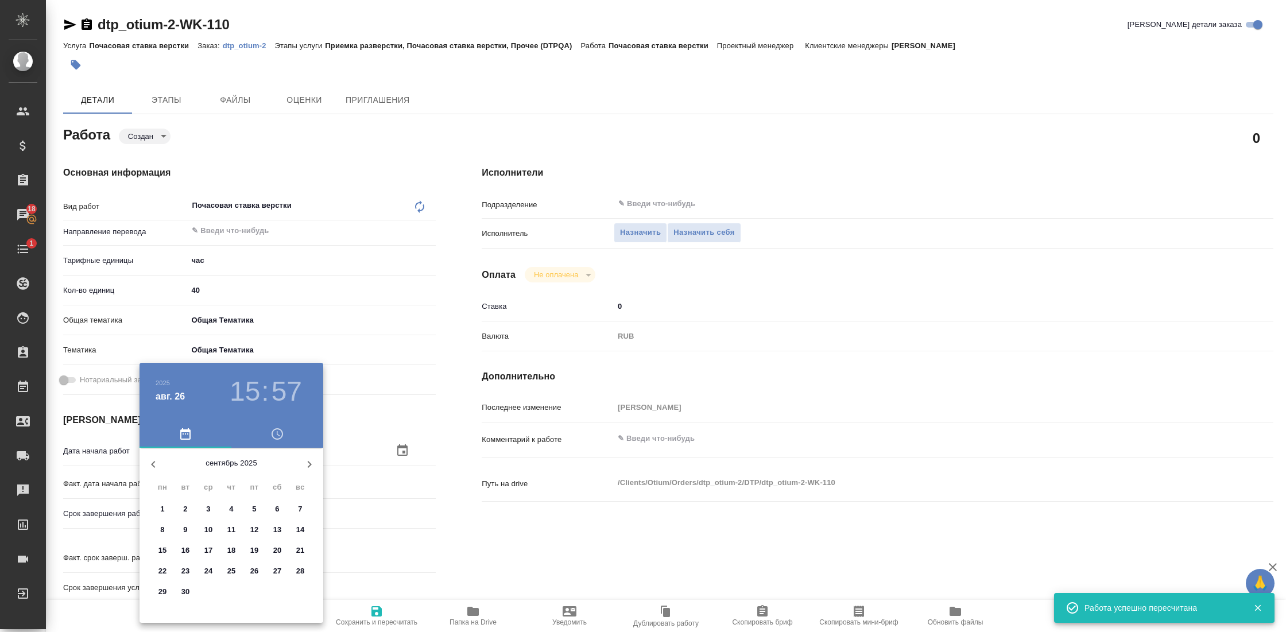
click at [160, 509] on p "1" at bounding box center [162, 508] width 4 height 11
type textarea "x"
type input "01.09.2025 15:57"
type textarea "x"
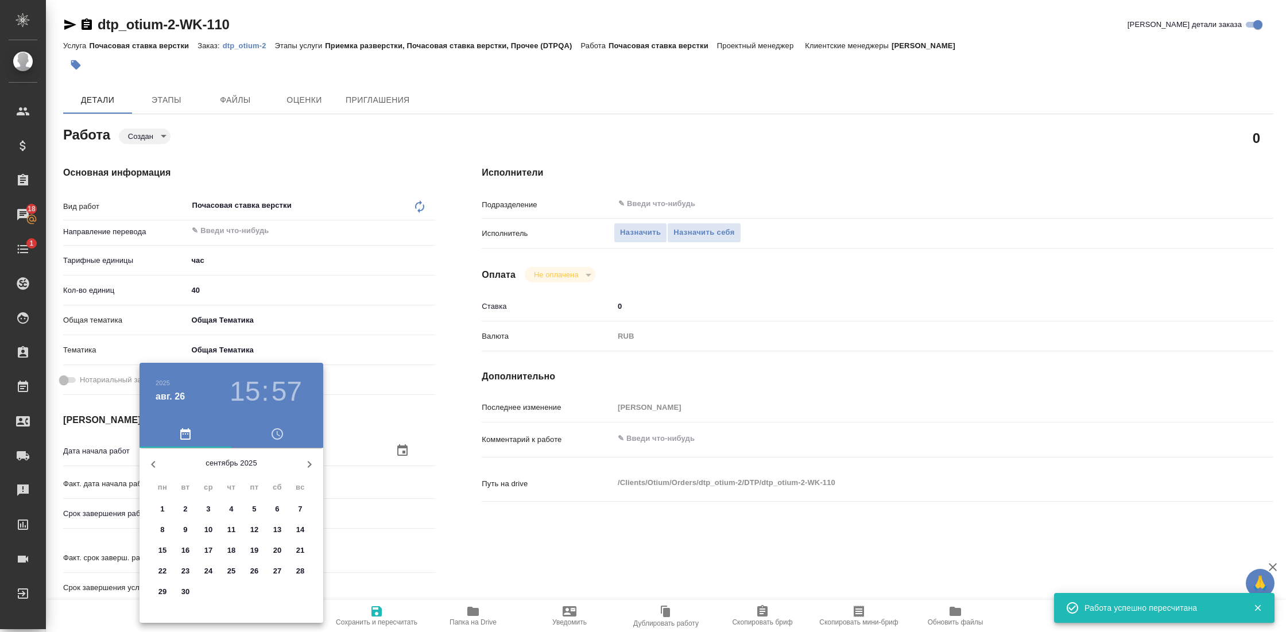
type textarea "x"
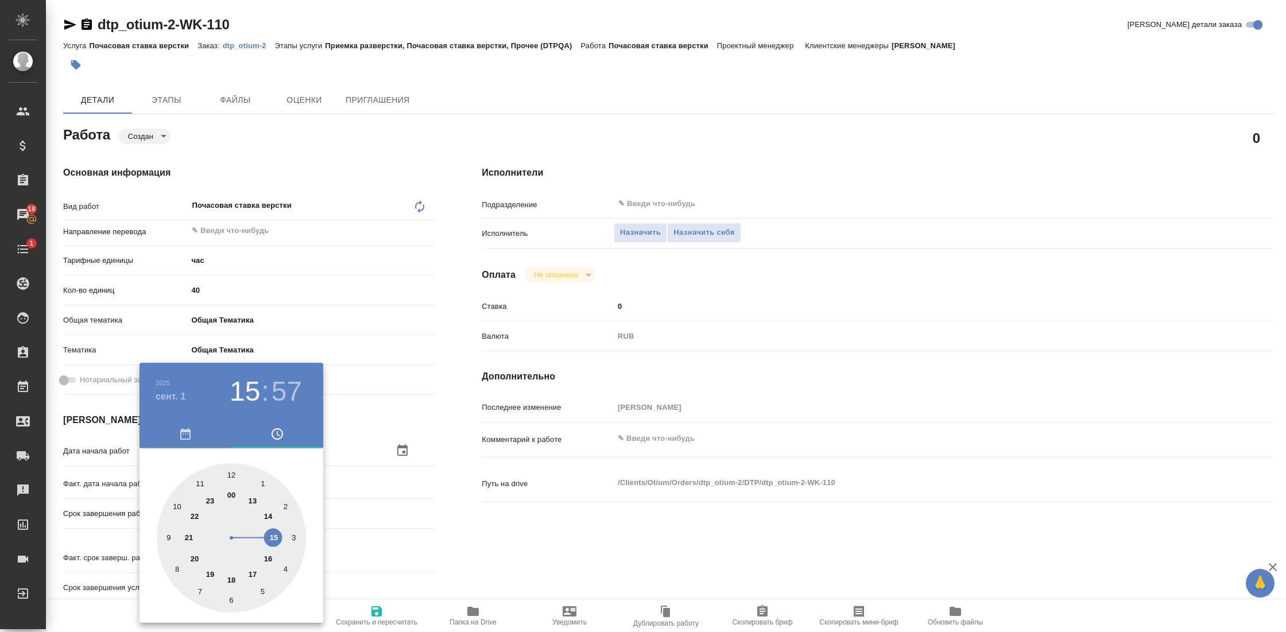
click at [175, 507] on div at bounding box center [231, 537] width 149 height 149
type textarea "x"
type input "01.09.2025 10:57"
type textarea "x"
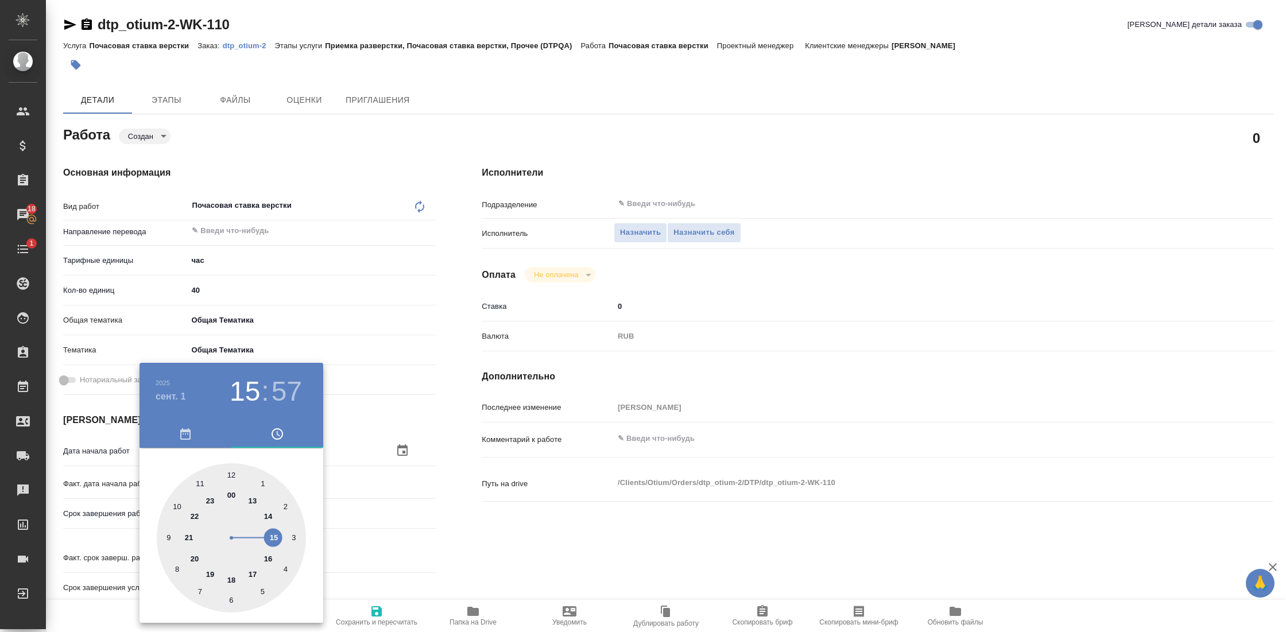
type textarea "x"
click at [227, 477] on div at bounding box center [231, 537] width 149 height 149
type textarea "x"
type input "01.09.2025 10:59"
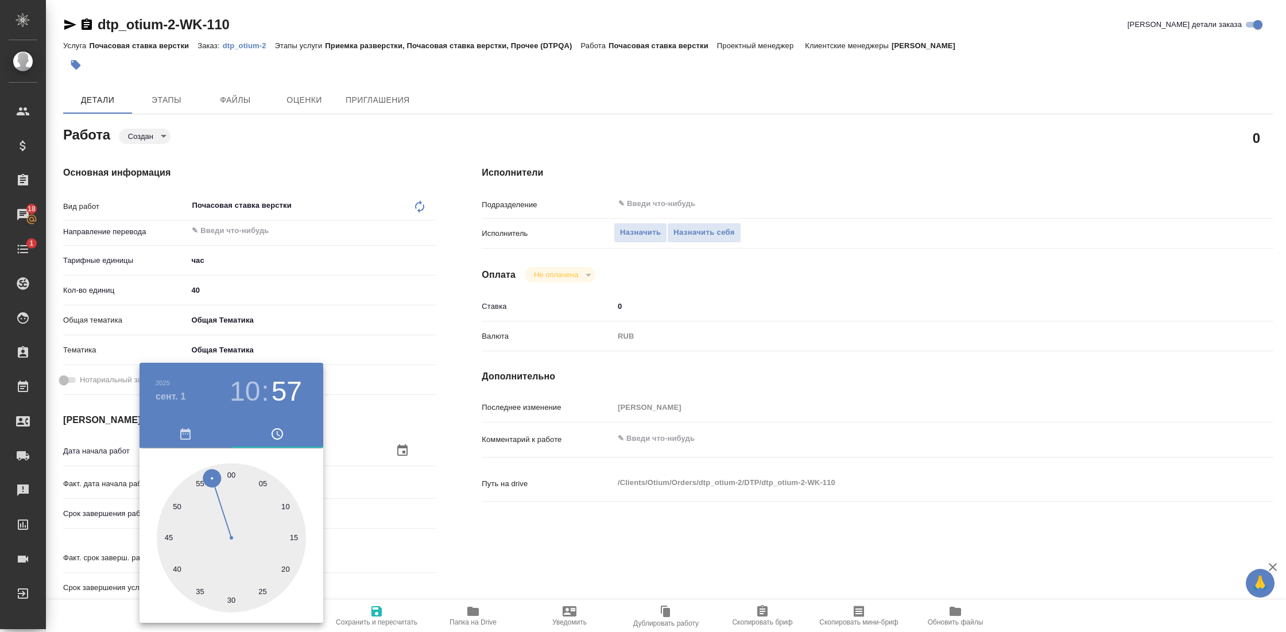
type textarea "x"
click at [378, 502] on div at bounding box center [643, 316] width 1286 height 632
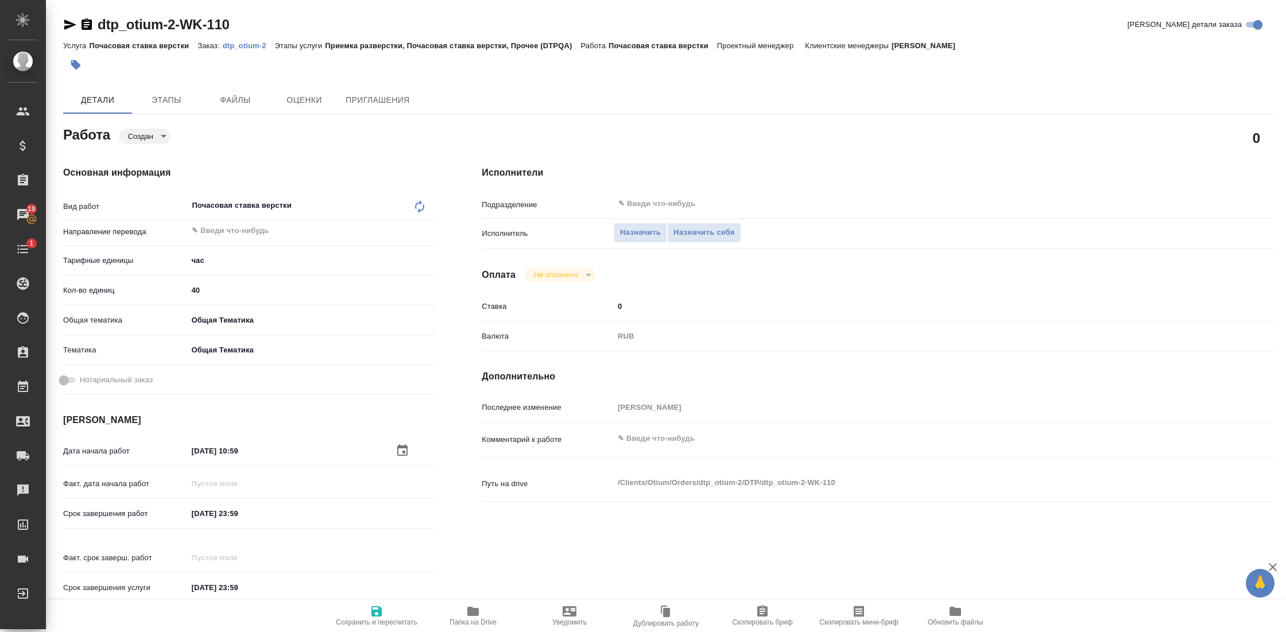
click at [234, 438] on div "Основная информация Вид работ Почасовая ставка верстки x ​ Направление перевода…" at bounding box center [249, 388] width 373 height 444
click at [397, 449] on icon "button" at bounding box center [403, 451] width 14 height 14
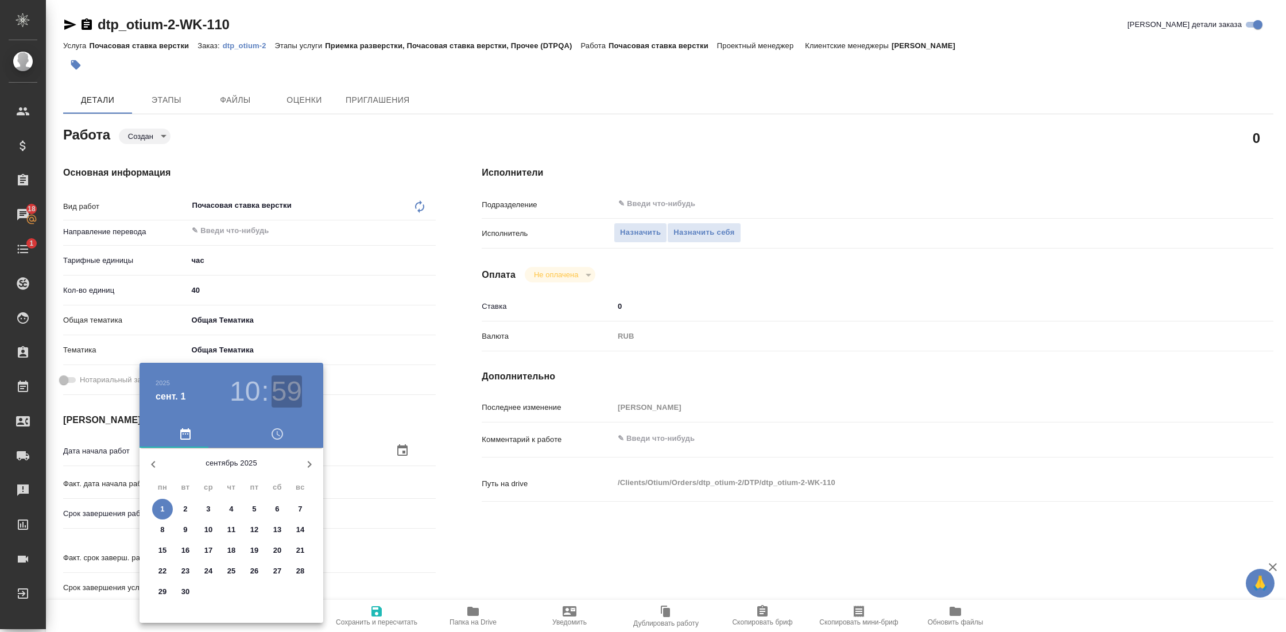
click at [277, 392] on h3 "59" at bounding box center [287, 391] width 30 height 32
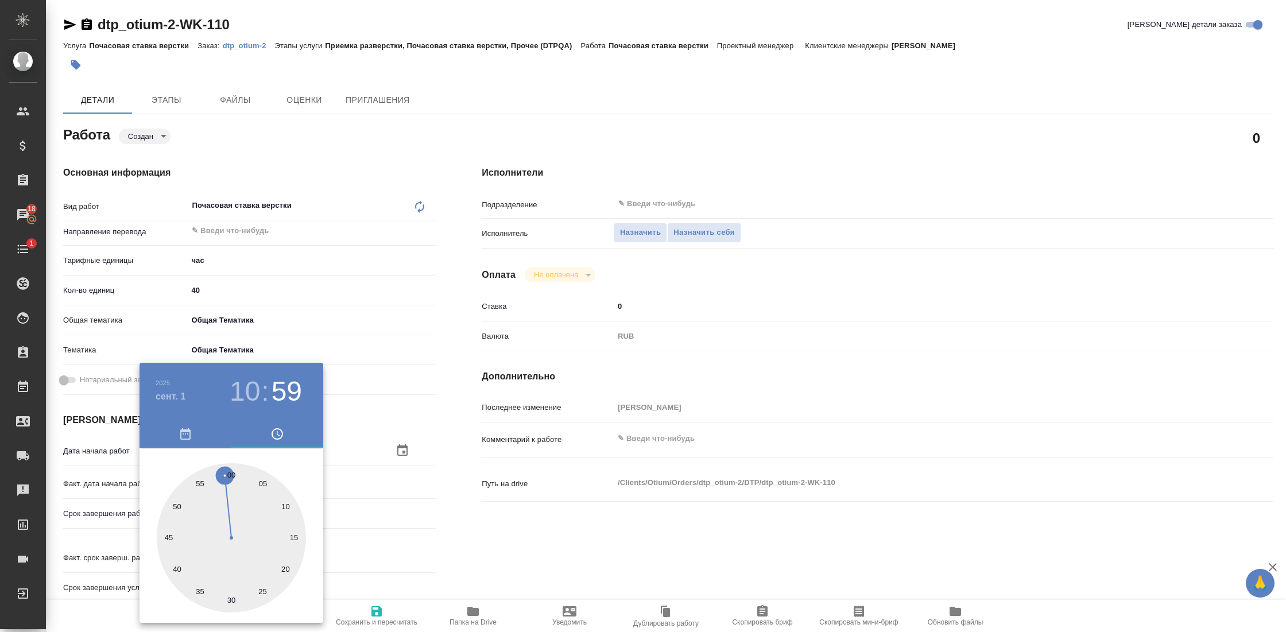
type textarea "x"
type input "01.09.2025 10:01"
type textarea "x"
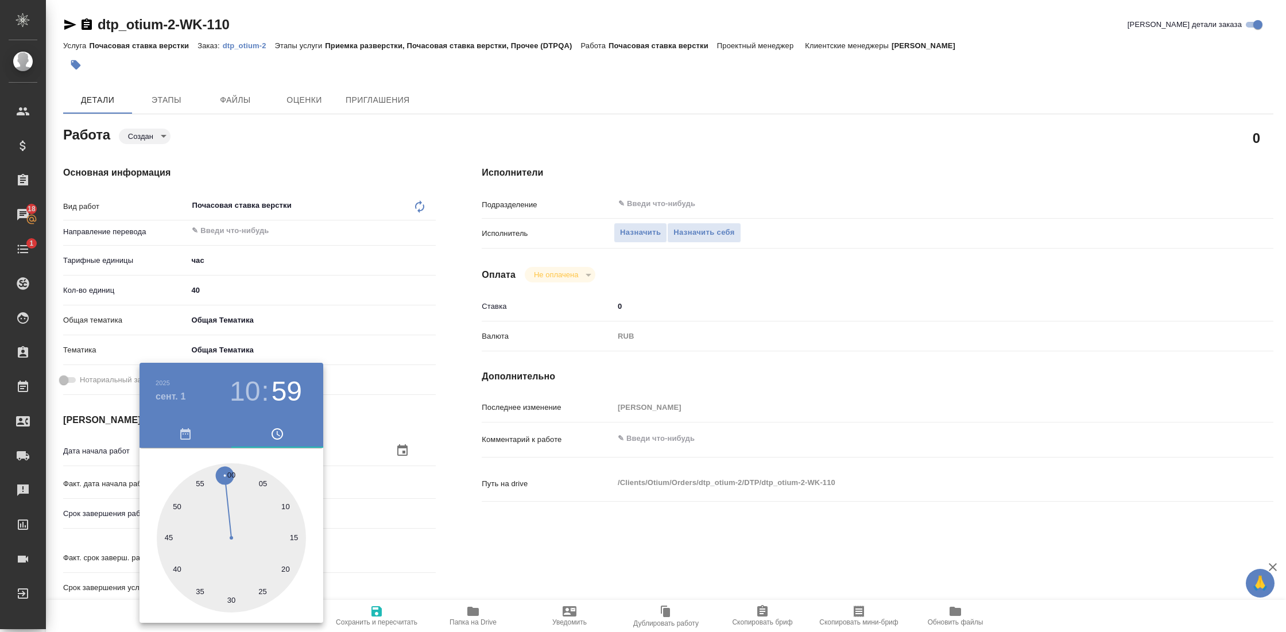
type textarea "x"
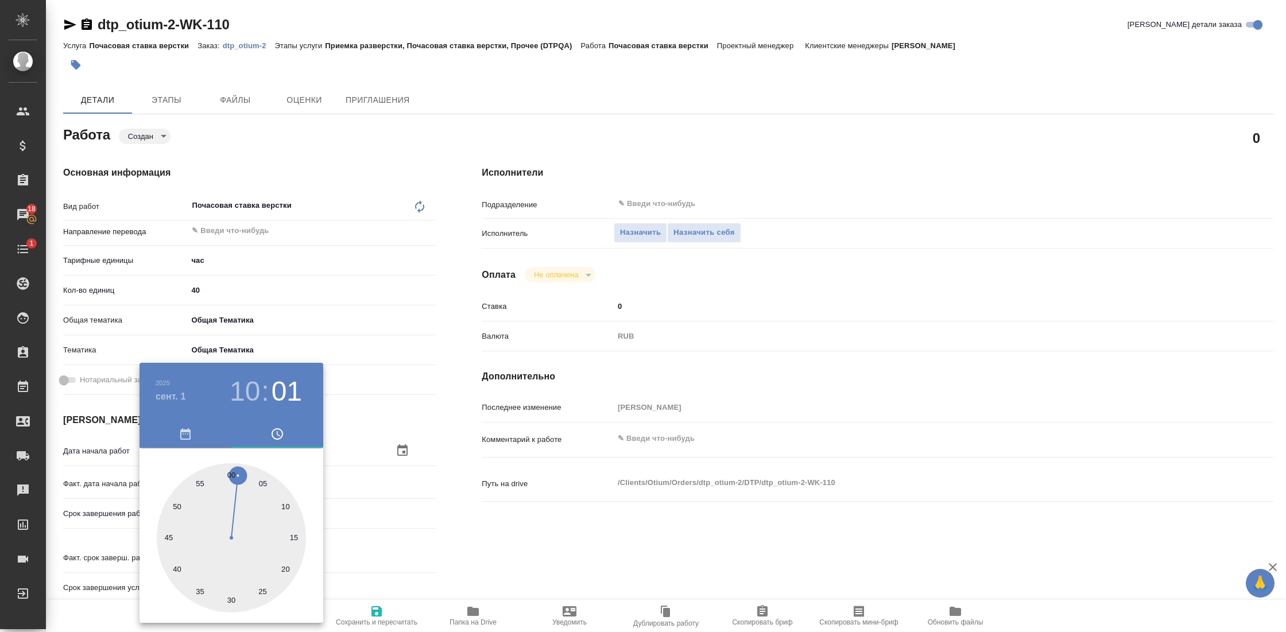
type textarea "x"
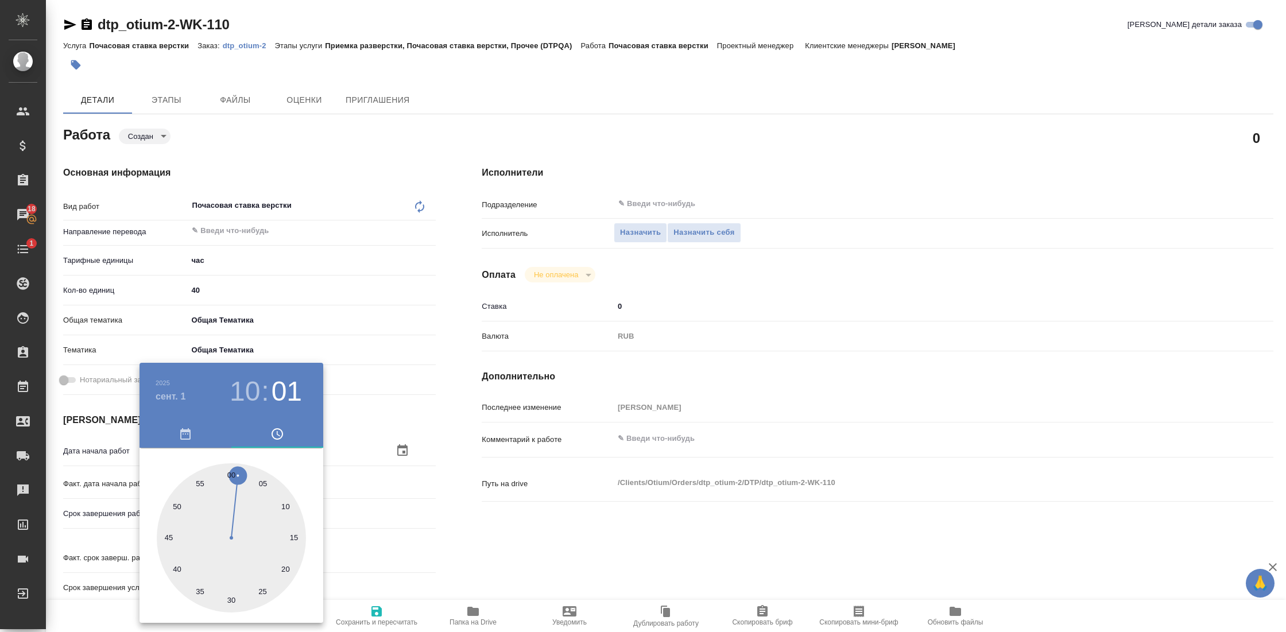
type textarea "x"
type input "01.09.2025 10:00"
type textarea "x"
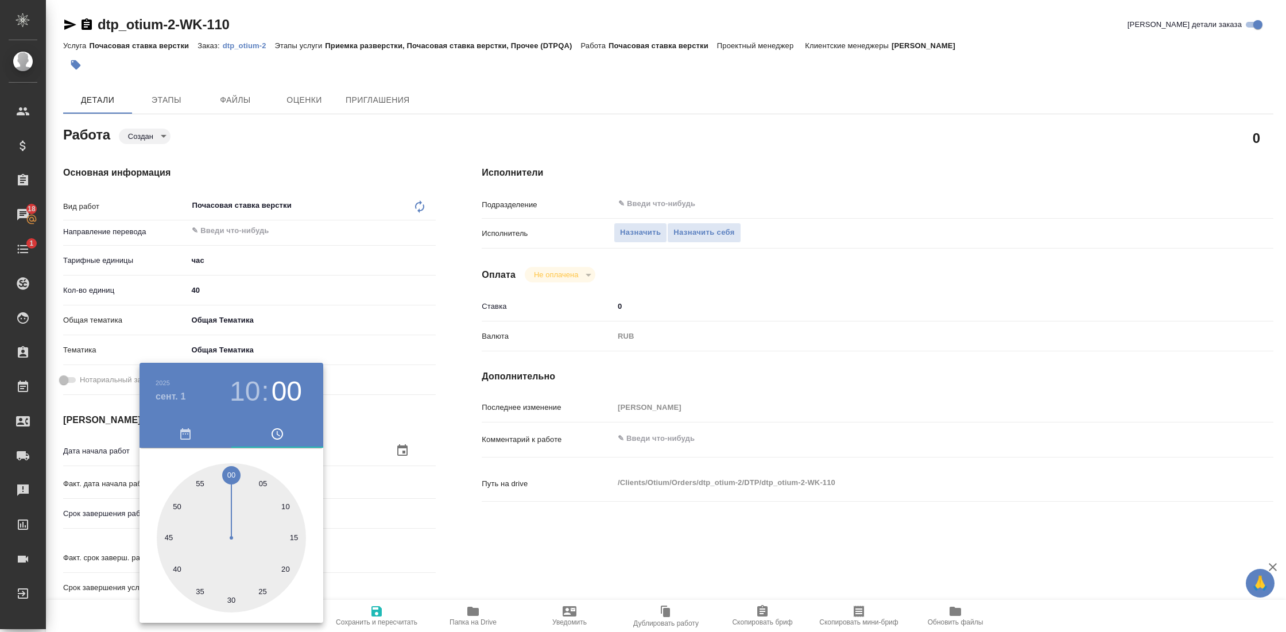
type textarea "x"
drag, startPoint x: 227, startPoint y: 472, endPoint x: 234, endPoint y: 471, distance: 6.9
click at [234, 471] on div at bounding box center [231, 537] width 149 height 149
type textarea "x"
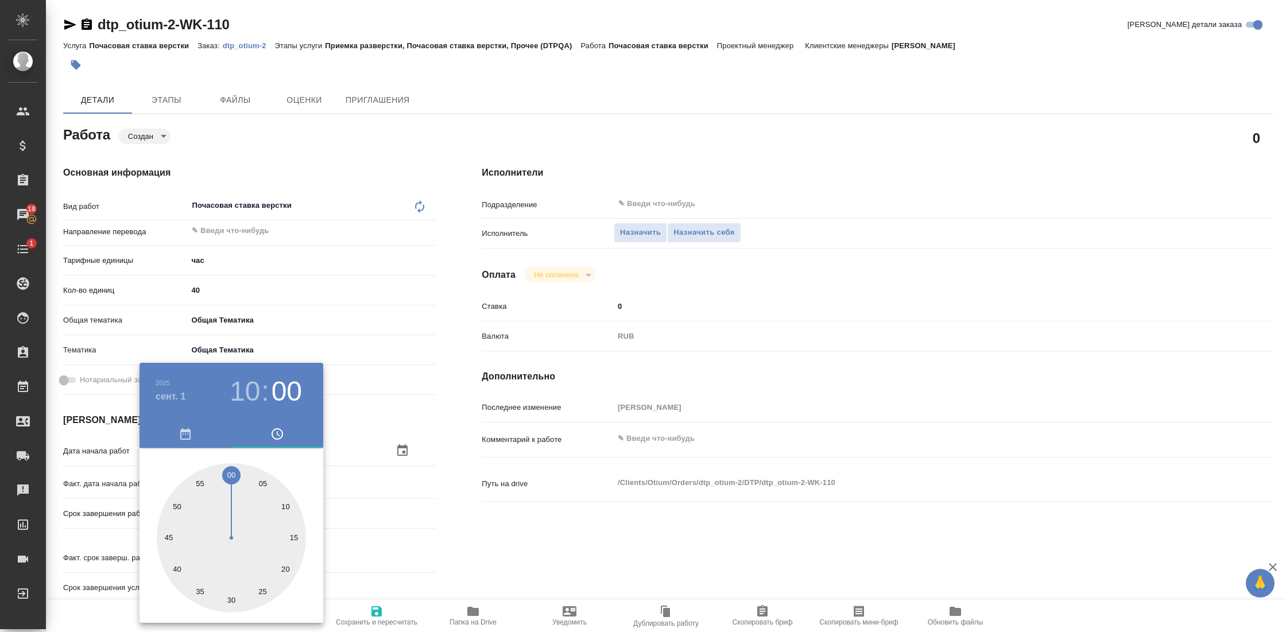
type textarea "x"
click at [453, 496] on div at bounding box center [643, 316] width 1286 height 632
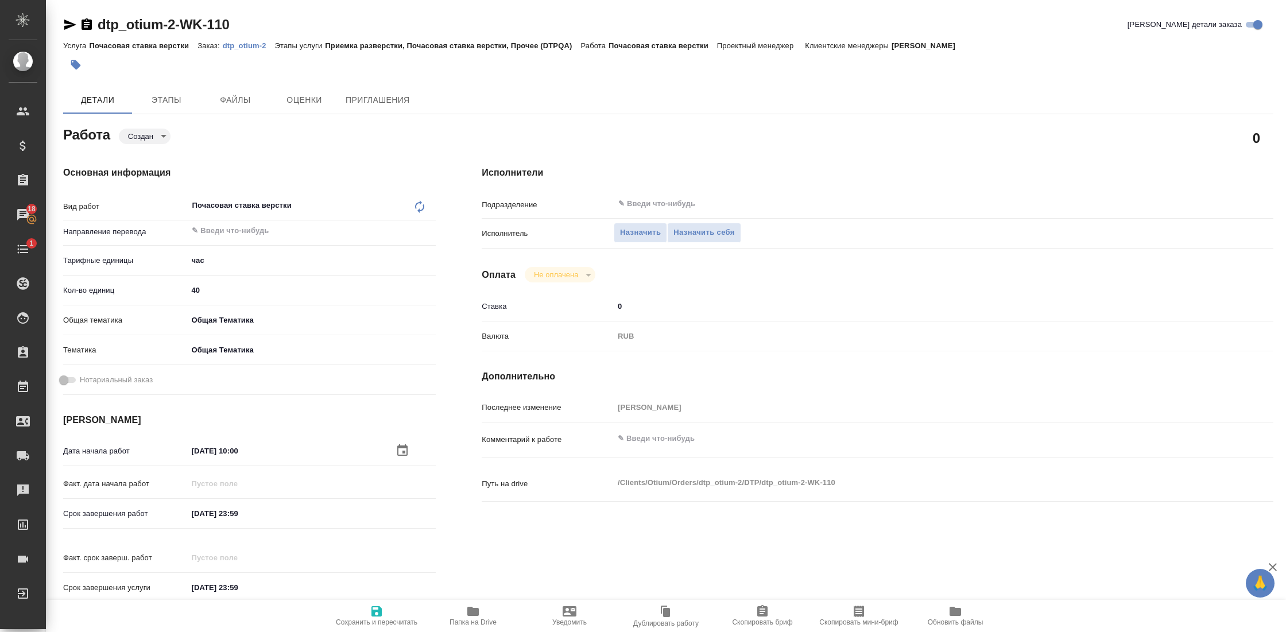
click at [246, 513] on input "31.12.2025 23:59" at bounding box center [237, 513] width 100 height 17
click at [401, 509] on icon "button" at bounding box center [402, 512] width 10 height 11
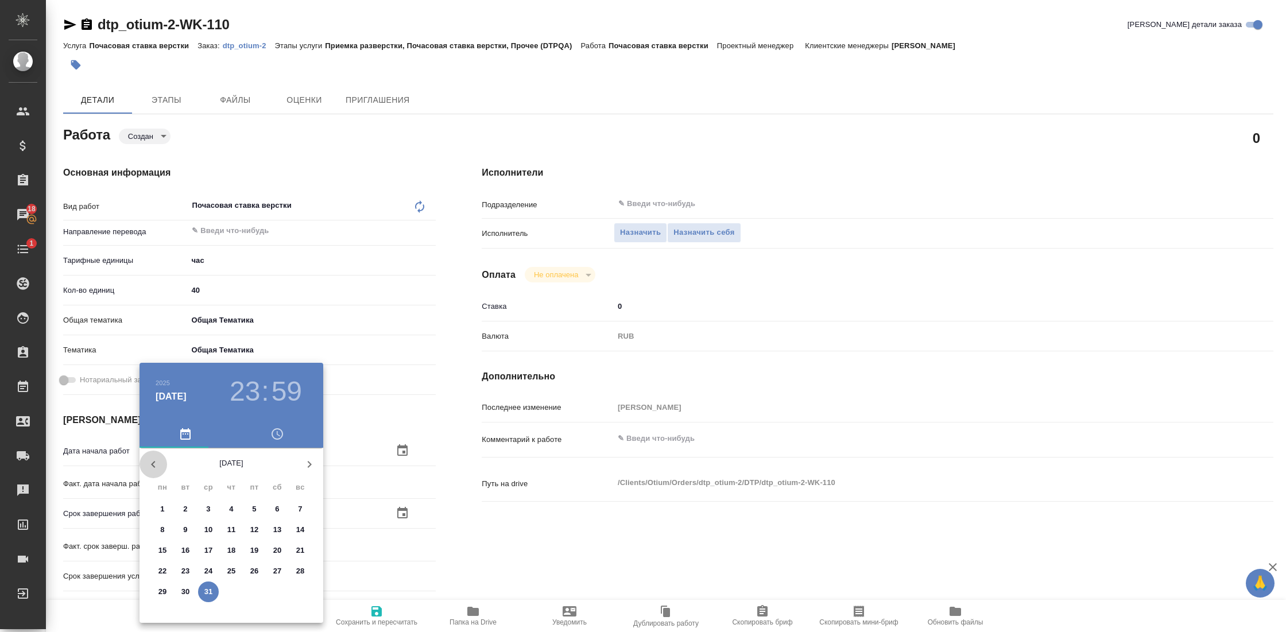
click at [151, 459] on icon "button" at bounding box center [153, 465] width 14 height 14
click at [297, 505] on span "7" at bounding box center [300, 508] width 21 height 11
type textarea "x"
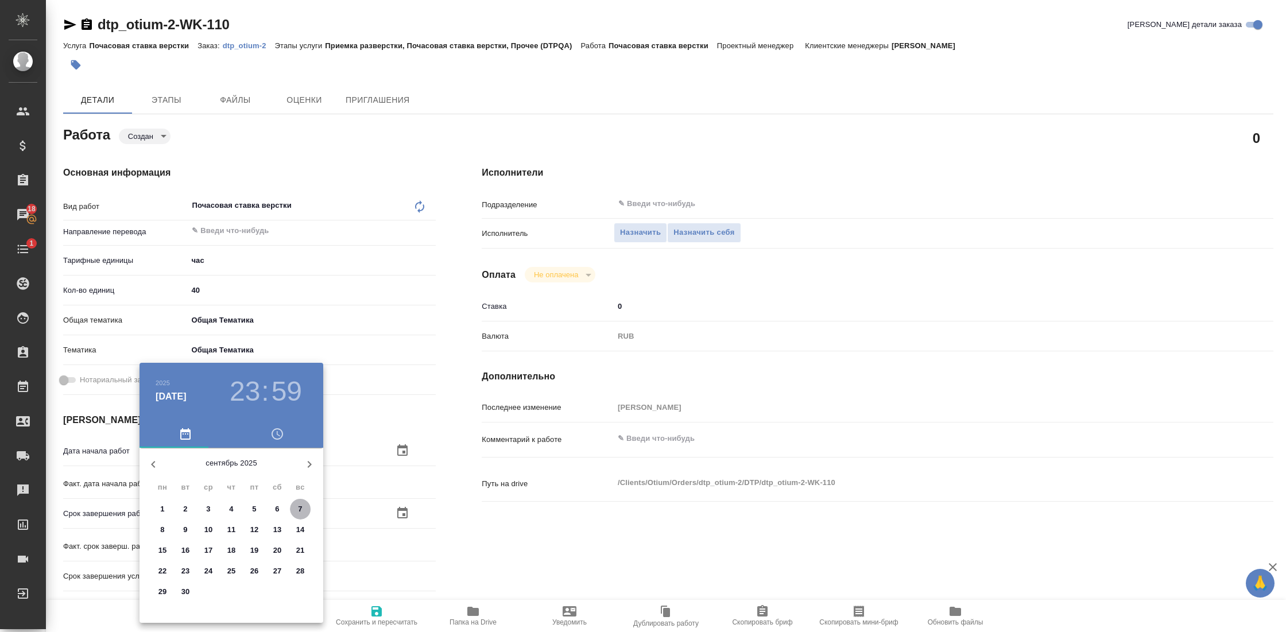
type input "07.09.2025 23:59"
type textarea "x"
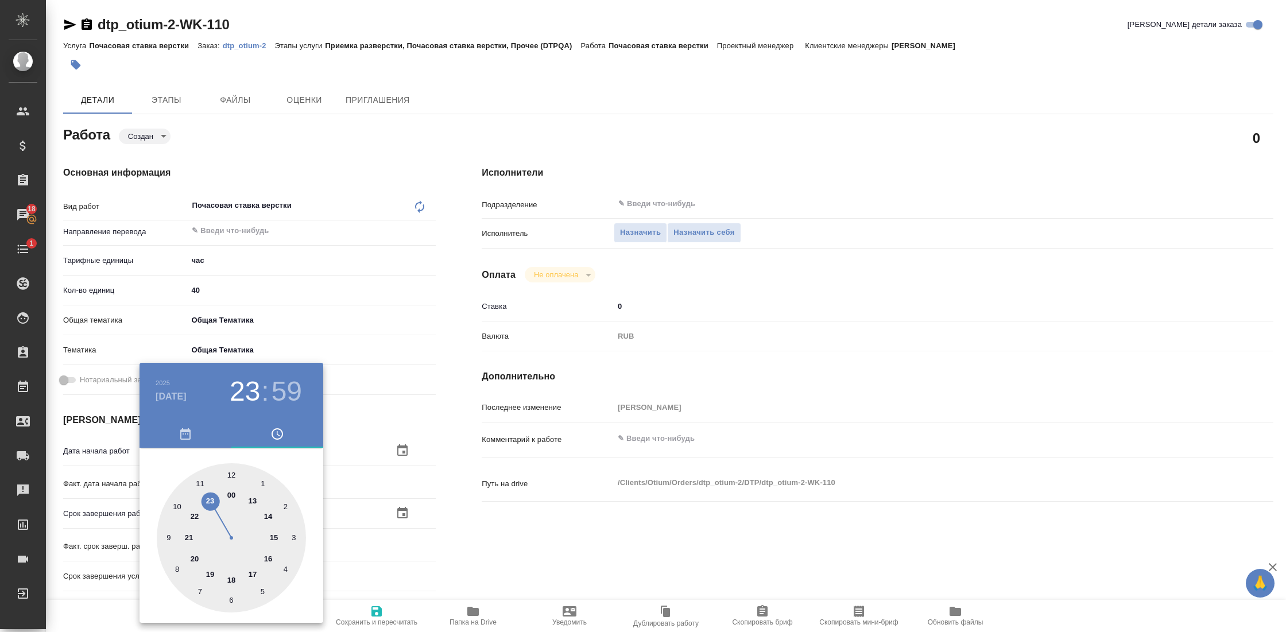
click at [211, 571] on div at bounding box center [231, 537] width 149 height 149
type textarea "x"
type input "07.09.2025 19:59"
type textarea "x"
click at [231, 475] on div at bounding box center [231, 537] width 149 height 149
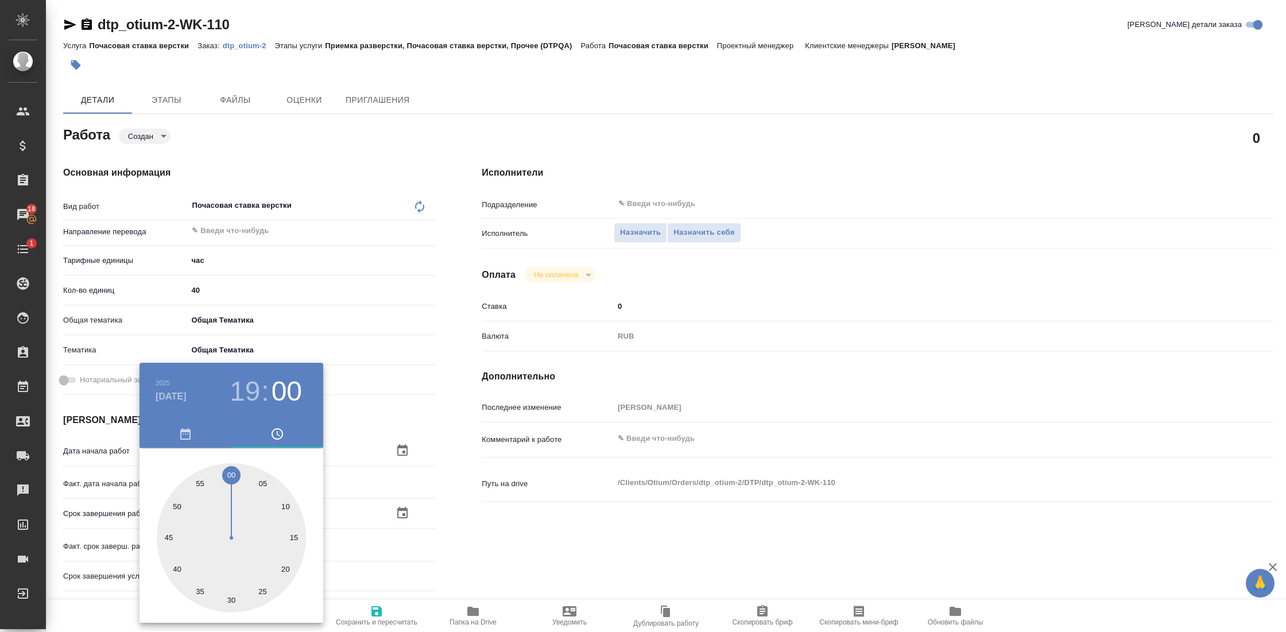
click at [475, 549] on div at bounding box center [643, 316] width 1286 height 632
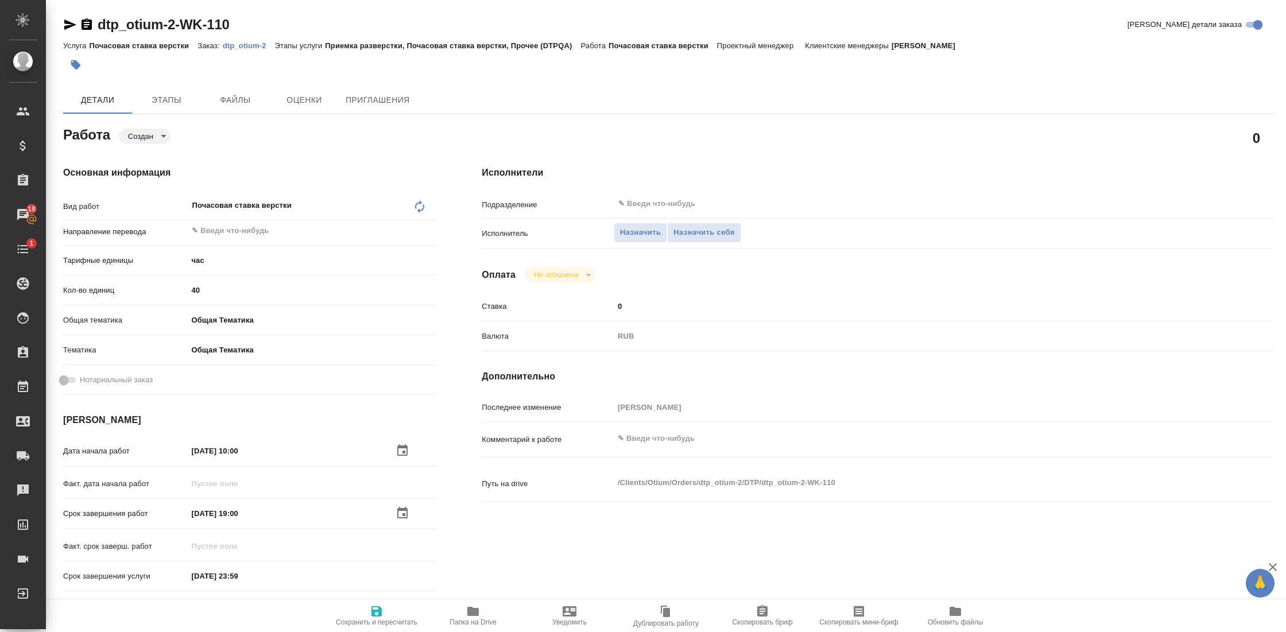
click at [381, 614] on icon "button" at bounding box center [377, 611] width 14 height 14
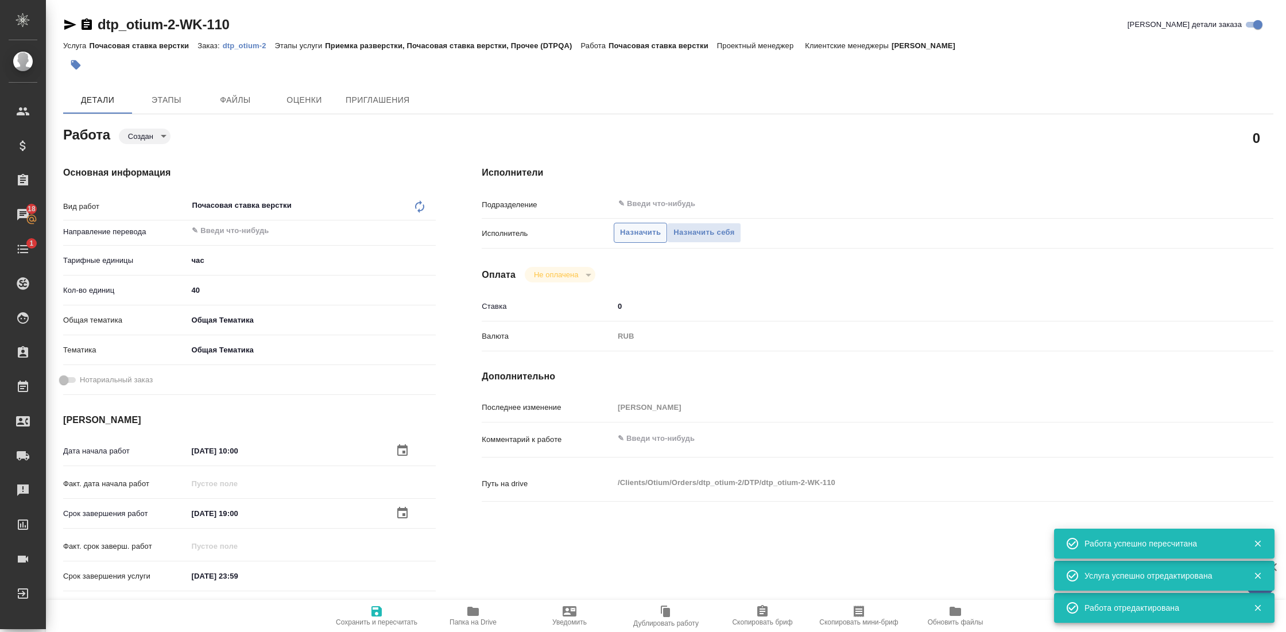
click at [630, 229] on span "Назначить" at bounding box center [640, 232] width 41 height 13
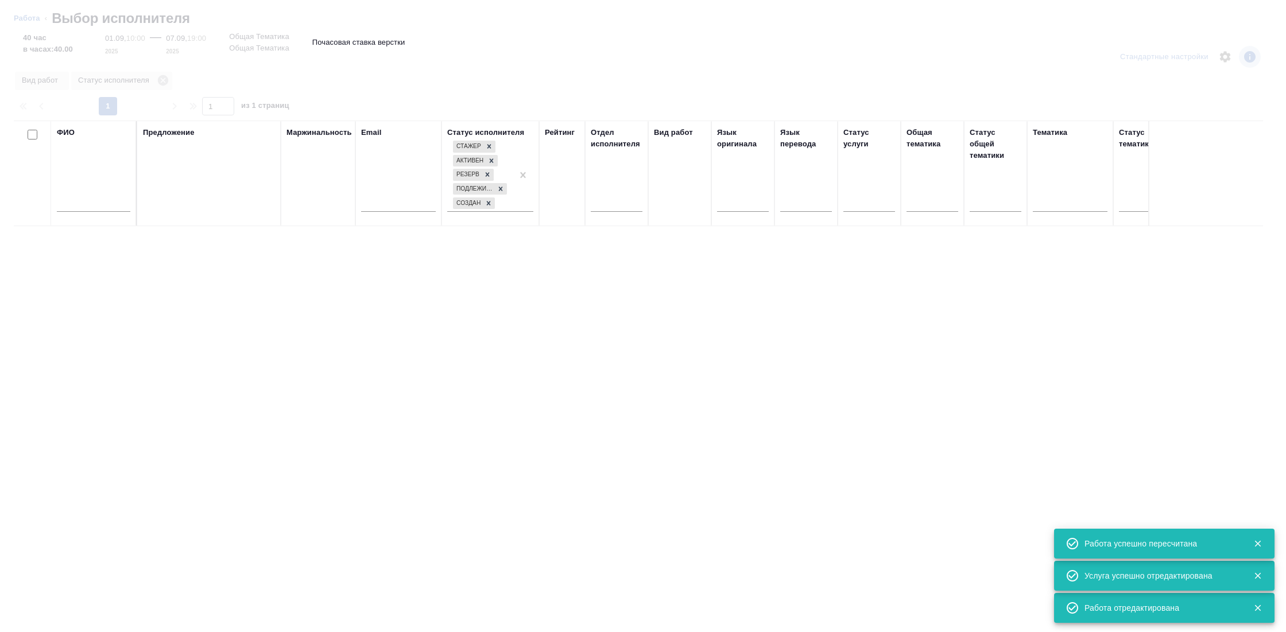
click at [79, 201] on input "text" at bounding box center [93, 204] width 73 height 14
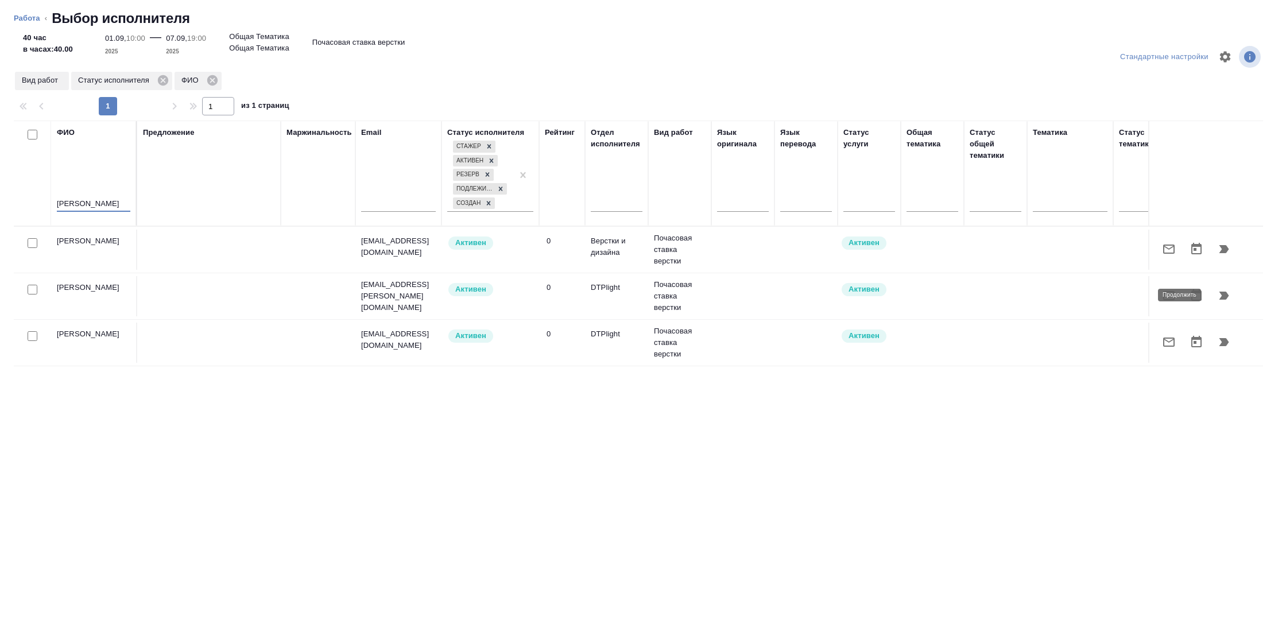
click at [1219, 294] on icon "button" at bounding box center [1224, 296] width 14 height 14
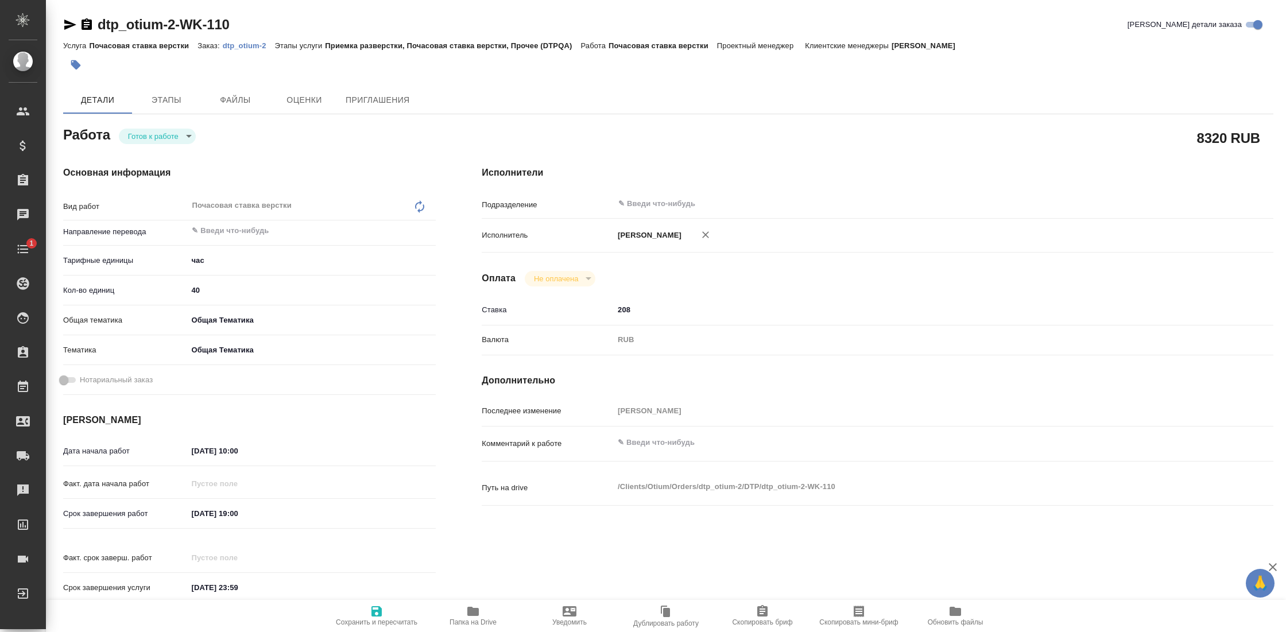
type textarea "x"
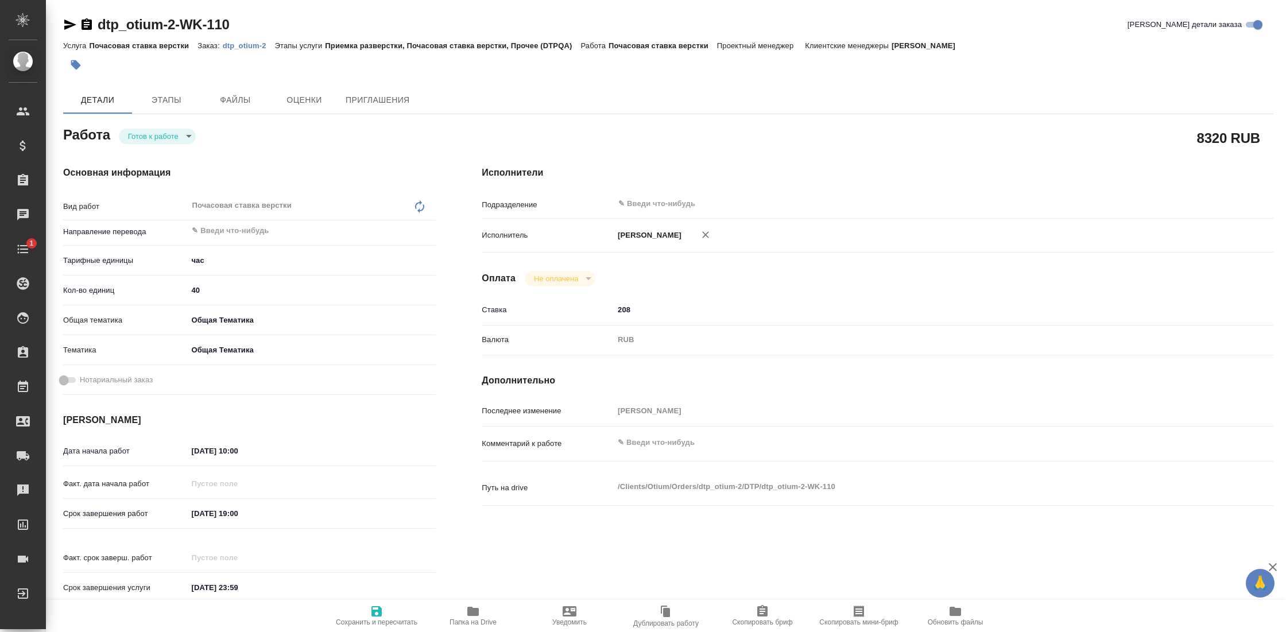
type textarea "x"
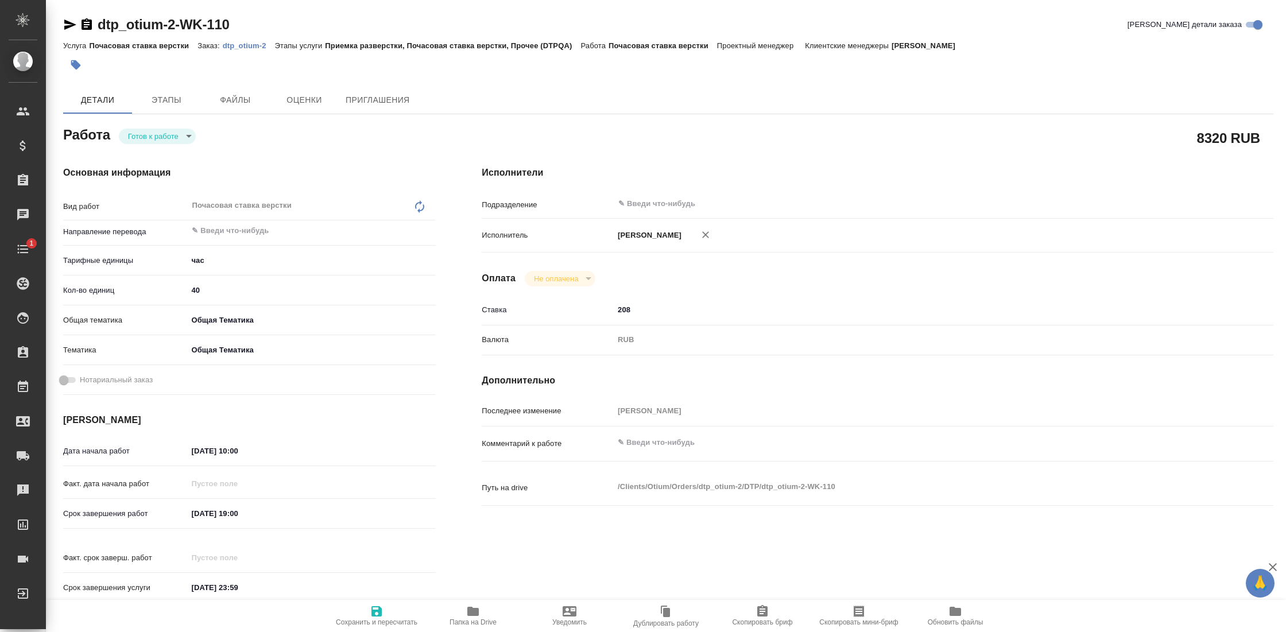
type textarea "x"
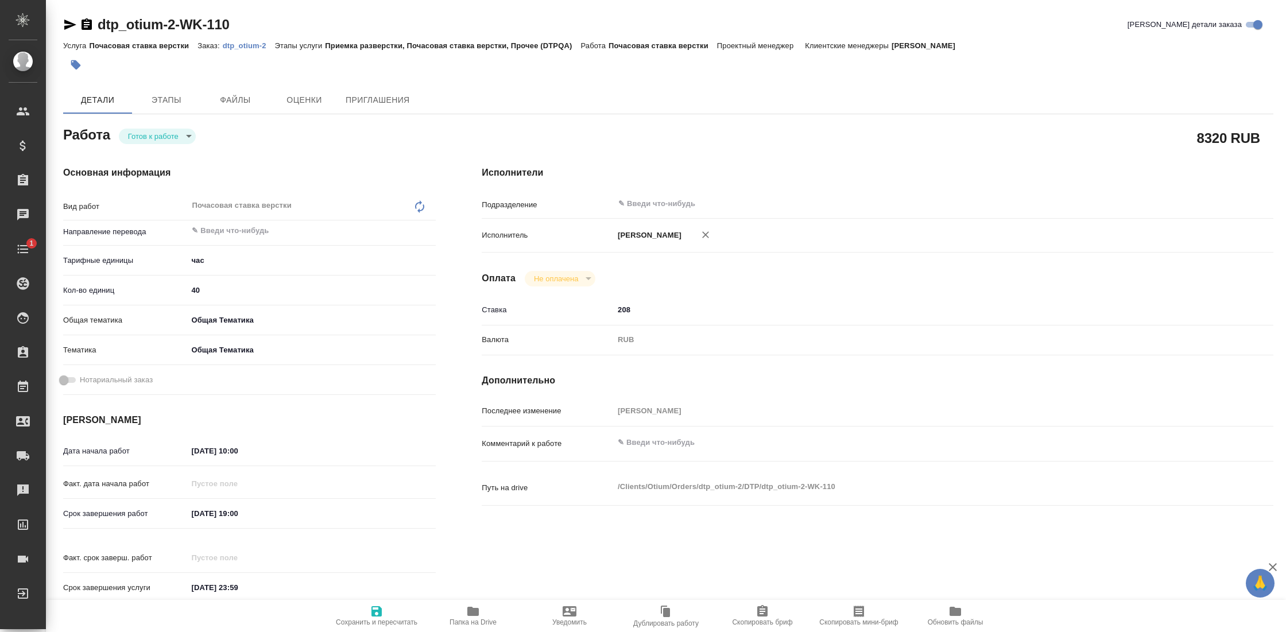
type textarea "x"
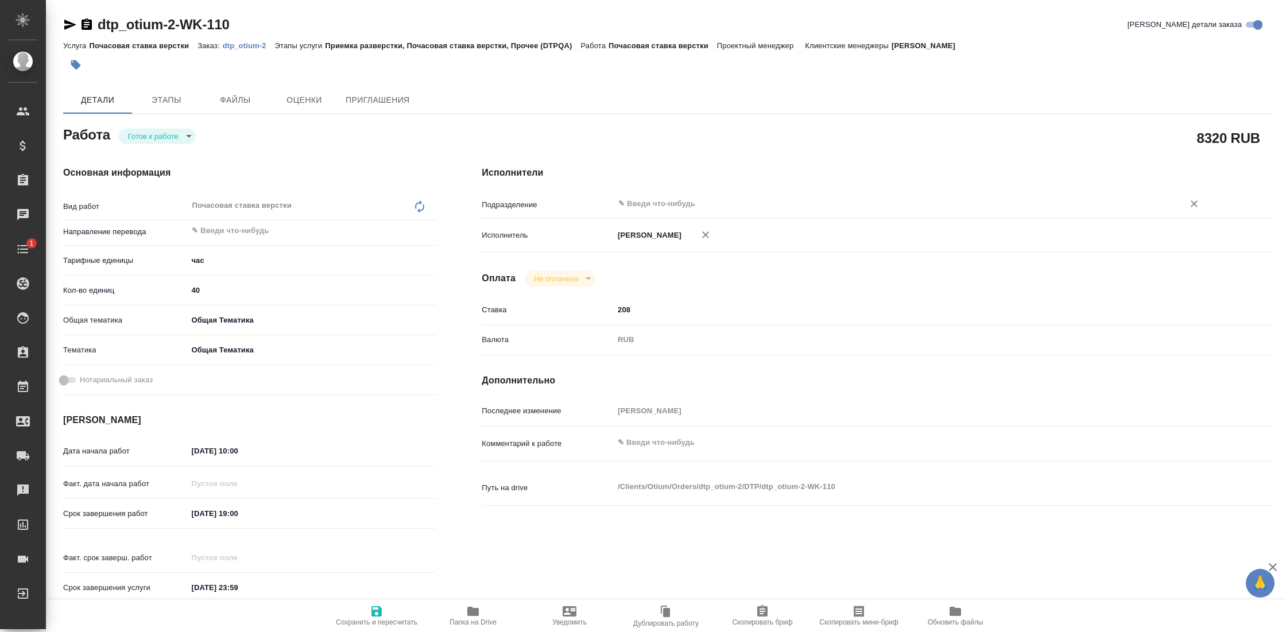
click at [648, 204] on input "text" at bounding box center [891, 204] width 548 height 14
type textarea "x"
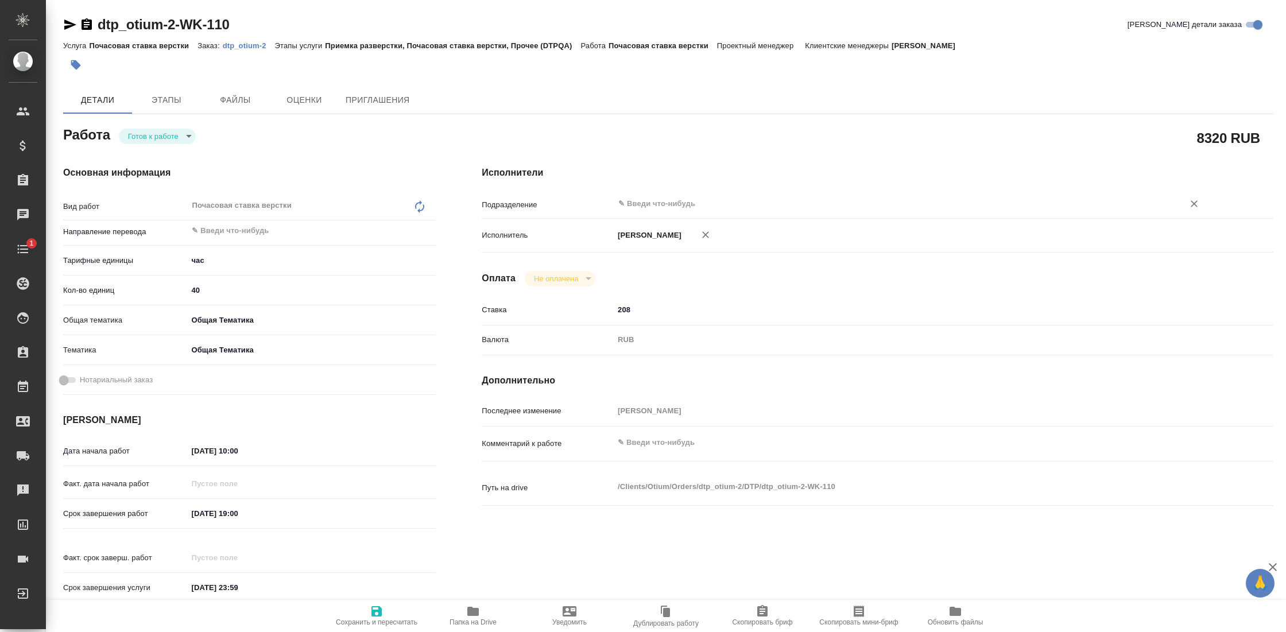
type textarea "x"
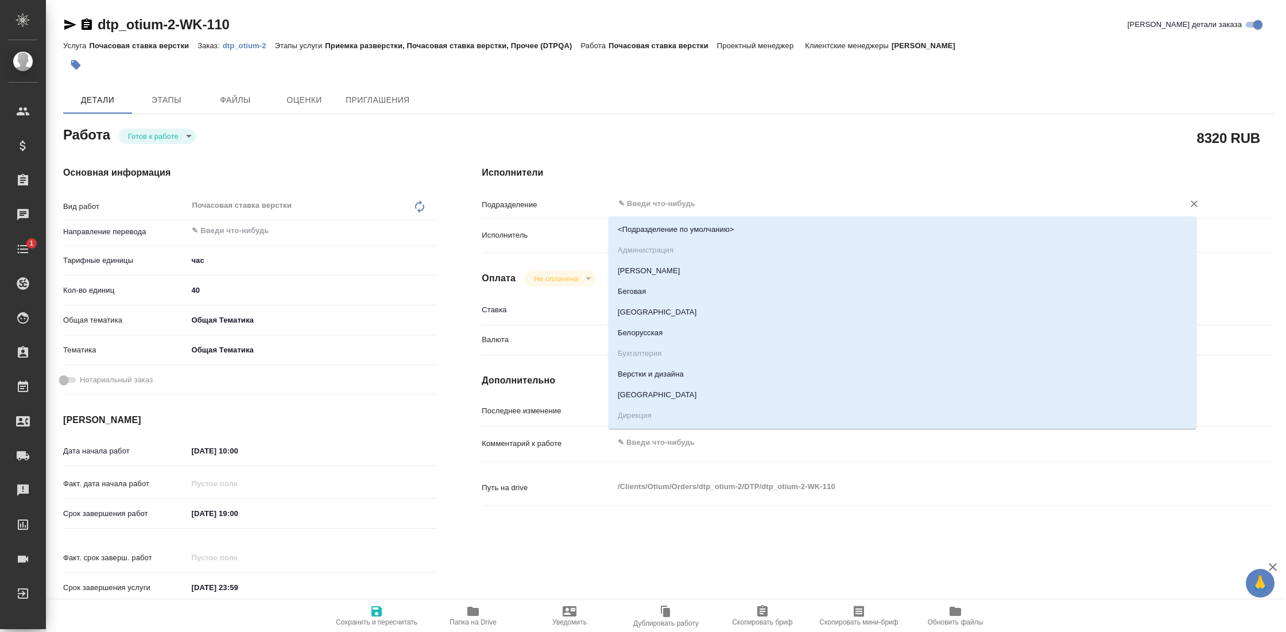
type input "s"
type textarea "x"
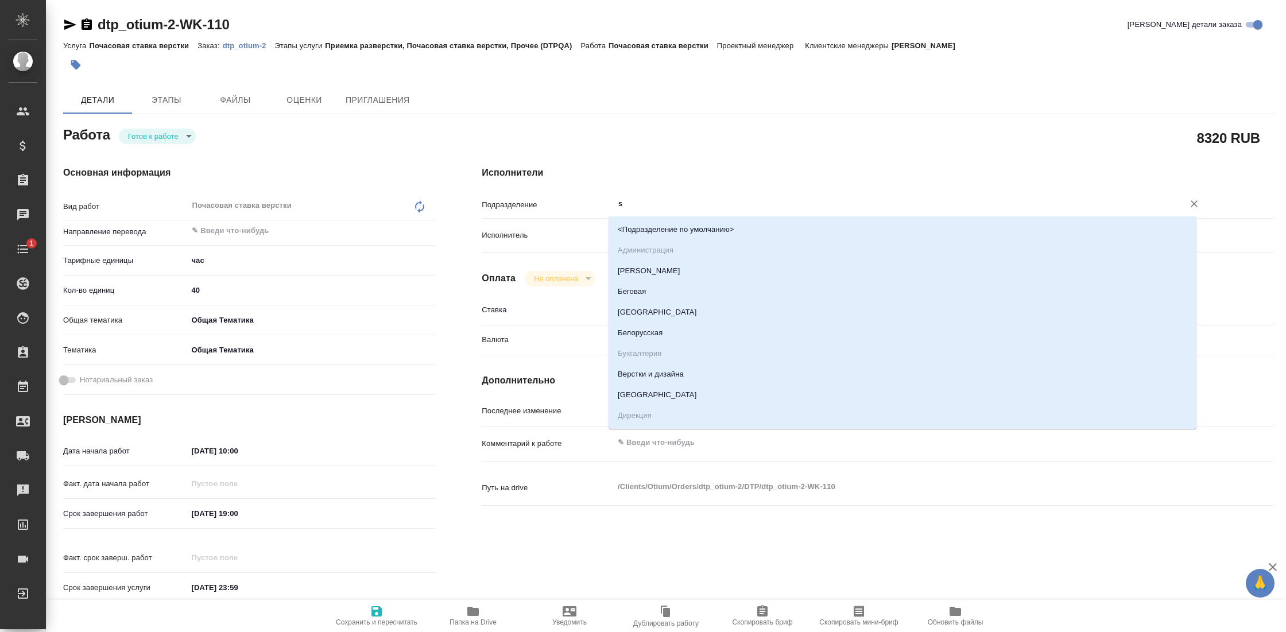
type textarea "x"
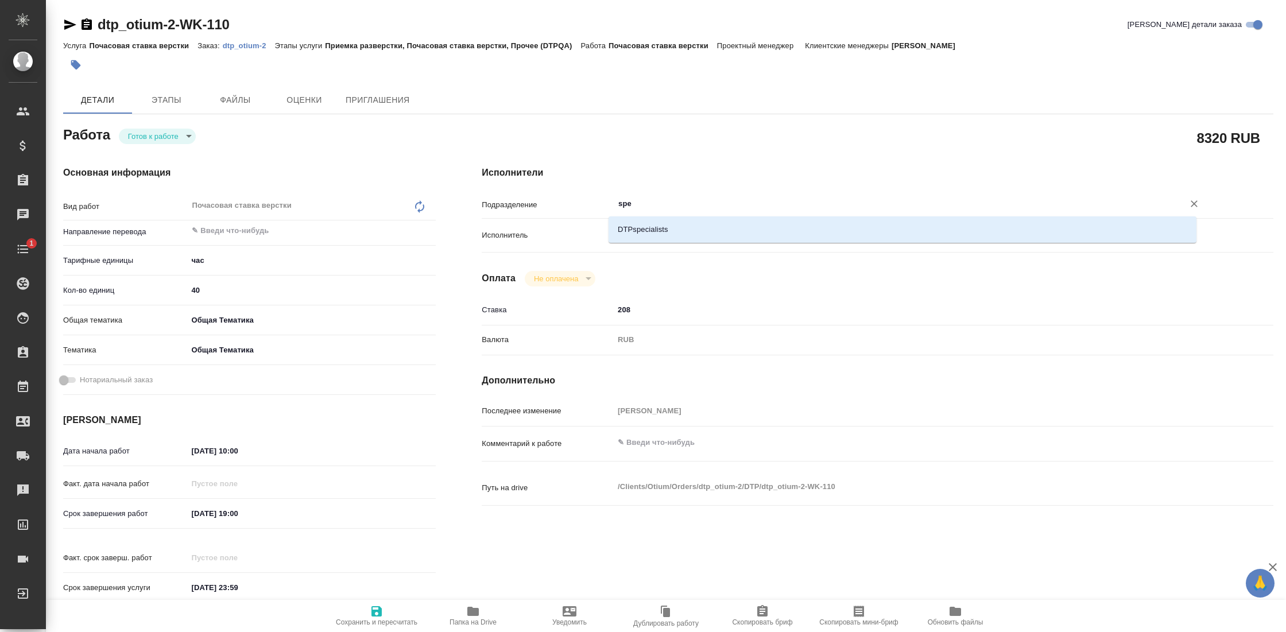
type input "spec"
click at [680, 233] on li "DTPspecialists" at bounding box center [902, 229] width 588 height 21
type textarea "x"
type input "DTPspecialists"
type textarea "x"
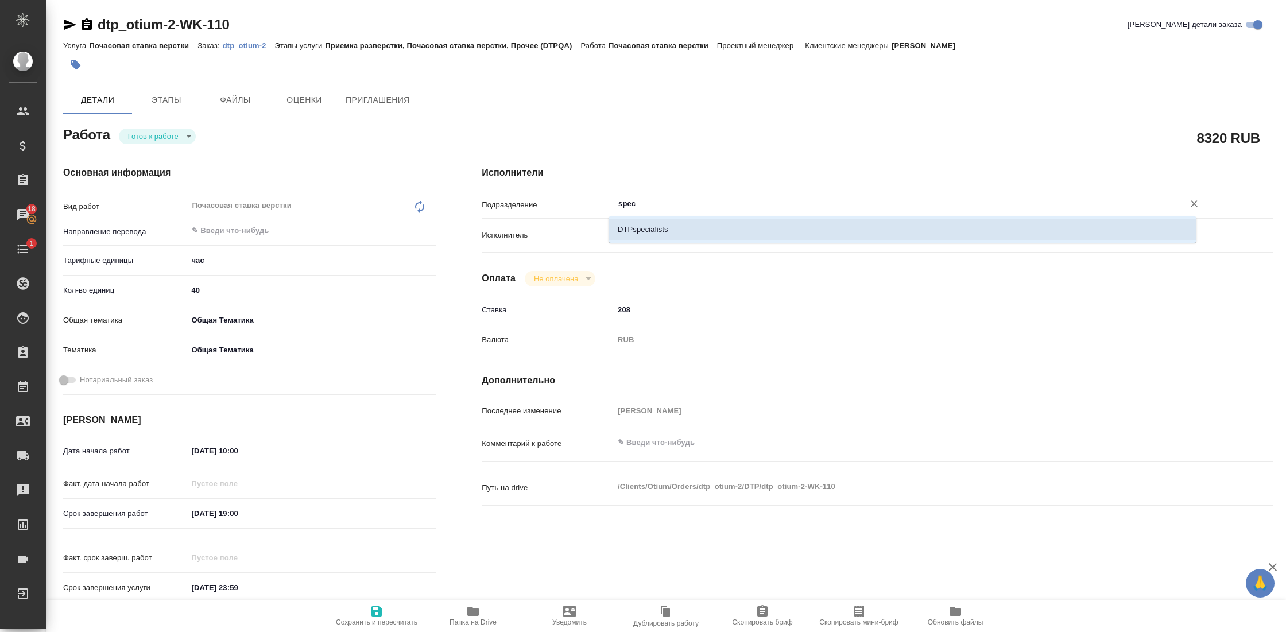
type textarea "x"
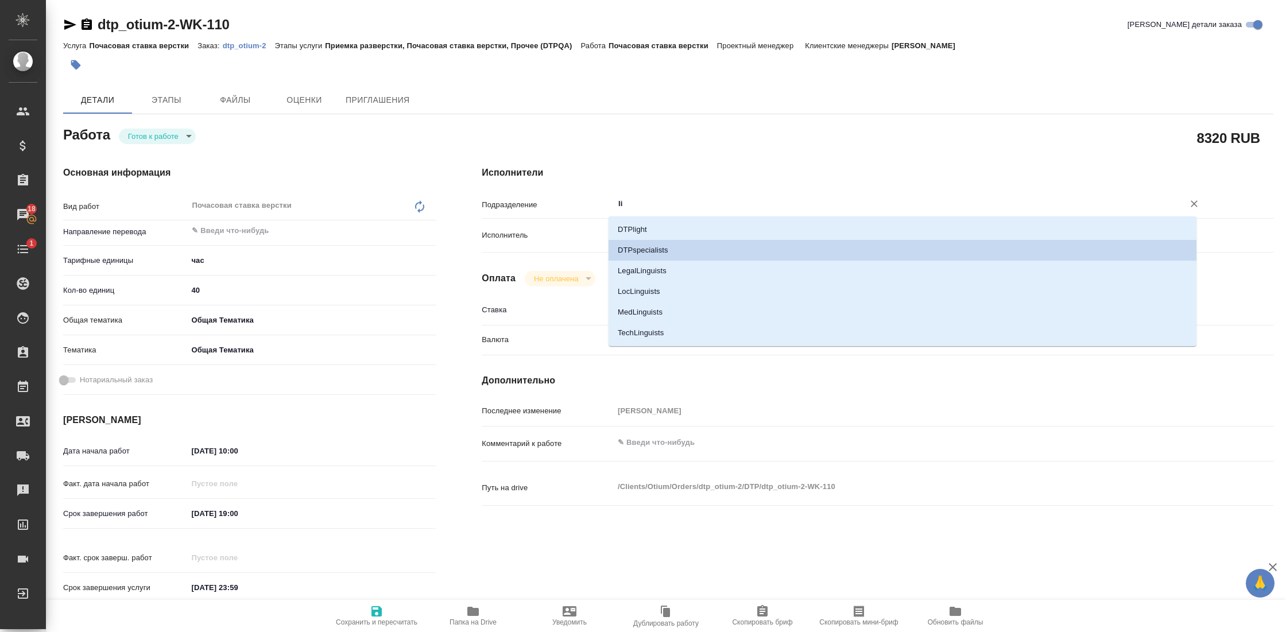
type input "lig"
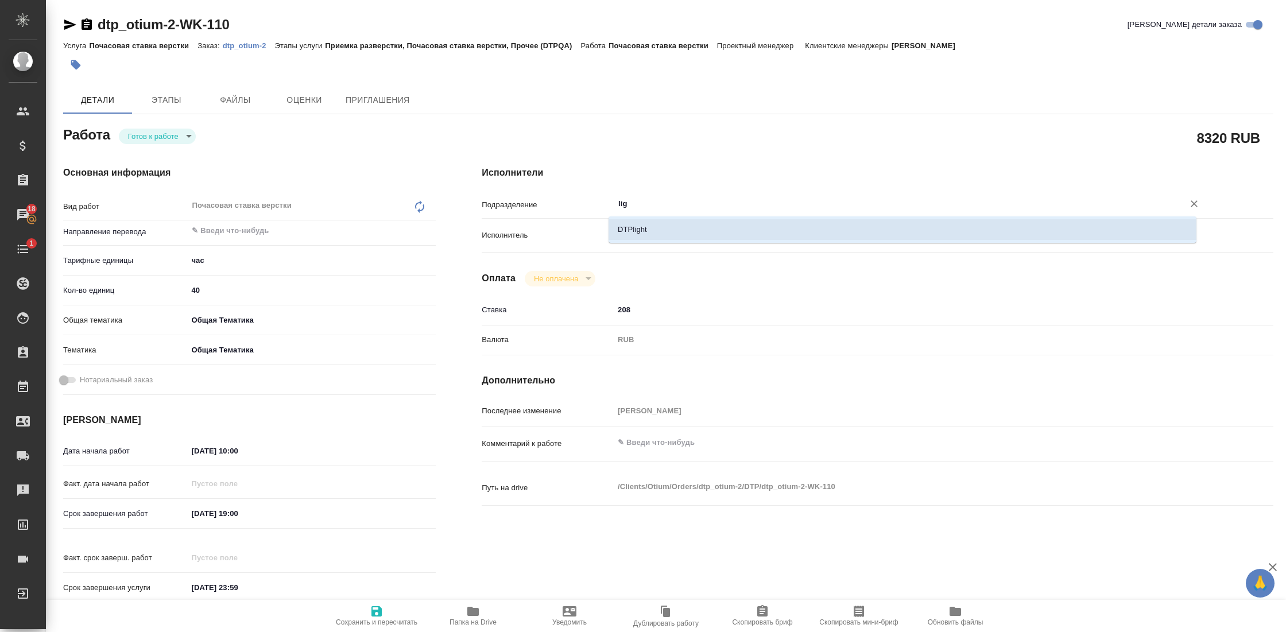
click at [642, 234] on li "DTPlight" at bounding box center [902, 229] width 588 height 21
type textarea "x"
type input "DTPlight"
type textarea "x"
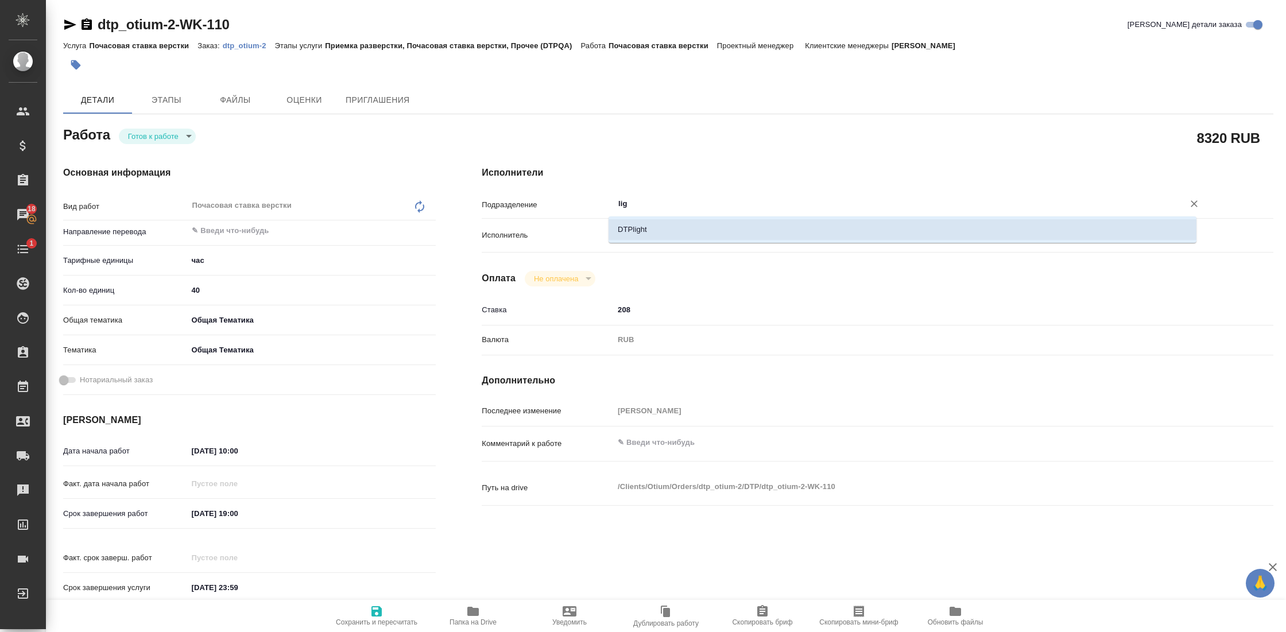
type textarea "x"
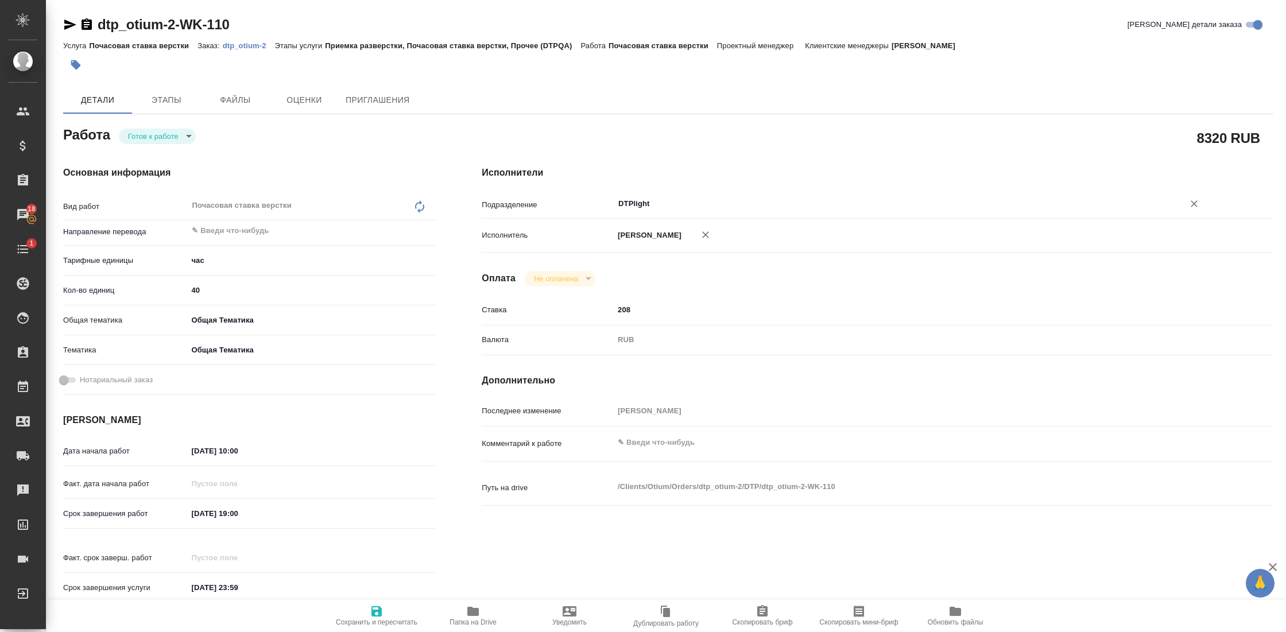
type input "DTPlight"
click at [370, 611] on icon "button" at bounding box center [377, 611] width 14 height 14
type textarea "x"
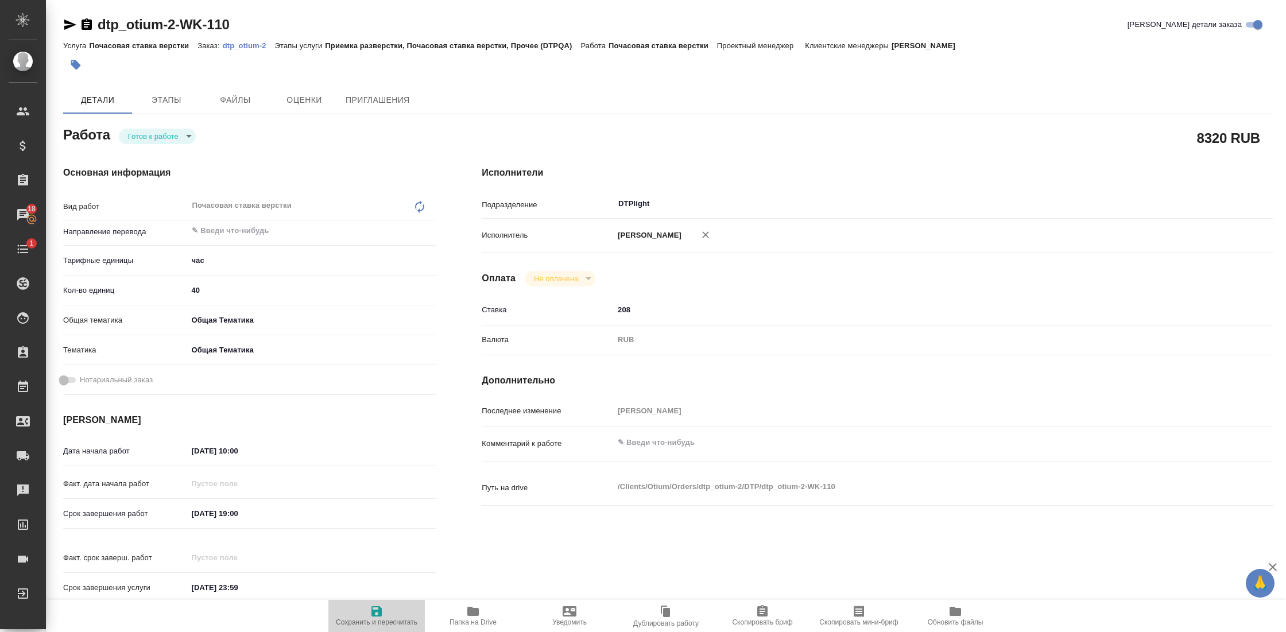
type textarea "x"
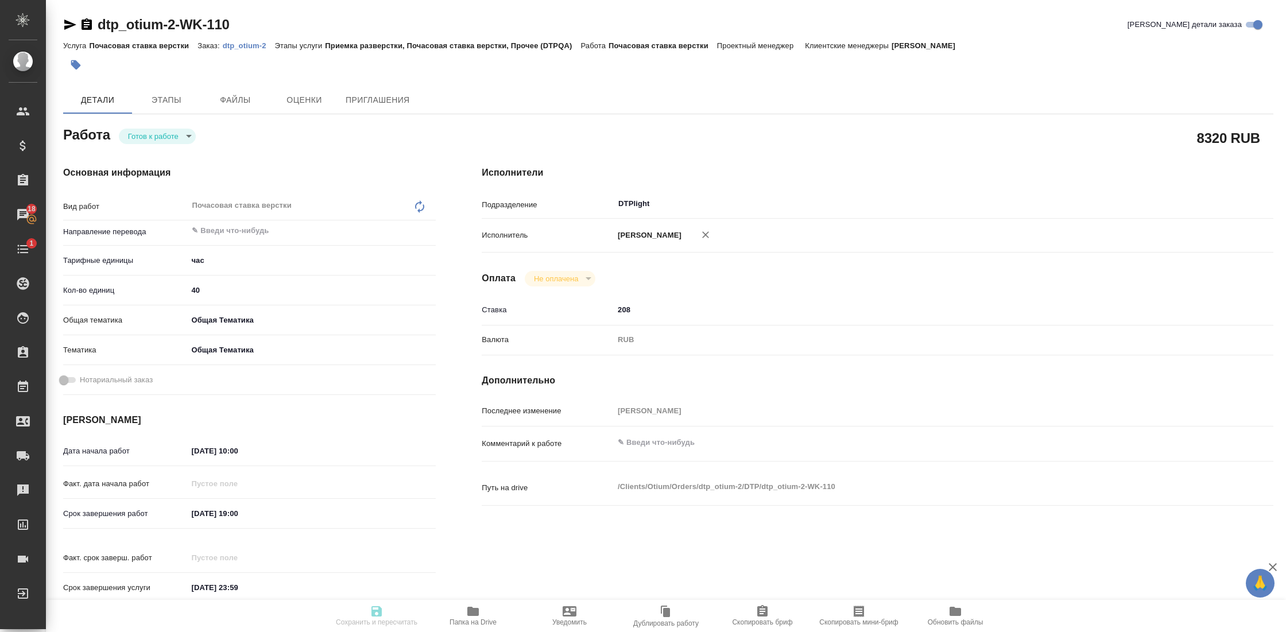
type textarea "x"
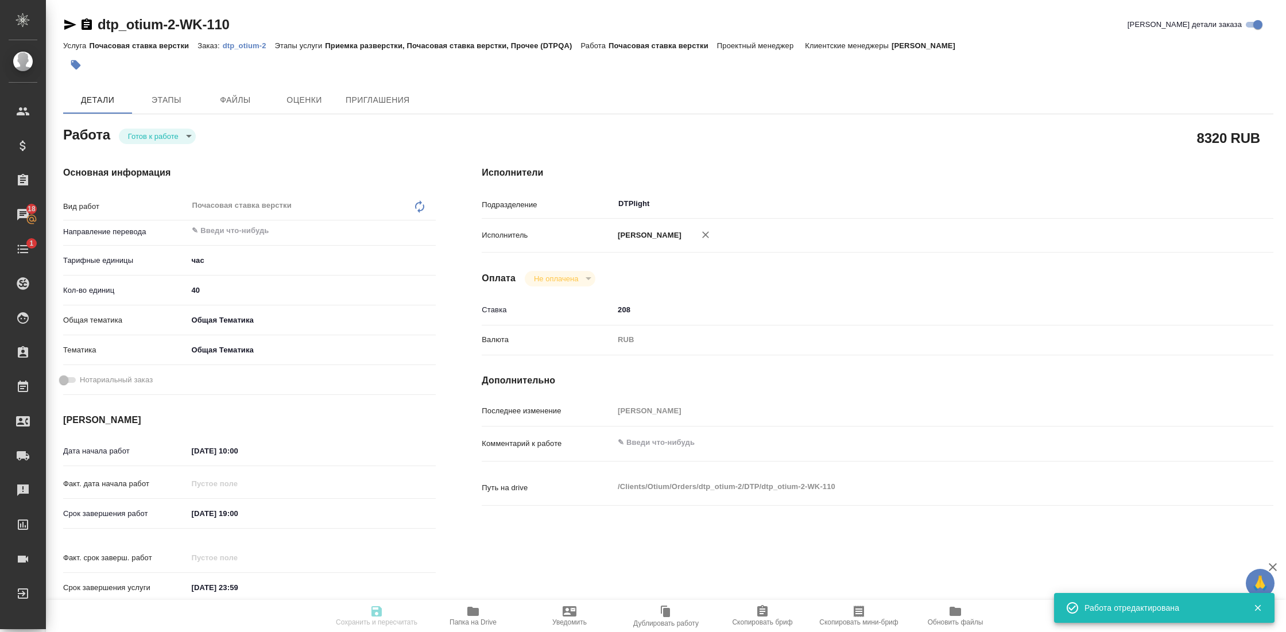
type textarea "x"
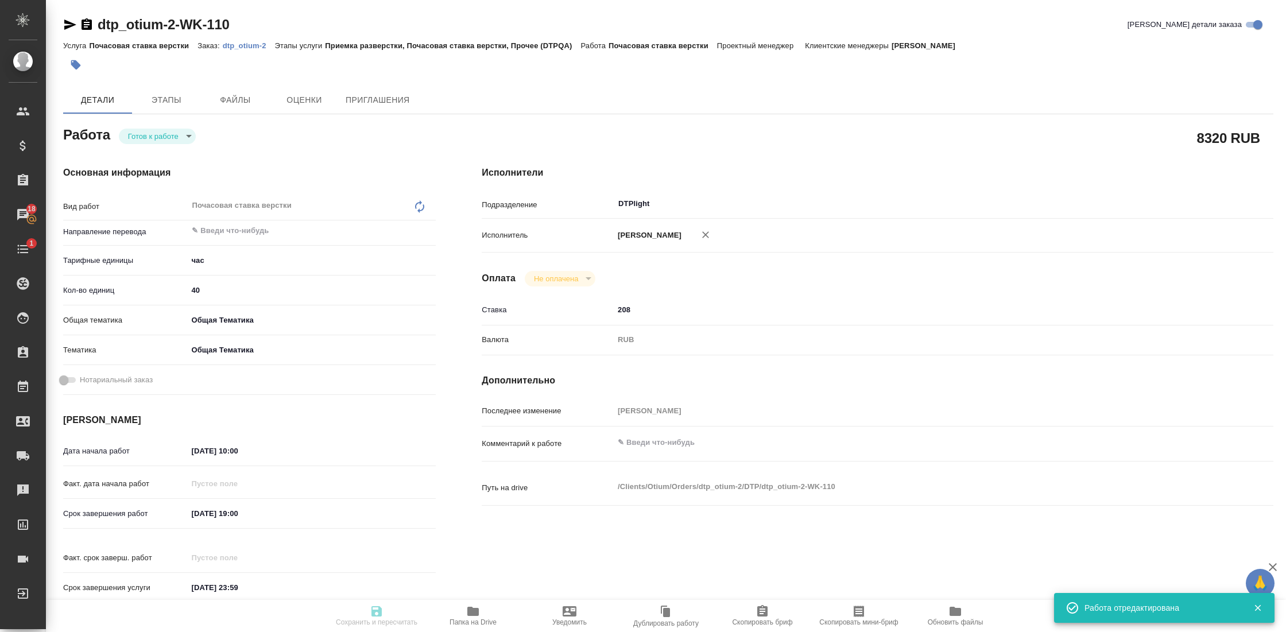
type input "readyForWork"
type textarea "Почасовая ставка верстки"
type textarea "x"
type input "5a8b1489cc6b4906c91bfd93"
type input "40"
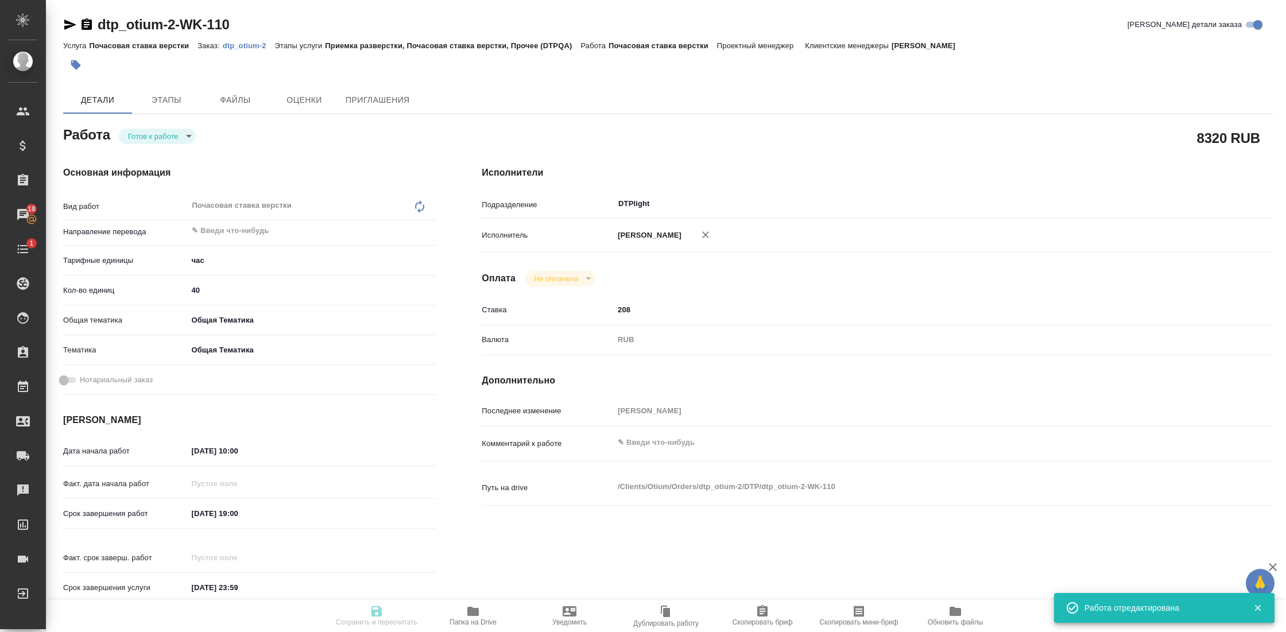
type input "obtem"
type input "6012b1ca196b0e5c9229a120"
type input "[DATE] 10:00"
type input "[DATE] 19:00"
type input "[DATE] 23:59"
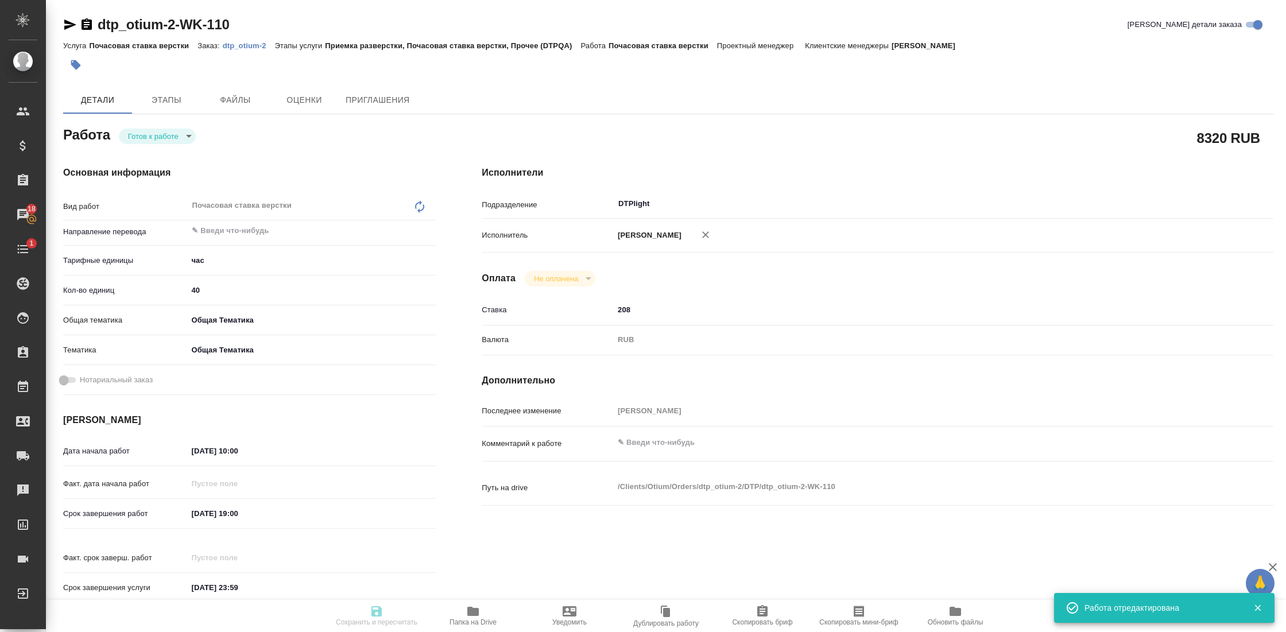
type input "DTPlight"
type input "notPayed"
type input "208"
type input "RUB"
type input "[PERSON_NAME]"
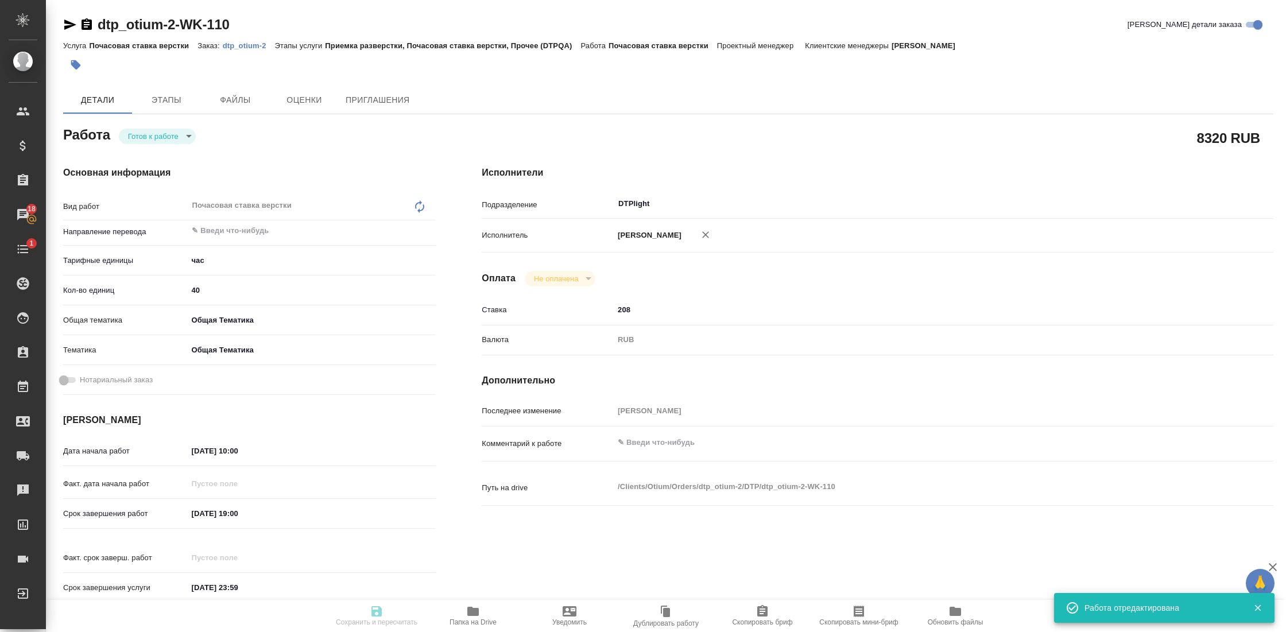
type textarea "x"
type textarea "/Clients/Оtium/Orders/dtp_otium-2/DTP/dtp_otium-2-WK-110"
type textarea "x"
type input "dtp_otium-2"
type input "Почасовая ставка верстки"
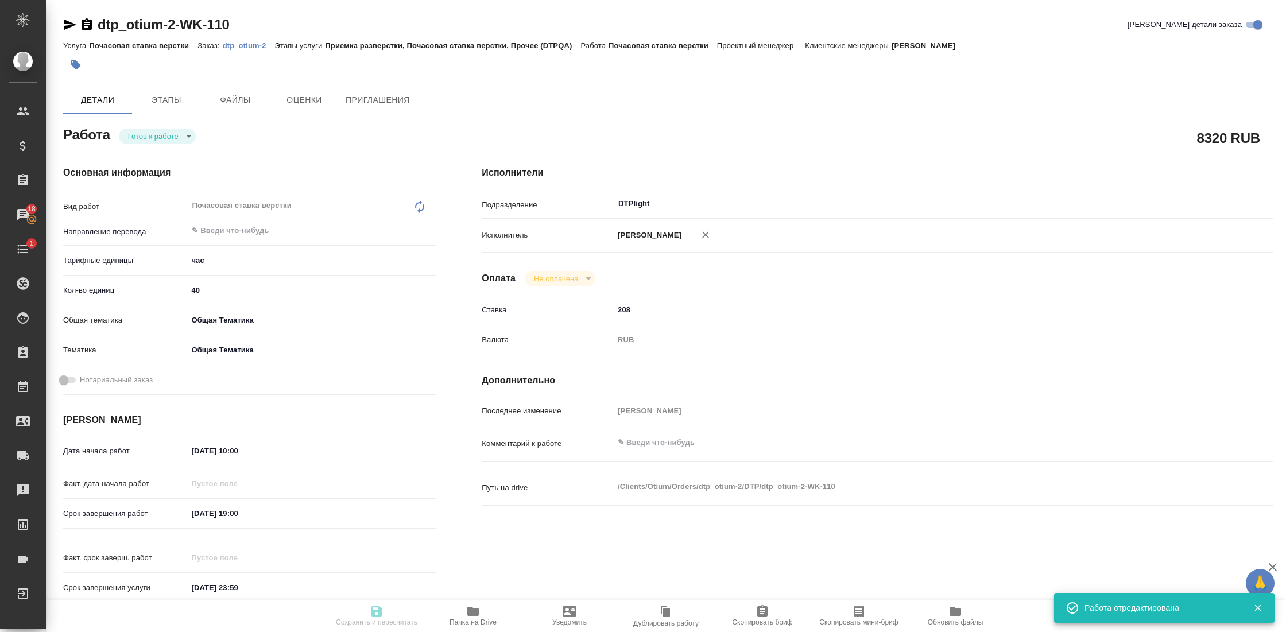
type input "Приемка разверстки, Почасовая ставка верстки, Прочее (DTPQA)"
type input "[PERSON_NAME]"
type input "/Clients/Оtium/Orders/dtp_otium-2"
type textarea "x"
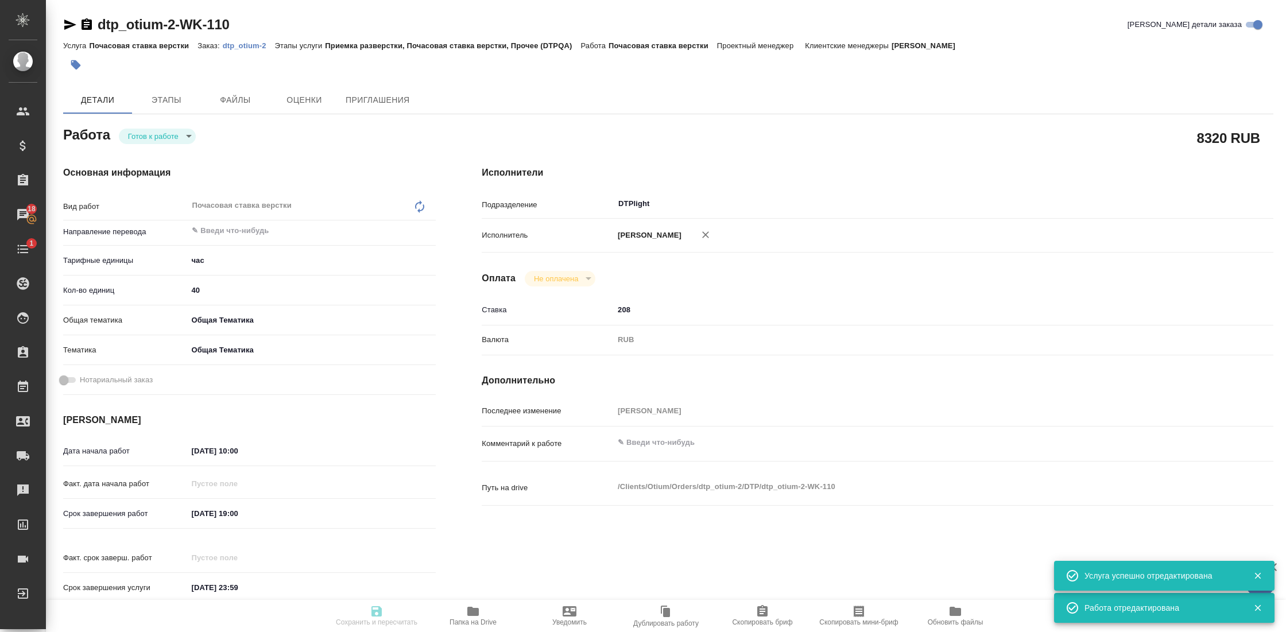
type textarea "x"
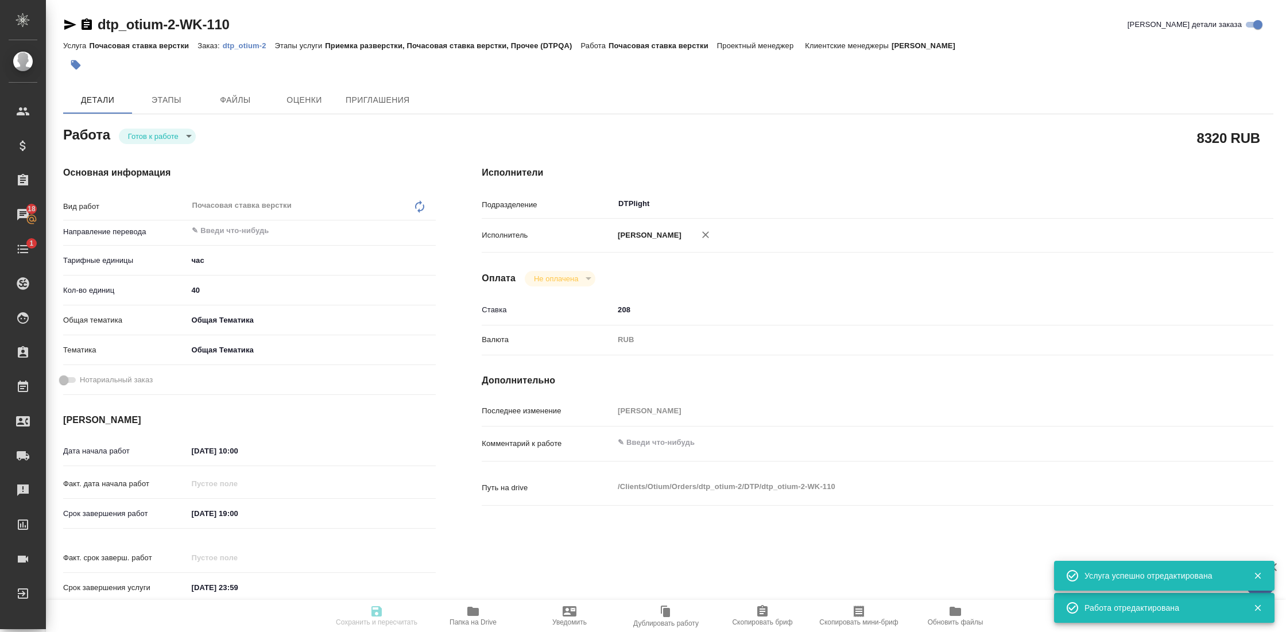
type textarea "x"
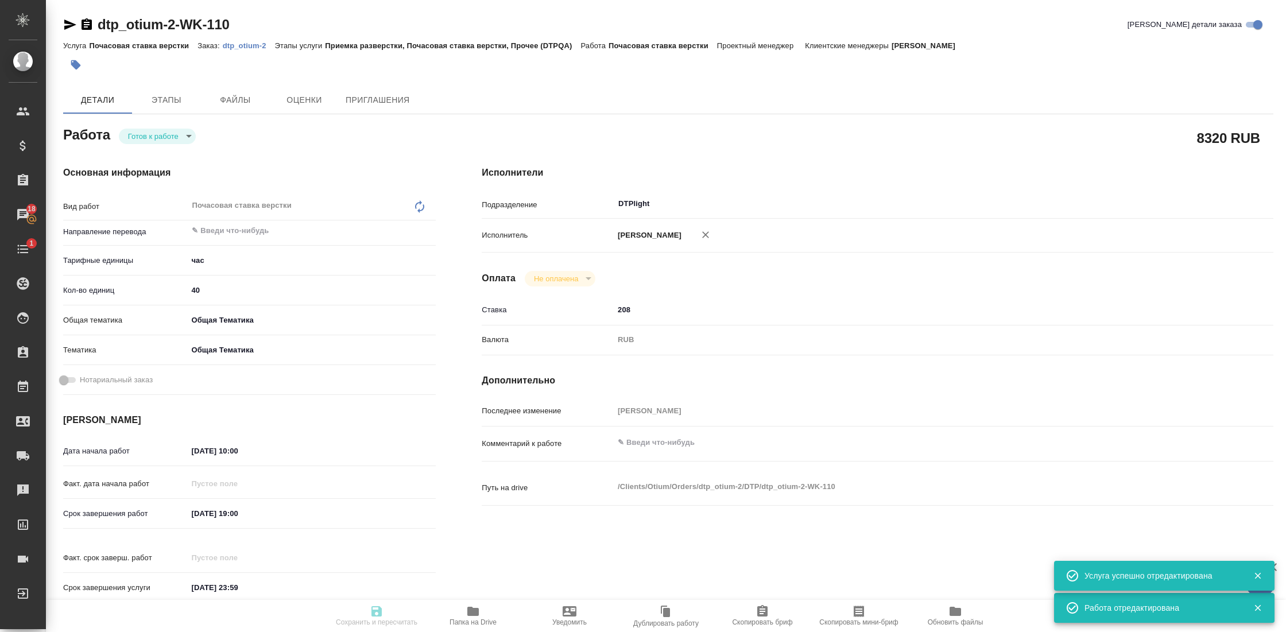
type textarea "x"
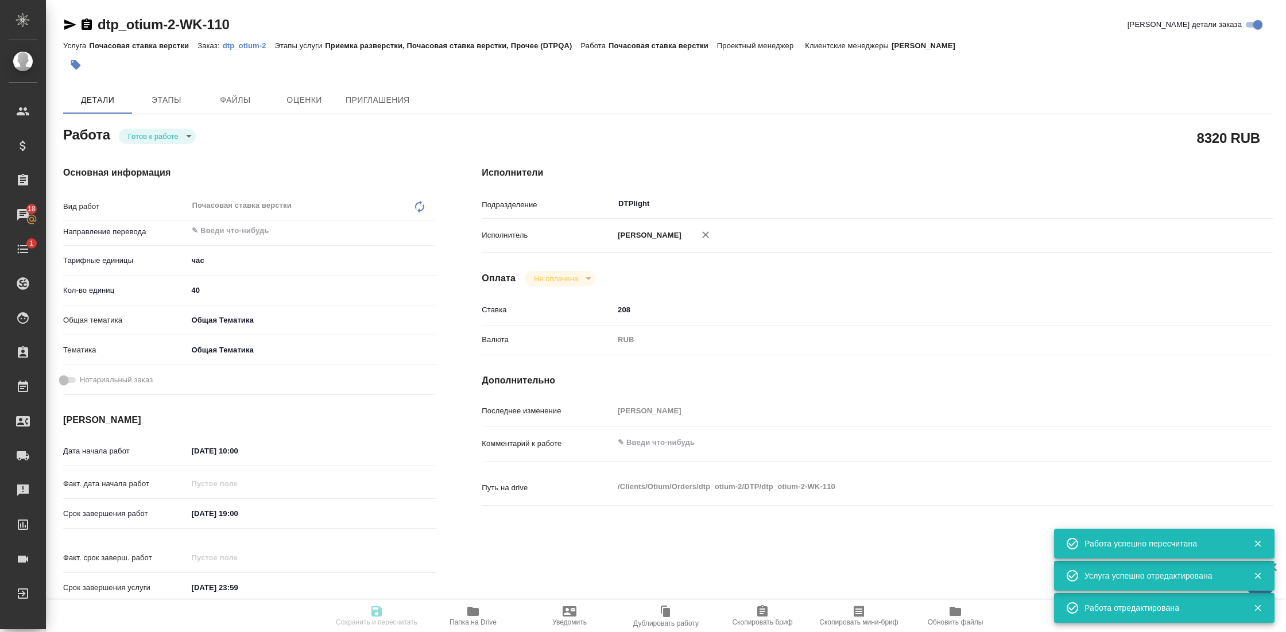
type input "readyForWork"
type textarea "Почасовая ставка верстки"
type textarea "x"
type input "5a8b1489cc6b4906c91bfd93"
type input "40"
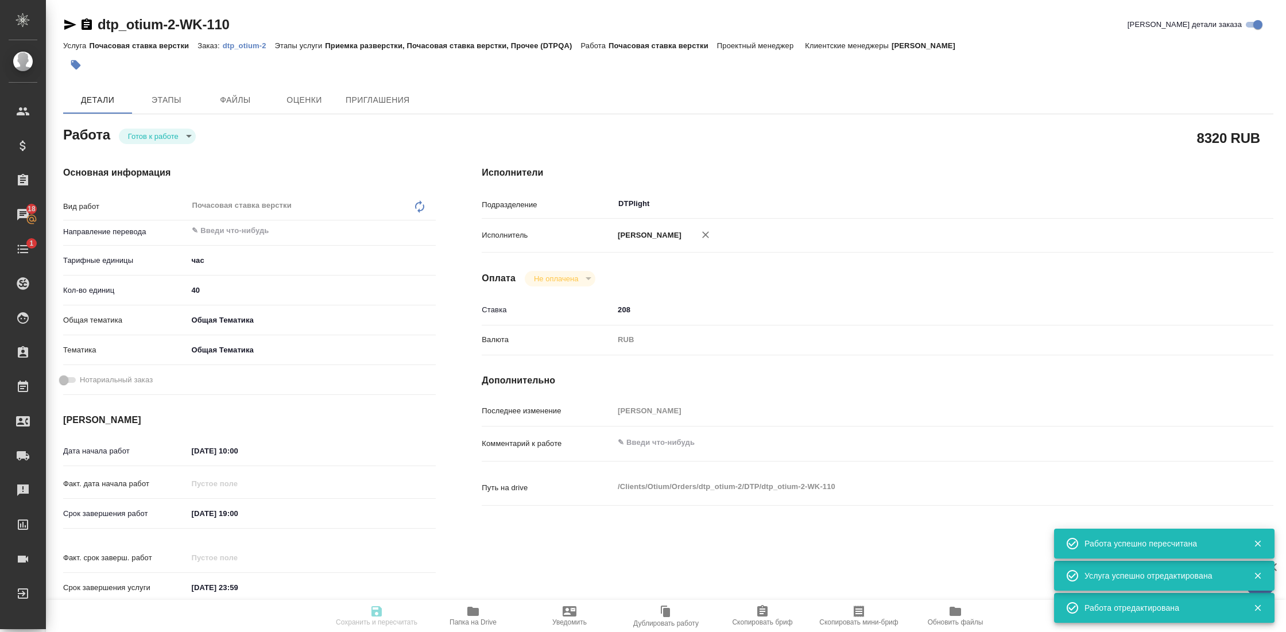
type input "obtem"
type input "6012b1ca196b0e5c9229a120"
type input "[DATE] 10:00"
type input "[DATE] 19:00"
type input "[DATE] 23:59"
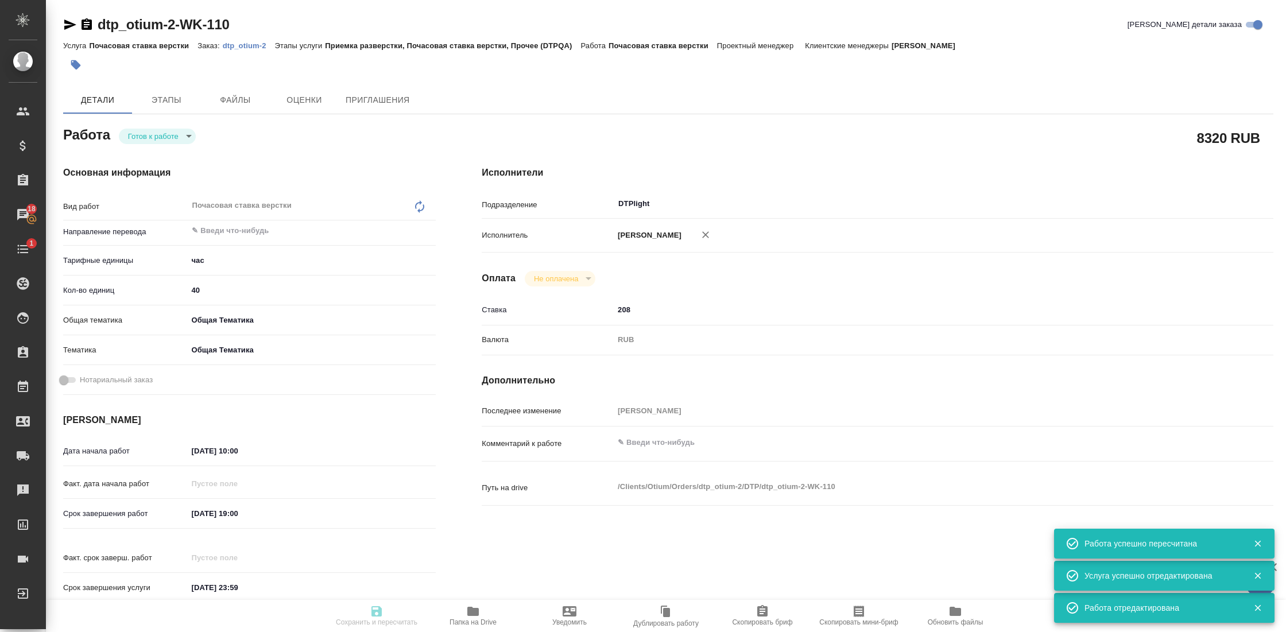
type input "DTPlight"
type input "notPayed"
type input "208"
type input "RUB"
type input "[PERSON_NAME]"
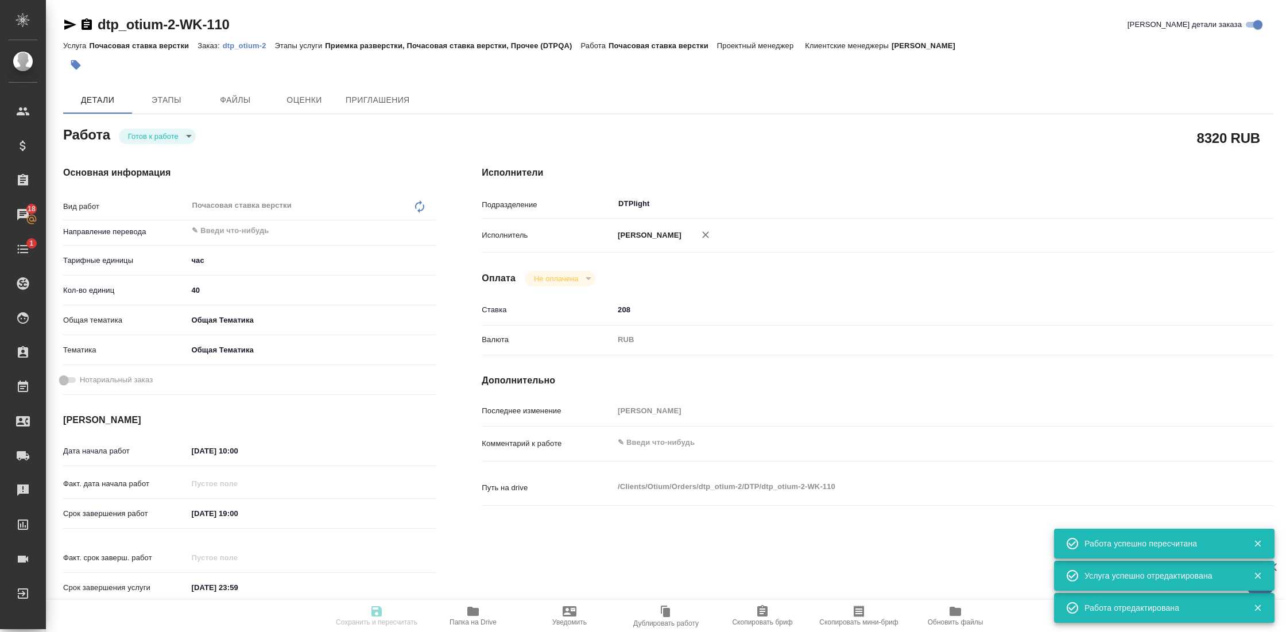
type textarea "x"
type textarea "/Clients/Оtium/Orders/dtp_otium-2/DTP/dtp_otium-2-WK-110"
type textarea "x"
type input "dtp_otium-2"
type input "Почасовая ставка верстки"
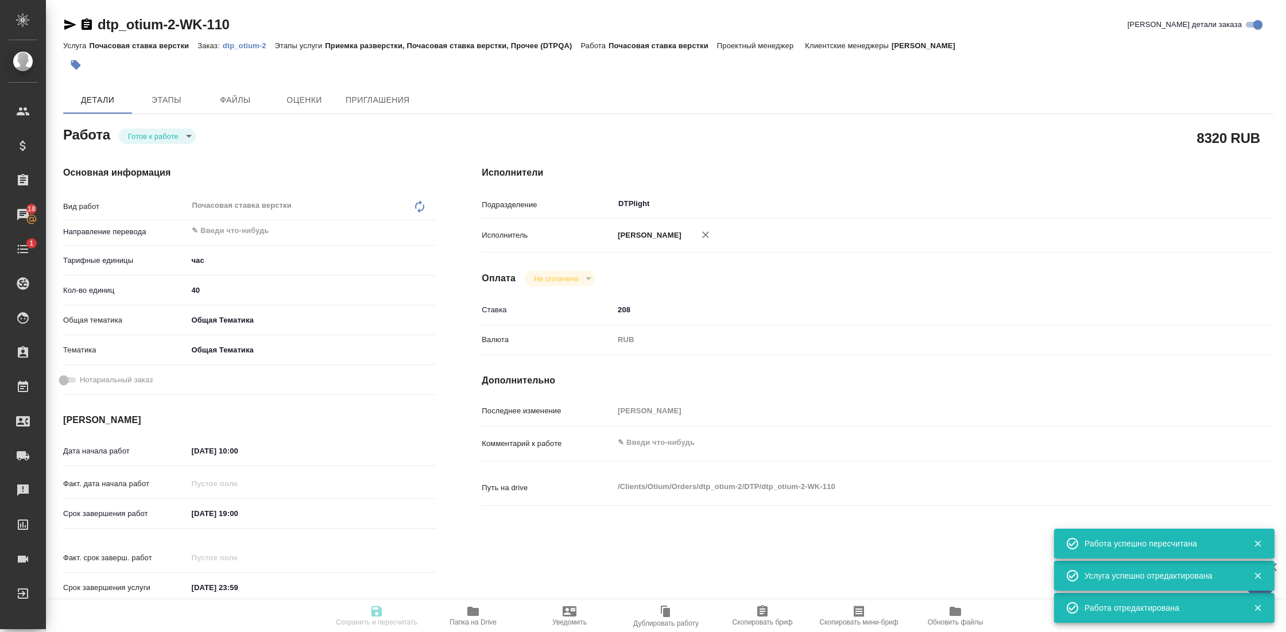
type input "Приемка разверстки, Почасовая ставка верстки, Прочее (DTPQA)"
type input "[PERSON_NAME]"
type input "/Clients/Оtium/Orders/dtp_otium-2"
type textarea "x"
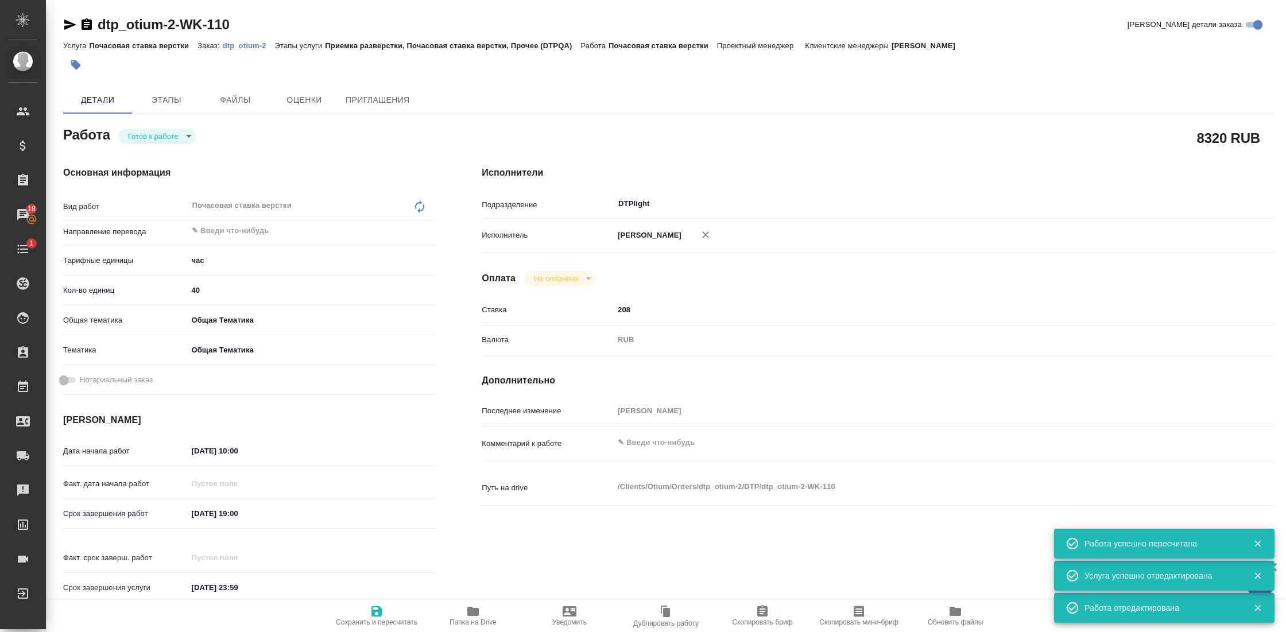
type textarea "x"
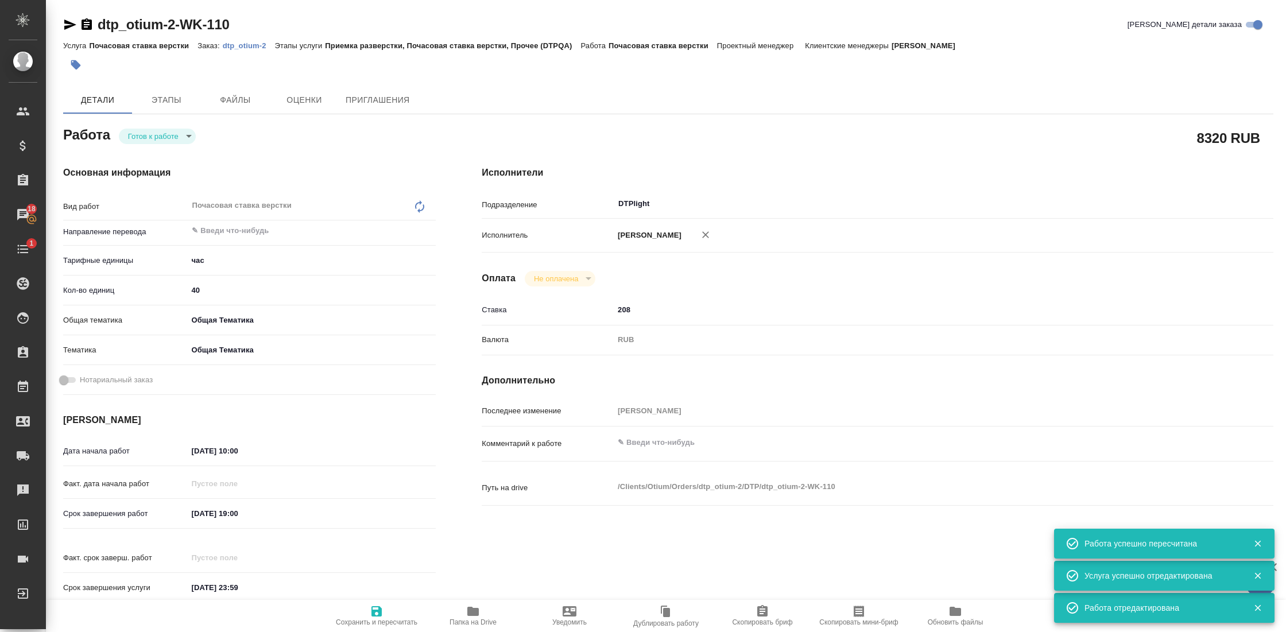
type textarea "x"
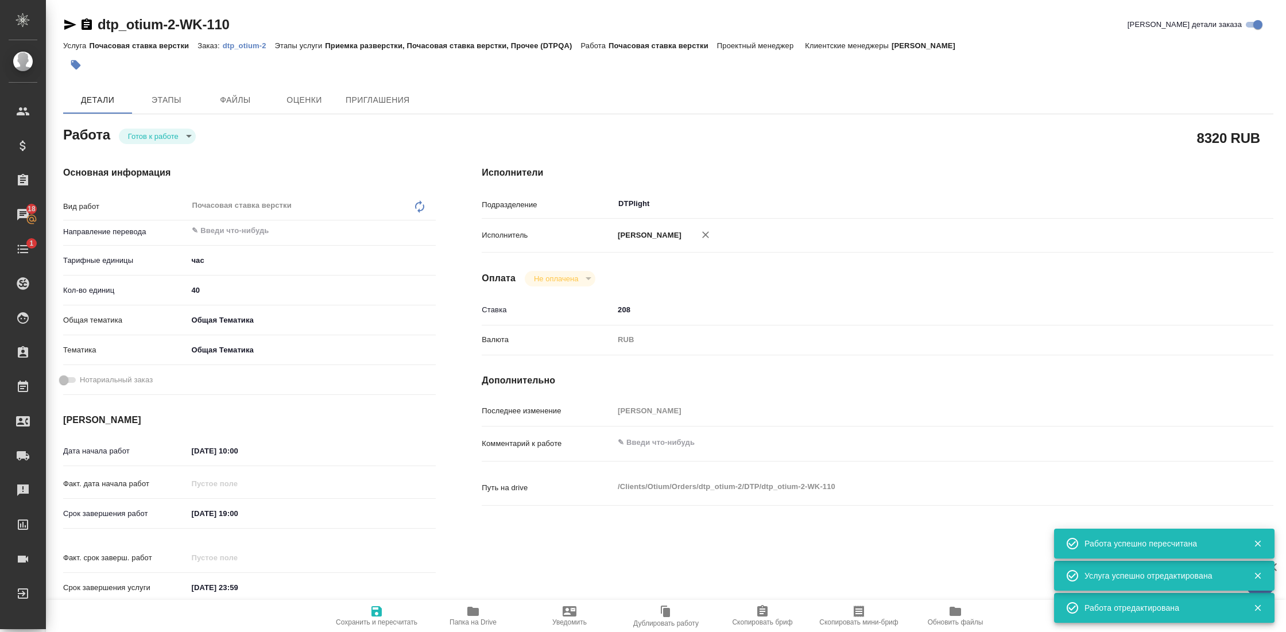
type textarea "x"
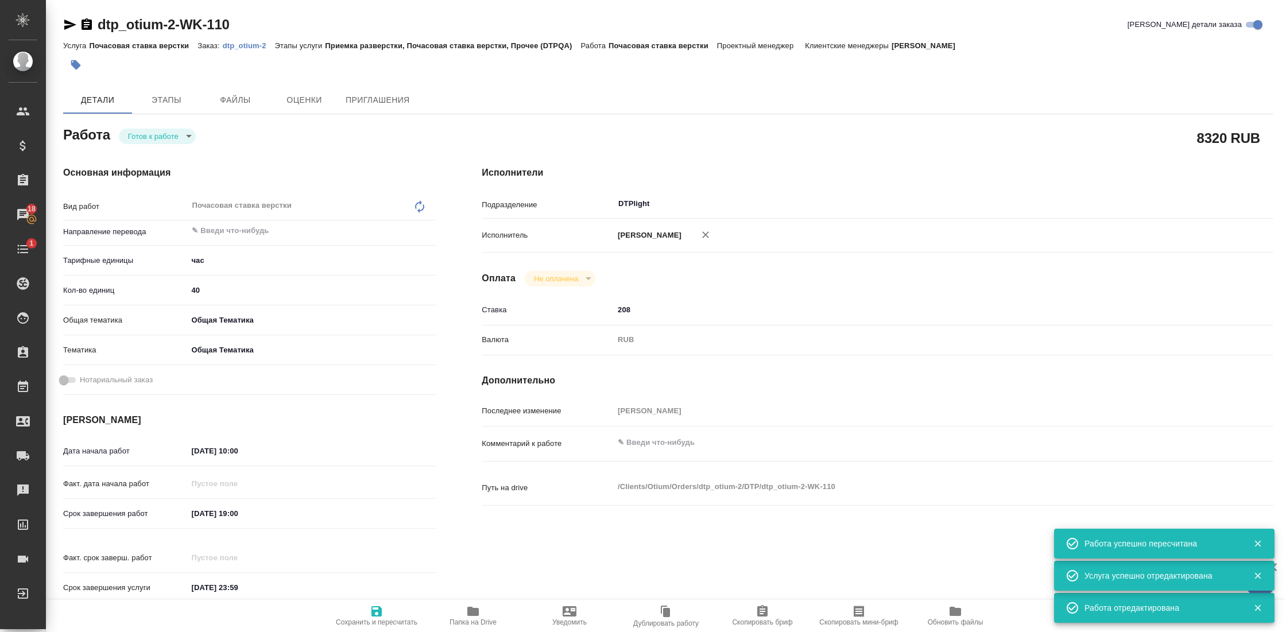
type textarea "x"
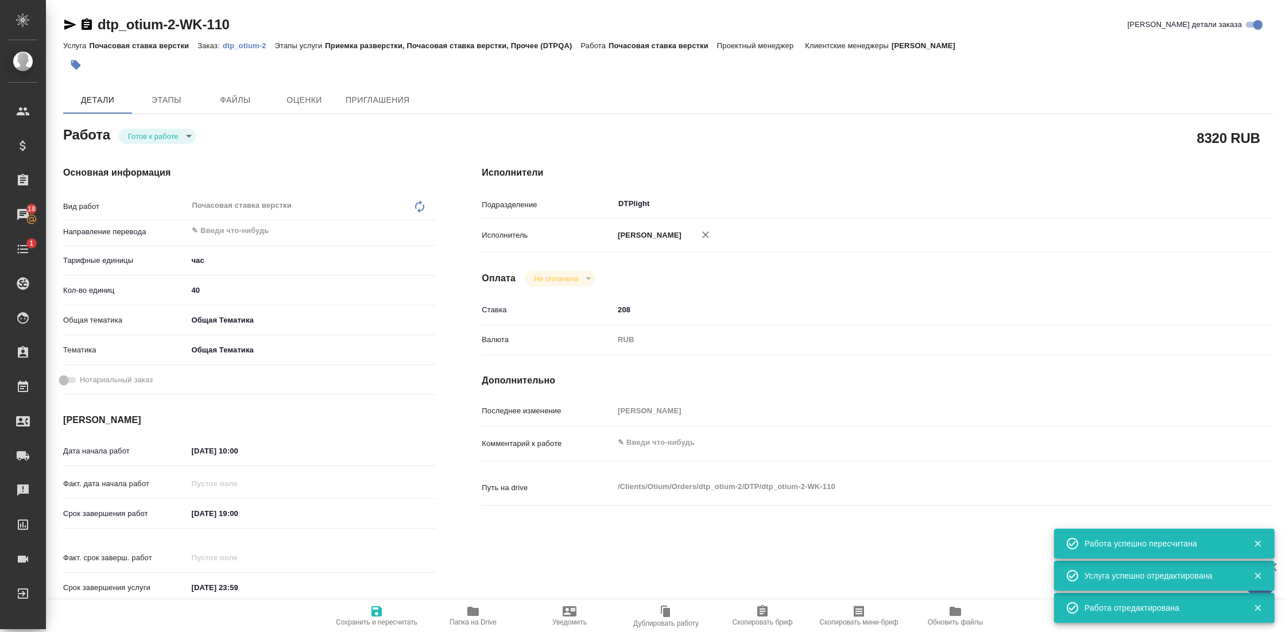
type textarea "x"
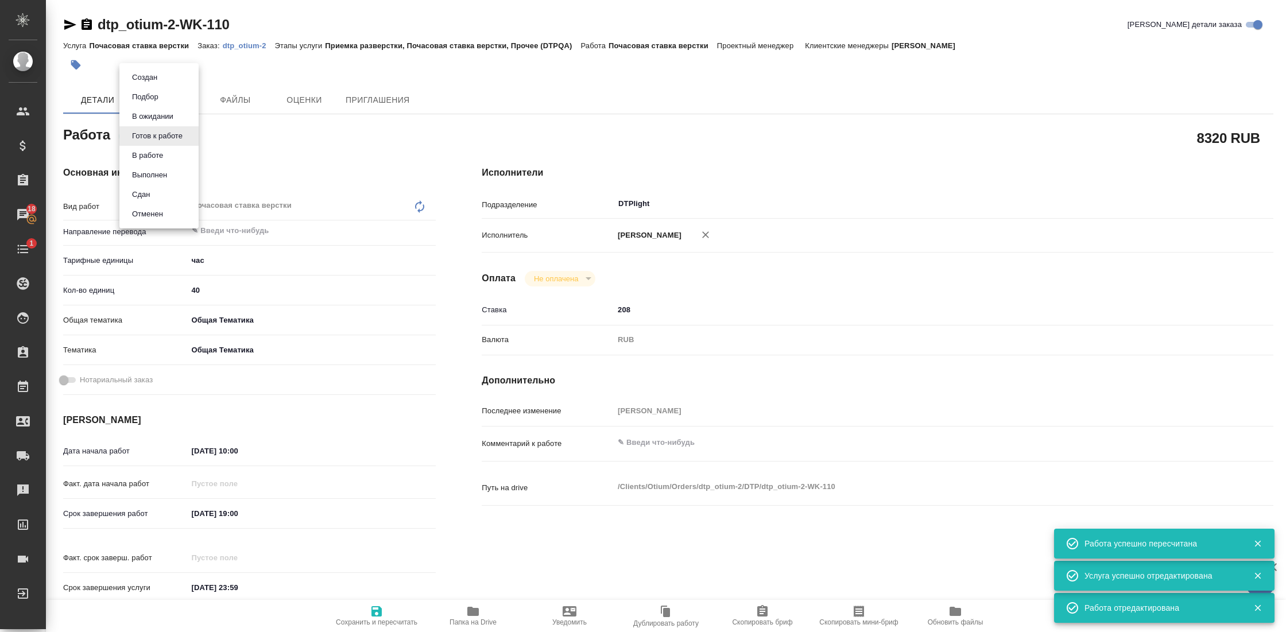
click at [148, 131] on body "🙏 .cls-1 fill:#fff; AWATERA Gostev Yury Клиенты Спецификации Заказы 18 Чаты 1 T…" at bounding box center [643, 316] width 1286 height 632
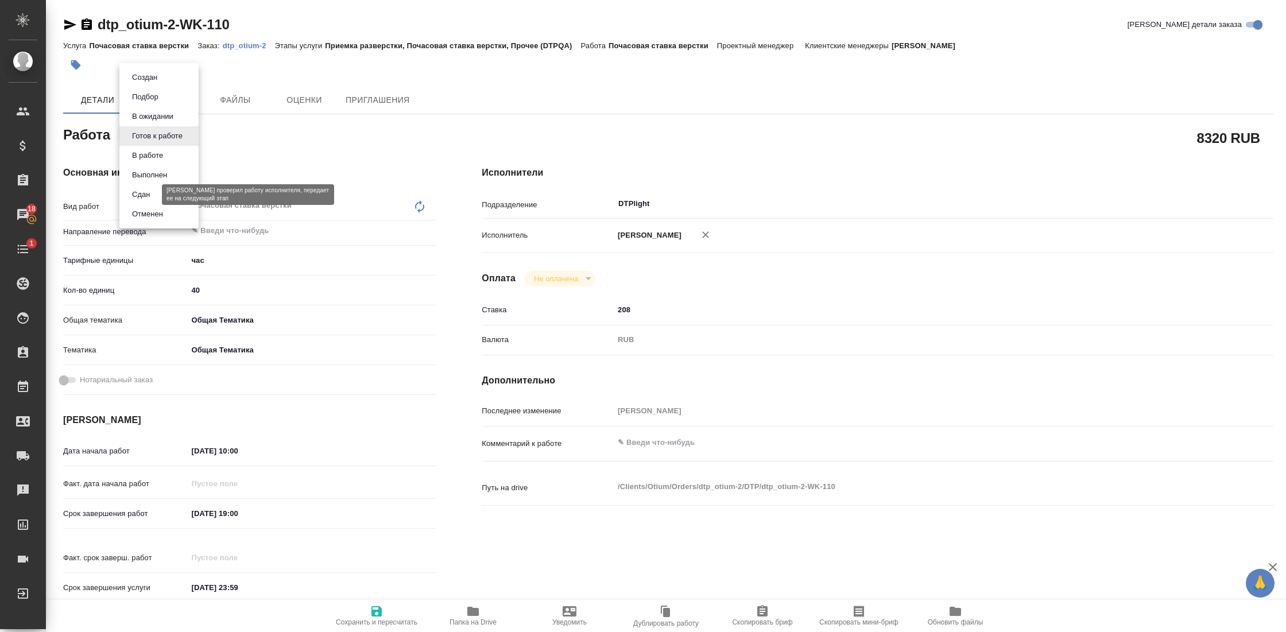
click at [149, 190] on button "Сдан" at bounding box center [141, 194] width 25 height 13
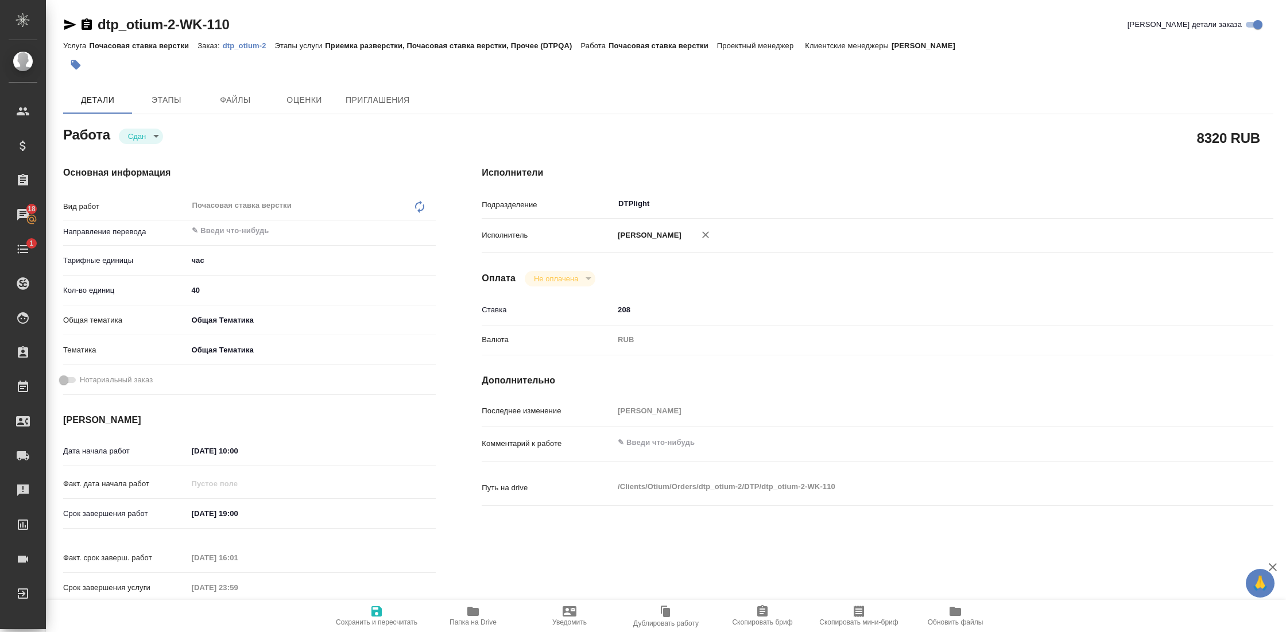
type textarea "x"
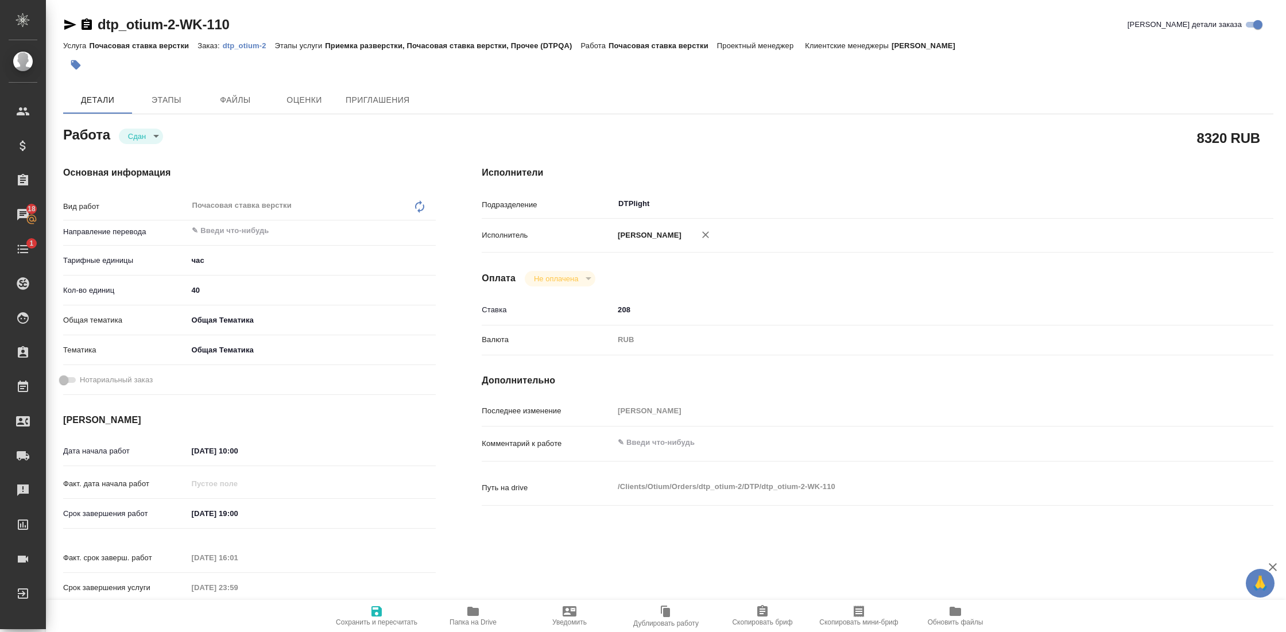
type textarea "x"
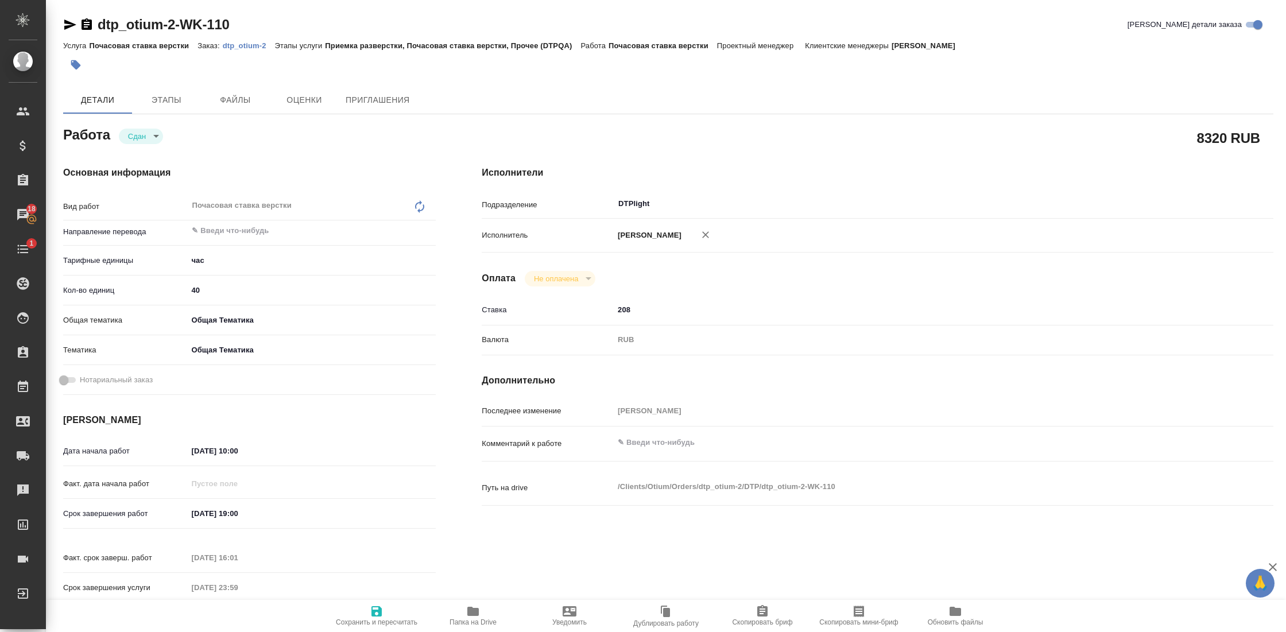
type textarea "x"
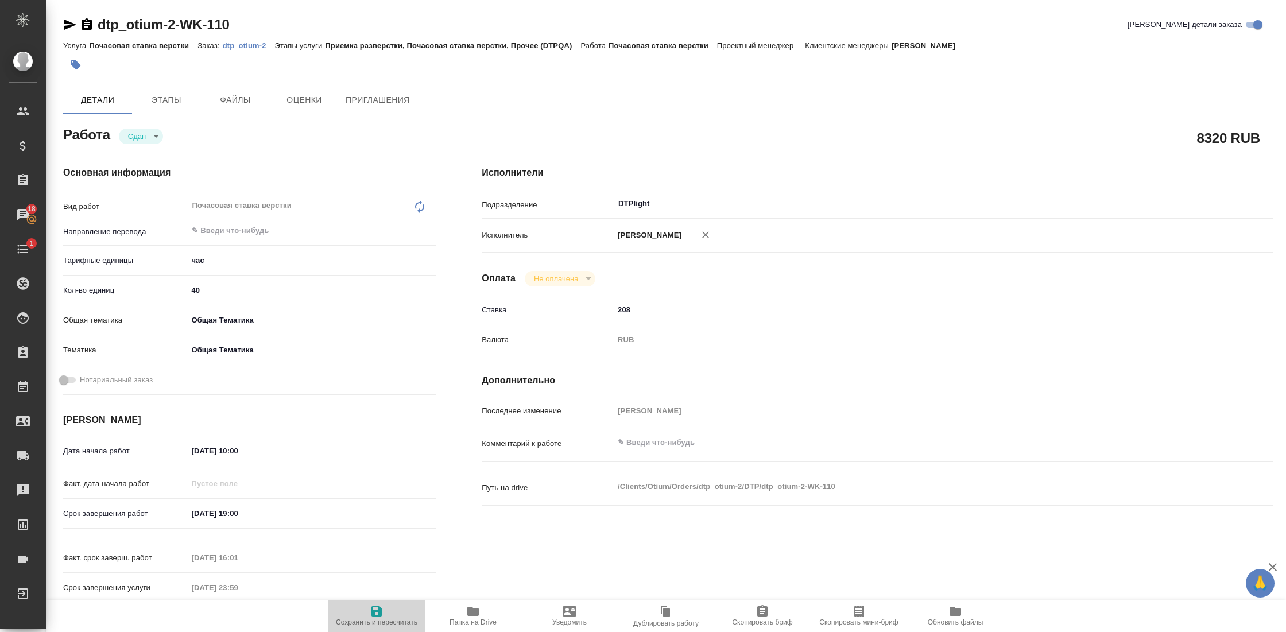
click at [371, 612] on icon "button" at bounding box center [376, 611] width 10 height 10
type textarea "x"
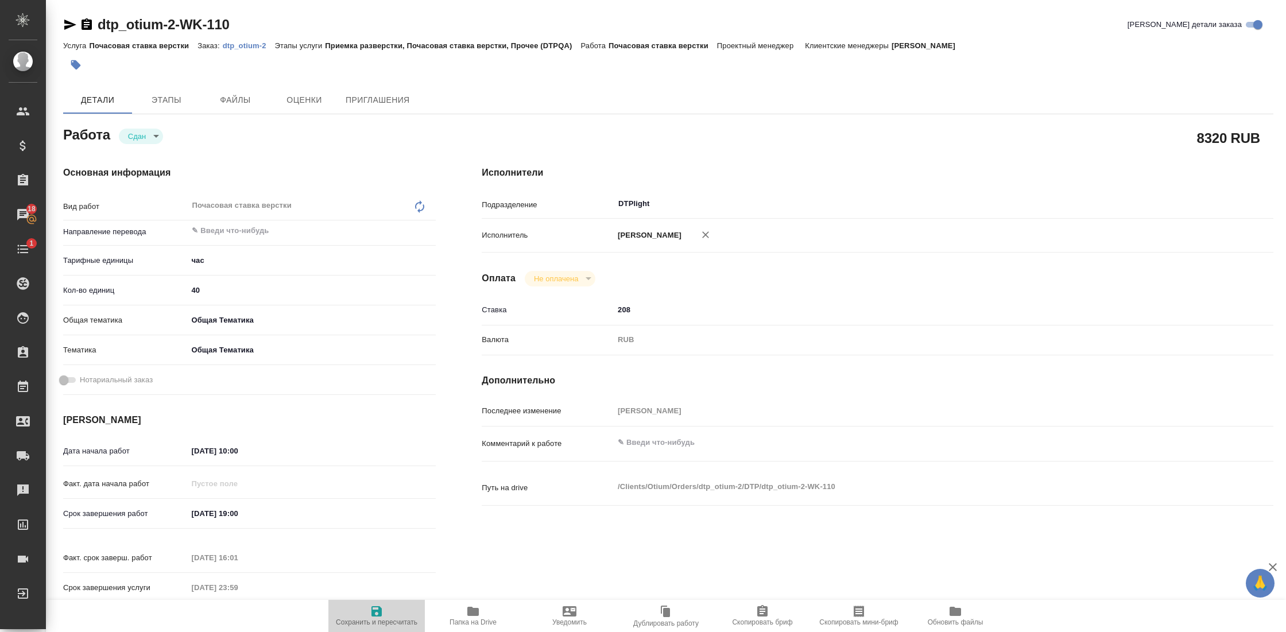
type textarea "x"
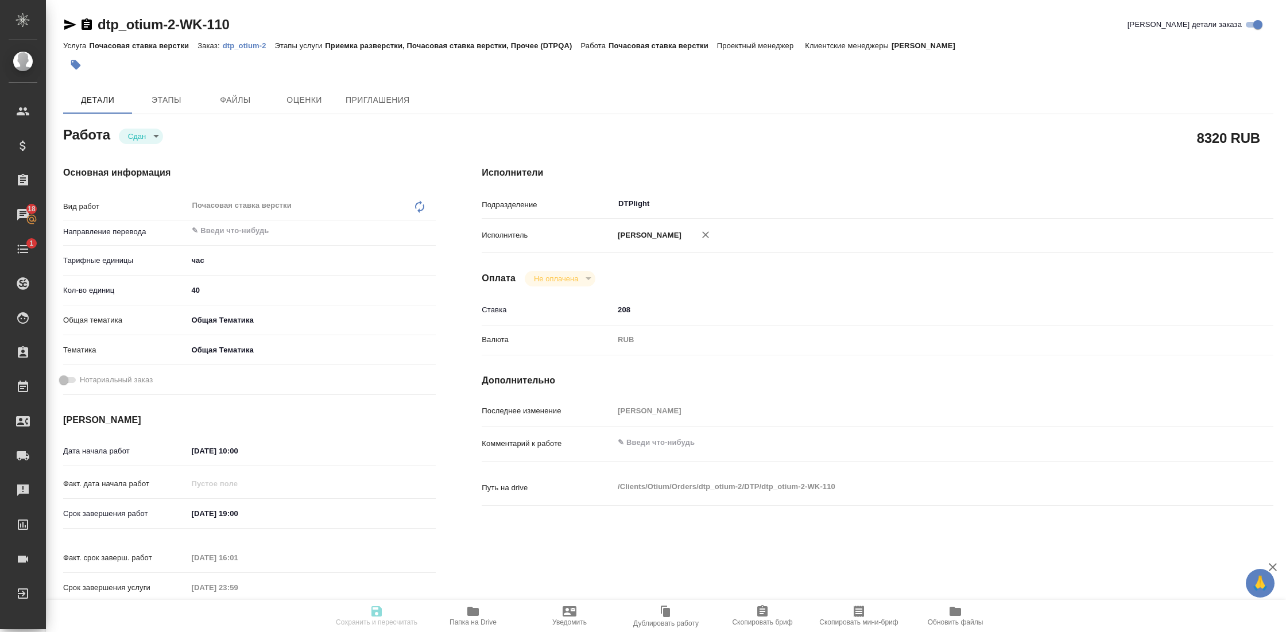
type textarea "x"
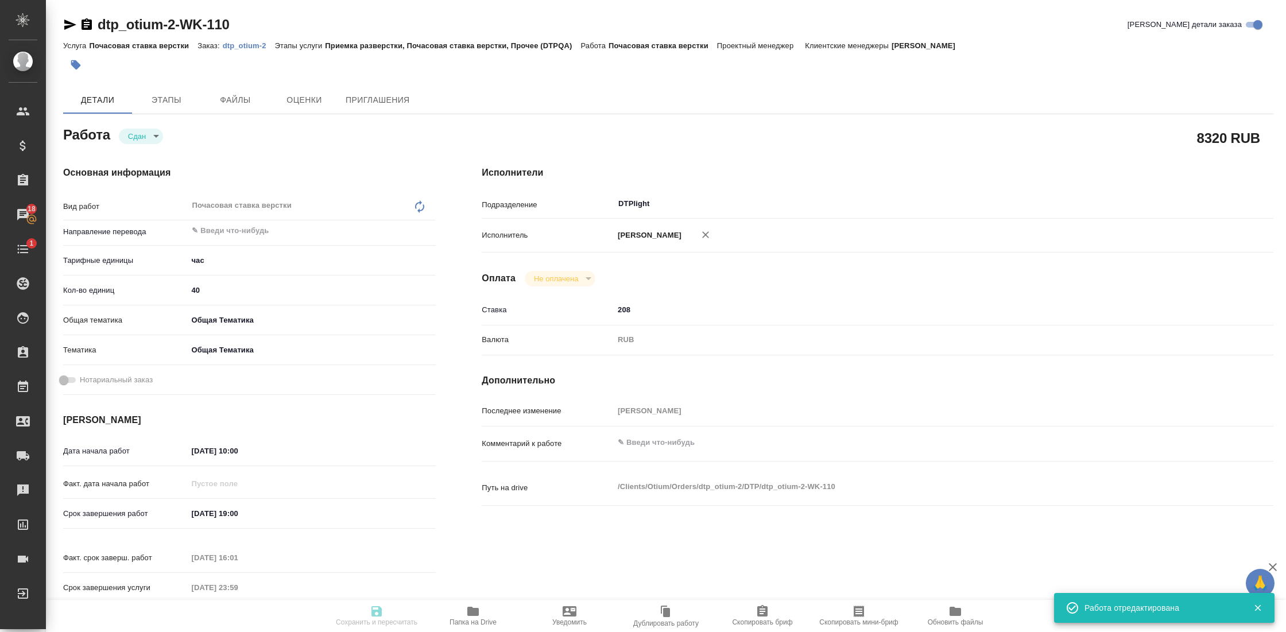
type textarea "x"
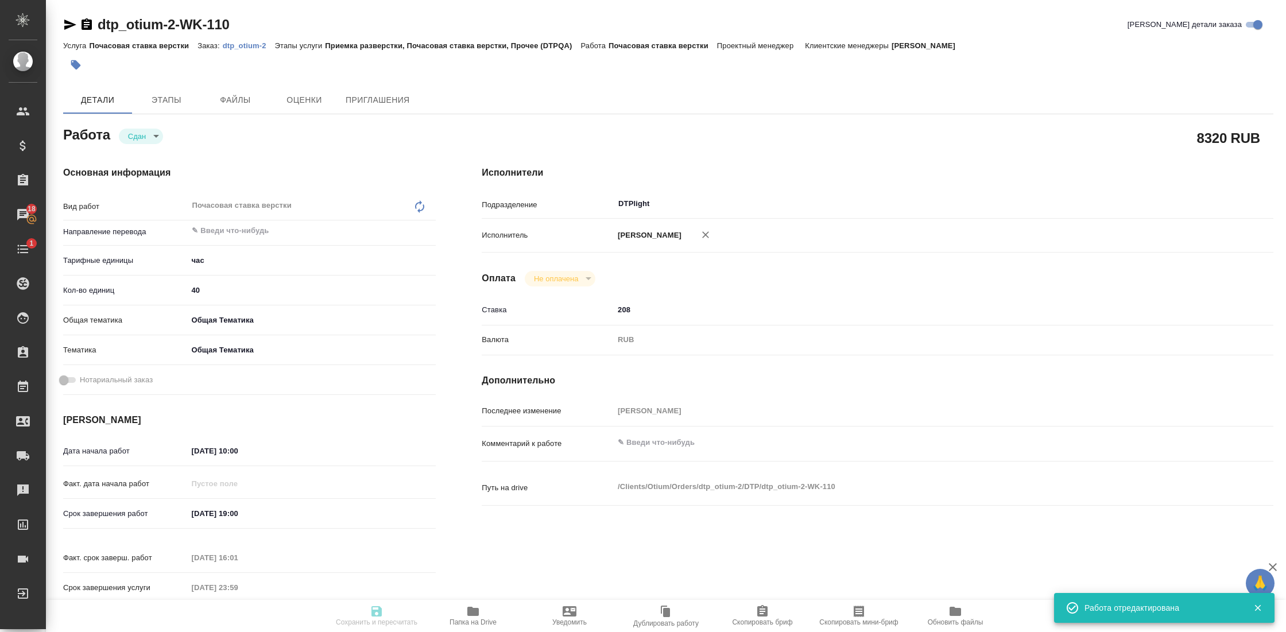
type input "closed"
type textarea "Почасовая ставка верстки"
type textarea "x"
type input "5a8b1489cc6b4906c91bfd93"
type input "40"
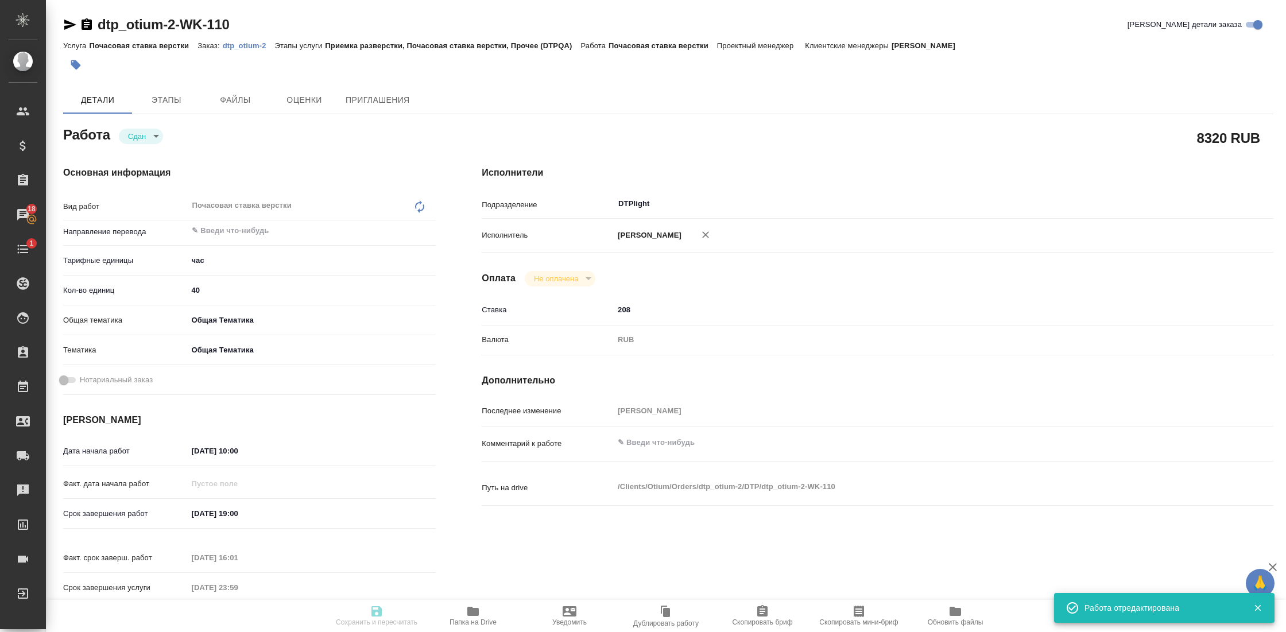
type input "obtem"
type input "6012b1ca196b0e5c9229a120"
type input "01.09.2025 10:00"
type input "[DATE] 19:00"
type input "26.08.2025 16:01"
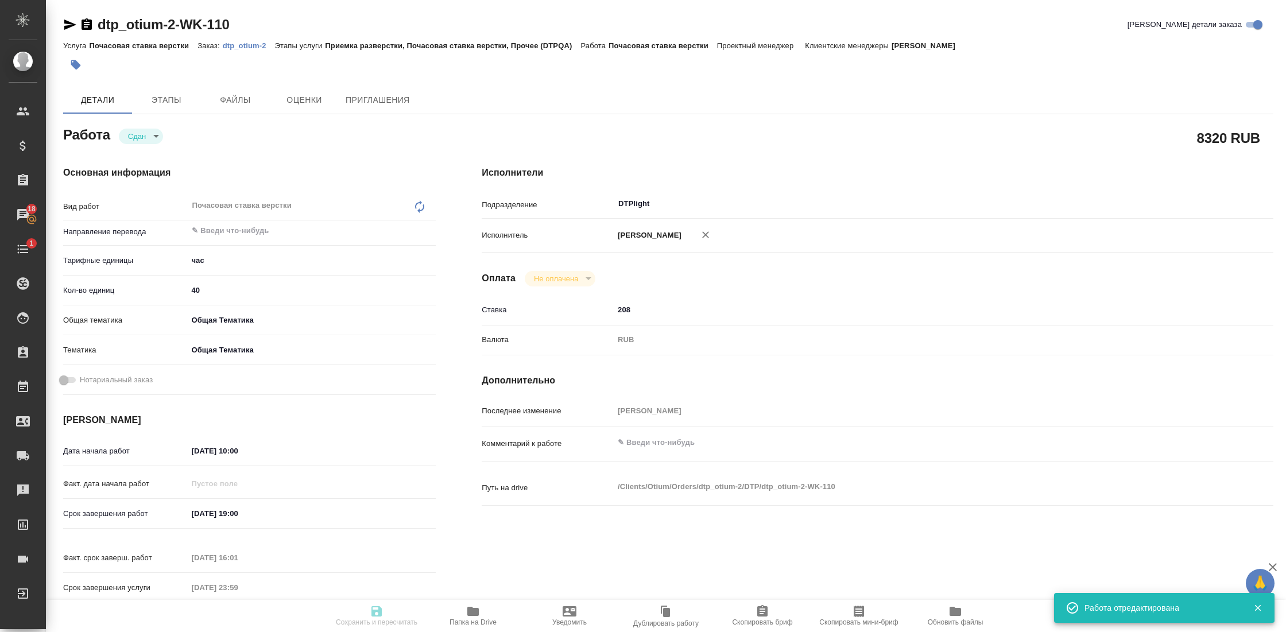
type input "[DATE] 23:59"
type input "DTPlight"
type input "notPayed"
type input "208"
type input "RUB"
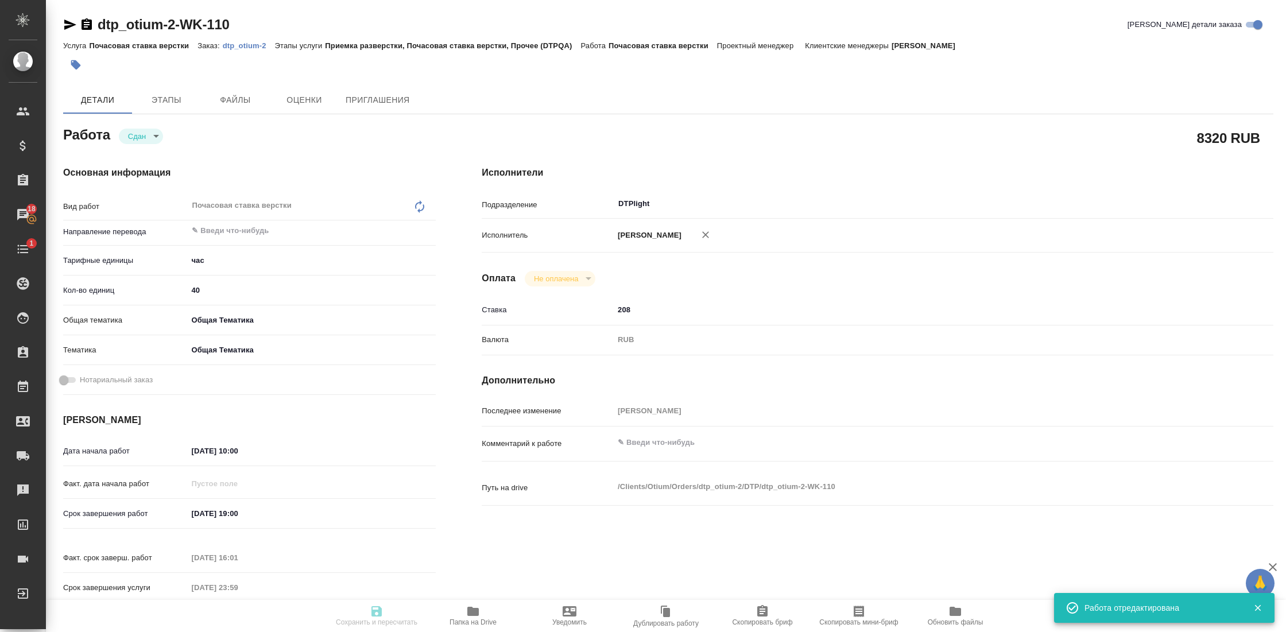
type input "[PERSON_NAME]"
type textarea "x"
type textarea "/Clients/Оtium/Orders/dtp_otium-2/DTP/dtp_otium-2-WK-110"
type textarea "x"
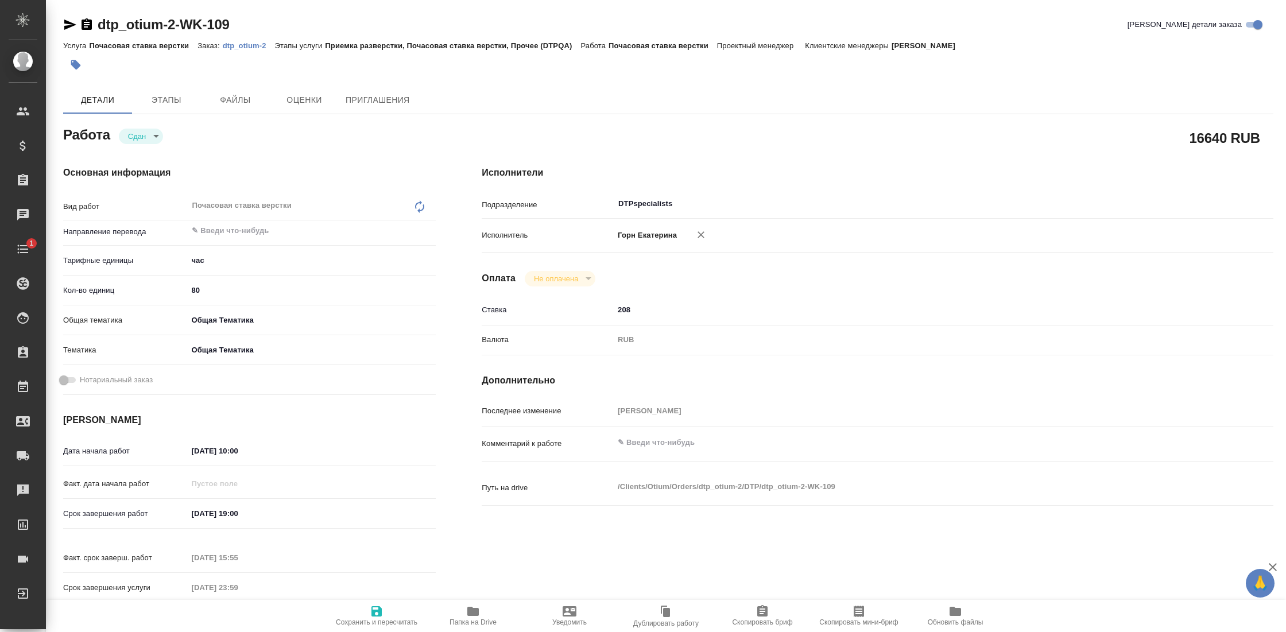
type textarea "x"
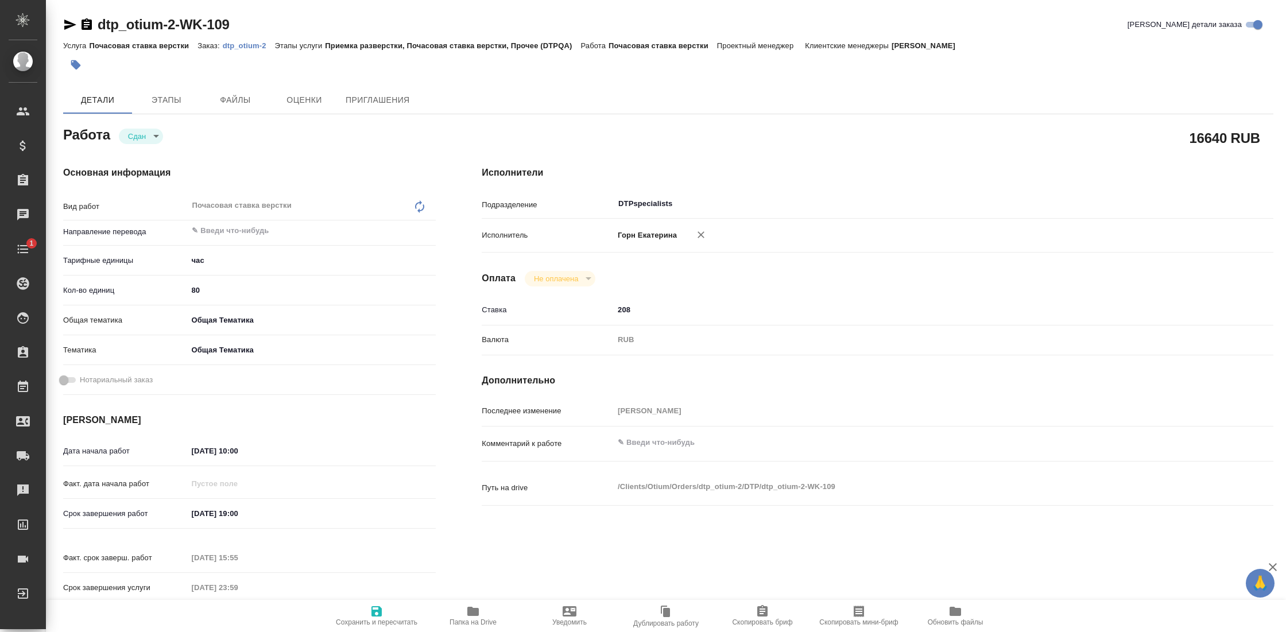
type textarea "x"
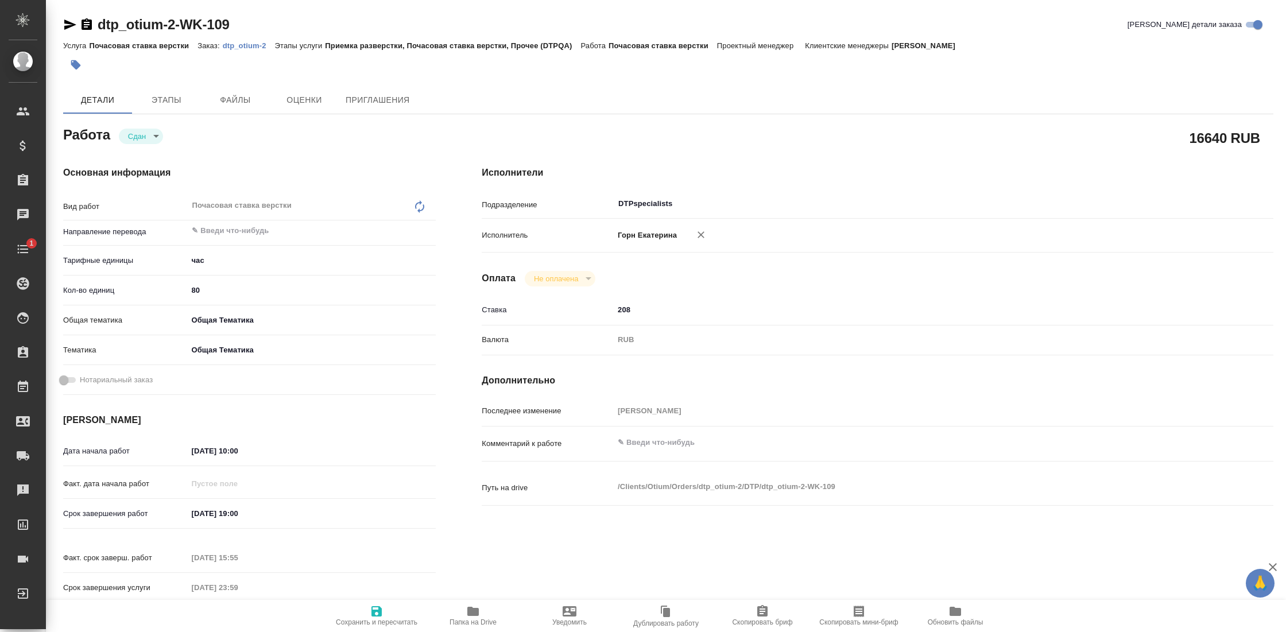
type textarea "x"
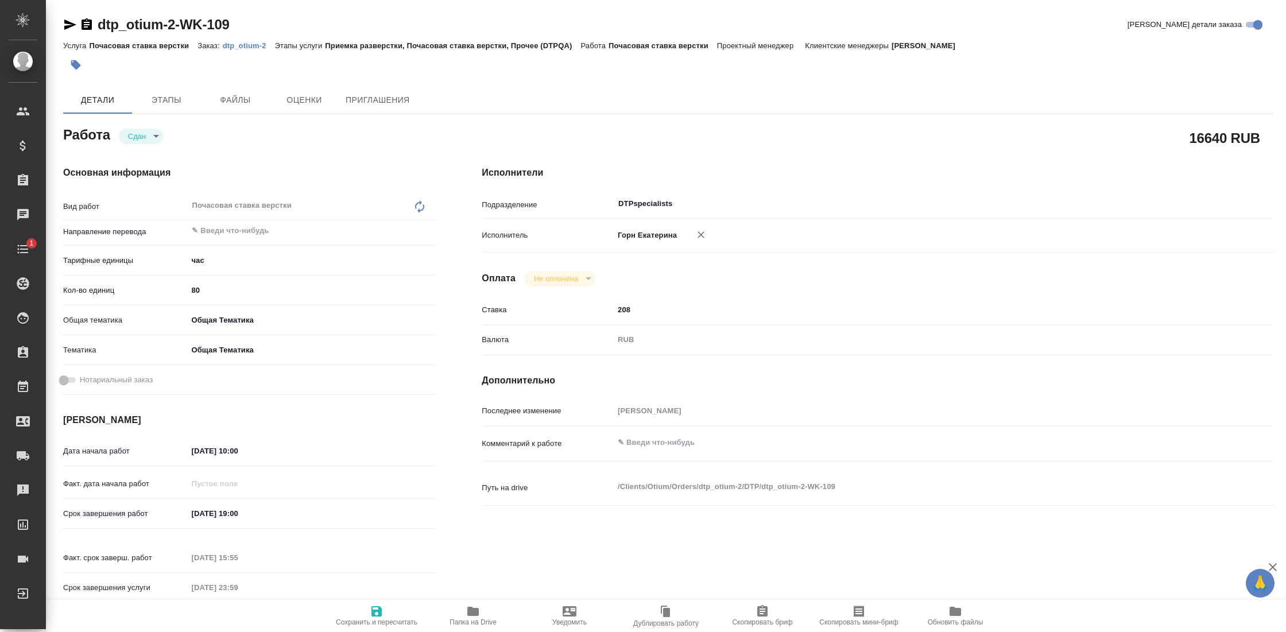
type textarea "x"
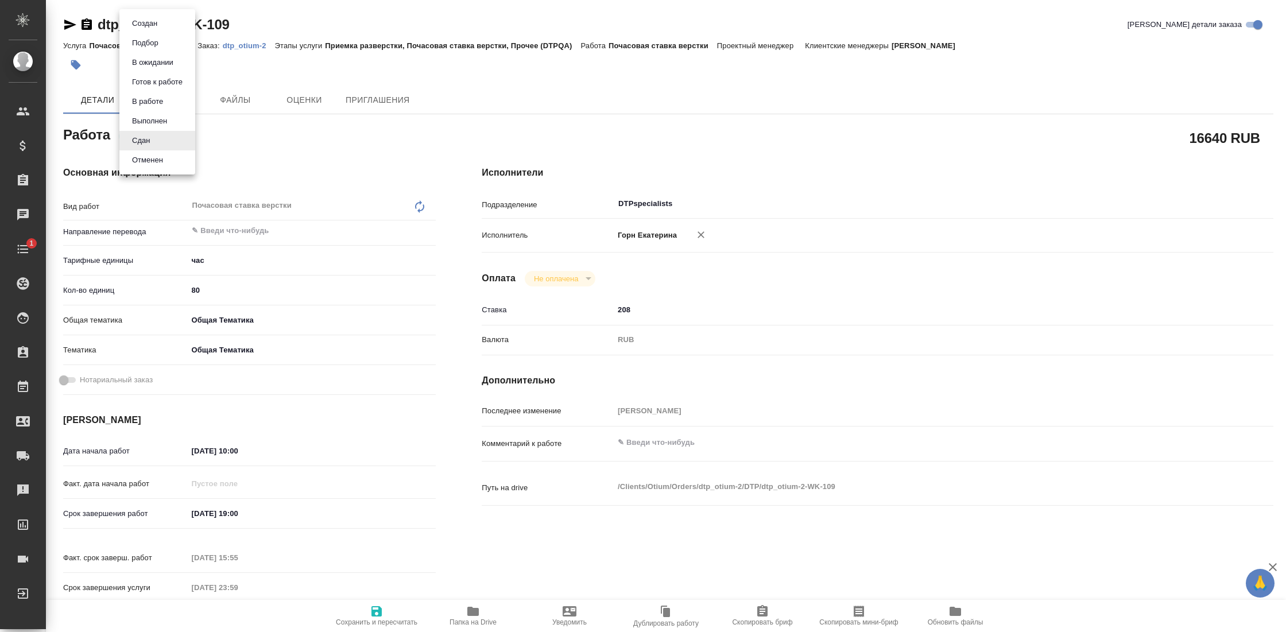
click at [139, 133] on body "🙏 .cls-1 fill:#fff; AWATERA Gostev [PERSON_NAME] Клиенты Спецификации Заказы Ча…" at bounding box center [643, 316] width 1286 height 632
type textarea "x"
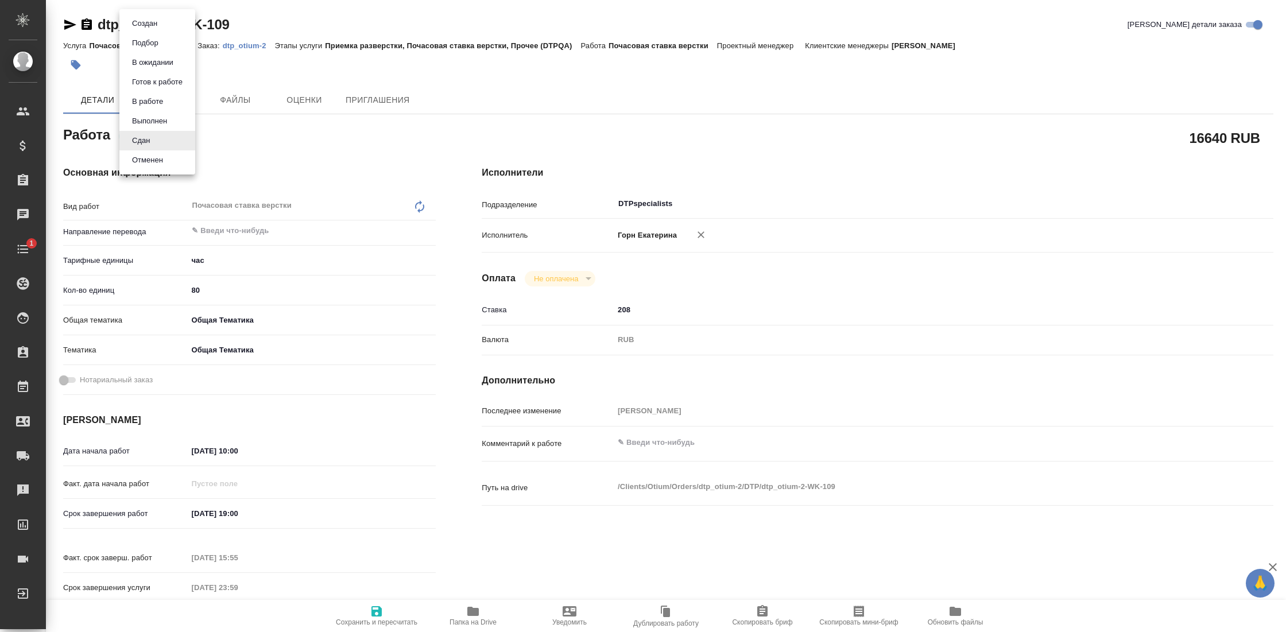
type textarea "x"
click at [652, 208] on div at bounding box center [643, 316] width 1286 height 632
type textarea "x"
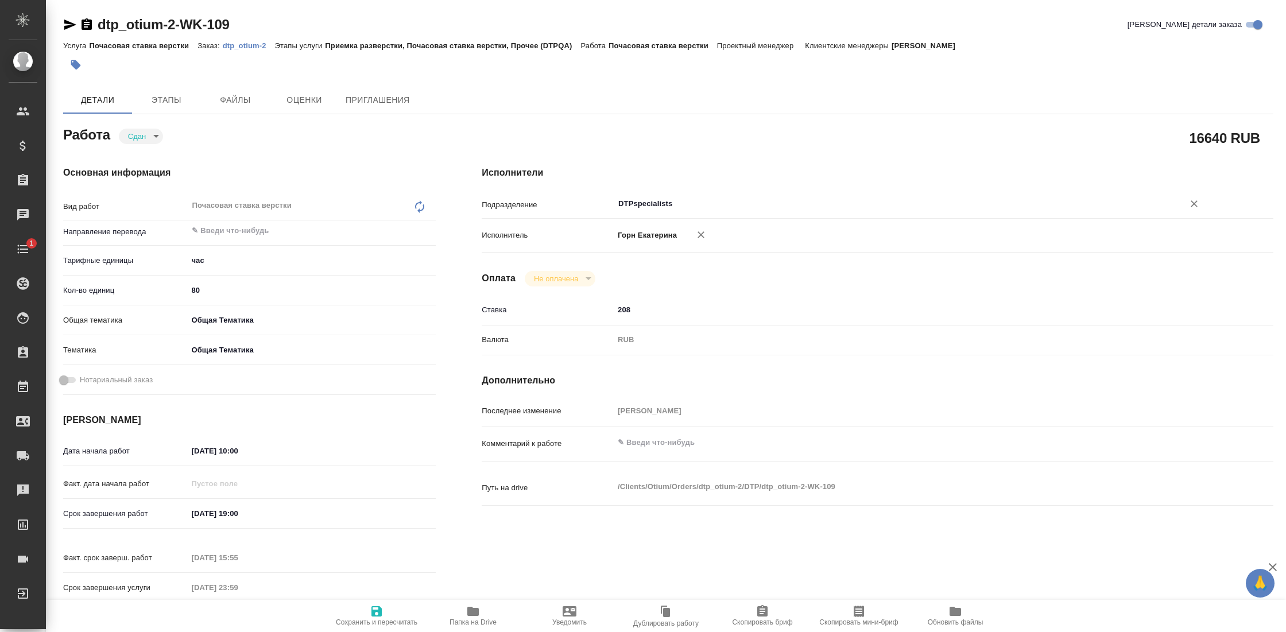
type textarea "x"
click at [658, 203] on input "DTPspecialists" at bounding box center [891, 204] width 548 height 14
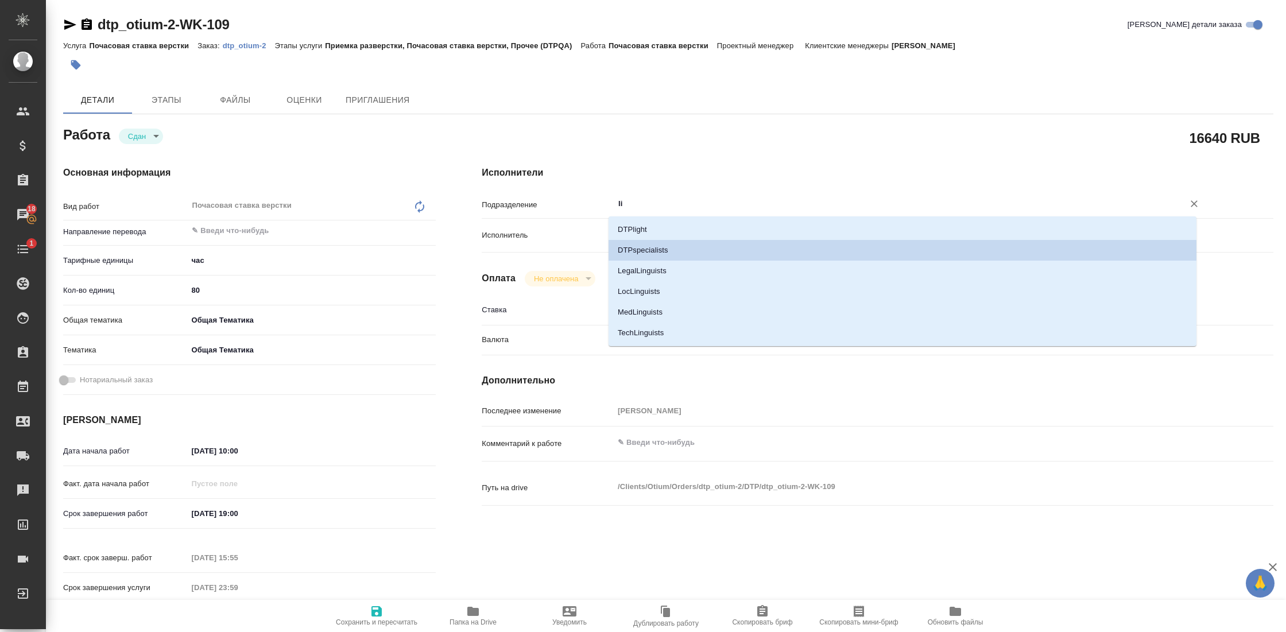
type input "lig"
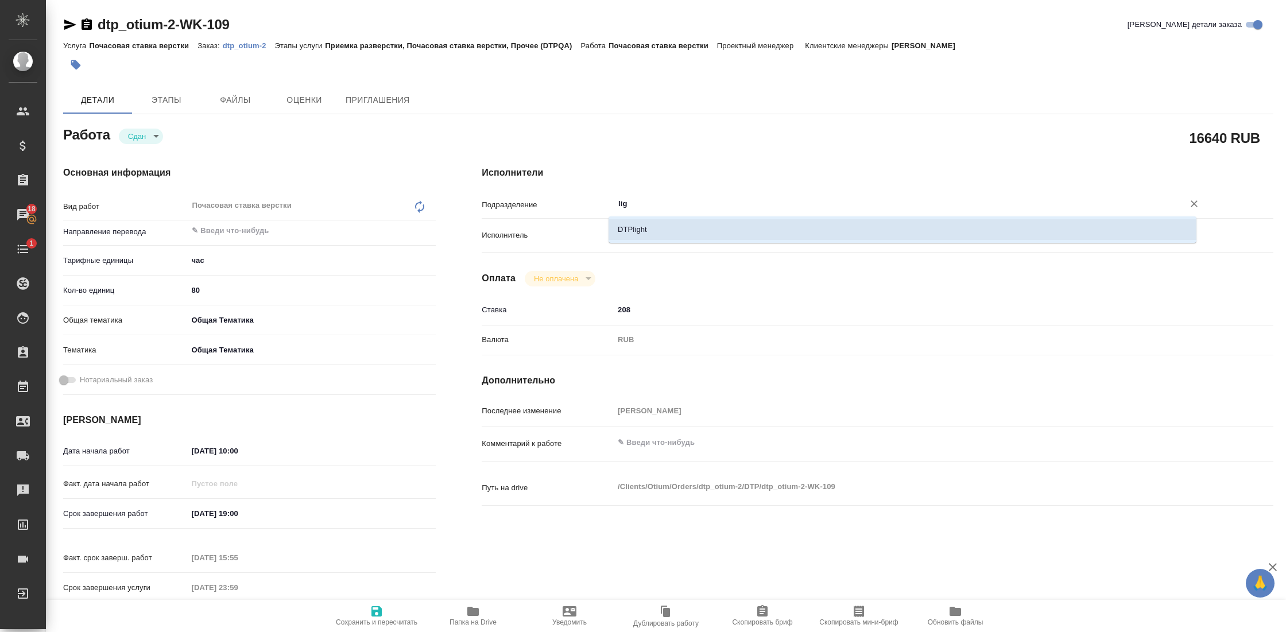
click at [673, 226] on li "DTPlight" at bounding box center [902, 229] width 588 height 21
type textarea "x"
type input "DTPlight"
type textarea "x"
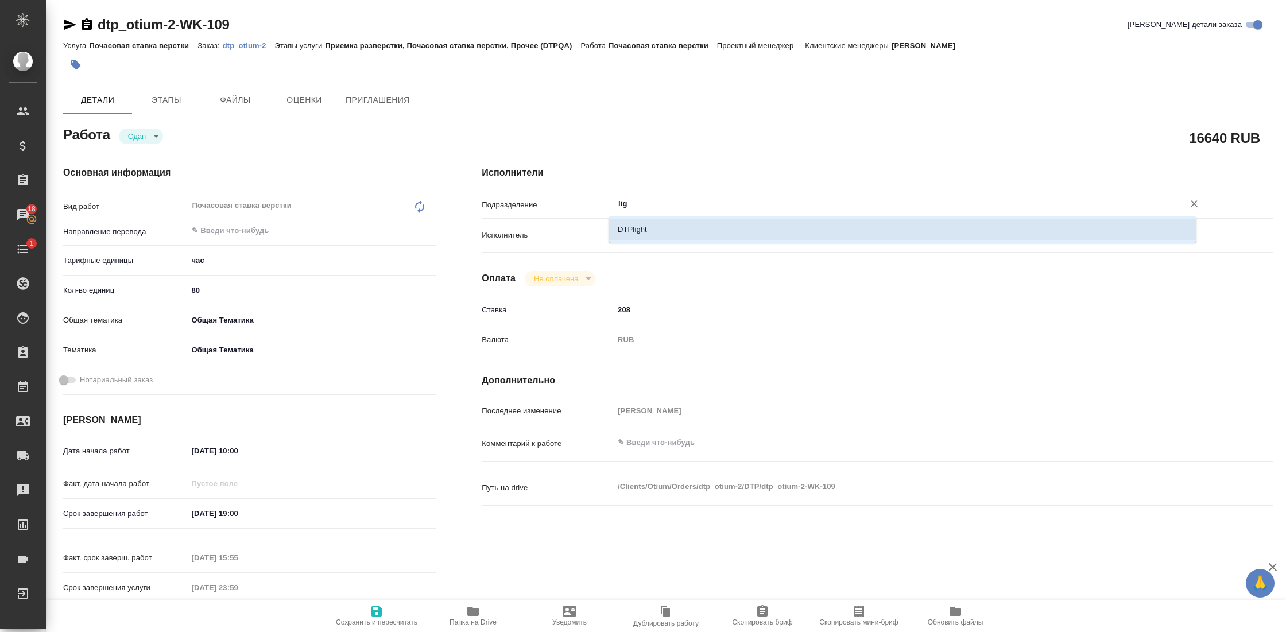
type textarea "x"
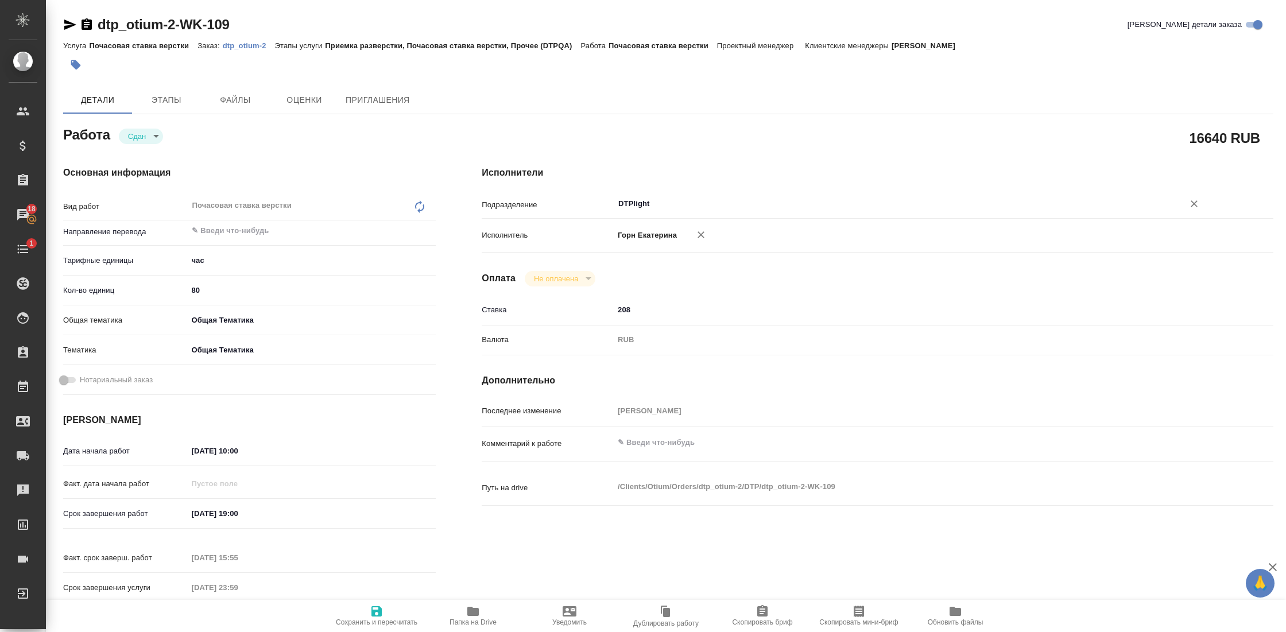
type input "DTPlight"
click at [367, 618] on span "Сохранить и пересчитать" at bounding box center [377, 622] width 82 height 8
type textarea "x"
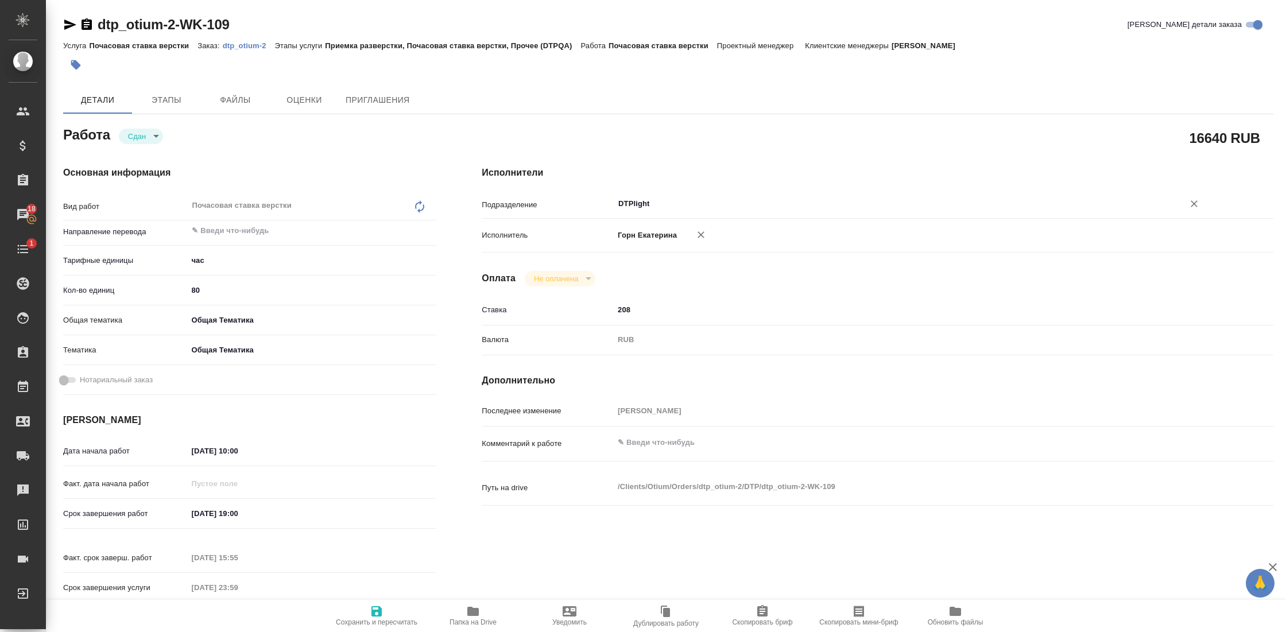
type textarea "x"
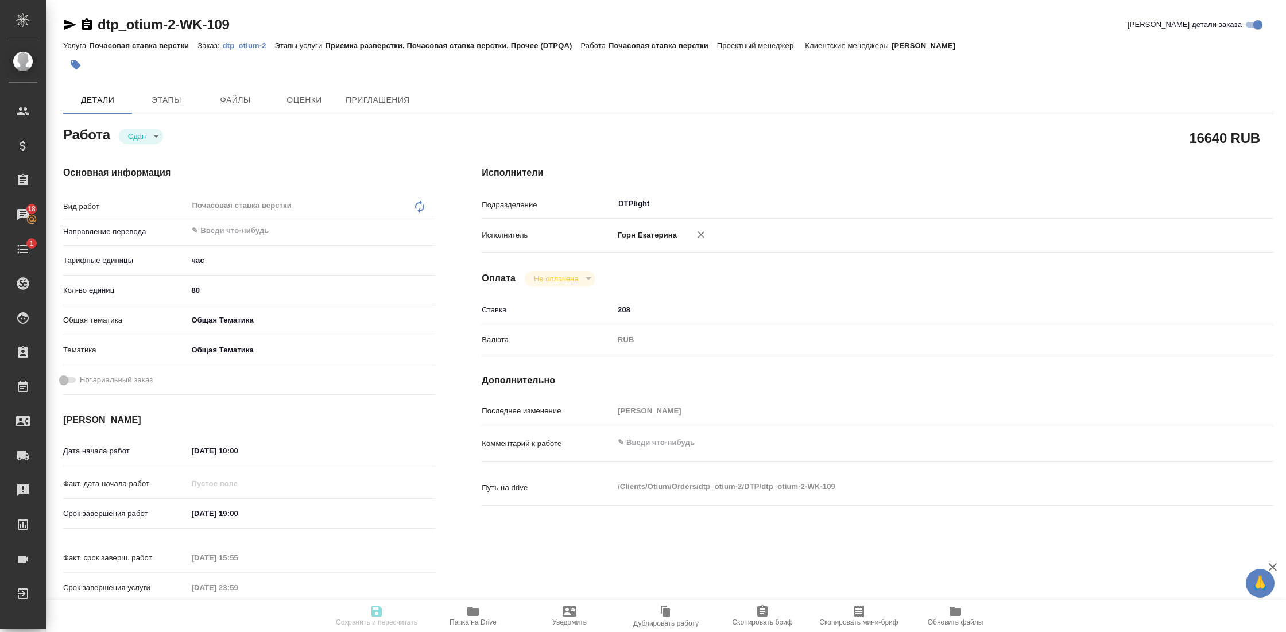
type textarea "x"
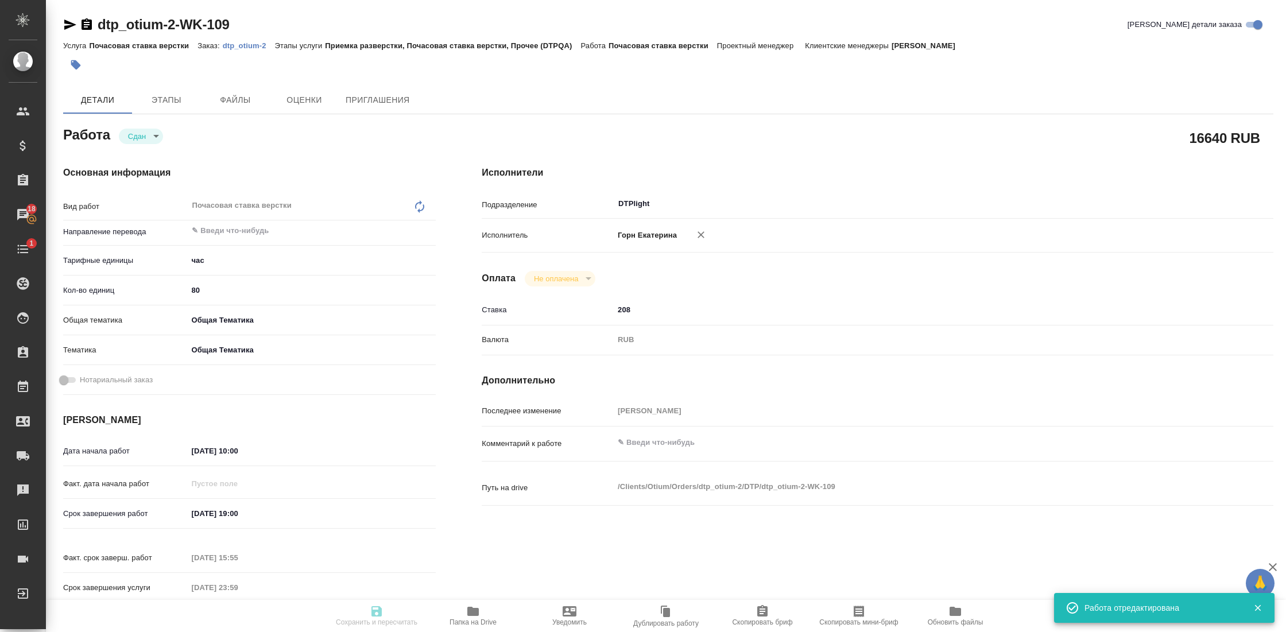
type textarea "x"
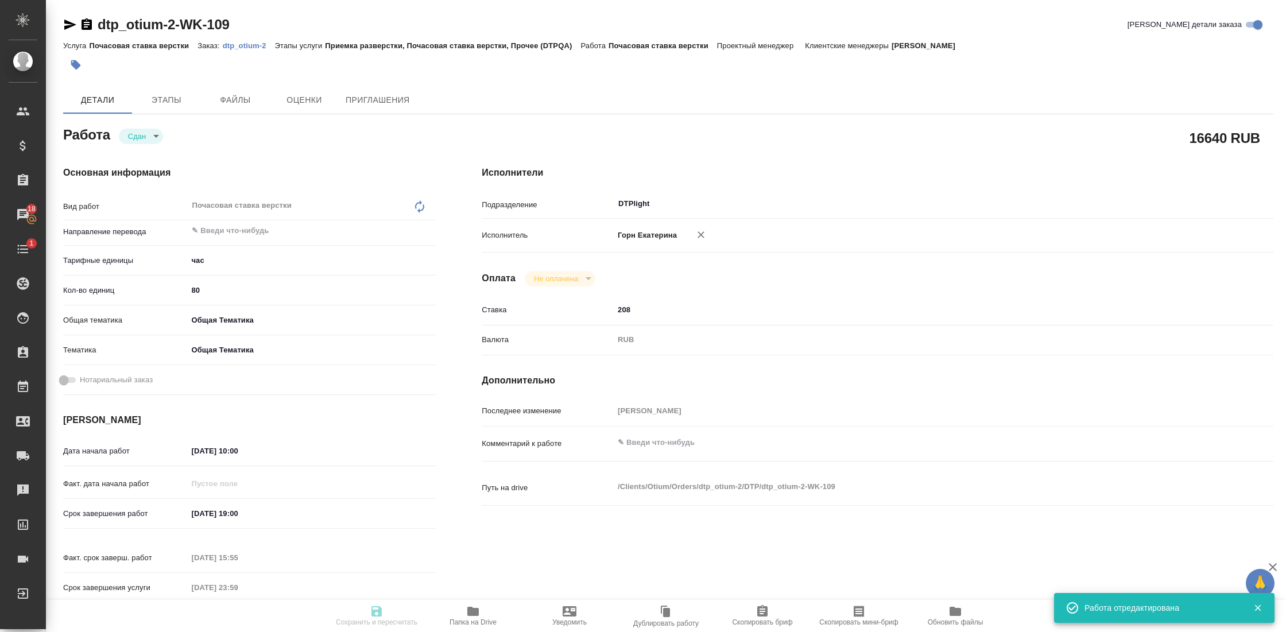
type input "closed"
type textarea "Почасовая ставка верстки"
type textarea "x"
type input "5a8b1489cc6b4906c91bfd93"
type input "80"
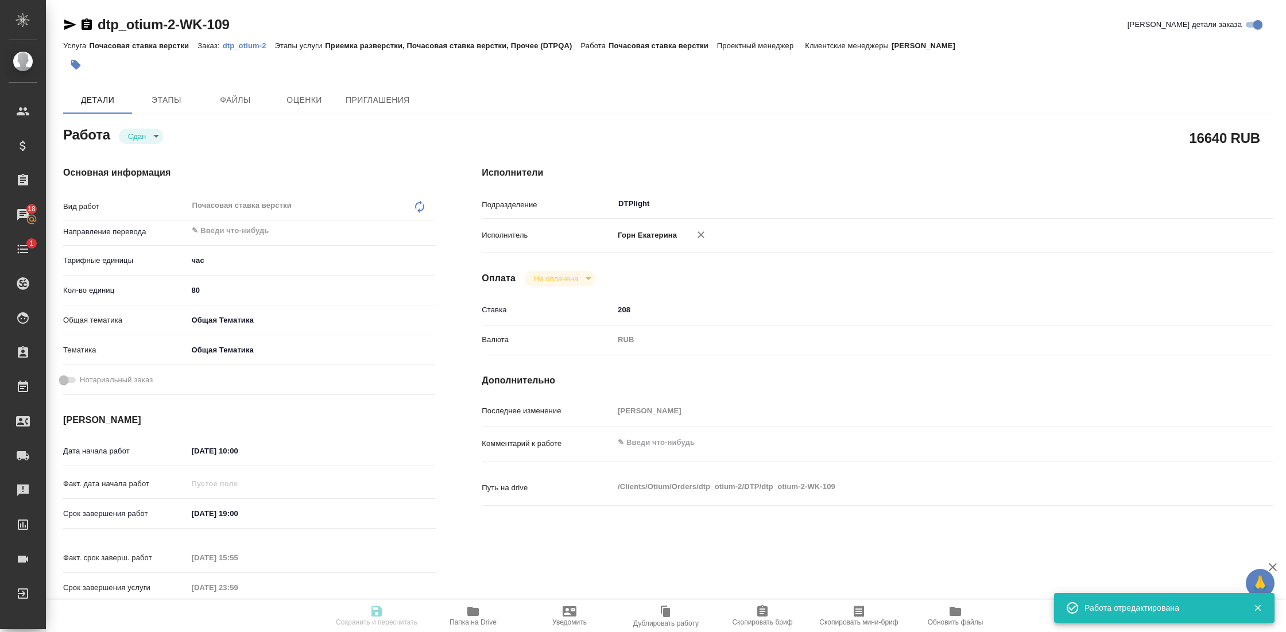
type input "obtem"
type input "6012b1ca196b0e5c9229a120"
type input "[DATE] 10:00"
type input "[DATE] 19:00"
type input "[DATE] 15:55"
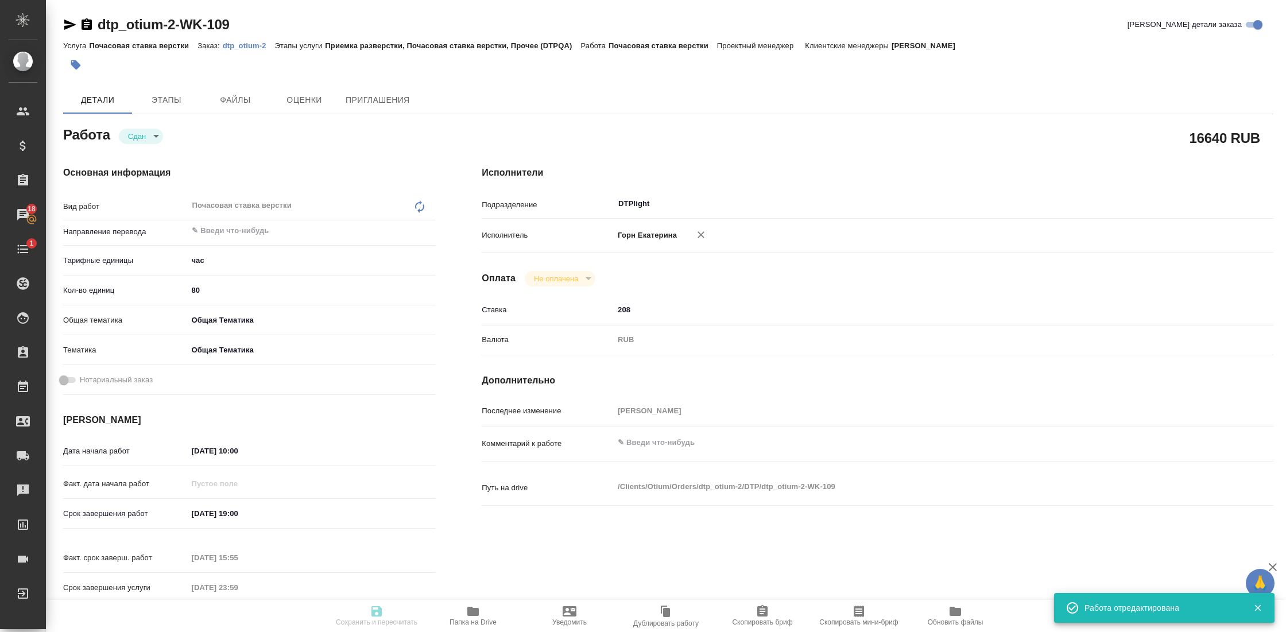
type input "[DATE] 23:59"
type input "DTPlight"
type input "notPayed"
type input "208"
type input "RUB"
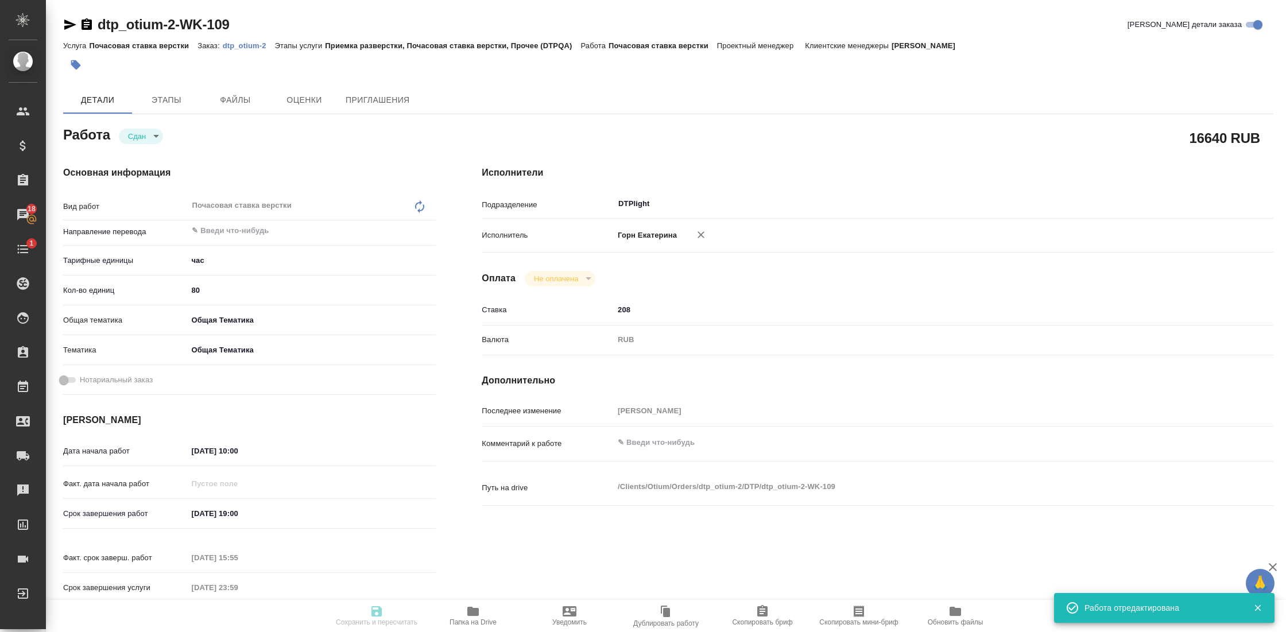
type input "[PERSON_NAME]"
type textarea "x"
type textarea "/Clients/Оtium/Orders/dtp_otium-2/DTP/dtp_otium-2-WK-109"
type textarea "x"
type input "dtp_otium-2"
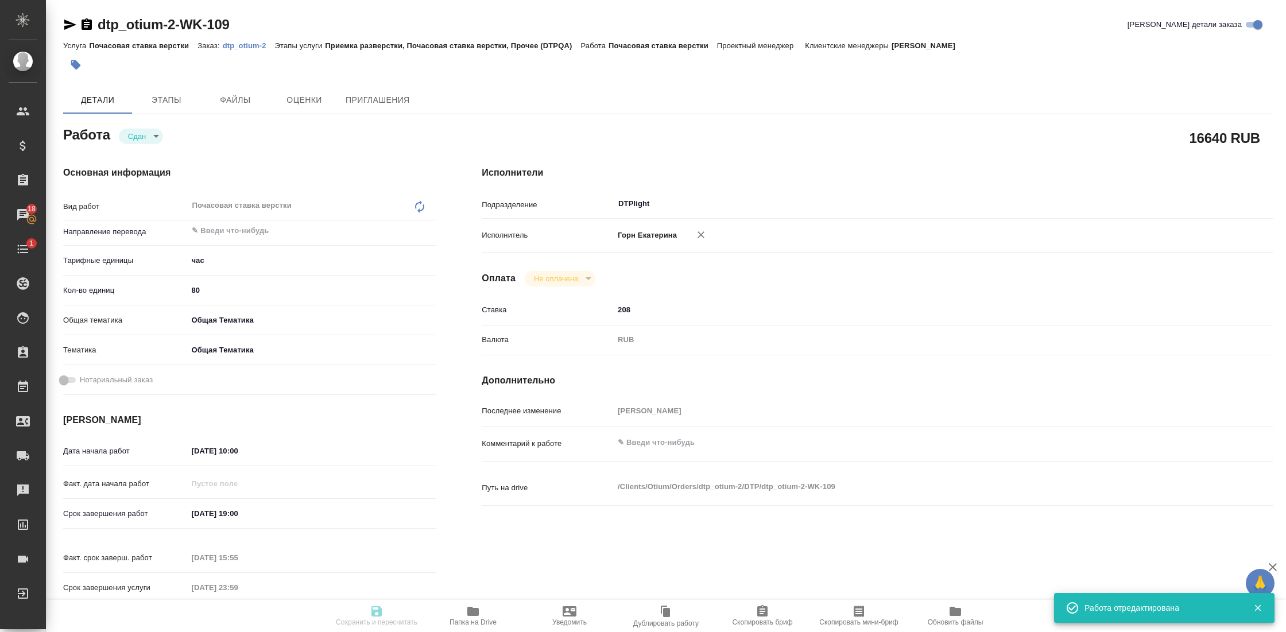
type input "Почасовая ставка верстки"
type input "Приемка разверстки, Почасовая ставка верстки, Прочее (DTPQA)"
type input "[PERSON_NAME]"
type input "/Clients/Оtium/Orders/dtp_otium-2"
type textarea "x"
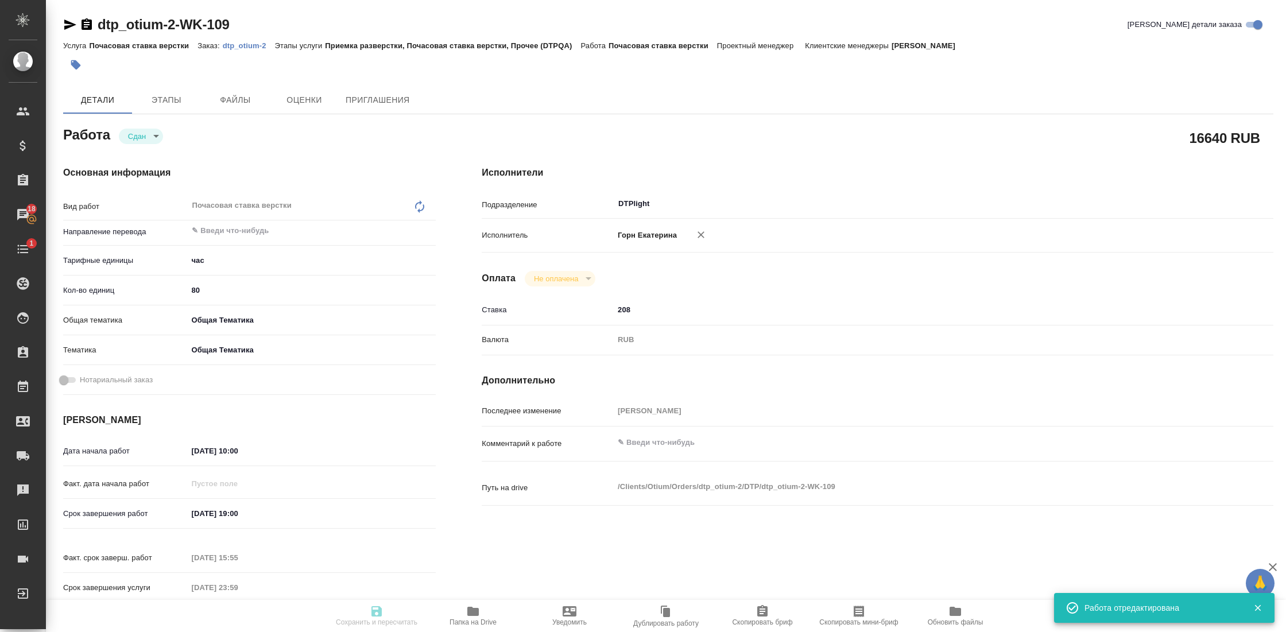
type textarea "x"
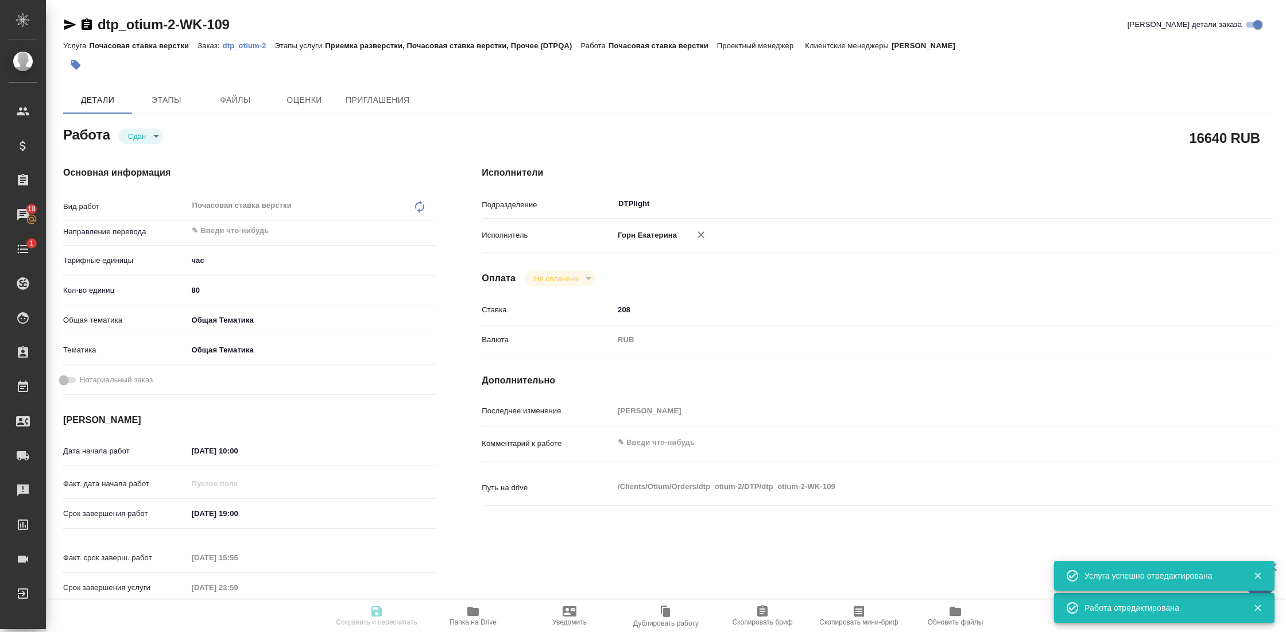
type textarea "x"
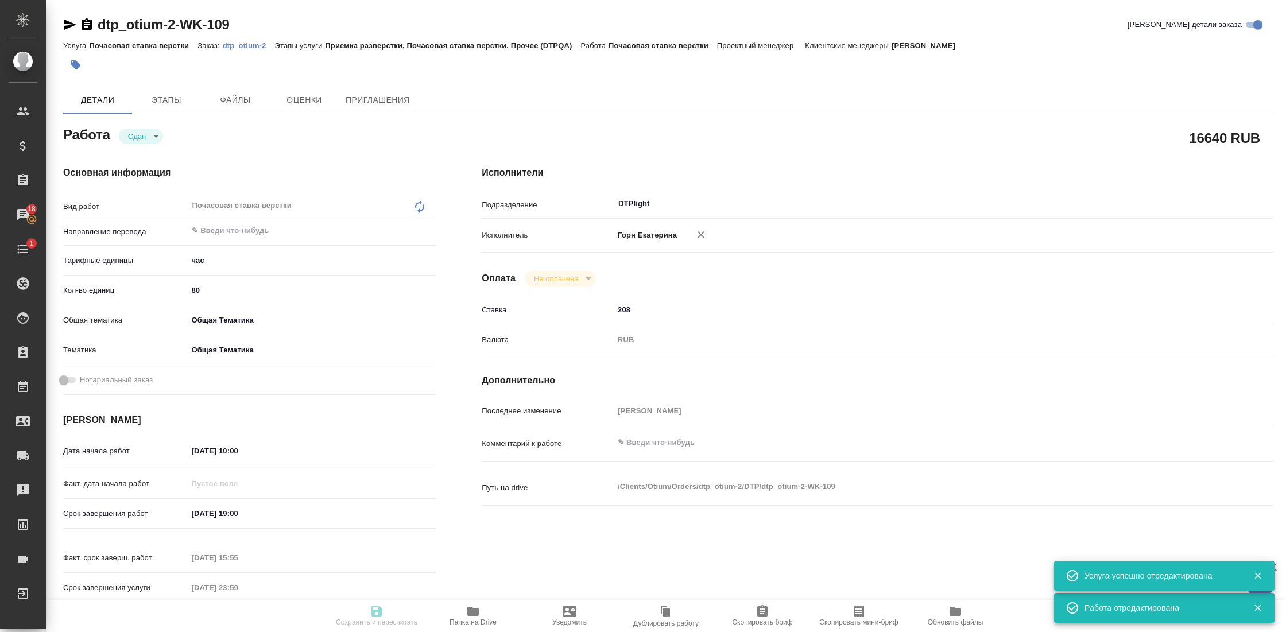
type textarea "x"
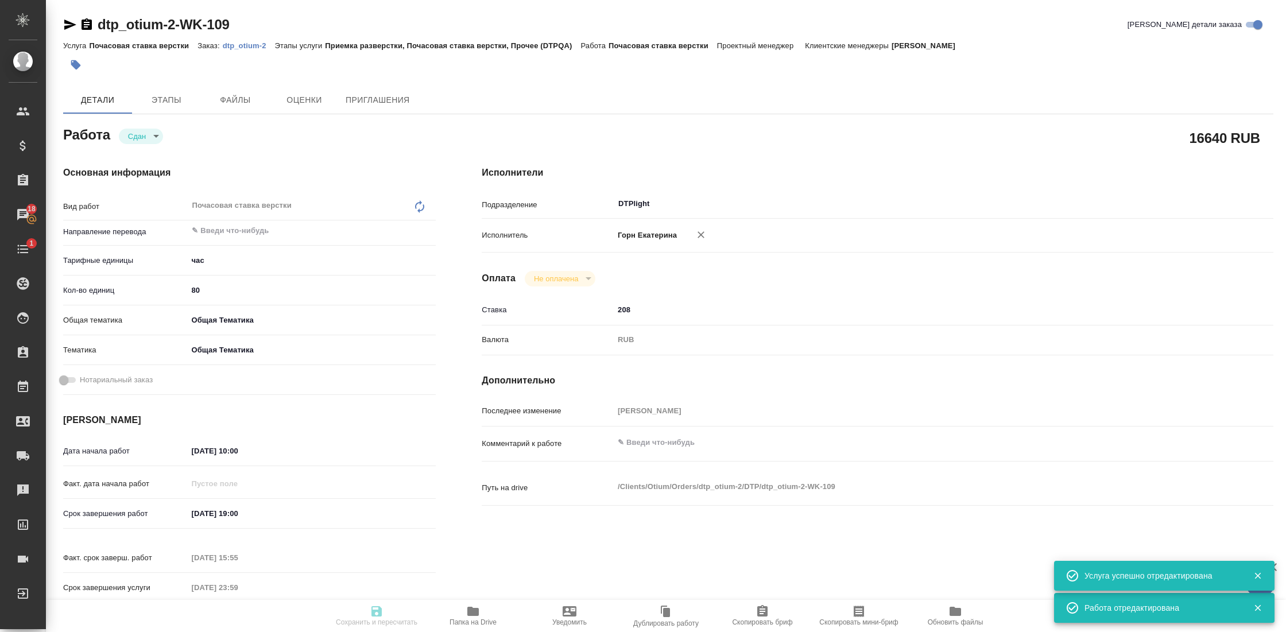
type textarea "x"
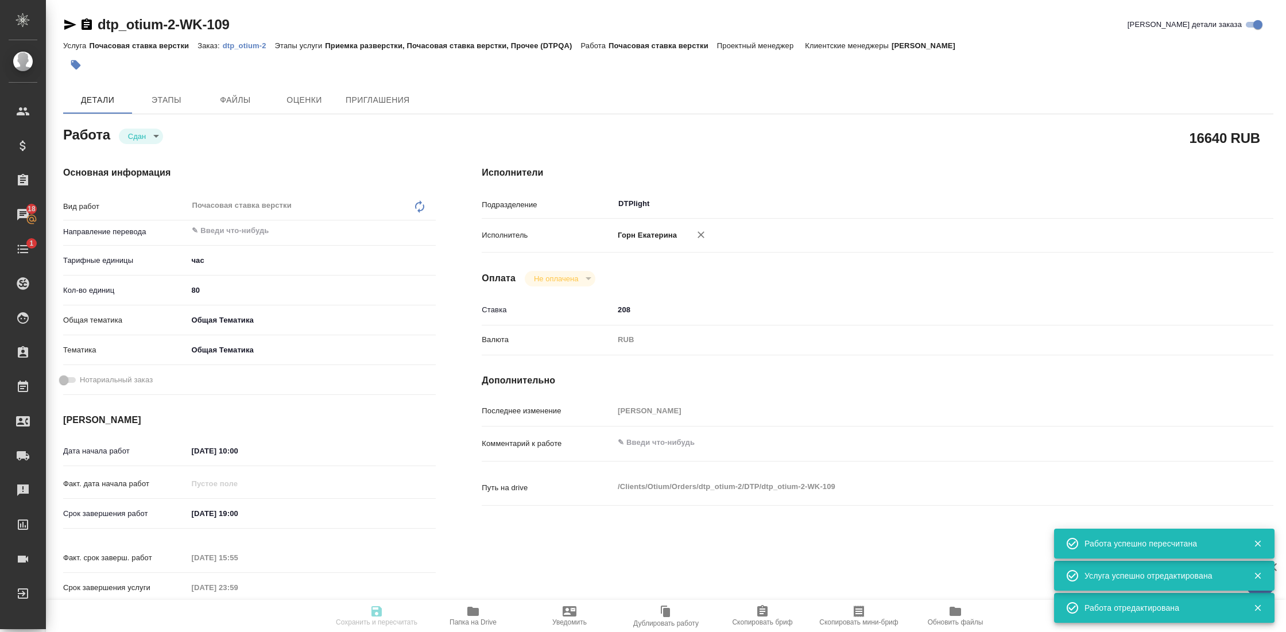
type textarea "x"
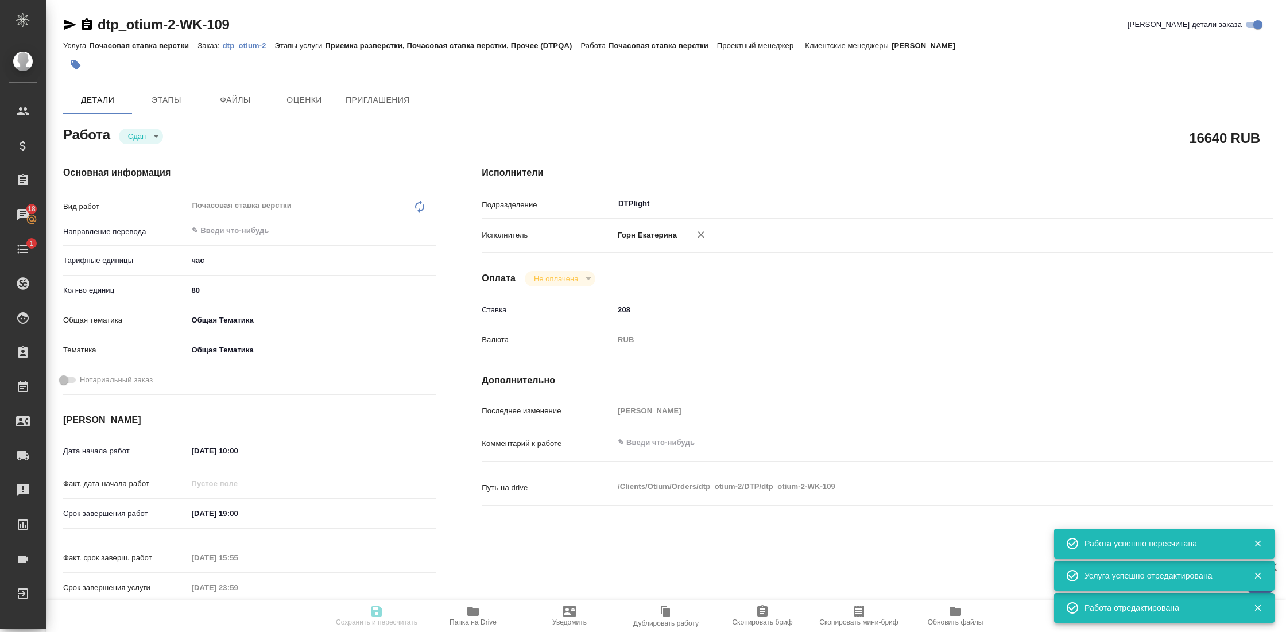
type input "closed"
type textarea "Почасовая ставка верстки"
type textarea "x"
type input "5a8b1489cc6b4906c91bfd93"
type input "80"
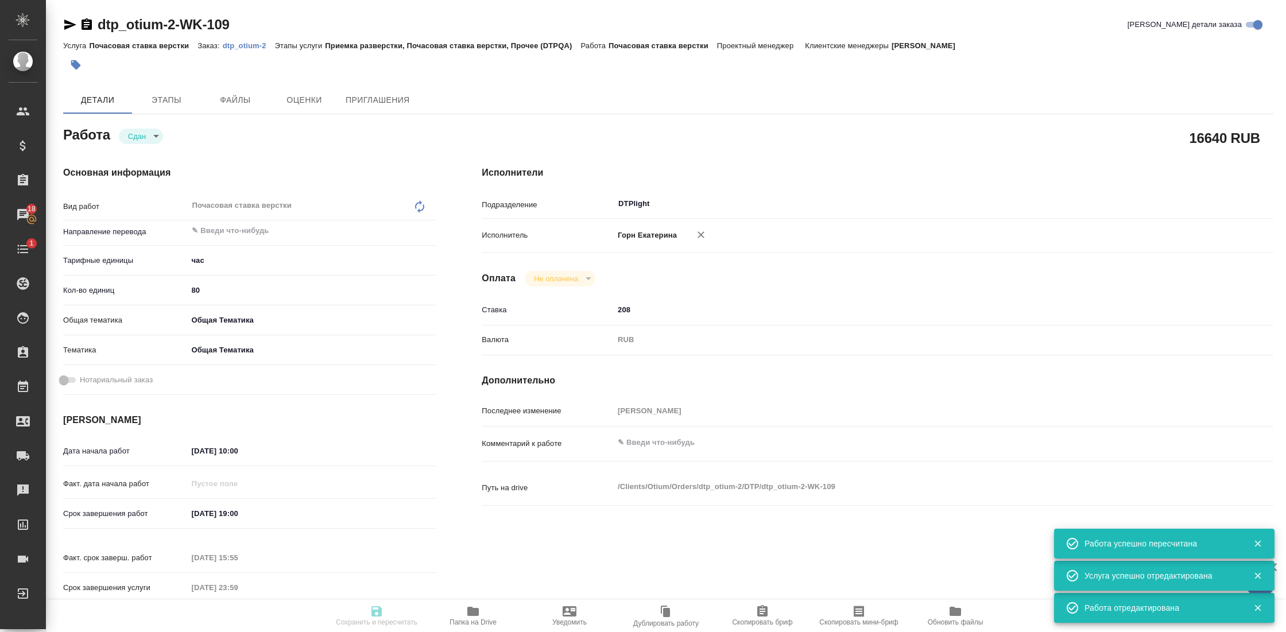
type input "obtem"
type input "6012b1ca196b0e5c9229a120"
type input "[DATE] 10:00"
type input "[DATE] 19:00"
type input "[DATE] 15:55"
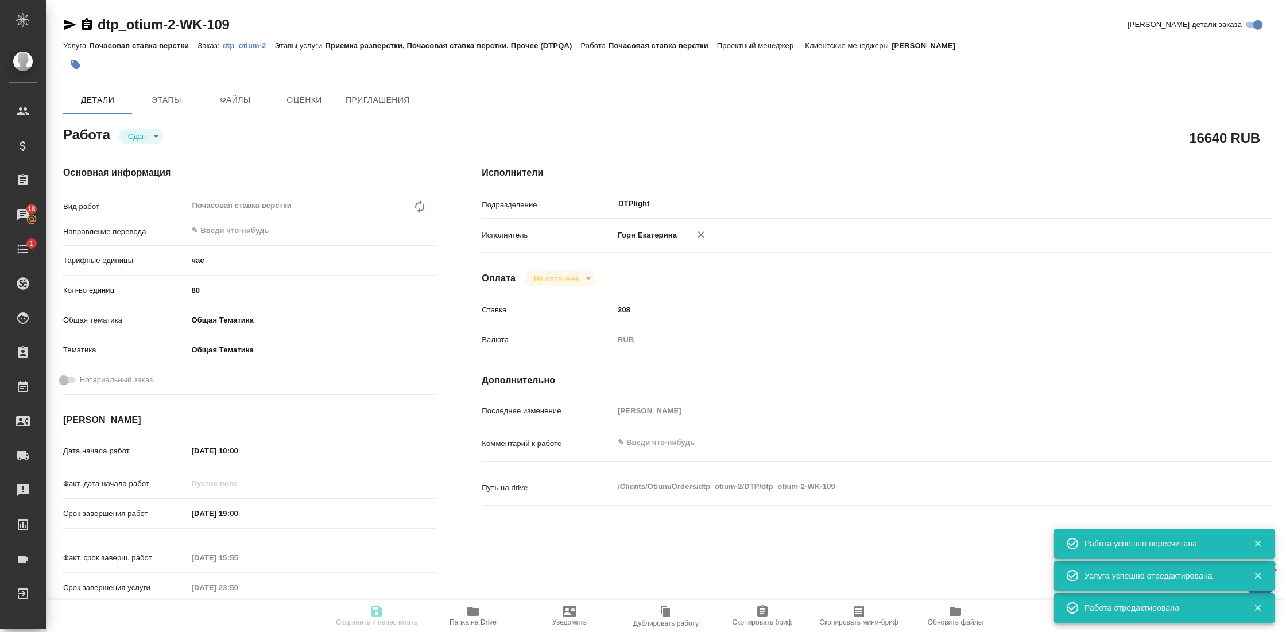
type input "[DATE] 23:59"
type input "DTPlight"
type input "notPayed"
type input "208"
type input "RUB"
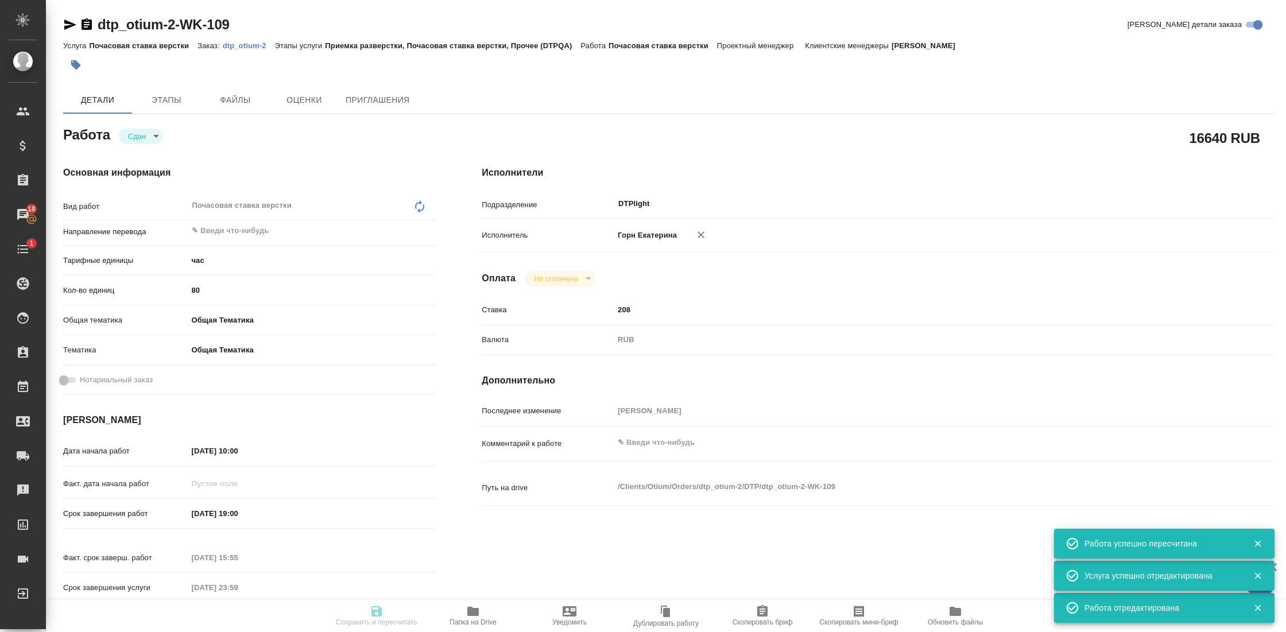
type input "[PERSON_NAME] [PERSON_NAME]"
type textarea "x"
type textarea "/Clients/Оtium/Orders/dtp_otium-2/DTP/dtp_otium-2-WK-109"
type textarea "x"
type input "dtp_otium-2"
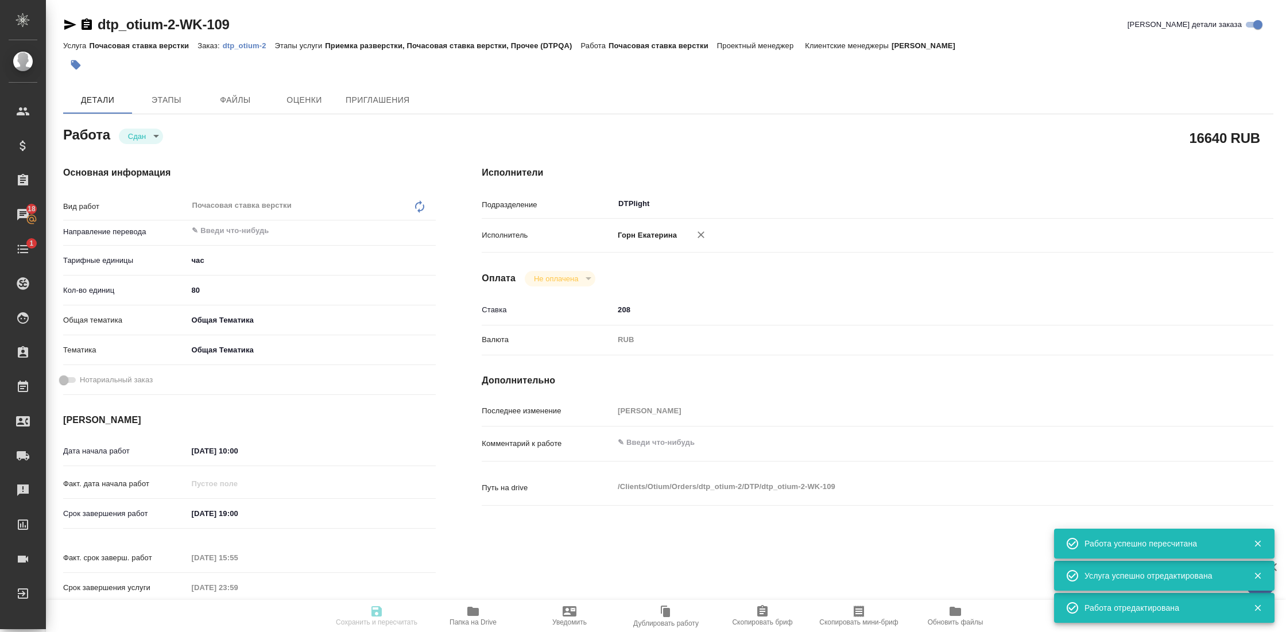
type input "Почасовая ставка верстки"
type input "Приемка разверстки, Почасовая ставка верстки, Прочее (DTPQA)"
type input "[PERSON_NAME] [PERSON_NAME]"
type input "/Clients/Оtium/Orders/dtp_otium-2"
type textarea "x"
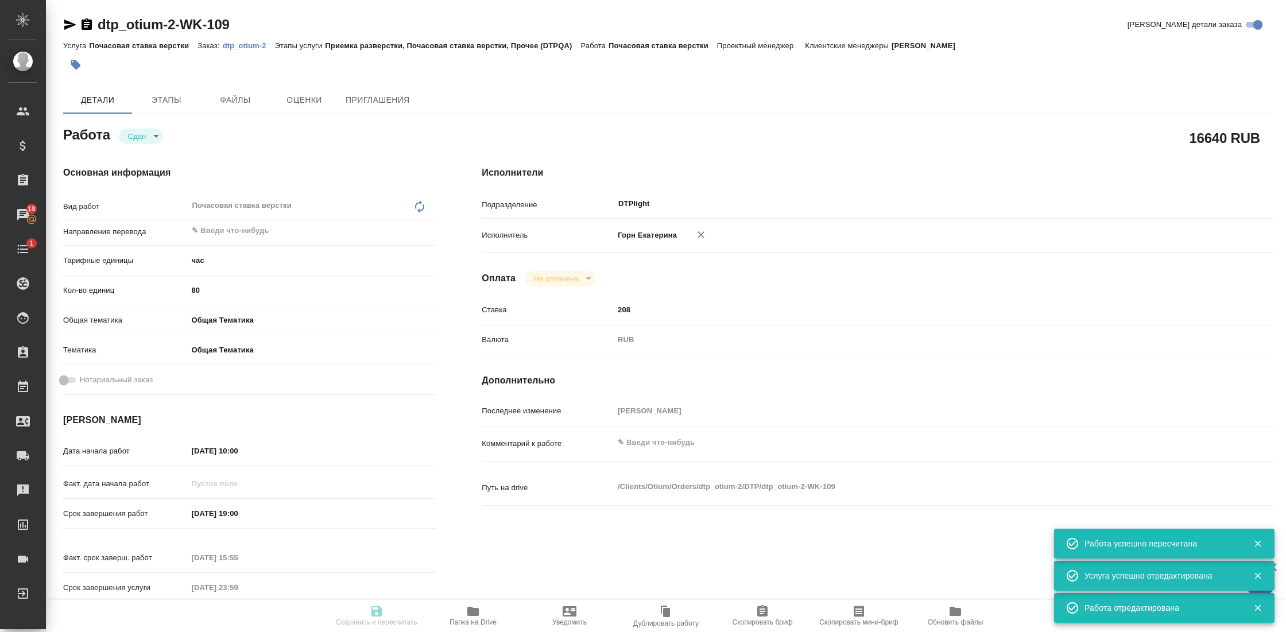
type textarea "x"
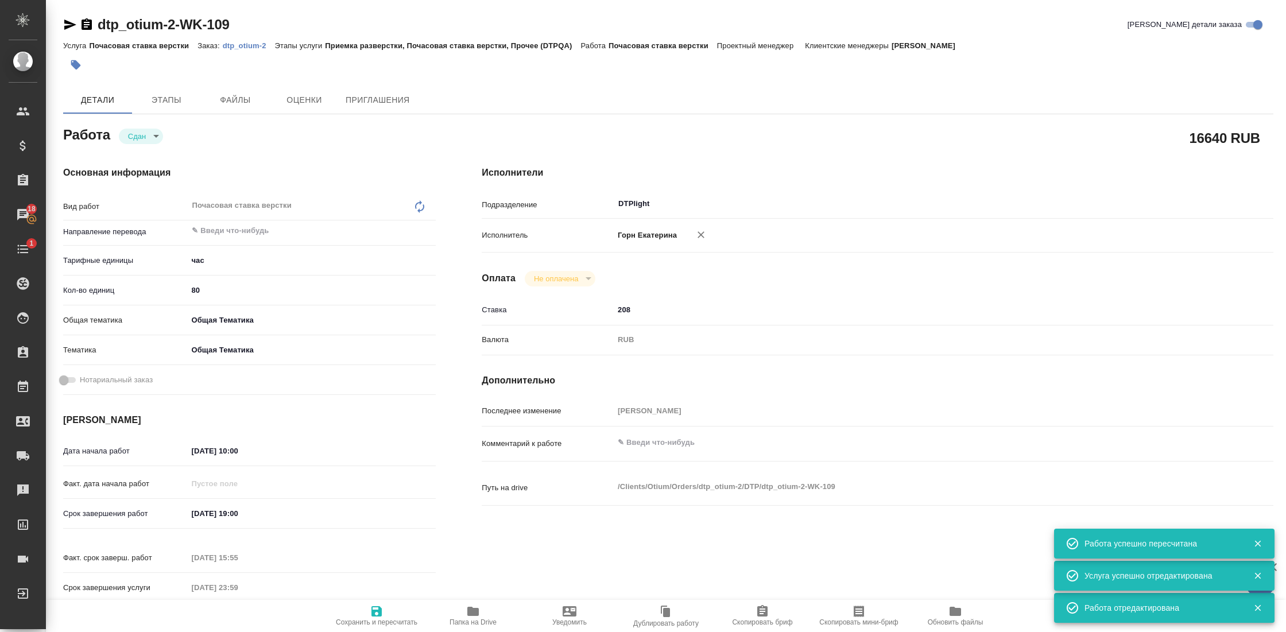
type textarea "x"
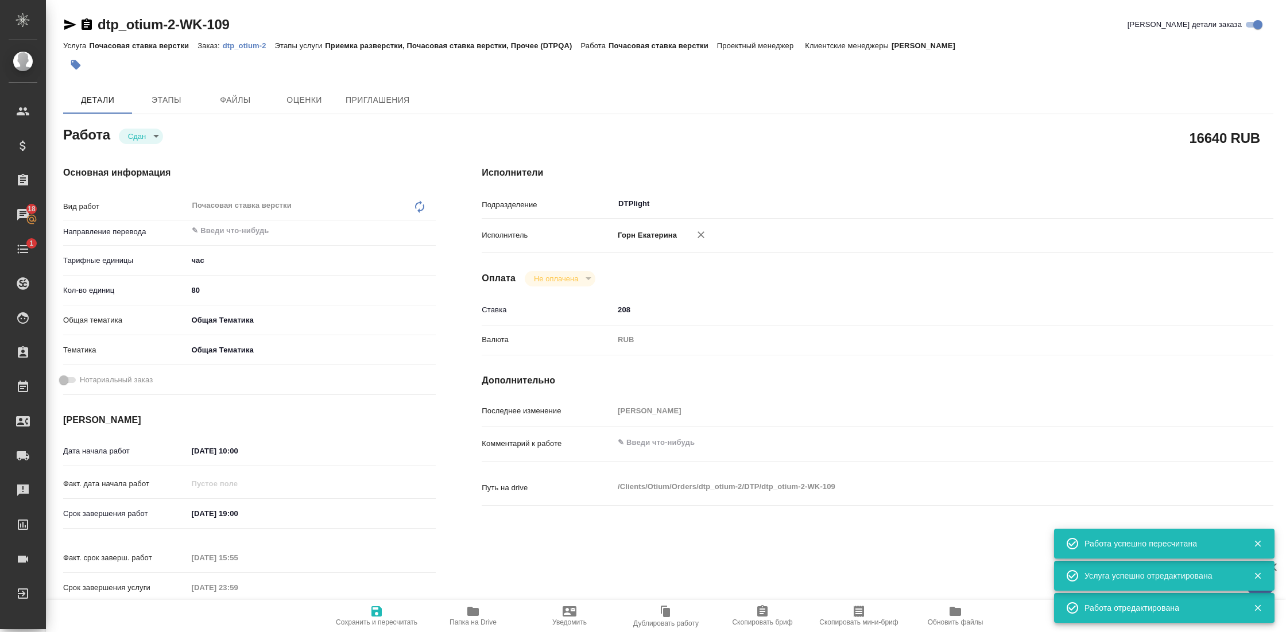
type textarea "x"
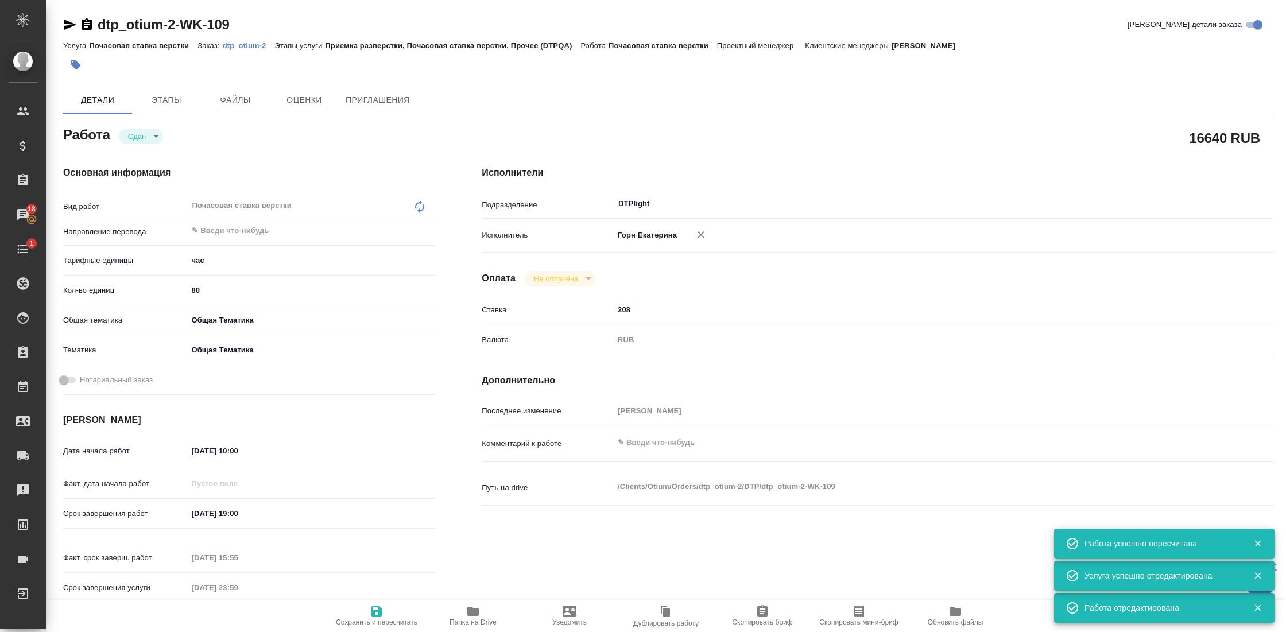
type textarea "x"
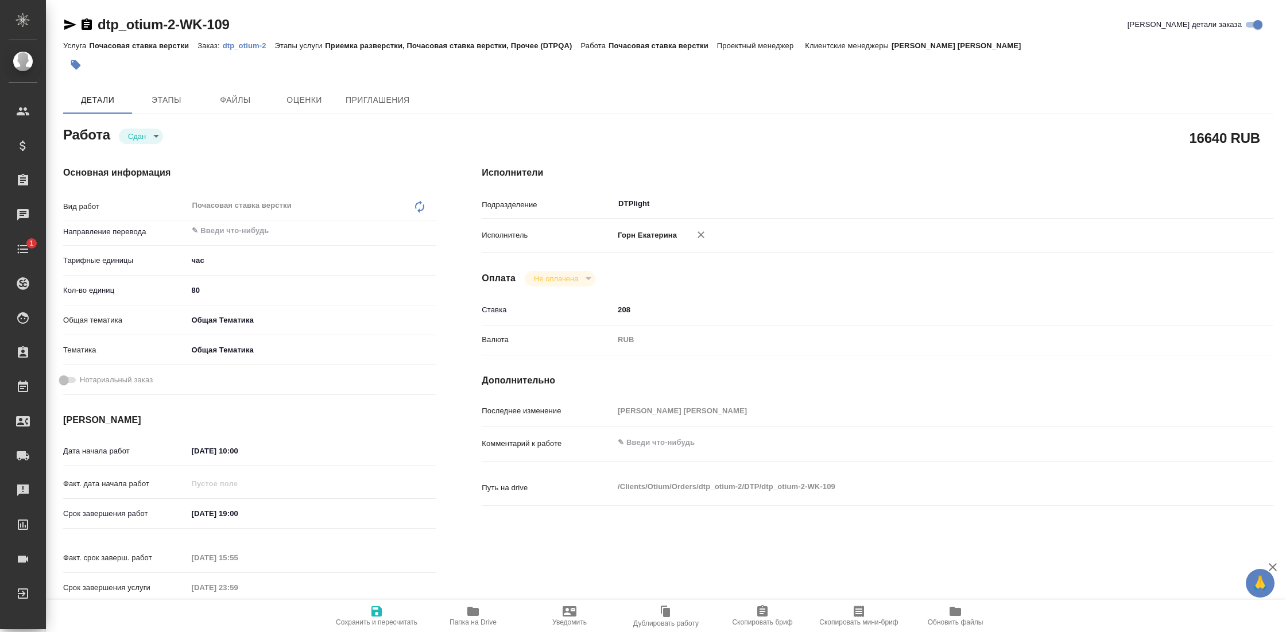
type textarea "x"
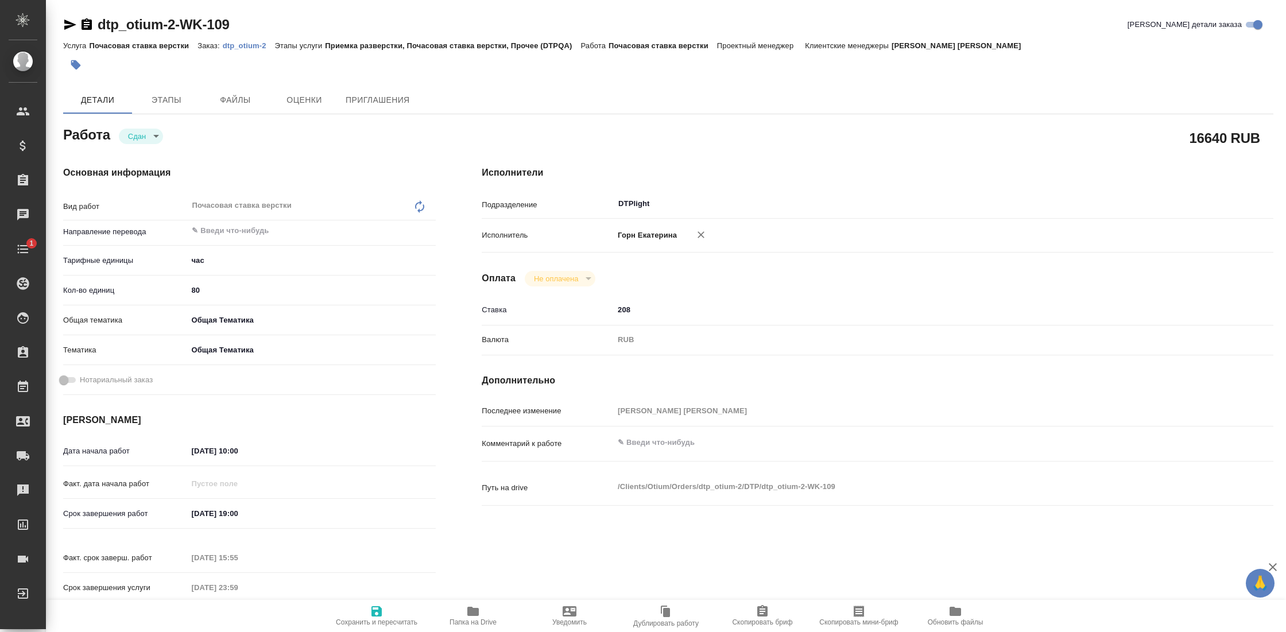
type textarea "x"
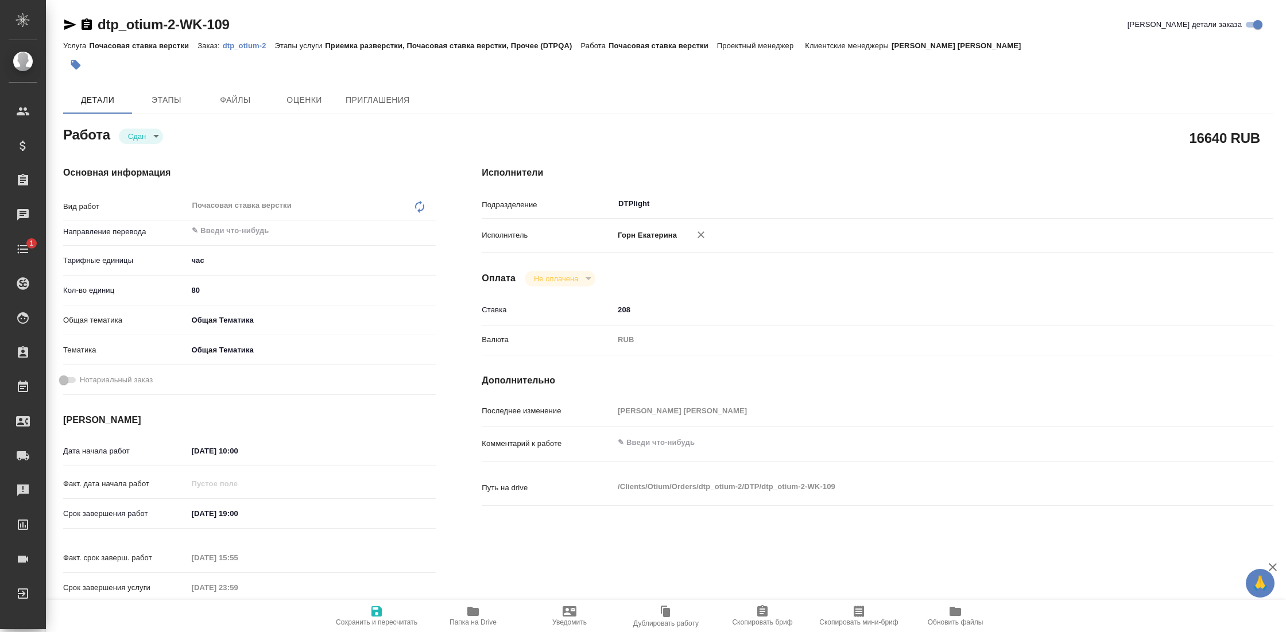
type textarea "x"
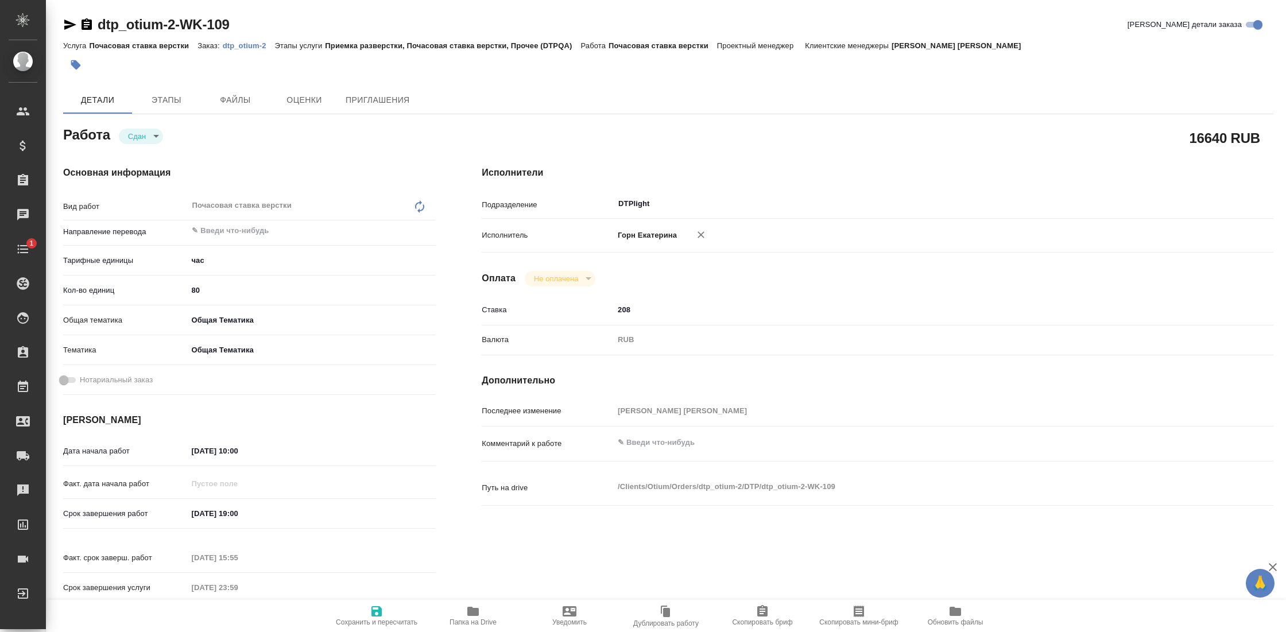
type textarea "x"
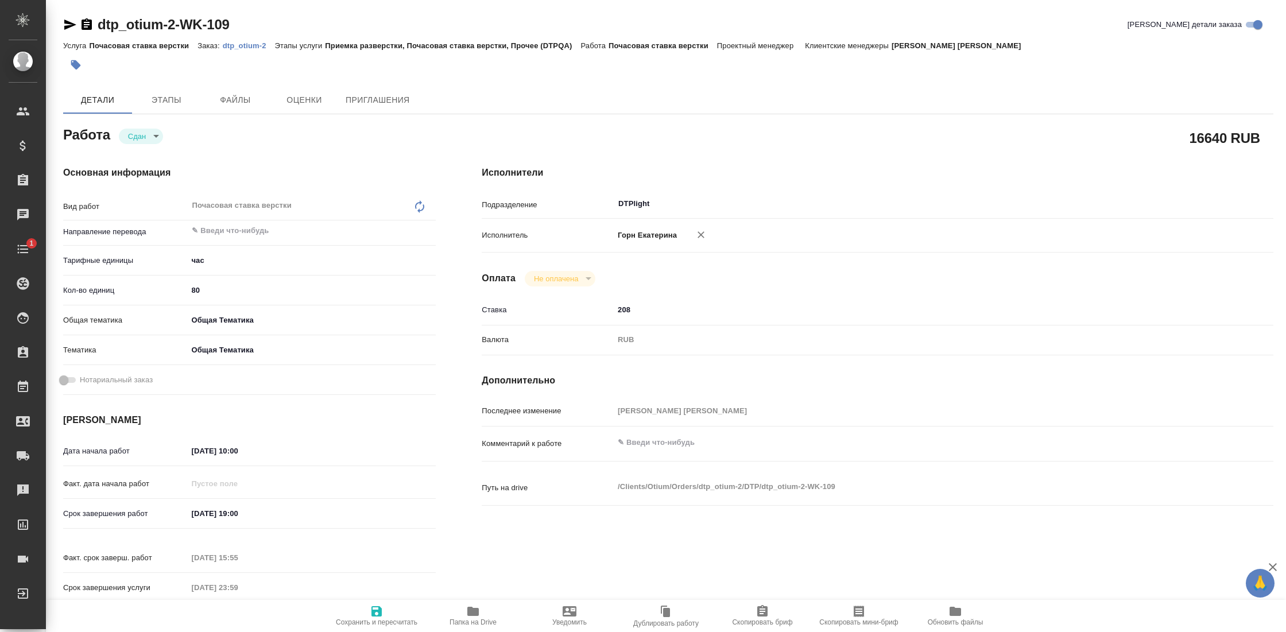
type textarea "x"
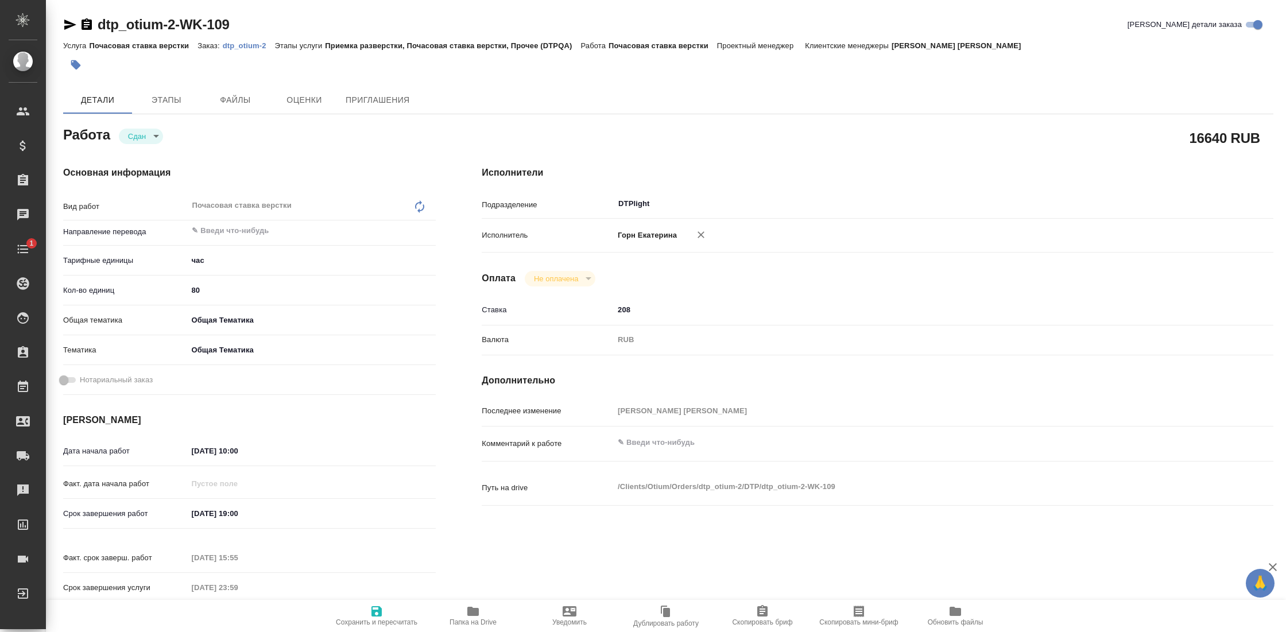
type textarea "x"
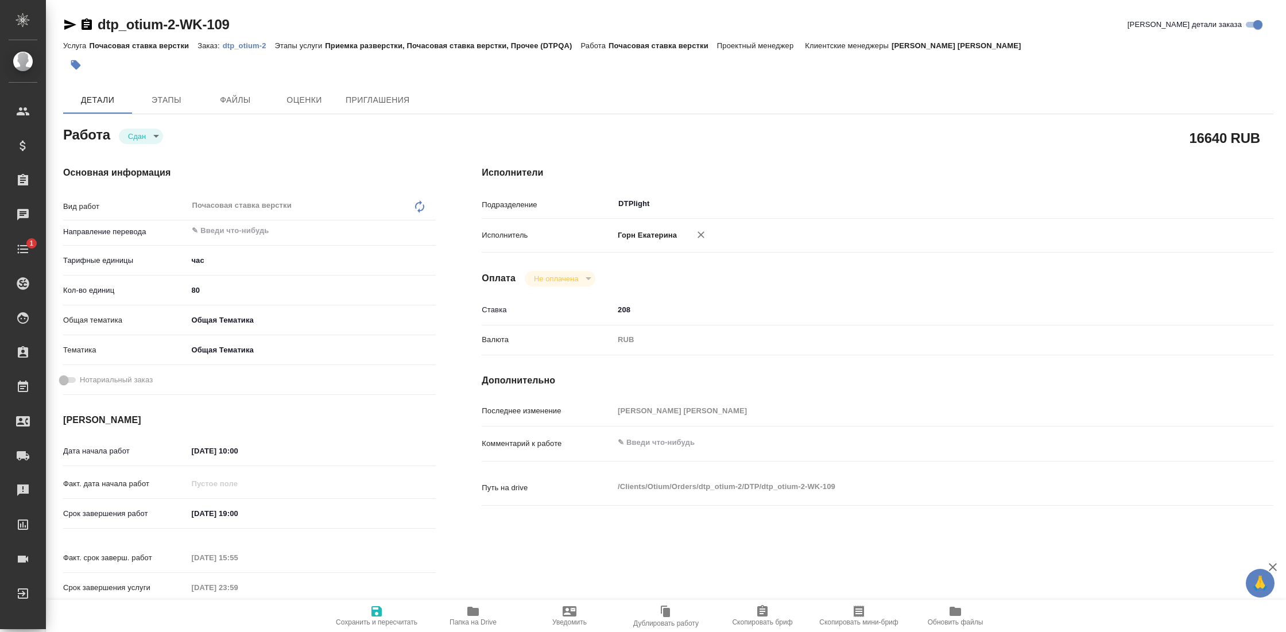
type textarea "x"
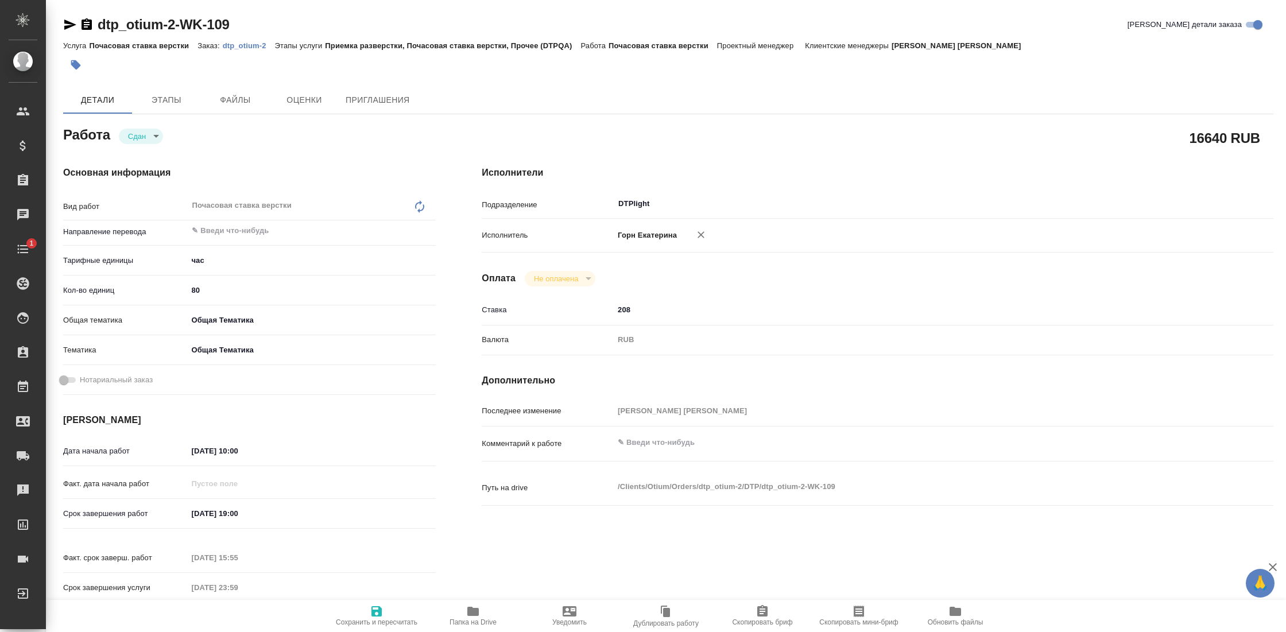
type textarea "x"
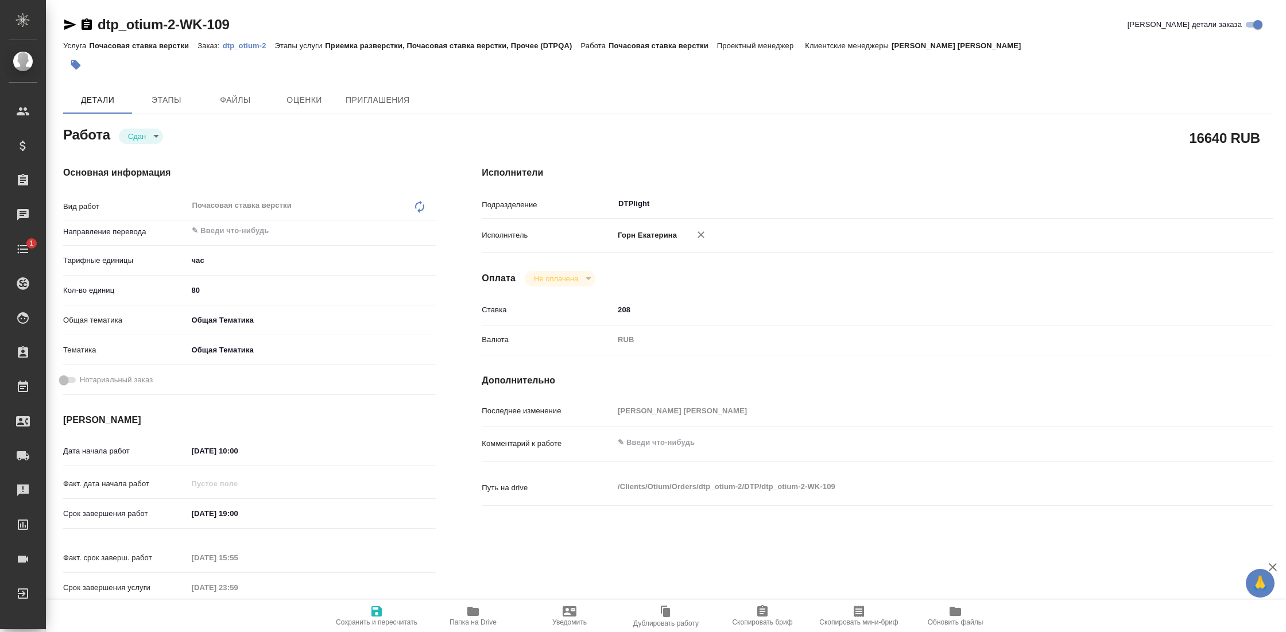
type textarea "x"
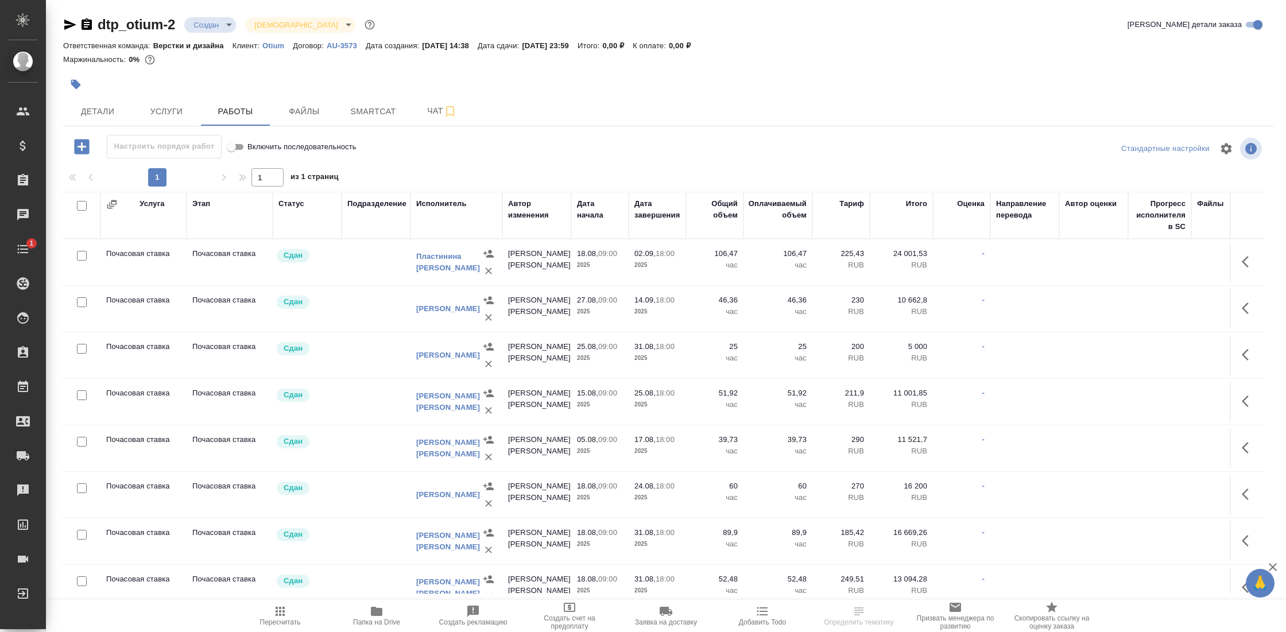
click at [591, 213] on div "Дата начала" at bounding box center [600, 209] width 46 height 23
select select "7"
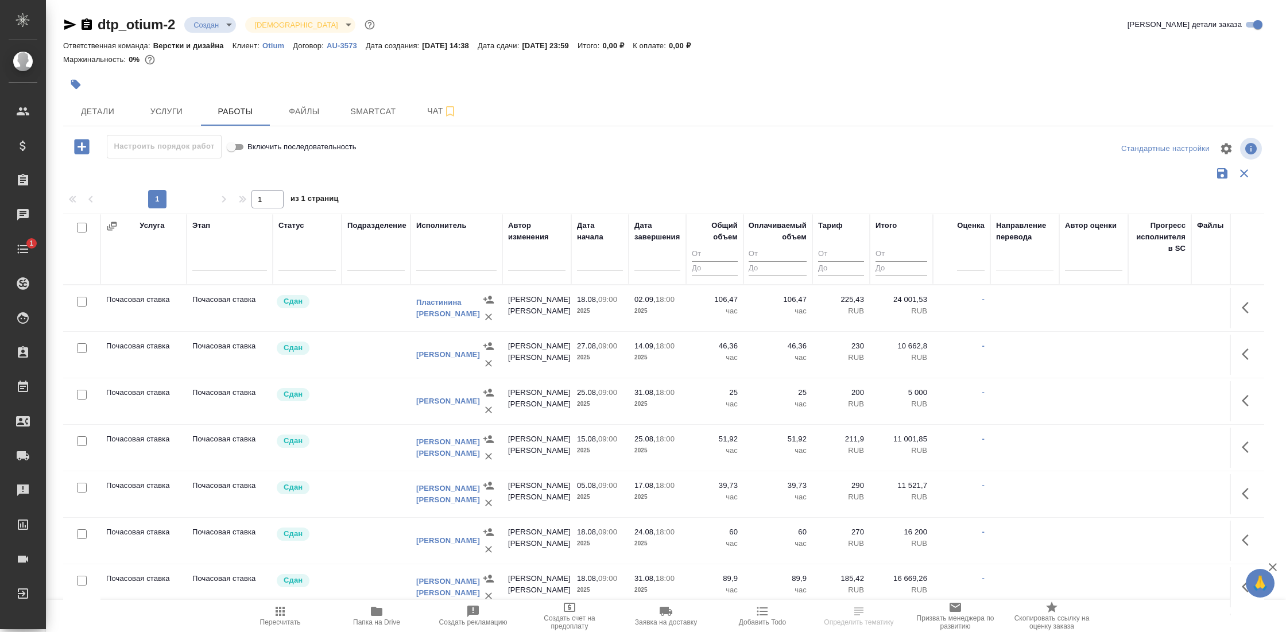
click at [604, 263] on input "text" at bounding box center [603, 261] width 39 height 16
click at [602, 256] on input "text" at bounding box center [603, 261] width 39 height 16
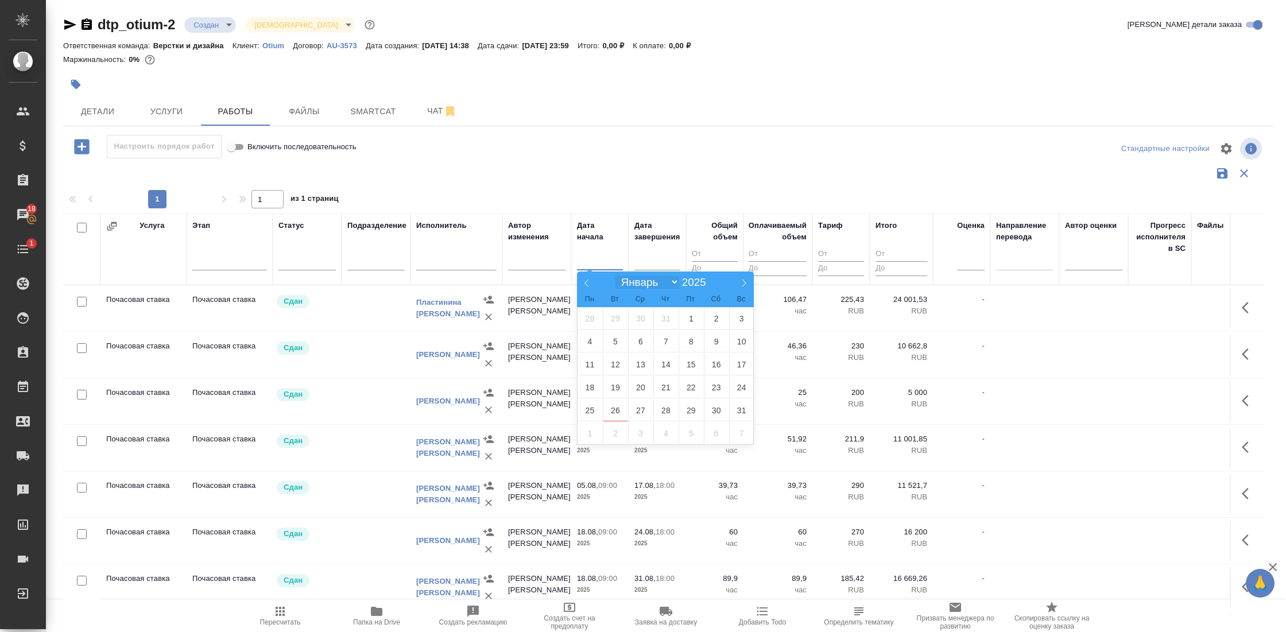
click at [638, 284] on select "Январь Февраль Март Апрель Май Июнь Июль Август Сентябрь Октябрь Ноябрь Декабрь" at bounding box center [646, 282] width 63 height 13
click at [615, 276] on select "Январь Февраль Март Апрель Май Июнь Июль Август Сентябрь Октябрь Ноябрь Декабрь" at bounding box center [646, 282] width 63 height 13
click at [692, 315] on span "1" at bounding box center [691, 318] width 25 height 22
type div "2025-07-31T21:00:00.000Z"
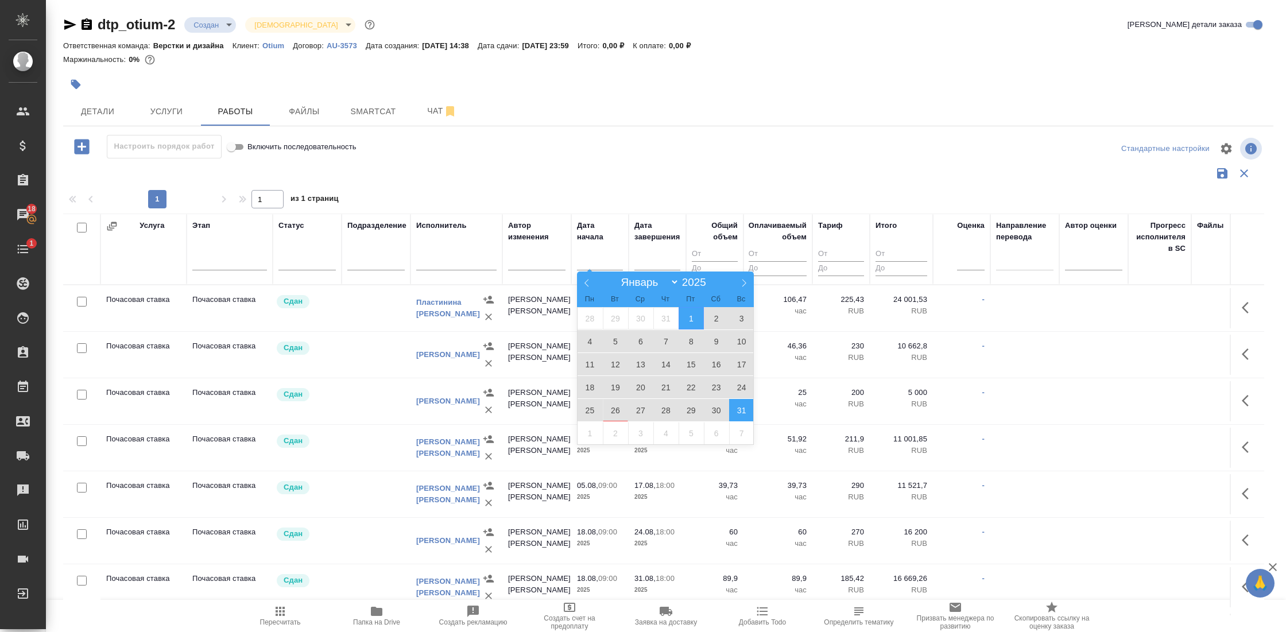
click at [738, 409] on span "31" at bounding box center [741, 410] width 25 height 22
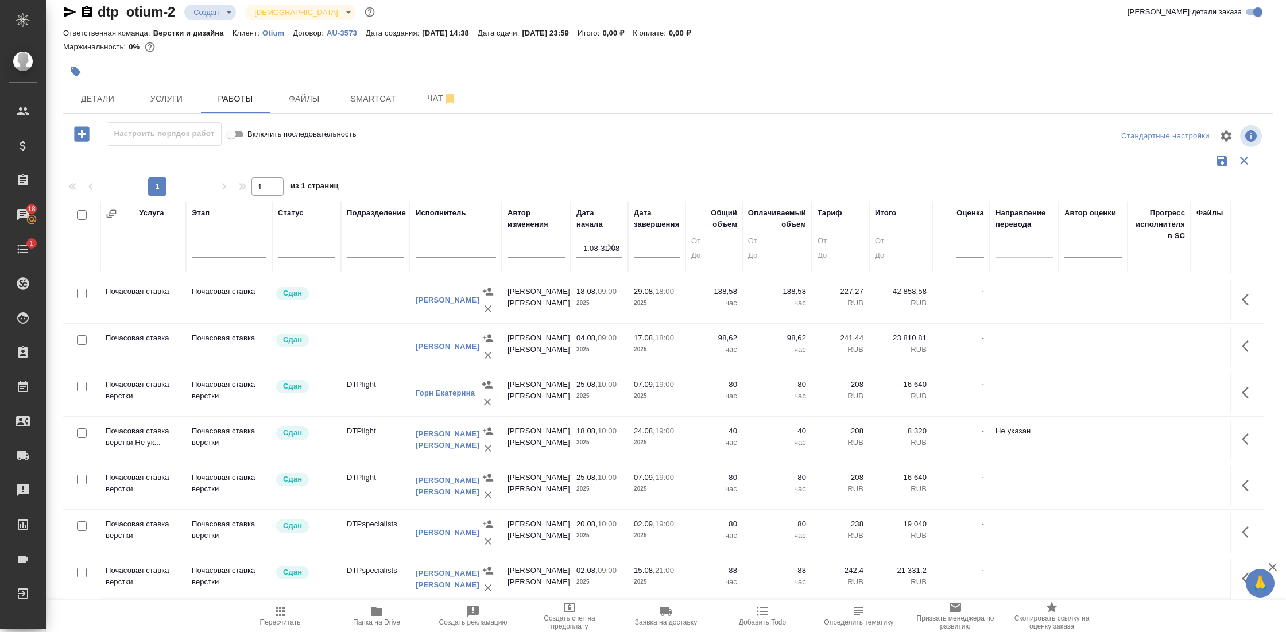
scroll to position [607, 1]
click at [1237, 158] on icon "button" at bounding box center [1244, 161] width 14 height 14
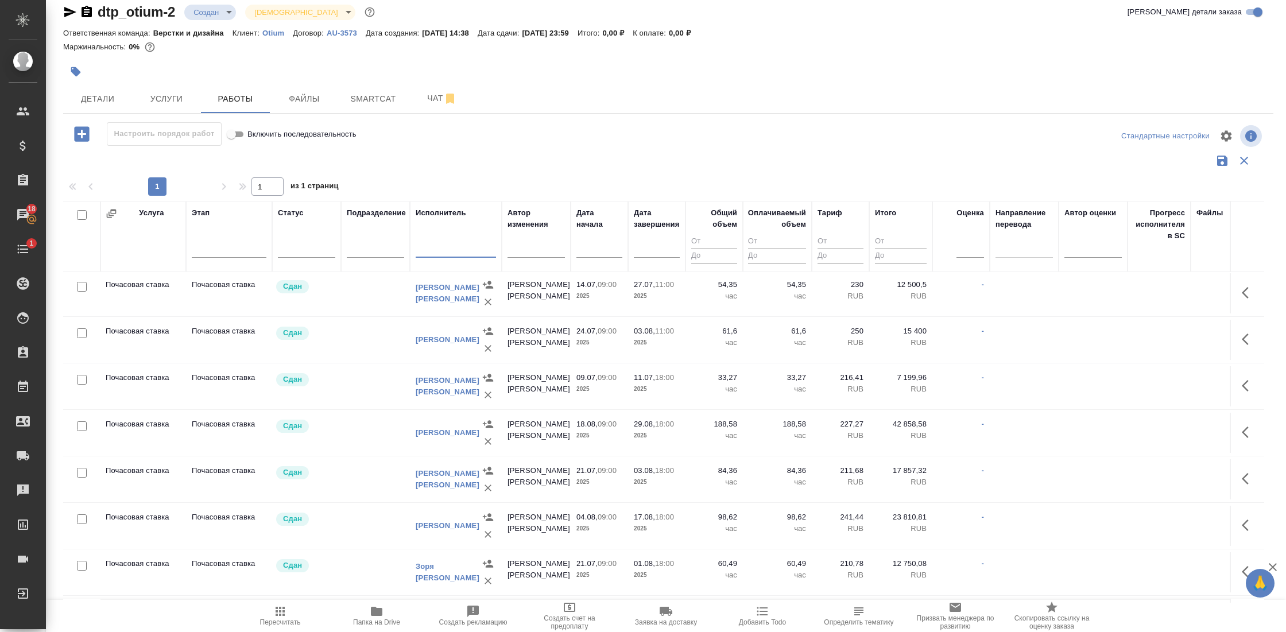
click at [452, 248] on input "text" at bounding box center [456, 250] width 80 height 14
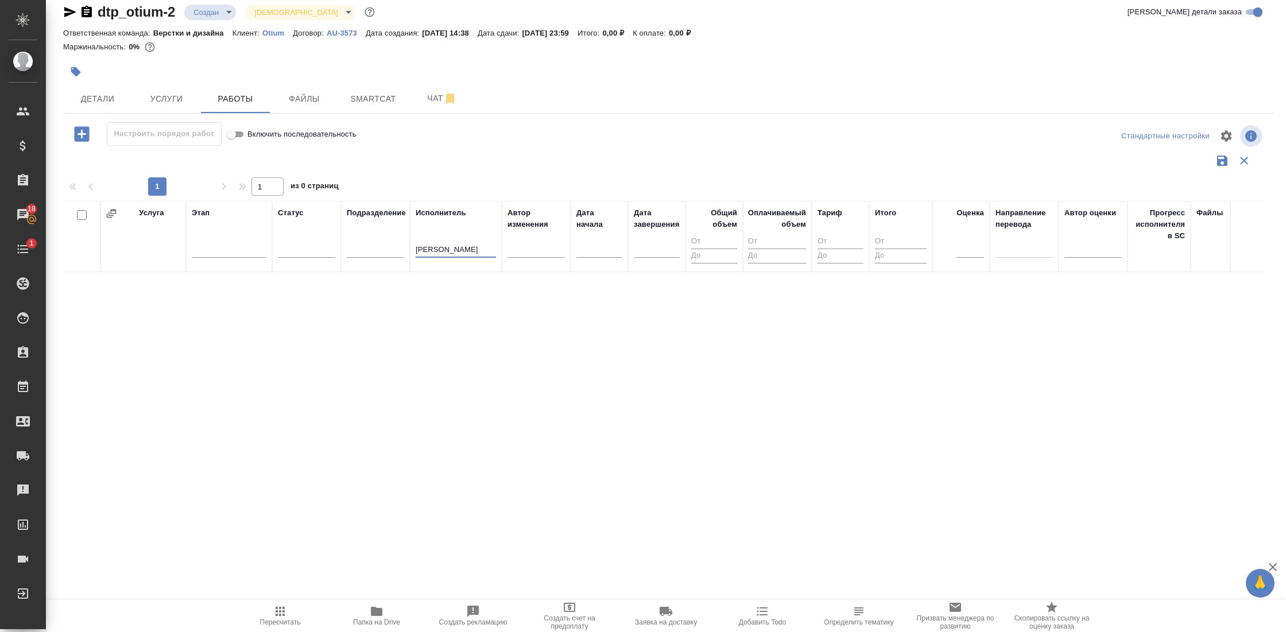
scroll to position [0, 1]
click at [142, 311] on td "Прочее (DTPQA)" at bounding box center [143, 296] width 86 height 40
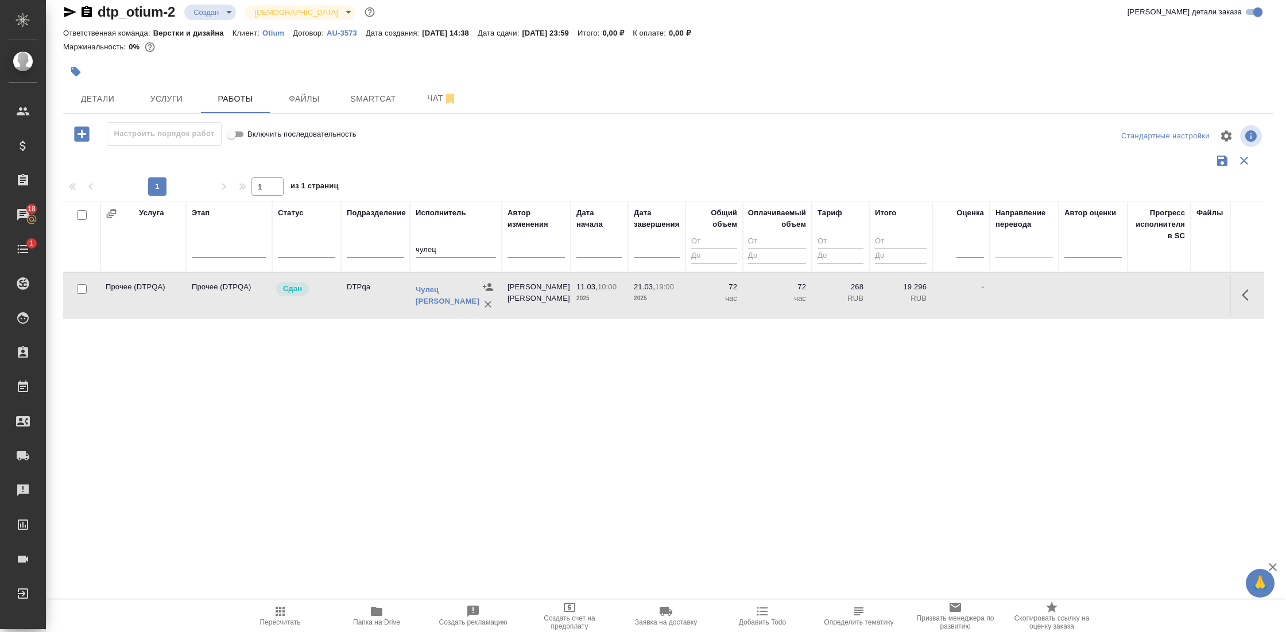
click at [142, 311] on td "Прочее (DTPQA)" at bounding box center [143, 296] width 86 height 40
click at [421, 247] on input "чулец" at bounding box center [456, 250] width 80 height 14
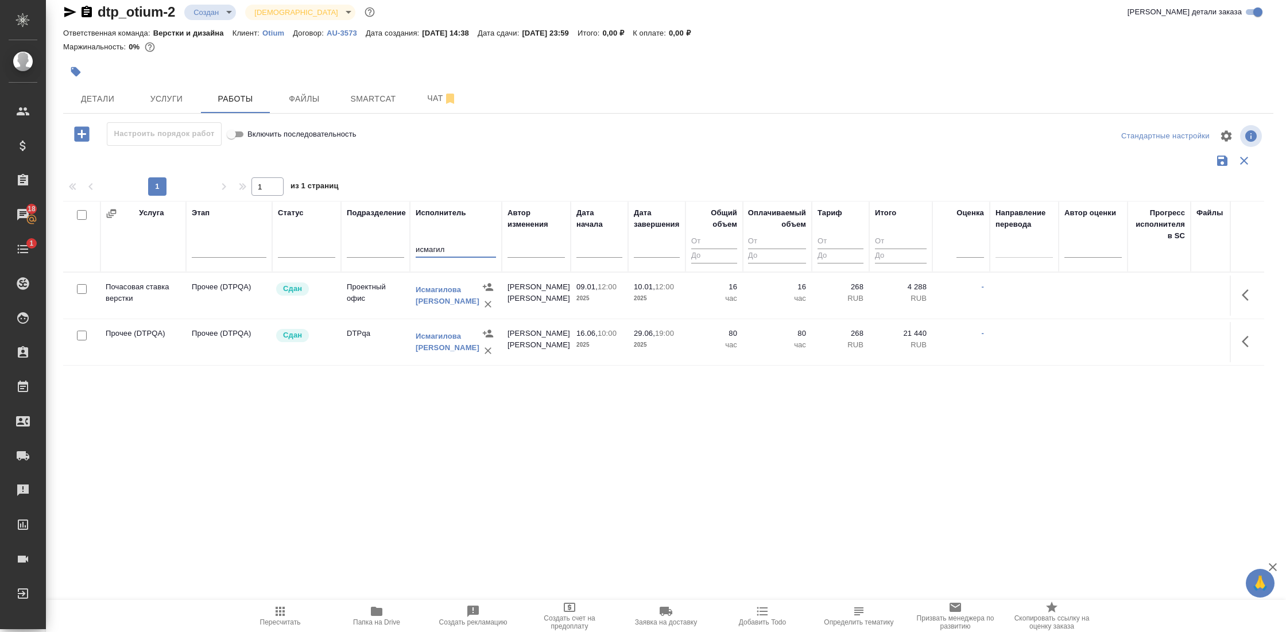
type input "исмагил"
click at [132, 303] on td "Почасовая ставка верстки" at bounding box center [143, 296] width 86 height 40
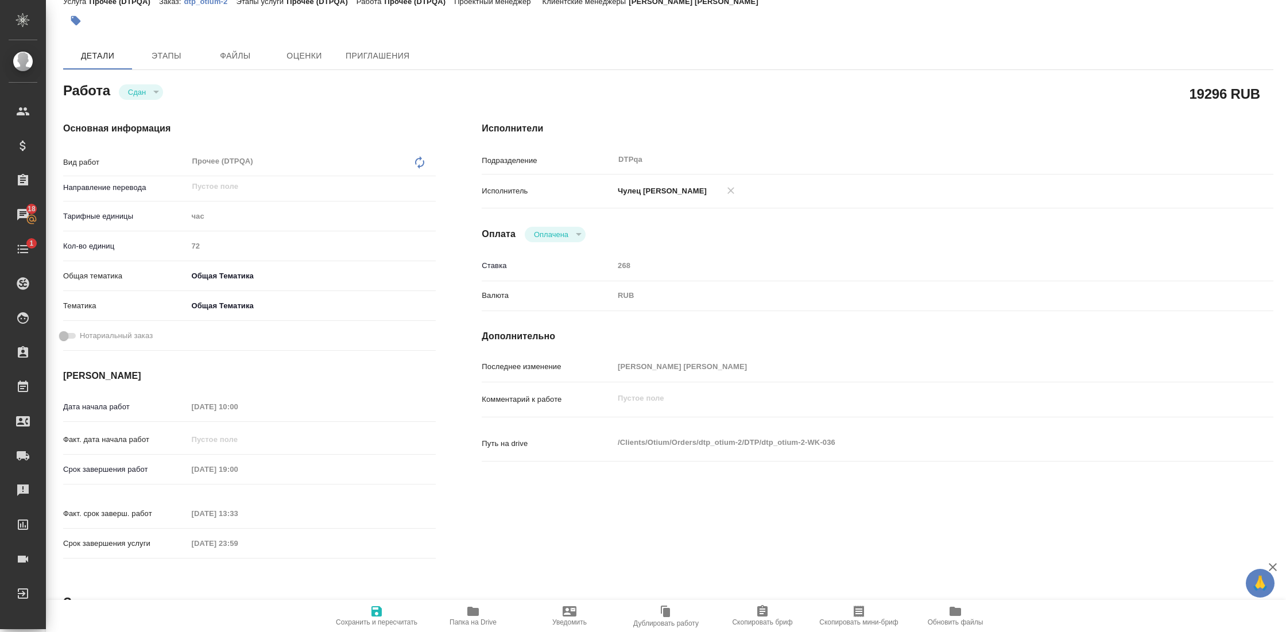
scroll to position [53, 0]
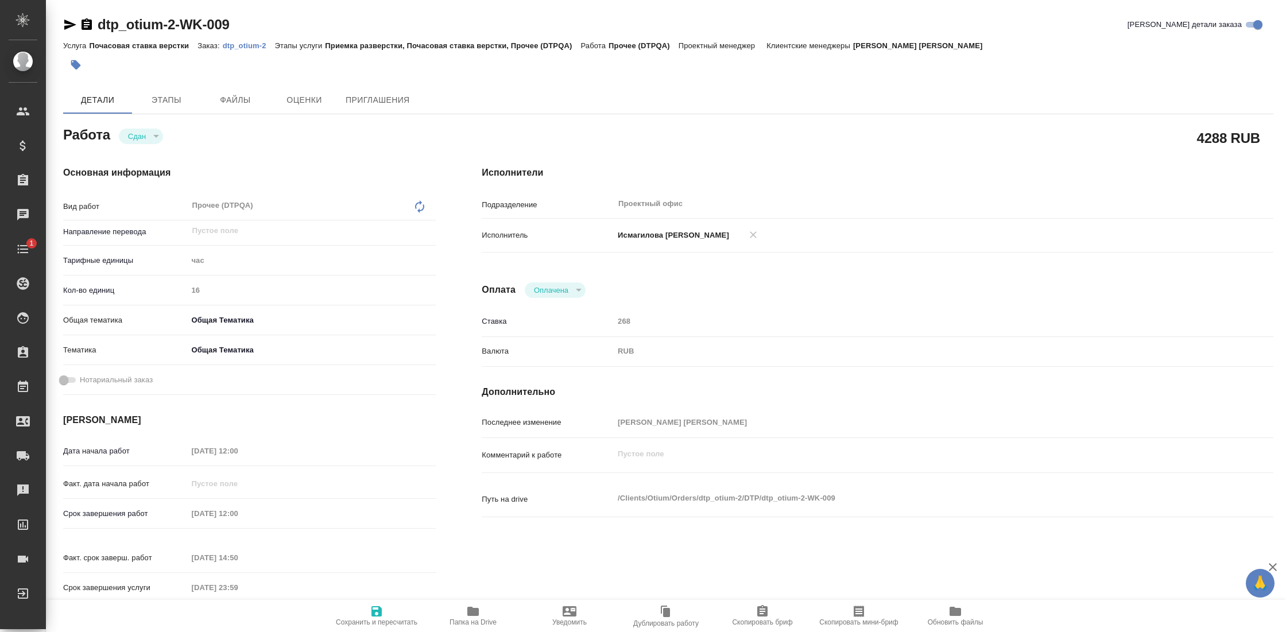
type textarea "x"
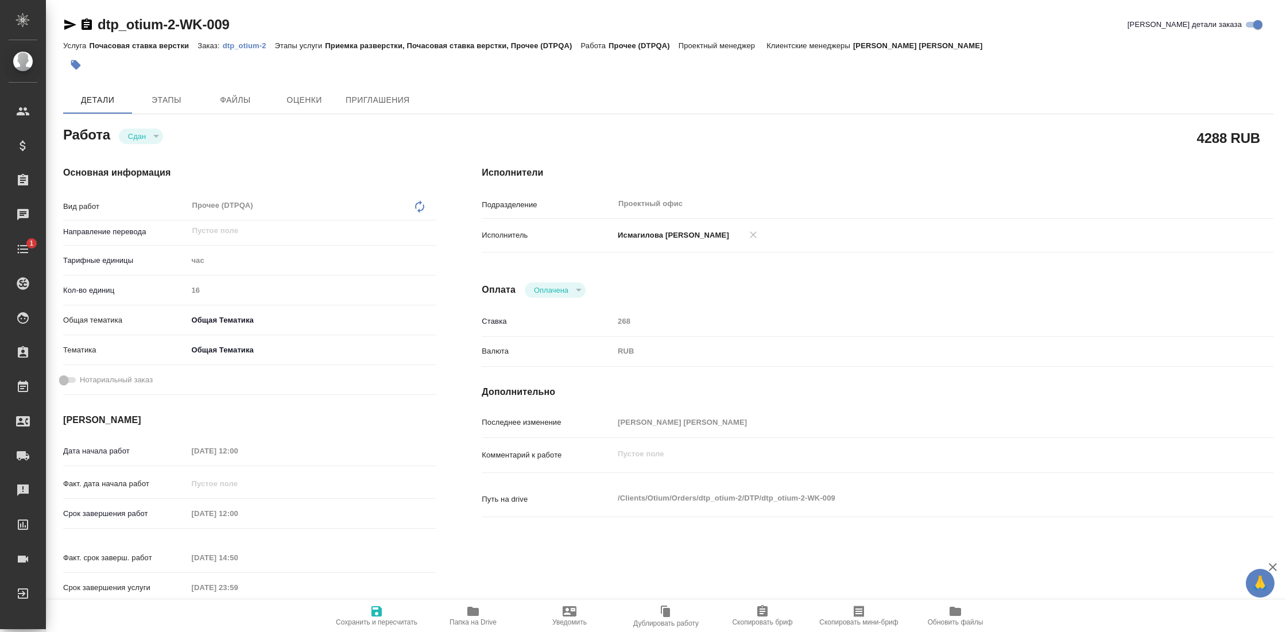
type textarea "x"
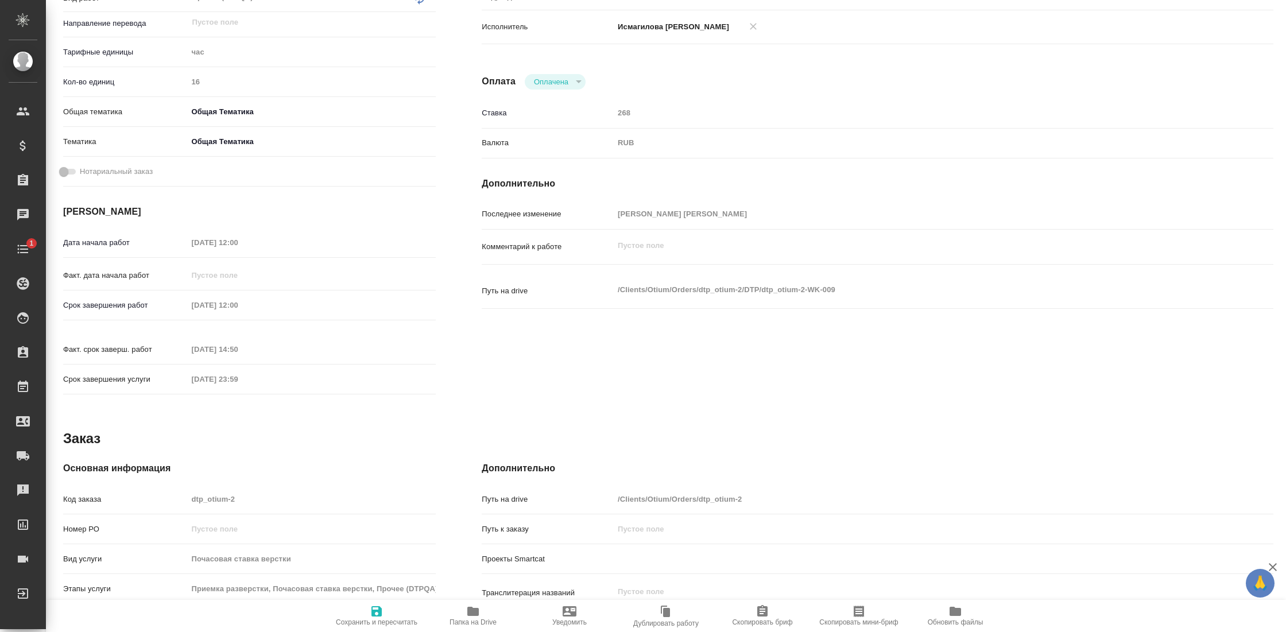
type textarea "x"
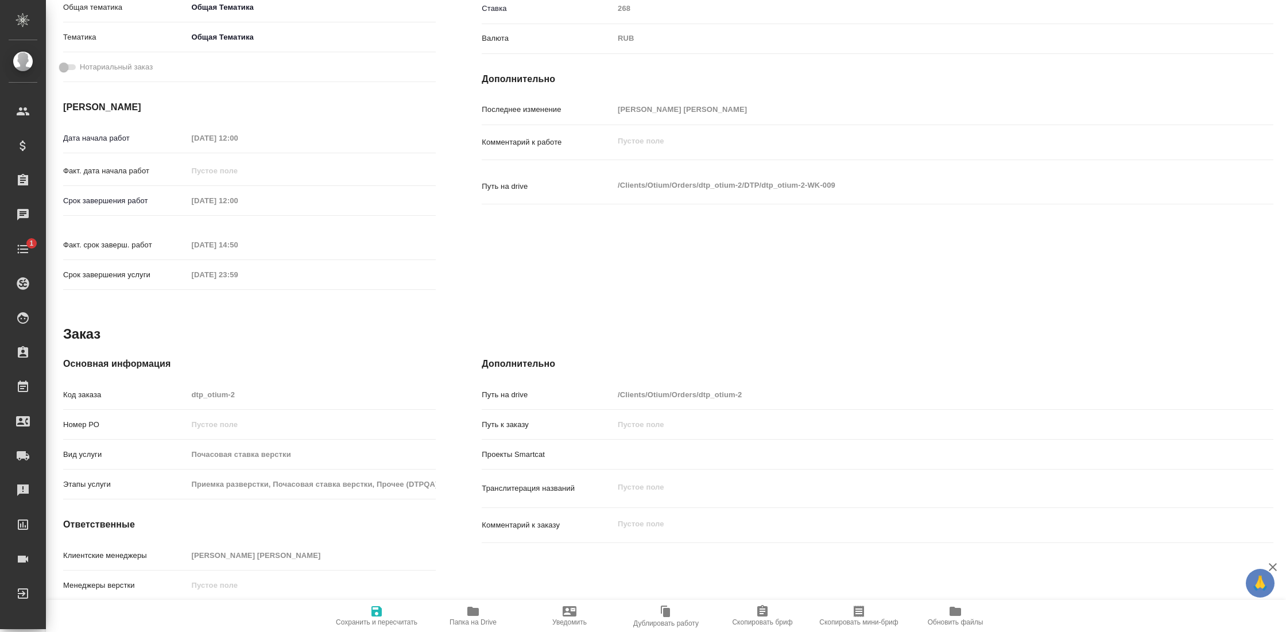
type textarea "x"
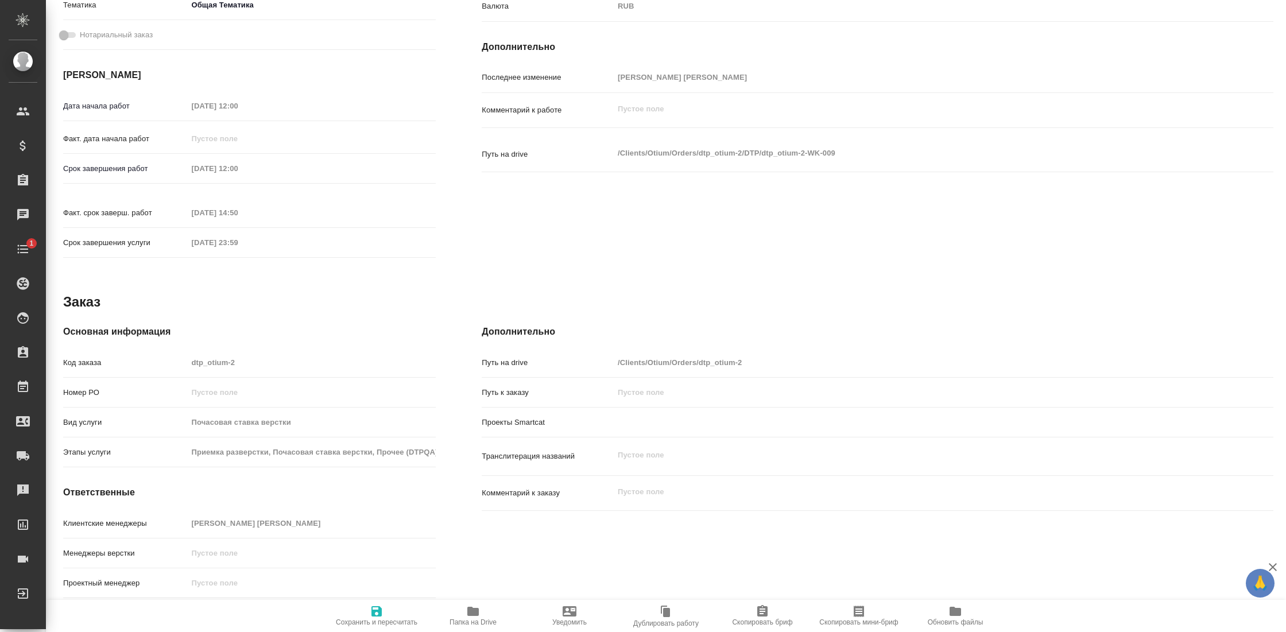
type textarea "x"
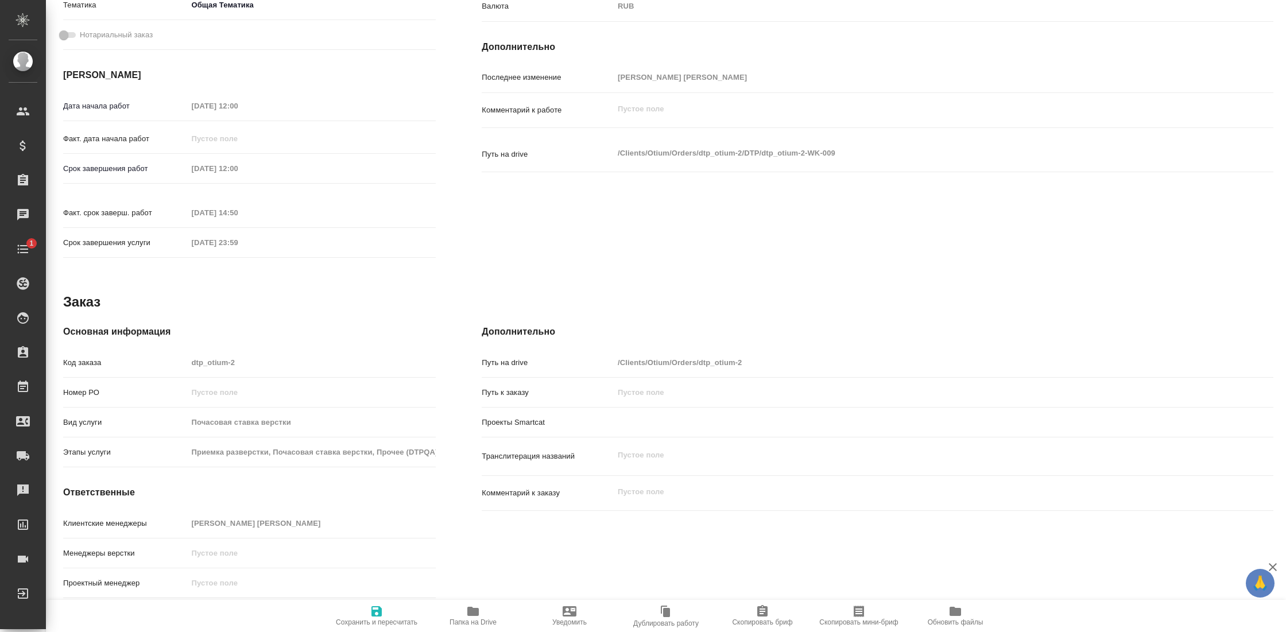
scroll to position [367, 0]
type textarea "x"
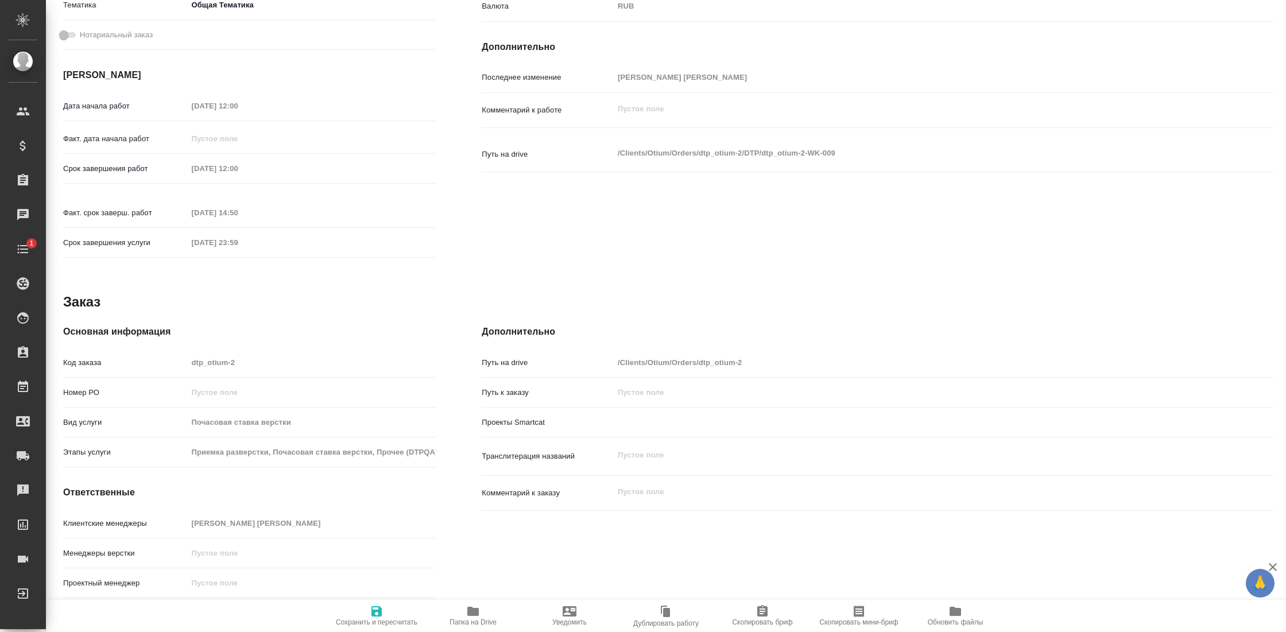
type textarea "x"
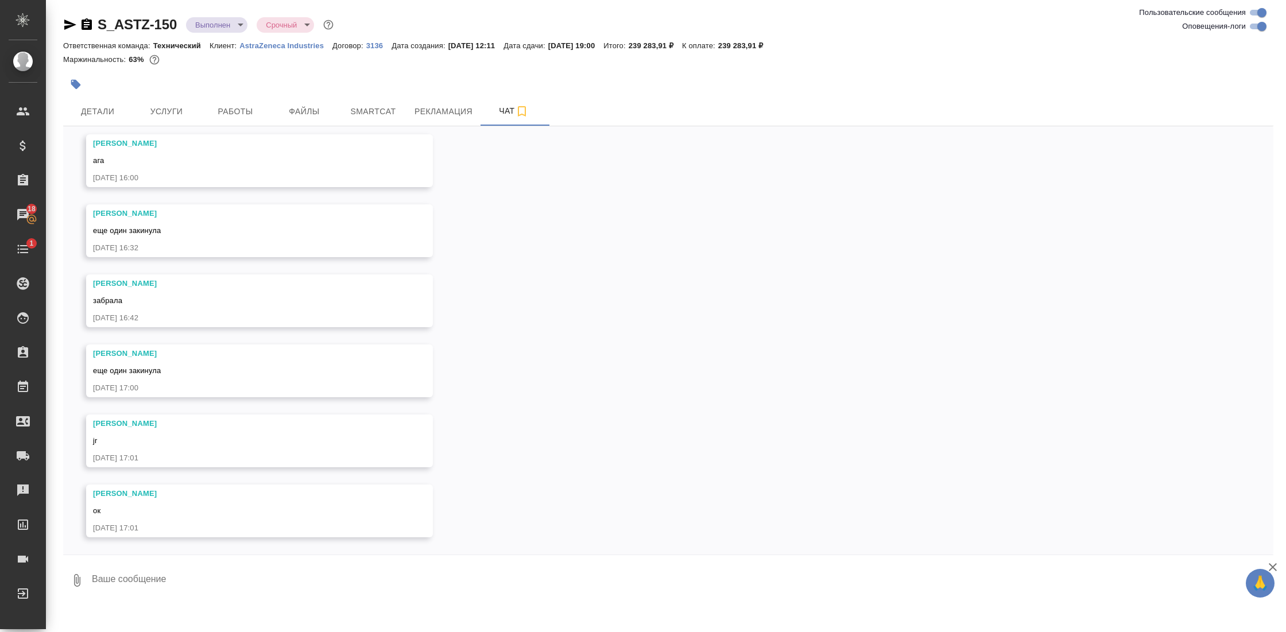
scroll to position [11155, 0]
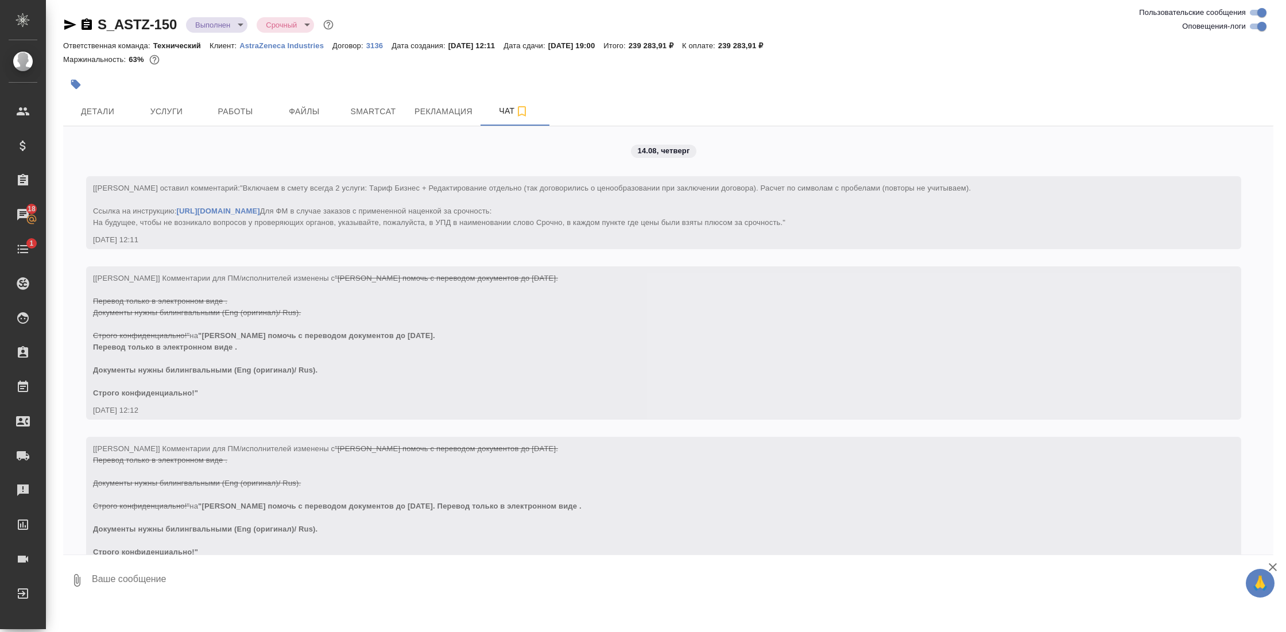
scroll to position [11155, 0]
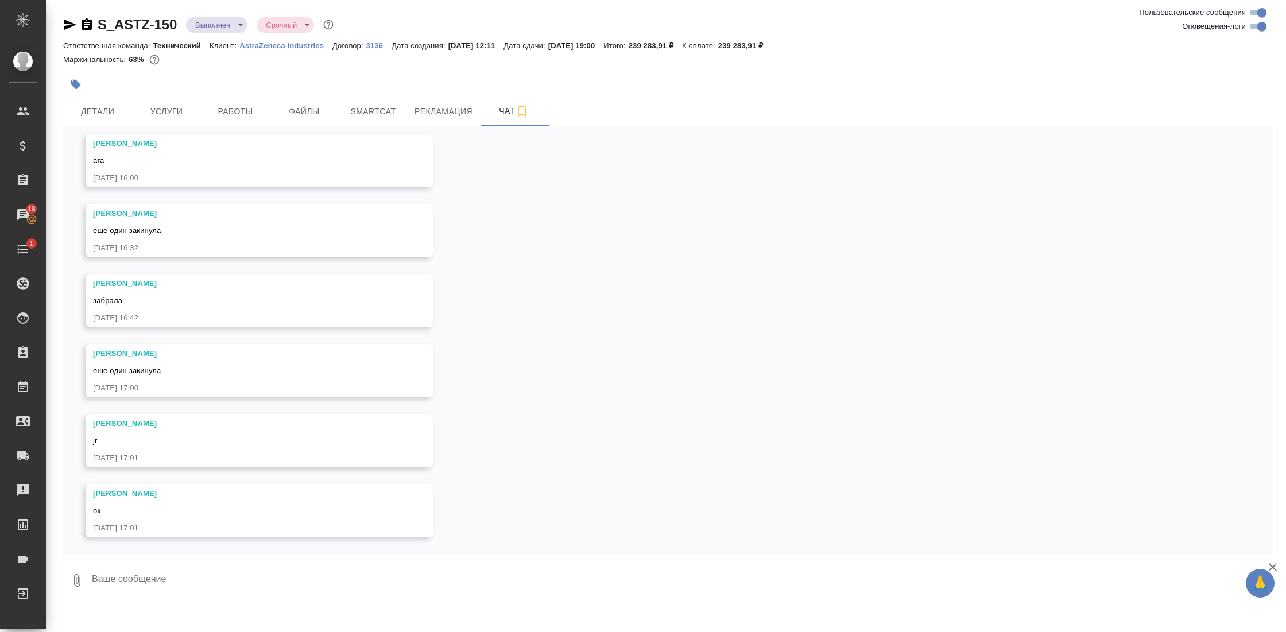
click at [71, 26] on icon "button" at bounding box center [70, 25] width 12 height 10
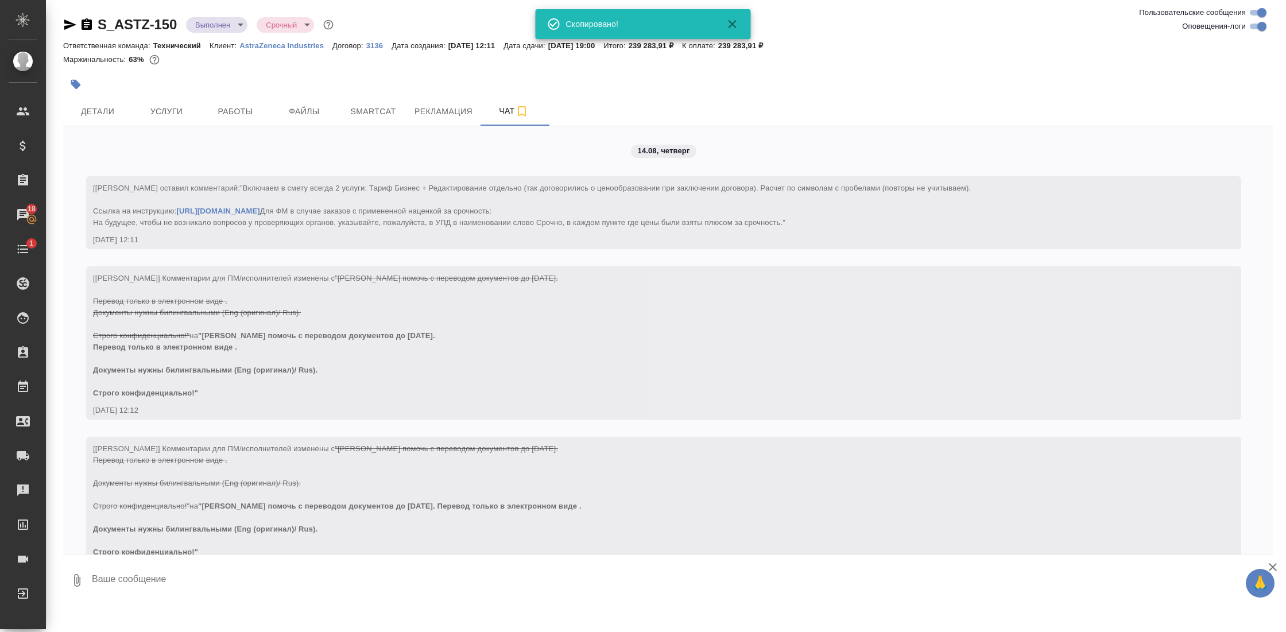
scroll to position [11155, 0]
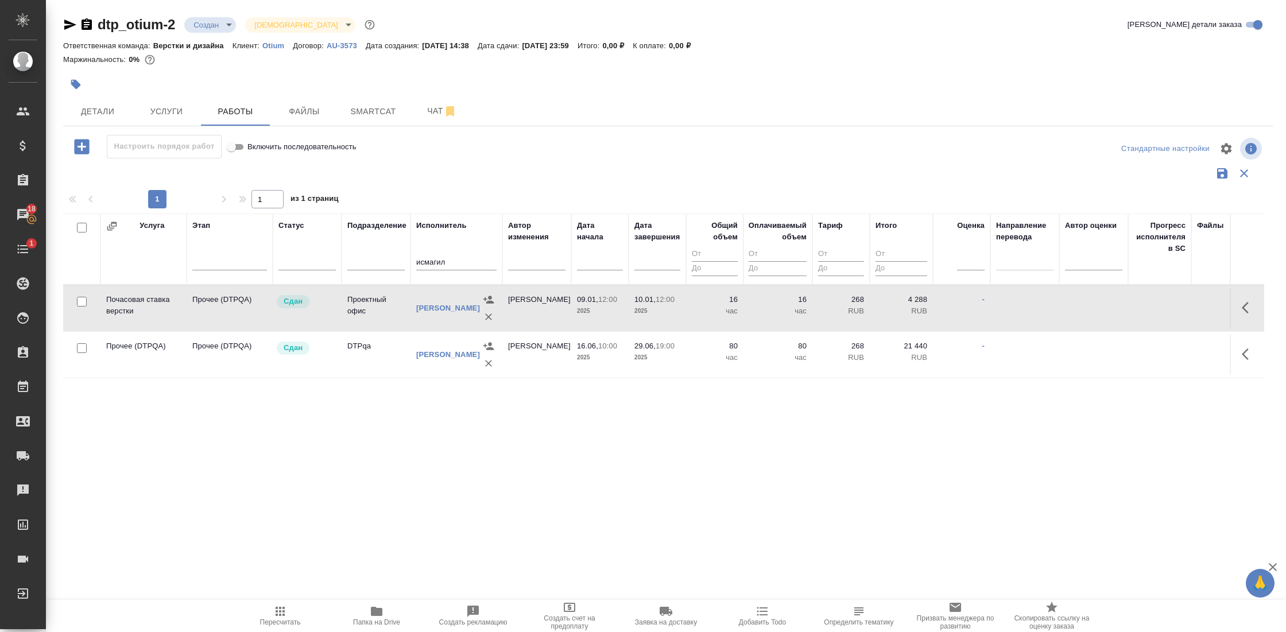
scroll to position [0, 1]
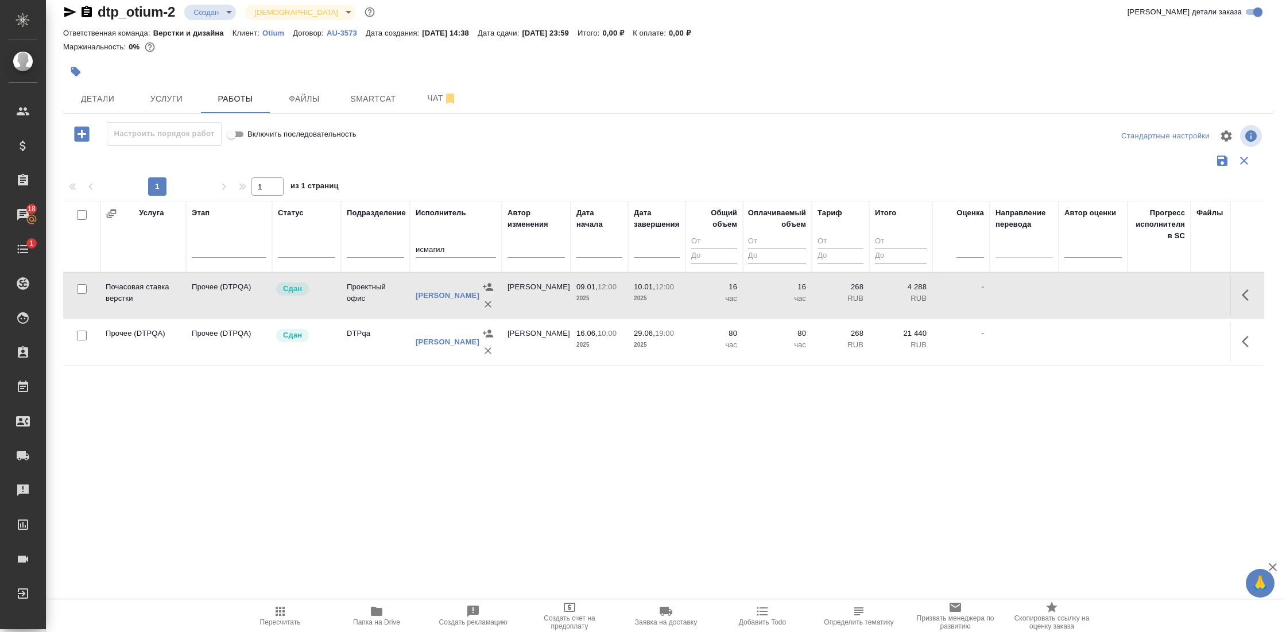
click at [439, 250] on input "исмагил" at bounding box center [456, 250] width 80 height 14
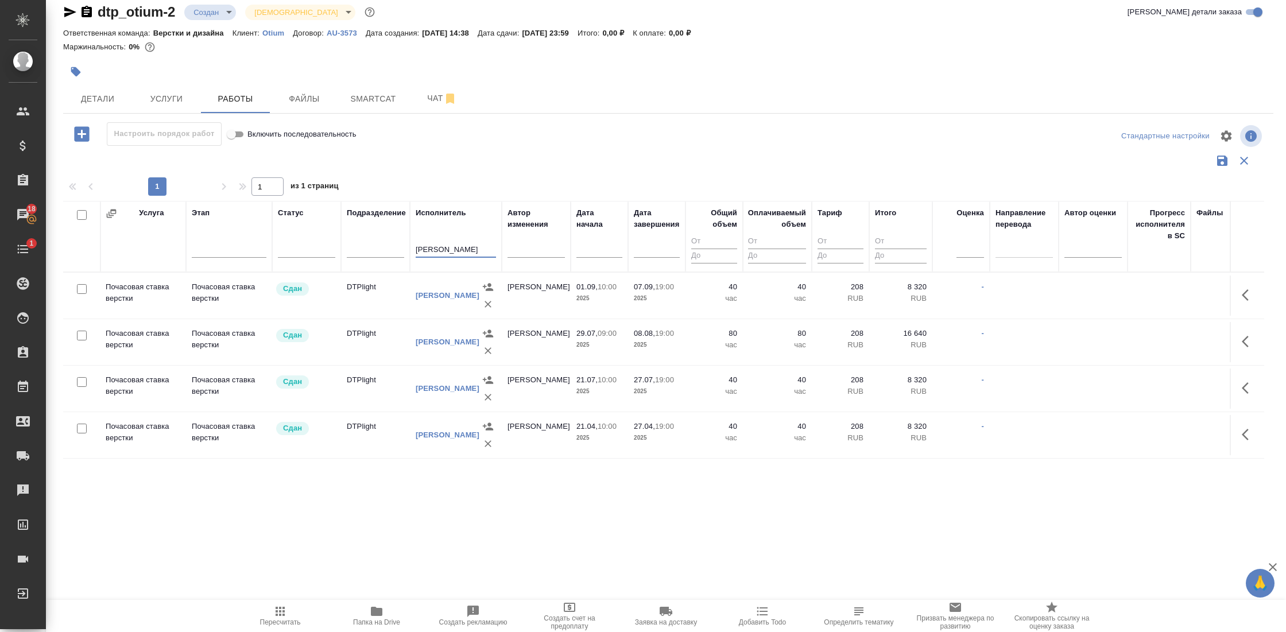
type input "[PERSON_NAME]"
click at [147, 294] on td "Почасовая ставка верстки" at bounding box center [143, 296] width 86 height 40
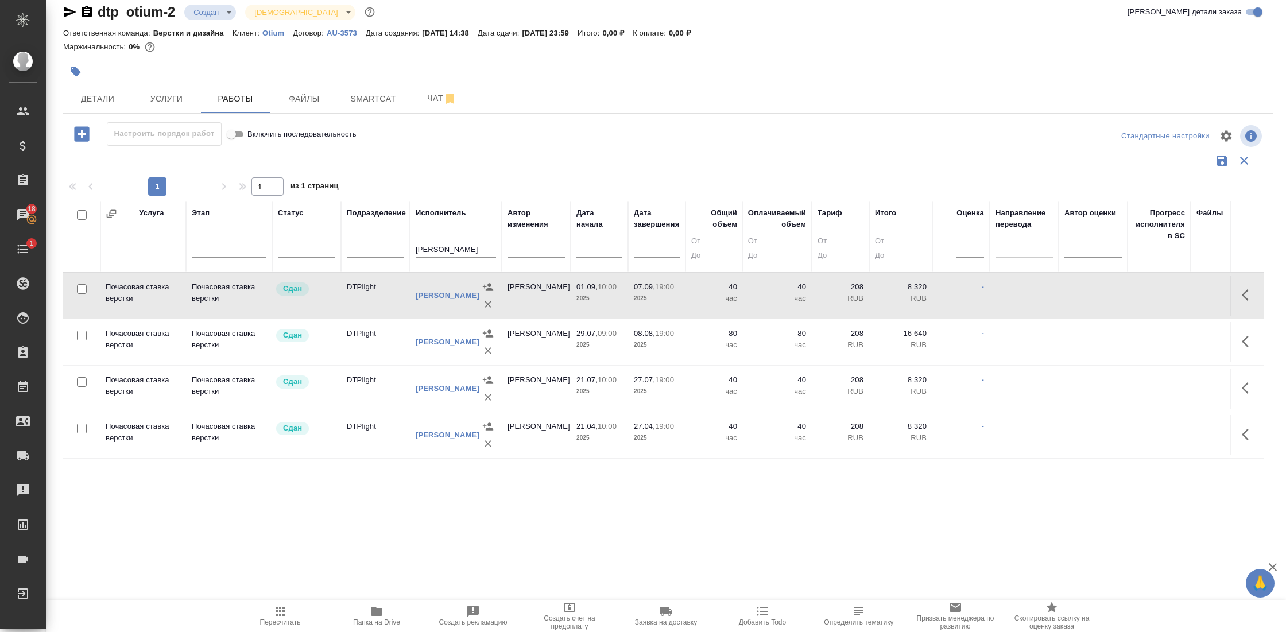
click at [147, 294] on td "Почасовая ставка верстки" at bounding box center [143, 296] width 86 height 40
click at [1237, 158] on icon "button" at bounding box center [1244, 161] width 14 height 14
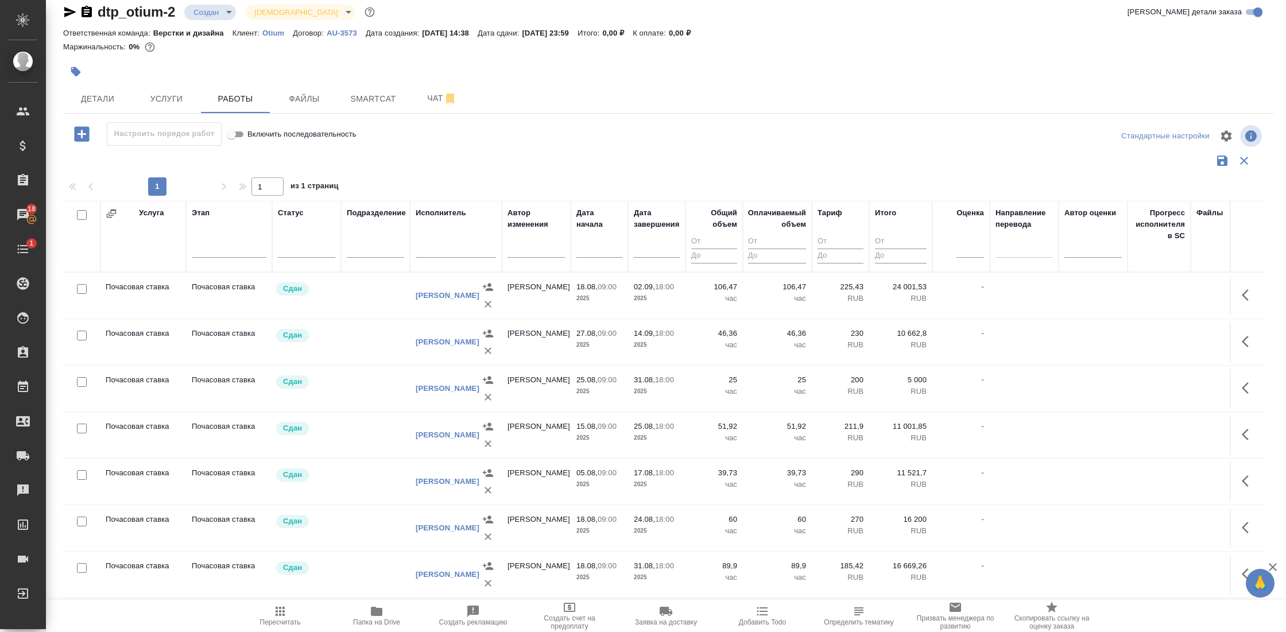
click at [84, 135] on icon "button" at bounding box center [81, 133] width 15 height 15
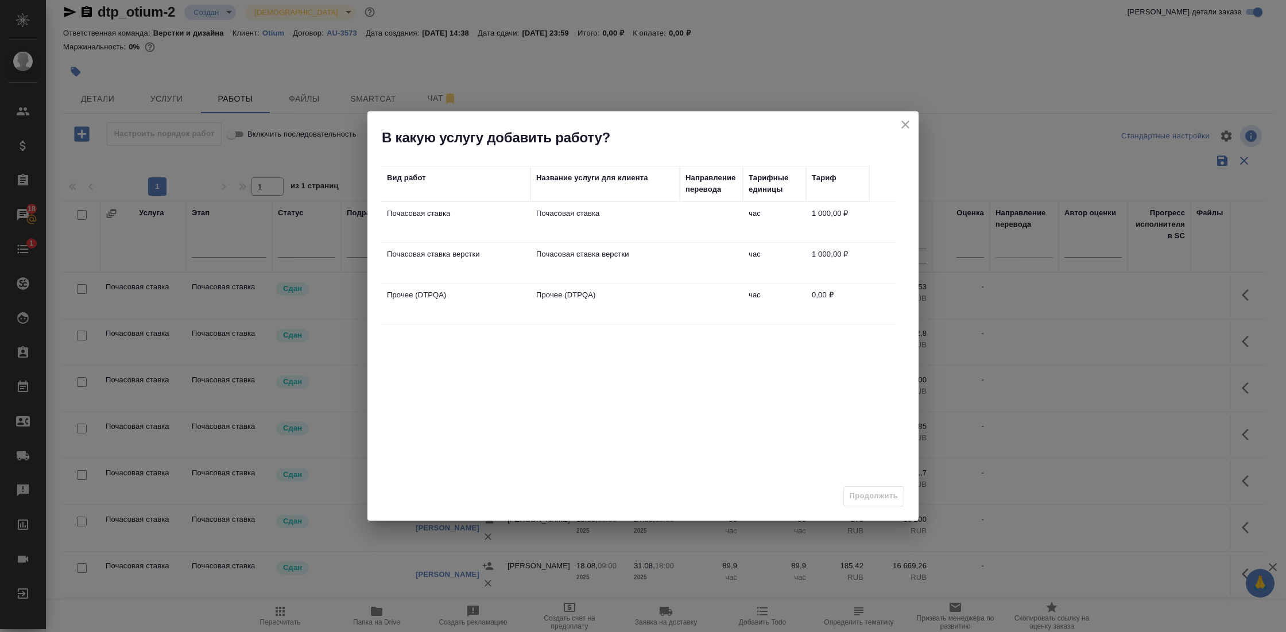
click at [595, 259] on td "Почасовая ставка верстки" at bounding box center [604, 263] width 149 height 40
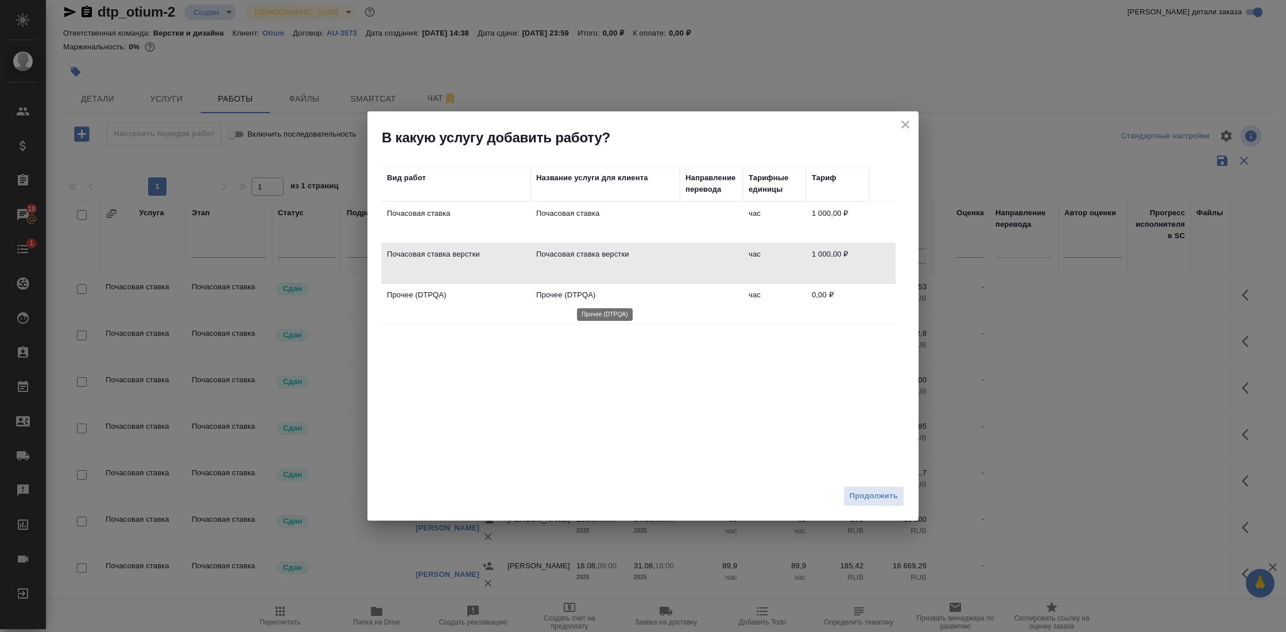
click at [580, 293] on p "Прочее (DTPQA)" at bounding box center [605, 294] width 138 height 11
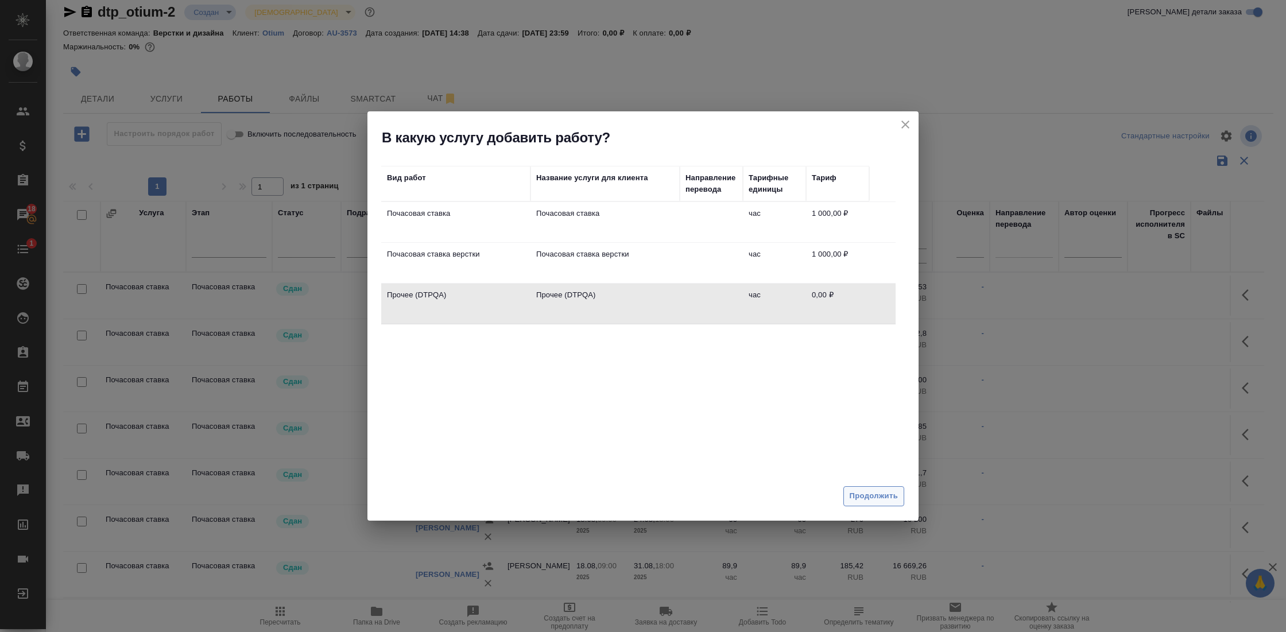
click at [875, 493] on span "Продолжить" at bounding box center [874, 496] width 48 height 13
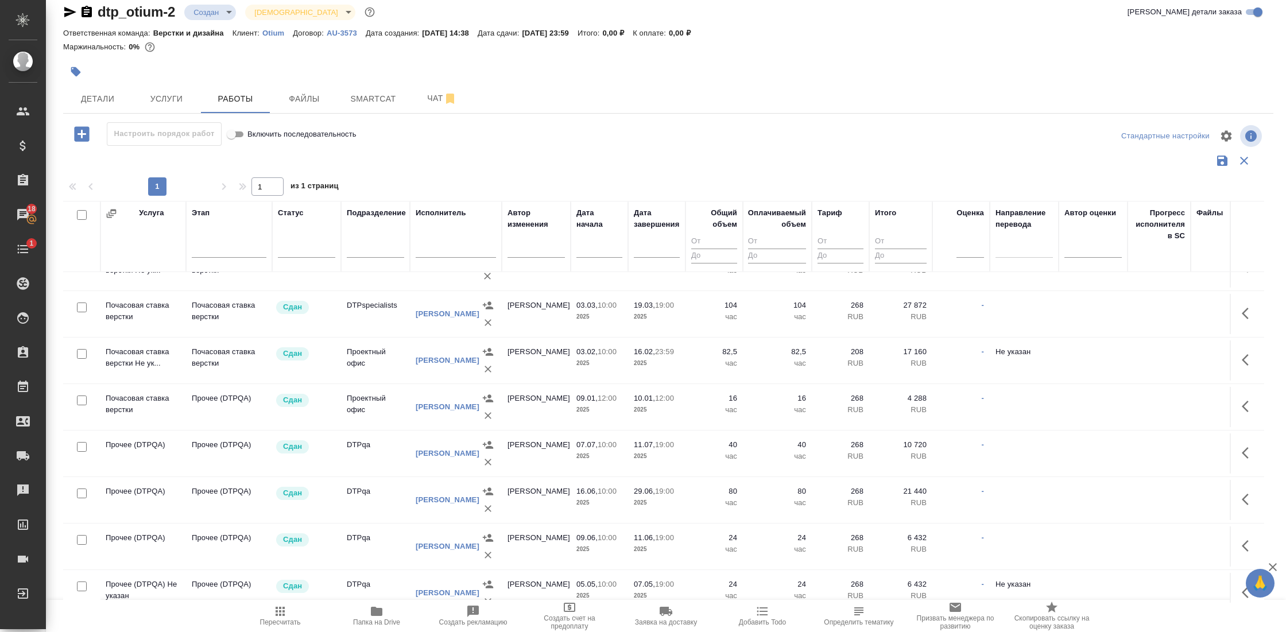
scroll to position [4172, 1]
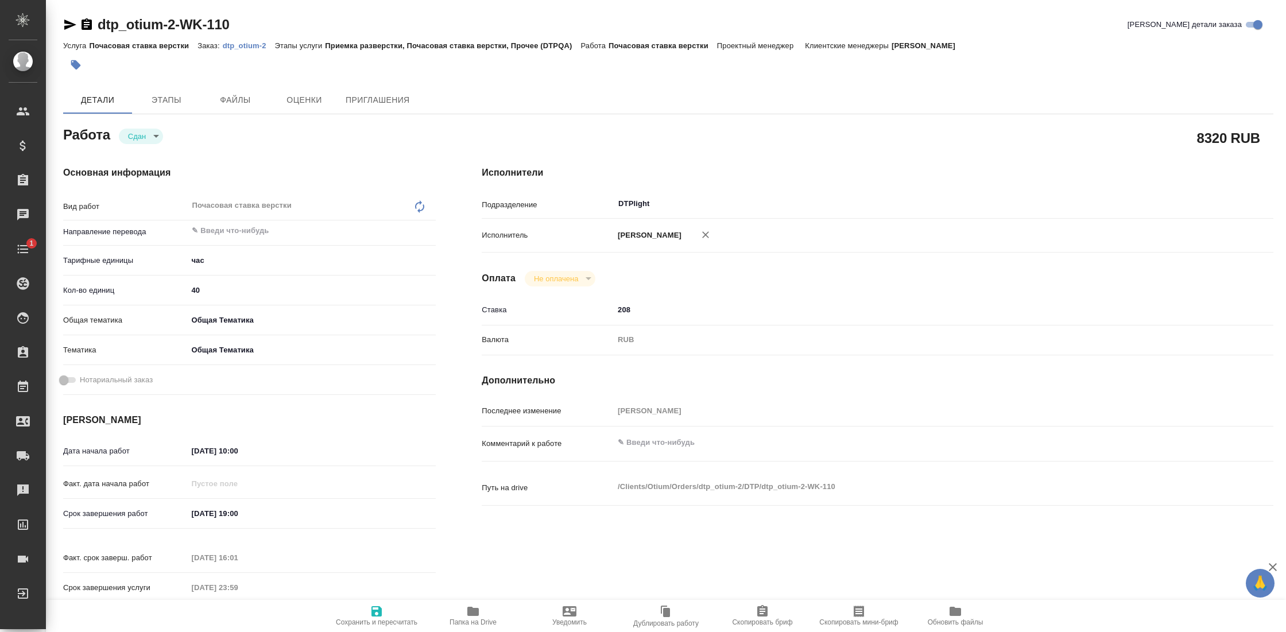
type textarea "x"
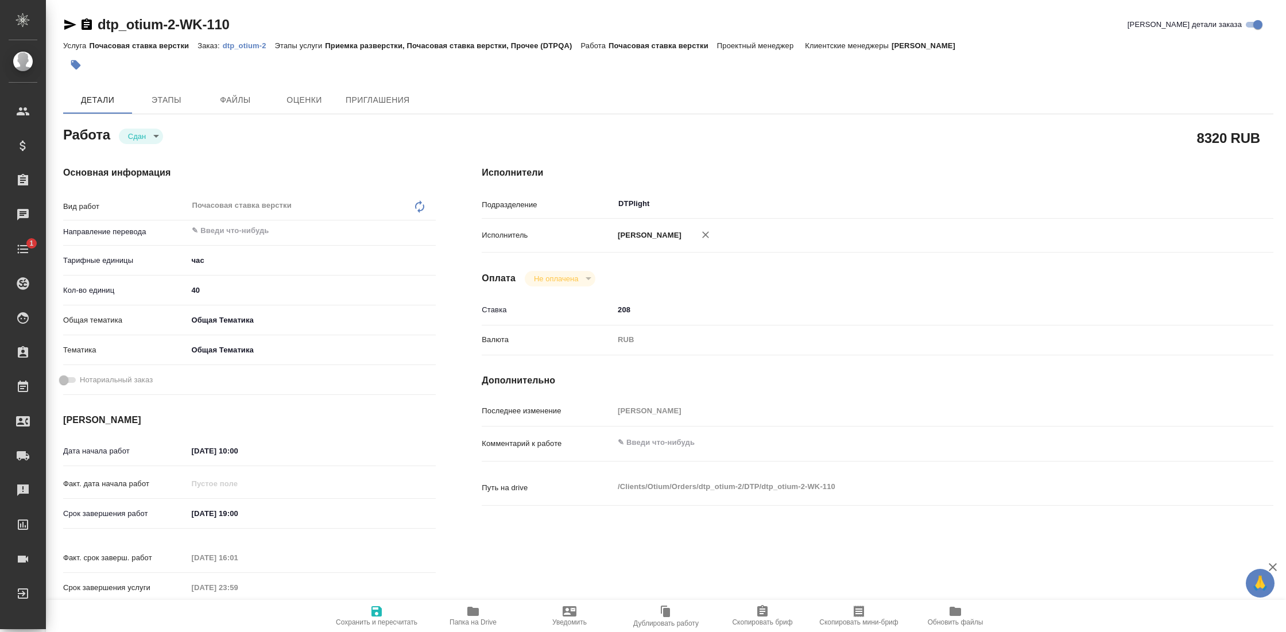
type textarea "x"
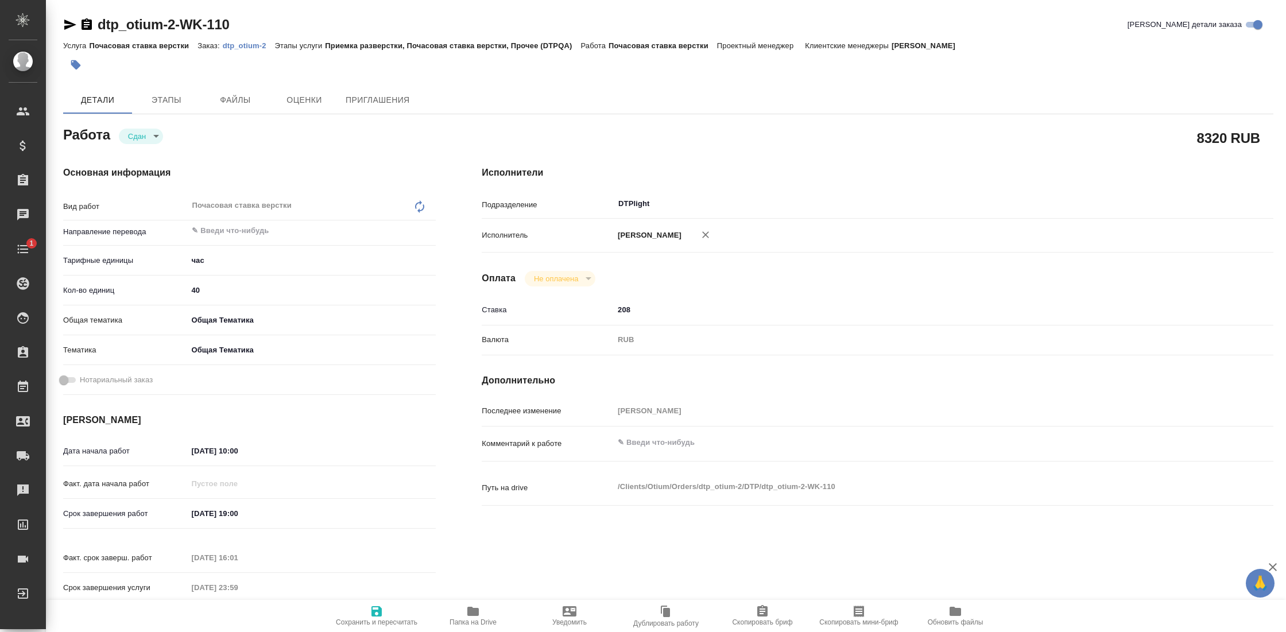
type textarea "x"
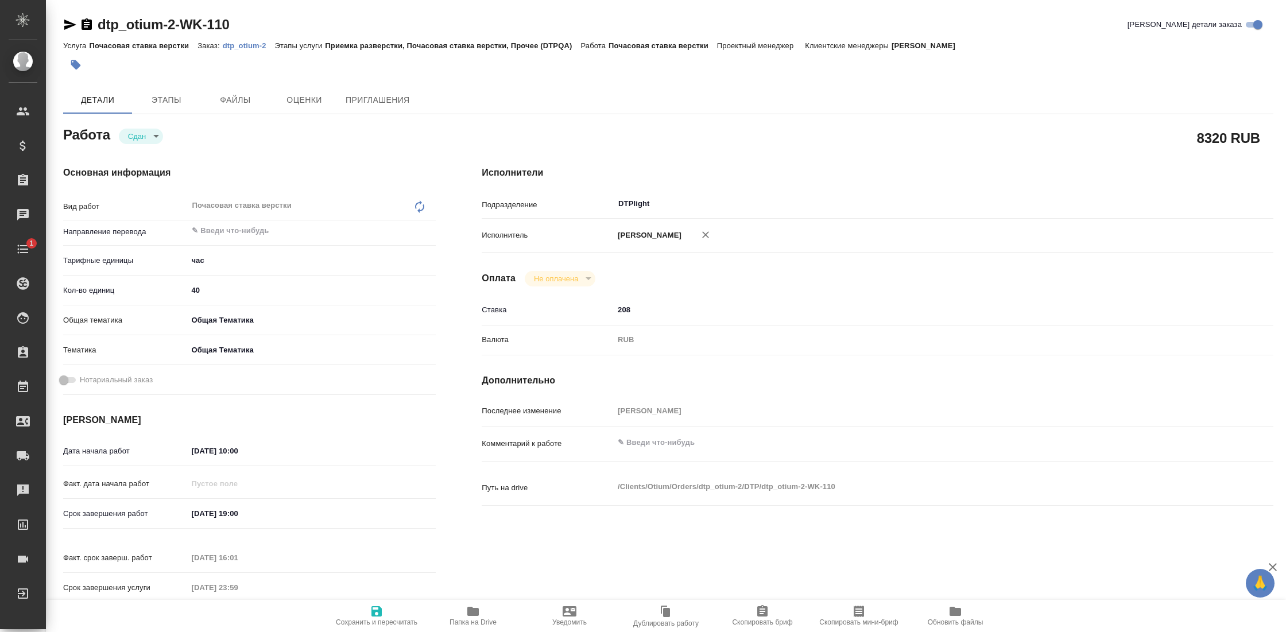
type textarea "x"
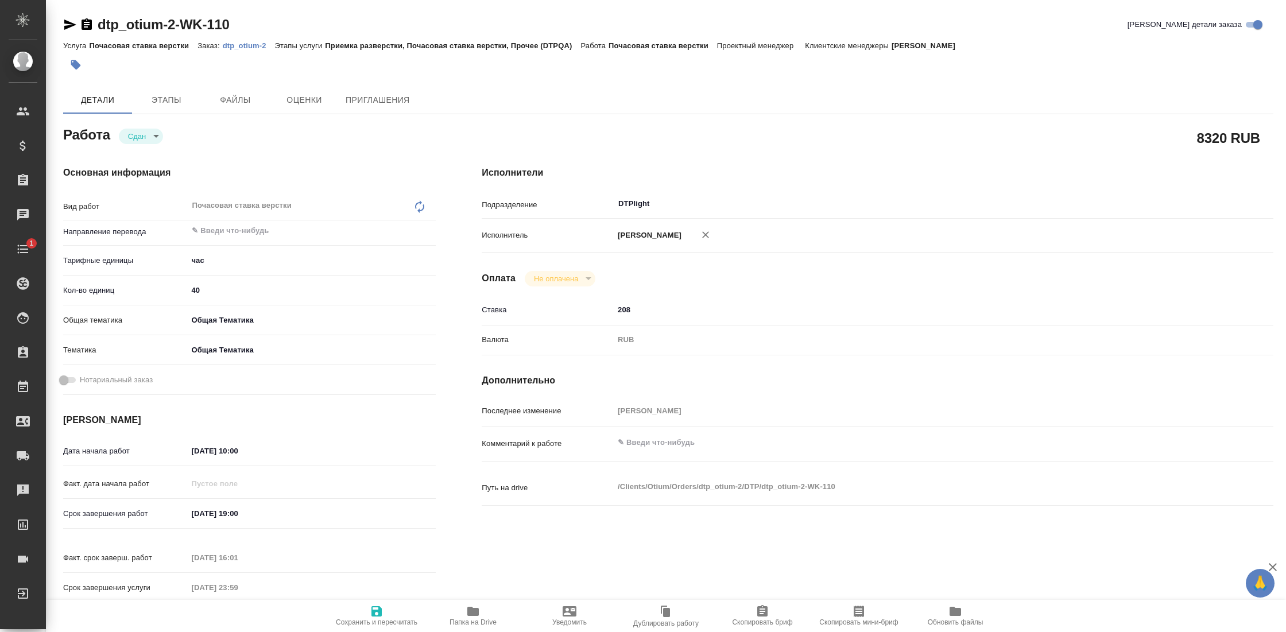
type textarea "x"
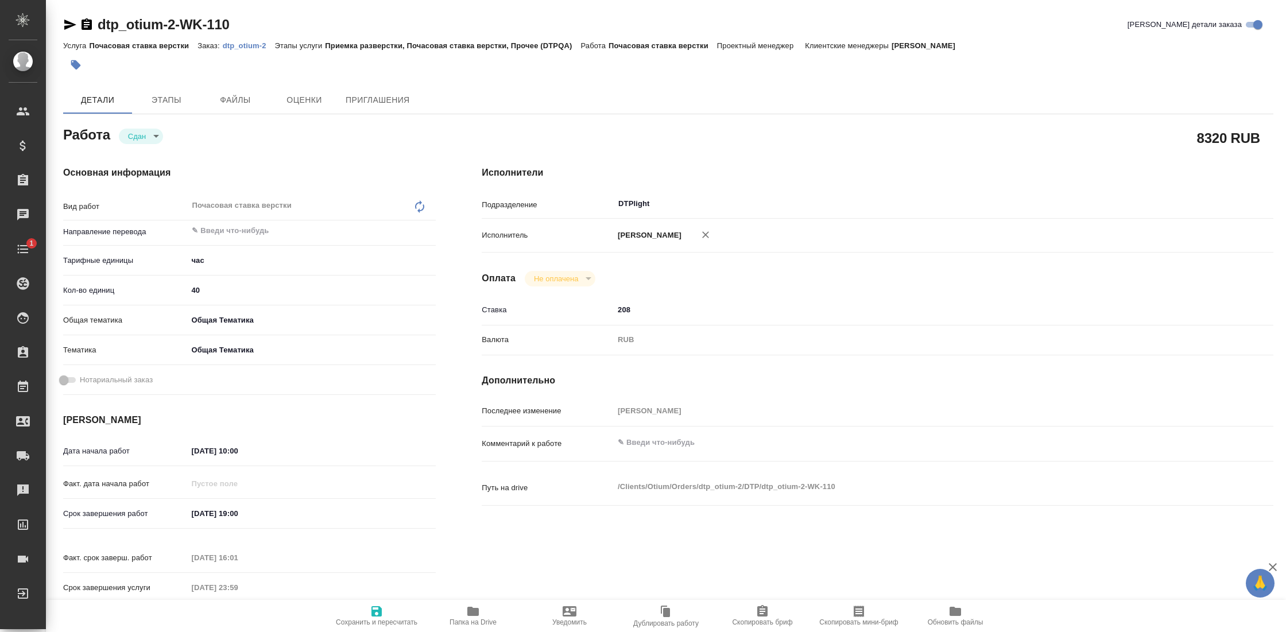
type textarea "x"
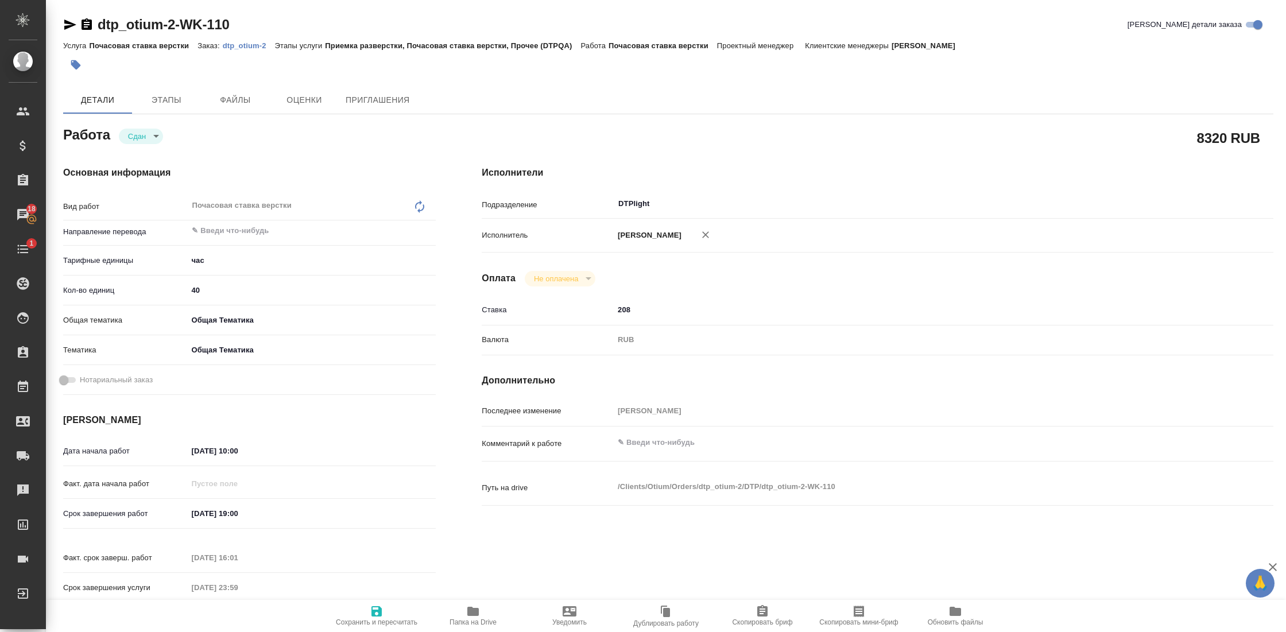
click at [85, 26] on icon "button" at bounding box center [87, 25] width 14 height 14
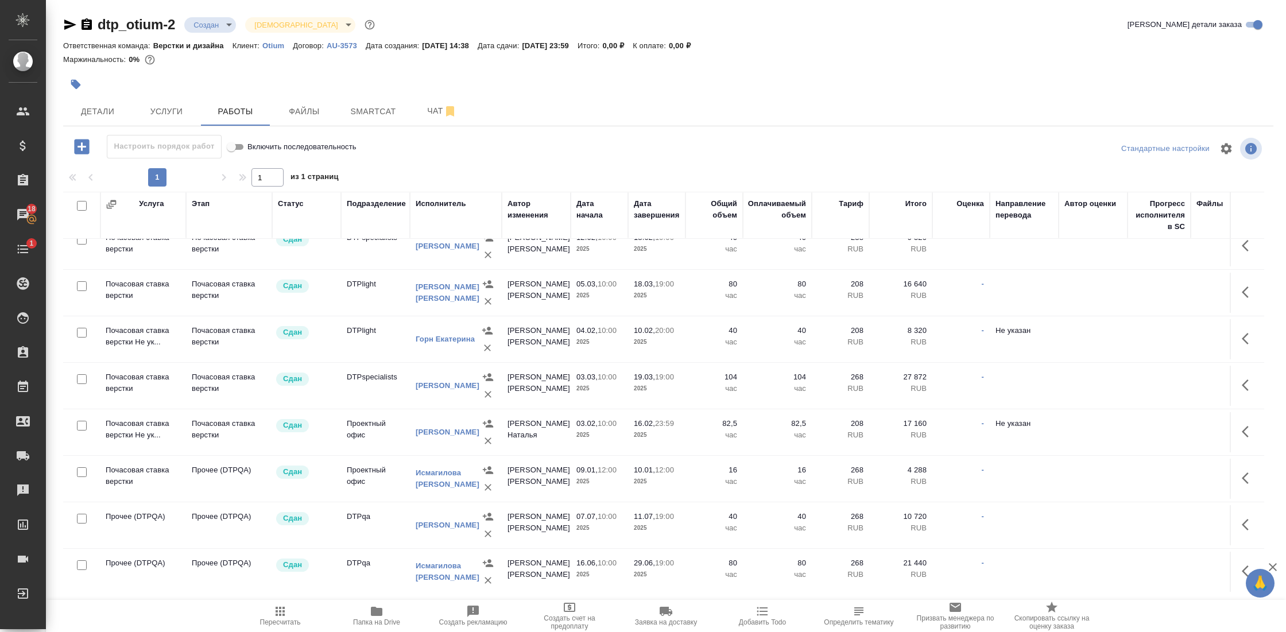
scroll to position [4148, 1]
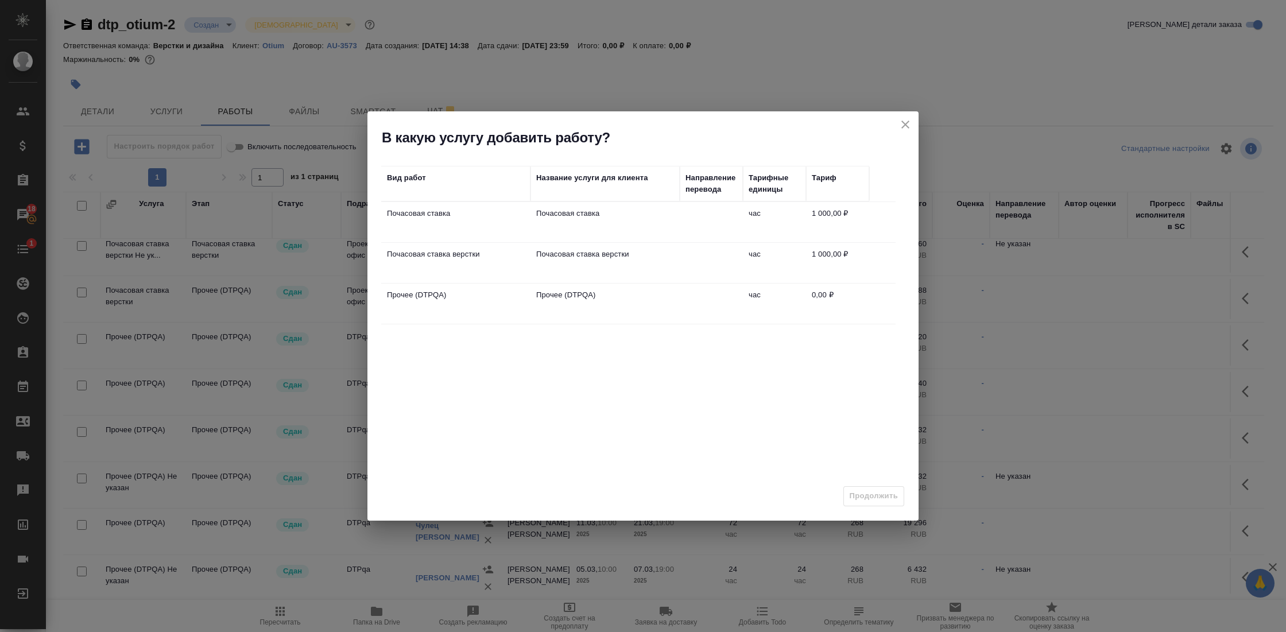
click at [437, 296] on p "Прочее (DTPQA)" at bounding box center [456, 294] width 138 height 11
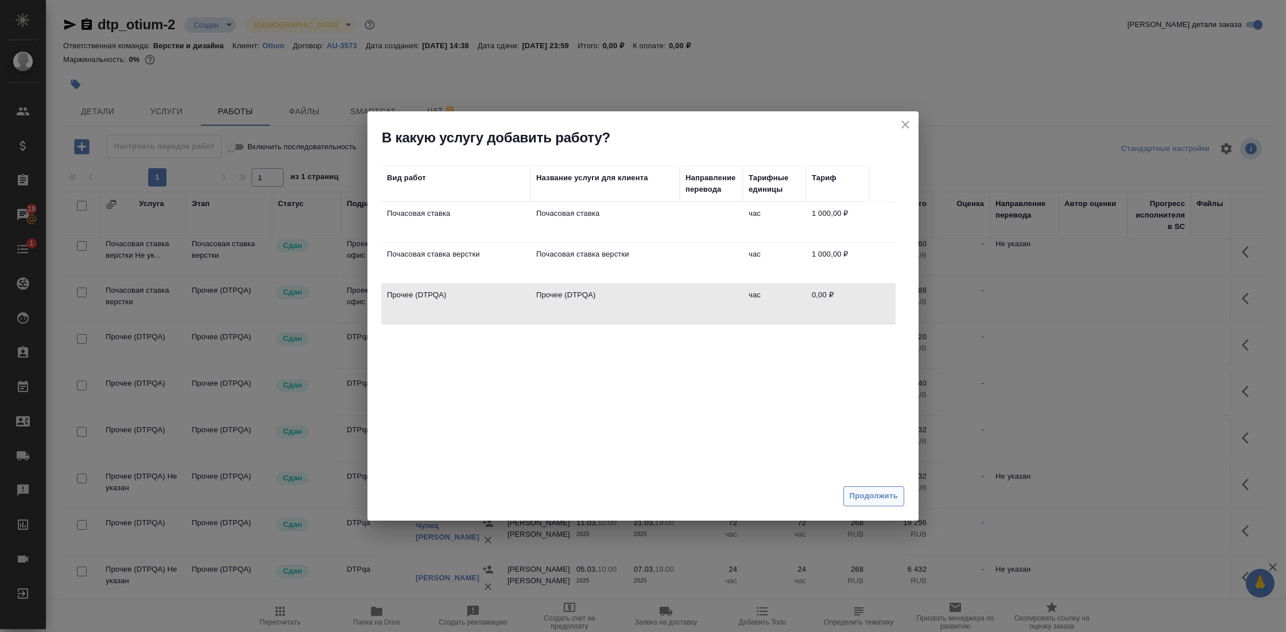
click at [870, 494] on span "Продолжить" at bounding box center [874, 496] width 48 height 13
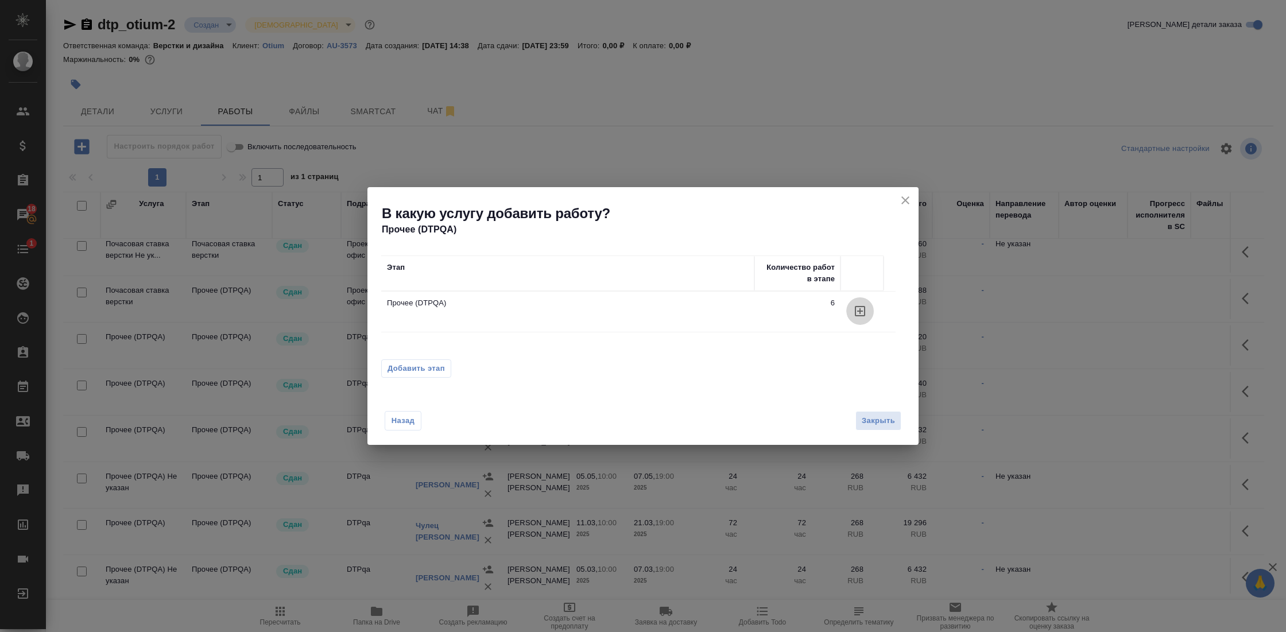
click at [858, 313] on icon "button" at bounding box center [860, 311] width 14 height 14
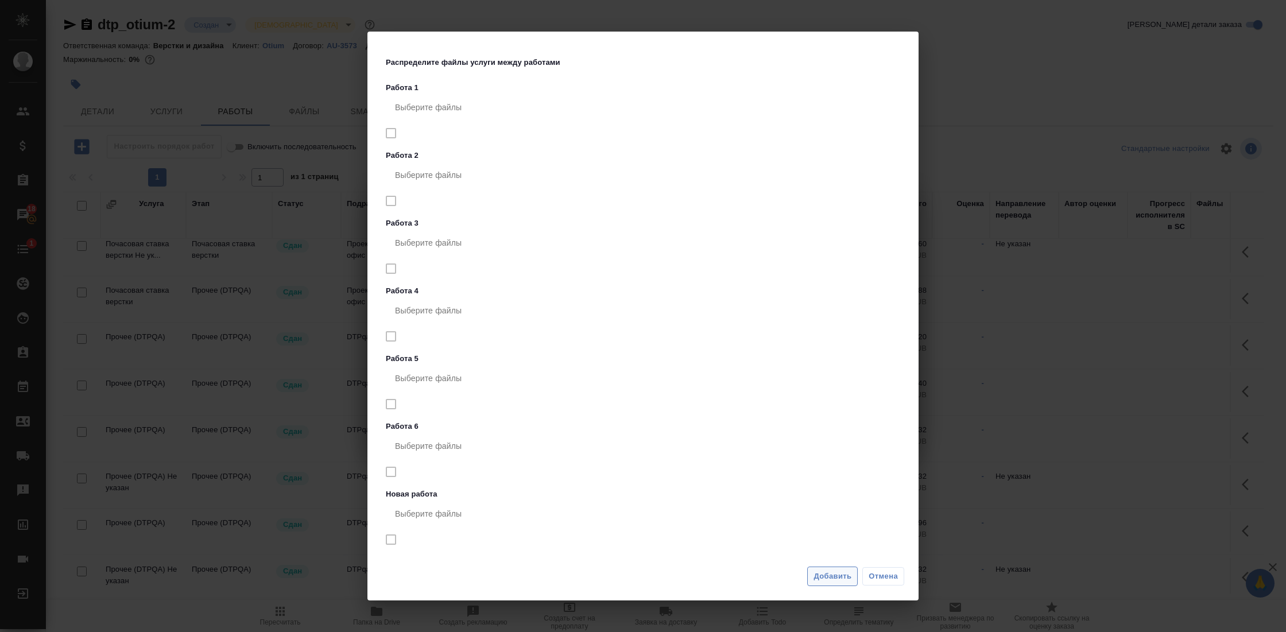
click at [846, 574] on span "Добавить" at bounding box center [832, 576] width 38 height 13
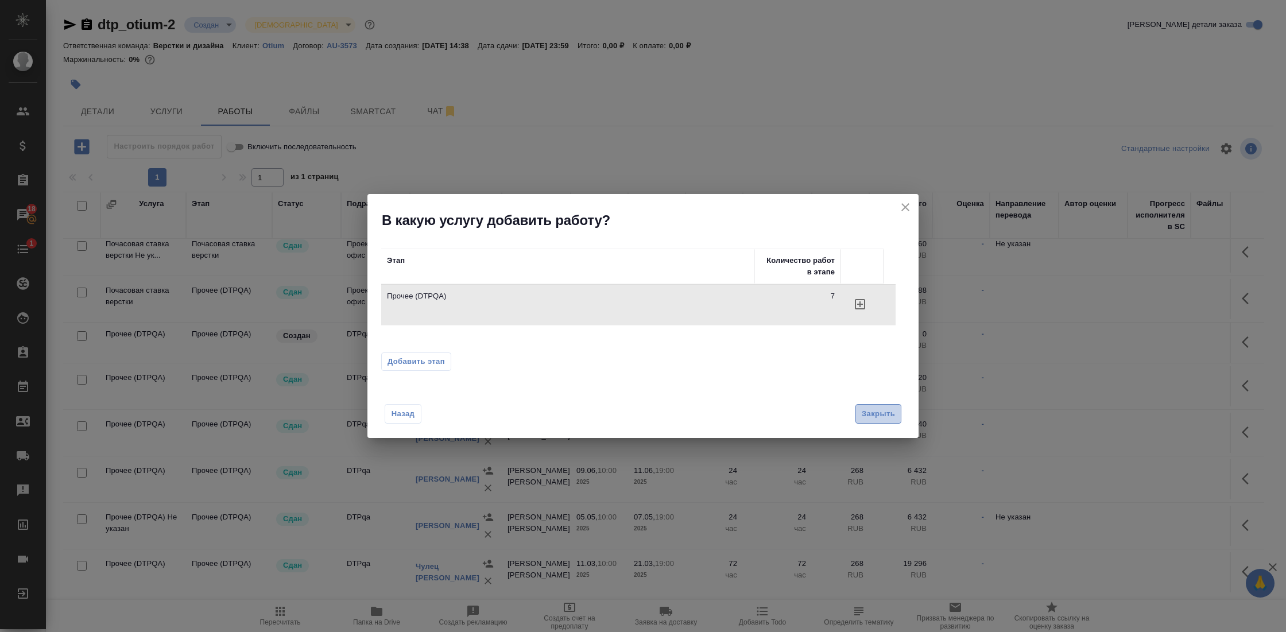
click at [886, 414] on span "Закрыть" at bounding box center [878, 414] width 33 height 13
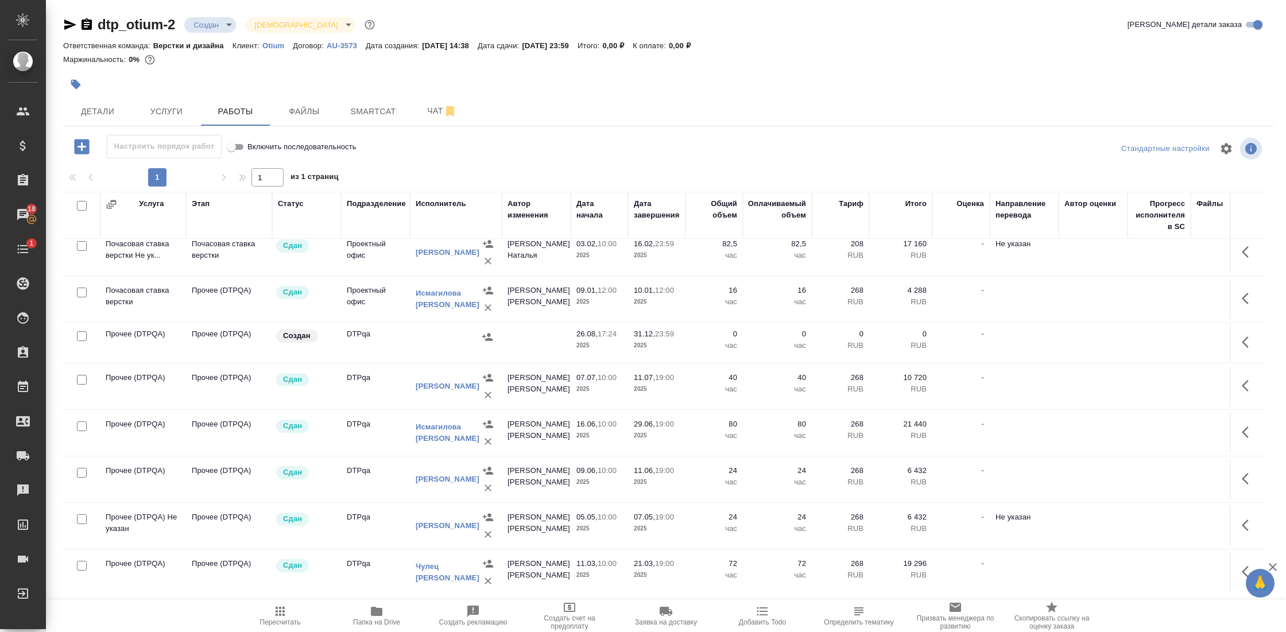
click at [129, 323] on td "Прочее (DTPQA)" at bounding box center [143, 343] width 86 height 40
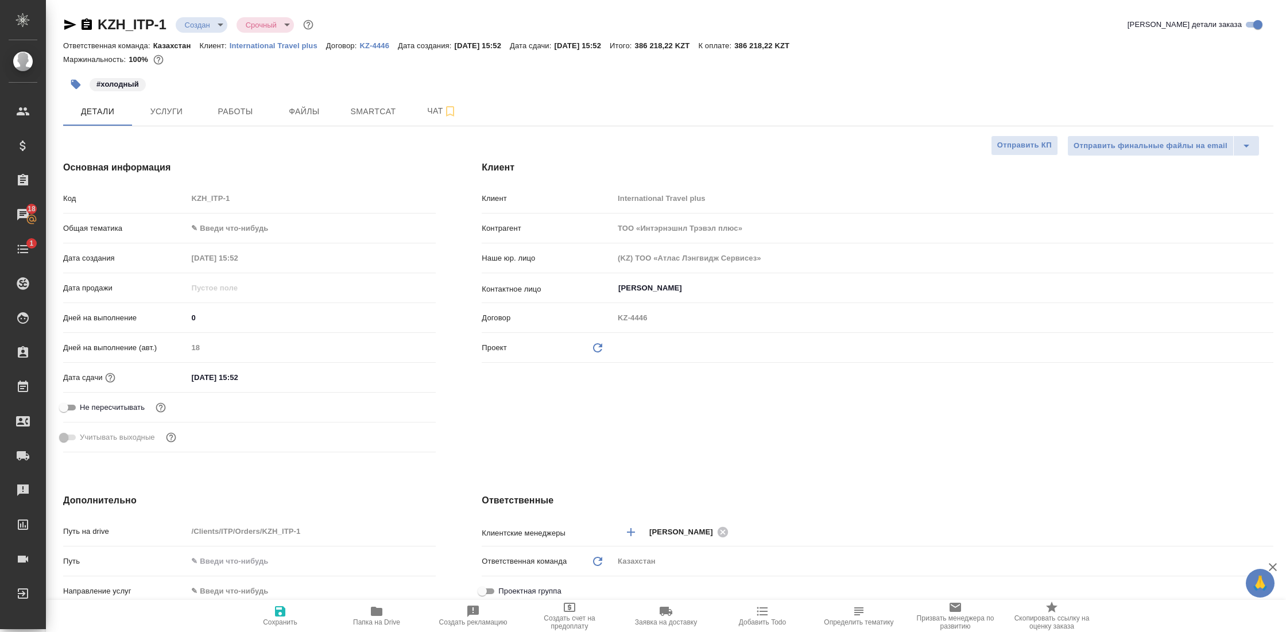
select select "RU"
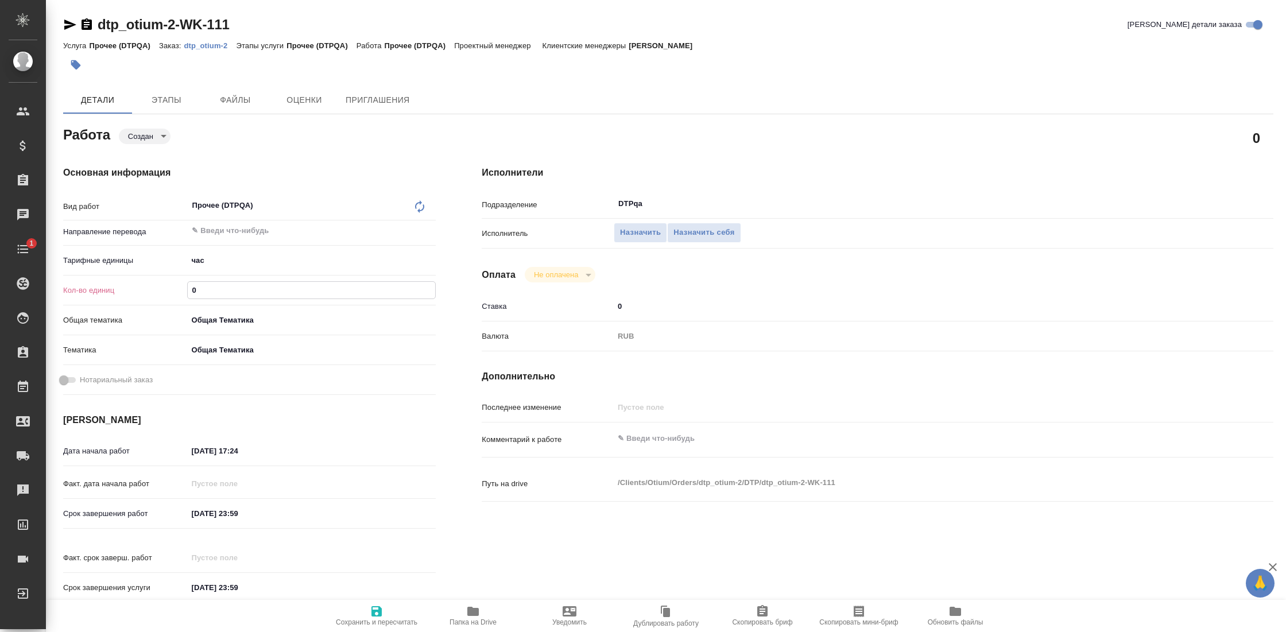
click at [211, 291] on input "0" at bounding box center [311, 290] width 247 height 17
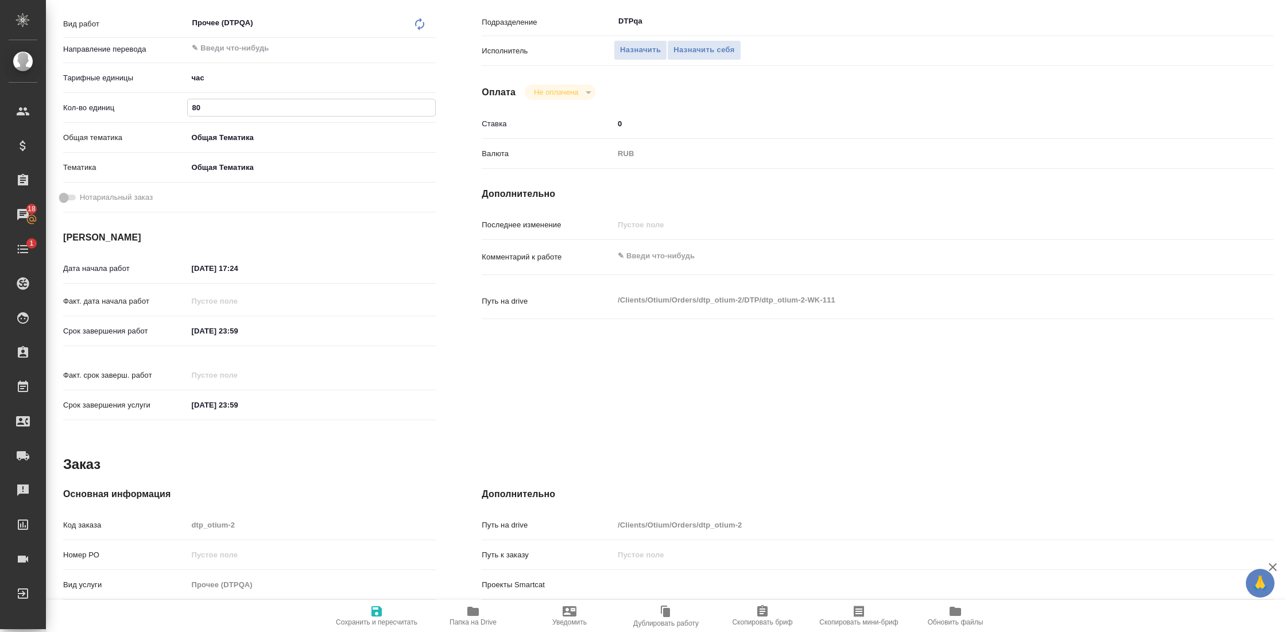
scroll to position [167, 0]
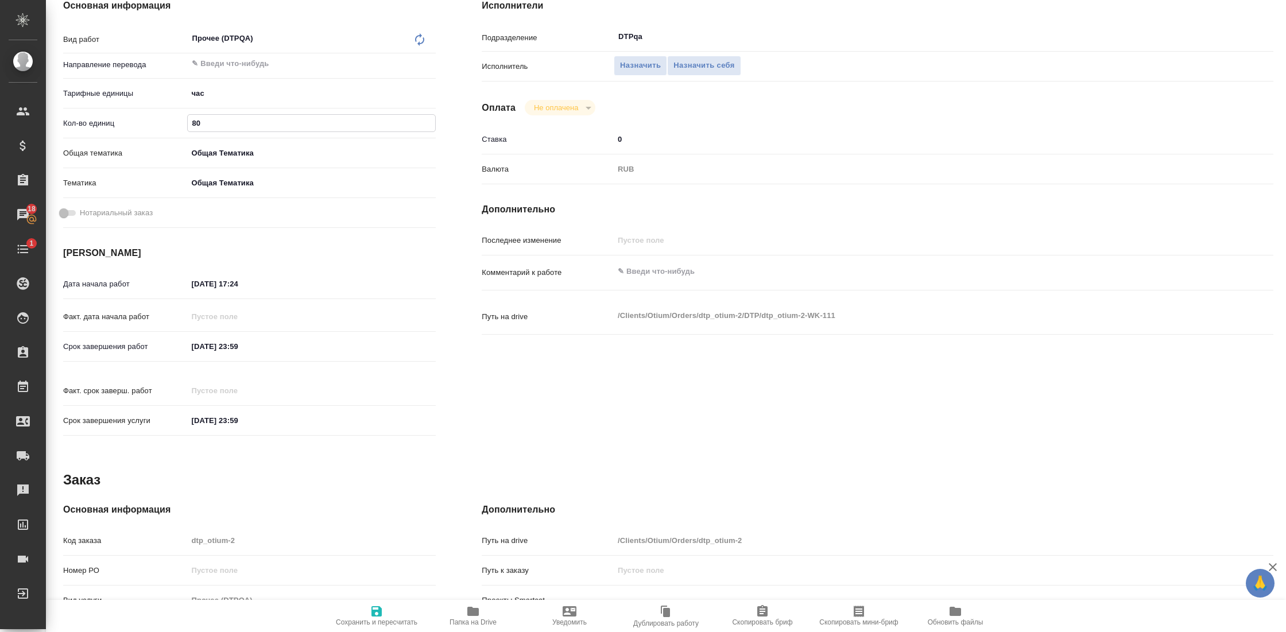
type input "80"
click at [240, 284] on input "[DATE] 17:24" at bounding box center [238, 284] width 100 height 17
click at [400, 281] on icon "button" at bounding box center [403, 283] width 14 height 14
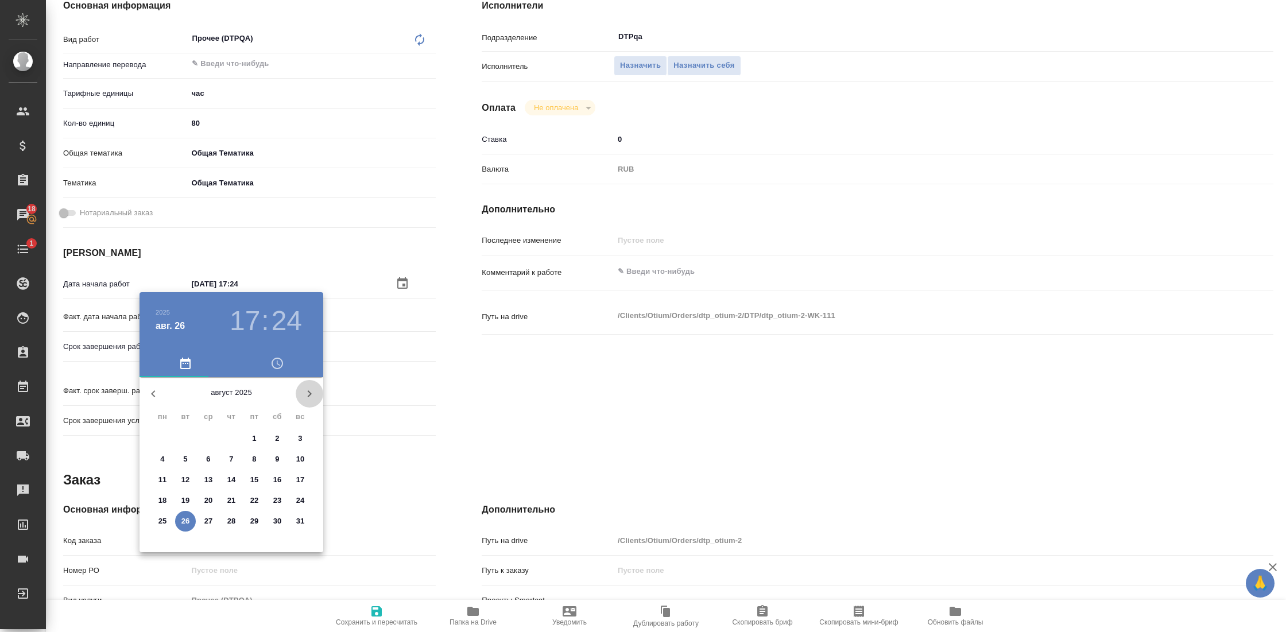
click at [311, 393] on icon "button" at bounding box center [310, 393] width 4 height 7
click at [161, 459] on p "8" at bounding box center [162, 458] width 4 height 11
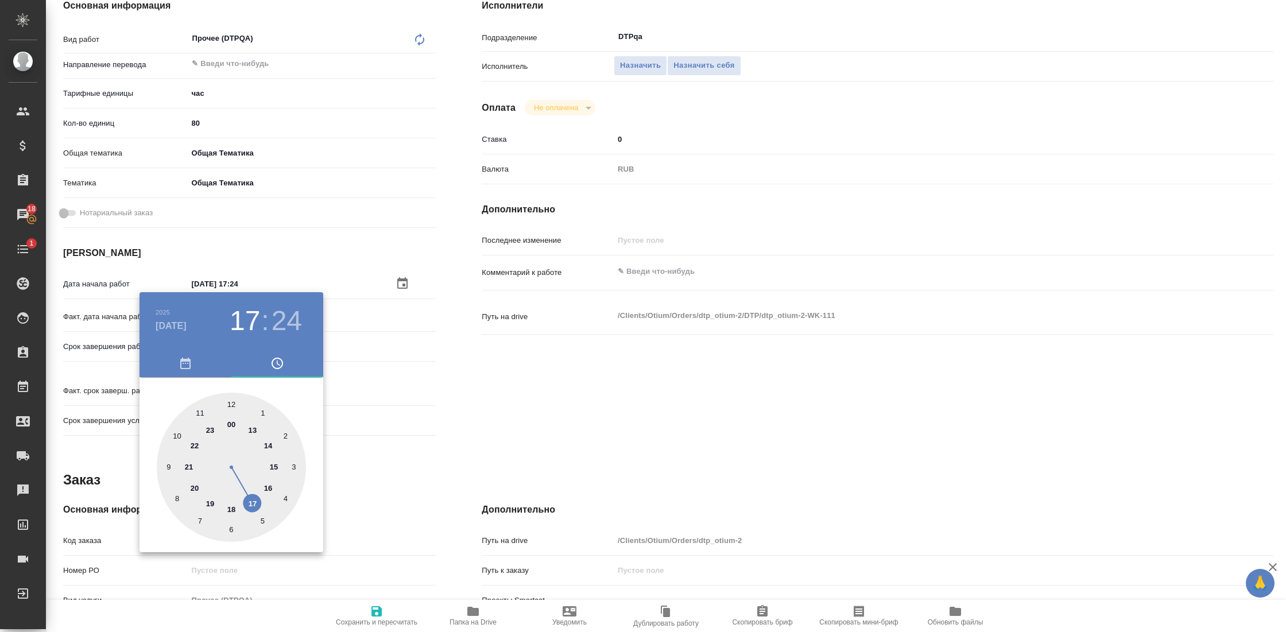
click at [170, 467] on div at bounding box center [231, 467] width 149 height 149
click at [231, 405] on div at bounding box center [231, 467] width 149 height 149
type input "[DATE] 09:00"
click at [444, 386] on div at bounding box center [643, 316] width 1286 height 632
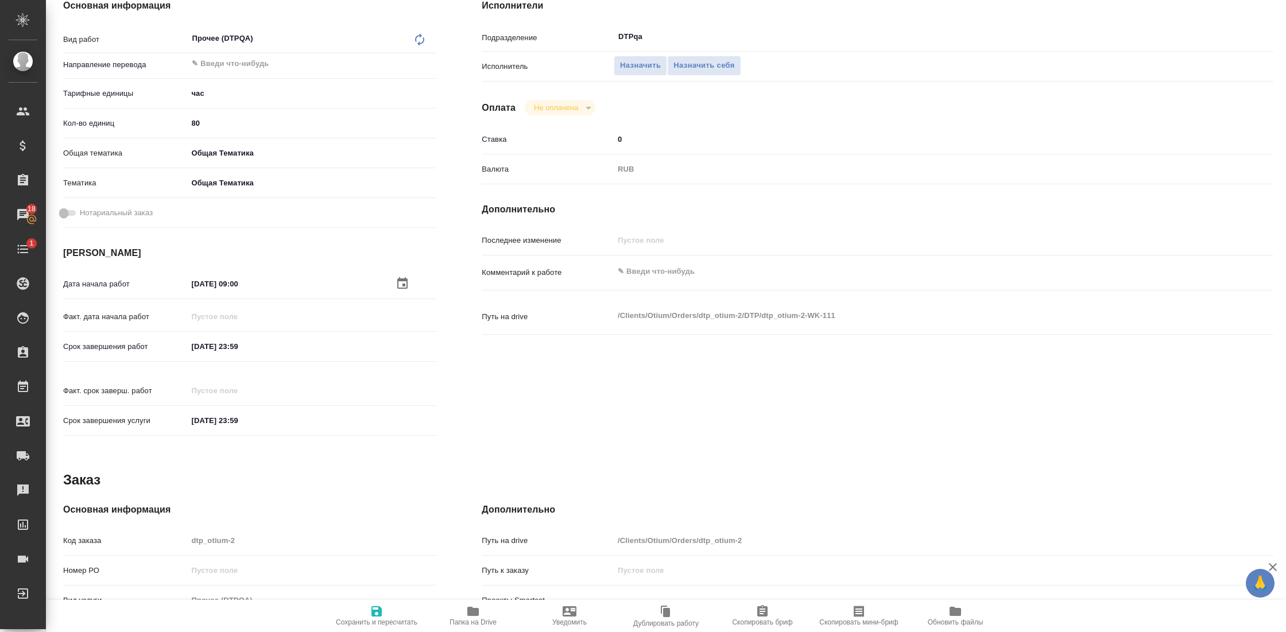
click at [224, 347] on input "[DATE] 23:59" at bounding box center [237, 346] width 100 height 17
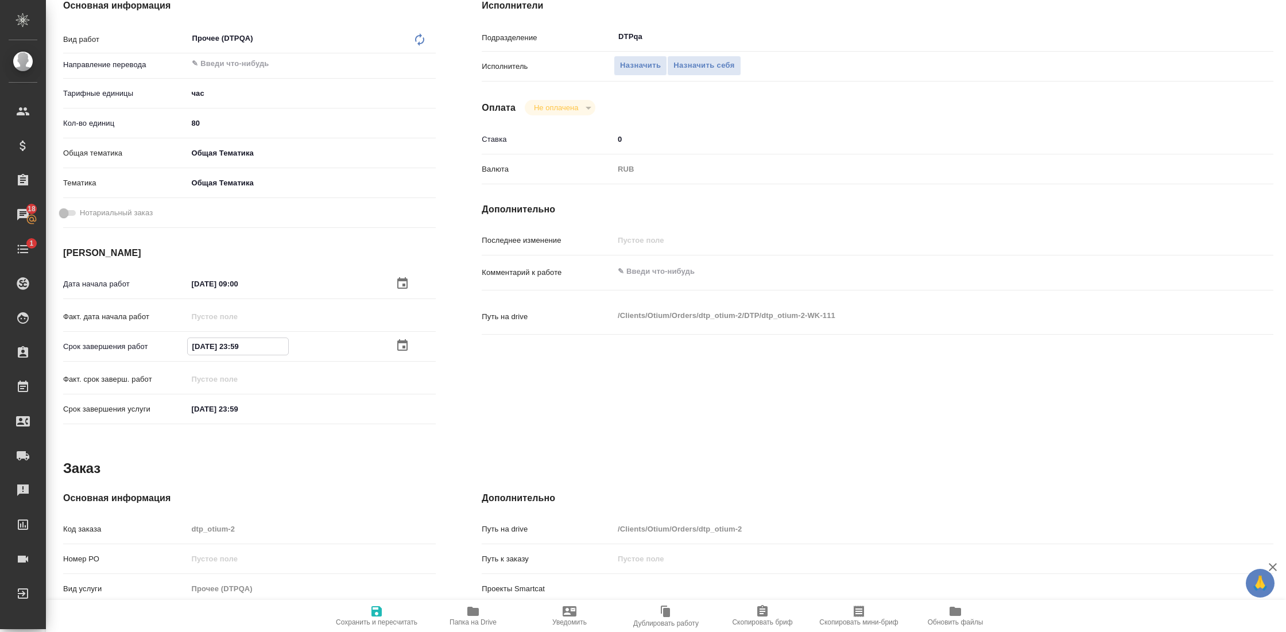
click at [398, 343] on icon "button" at bounding box center [402, 344] width 10 height 11
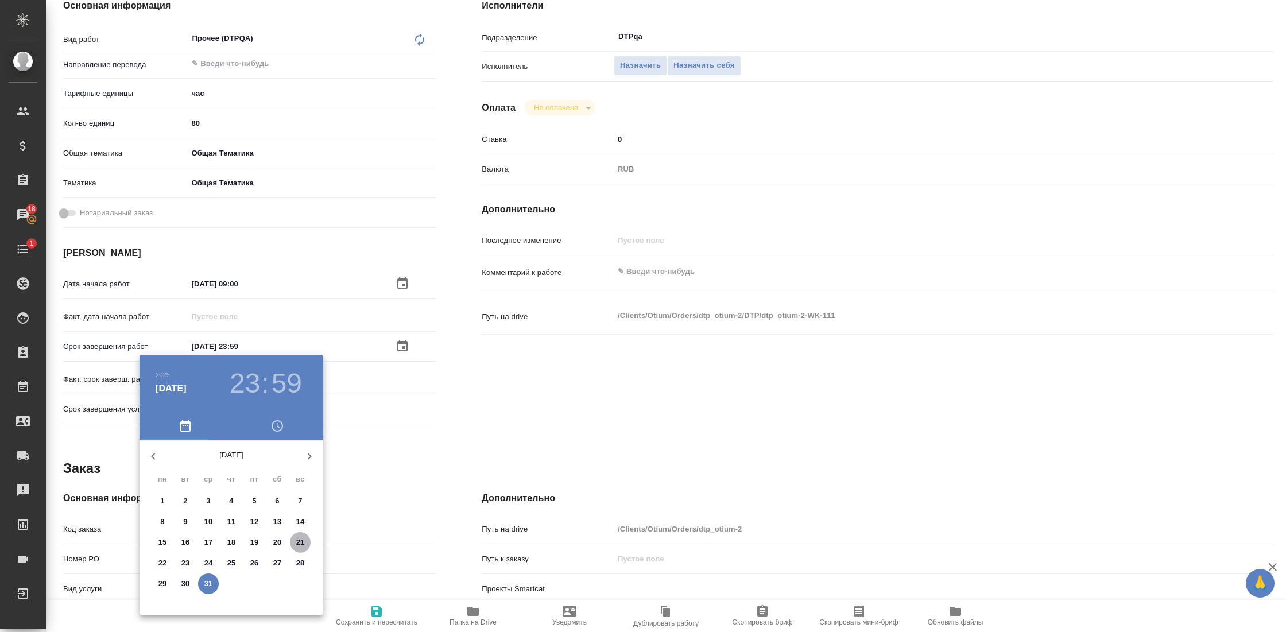
click at [300, 539] on p "21" at bounding box center [300, 542] width 9 height 11
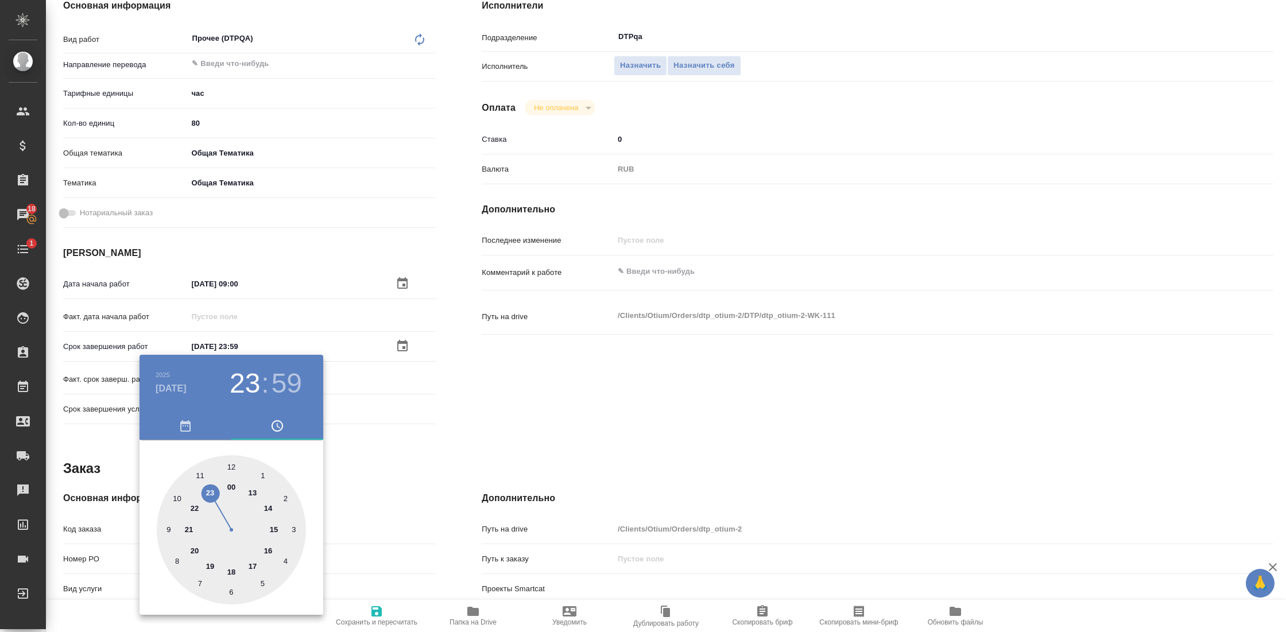
click at [207, 566] on div at bounding box center [231, 529] width 149 height 149
type input "[DATE] 19:00"
drag, startPoint x: 225, startPoint y: 465, endPoint x: 231, endPoint y: 466, distance: 5.8
click at [231, 466] on div at bounding box center [231, 529] width 149 height 149
click at [442, 431] on div at bounding box center [643, 316] width 1286 height 632
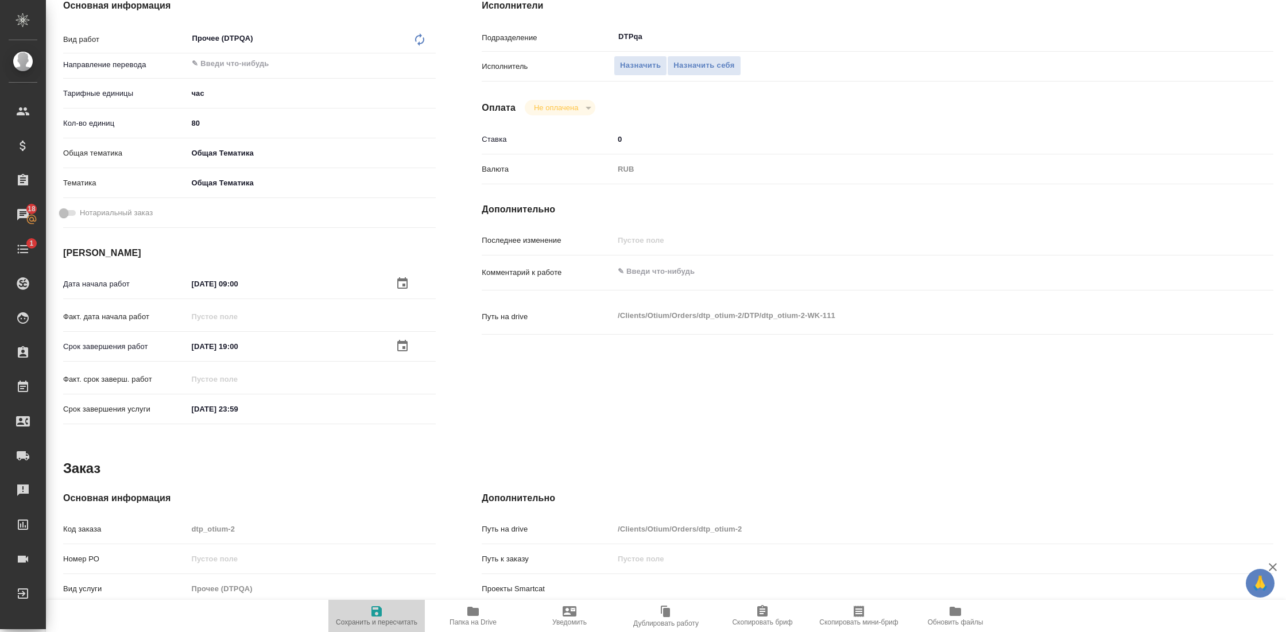
click at [378, 612] on icon "button" at bounding box center [376, 611] width 10 height 10
type input "created"
type input "5a8b1489cc6b4906c91bfd93"
type input "80"
type input "obtem"
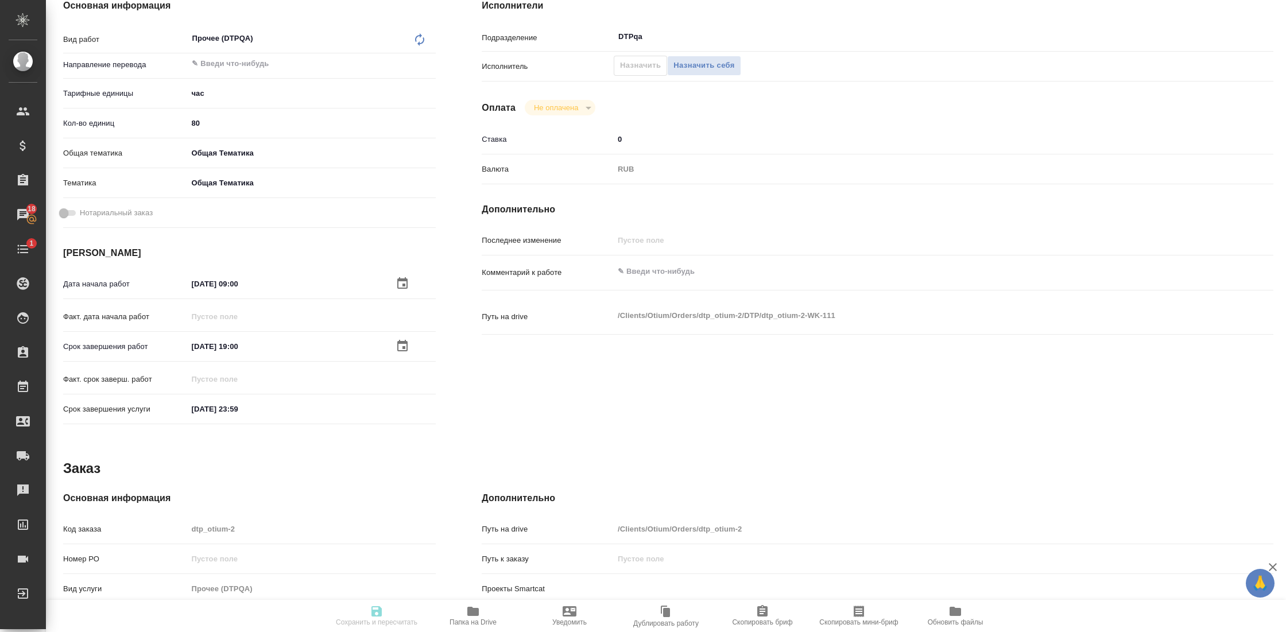
type input "6012b1ca196b0e5c9229a120"
type input "[DATE] 09:00"
type input "[DATE] 19:00"
type input "[DATE] 23:59"
type input "DTPqa"
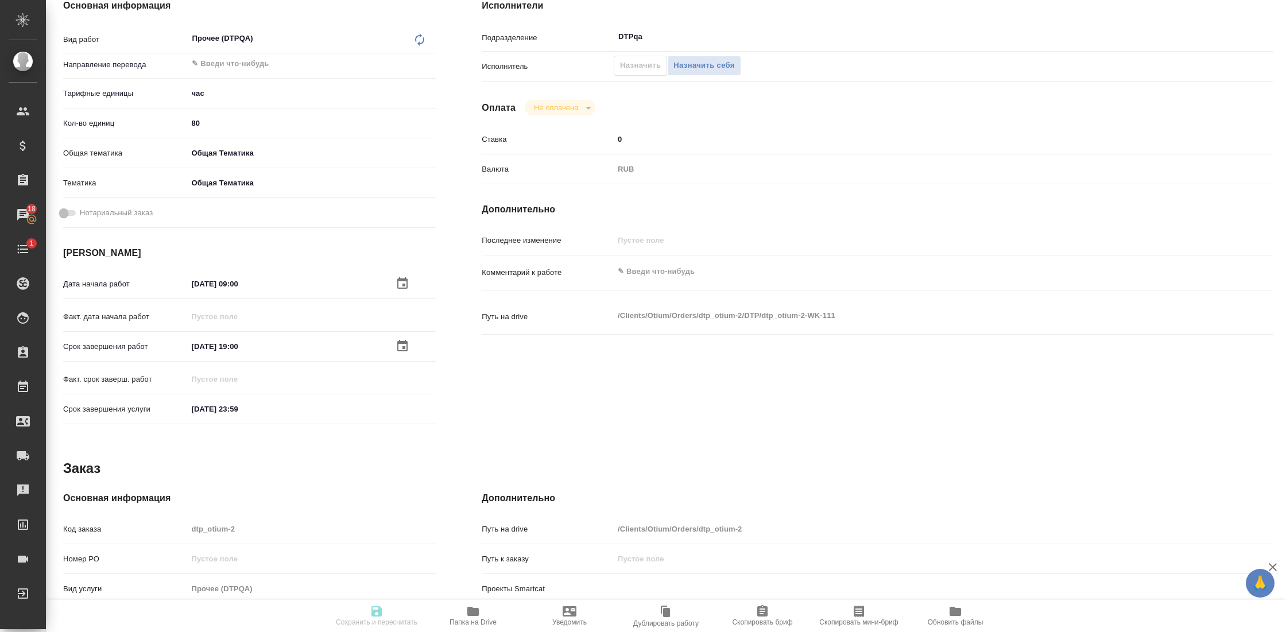
type input "notPayed"
type input "0"
type input "RUB"
type input "[PERSON_NAME]"
type input "dtp_otium-2"
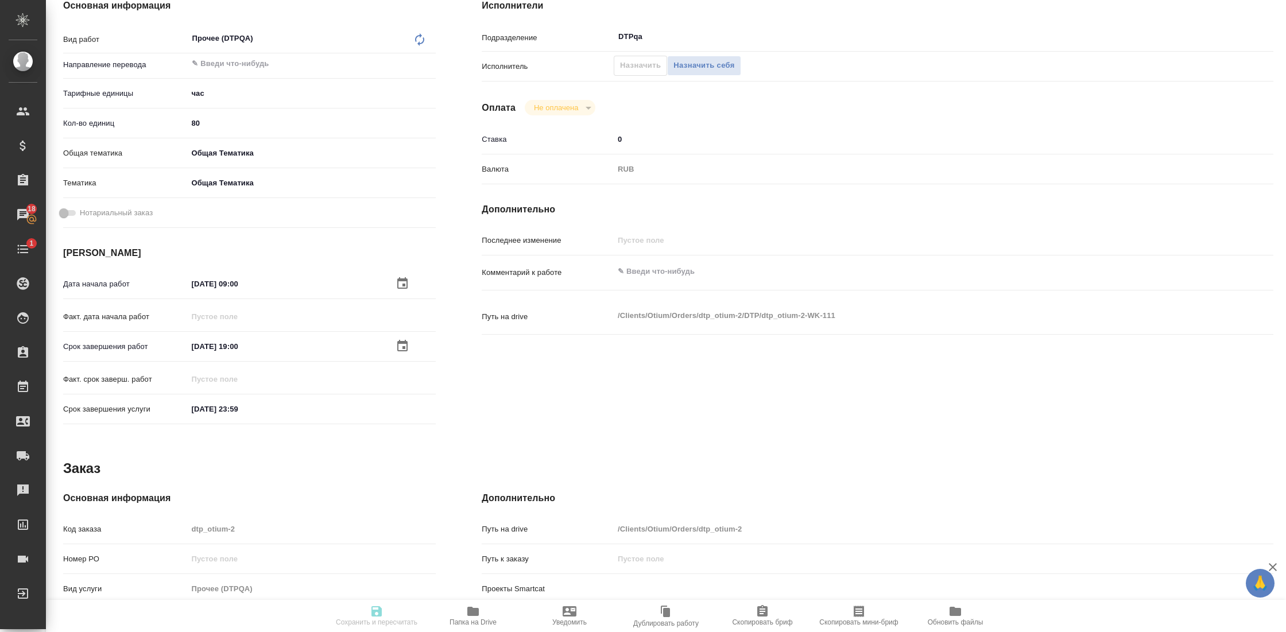
type input "Прочее (DTPQA)"
type input "[PERSON_NAME]"
type input "/Clients/Оtium/Orders/dtp_otium-2"
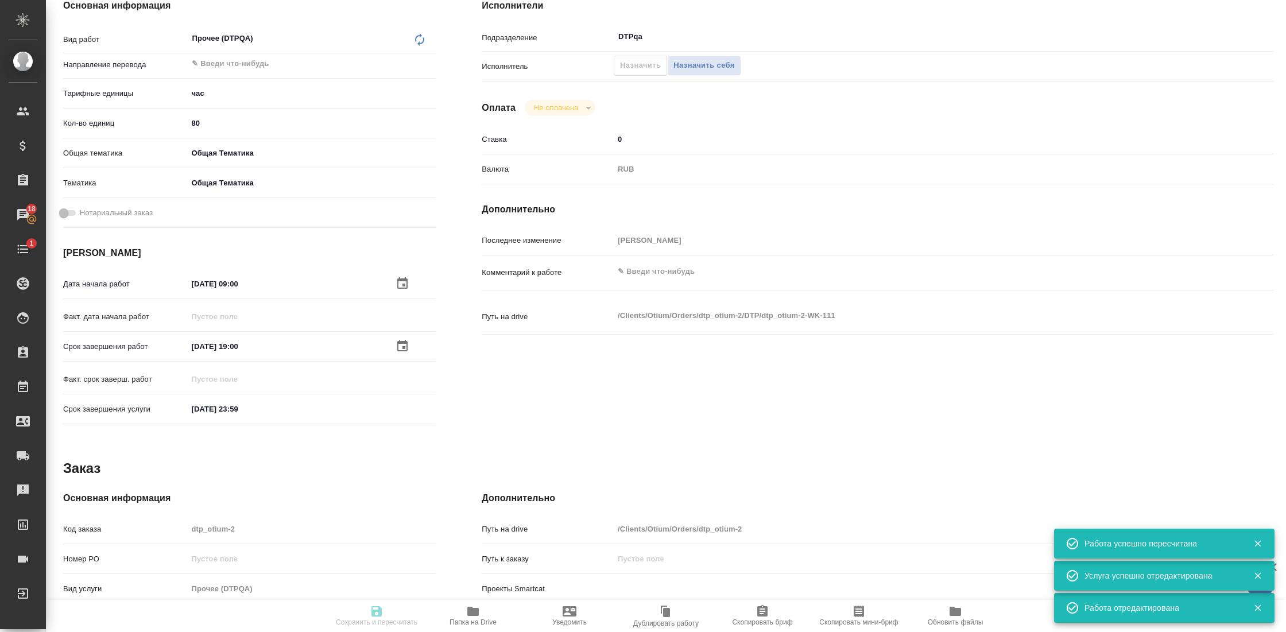
type input "created"
type input "5a8b1489cc6b4906c91bfd93"
type input "80"
type input "obtem"
type input "6012b1ca196b0e5c9229a120"
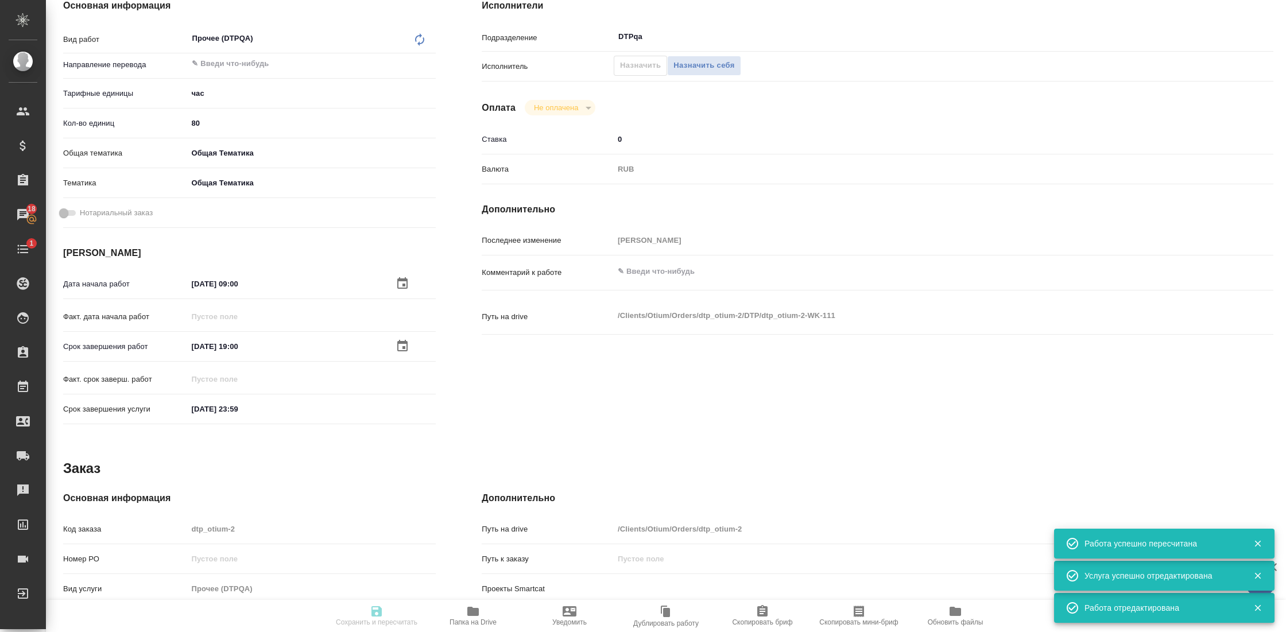
type input "[DATE] 09:00"
type input "[DATE] 19:00"
type input "[DATE] 23:59"
type input "DTPqa"
type input "notPayed"
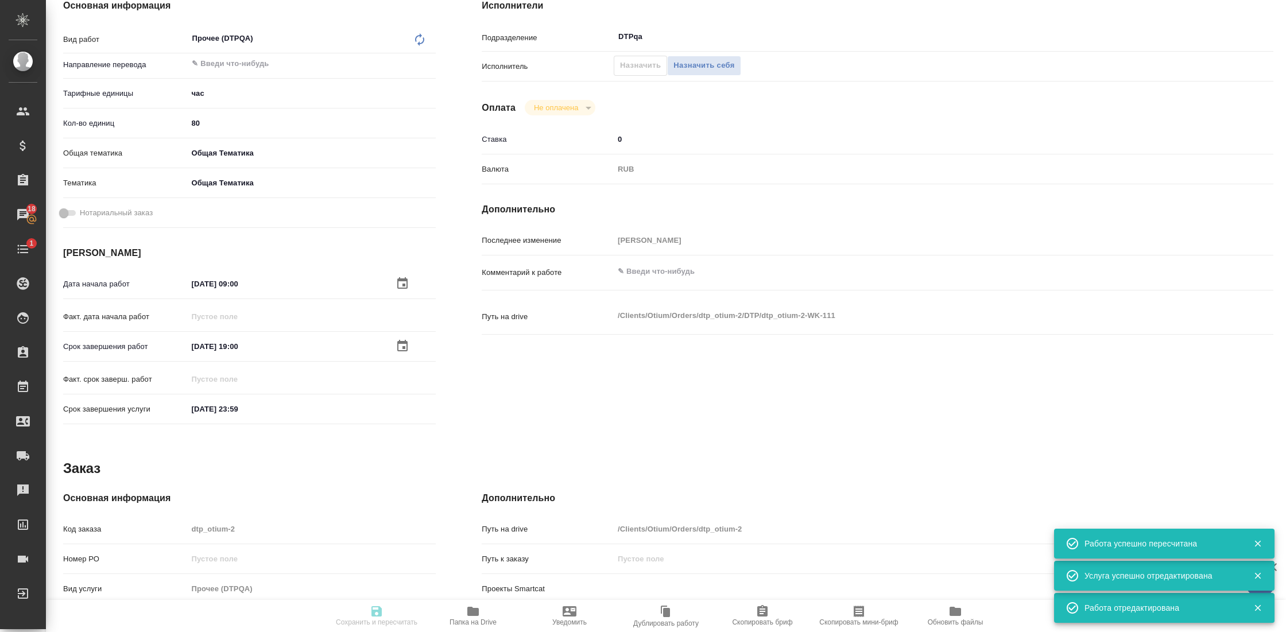
type input "0"
type input "RUB"
type input "[PERSON_NAME]"
type input "dtp_otium-2"
type input "Прочее (DTPQA)"
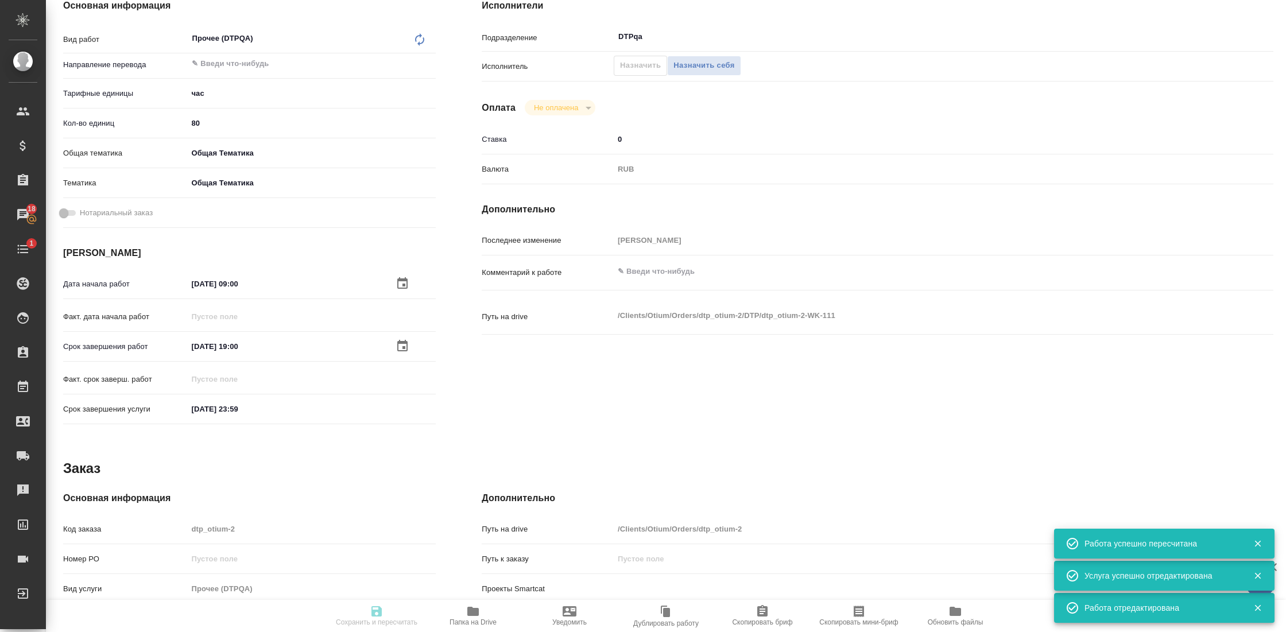
type input "Прочее (DTPQA)"
type input "[PERSON_NAME]"
type input "/Clients/Оtium/Orders/dtp_otium-2"
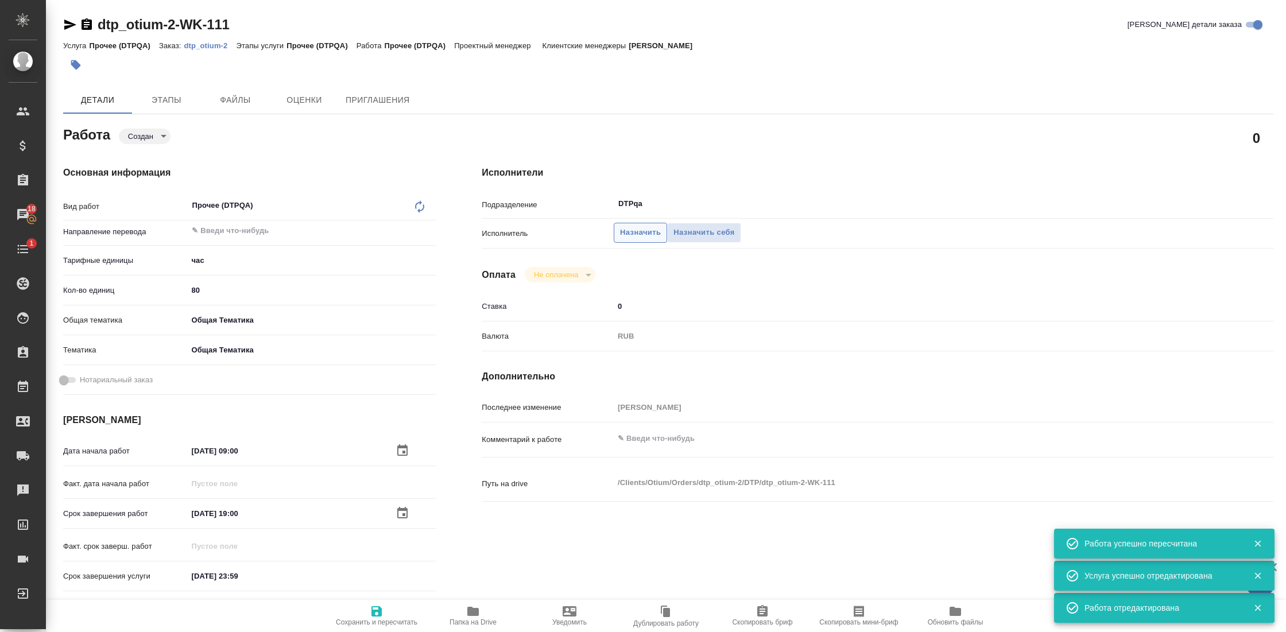
click at [635, 236] on span "Назначить" at bounding box center [640, 232] width 41 height 13
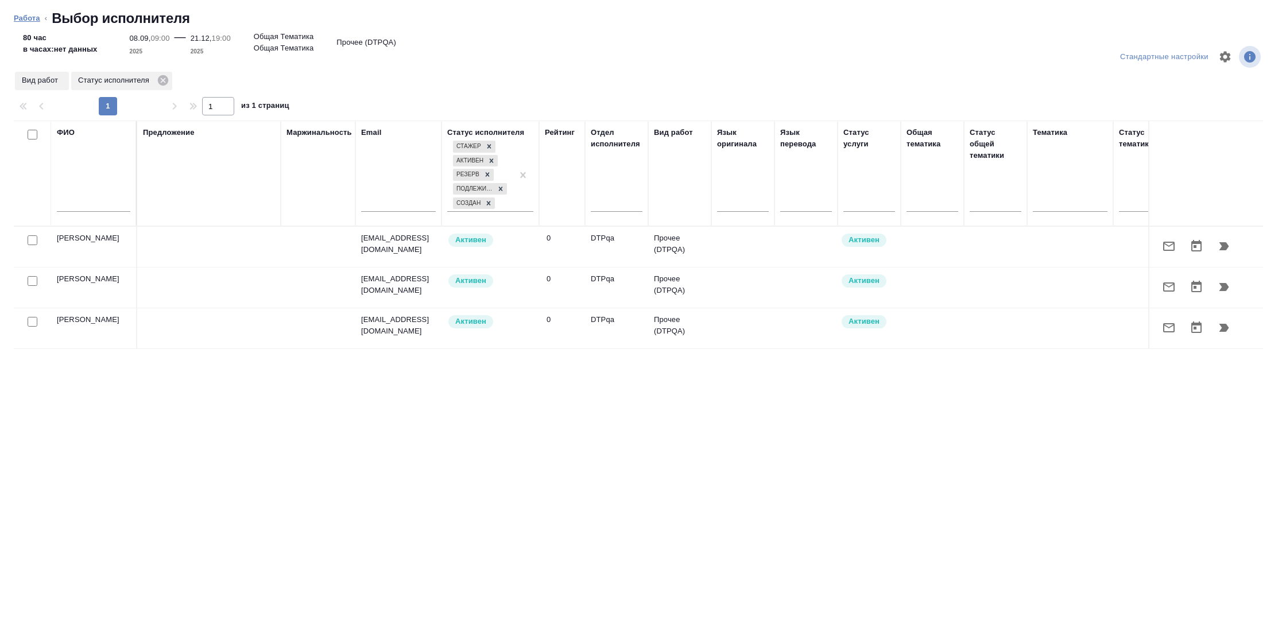
click at [22, 20] on link "Работа" at bounding box center [27, 18] width 26 height 9
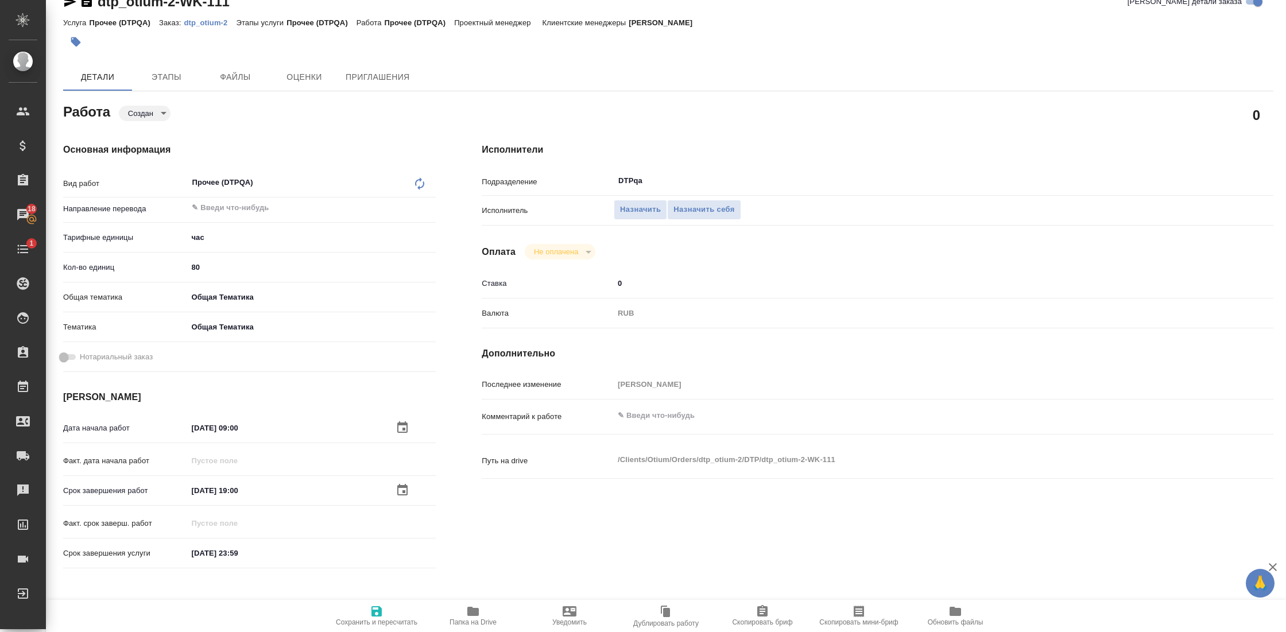
scroll to position [24, 0]
click at [646, 215] on button "Назначить" at bounding box center [640, 209] width 53 height 20
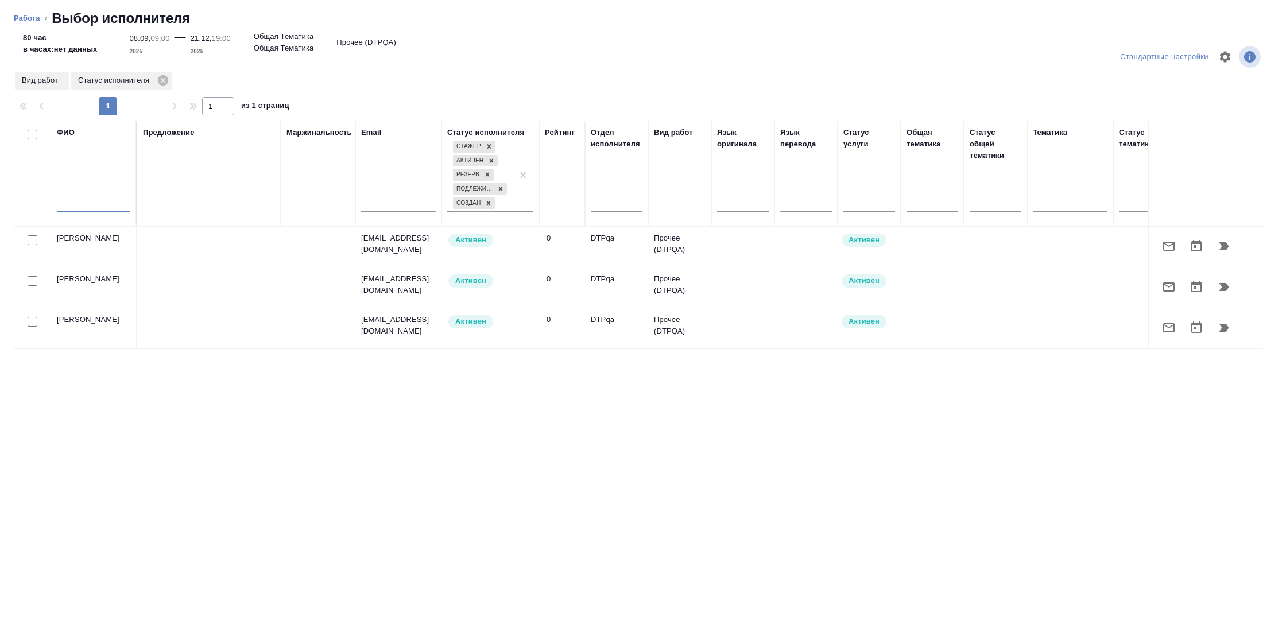
click at [81, 209] on input "text" at bounding box center [93, 204] width 73 height 14
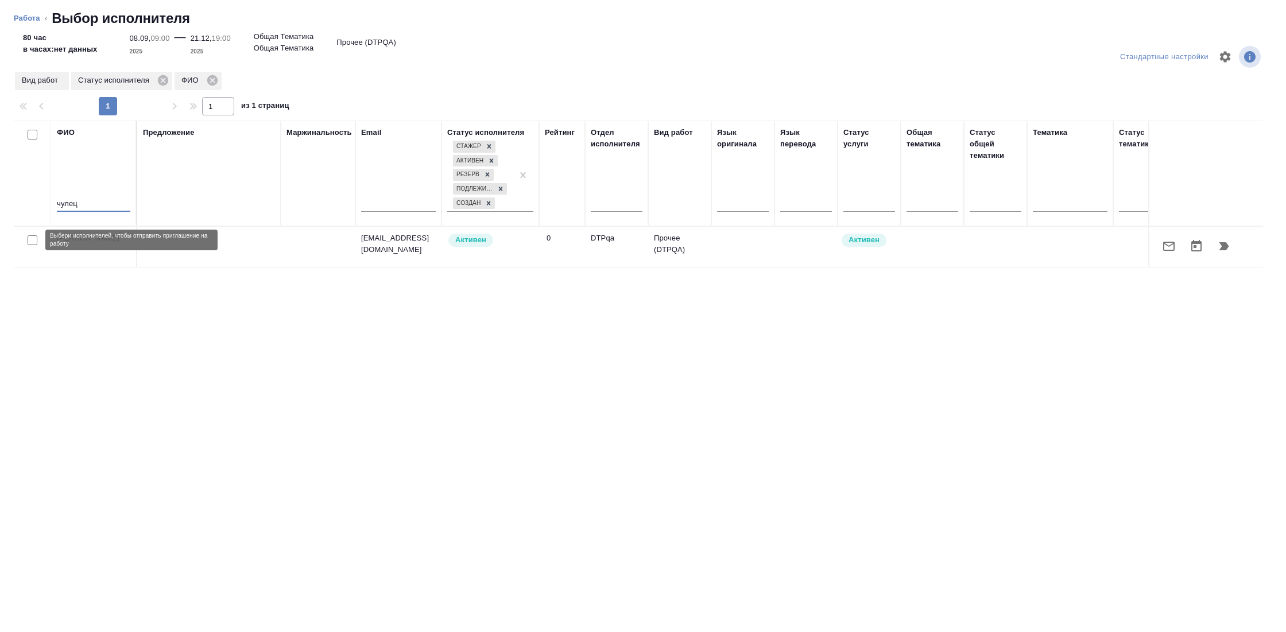
type input "чулец"
click at [32, 239] on input "checkbox" at bounding box center [33, 240] width 10 height 10
checkbox input "true"
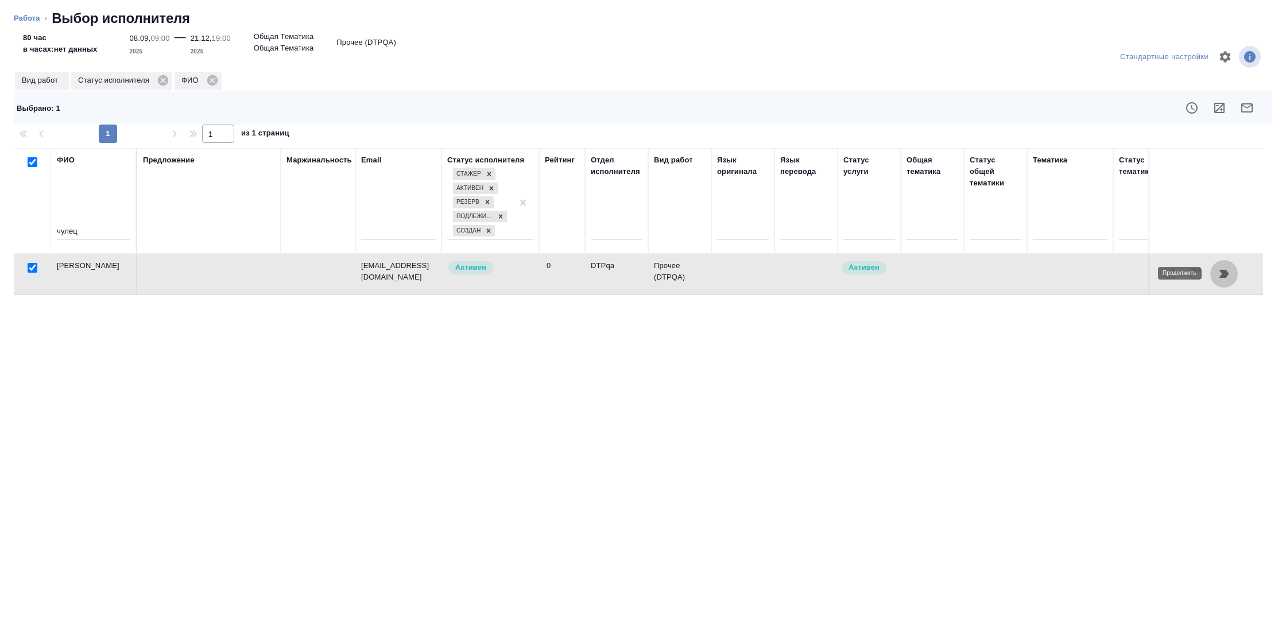
click at [1220, 275] on icon "button" at bounding box center [1224, 274] width 10 height 8
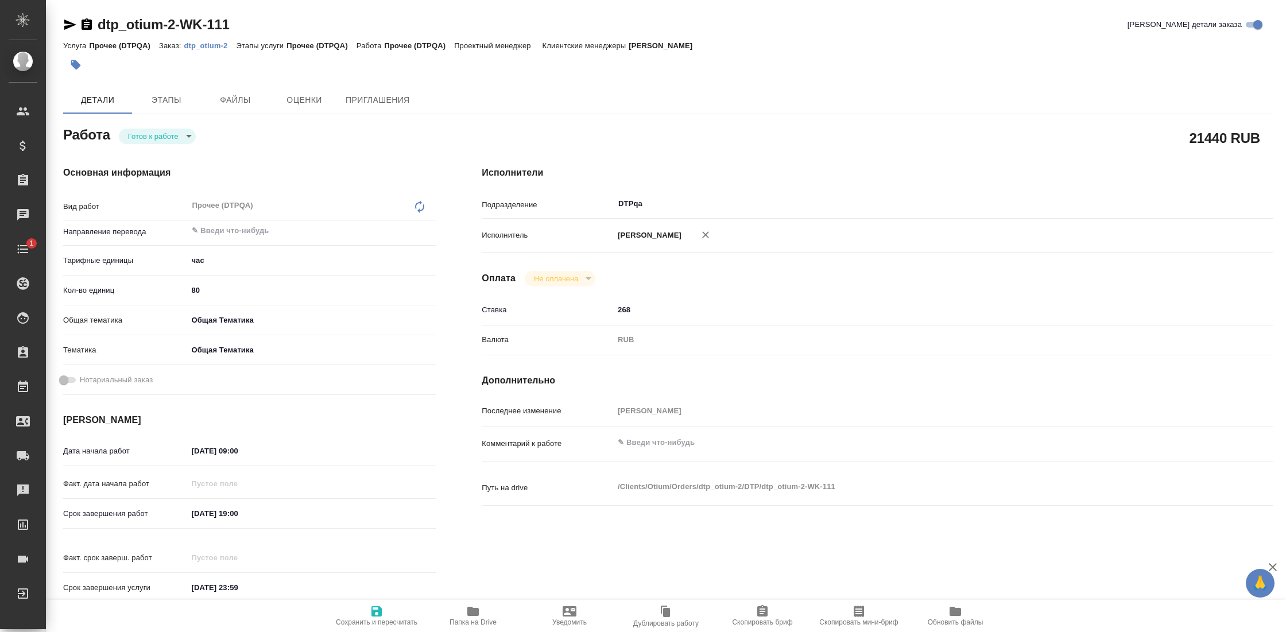
type textarea "x"
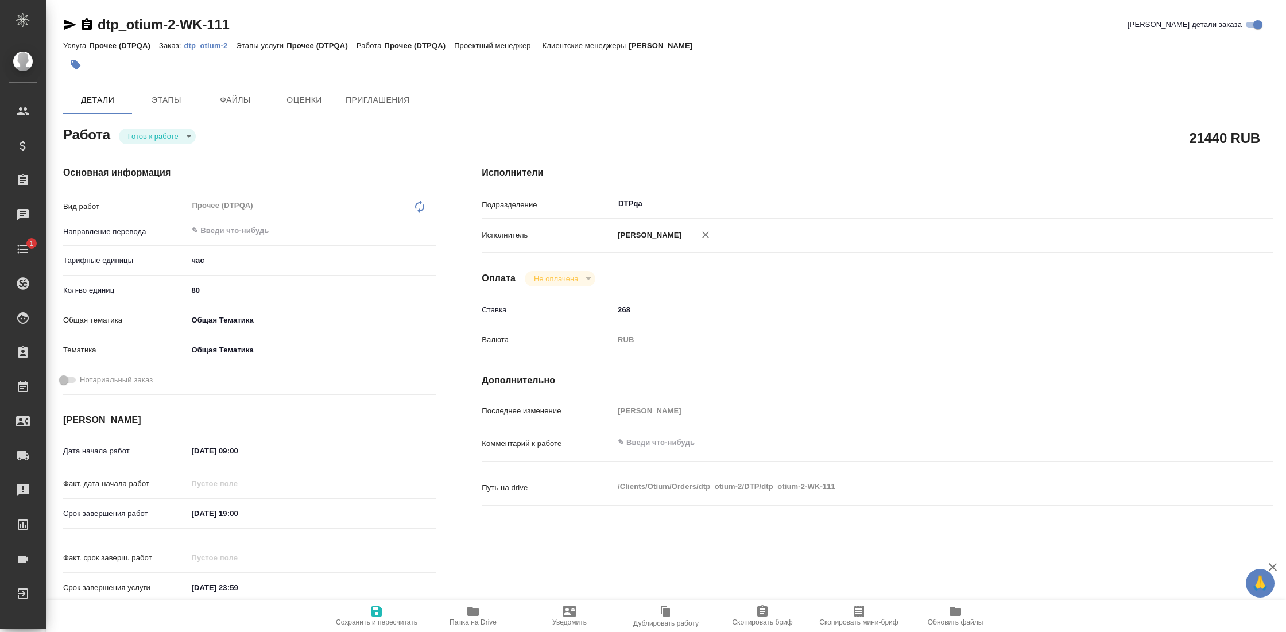
type textarea "x"
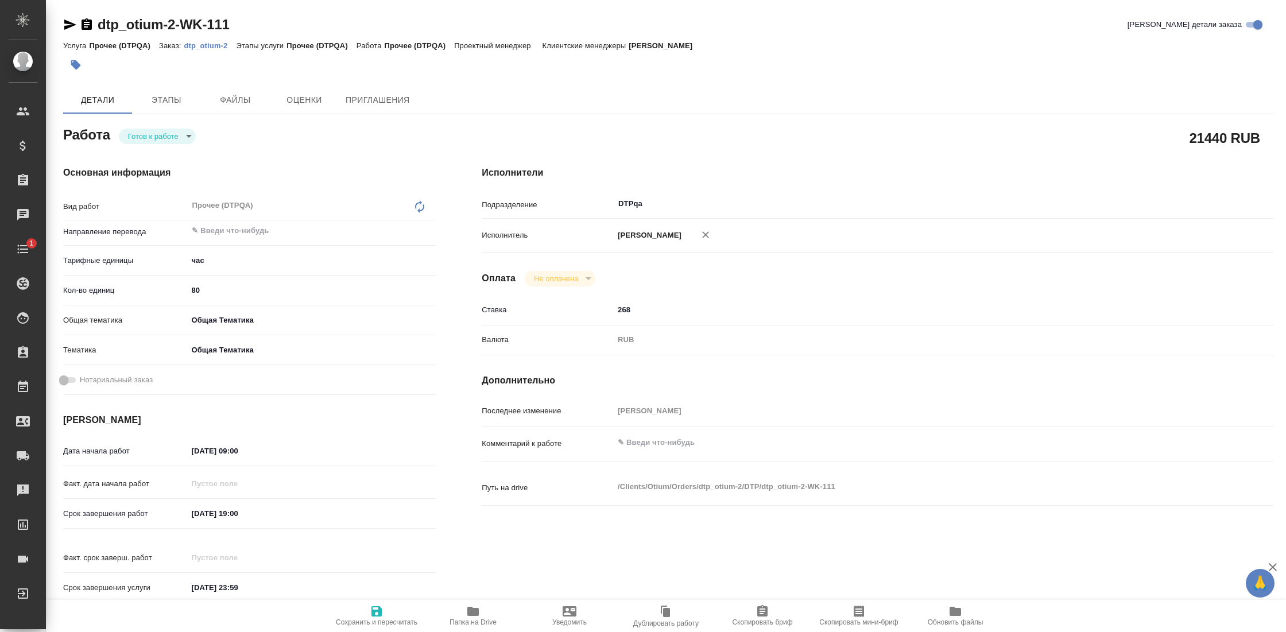
type textarea "x"
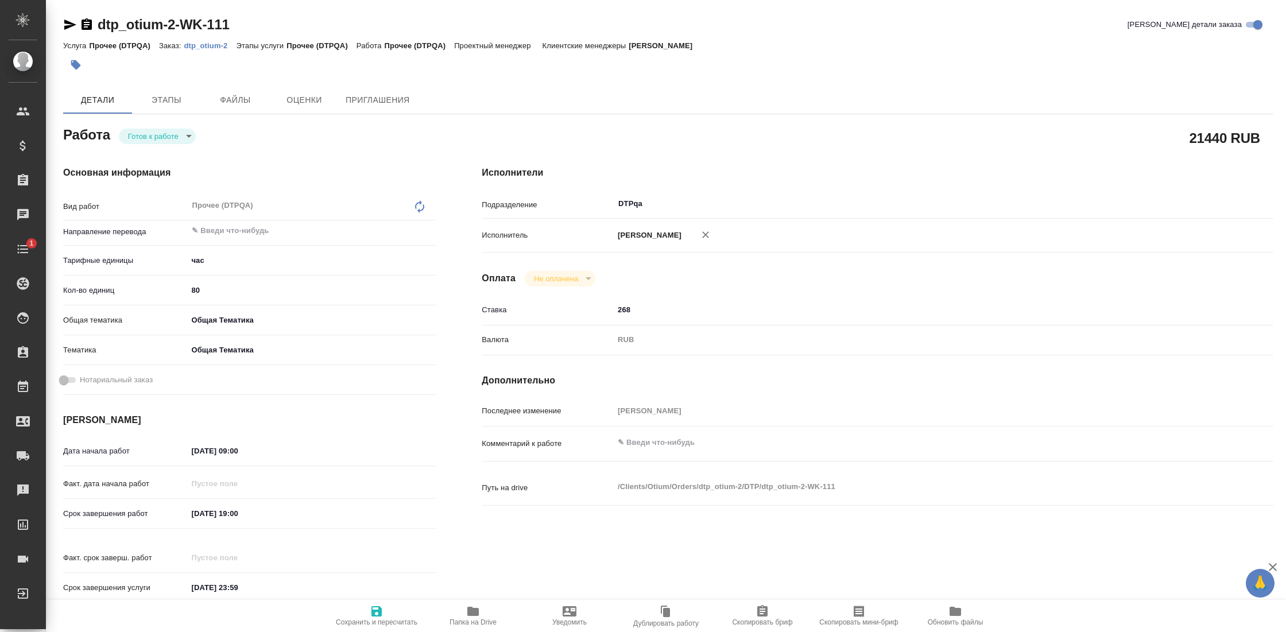
type textarea "x"
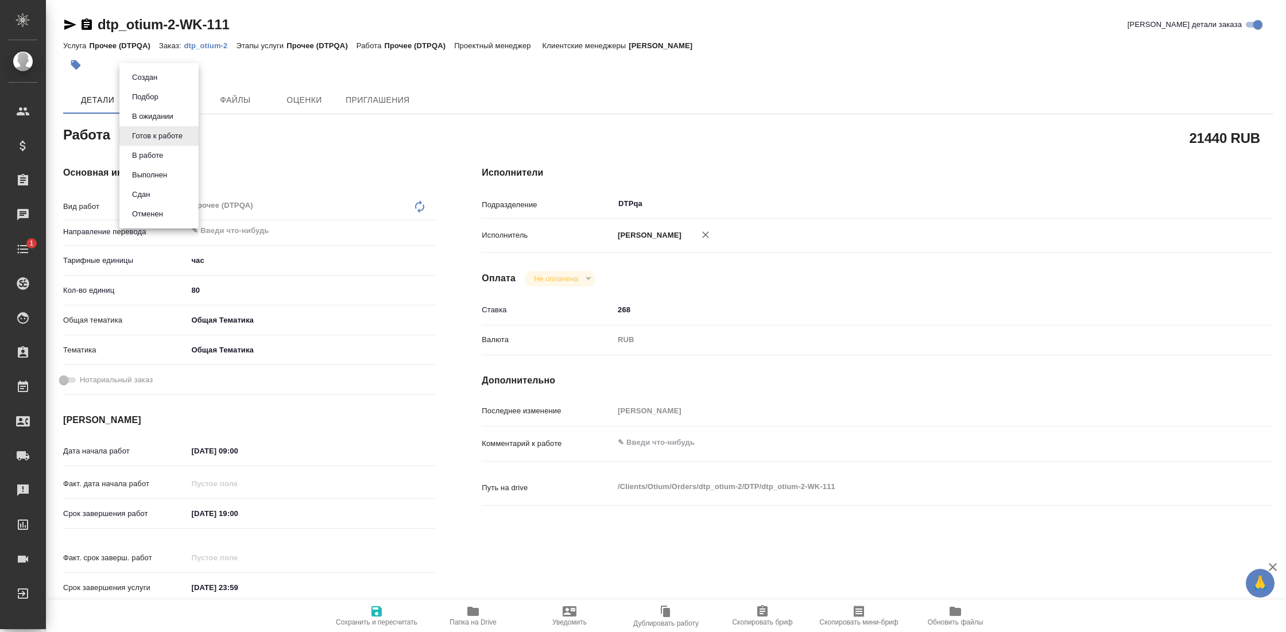
click at [163, 139] on body "🙏 .cls-1 fill:#fff; AWATERA Gostev [PERSON_NAME] Клиенты Спецификации Заказы Ча…" at bounding box center [643, 316] width 1286 height 632
click at [161, 198] on li "Сдан" at bounding box center [158, 195] width 79 height 20
type textarea "x"
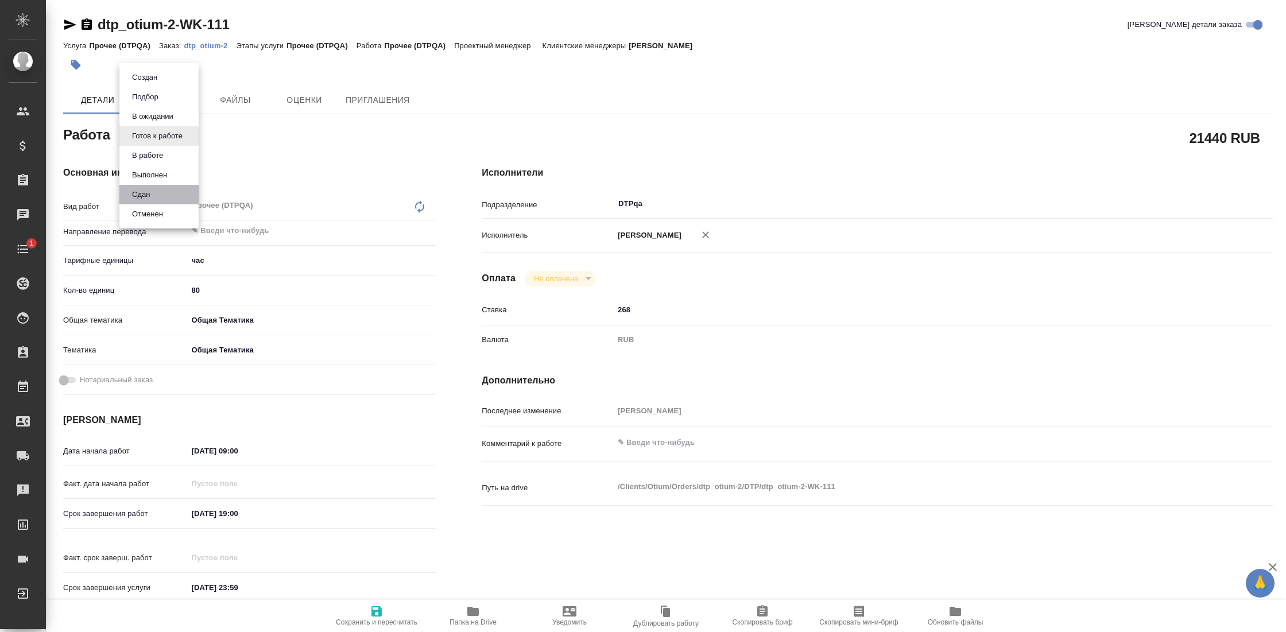
type textarea "x"
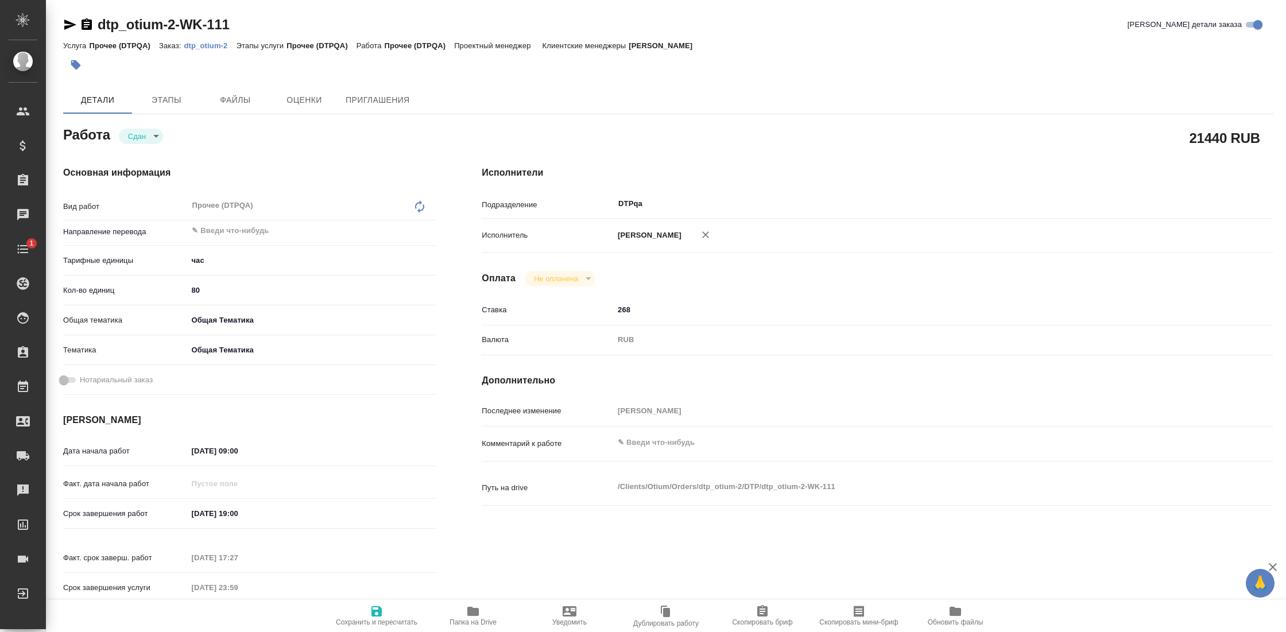
type textarea "x"
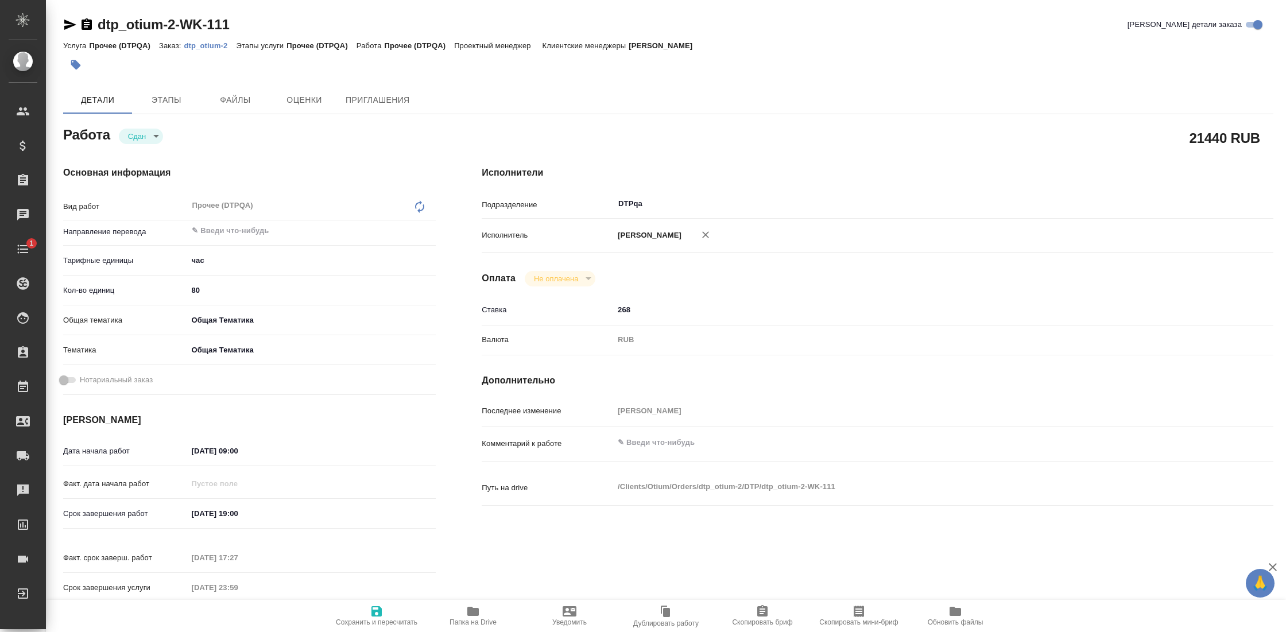
type textarea "x"
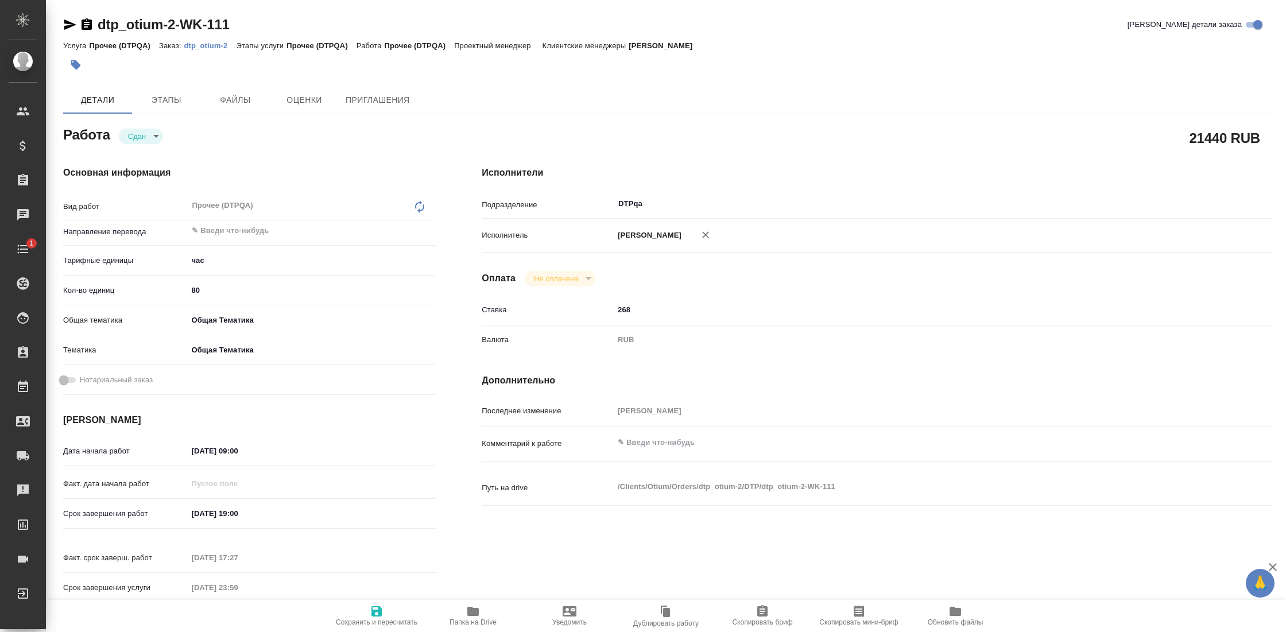
type textarea "x"
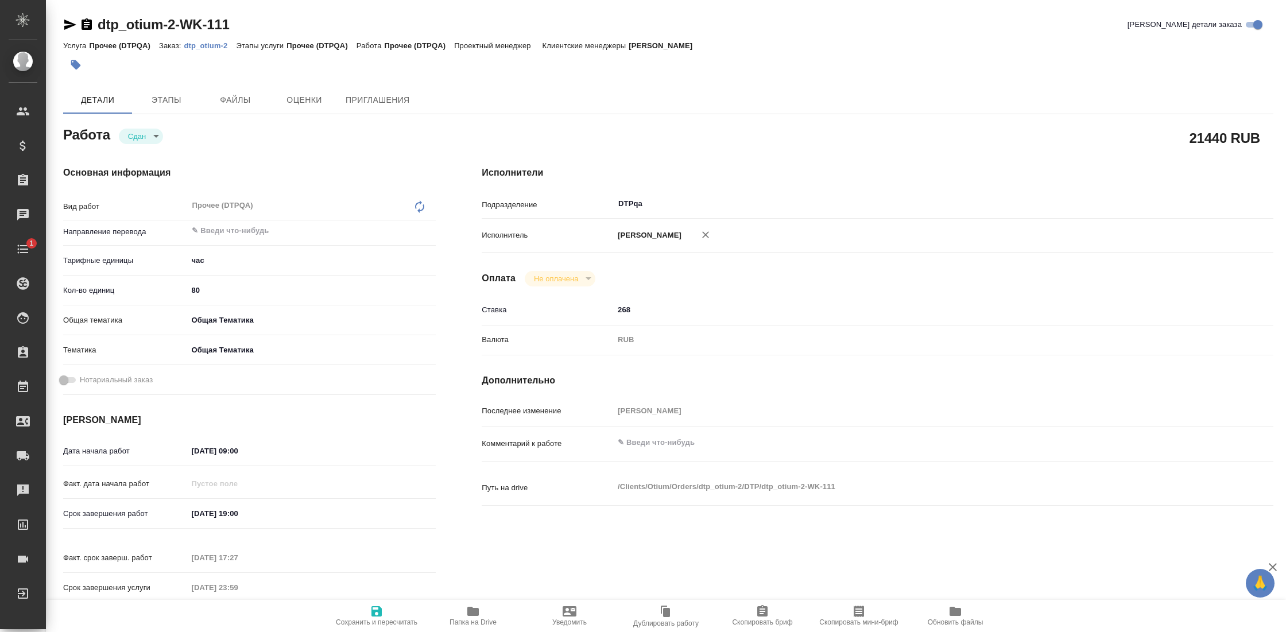
type textarea "x"
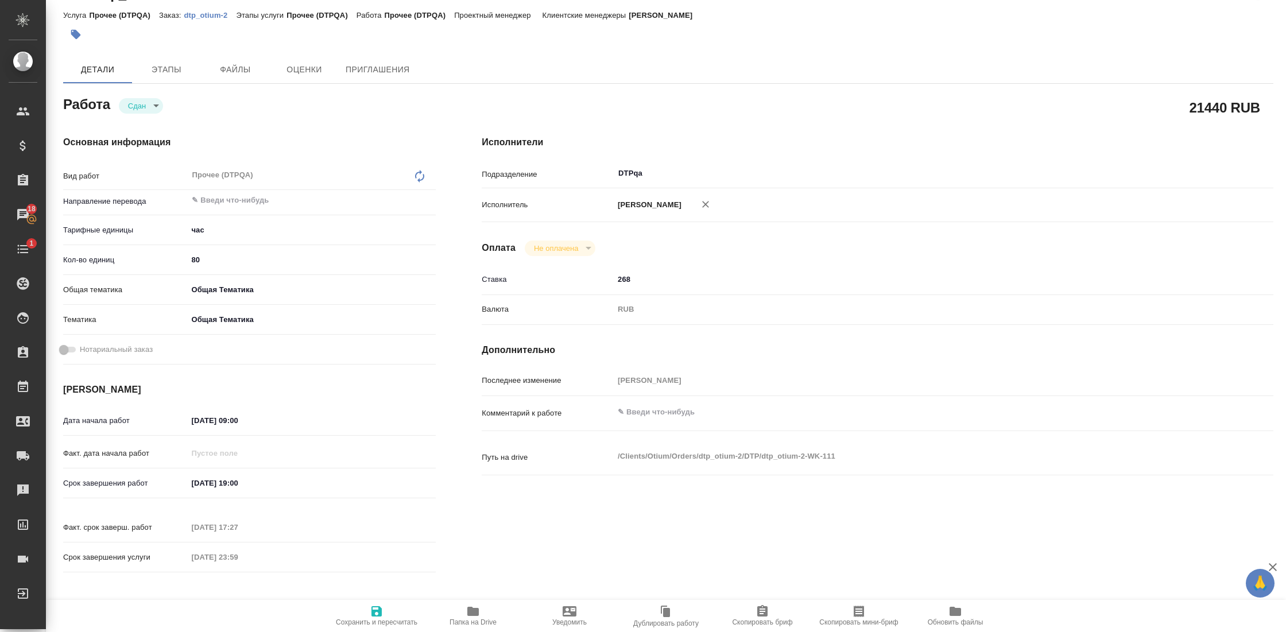
scroll to position [34, 0]
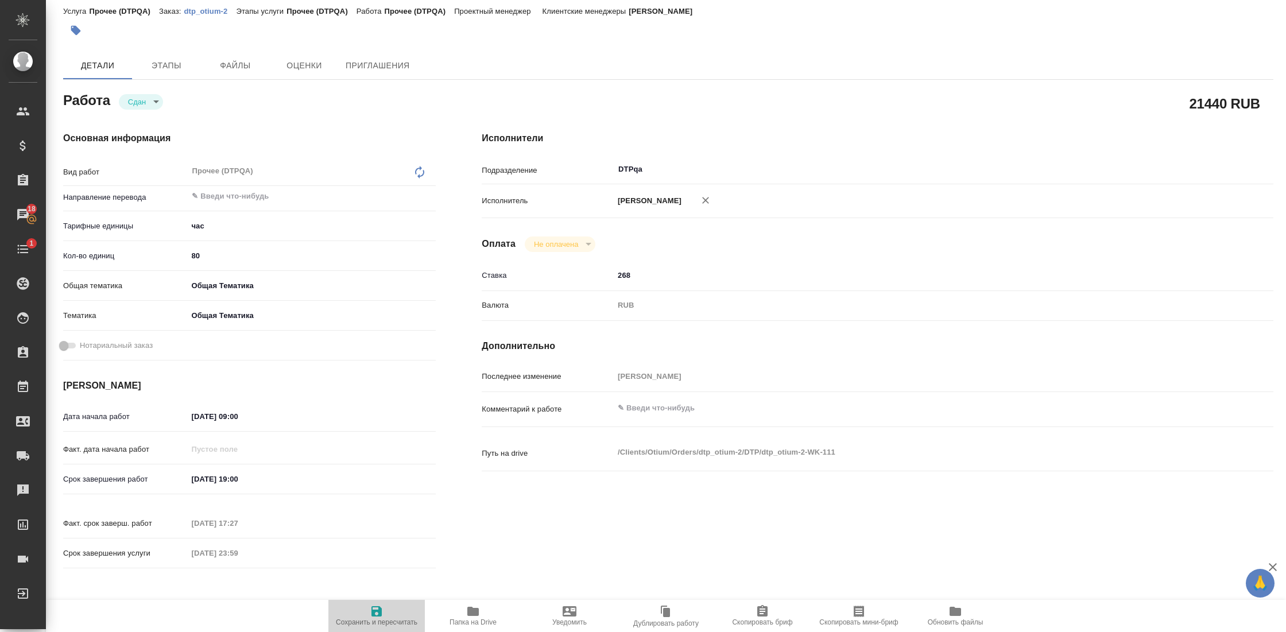
click at [378, 618] on span "Сохранить и пересчитать" at bounding box center [377, 622] width 82 height 8
type textarea "x"
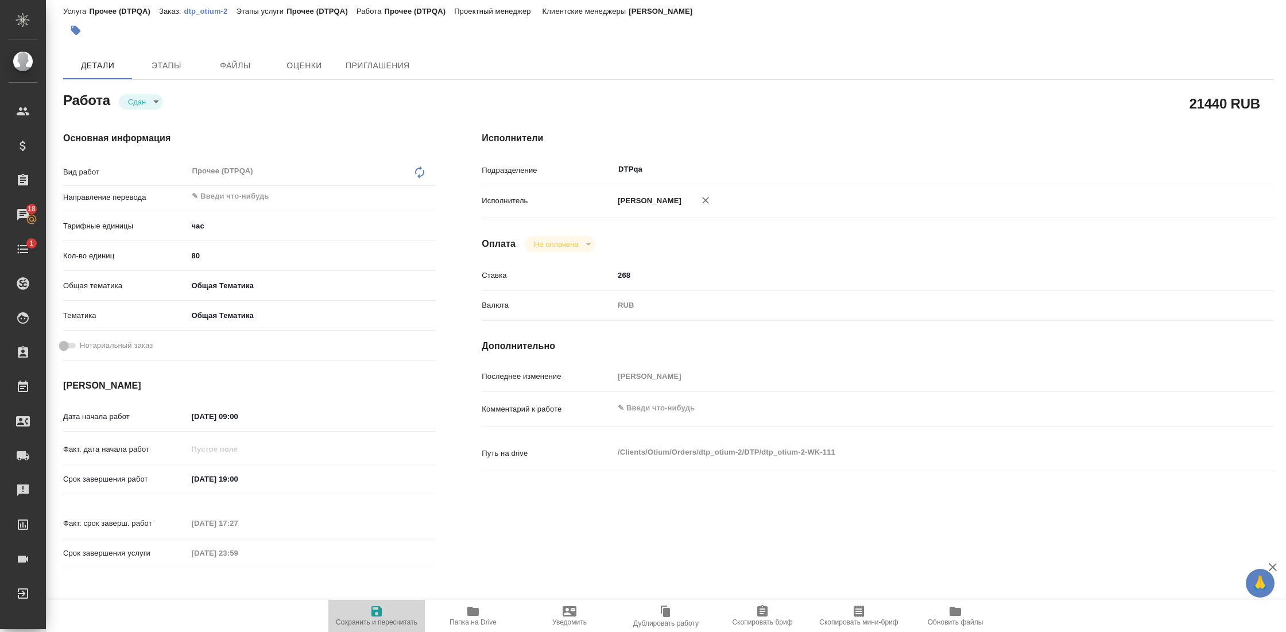
type textarea "x"
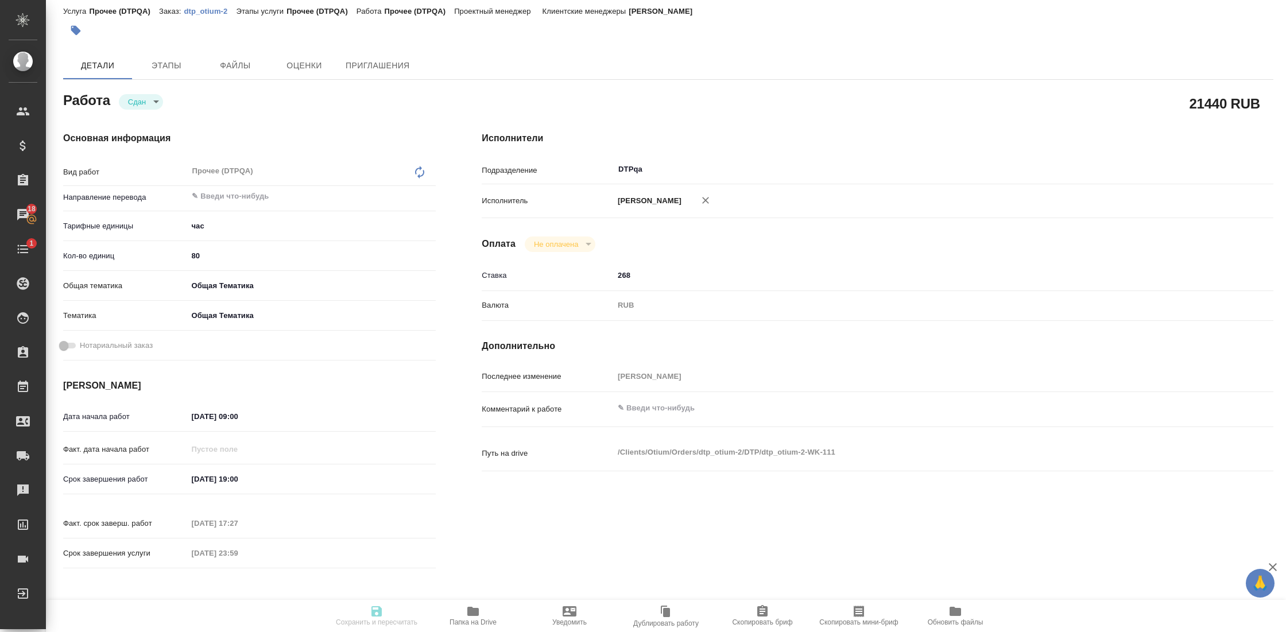
type textarea "x"
type input "closed"
type textarea "Прочее (DTPQA)"
type textarea "x"
type input "5a8b1489cc6b4906c91bfd93"
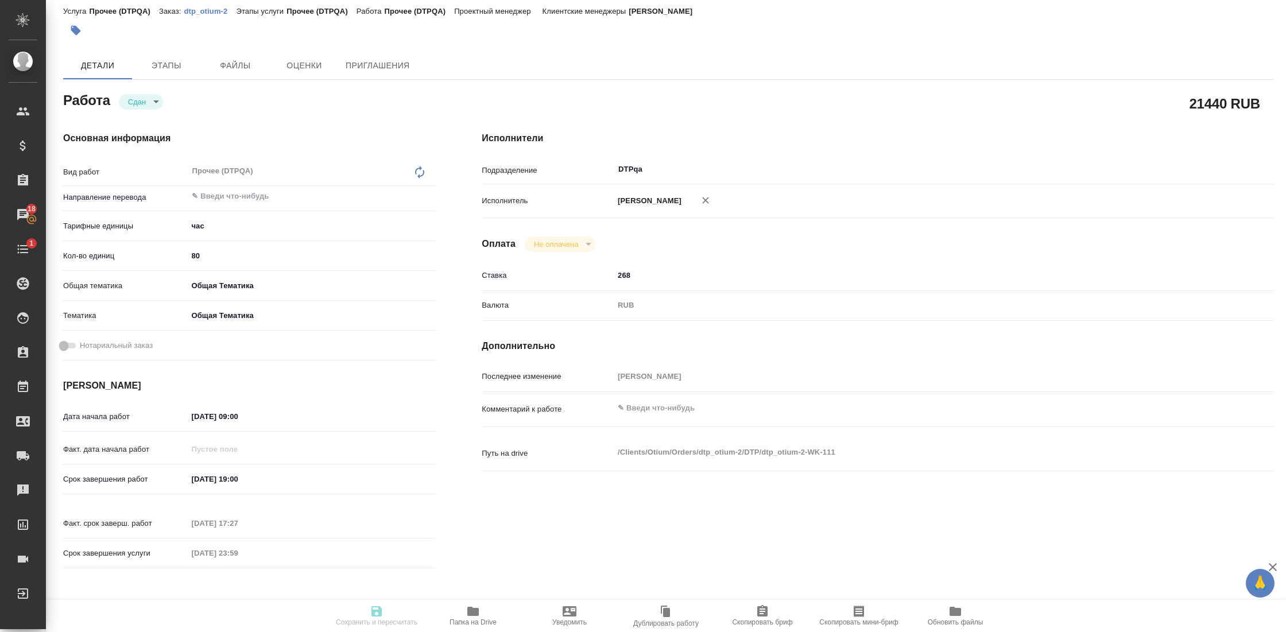
type input "80"
type input "obtem"
type input "6012b1ca196b0e5c9229a120"
type input "08.09.2025 09:00"
type input "21.12.2025 19:00"
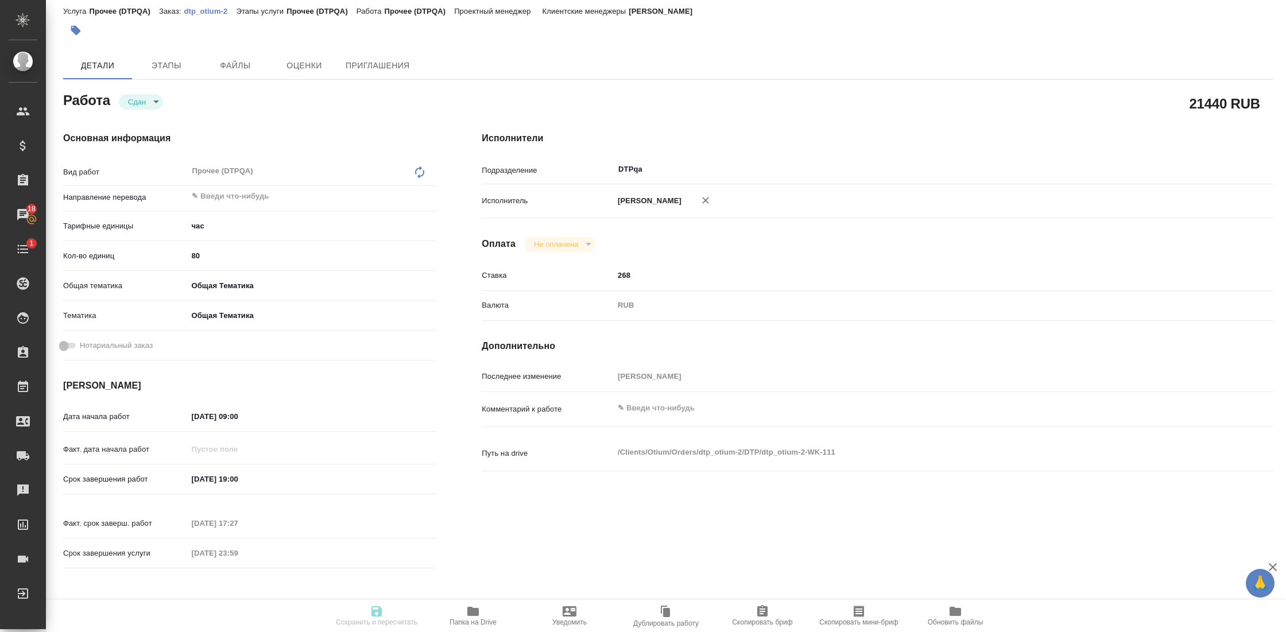
type input "26.08.2025 17:27"
type input "31.12.2025 23:59"
type input "DTPqa"
type input "notPayed"
type input "268"
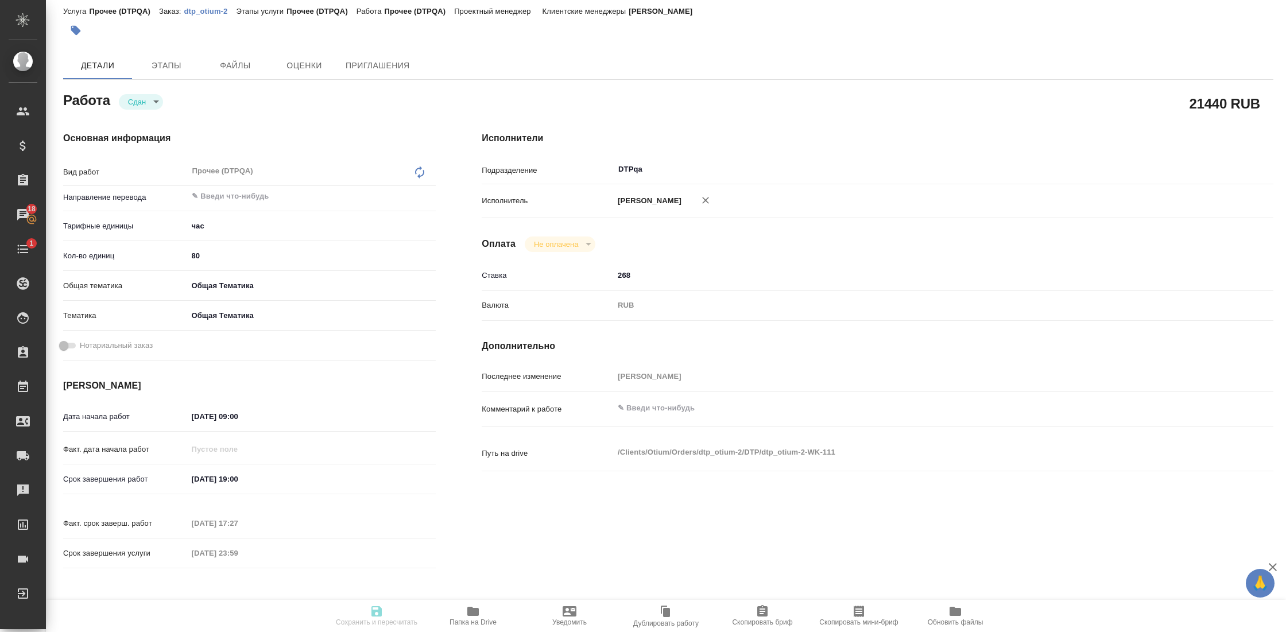
type input "RUB"
type input "Гостев Юрий"
type textarea "x"
type textarea "/Clients/Оtium/Orders/dtp_otium-2/DTP/dtp_otium-2-WK-111"
type textarea "x"
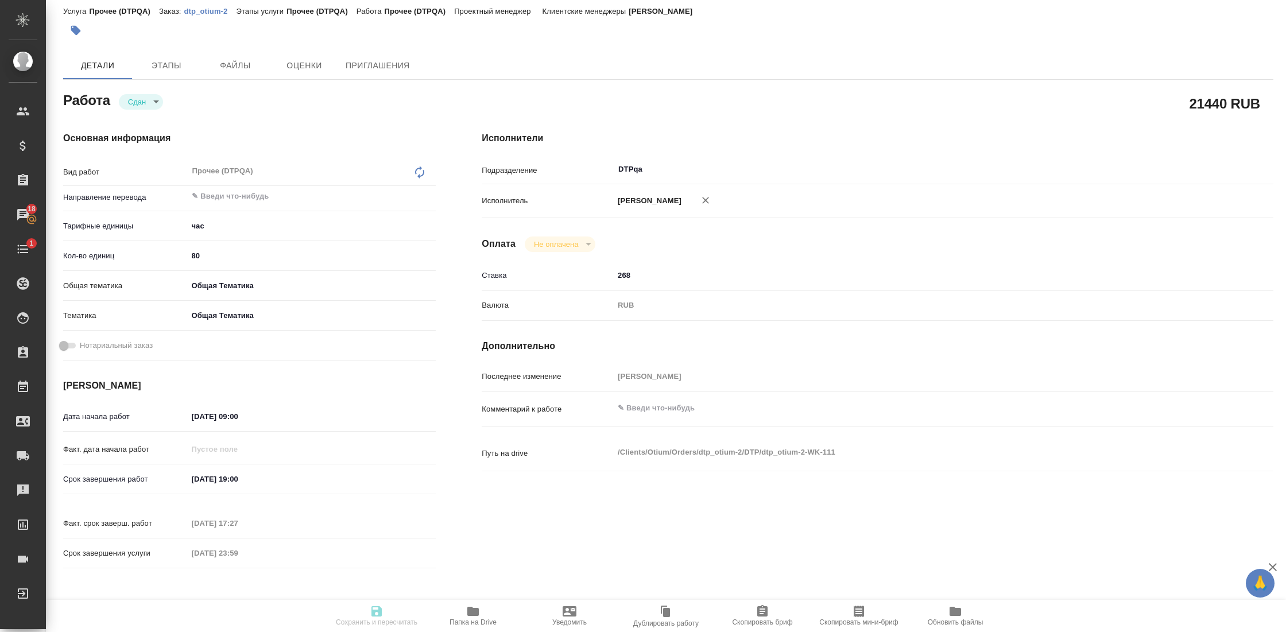
type input "dtp_otium-2"
type input "Прочее (DTPQA)"
type input "Гостев Юрий"
type input "/Clients/Оtium/Orders/dtp_otium-2"
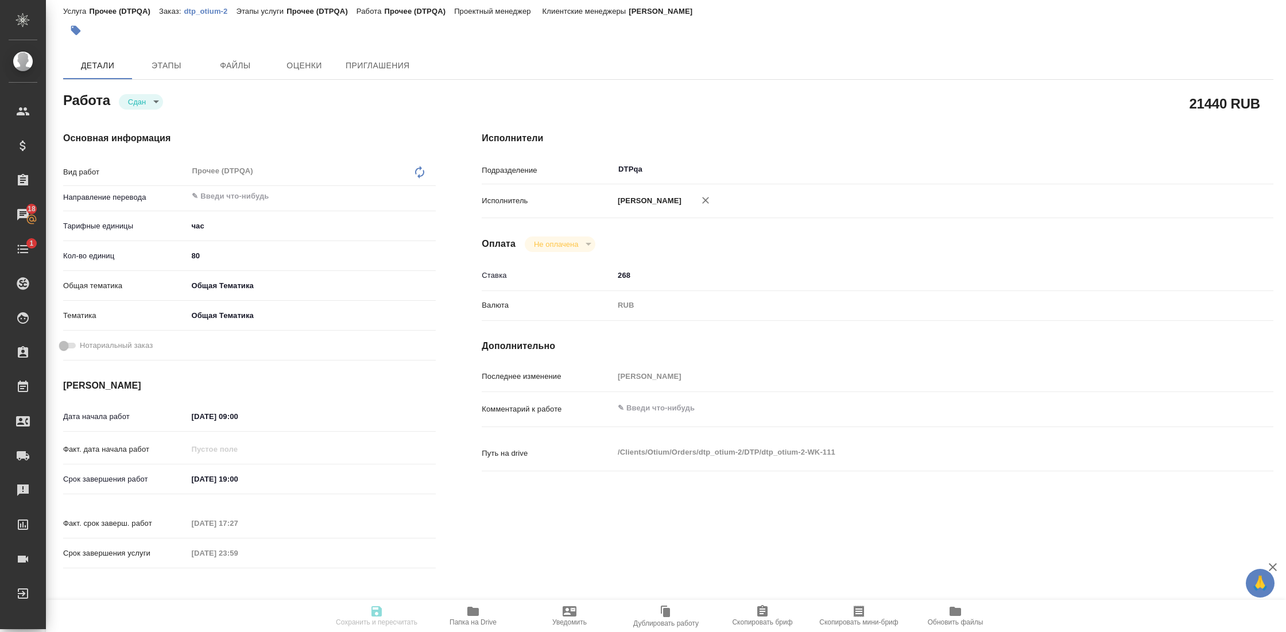
type textarea "x"
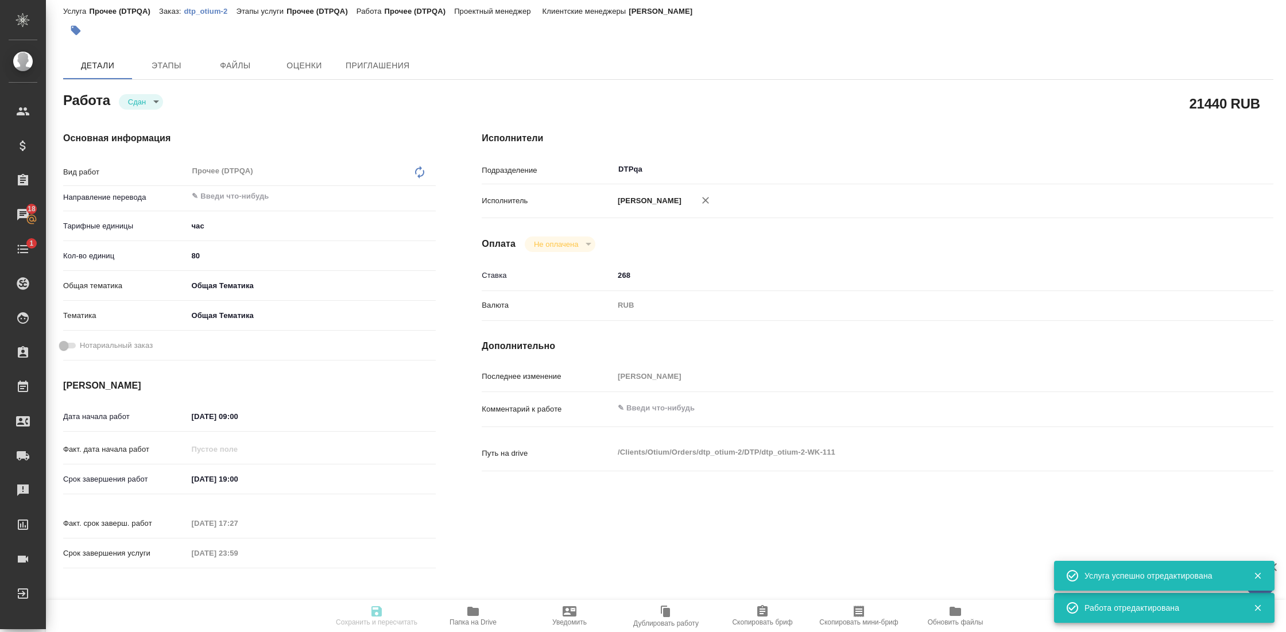
type textarea "x"
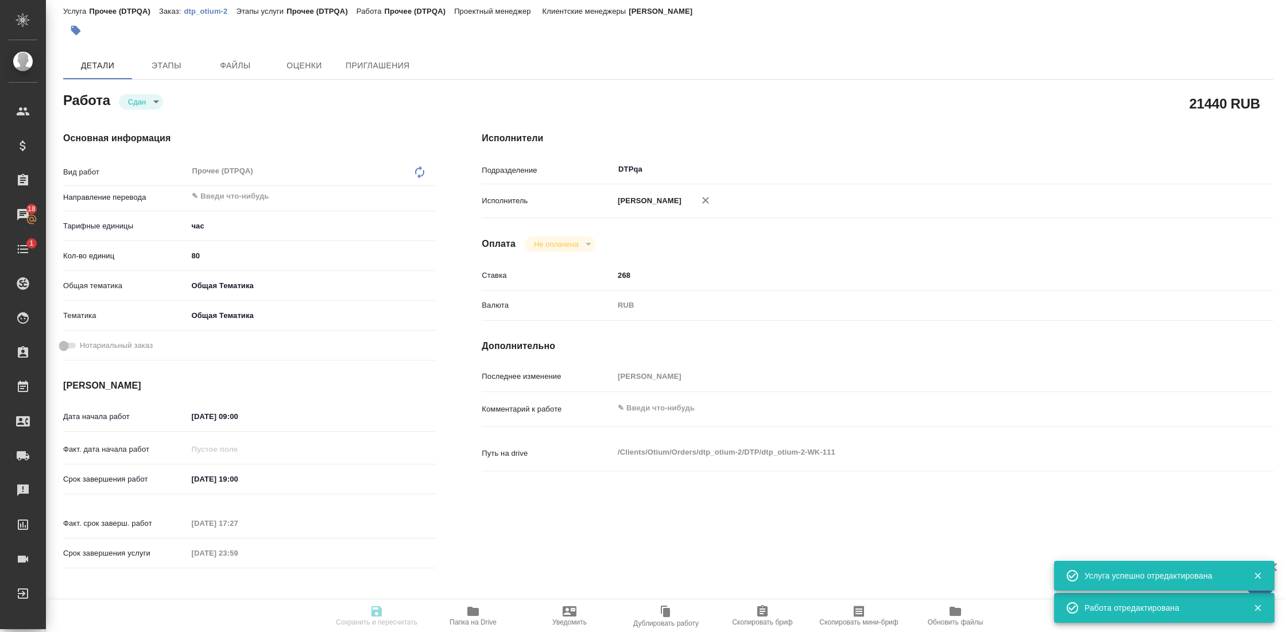
type textarea "x"
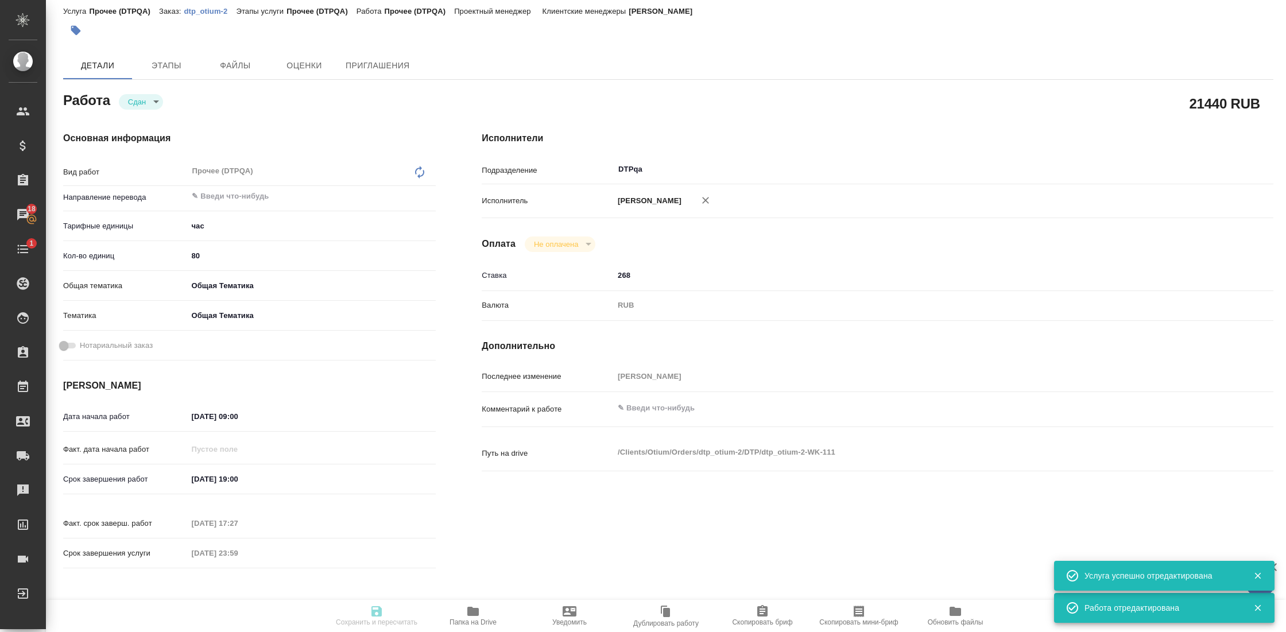
type textarea "x"
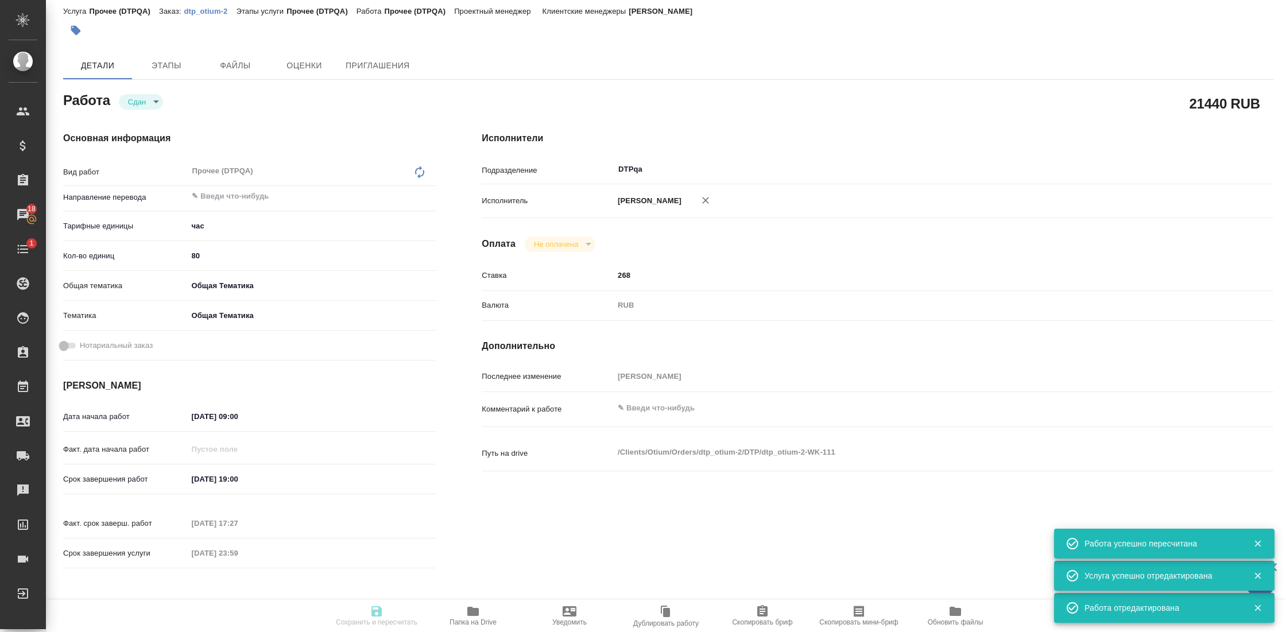
type input "closed"
type textarea "Прочее (DTPQA)"
type textarea "x"
type input "5a8b1489cc6b4906c91bfd93"
type input "80"
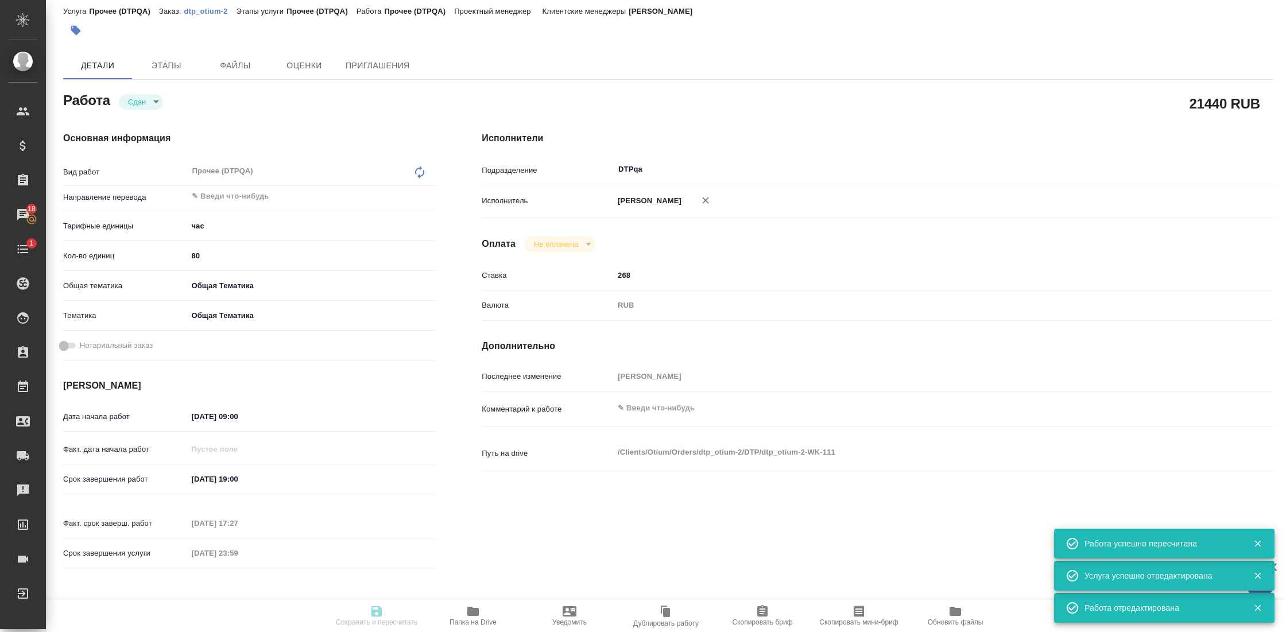
type input "obtem"
type input "6012b1ca196b0e5c9229a120"
type input "08.09.2025 09:00"
type input "21.12.2025 19:00"
type input "26.08.2025 17:27"
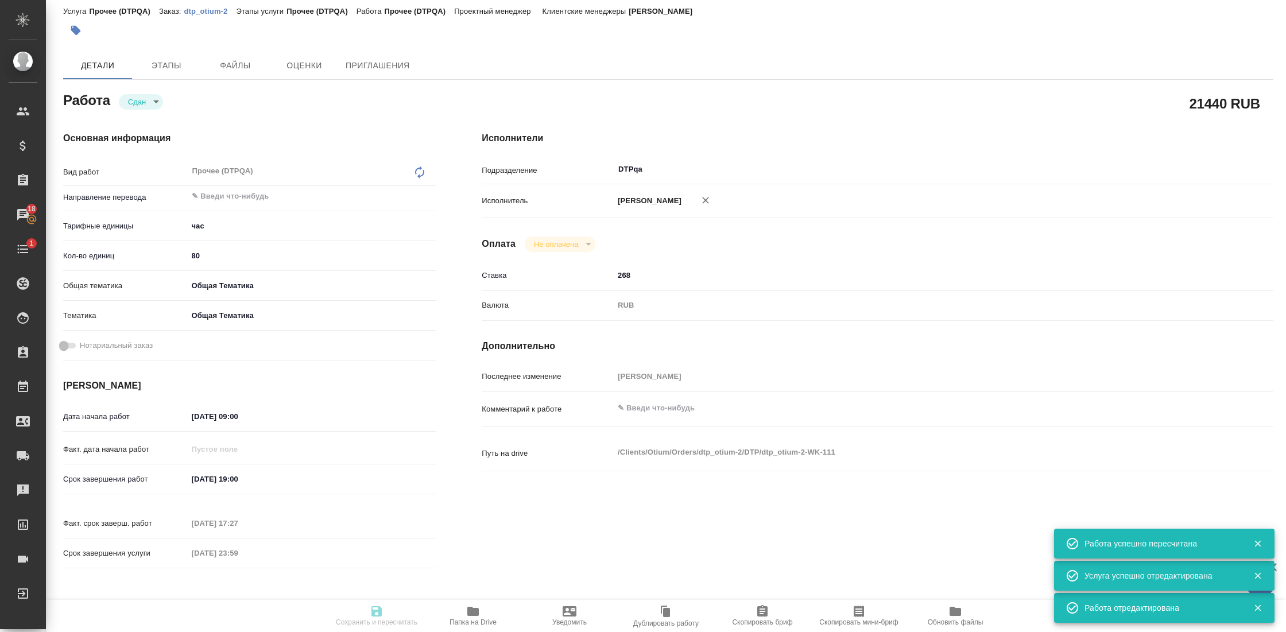
type input "31.12.2025 23:59"
type input "DTPqa"
type input "notPayed"
type input "268"
type input "RUB"
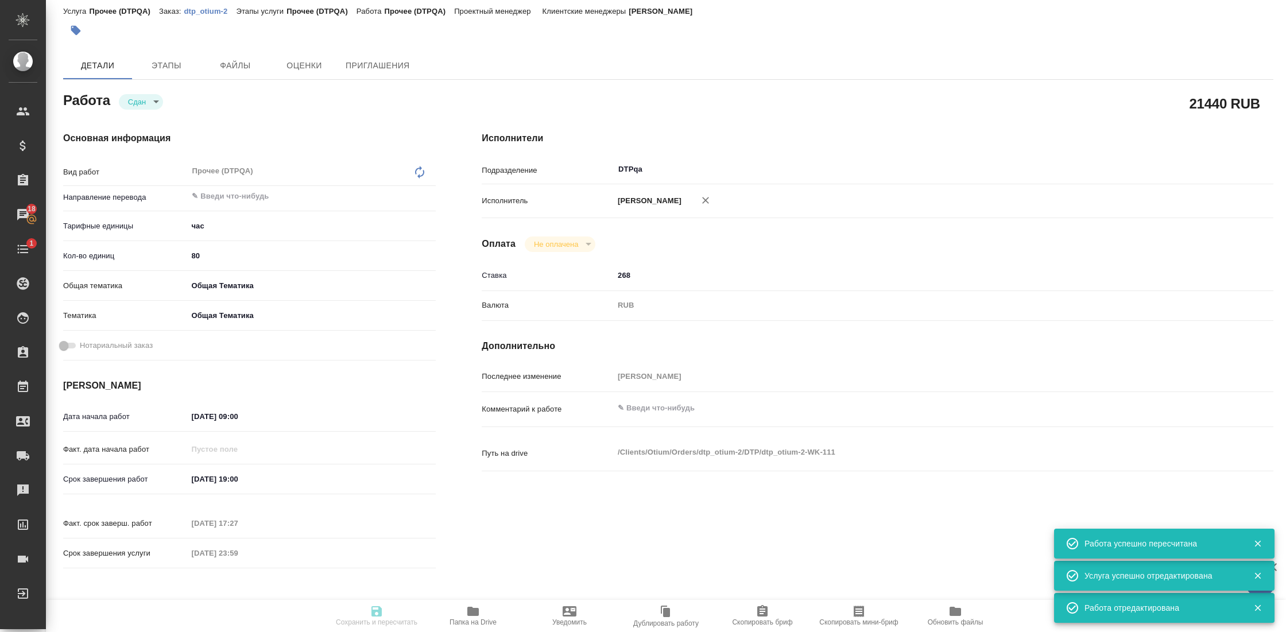
type input "Гостев Юрий"
type textarea "x"
type textarea "/Clients/Оtium/Orders/dtp_otium-2/DTP/dtp_otium-2-WK-111"
type textarea "x"
type input "dtp_otium-2"
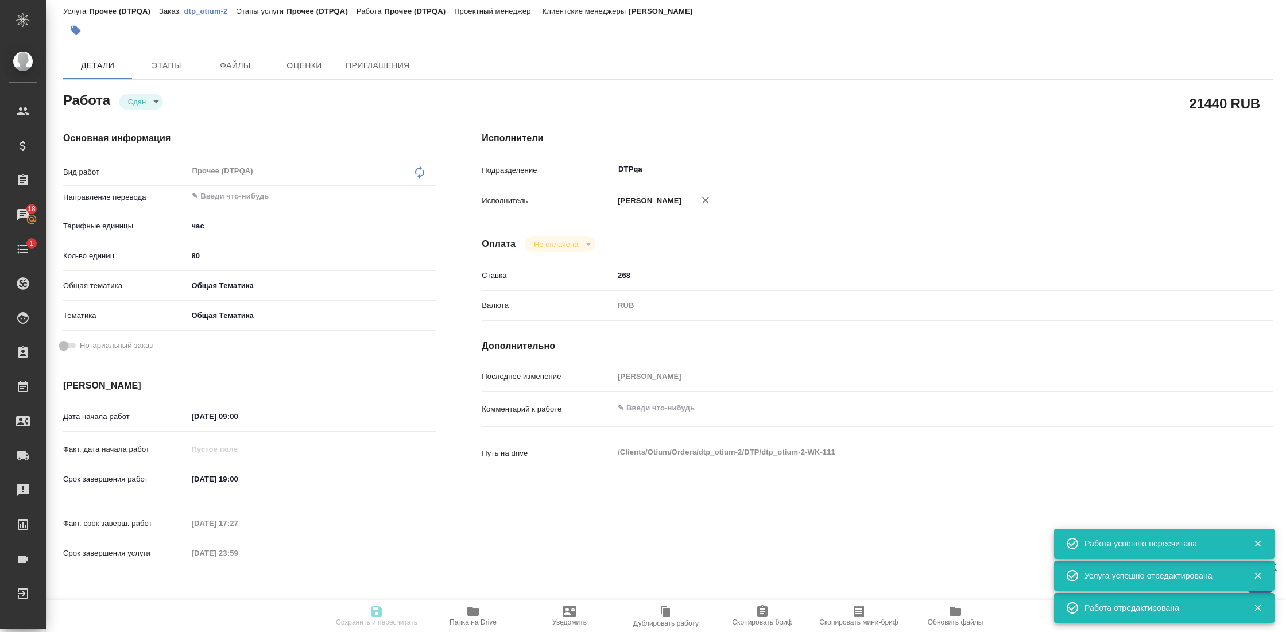
type input "Прочее (DTPQA)"
type input "Гостев Юрий"
type input "/Clients/Оtium/Orders/dtp_otium-2"
type textarea "x"
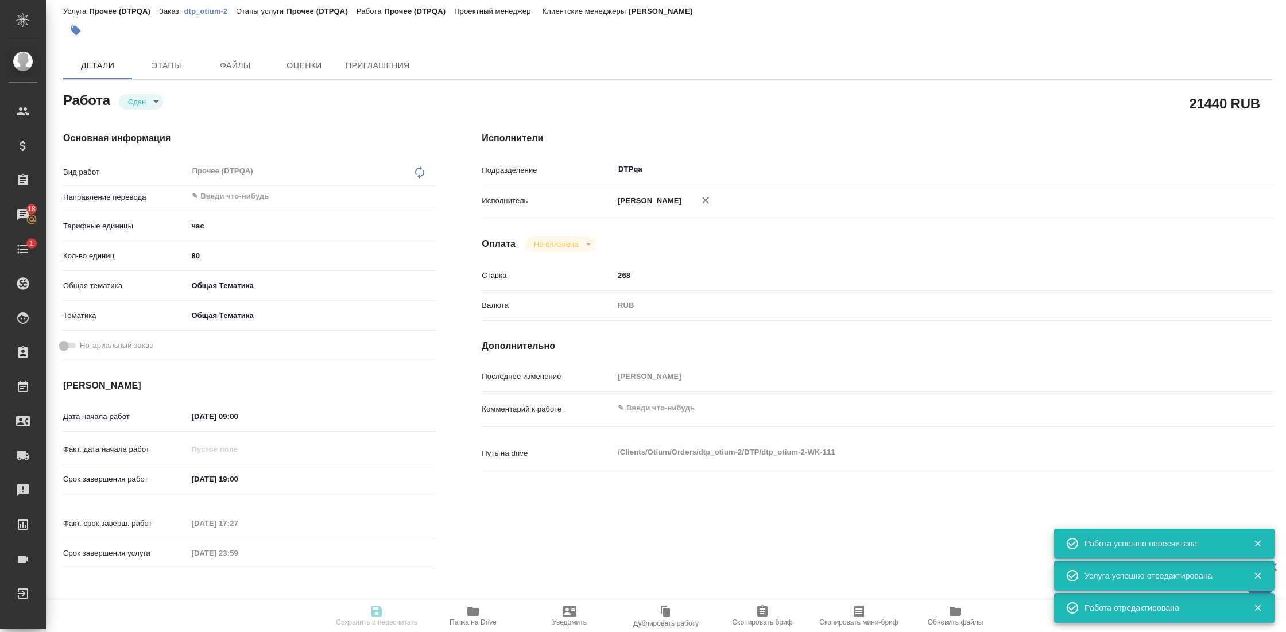
type textarea "x"
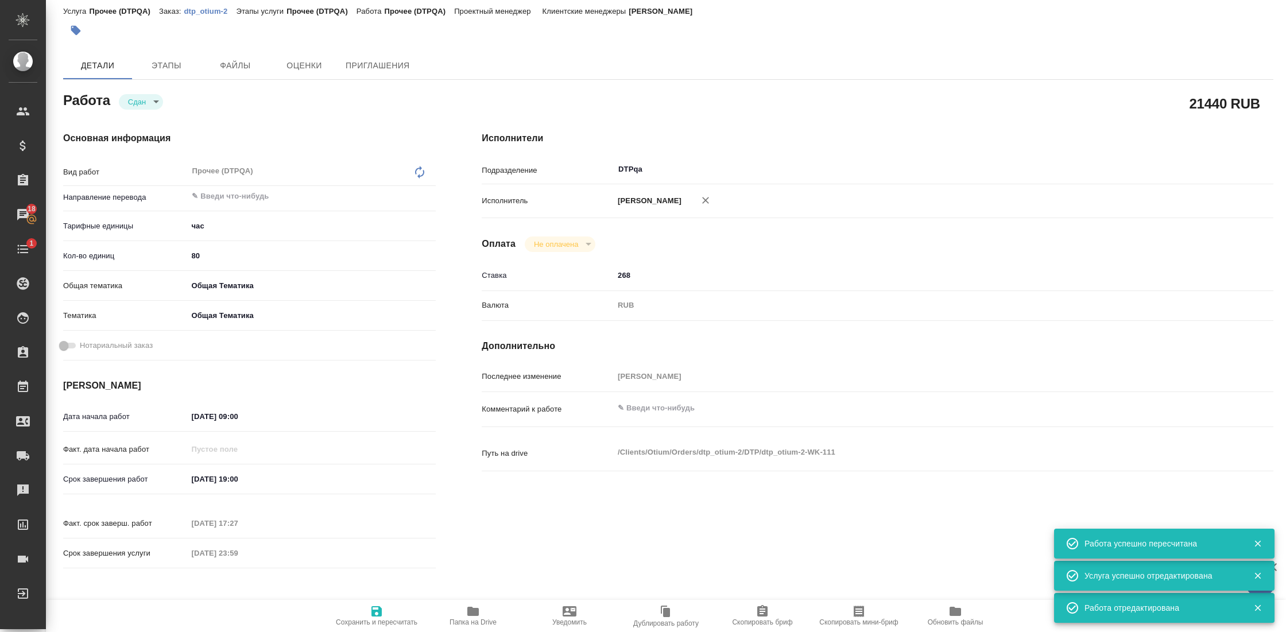
type textarea "x"
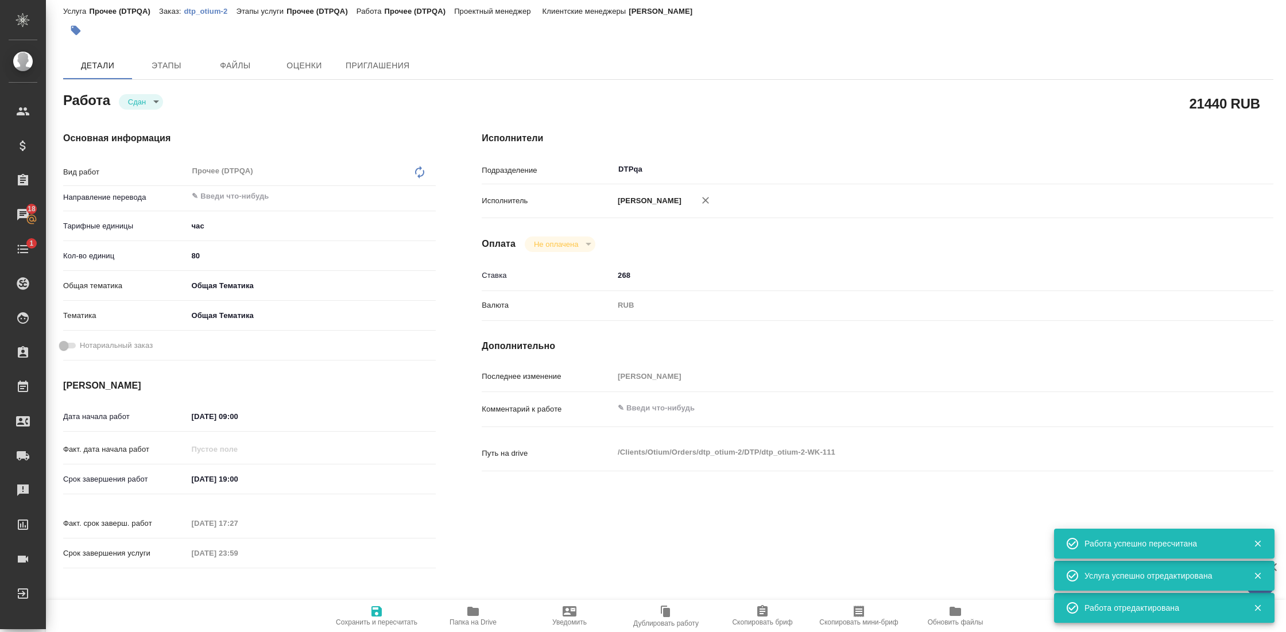
type textarea "x"
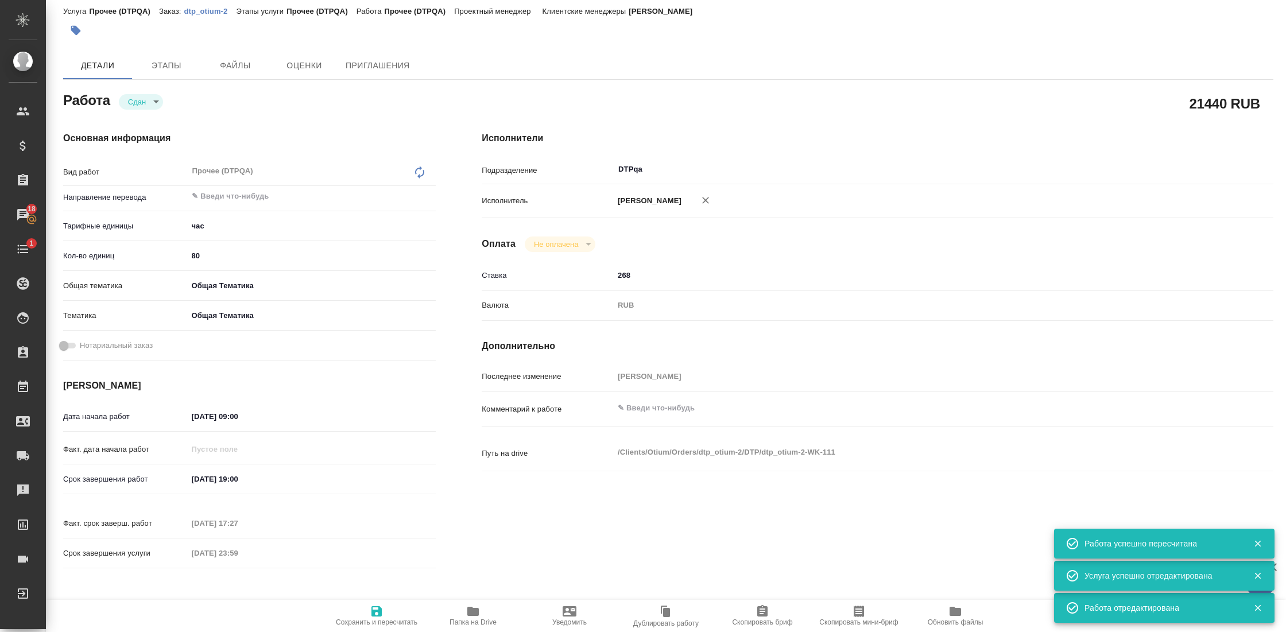
type textarea "x"
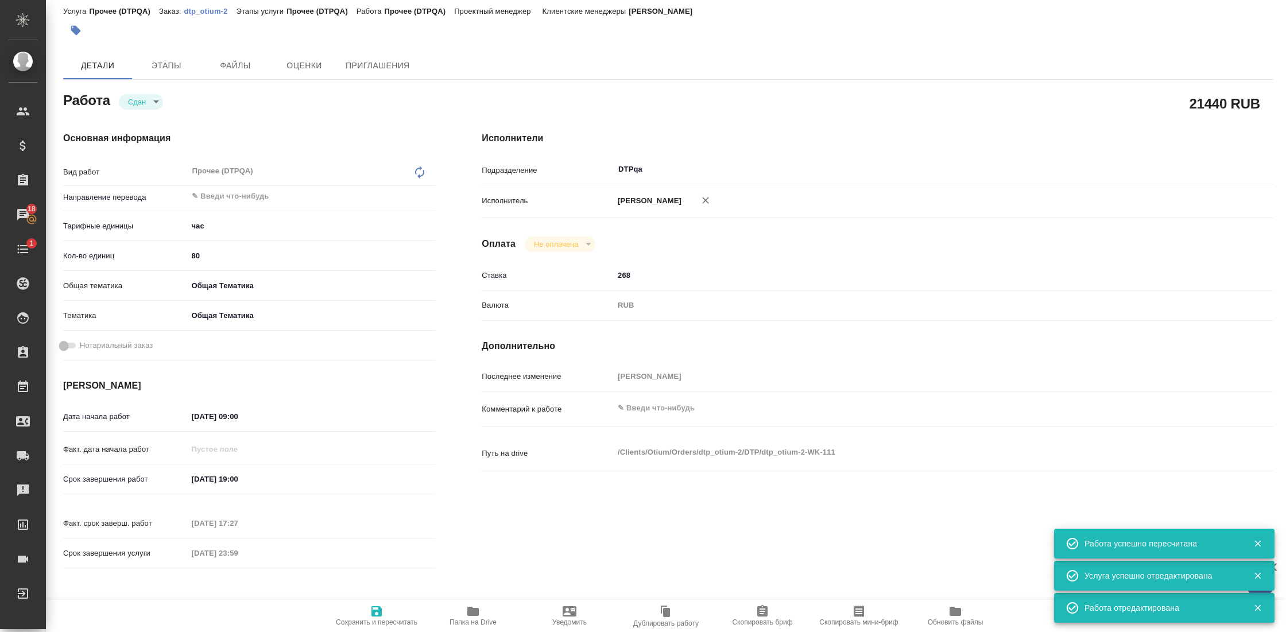
type textarea "x"
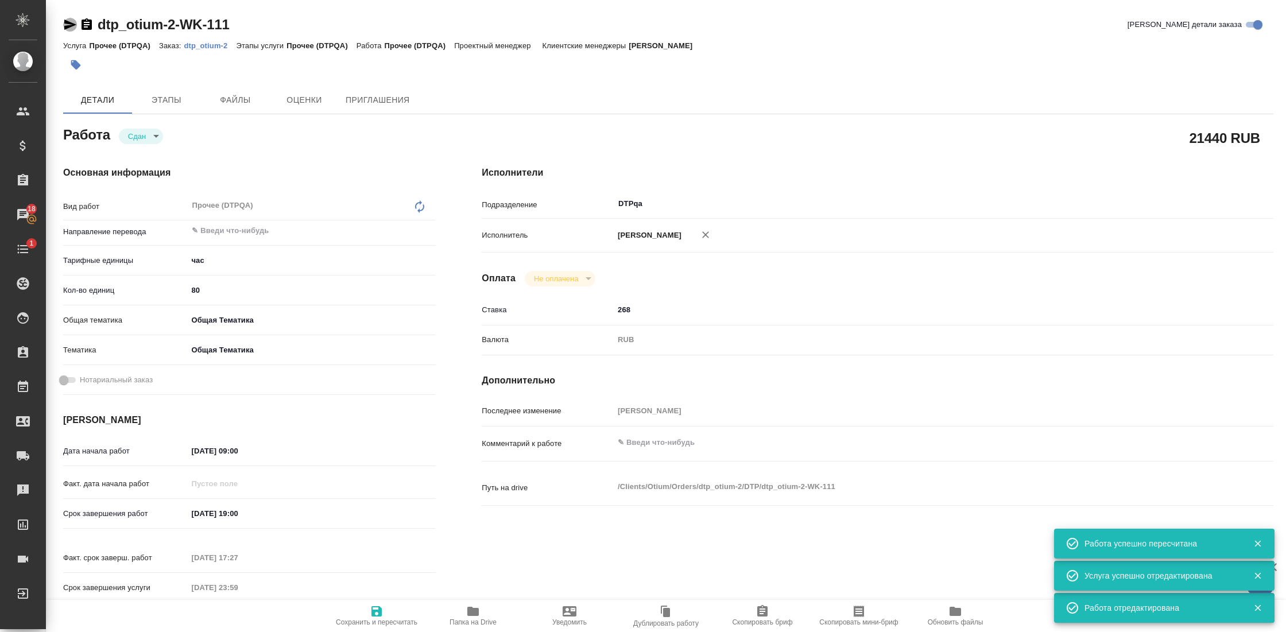
click at [73, 21] on icon "button" at bounding box center [70, 25] width 14 height 14
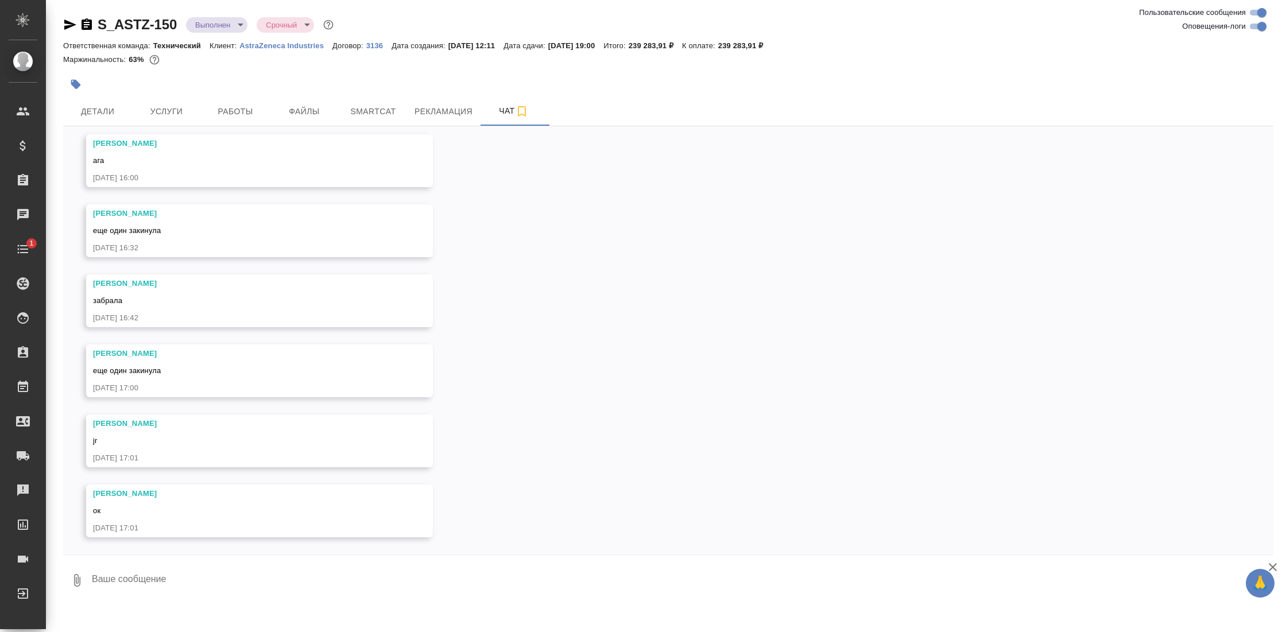
scroll to position [11155, 0]
click at [92, 107] on span "Детали" at bounding box center [97, 111] width 55 height 14
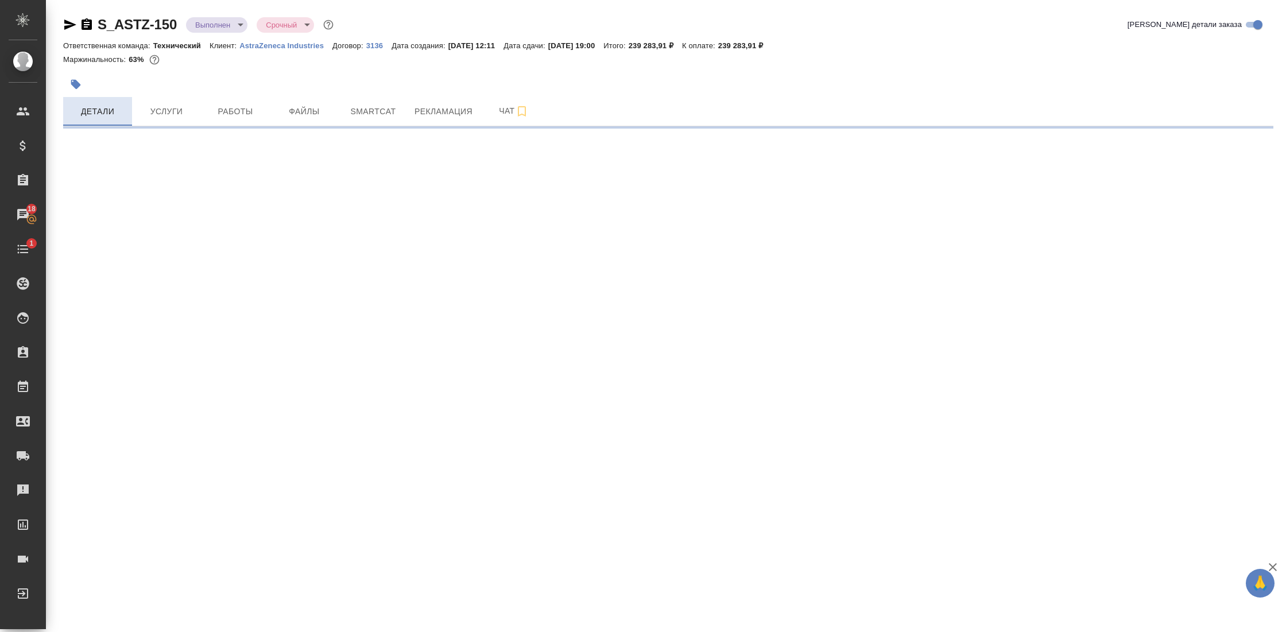
select select "RU"
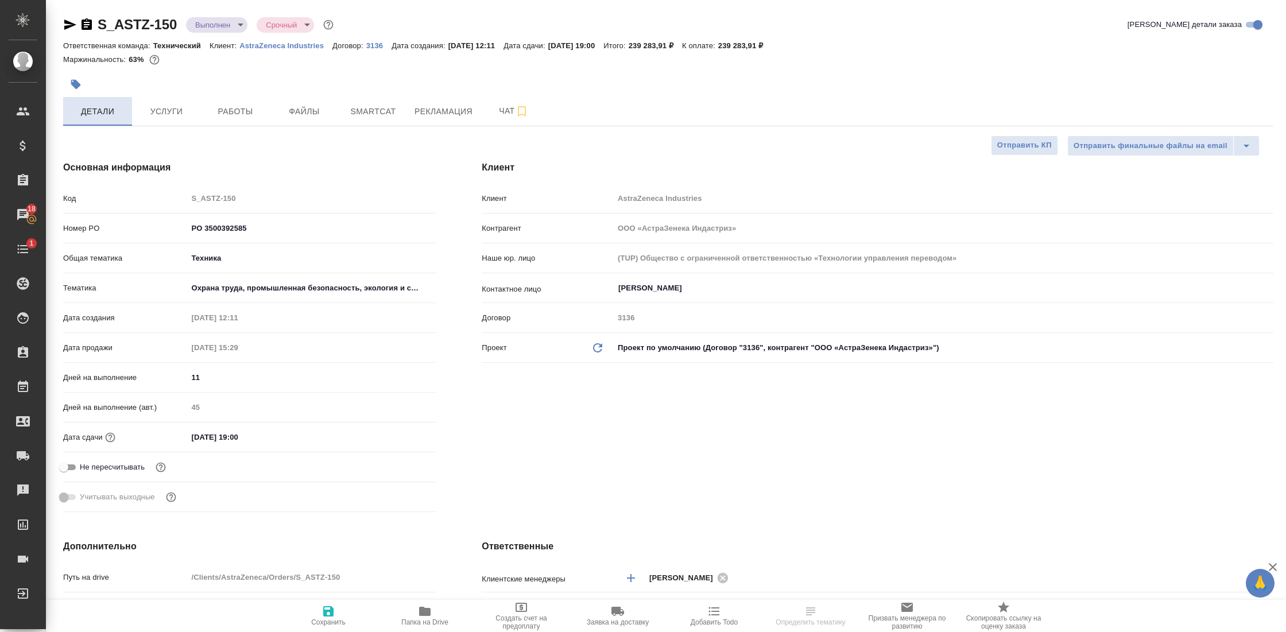
type textarea "x"
click at [436, 615] on span "Папка на Drive" at bounding box center [424, 615] width 83 height 22
select select "RU"
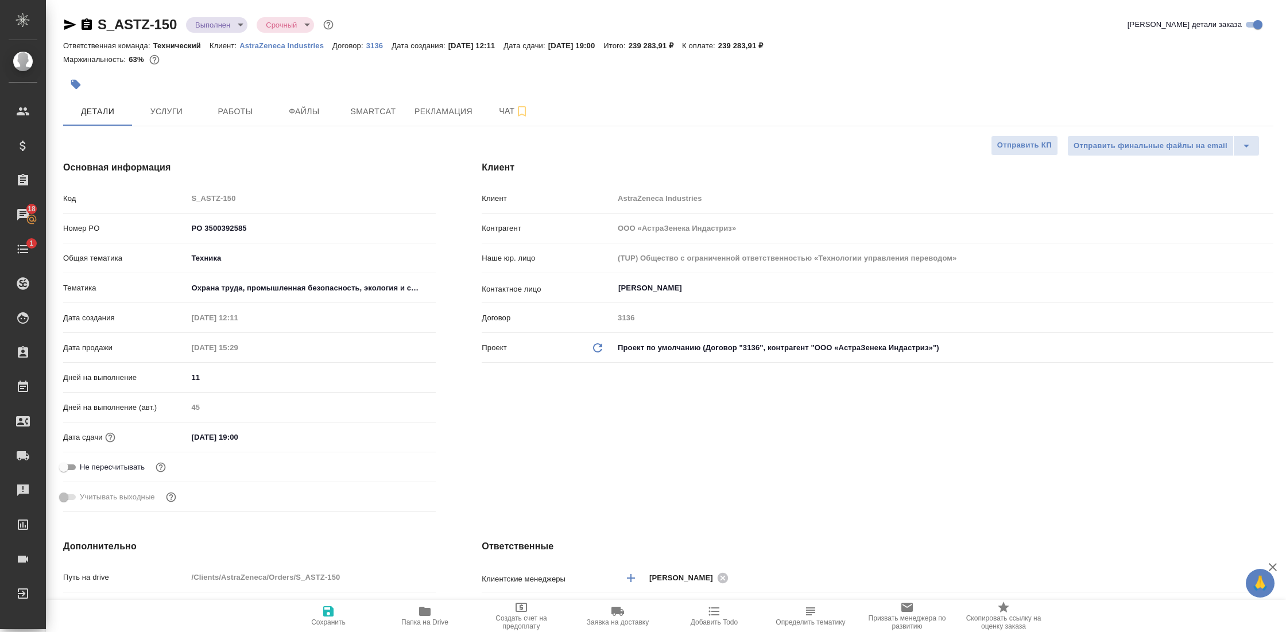
type textarea "x"
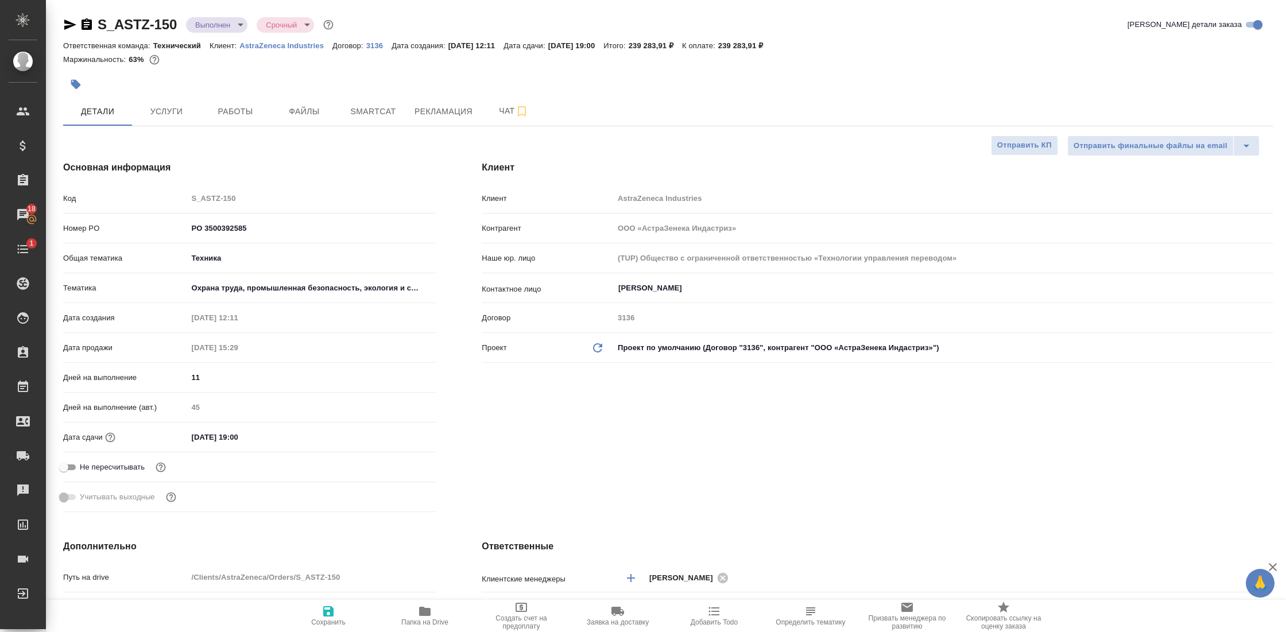
type textarea "x"
click at [81, 26] on icon "button" at bounding box center [87, 25] width 14 height 14
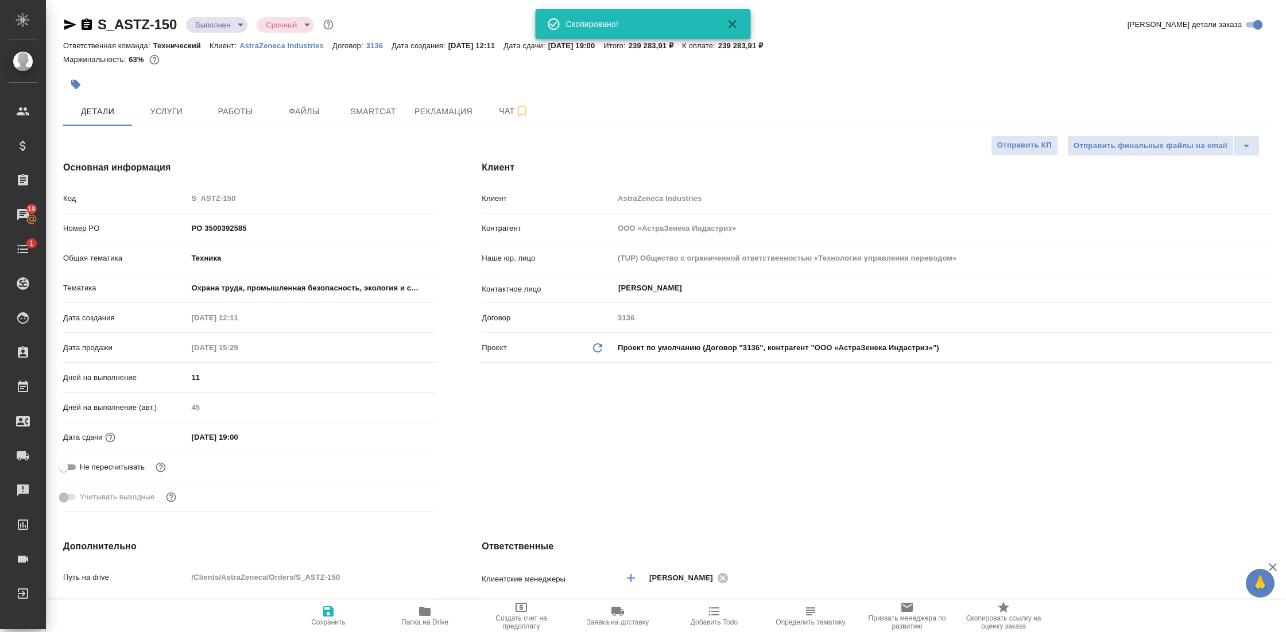
type textarea "x"
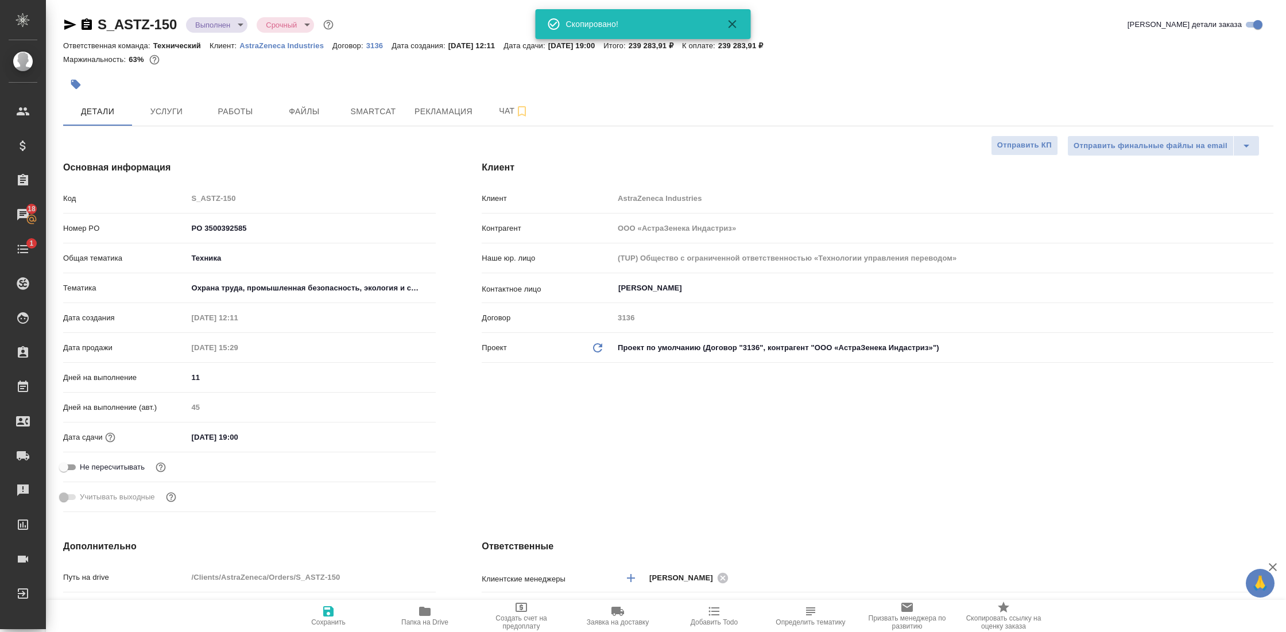
type textarea "x"
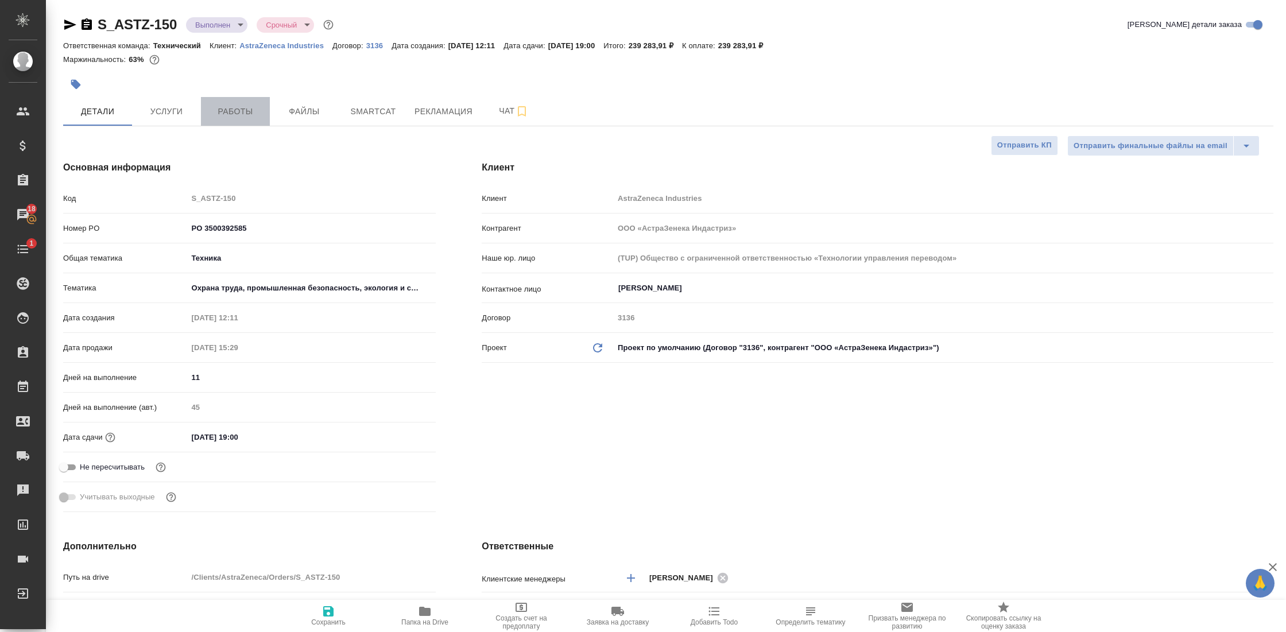
click at [236, 111] on span "Работы" at bounding box center [235, 111] width 55 height 14
